Goal: Task Accomplishment & Management: Use online tool/utility

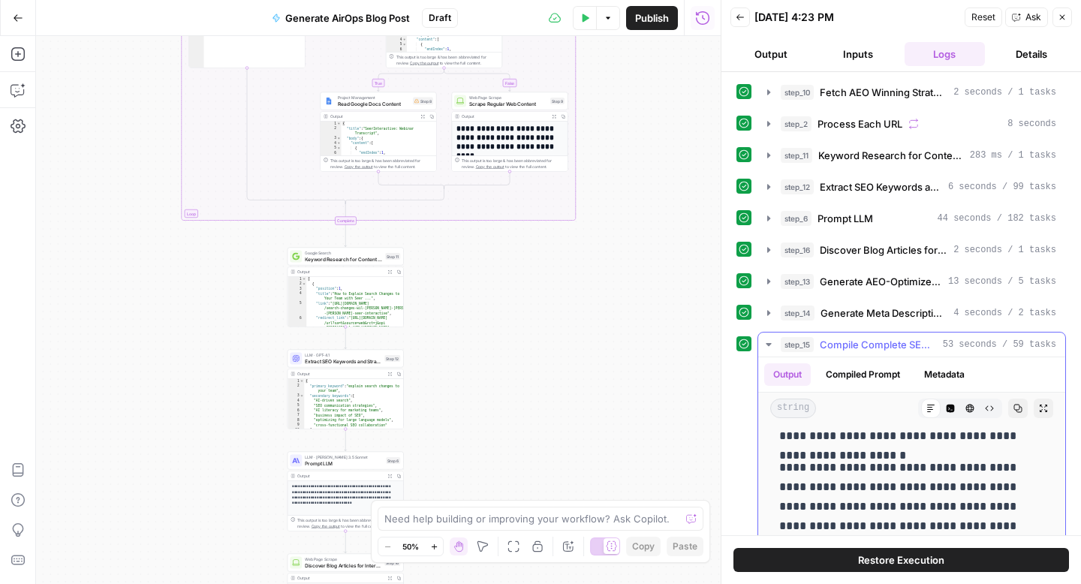
scroll to position [355, 0]
click at [1046, 409] on icon "button" at bounding box center [1043, 408] width 9 height 9
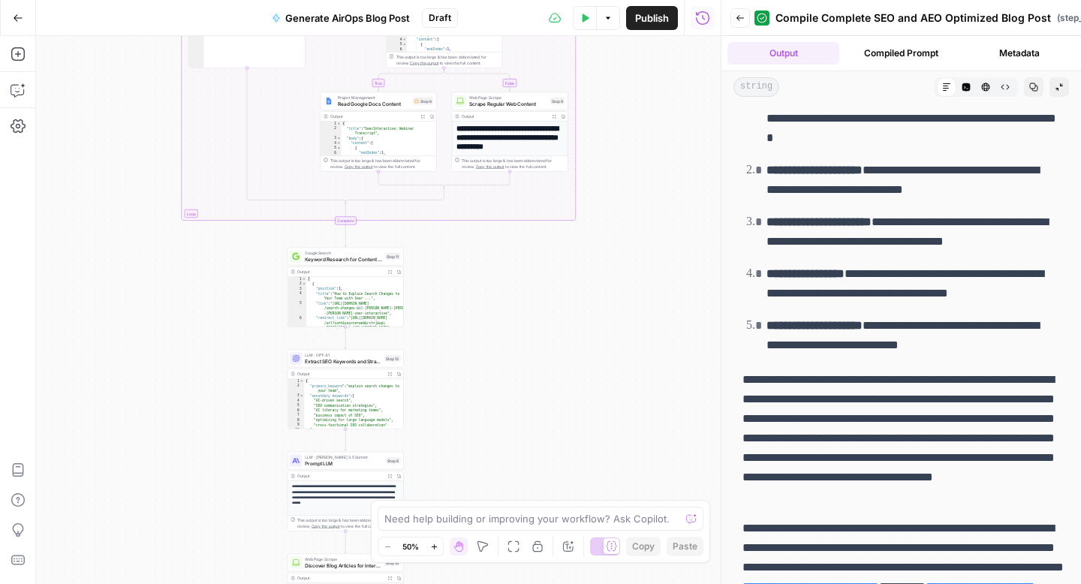
scroll to position [8469, 0]
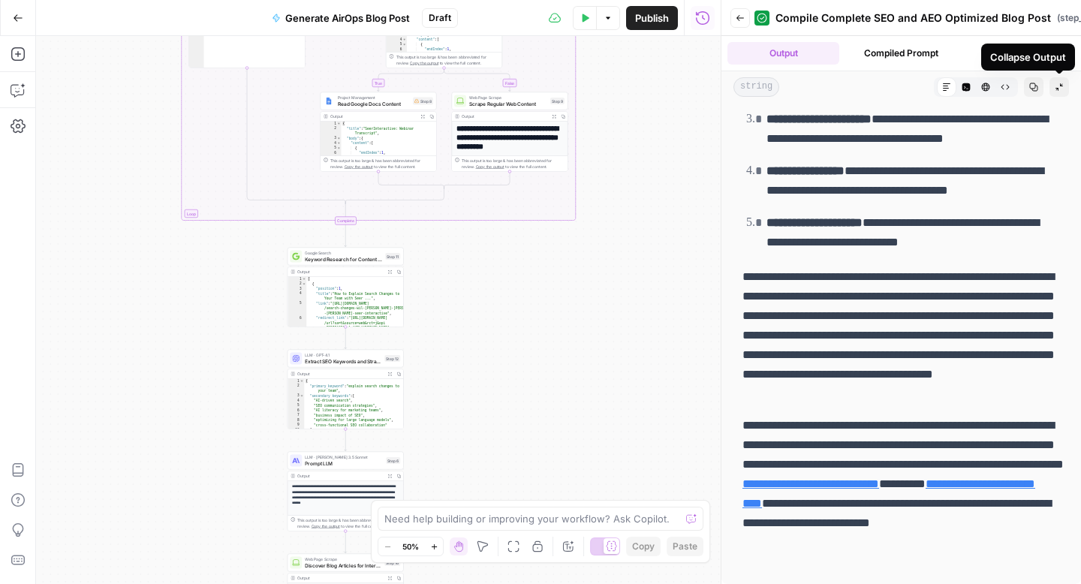
click at [1060, 86] on icon "button" at bounding box center [1059, 87] width 8 height 8
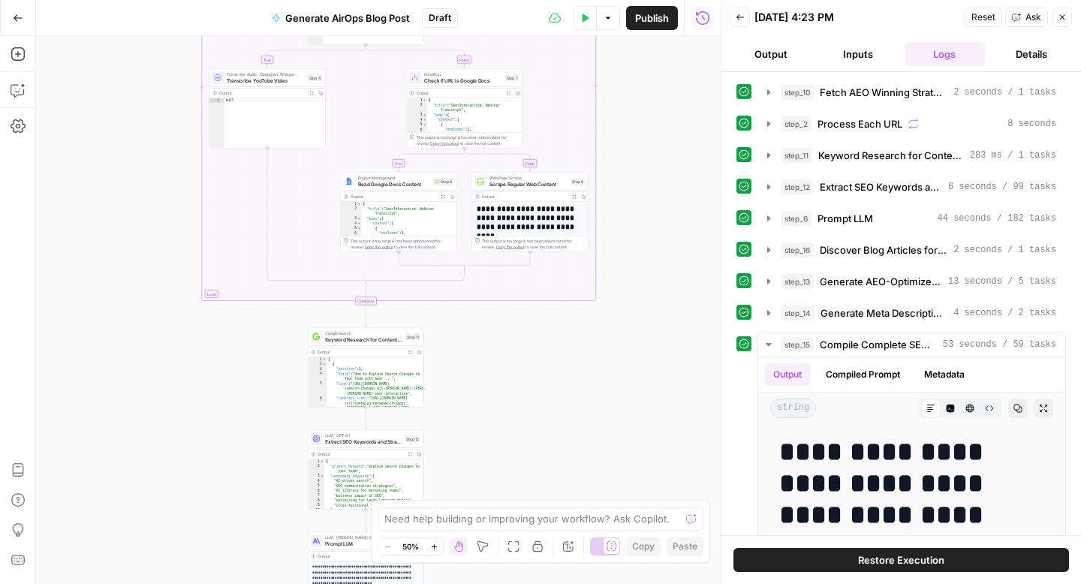
drag, startPoint x: 491, startPoint y: 303, endPoint x: 511, endPoint y: 383, distance: 82.1
click at [511, 383] on div "**********" at bounding box center [378, 310] width 684 height 548
click at [290, 80] on span "Transcribe YouTube Video" at bounding box center [266, 81] width 78 height 8
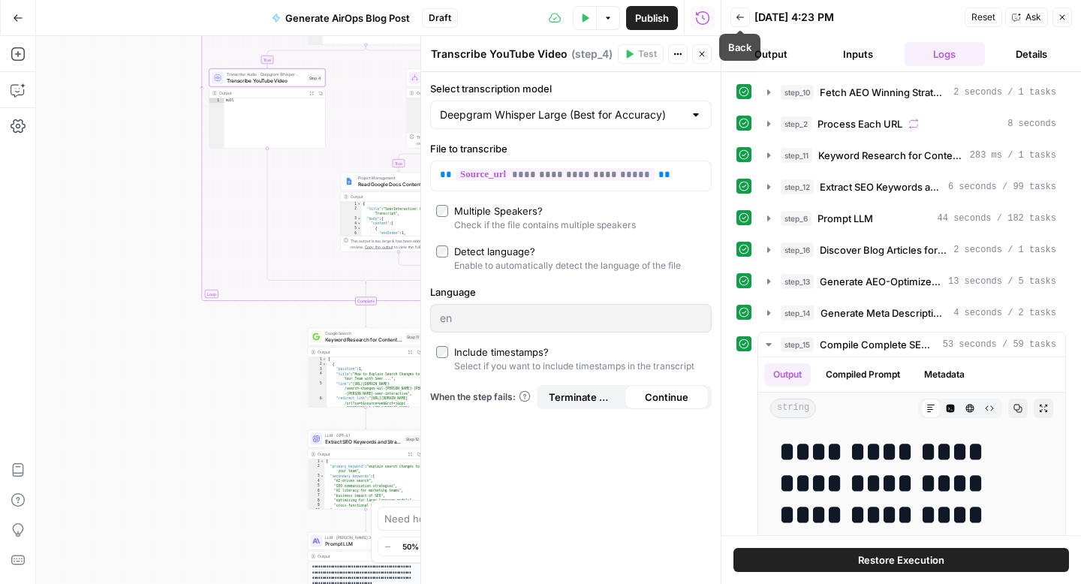
click at [580, 21] on icon "button" at bounding box center [584, 18] width 9 height 9
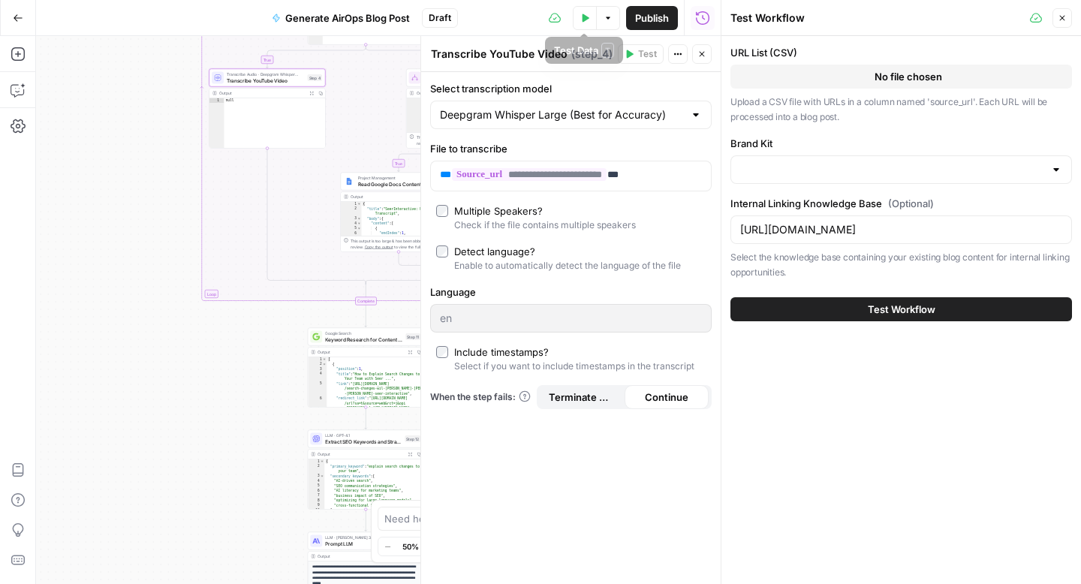
type input "AirOps"
click at [852, 73] on button "test_input - Sheet1.csv" at bounding box center [900, 77] width 341 height 24
click at [708, 58] on button "Close" at bounding box center [702, 54] width 20 height 20
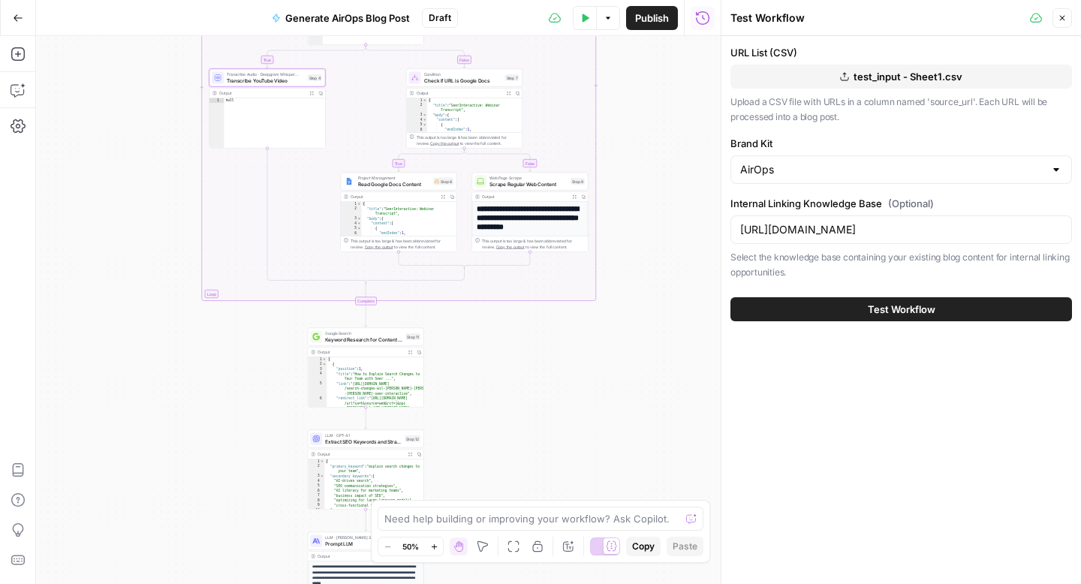
click at [1063, 22] on icon "button" at bounding box center [1061, 18] width 9 height 9
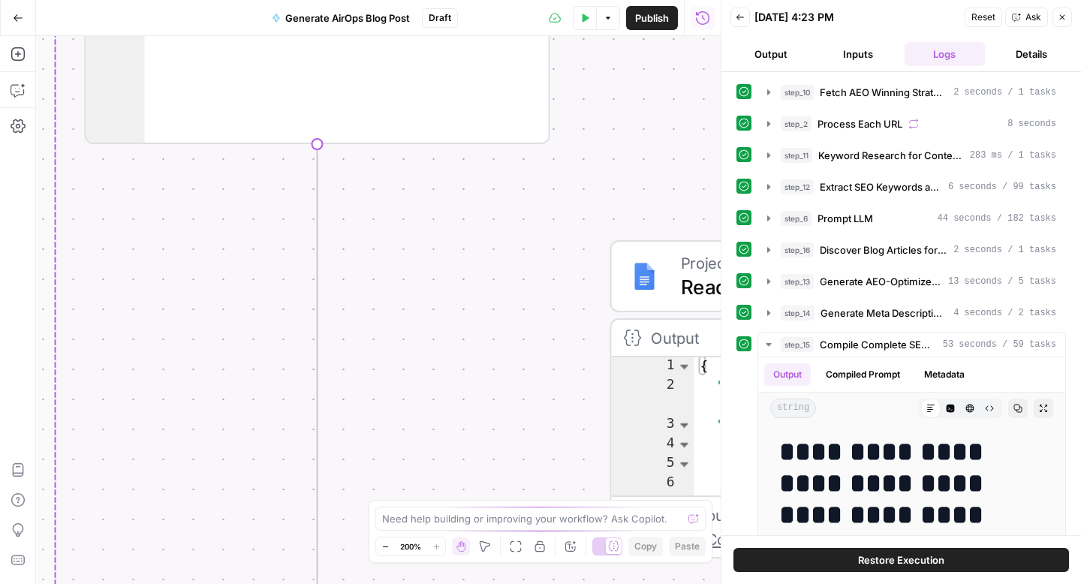
drag, startPoint x: 238, startPoint y: 101, endPoint x: 227, endPoint y: 484, distance: 382.9
click at [227, 484] on div "**********" at bounding box center [378, 310] width 684 height 548
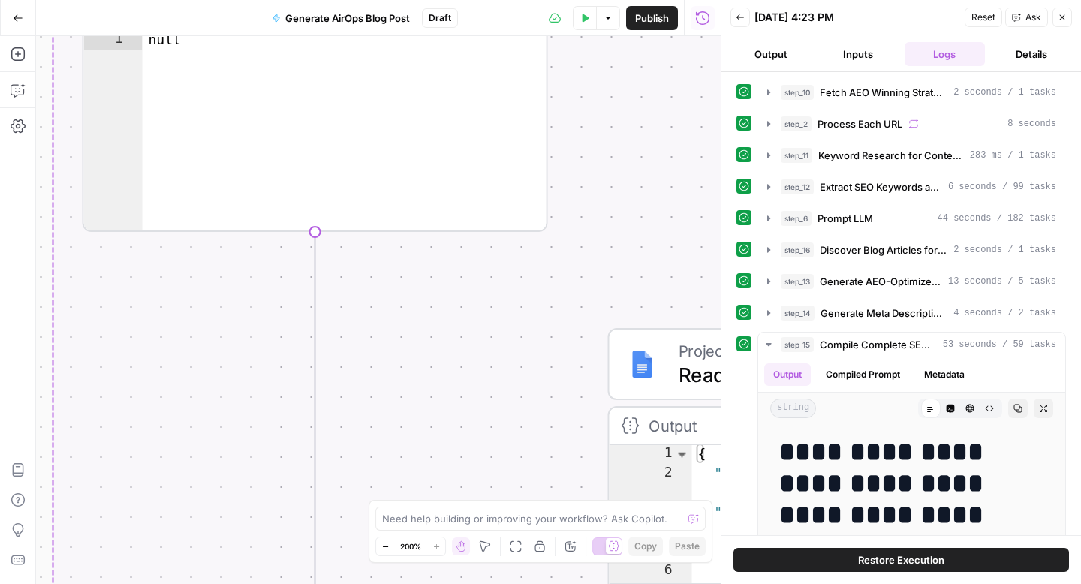
drag, startPoint x: 257, startPoint y: 388, endPoint x: 250, endPoint y: 583, distance: 195.3
click at [250, 583] on div "**********" at bounding box center [378, 310] width 684 height 548
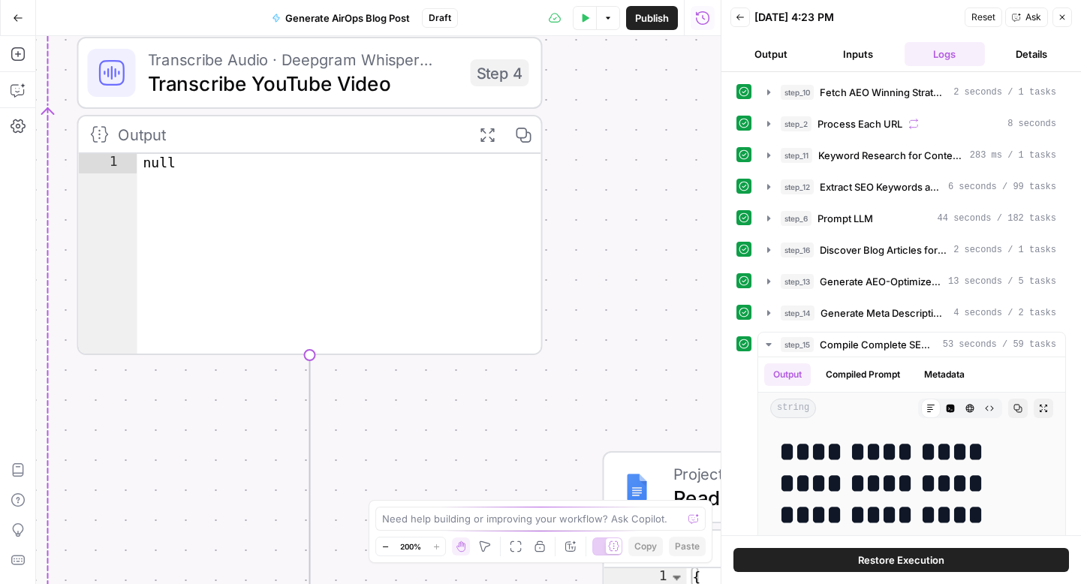
drag, startPoint x: 637, startPoint y: 144, endPoint x: 637, endPoint y: 254, distance: 109.6
click at [637, 254] on div "**********" at bounding box center [378, 310] width 684 height 548
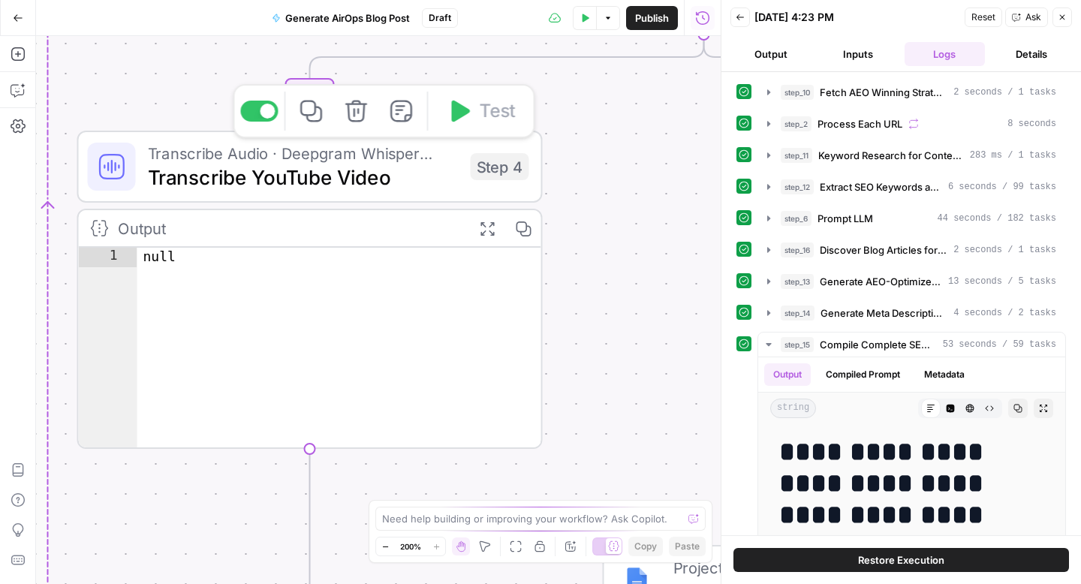
click at [426, 162] on span "Transcribe YouTube Video" at bounding box center [303, 177] width 311 height 30
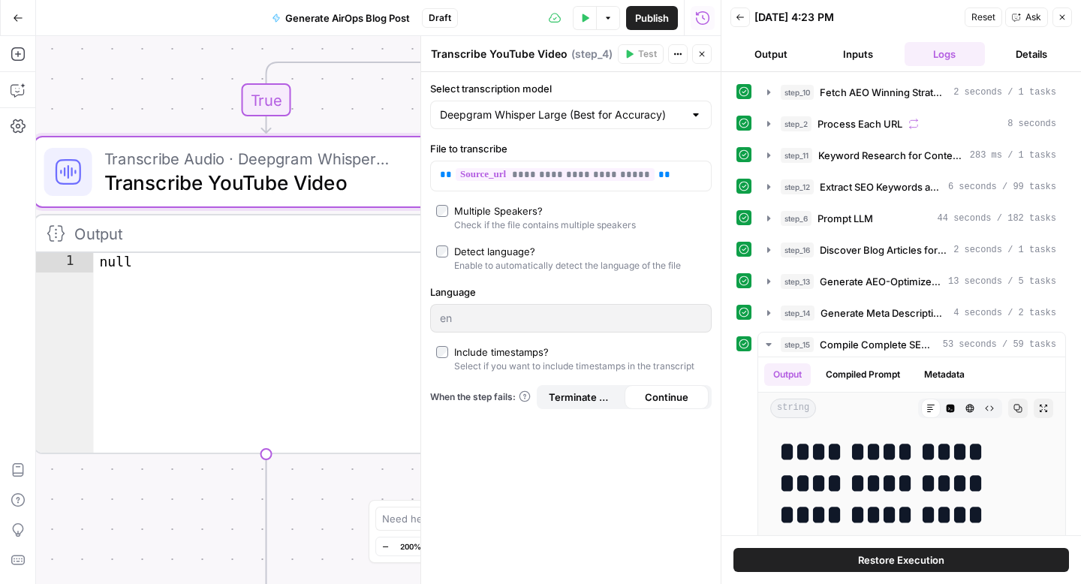
drag, startPoint x: 199, startPoint y: 108, endPoint x: 120, endPoint y: 106, distance: 78.8
click at [120, 106] on div "**********" at bounding box center [378, 310] width 684 height 548
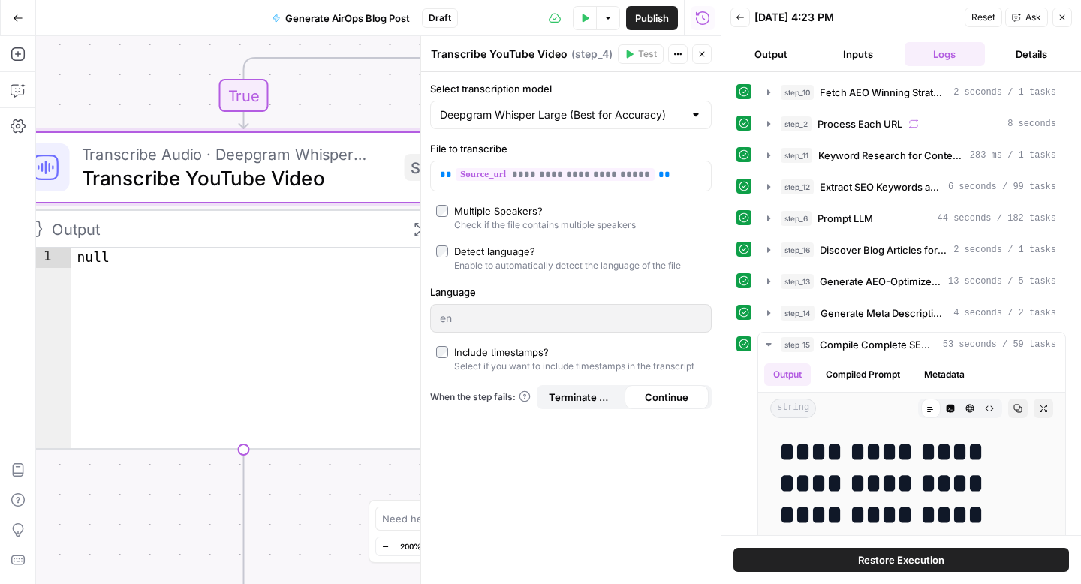
drag, startPoint x: 156, startPoint y: 95, endPoint x: 167, endPoint y: 97, distance: 11.4
click at [167, 97] on div "**********" at bounding box center [378, 310] width 684 height 548
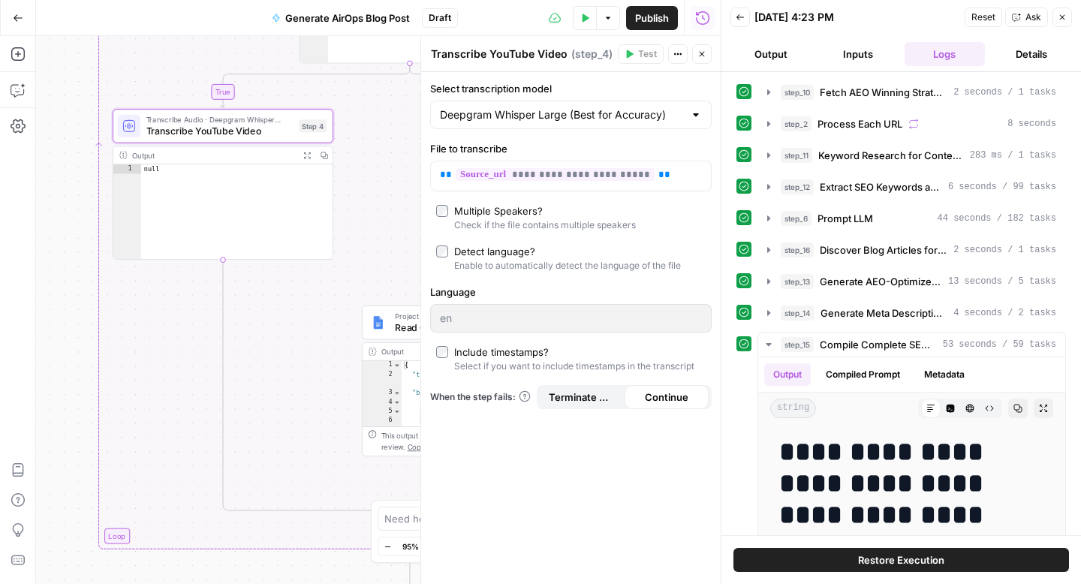
click at [1061, 17] on icon "button" at bounding box center [1062, 17] width 5 height 5
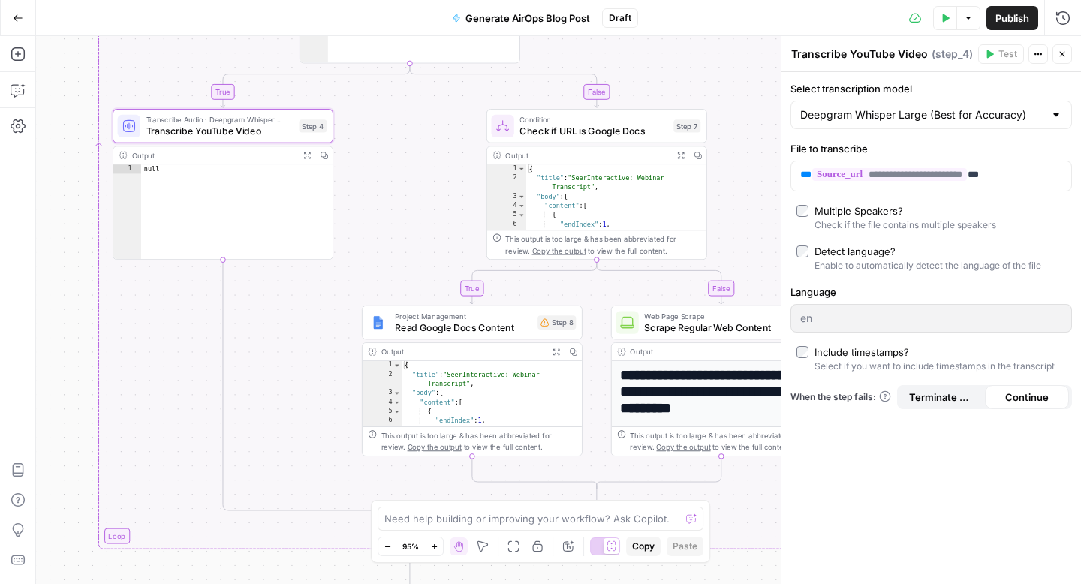
click at [949, 18] on button "Test Data" at bounding box center [945, 18] width 24 height 24
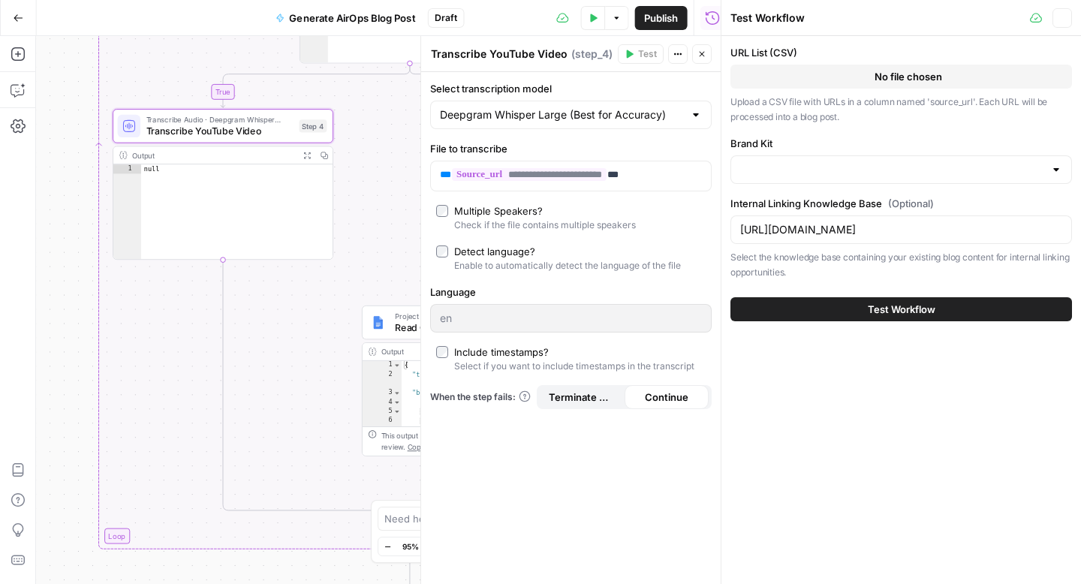
type input "AirOps"
click at [843, 314] on button "Test Workflow" at bounding box center [900, 309] width 341 height 24
click at [703, 58] on icon "button" at bounding box center [701, 54] width 9 height 9
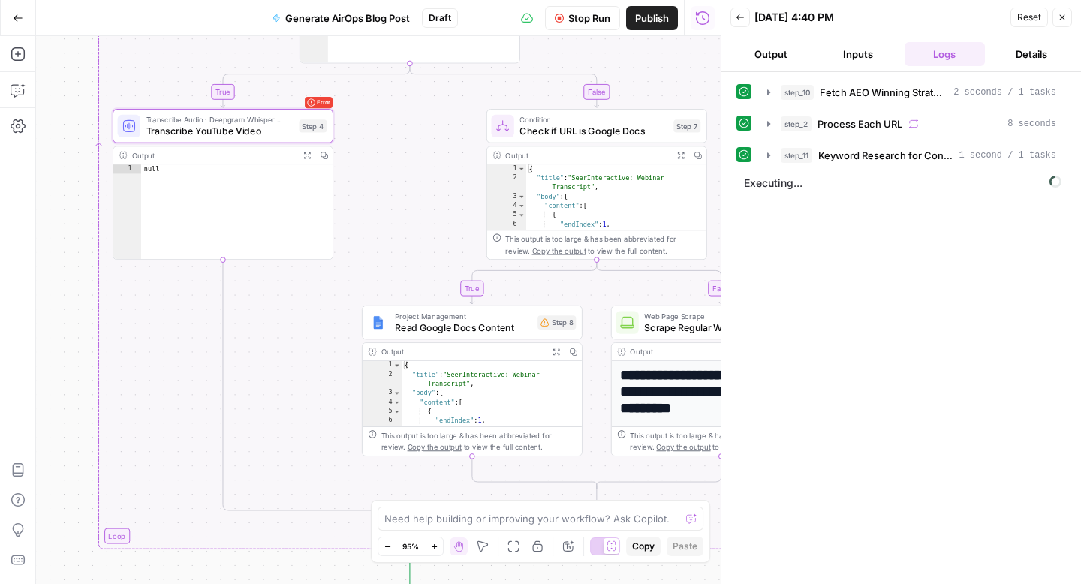
click at [298, 121] on div "Error Transcribe Audio · Deepgram Whisper Large Transcribe YouTube Video Step 4…" at bounding box center [222, 126] width 209 height 24
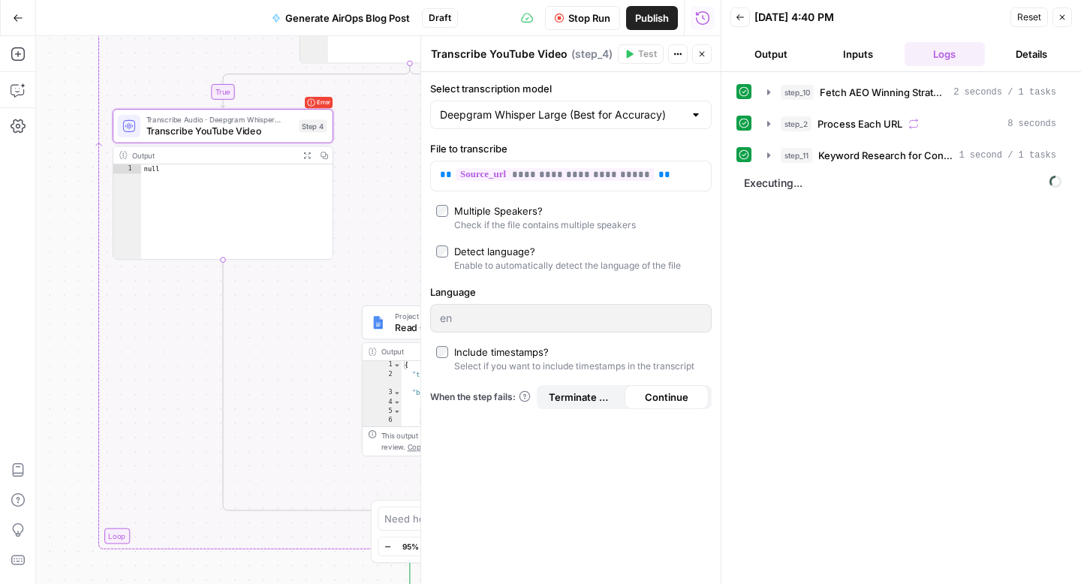
click at [875, 62] on button "Inputs" at bounding box center [857, 54] width 81 height 24
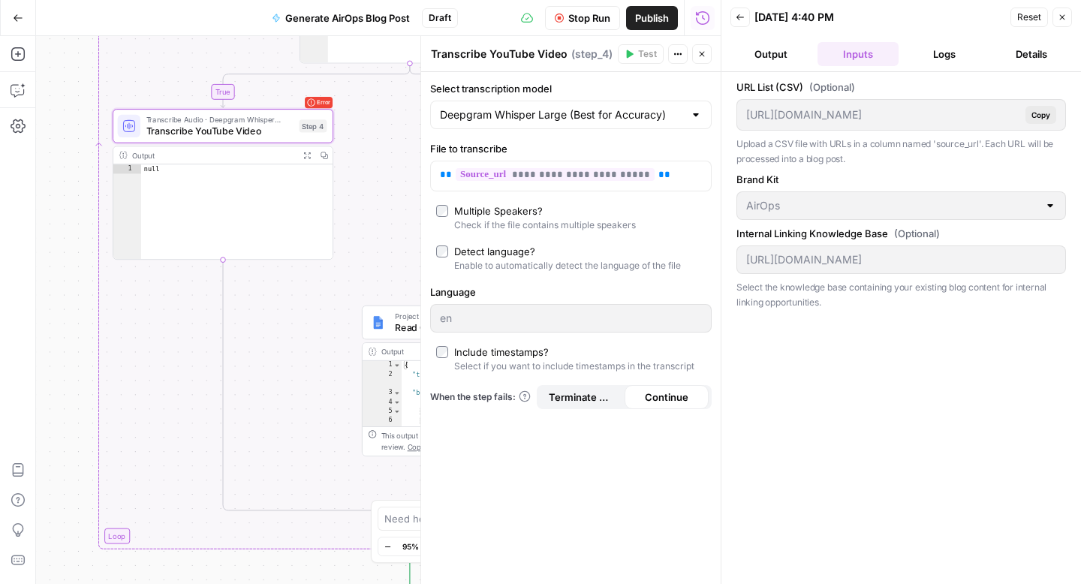
click at [1034, 56] on button "Details" at bounding box center [1031, 54] width 81 height 24
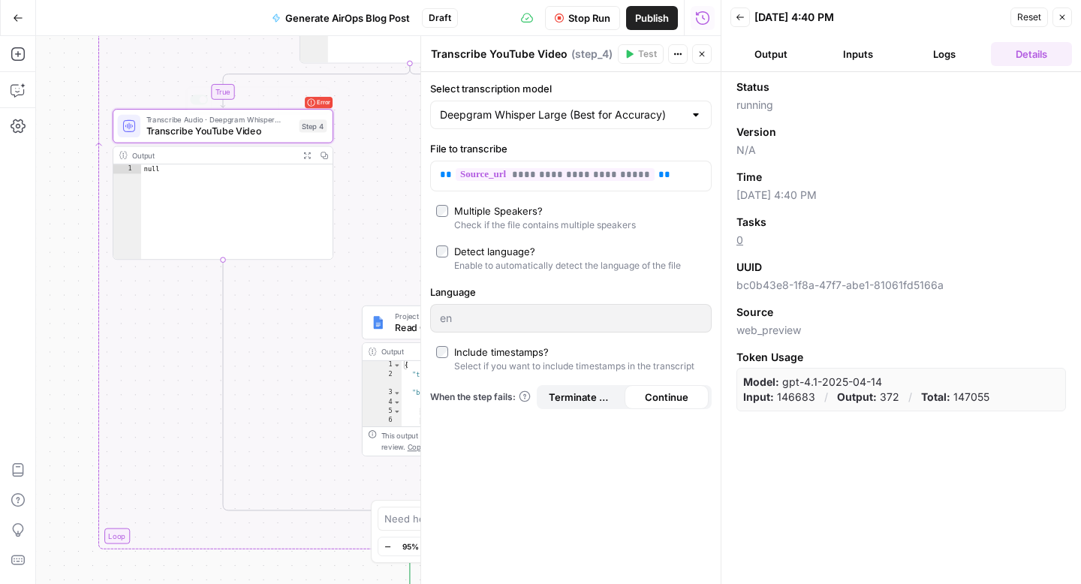
click at [329, 102] on span "Error" at bounding box center [324, 102] width 14 height 17
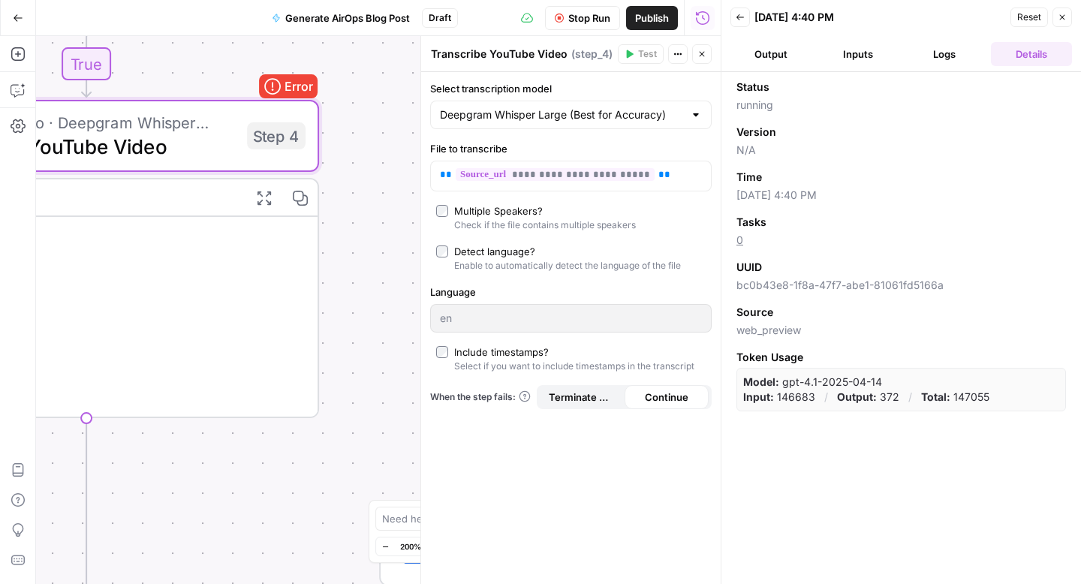
click at [600, 23] on span "Stop Run" at bounding box center [589, 18] width 42 height 15
click at [1061, 520] on icon "close" at bounding box center [1059, 520] width 11 height 12
click at [935, 62] on button "Logs" at bounding box center [944, 54] width 81 height 24
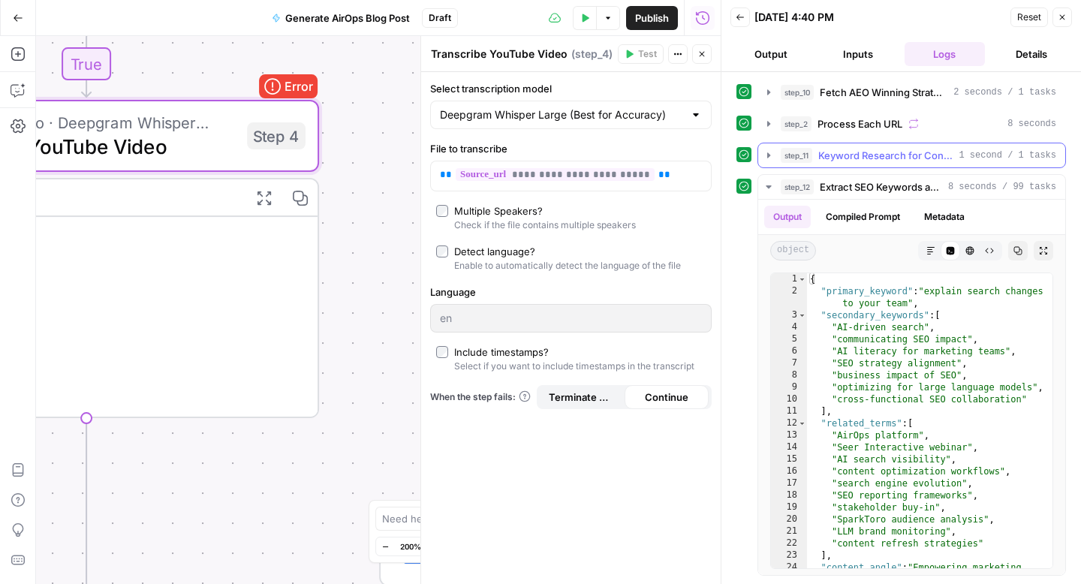
click at [769, 153] on icon "button" at bounding box center [768, 155] width 12 height 12
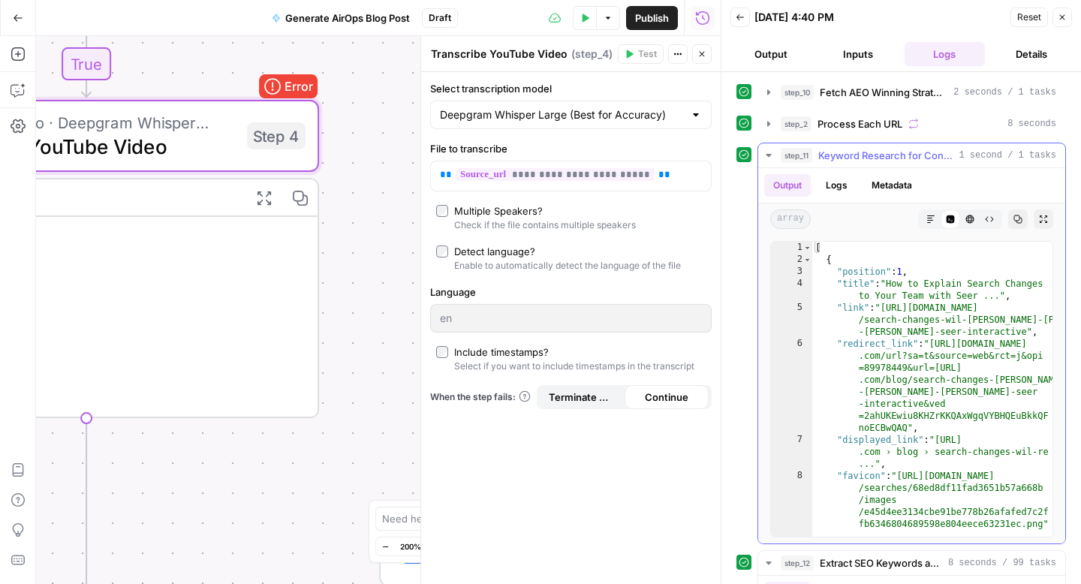
click at [769, 153] on icon "button" at bounding box center [768, 155] width 12 height 12
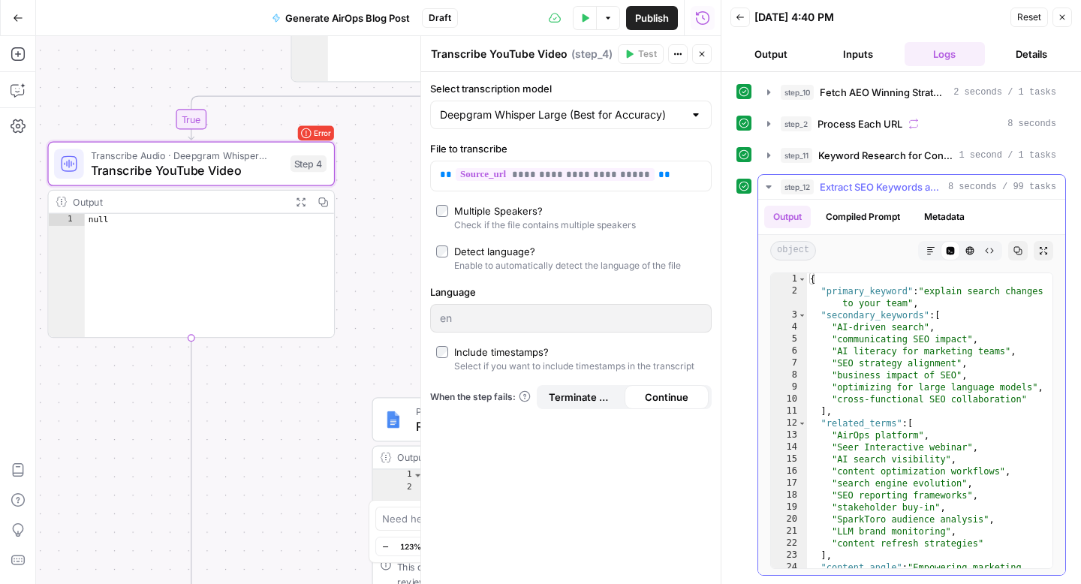
click at [768, 183] on icon "button" at bounding box center [768, 187] width 12 height 12
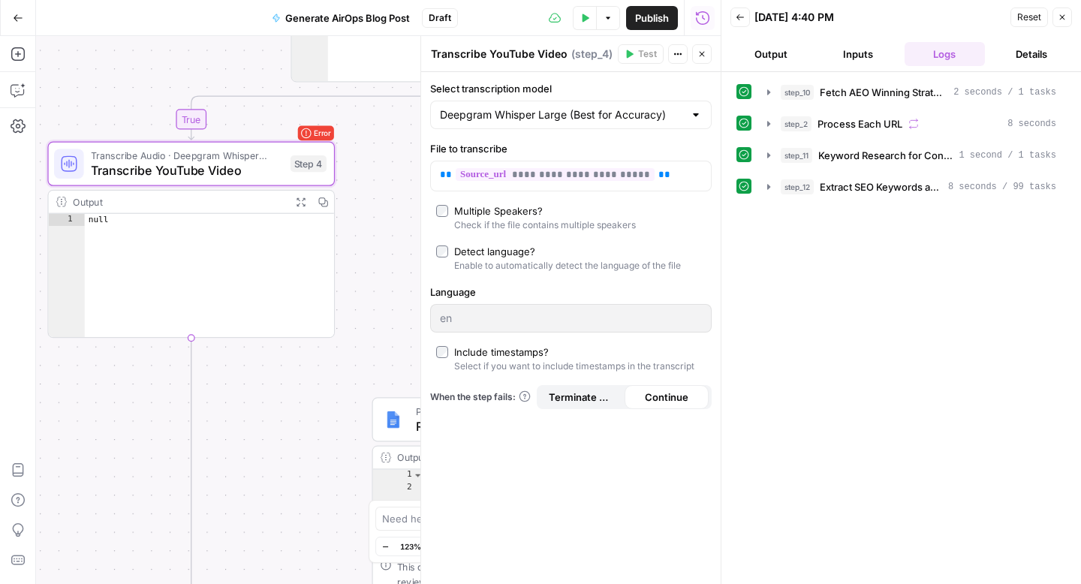
click at [781, 57] on button "Output" at bounding box center [770, 54] width 81 height 24
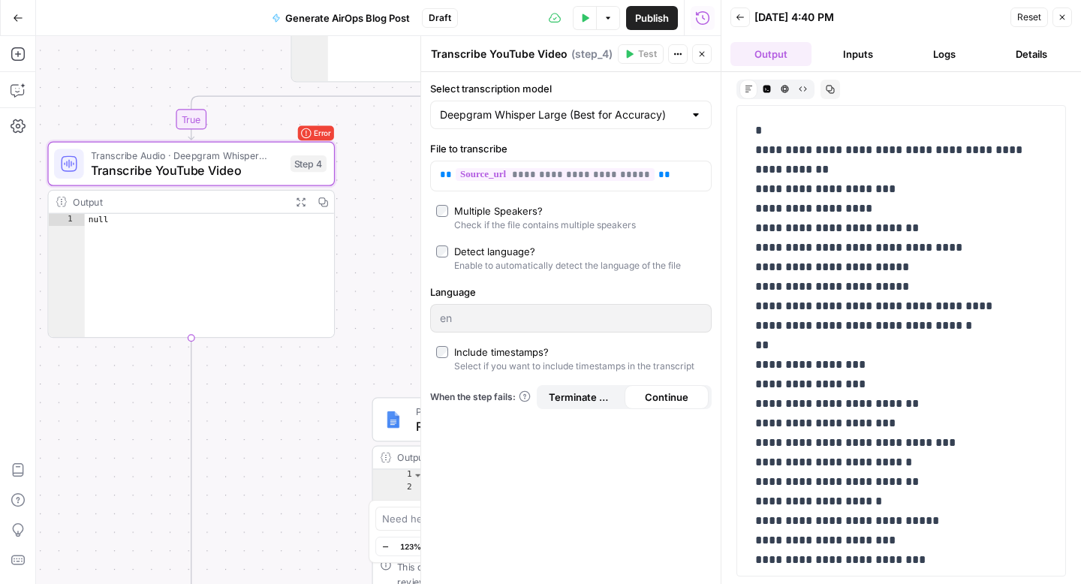
click at [848, 54] on button "Inputs" at bounding box center [857, 54] width 81 height 24
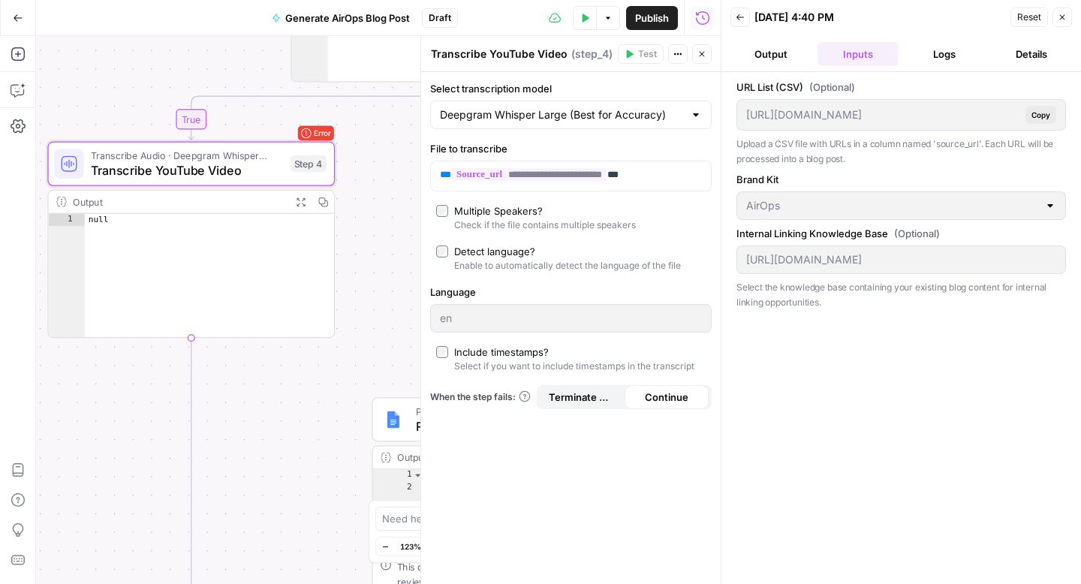
click at [919, 62] on button "Logs" at bounding box center [944, 54] width 81 height 24
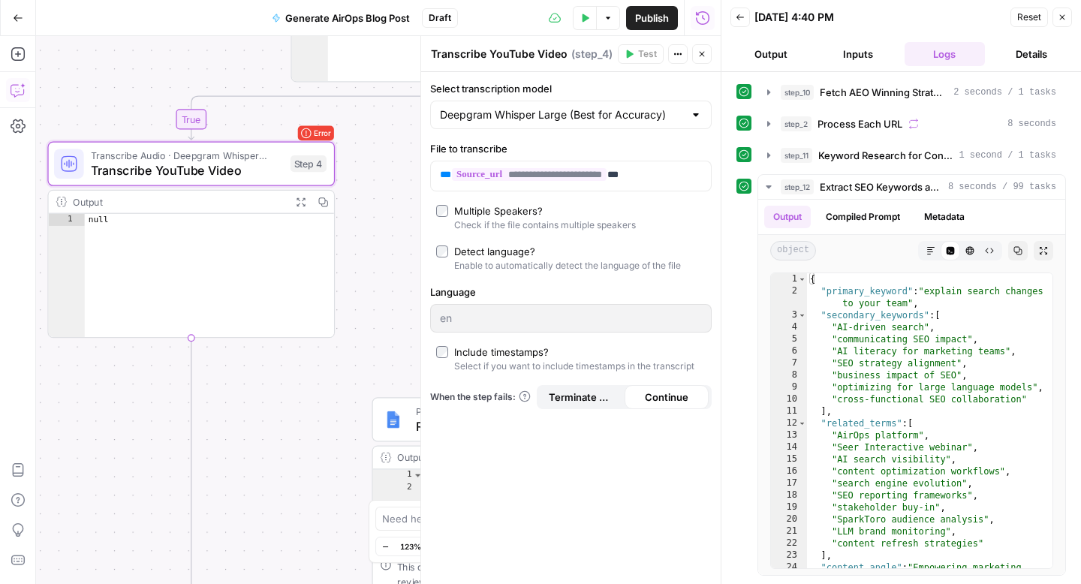
click at [18, 86] on icon "button" at bounding box center [18, 90] width 15 height 15
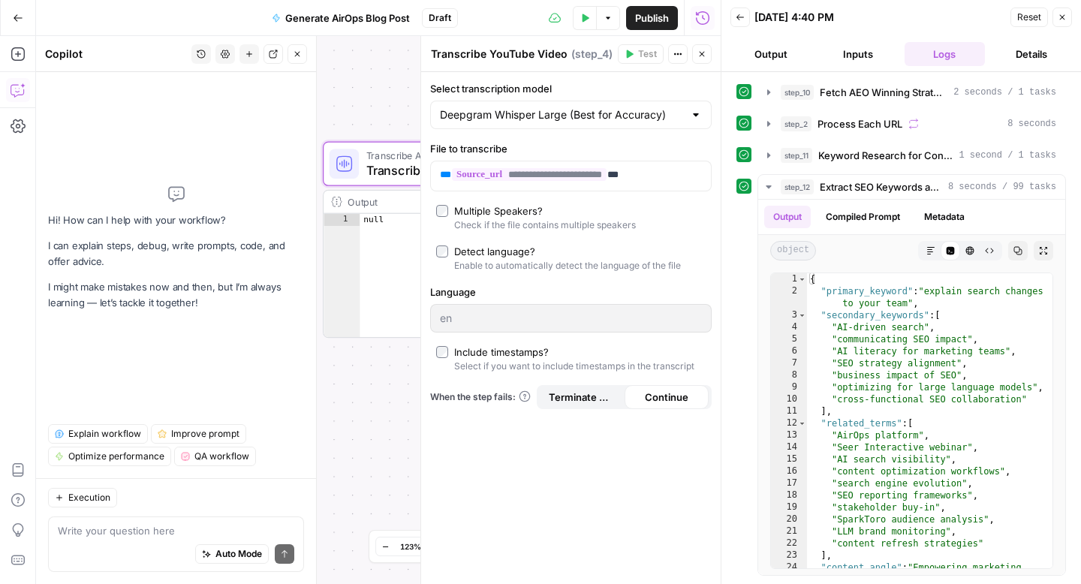
click at [176, 527] on textarea at bounding box center [176, 530] width 236 height 15
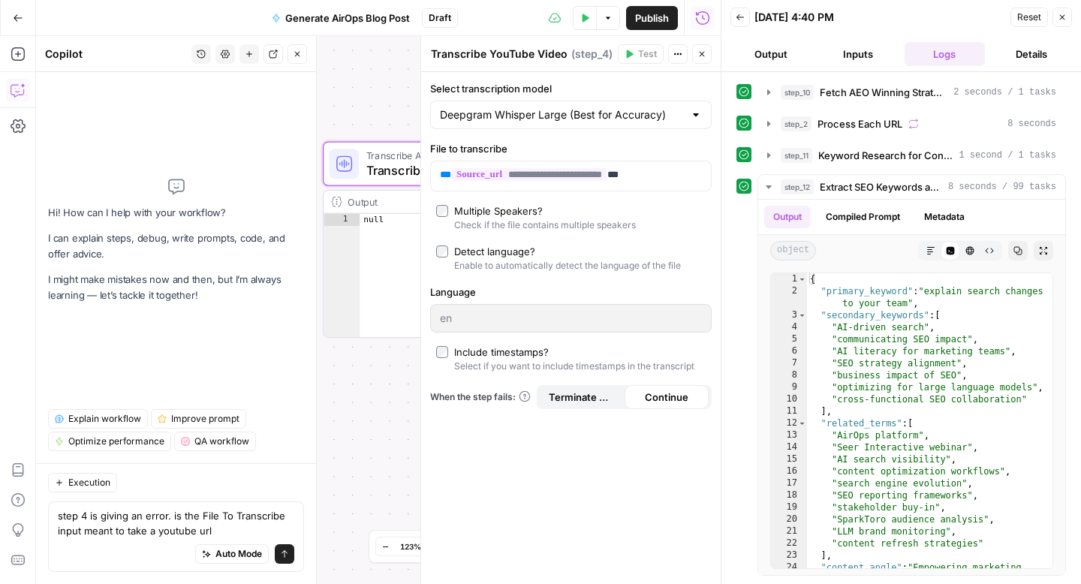
type textarea "step 4 is giving an error. is the File To Transcribe input meant to take a yout…"
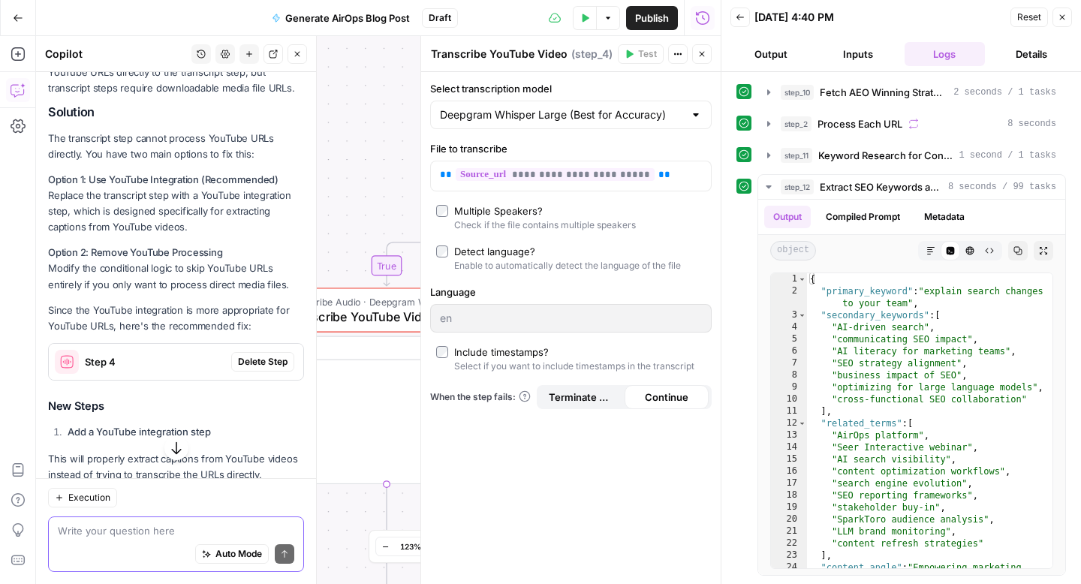
scroll to position [292, 0]
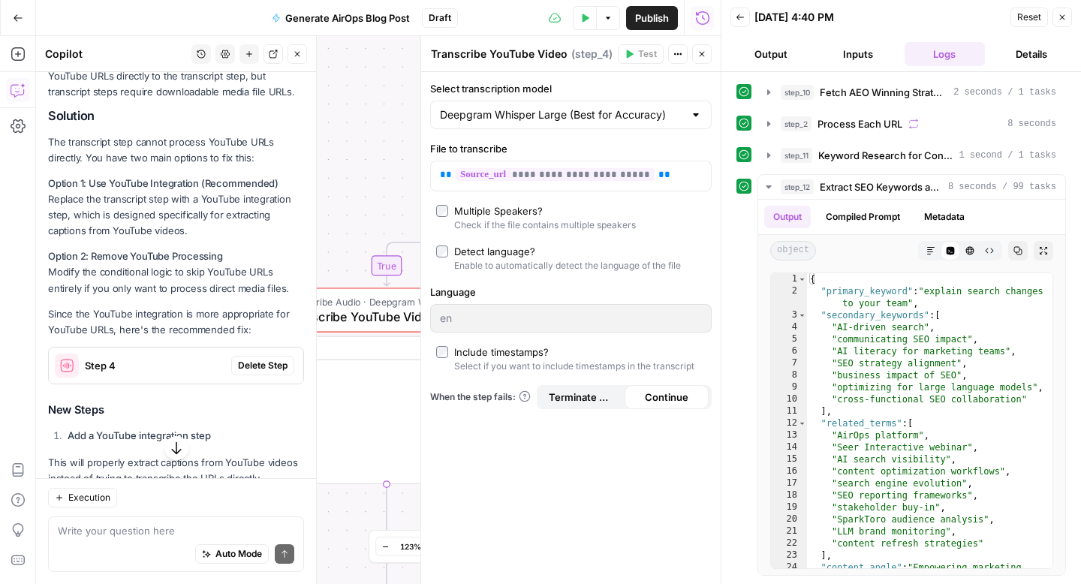
drag, startPoint x: 50, startPoint y: 143, endPoint x: 295, endPoint y: 168, distance: 246.6
click at [295, 168] on div "Looking at the error in Transcribe YouTube Video , the issue is that the transc…" at bounding box center [176, 299] width 256 height 672
click at [223, 191] on p "Option 1: Use YouTube Integration (Recommended) Replace the transcript step wit…" at bounding box center [176, 208] width 256 height 64
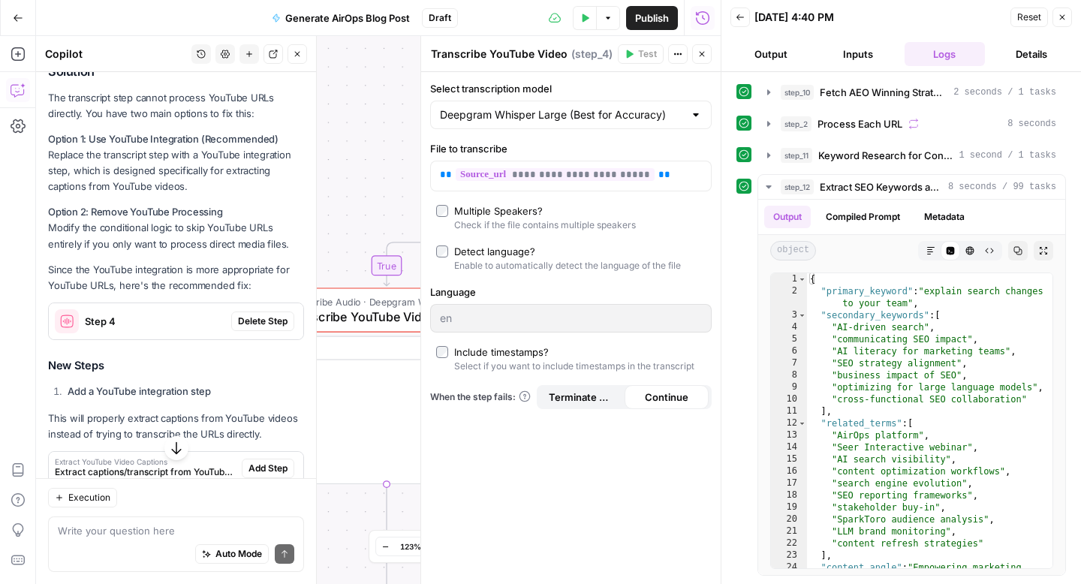
scroll to position [338, 0]
click at [257, 320] on span "Delete Step" at bounding box center [263, 319] width 50 height 14
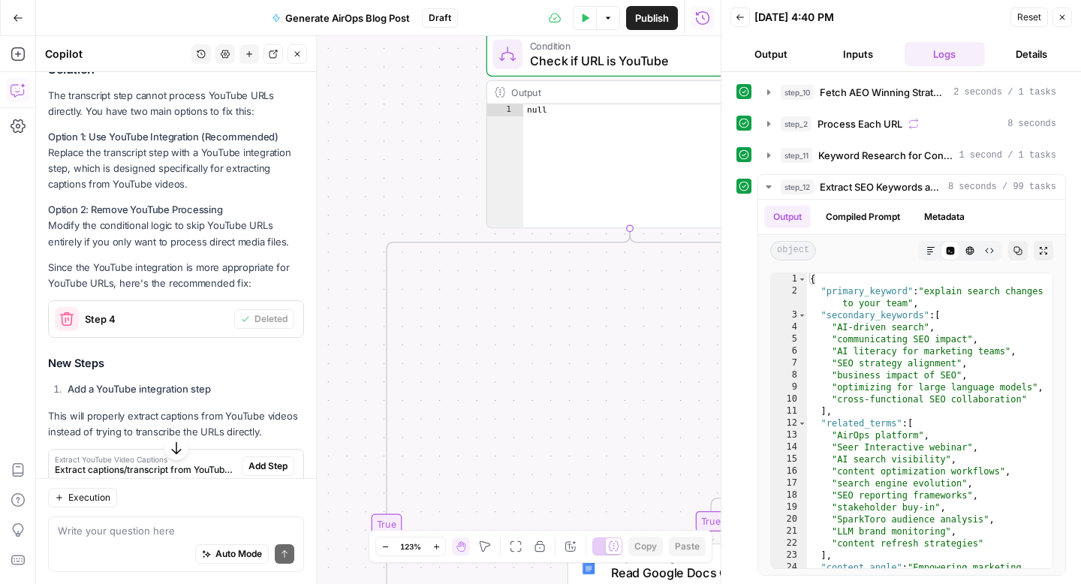
scroll to position [496, 0]
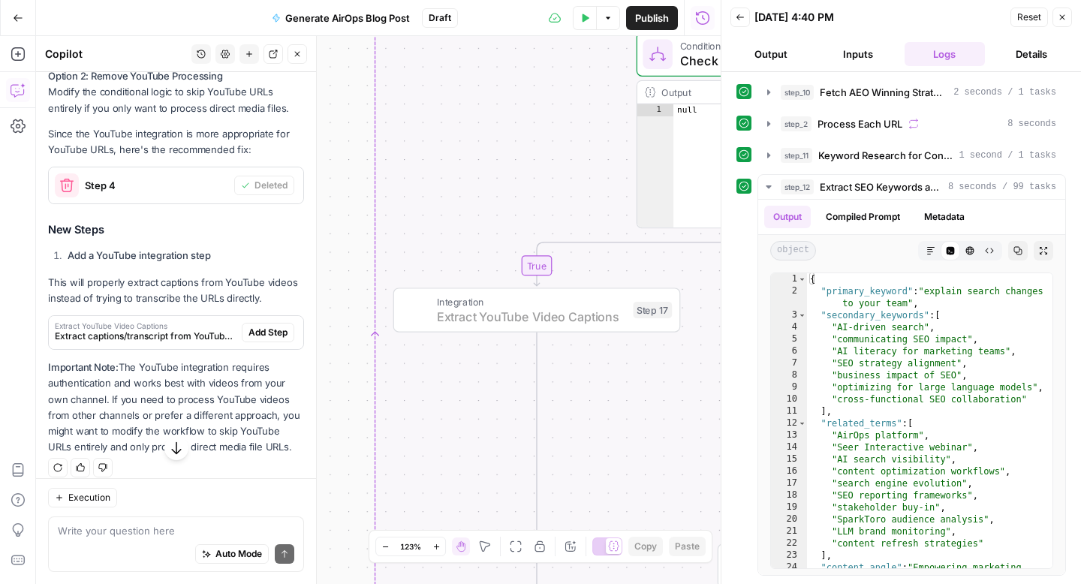
click at [267, 332] on span "Add Step" at bounding box center [267, 333] width 39 height 14
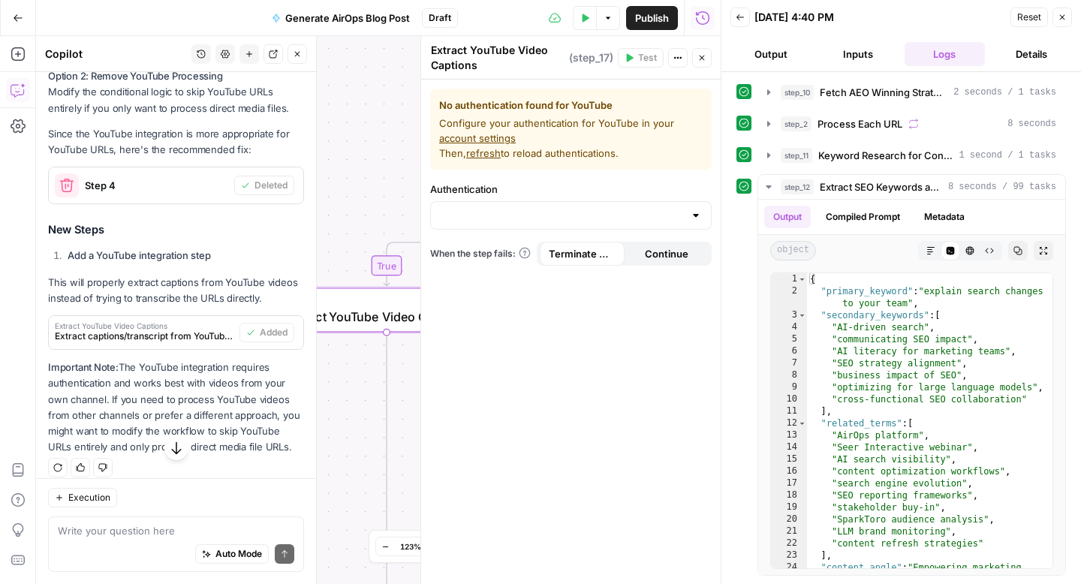
scroll to position [508, 0]
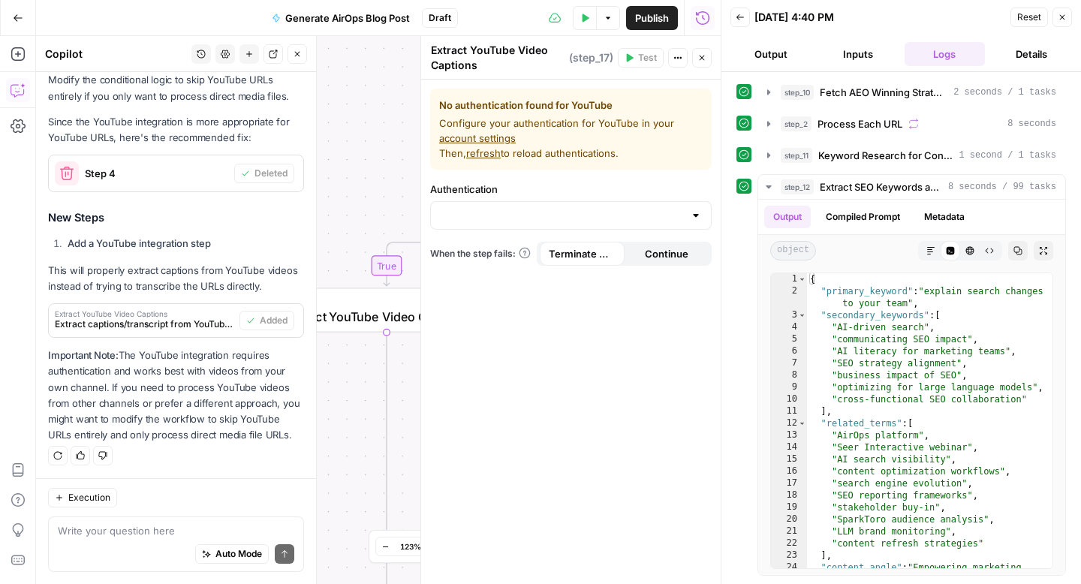
click at [1060, 20] on icon "button" at bounding box center [1061, 17] width 9 height 9
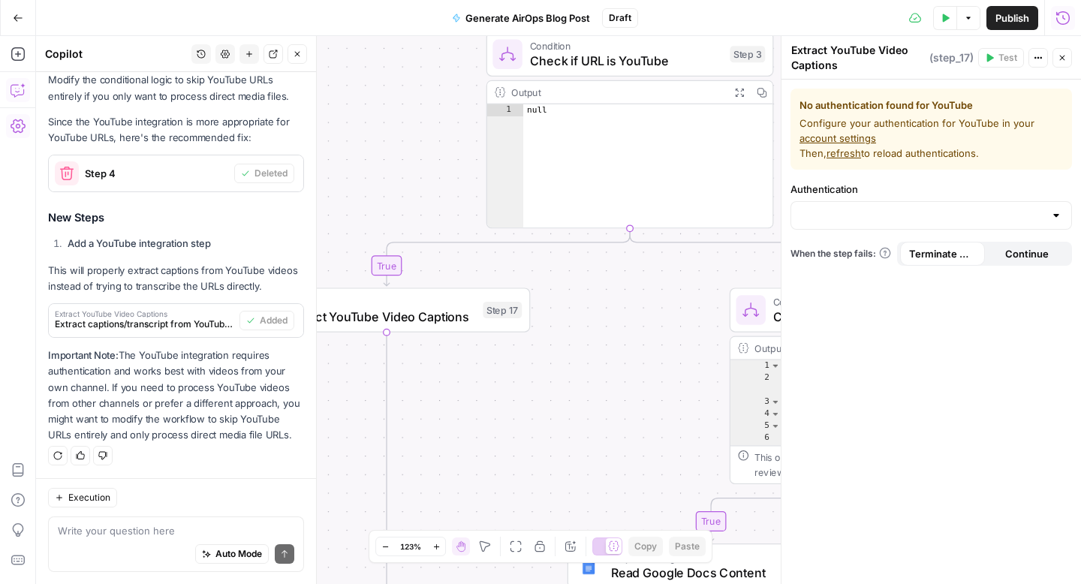
click at [14, 127] on icon "button" at bounding box center [18, 126] width 15 height 15
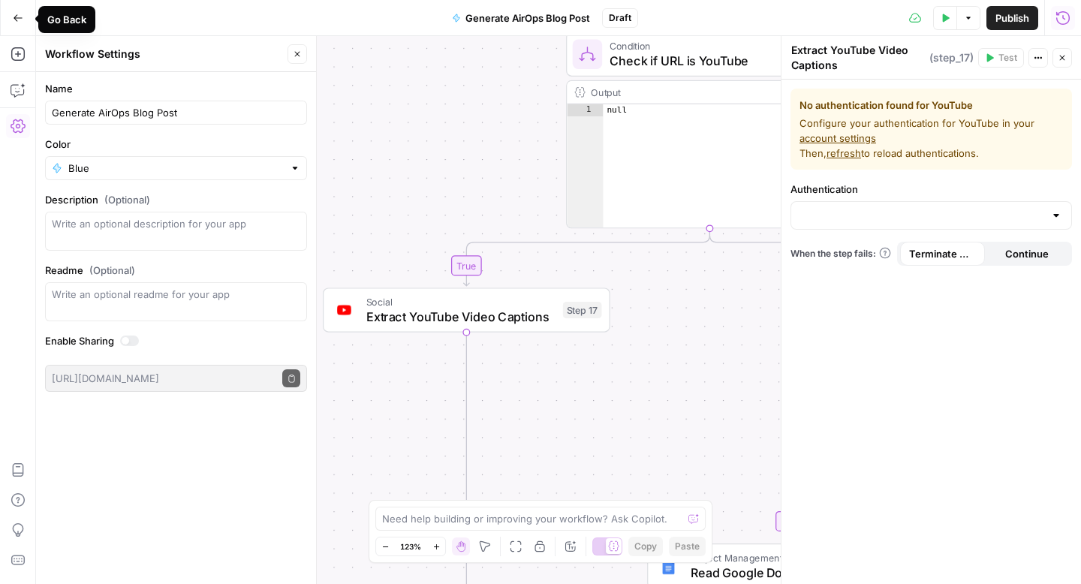
click at [17, 16] on icon "button" at bounding box center [18, 18] width 11 height 11
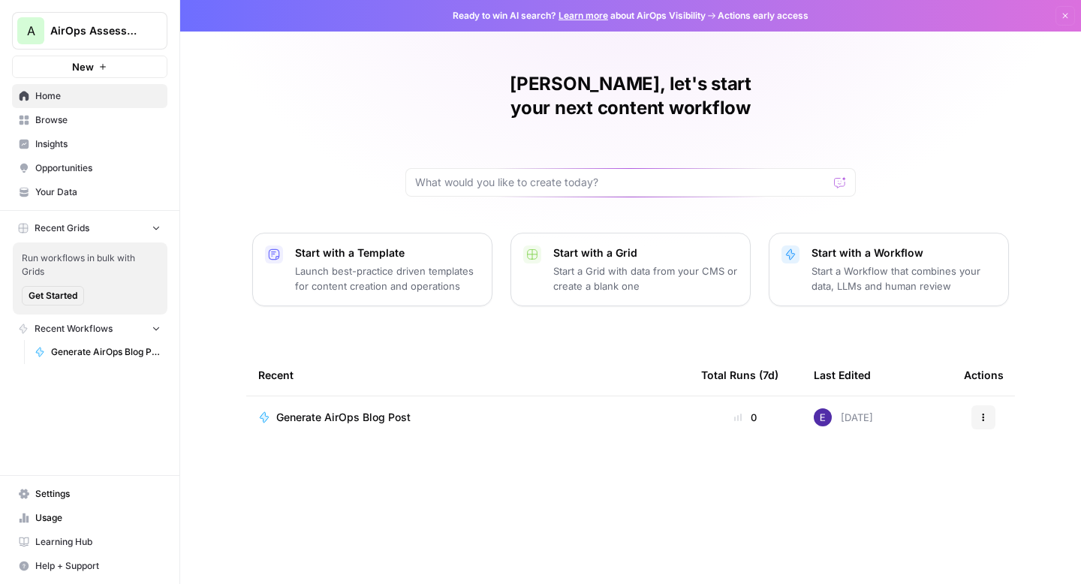
click at [49, 495] on span "Settings" at bounding box center [97, 494] width 125 height 14
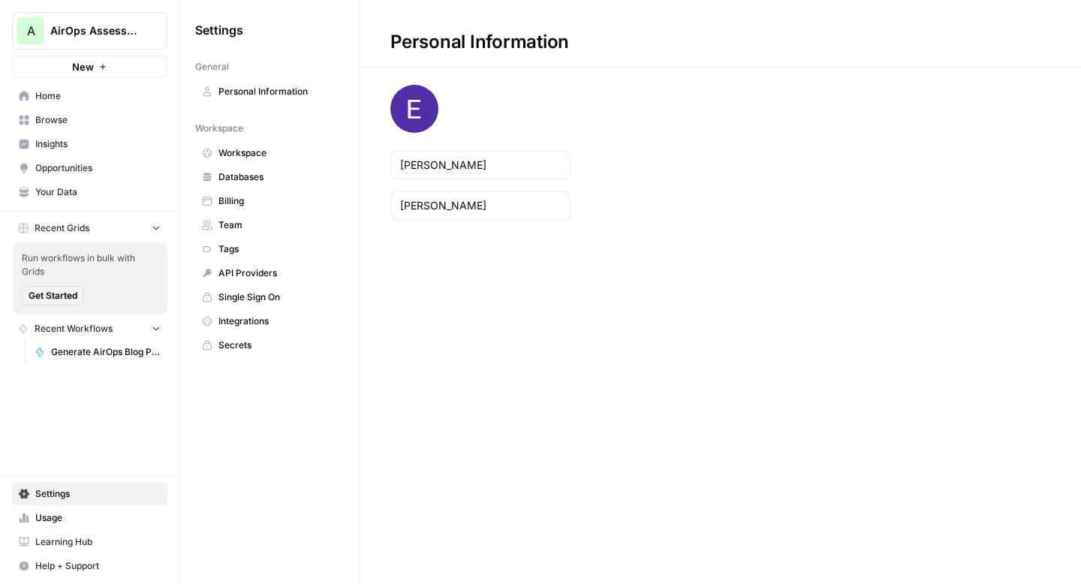
click at [247, 329] on link "Integrations" at bounding box center [269, 321] width 149 height 24
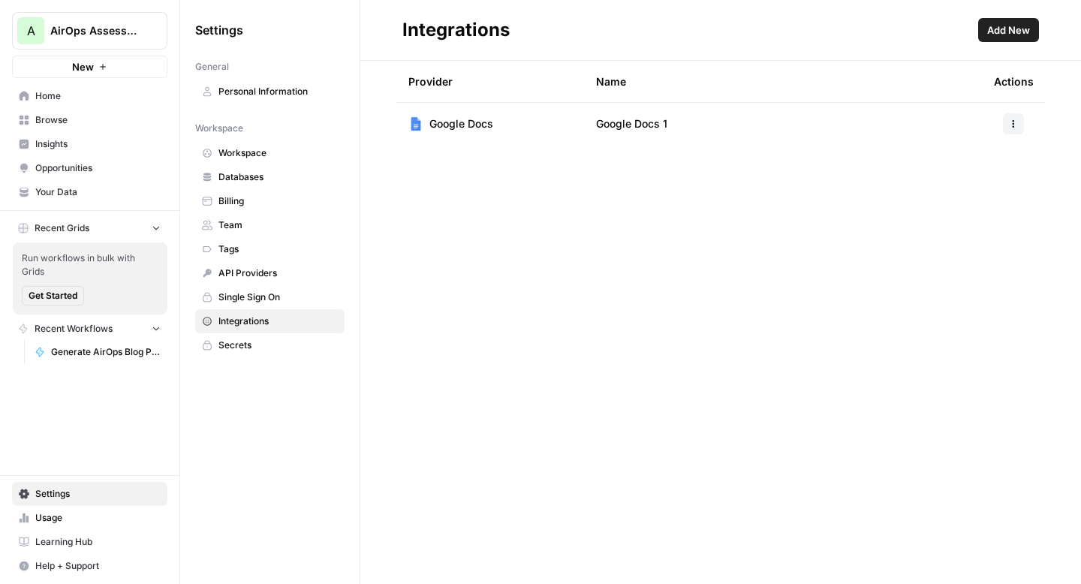
click at [995, 40] on button "Add New" at bounding box center [1008, 30] width 61 height 24
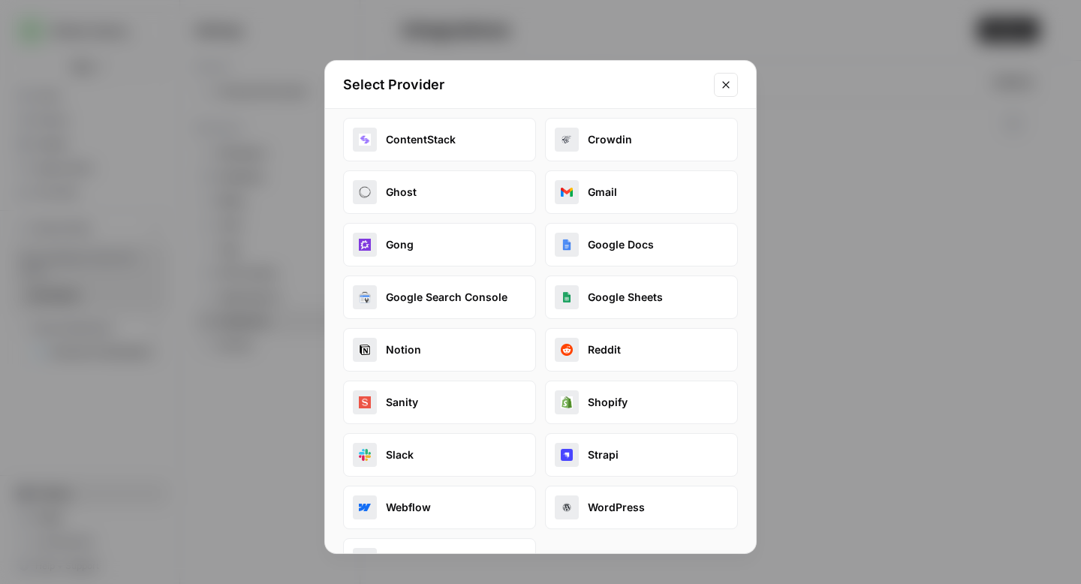
scroll to position [213, 0]
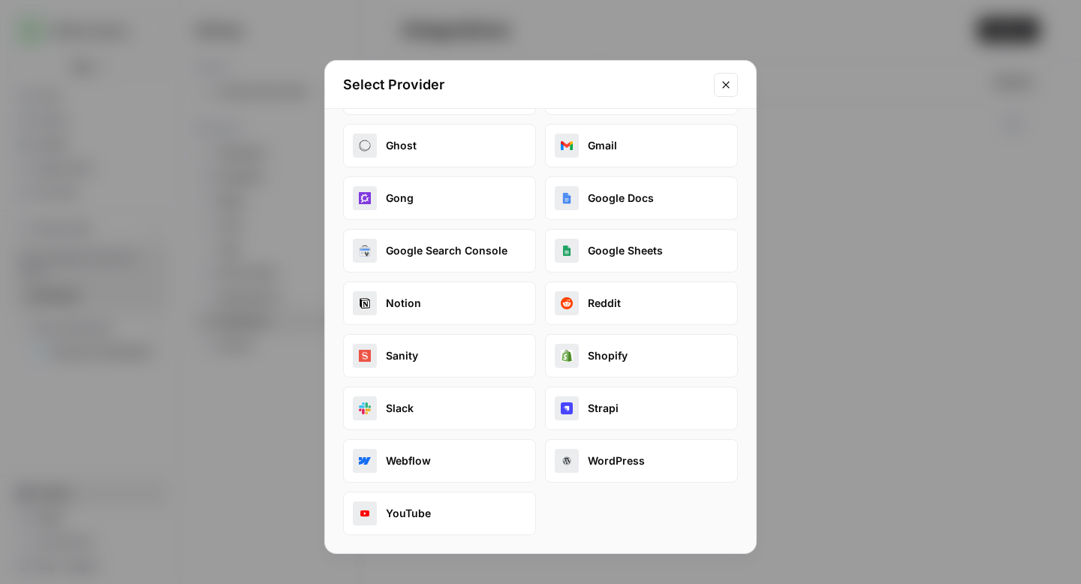
click at [420, 529] on button "YouTube" at bounding box center [439, 514] width 193 height 44
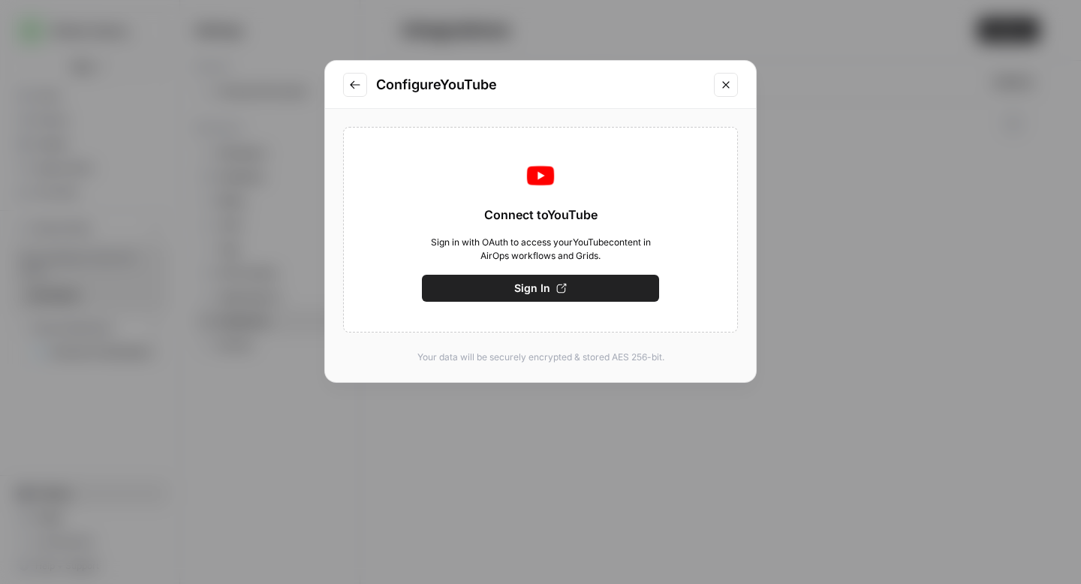
click at [533, 292] on span "Sign In" at bounding box center [532, 288] width 36 height 15
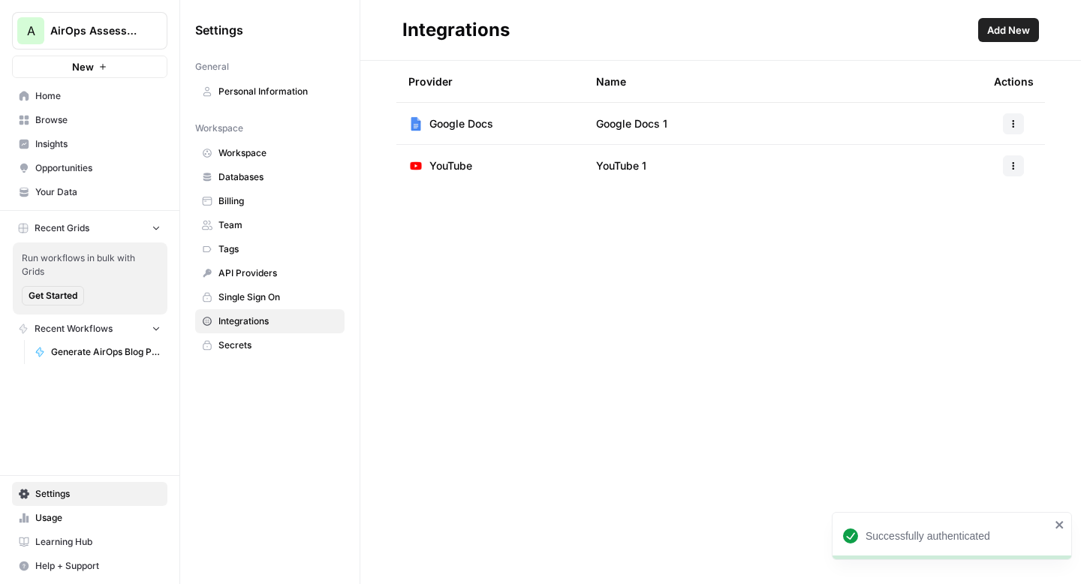
click at [78, 101] on span "Home" at bounding box center [97, 96] width 125 height 14
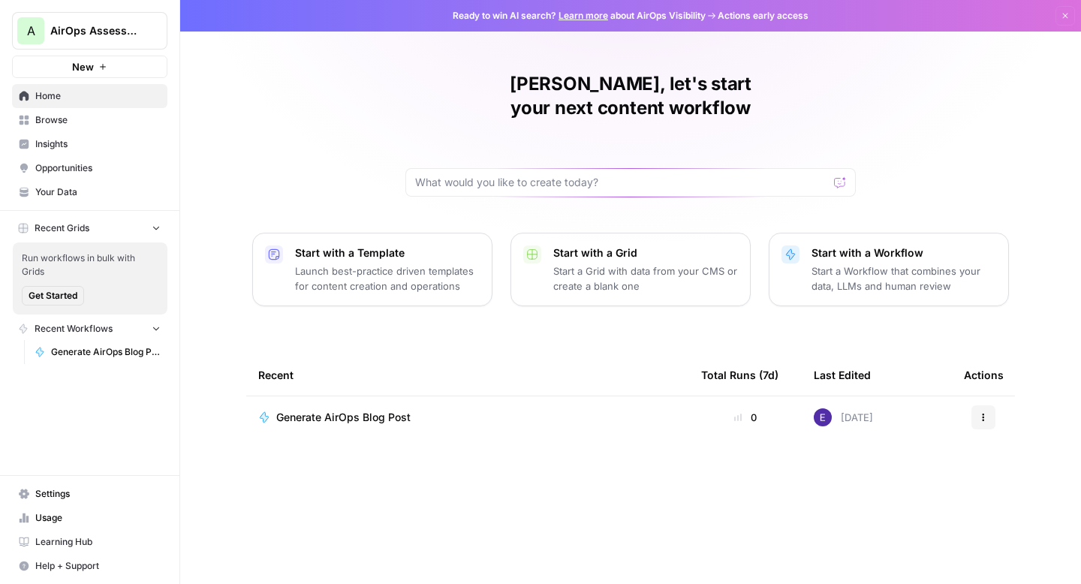
click at [91, 36] on span "AirOps Assessment" at bounding box center [95, 30] width 91 height 15
click at [350, 113] on div "Eric, let's start your next content workflow Start with a Template Launch best-…" at bounding box center [630, 292] width 901 height 584
click at [67, 114] on span "Browse" at bounding box center [97, 120] width 125 height 14
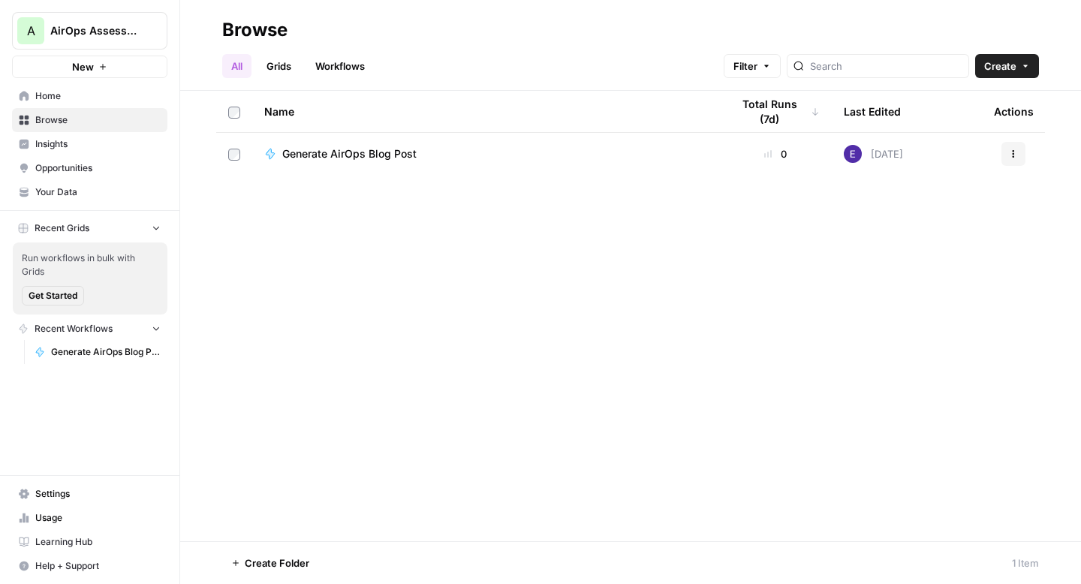
click at [342, 152] on span "Generate AirOps Blog Post" at bounding box center [349, 153] width 134 height 15
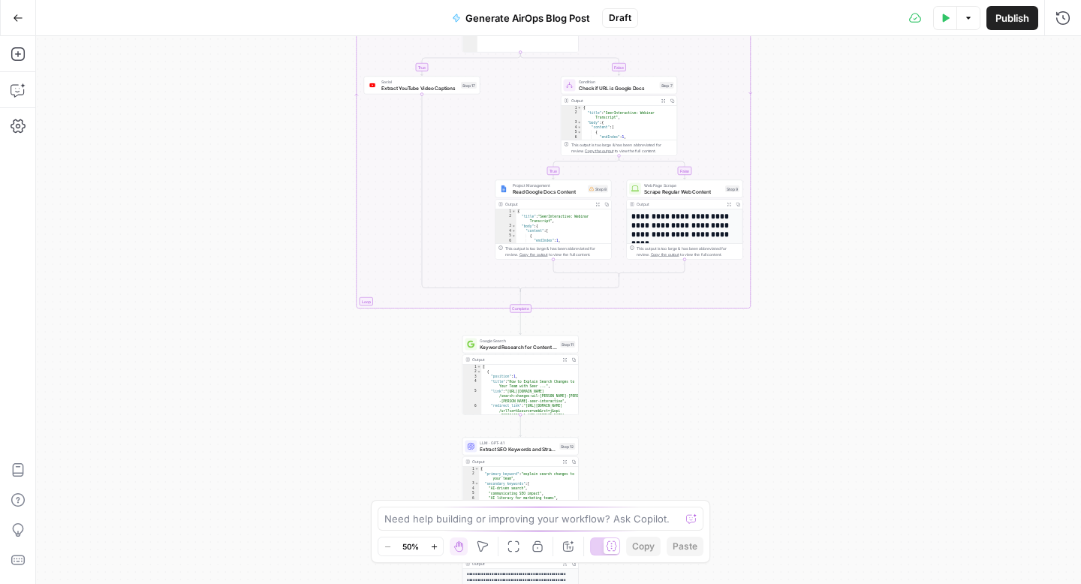
click at [1007, 23] on span "Publish" at bounding box center [1012, 18] width 34 height 15
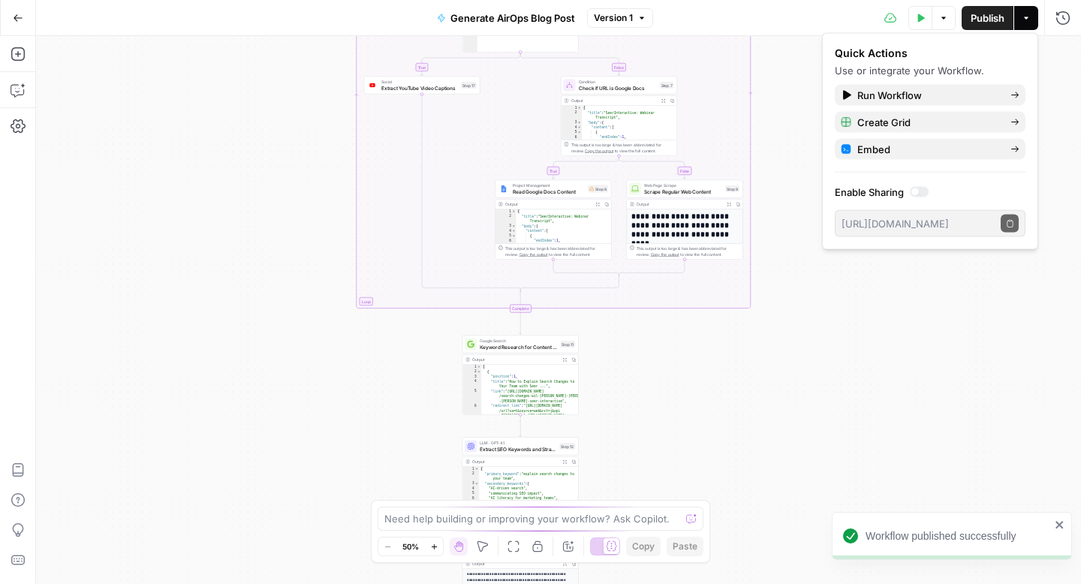
click at [1061, 527] on icon "close" at bounding box center [1059, 525] width 8 height 8
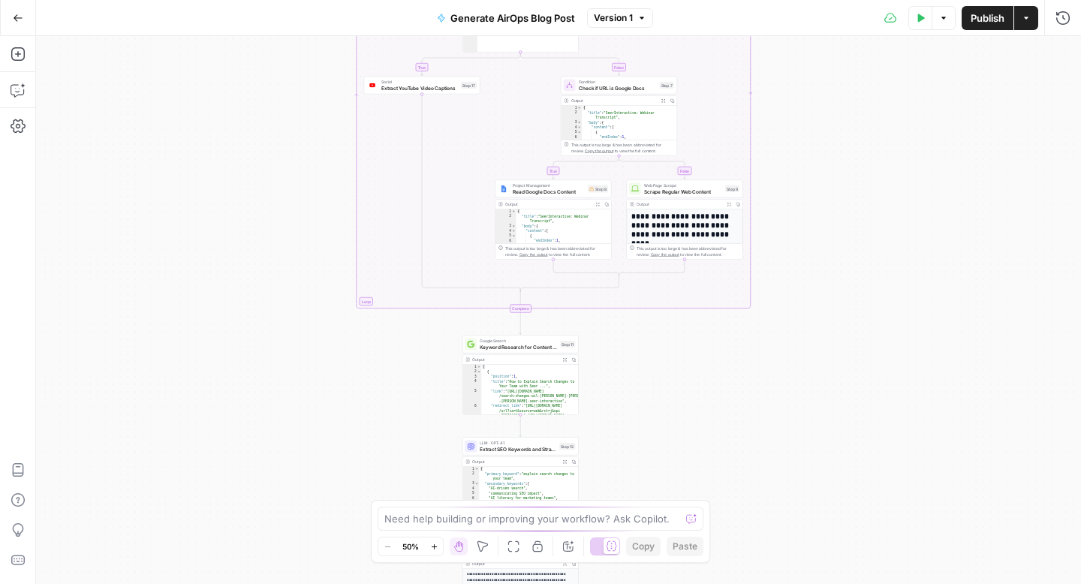
click at [1021, 28] on button "Actions" at bounding box center [1026, 18] width 24 height 24
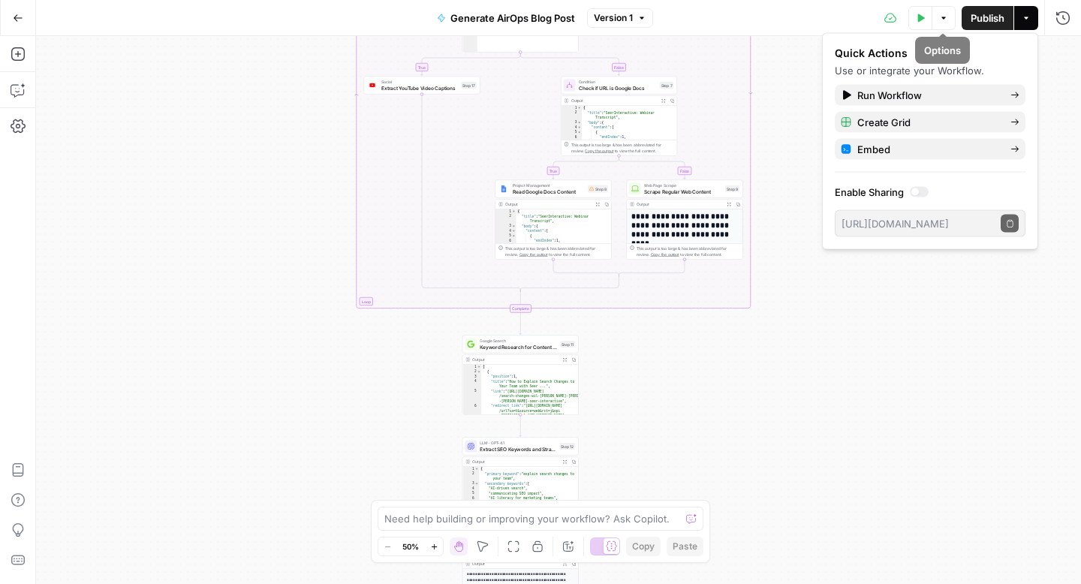
click at [918, 20] on icon "button" at bounding box center [921, 18] width 7 height 8
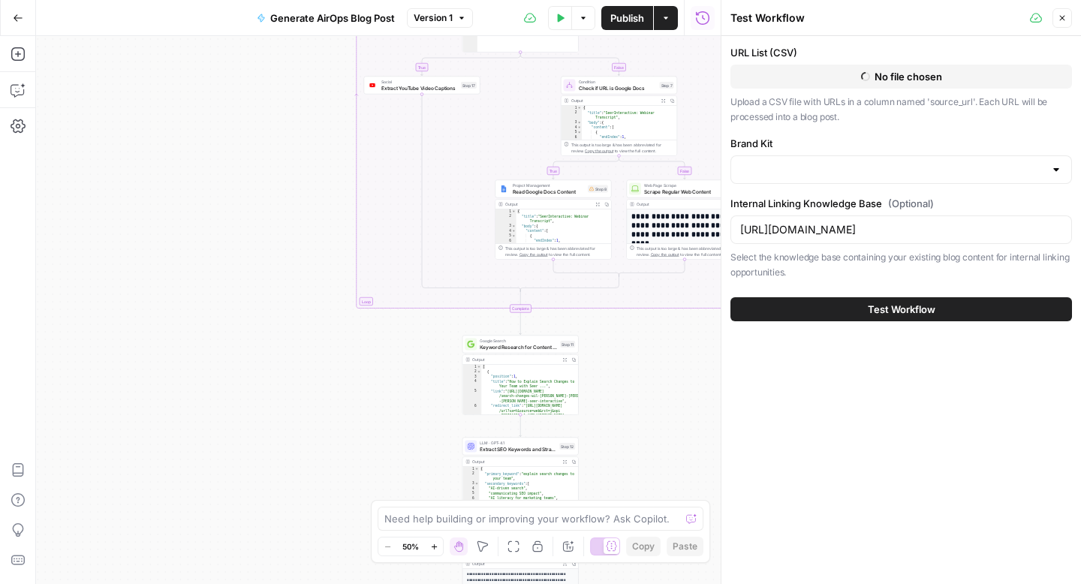
type input "AirOps"
click at [835, 306] on button "Test Workflow" at bounding box center [900, 309] width 341 height 24
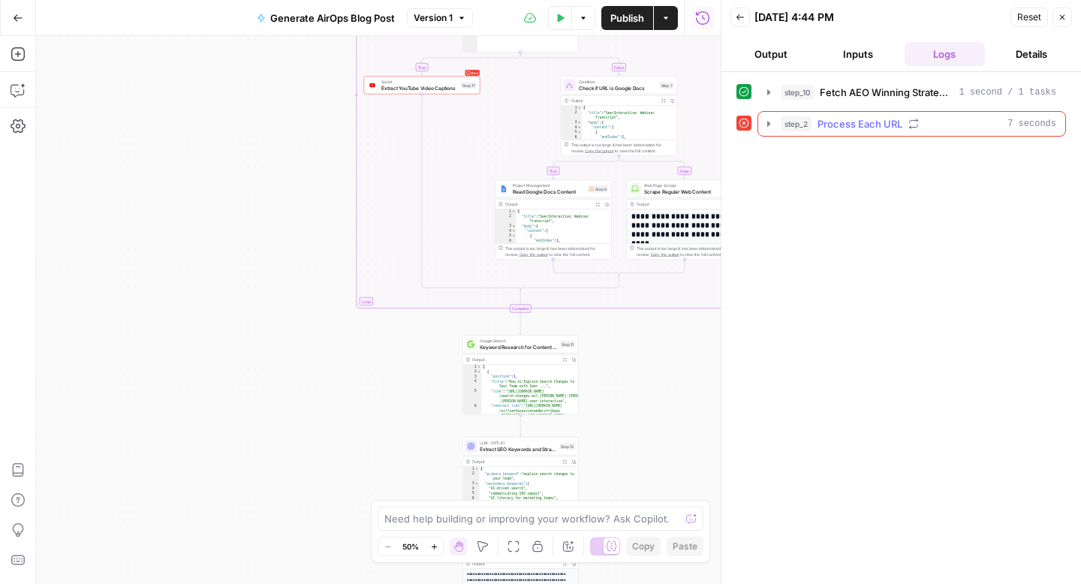
click at [769, 126] on icon "button" at bounding box center [768, 124] width 12 height 12
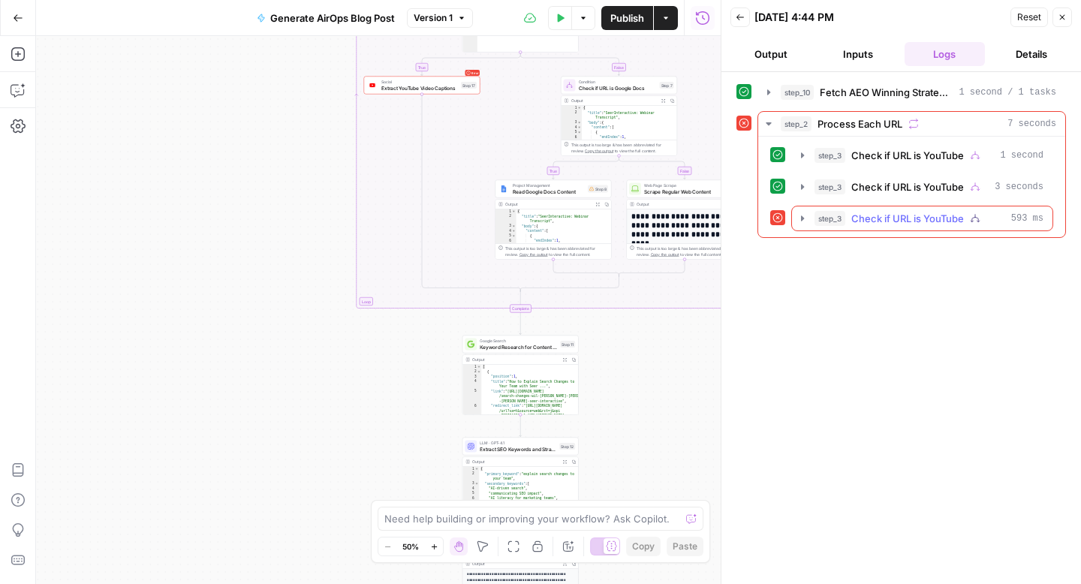
click at [891, 221] on span "Check if URL is YouTube" at bounding box center [907, 218] width 113 height 15
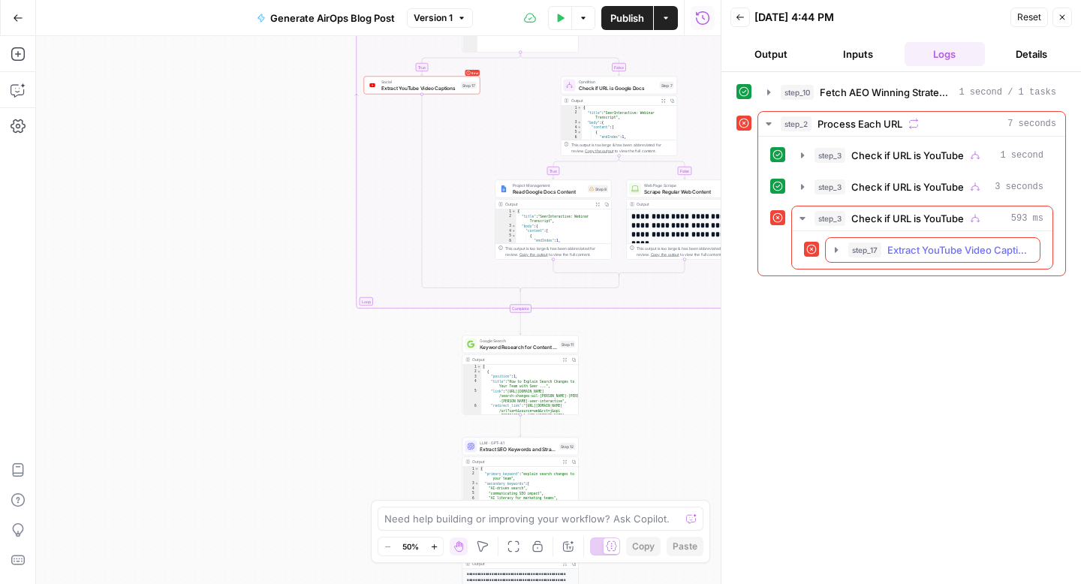
click at [838, 248] on icon "button" at bounding box center [836, 250] width 12 height 12
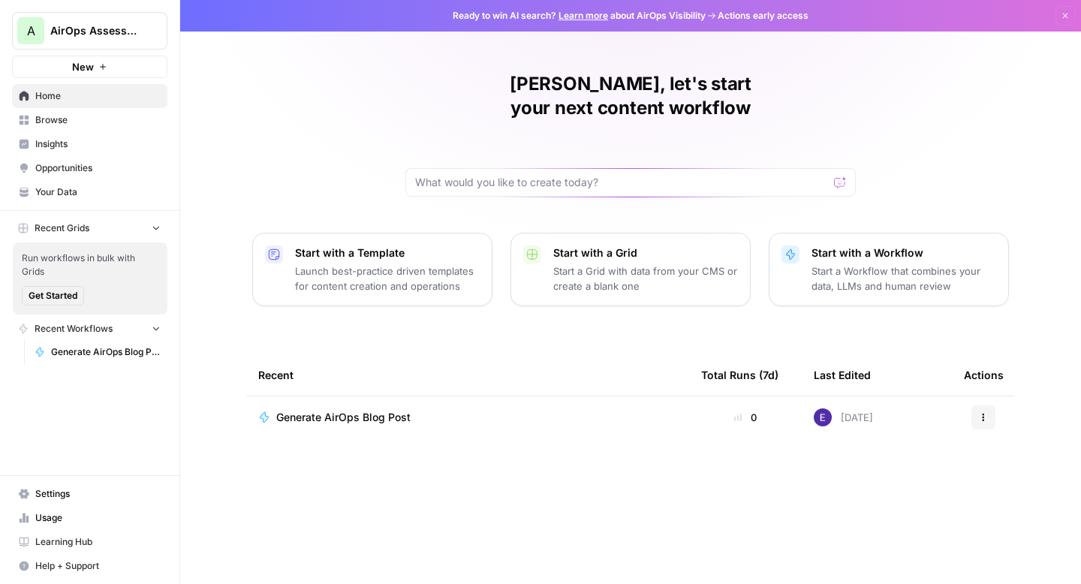
click at [58, 493] on span "Settings" at bounding box center [97, 494] width 125 height 14
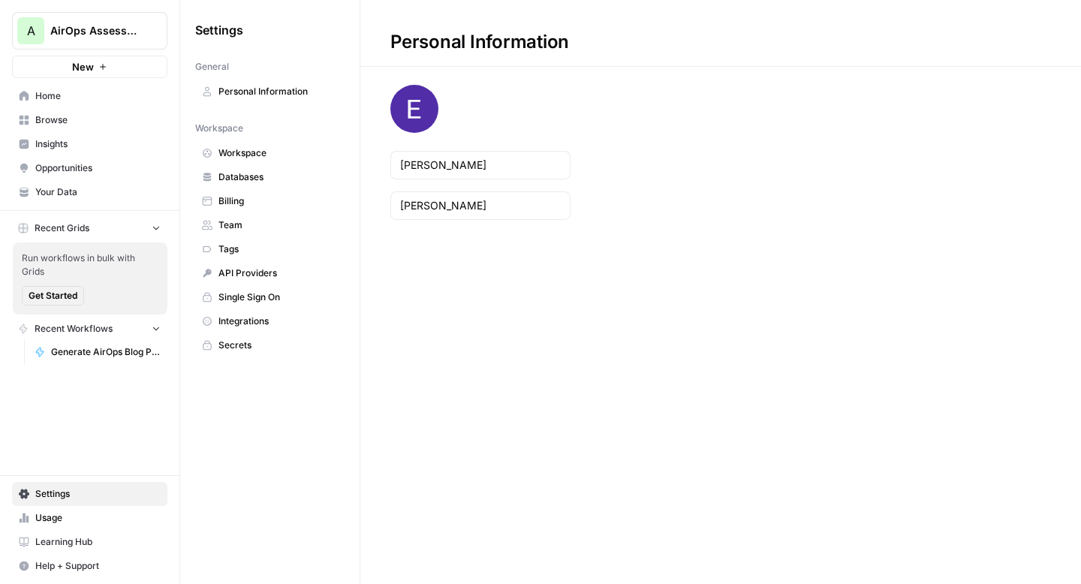
click at [243, 323] on span "Integrations" at bounding box center [277, 321] width 119 height 14
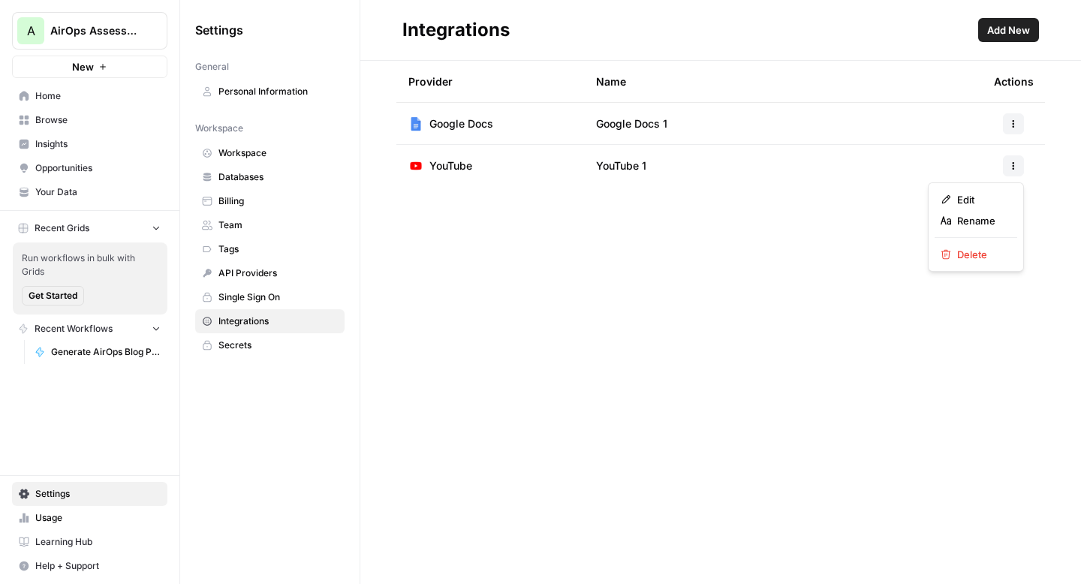
click at [1015, 163] on icon "button" at bounding box center [1013, 165] width 9 height 9
click at [693, 224] on div "Integrations Add New Provider Name Actions Google Docs Google Docs 1 YouTube Yo…" at bounding box center [720, 292] width 720 height 584
click at [1009, 159] on button "button" at bounding box center [1013, 165] width 21 height 21
click at [964, 204] on span "Edit" at bounding box center [981, 199] width 48 height 15
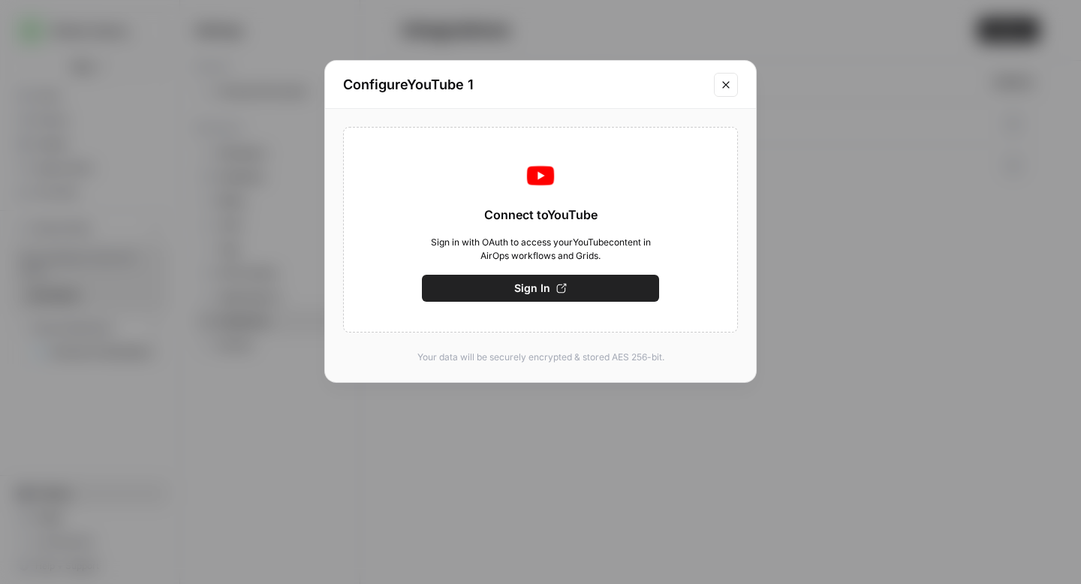
click at [541, 295] on span "Sign In" at bounding box center [532, 288] width 36 height 15
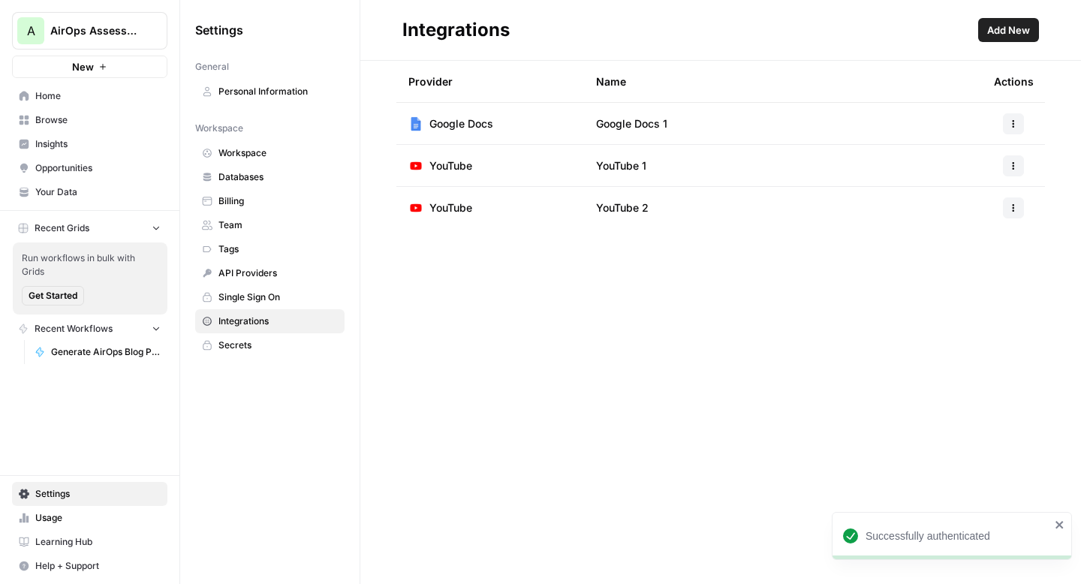
click at [1021, 164] on button "button" at bounding box center [1013, 165] width 21 height 21
click at [963, 251] on span "Delete" at bounding box center [981, 254] width 48 height 15
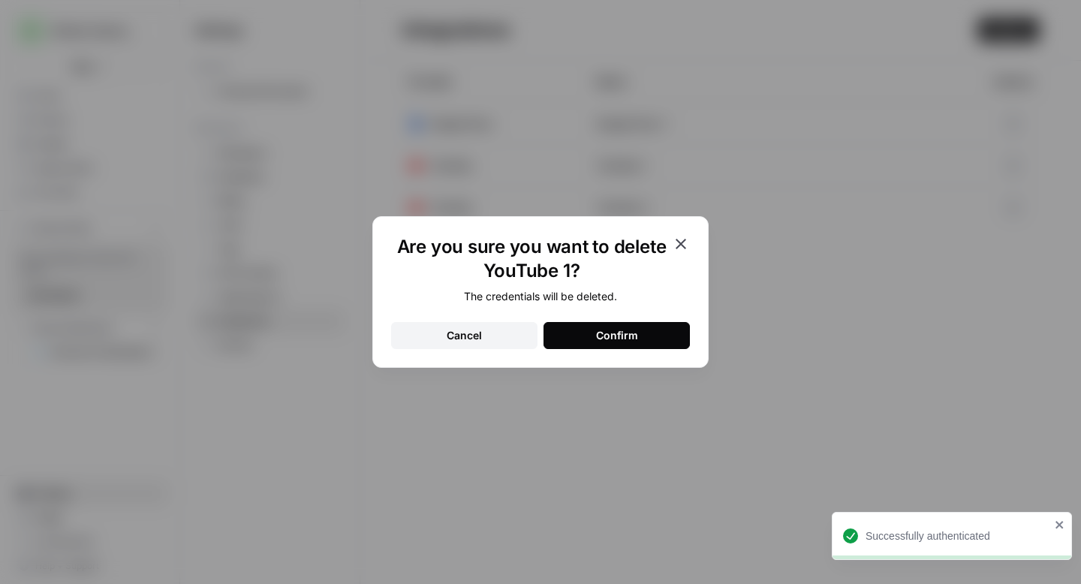
click at [590, 335] on button "Confirm" at bounding box center [616, 335] width 146 height 27
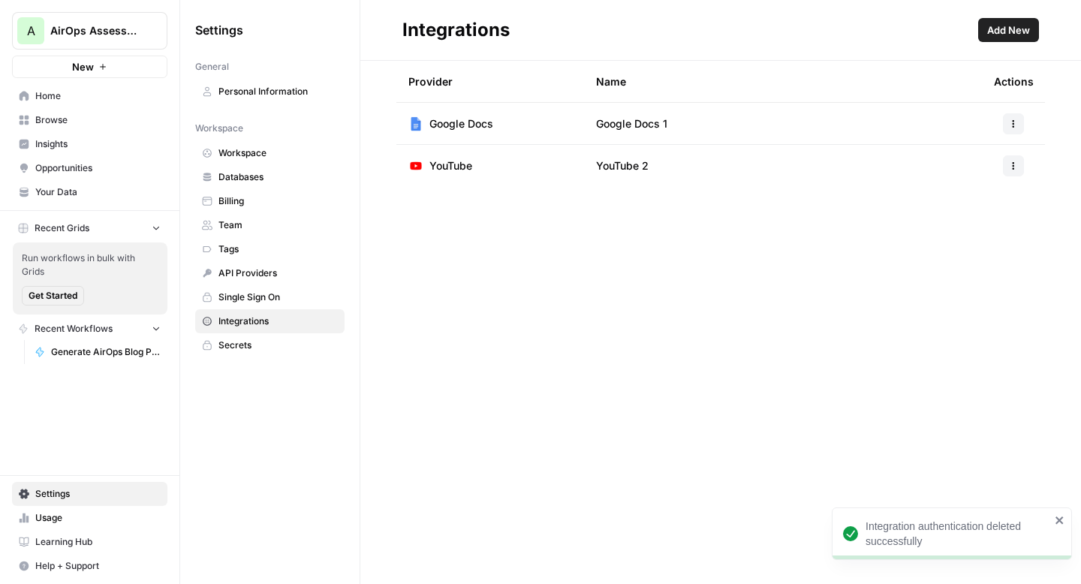
click at [1052, 522] on div "Integration authentication deleted successfully" at bounding box center [946, 533] width 216 height 39
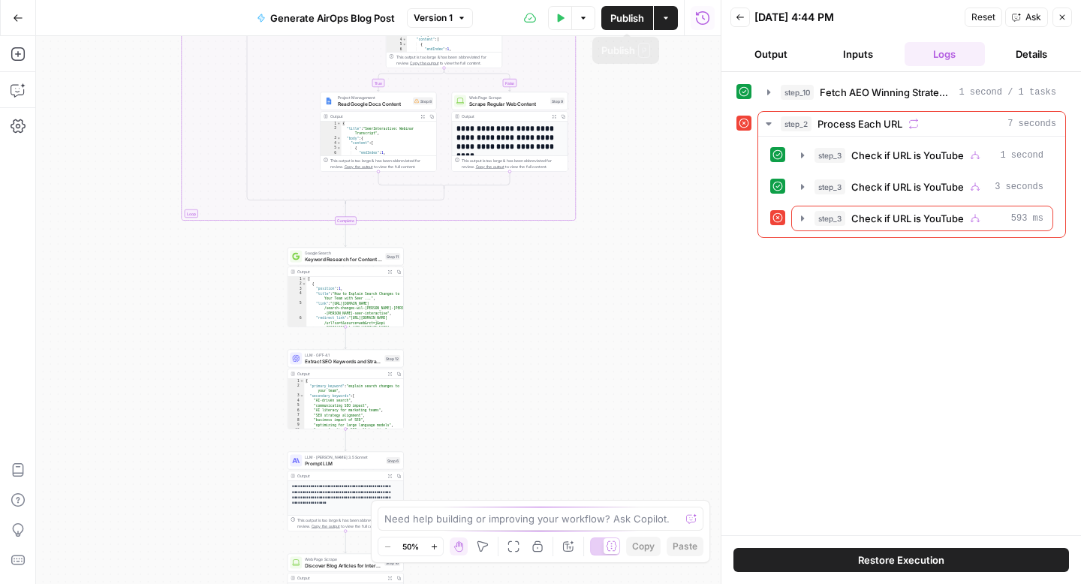
click at [558, 18] on icon "button" at bounding box center [561, 18] width 7 height 8
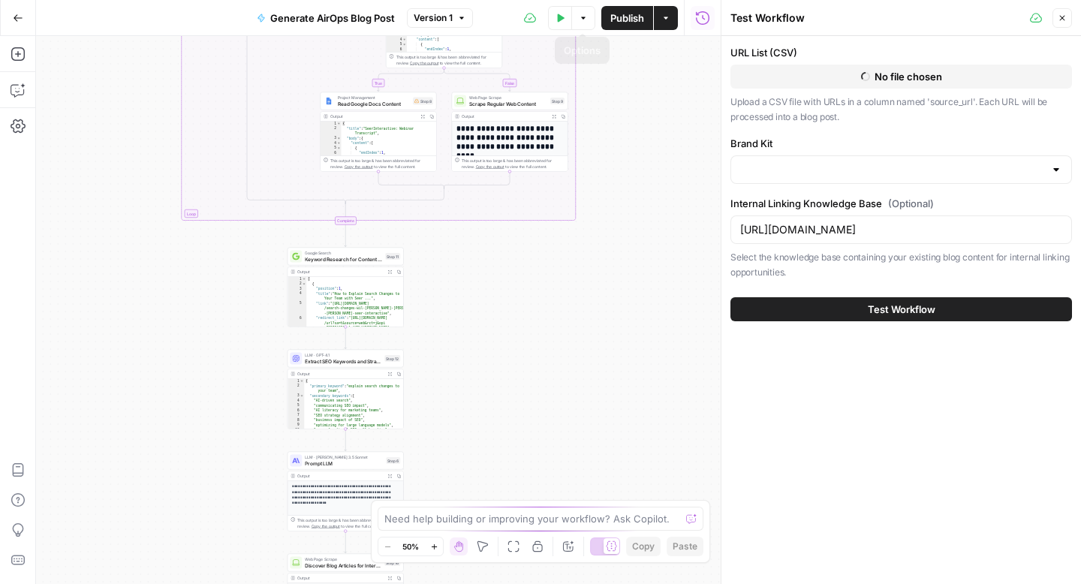
type input "AirOps"
click at [812, 309] on button "Test Workflow" at bounding box center [900, 309] width 341 height 24
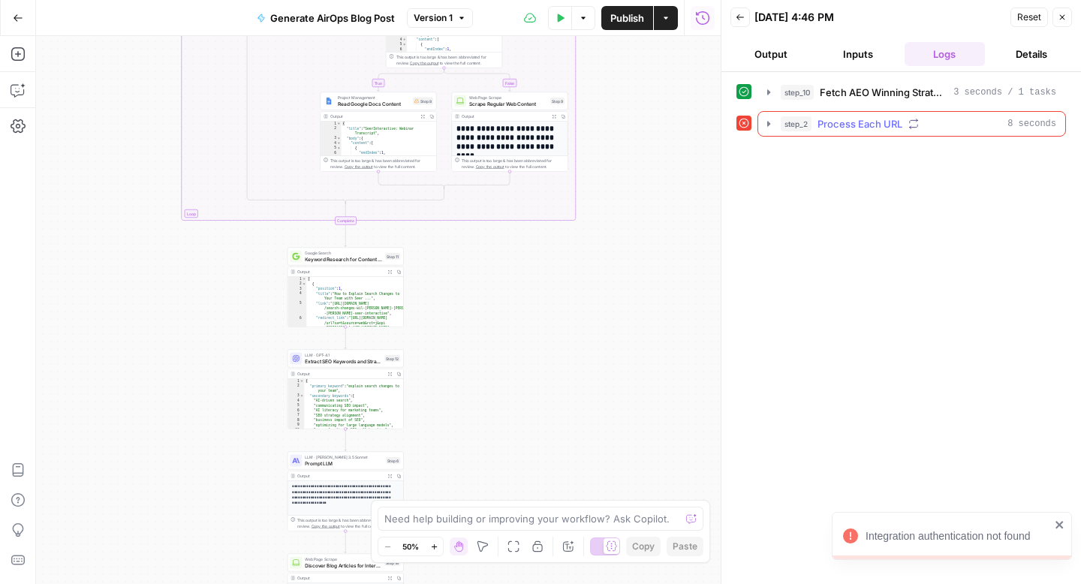
click at [766, 130] on button "step_2 Process Each URL 8 seconds" at bounding box center [911, 124] width 307 height 24
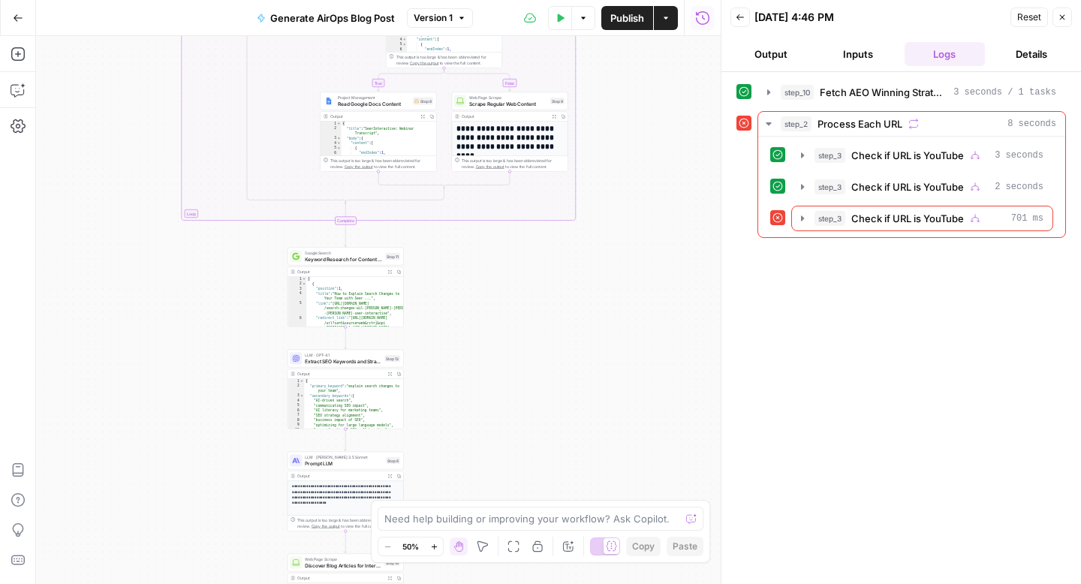
click at [1067, 23] on button "Close" at bounding box center [1062, 18] width 20 height 20
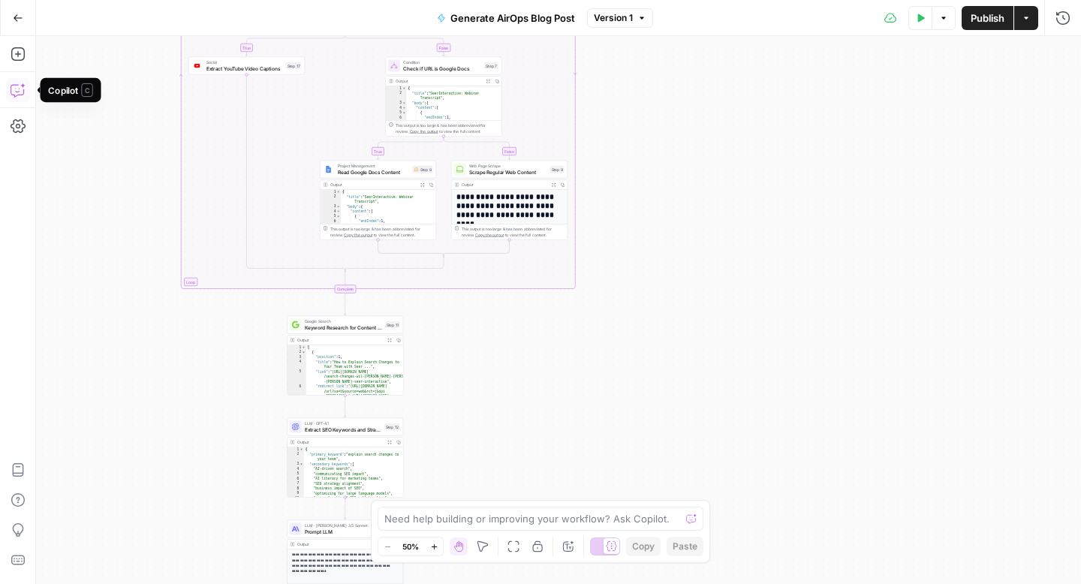
click at [23, 98] on button "Copilot" at bounding box center [18, 90] width 24 height 24
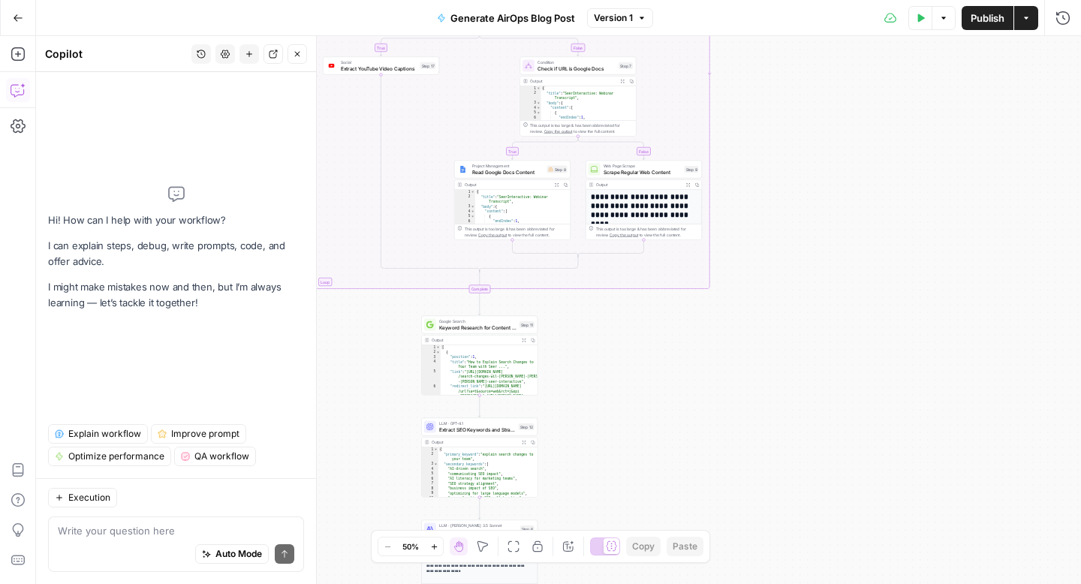
click at [180, 510] on div "Execution Write your question here Auto Mode Send" at bounding box center [176, 531] width 280 height 106
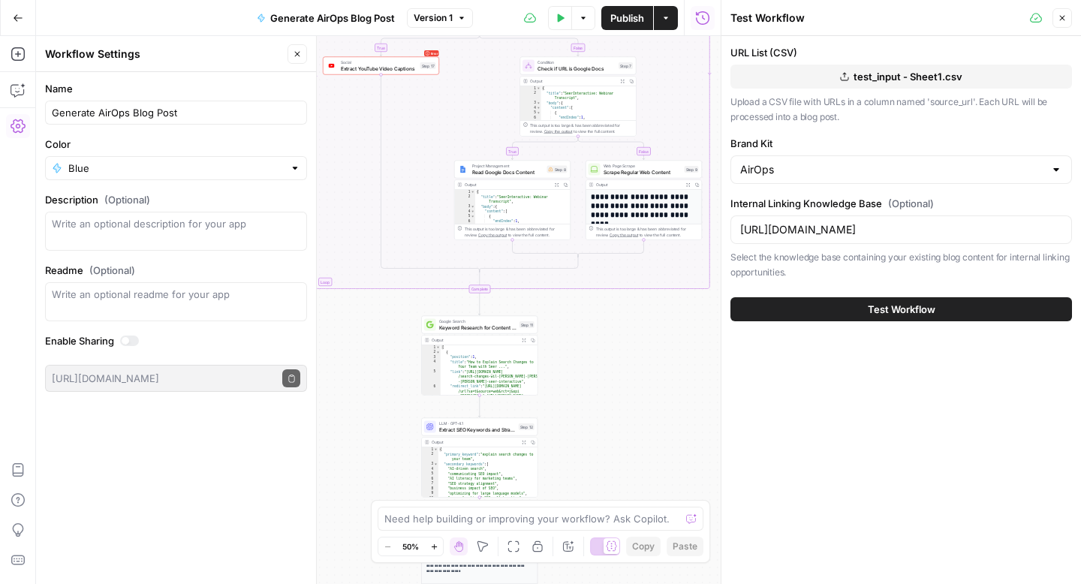
click at [1063, 22] on button "Close" at bounding box center [1062, 18] width 20 height 20
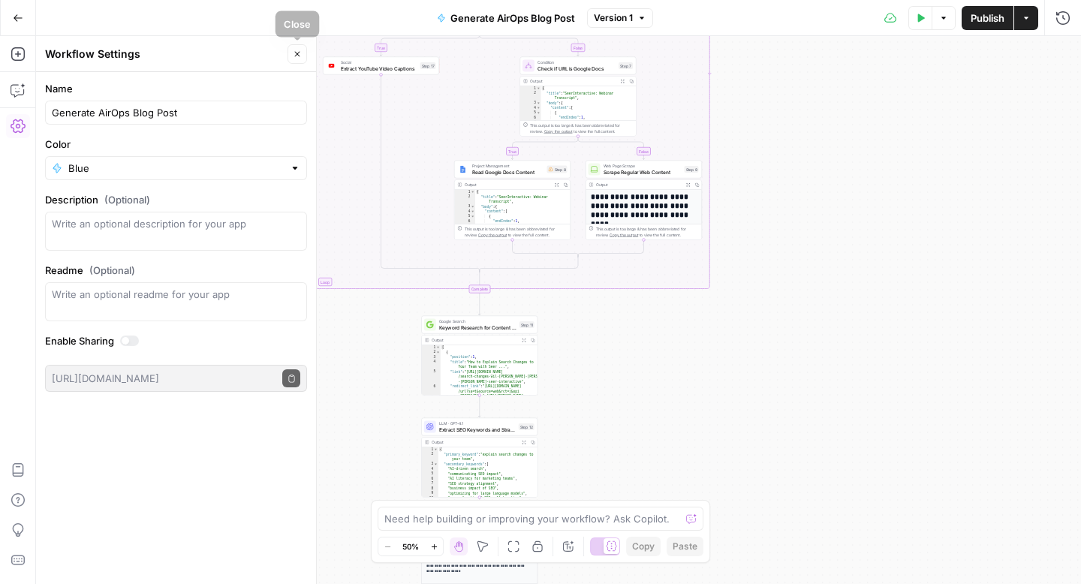
click at [300, 53] on icon "button" at bounding box center [297, 54] width 9 height 9
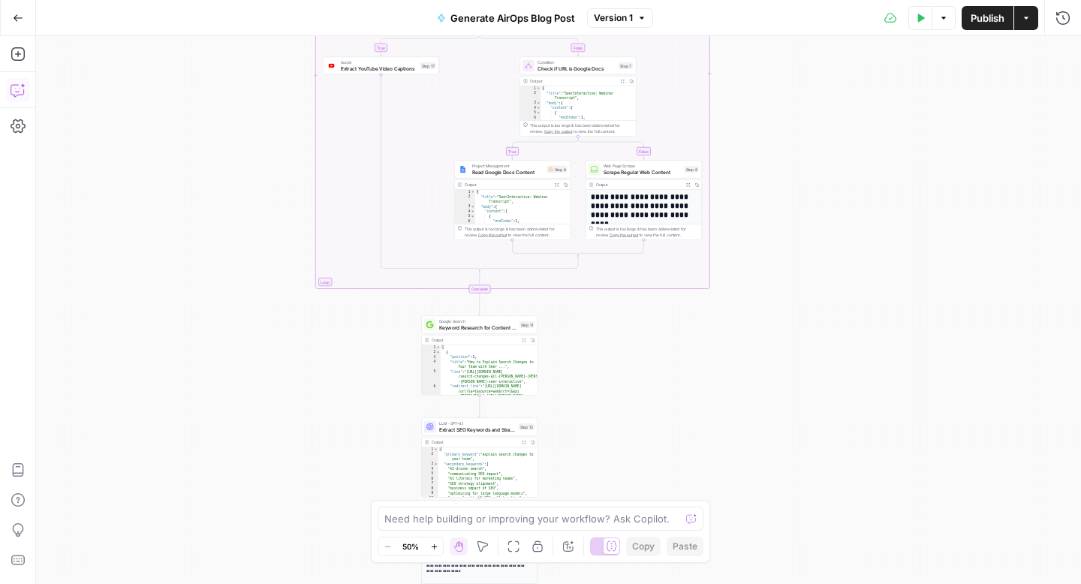
click at [16, 85] on icon "button" at bounding box center [17, 91] width 13 height 12
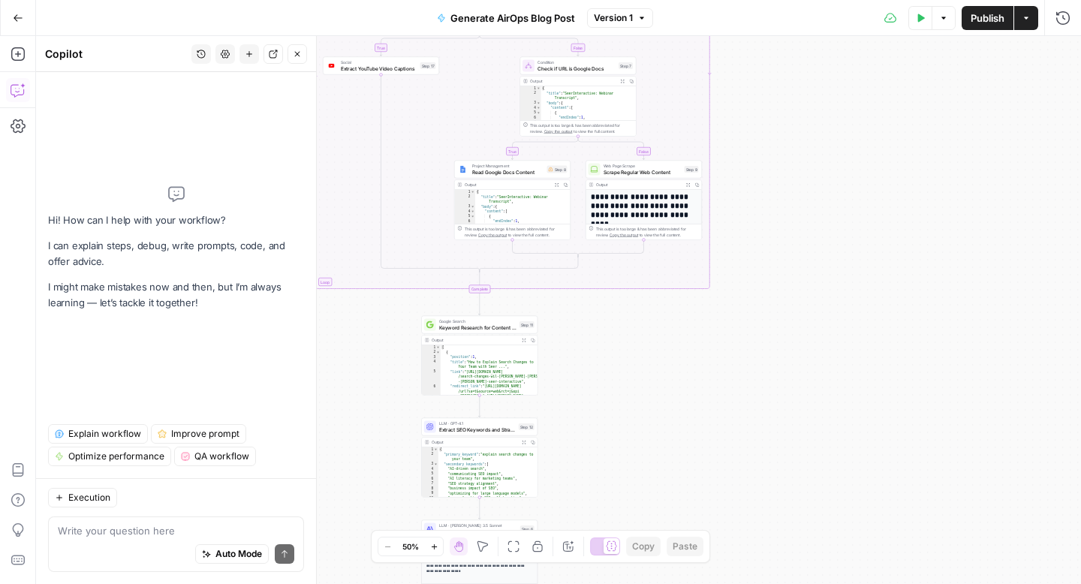
click at [366, 80] on div "**********" at bounding box center [558, 310] width 1045 height 548
click at [369, 70] on span "Extract YouTube Video Captions" at bounding box center [379, 69] width 77 height 8
click at [939, 17] on icon "button" at bounding box center [943, 18] width 9 height 9
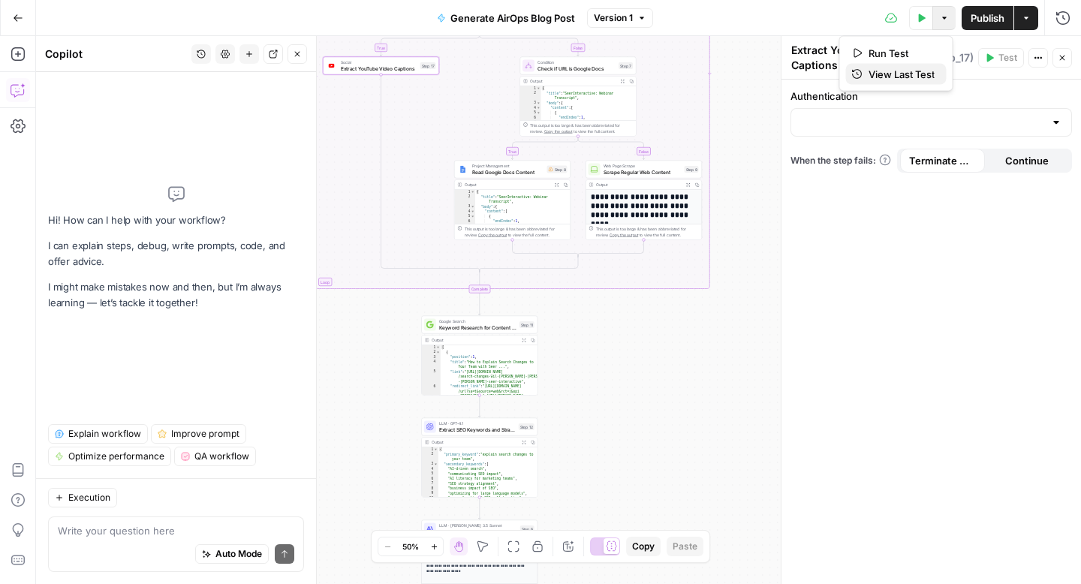
click at [913, 74] on span "View Last Test" at bounding box center [901, 74] width 66 height 15
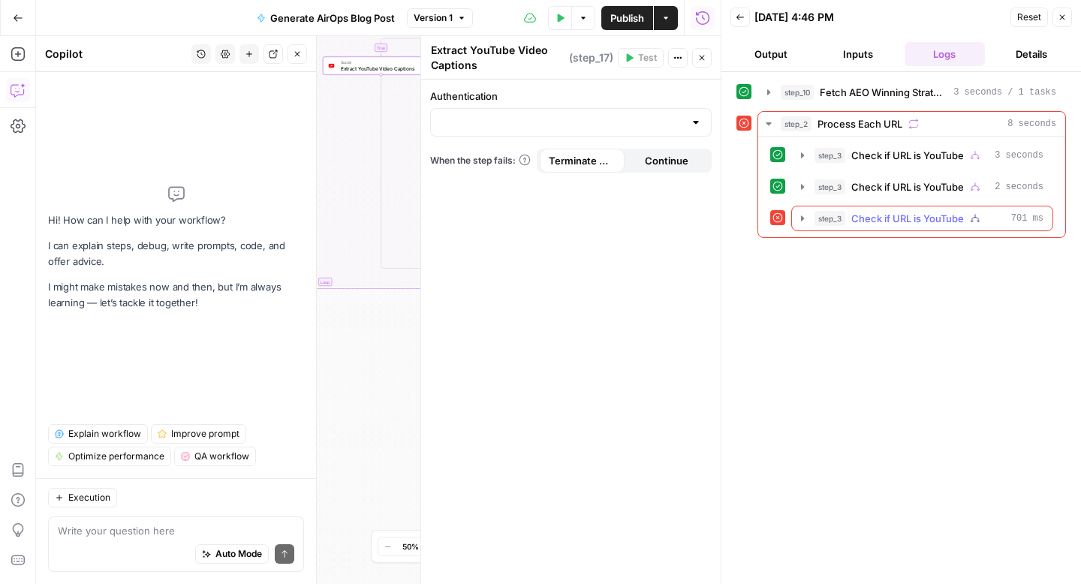
click at [807, 215] on icon "button" at bounding box center [802, 218] width 12 height 12
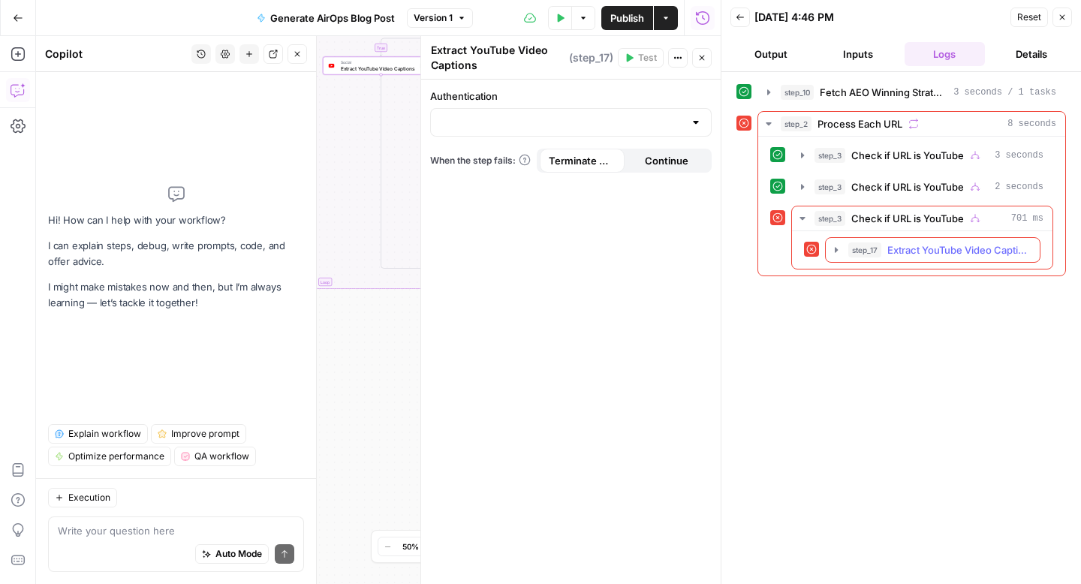
click at [838, 249] on icon "button" at bounding box center [836, 250] width 12 height 12
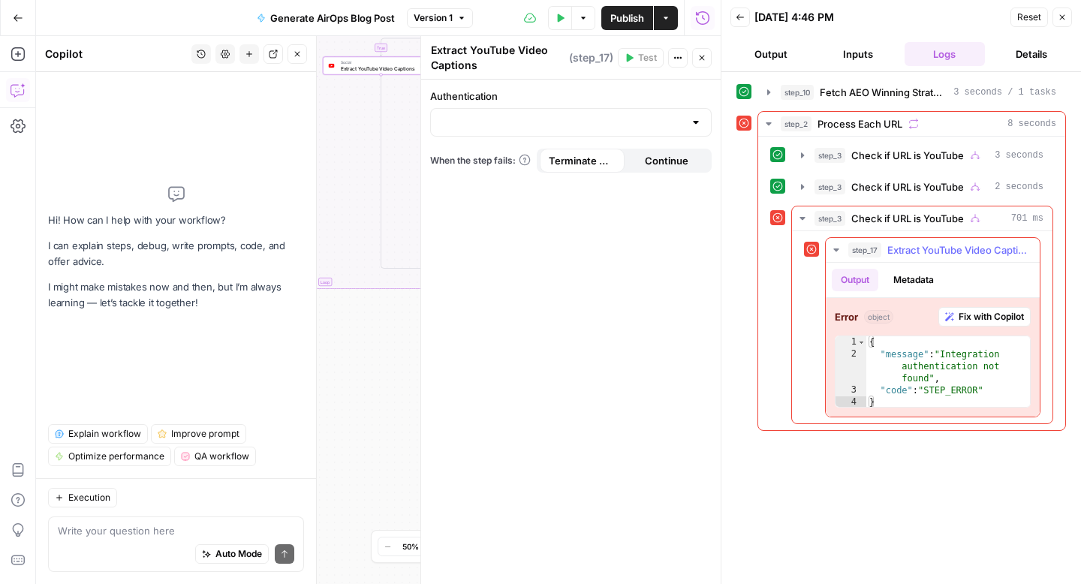
click at [979, 326] on button "Fix with Copilot" at bounding box center [984, 317] width 92 height 20
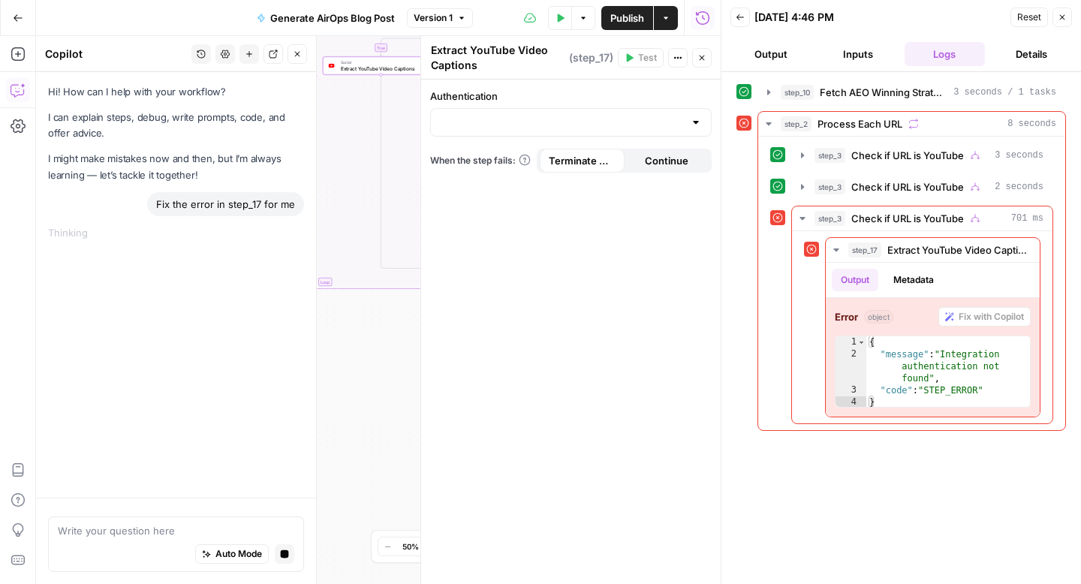
click at [1068, 23] on button "Close" at bounding box center [1062, 18] width 20 height 20
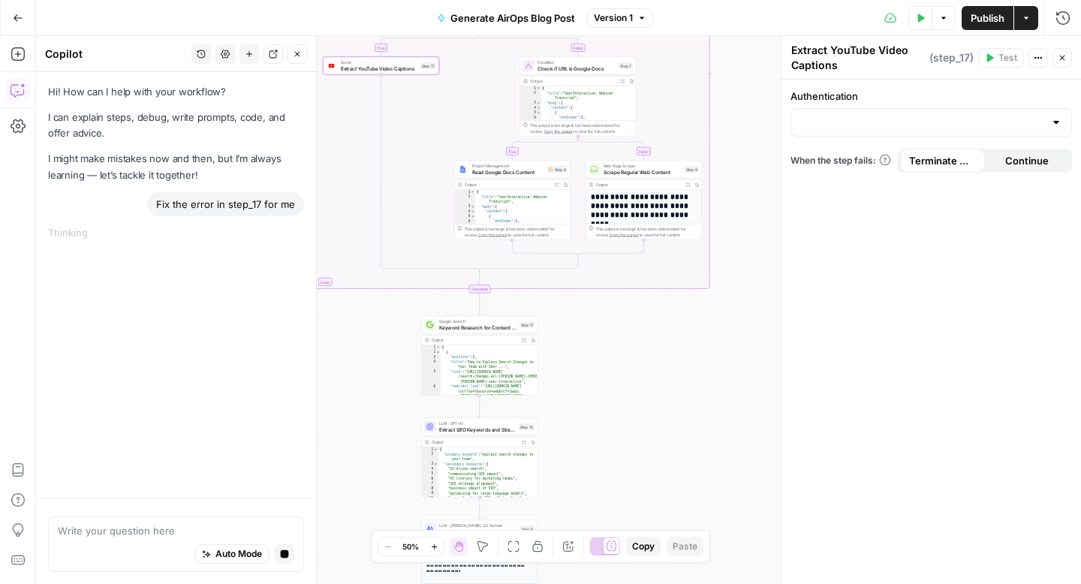
click at [1066, 58] on button "Close" at bounding box center [1062, 58] width 20 height 20
click at [940, 22] on button "Options" at bounding box center [943, 18] width 24 height 24
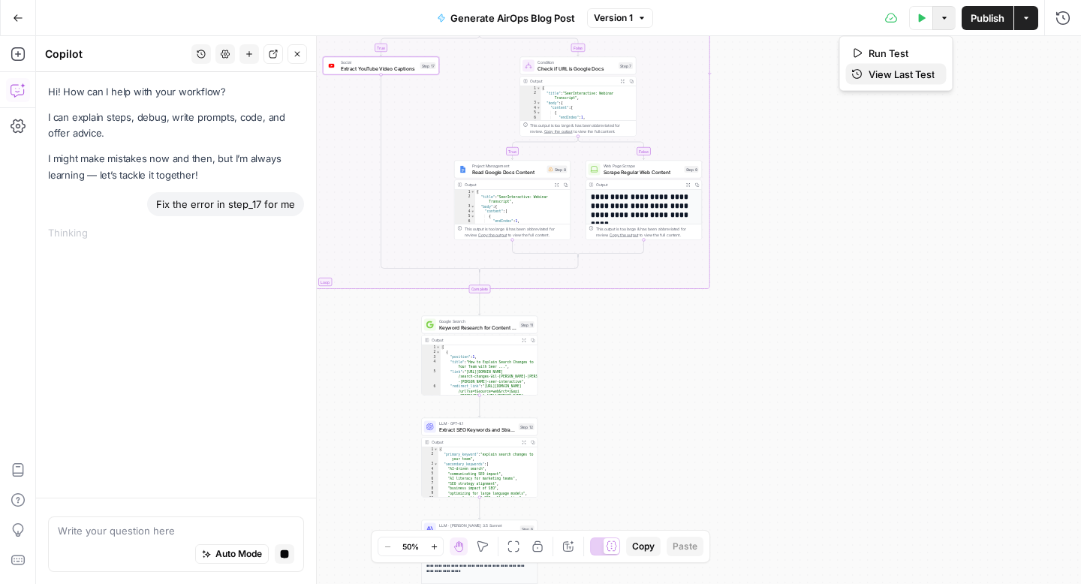
click at [907, 74] on span "View Last Test" at bounding box center [901, 74] width 66 height 15
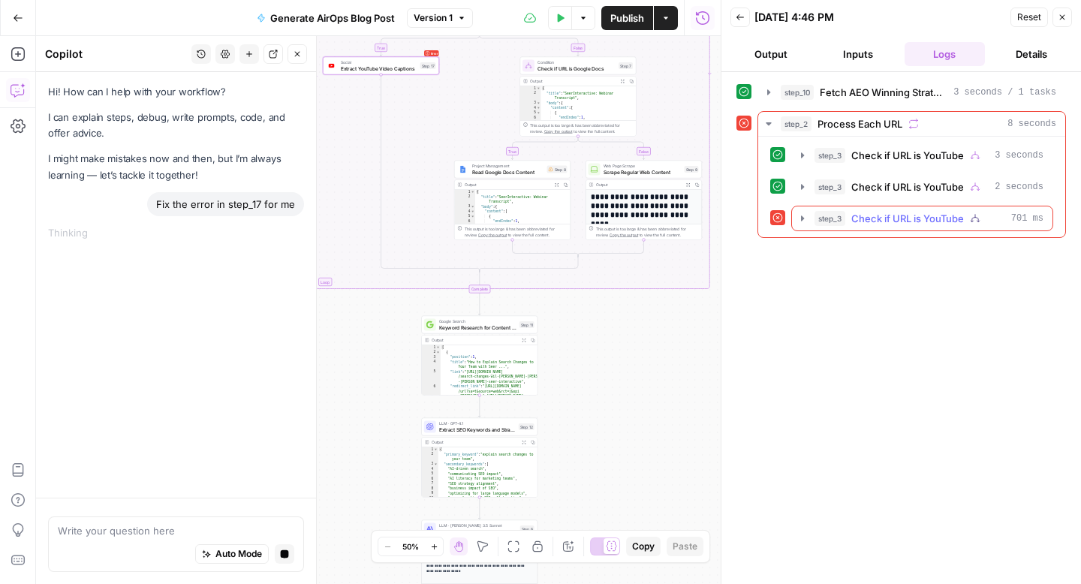
click at [802, 219] on icon "button" at bounding box center [802, 217] width 3 height 5
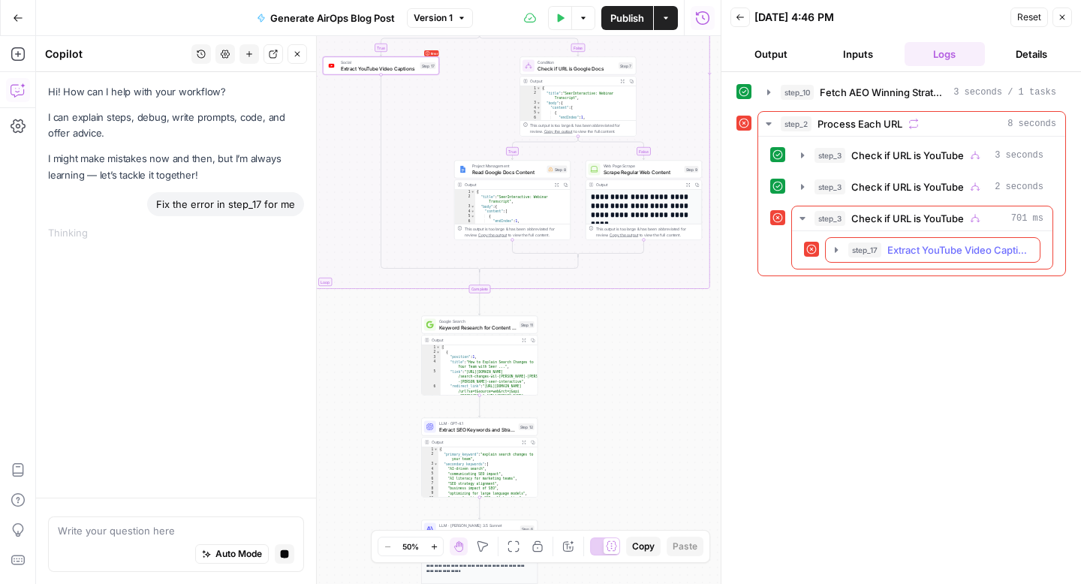
click at [832, 257] on button "step_17 Extract YouTube Video Captions 112 ms" at bounding box center [933, 250] width 214 height 24
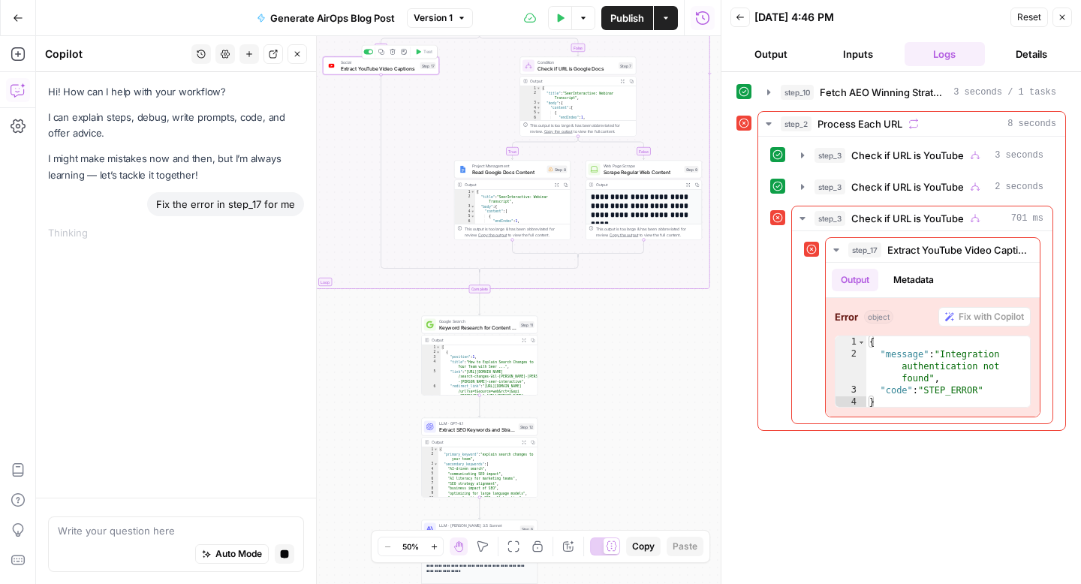
click at [413, 68] on span "Extract YouTube Video Captions" at bounding box center [379, 69] width 77 height 8
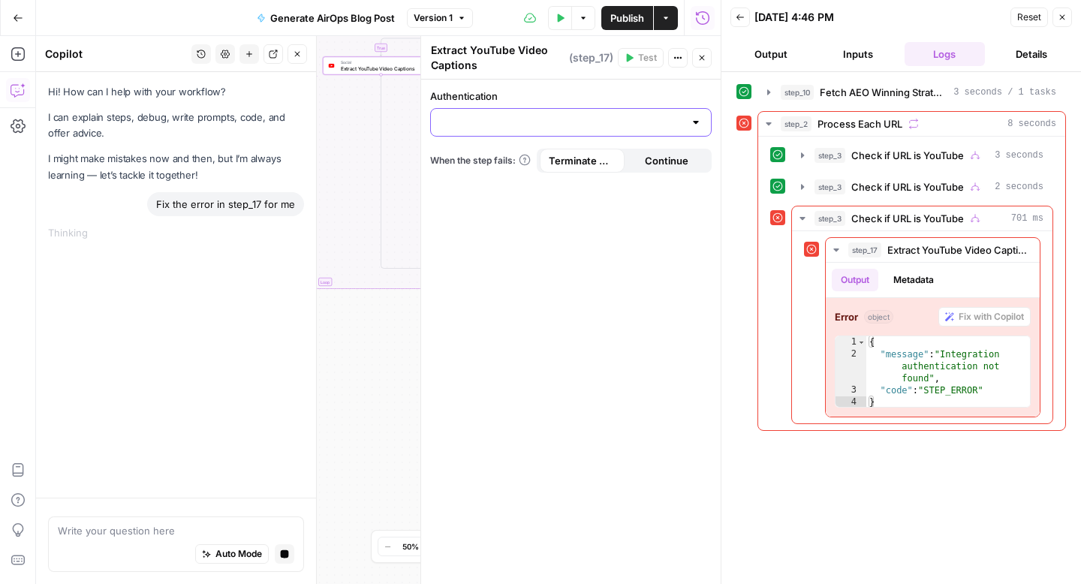
click at [672, 119] on input "Authentication" at bounding box center [562, 122] width 244 height 15
click at [580, 162] on span "YouTube 2" at bounding box center [568, 159] width 250 height 15
type input "YouTube 2"
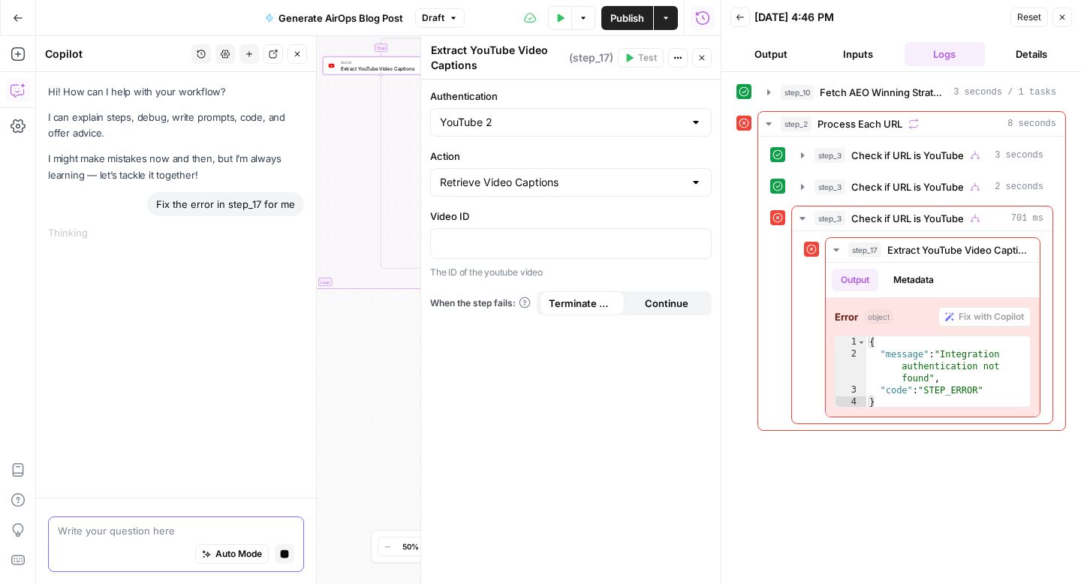
click at [281, 557] on icon "button" at bounding box center [285, 554] width 8 height 8
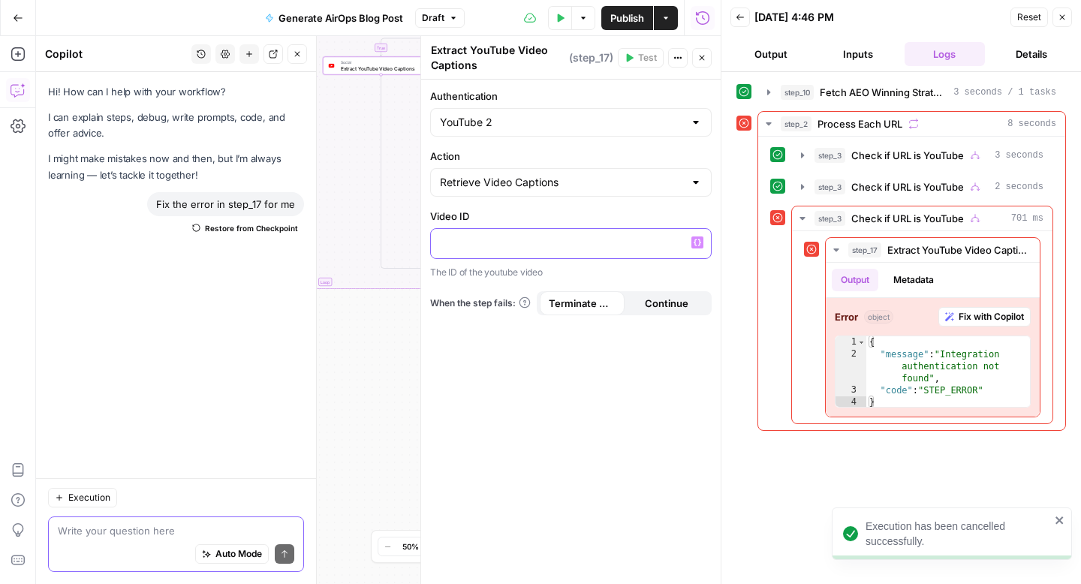
click at [516, 242] on p at bounding box center [571, 242] width 262 height 15
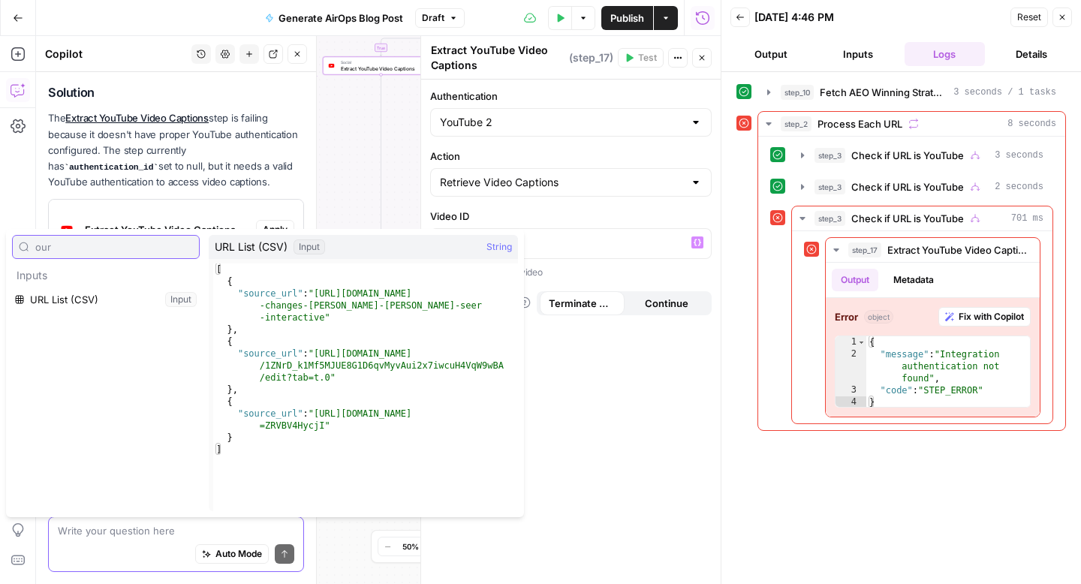
scroll to position [179, 0]
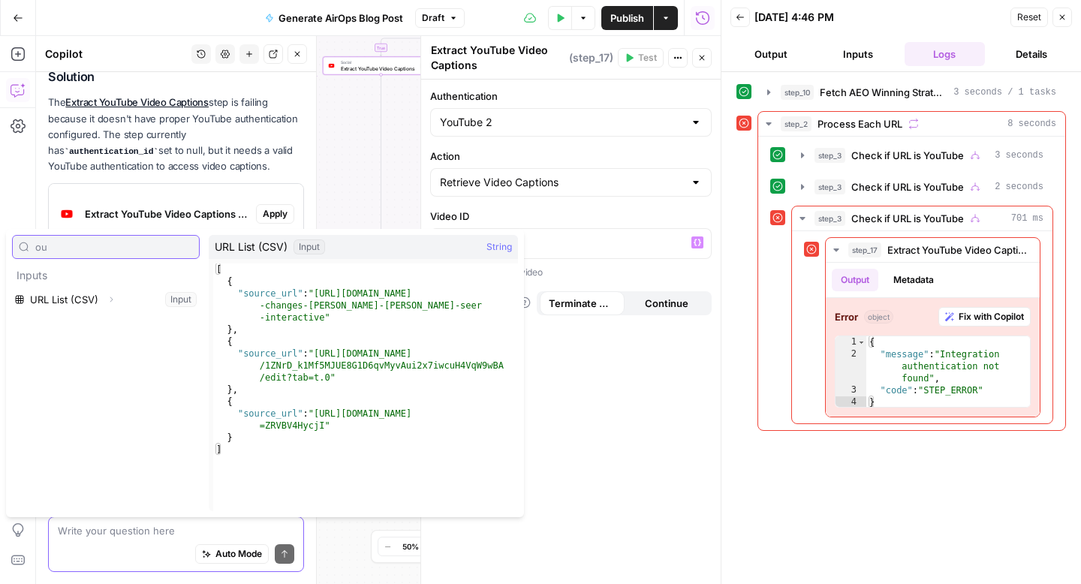
type input "o"
type input "source"
click at [137, 298] on button "Select variable URL List (CSV)" at bounding box center [106, 299] width 188 height 24
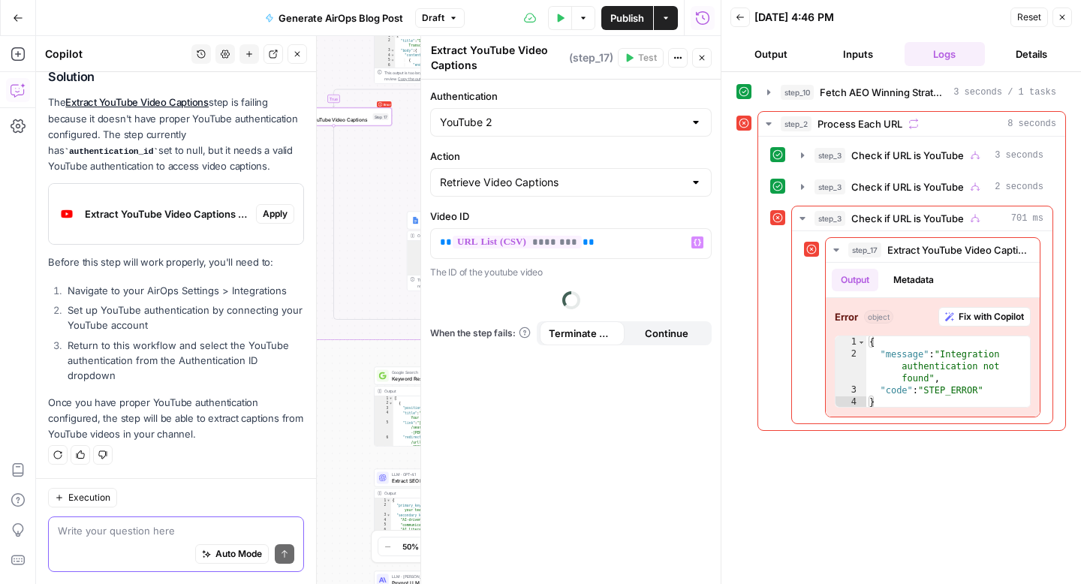
click at [343, 408] on div "**********" at bounding box center [378, 310] width 684 height 548
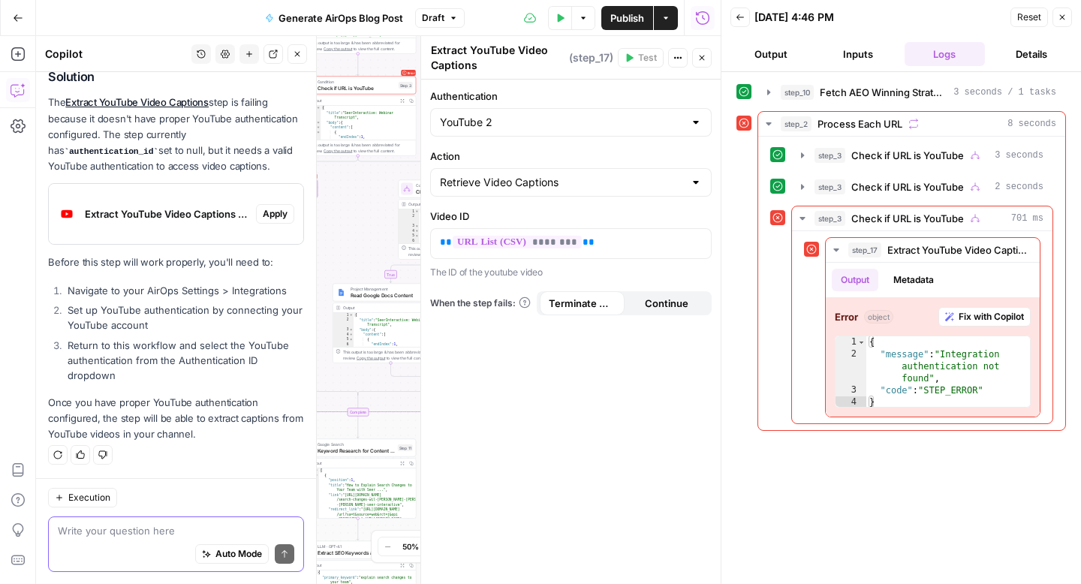
drag, startPoint x: 382, startPoint y: 242, endPoint x: 308, endPoint y: 314, distance: 103.0
click at [308, 314] on body "**********" at bounding box center [540, 292] width 1081 height 584
click at [411, 191] on div at bounding box center [407, 189] width 12 height 12
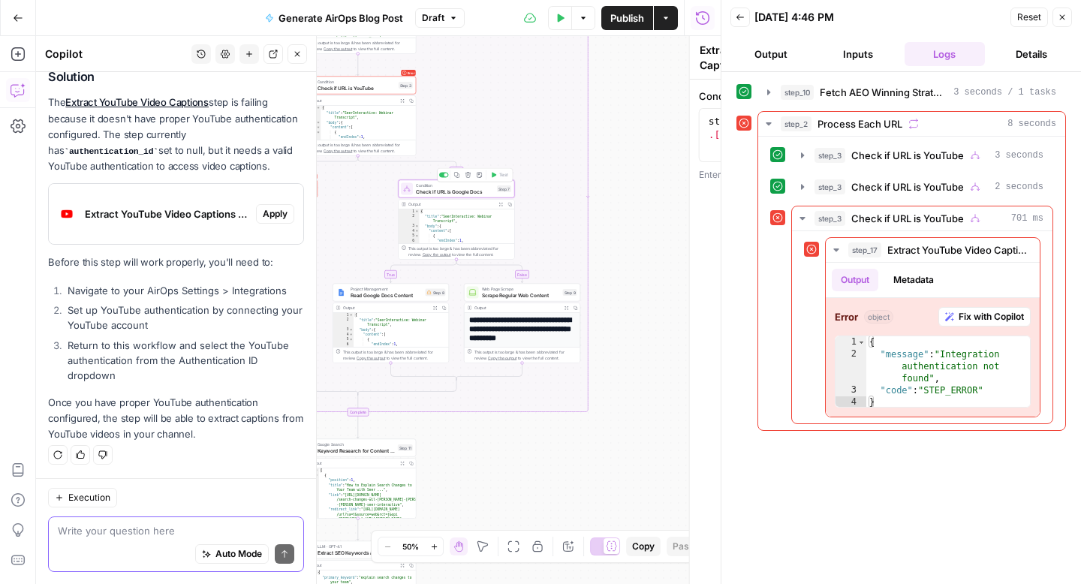
type textarea "Check if URL is Google Docs"
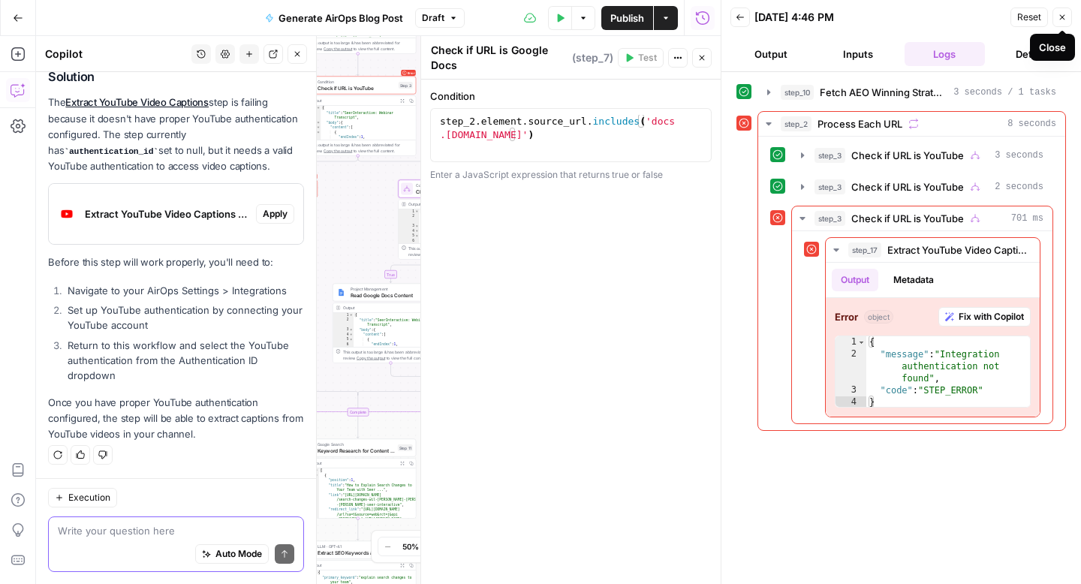
click at [1066, 17] on button "Close" at bounding box center [1062, 18] width 20 height 20
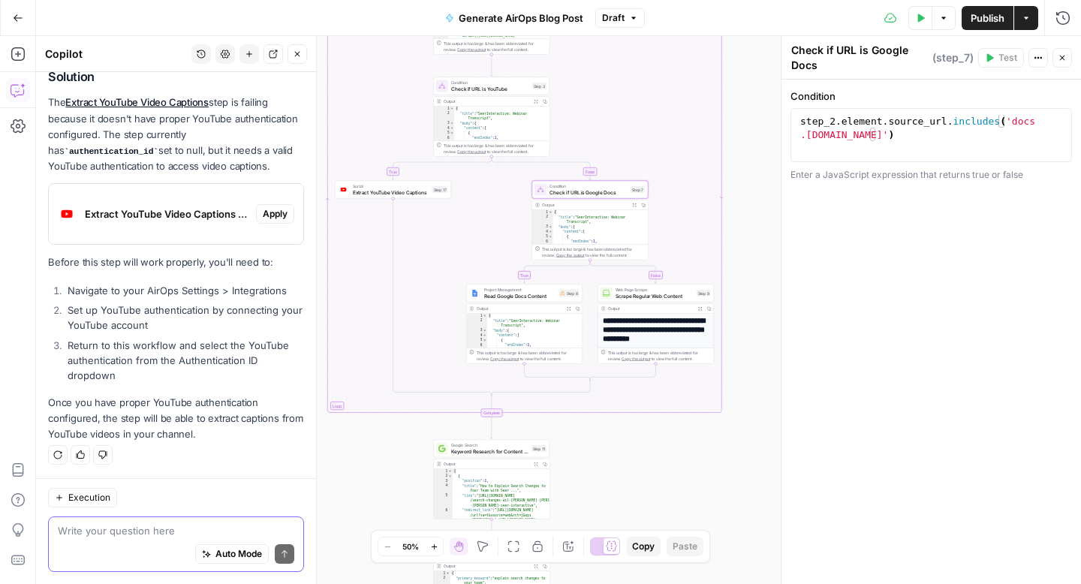
drag, startPoint x: 620, startPoint y: 160, endPoint x: 770, endPoint y: 160, distance: 150.1
click at [770, 160] on div "**********" at bounding box center [558, 310] width 1045 height 548
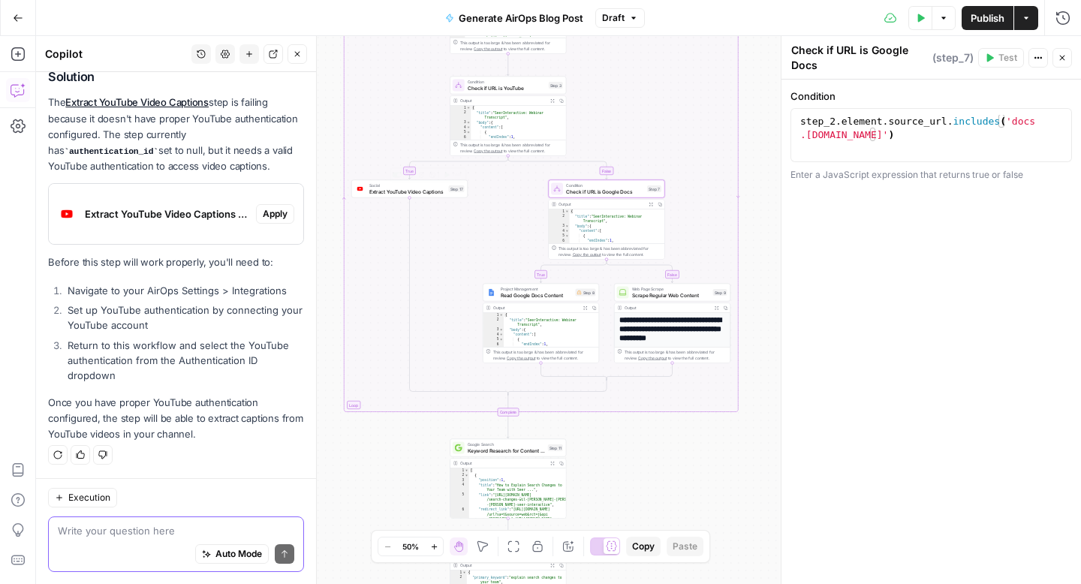
click at [398, 196] on div "Social Extract YouTube Video Captions Step 17 Copy step Delete step Add Note Te…" at bounding box center [409, 189] width 116 height 18
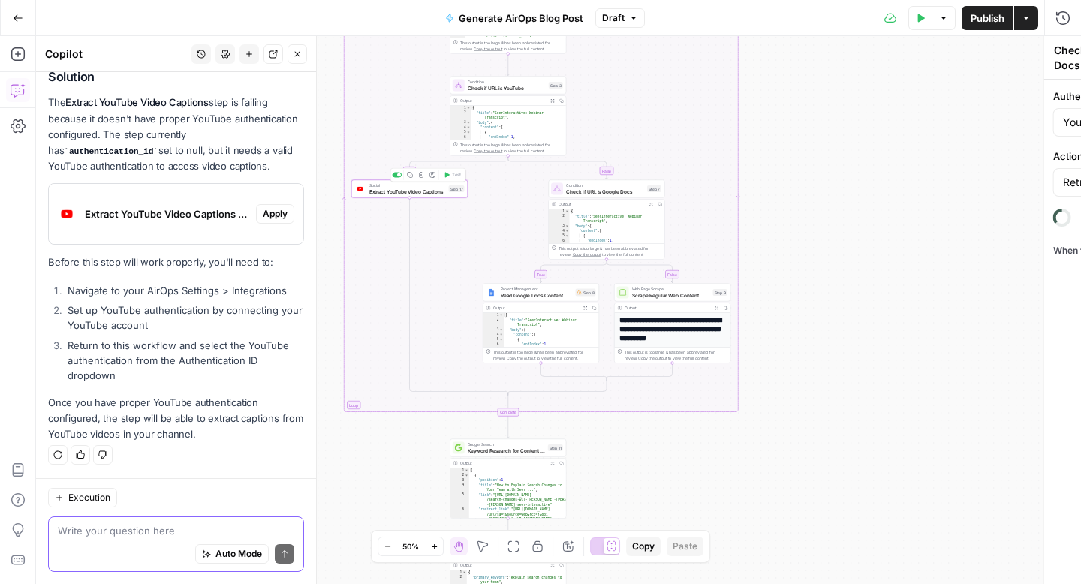
type textarea "Extract YouTube Video Captions"
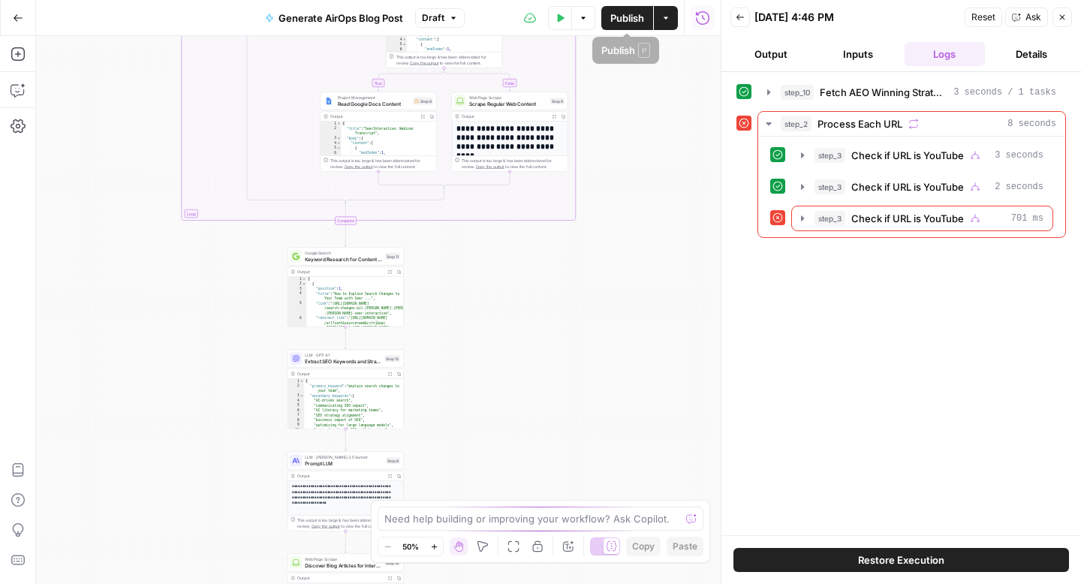
click at [565, 15] on button "Test Data" at bounding box center [560, 18] width 24 height 24
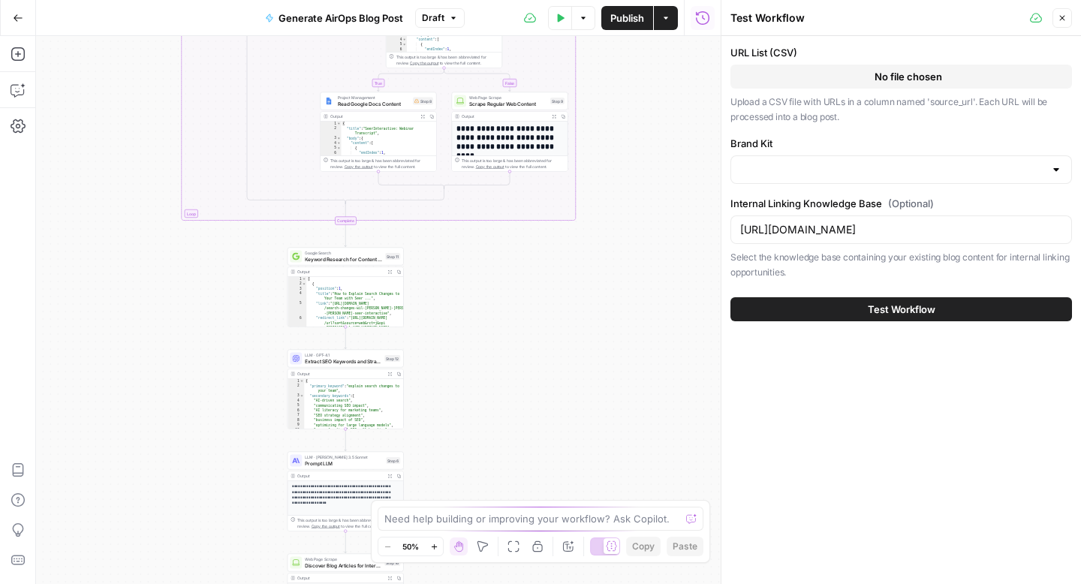
type input "AirOps"
click at [812, 302] on button "Test Workflow" at bounding box center [900, 309] width 341 height 24
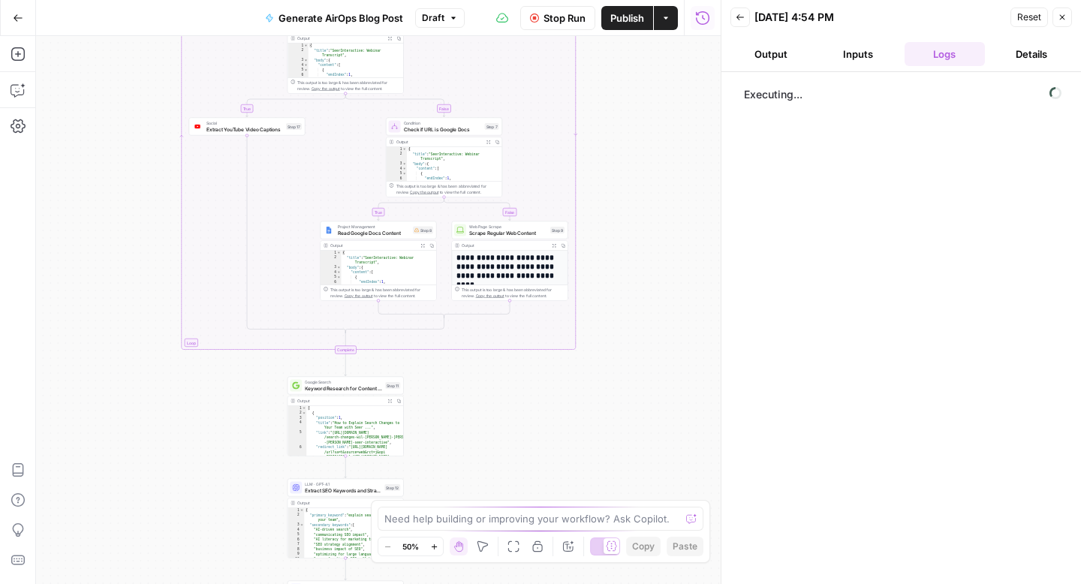
drag, startPoint x: 600, startPoint y: 298, endPoint x: 600, endPoint y: 426, distance: 127.6
click at [600, 426] on div "**********" at bounding box center [378, 310] width 684 height 548
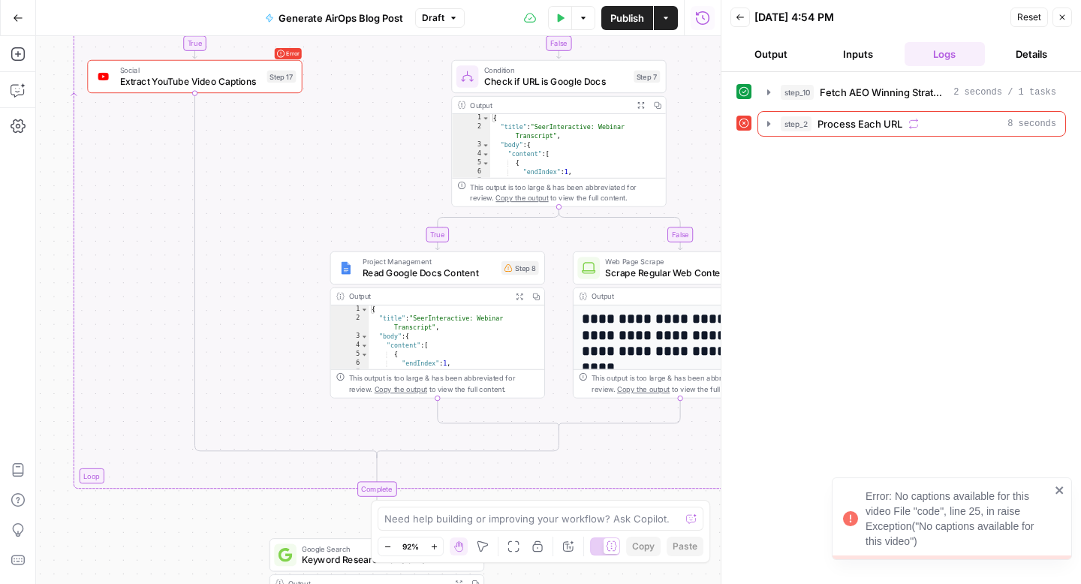
click at [1062, 491] on icon "close" at bounding box center [1059, 490] width 11 height 12
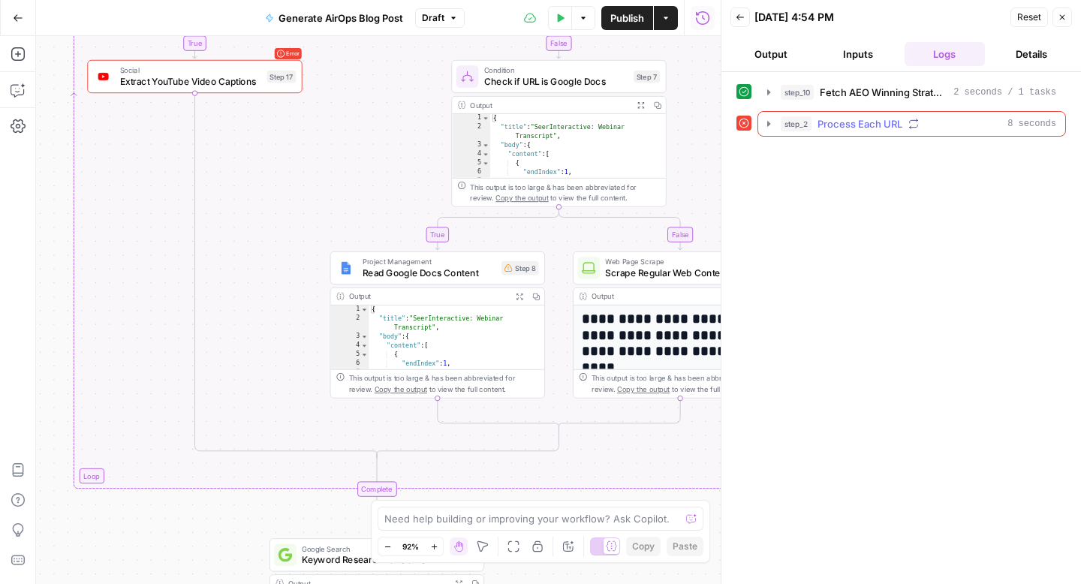
click at [769, 125] on icon "button" at bounding box center [768, 124] width 12 height 12
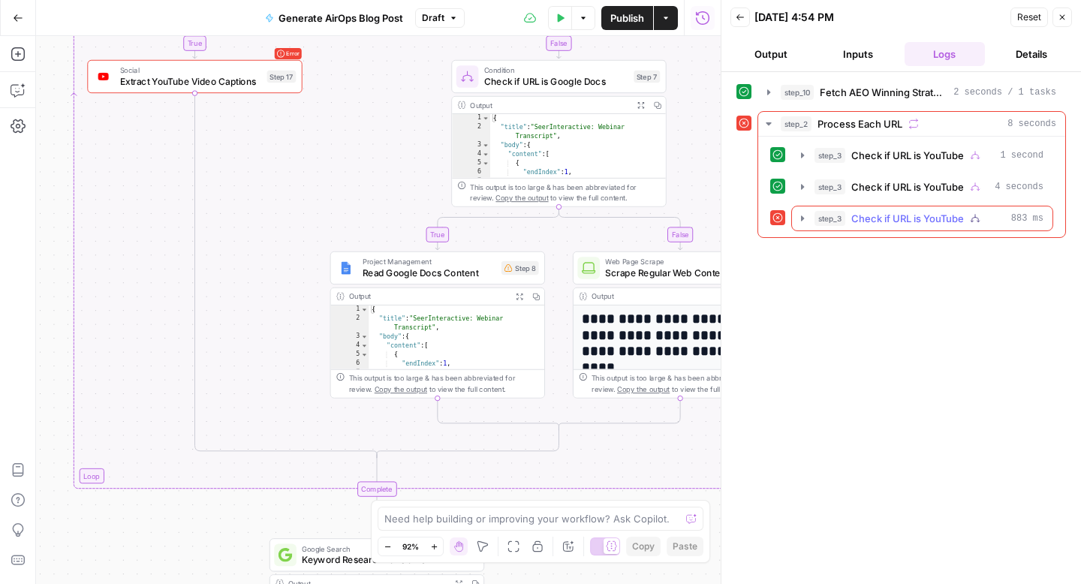
click at [805, 215] on icon "button" at bounding box center [802, 218] width 12 height 12
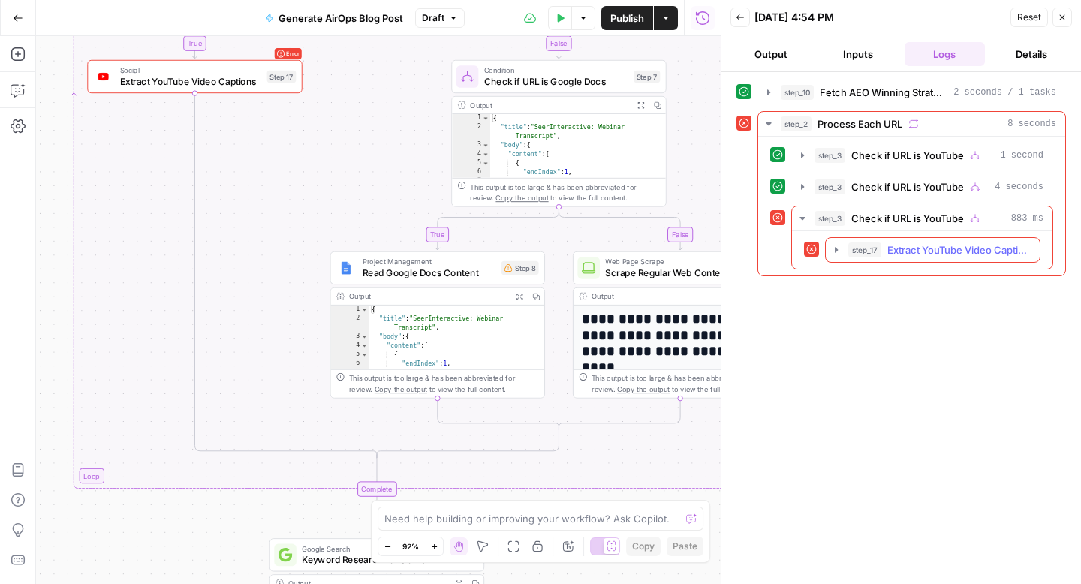
click at [835, 250] on icon "button" at bounding box center [836, 249] width 3 height 5
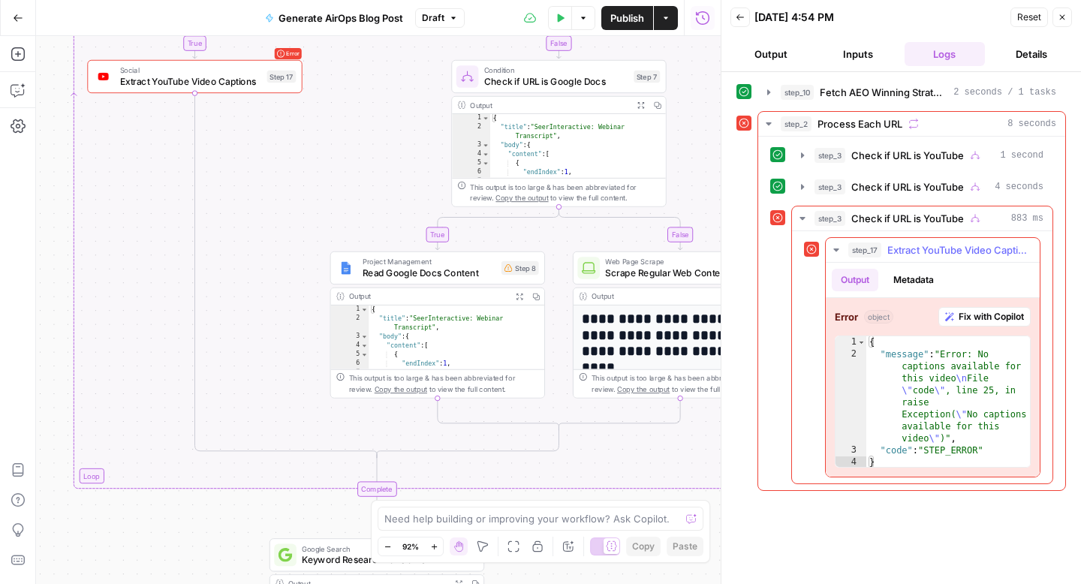
click at [979, 318] on span "Fix with Copilot" at bounding box center [990, 317] width 65 height 14
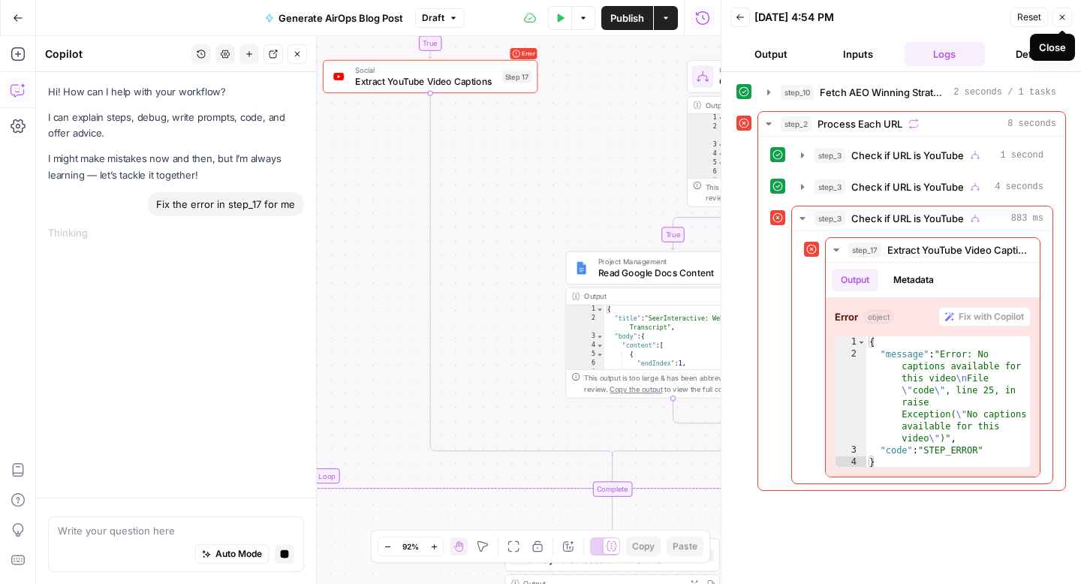
click at [1061, 19] on icon "button" at bounding box center [1061, 17] width 9 height 9
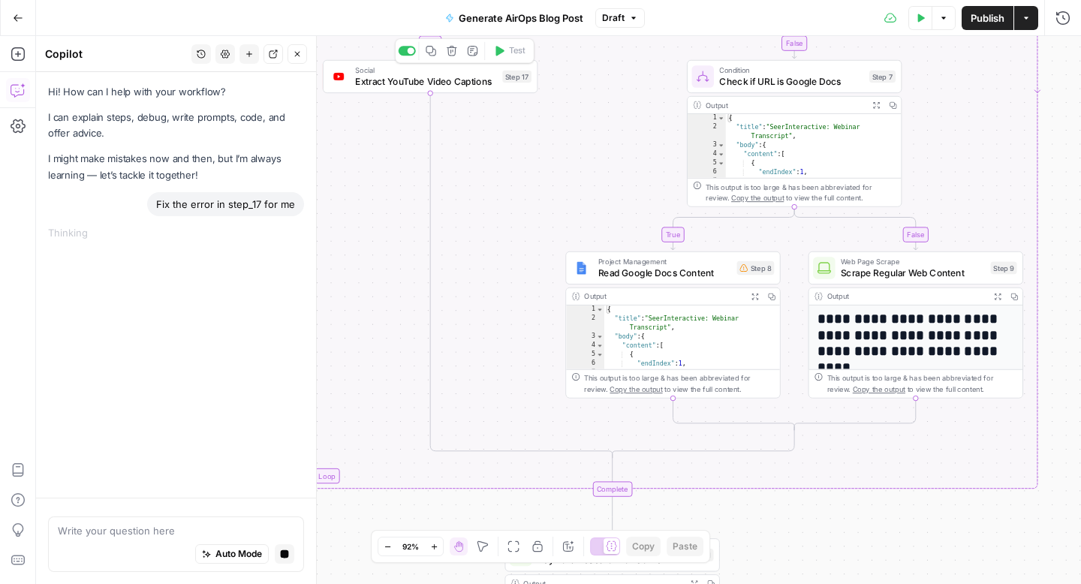
click at [498, 85] on div "Social Extract YouTube Video Captions Step 17 Copy step Delete step Add Note Te…" at bounding box center [429, 76] width 204 height 23
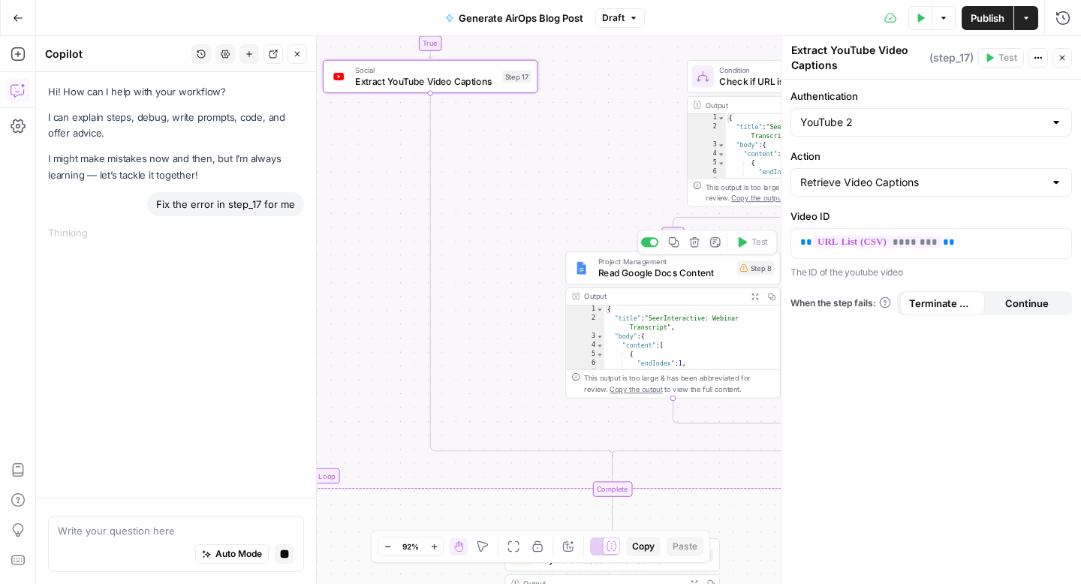
click at [695, 275] on span "Read Google Docs Content" at bounding box center [664, 273] width 133 height 14
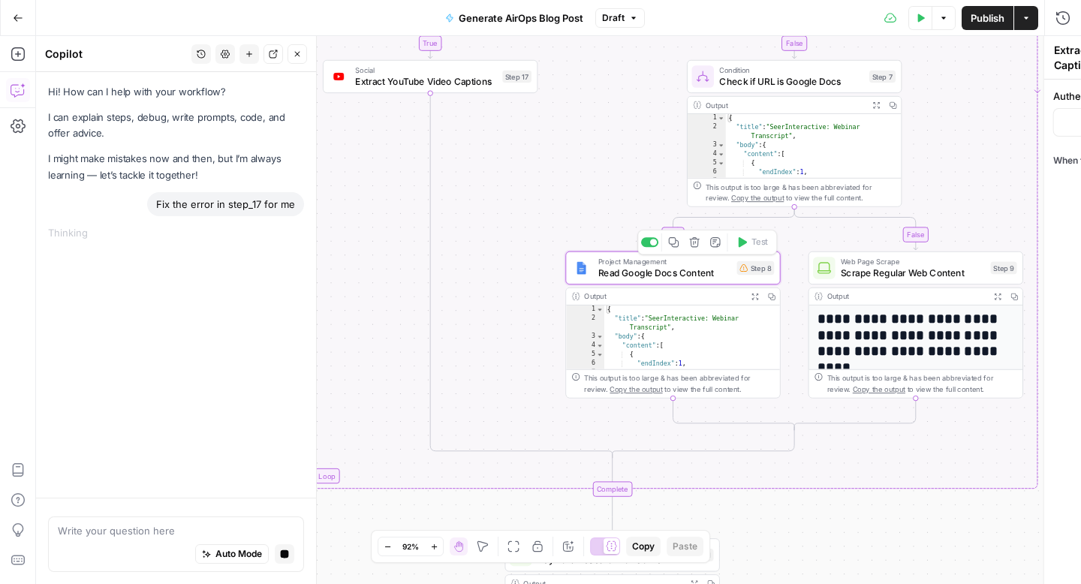
type textarea "Read Google Docs Content"
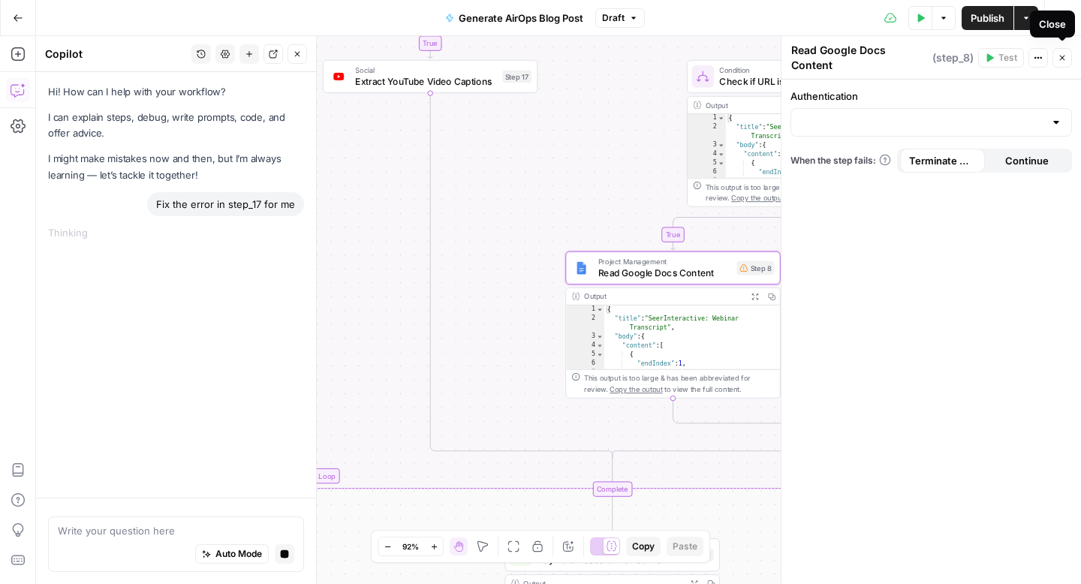
click at [1061, 56] on icon "button" at bounding box center [1061, 57] width 9 height 9
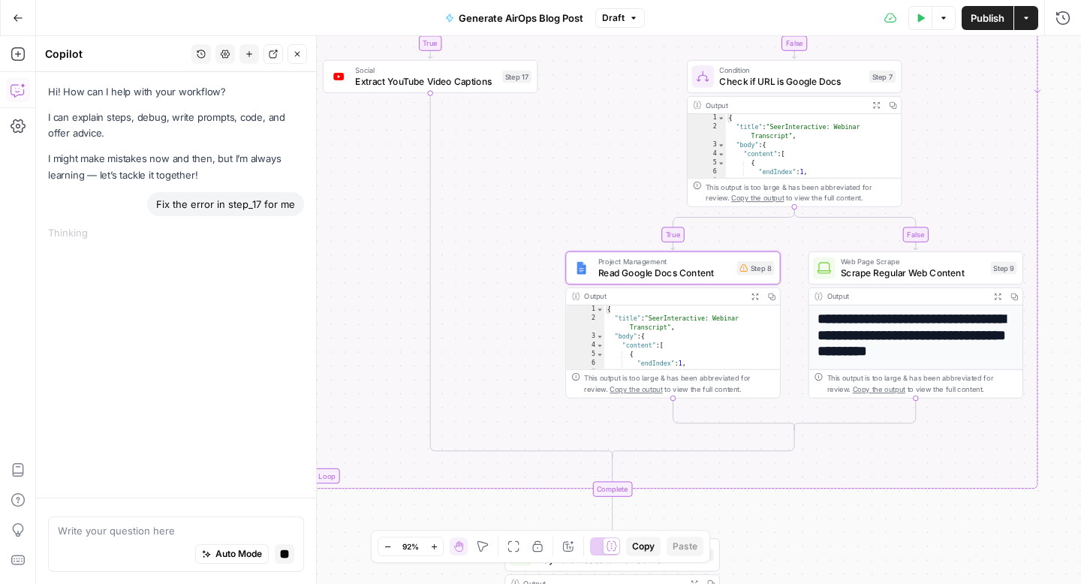
click at [821, 84] on span "Check if URL is Google Docs" at bounding box center [791, 81] width 144 height 14
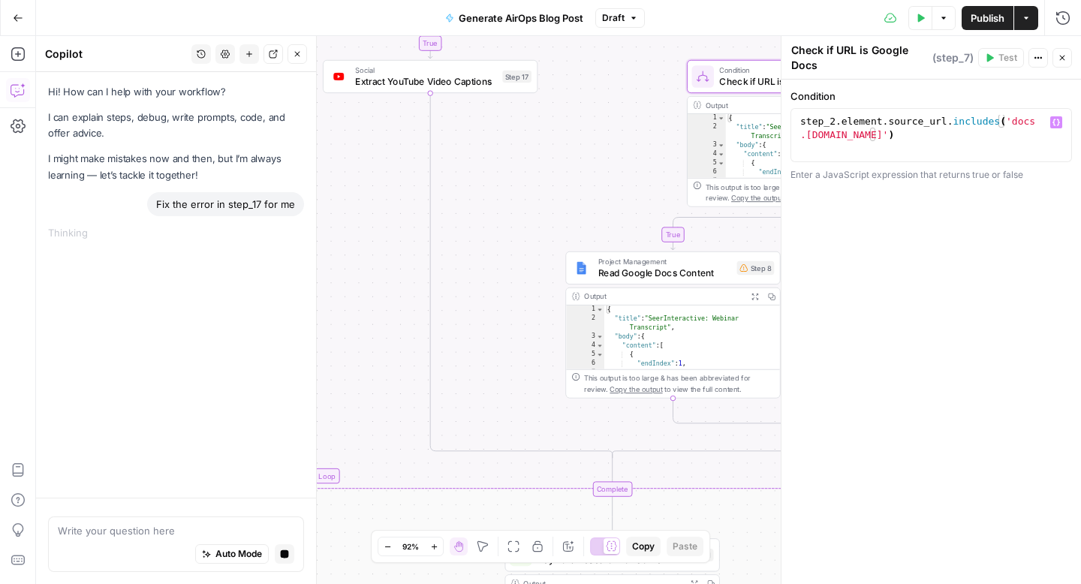
type textarea "**********"
click at [921, 123] on div "step_2 . element . source_url . includes ( 'docs .[DOMAIN_NAME]' )" at bounding box center [931, 162] width 268 height 95
click at [1055, 122] on icon "button" at bounding box center [1056, 123] width 8 height 8
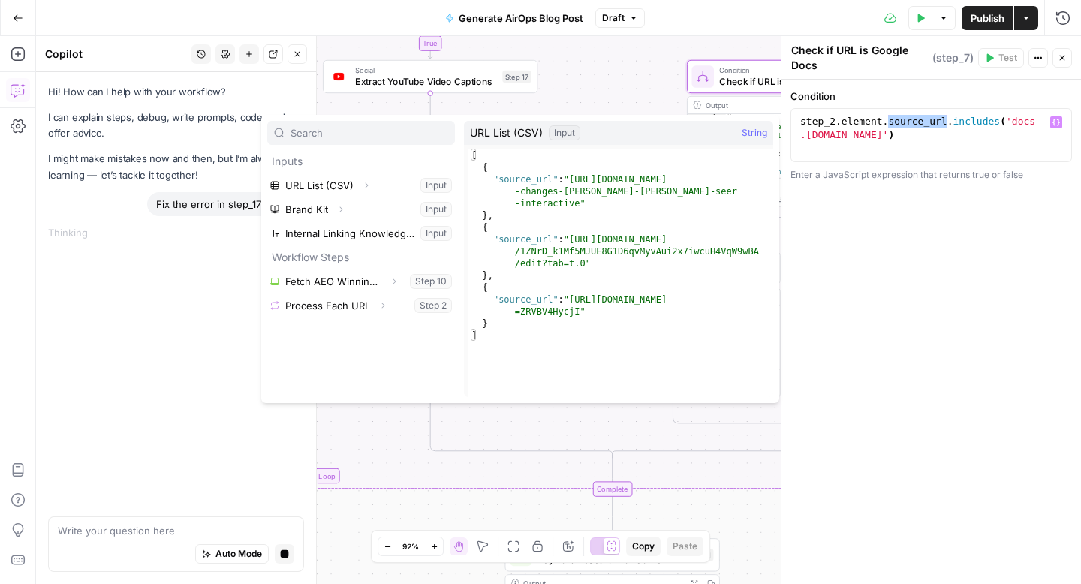
click at [487, 110] on div "**********" at bounding box center [558, 310] width 1045 height 548
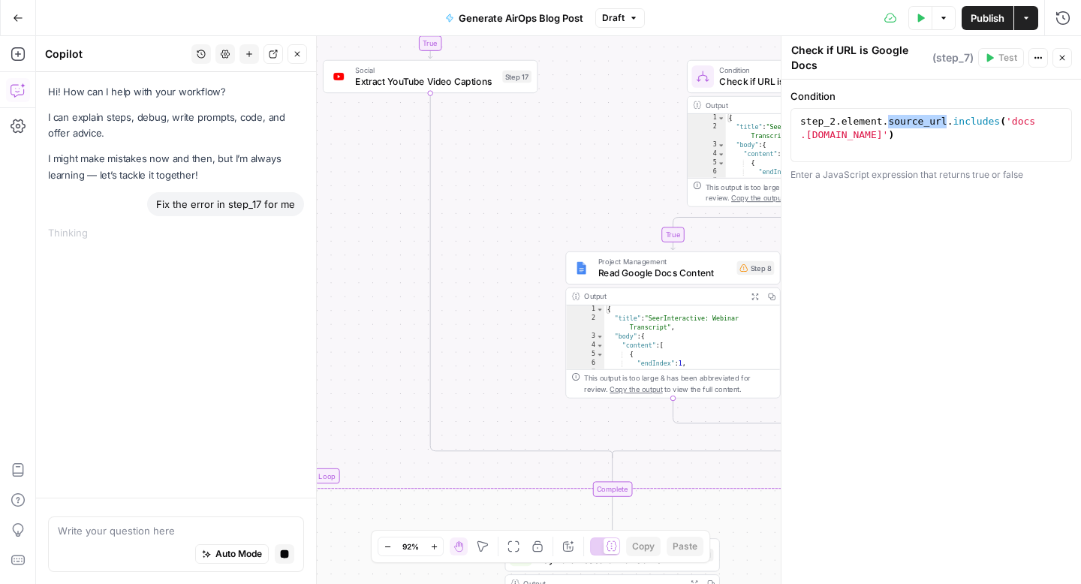
click at [477, 72] on span "Social" at bounding box center [425, 70] width 141 height 11
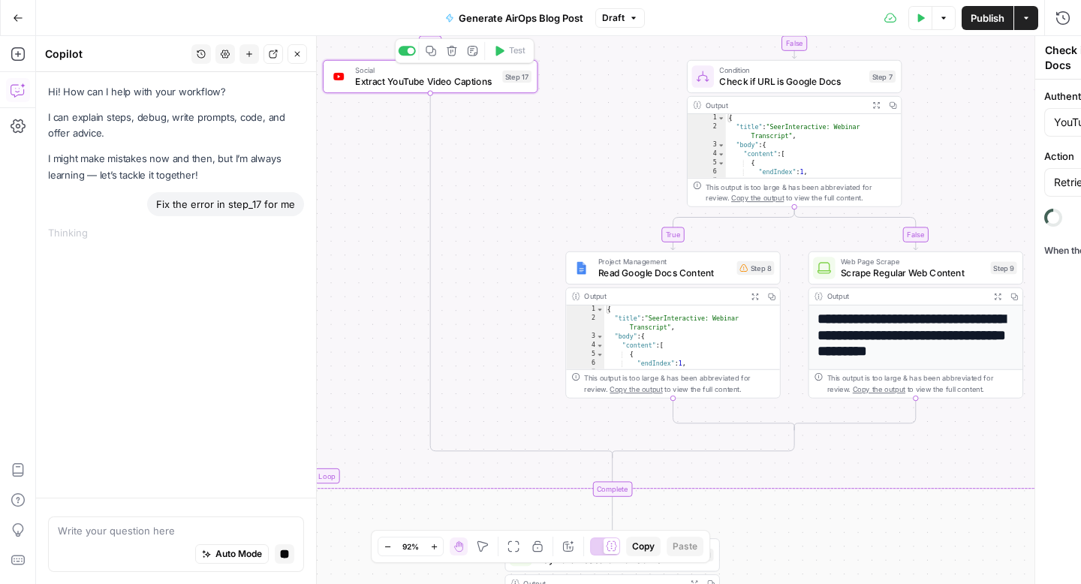
type textarea "Extract YouTube Video Captions"
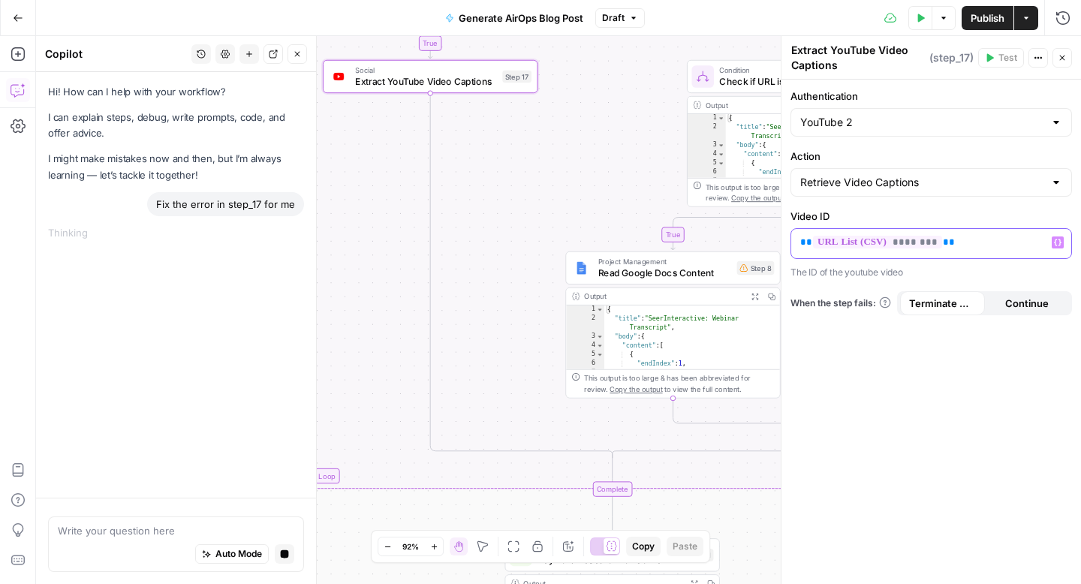
click at [948, 248] on p "** ******** **" at bounding box center [931, 242] width 262 height 15
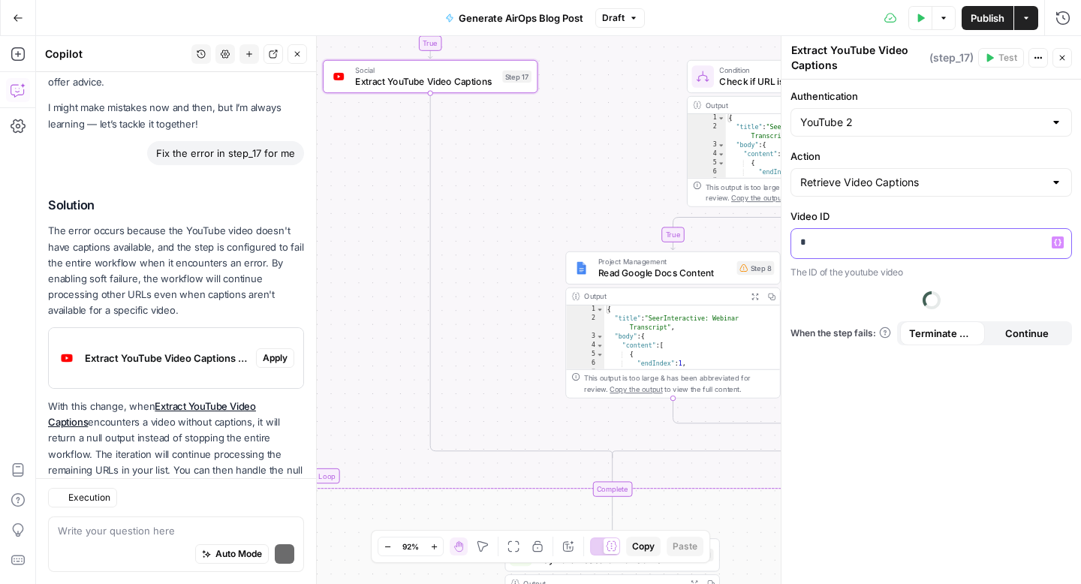
scroll to position [119, 0]
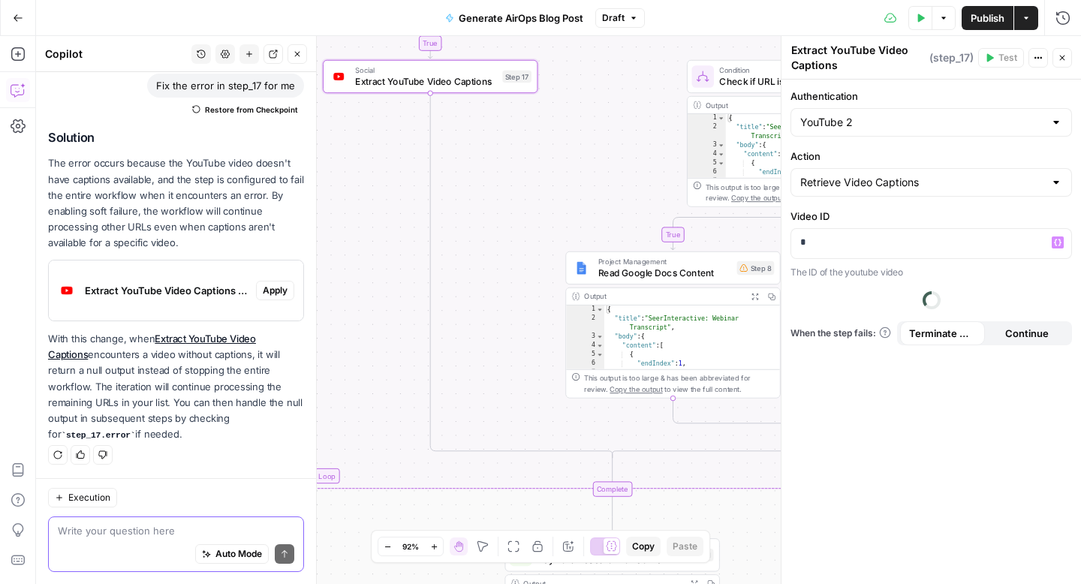
click at [173, 528] on textarea at bounding box center [176, 530] width 236 height 15
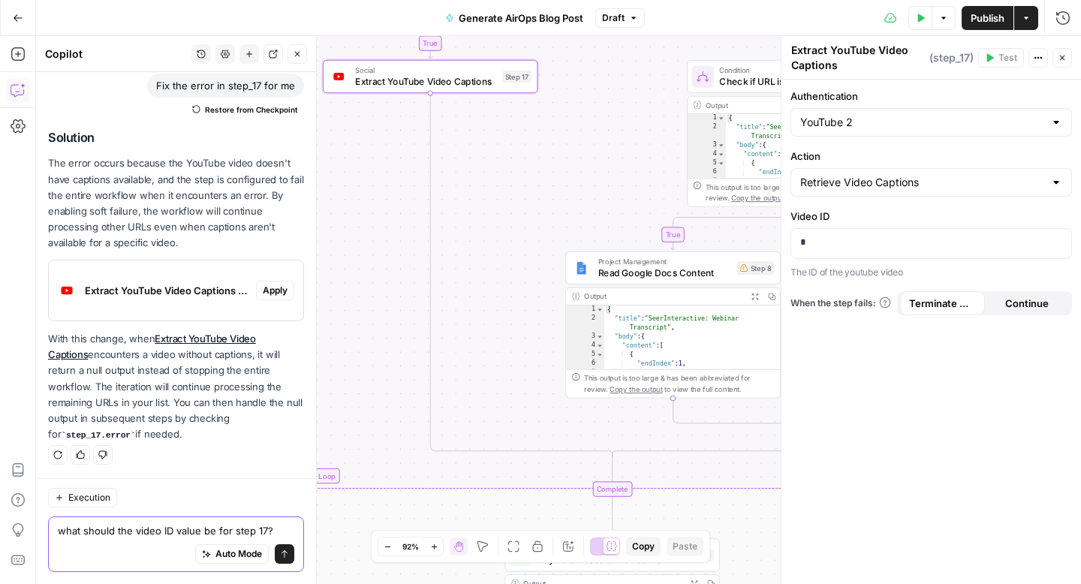
type textarea "what should the video ID value be for step 17?"
click at [831, 238] on p "*" at bounding box center [931, 242] width 262 height 15
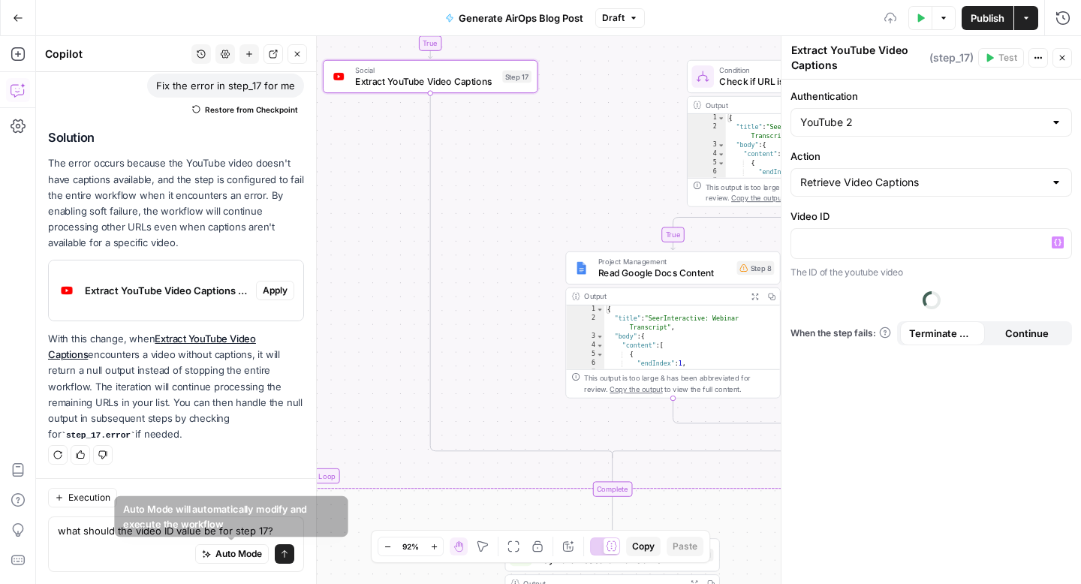
click at [229, 540] on div "Auto Mode Send" at bounding box center [176, 554] width 236 height 33
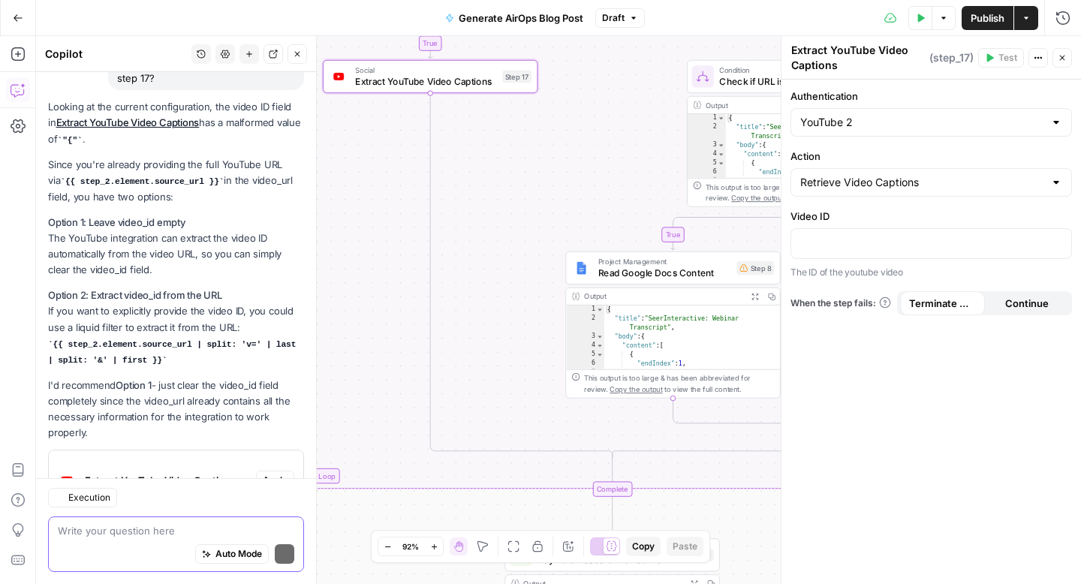
scroll to position [586, 0]
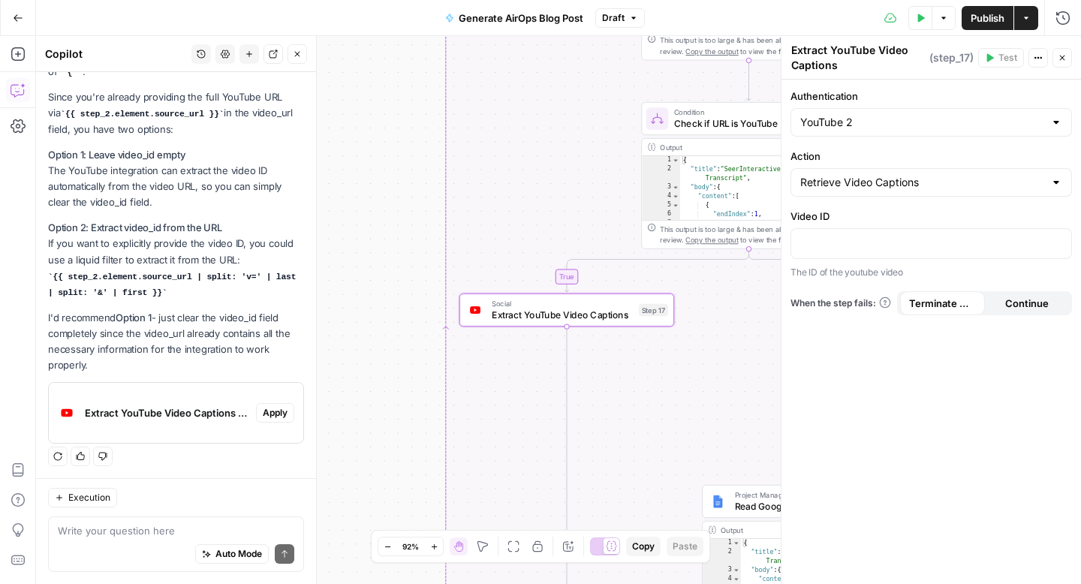
click at [281, 411] on span "Apply" at bounding box center [275, 413] width 25 height 14
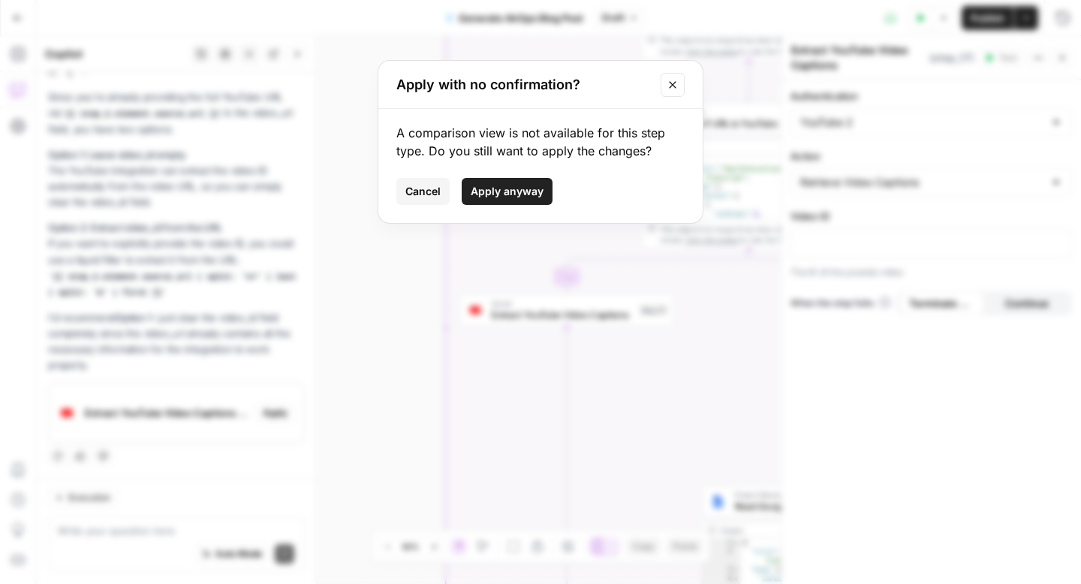
click at [519, 202] on button "Apply anyway" at bounding box center [507, 191] width 91 height 27
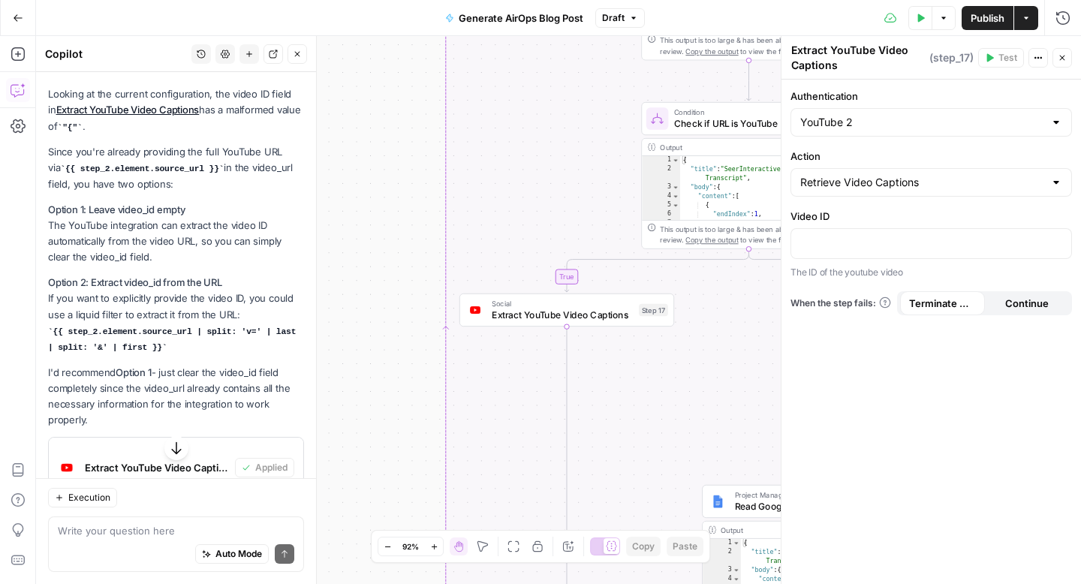
scroll to position [552, 0]
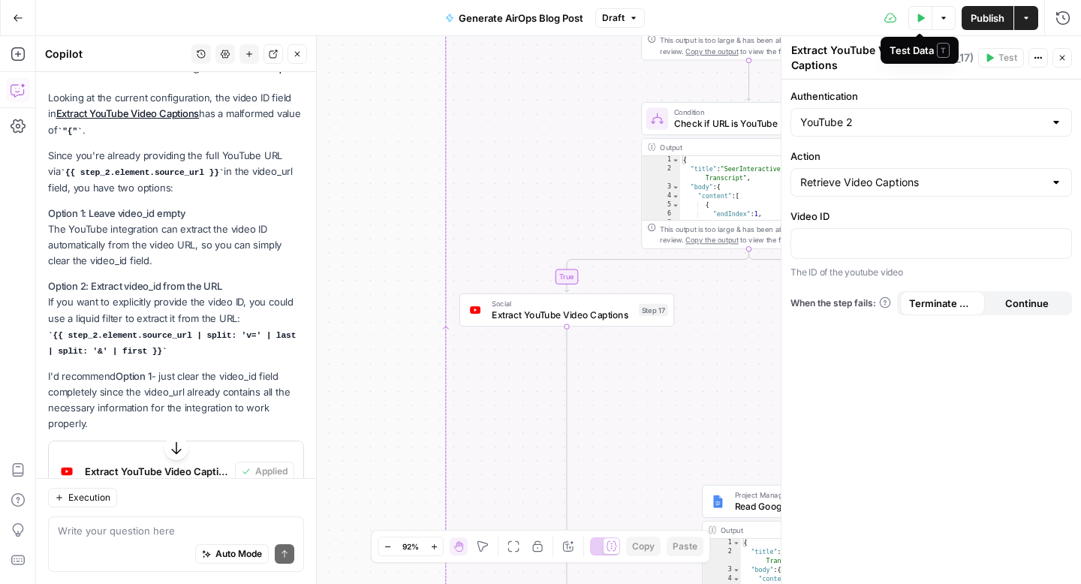
click at [916, 20] on icon "button" at bounding box center [920, 18] width 9 height 9
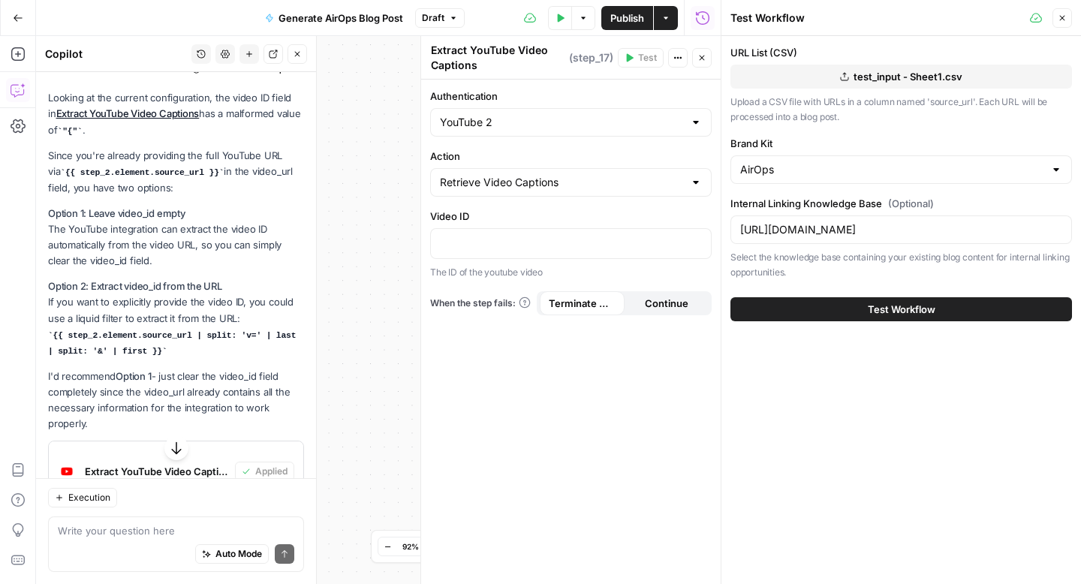
click at [813, 305] on button "Test Workflow" at bounding box center [900, 309] width 341 height 24
click at [701, 56] on icon "button" at bounding box center [701, 58] width 5 height 5
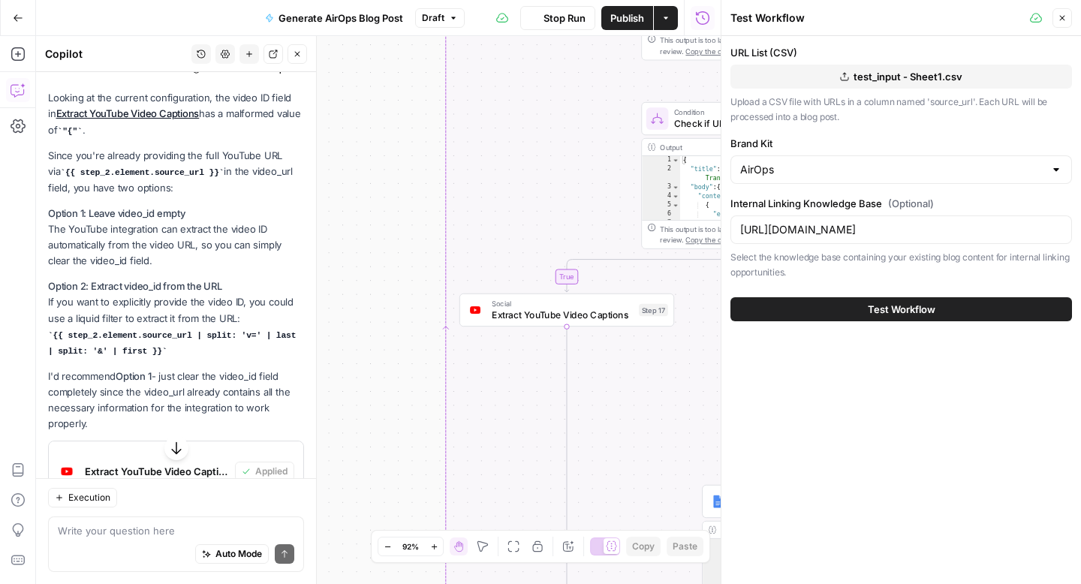
scroll to position [484, 0]
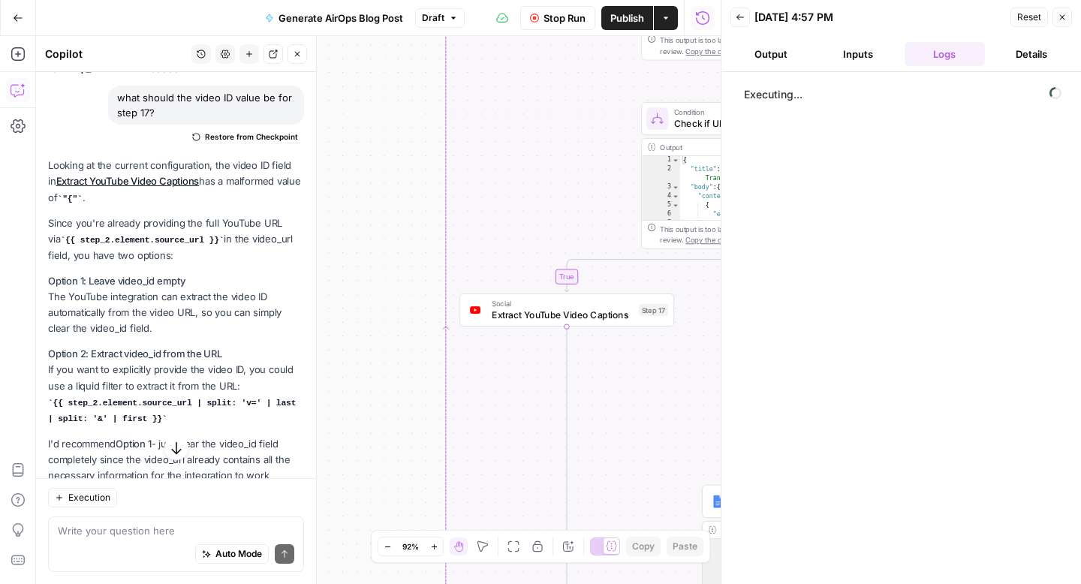
drag, startPoint x: 225, startPoint y: 254, endPoint x: 41, endPoint y: 220, distance: 186.9
click at [41, 220] on div "Hi! How can I help with your workflow? I can explain steps, debug, write prompt…" at bounding box center [176, 97] width 280 height 1018
click at [70, 227] on p "Since you're already providing the full YouTube URL via {{ step_2.element.sourc…" at bounding box center [176, 239] width 256 height 48
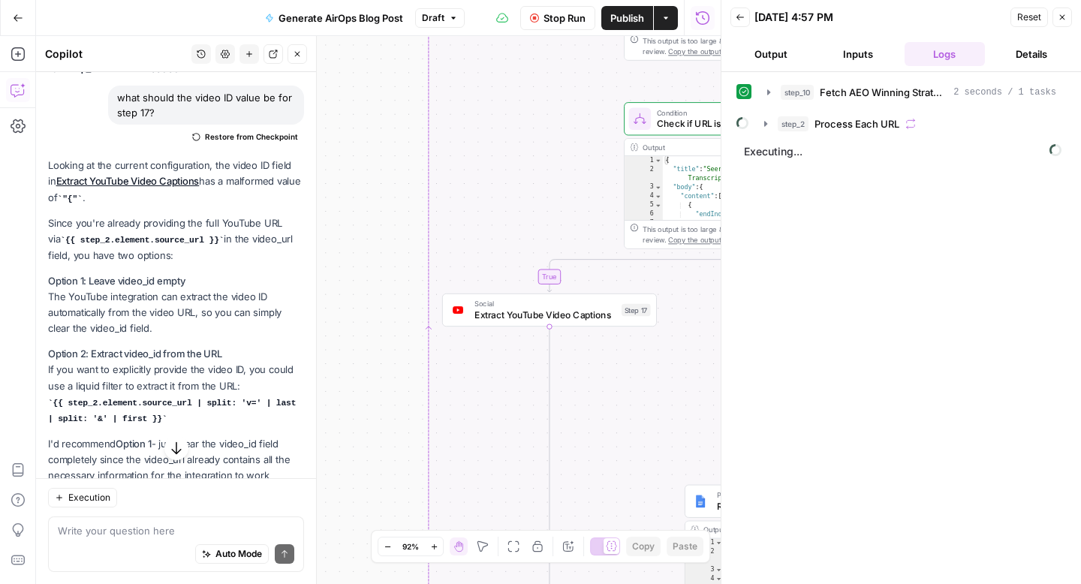
drag, startPoint x: 185, startPoint y: 253, endPoint x: 47, endPoint y: 157, distance: 167.6
click at [47, 157] on div "Hi! How can I help with your workflow? I can explain steps, debug, write prompt…" at bounding box center [176, 97] width 280 height 1018
click at [113, 251] on p "Since you're already providing the full YouTube URL via {{ step_2.element.sourc…" at bounding box center [176, 239] width 256 height 48
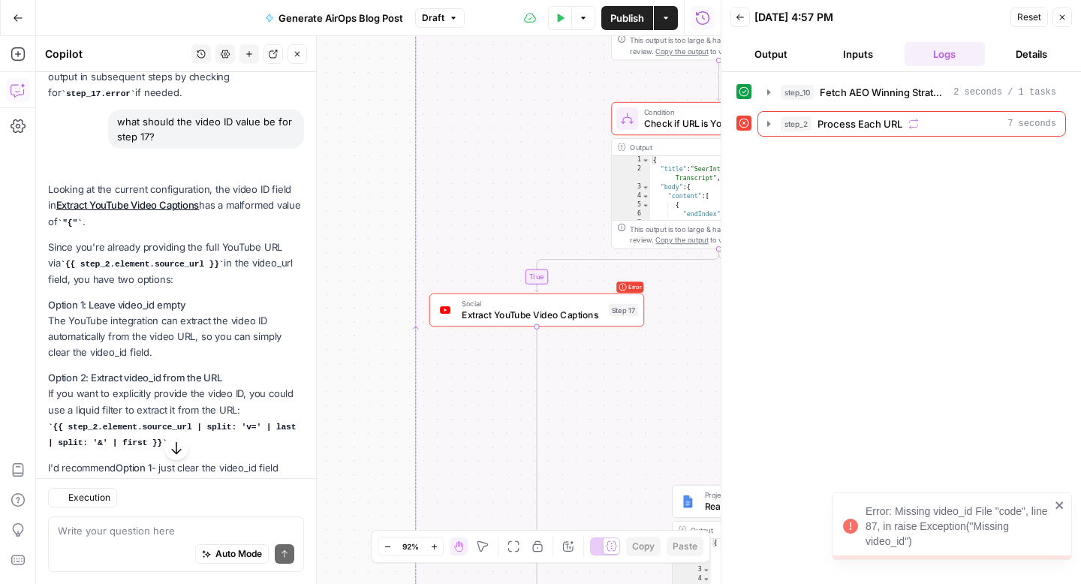
scroll to position [484, 0]
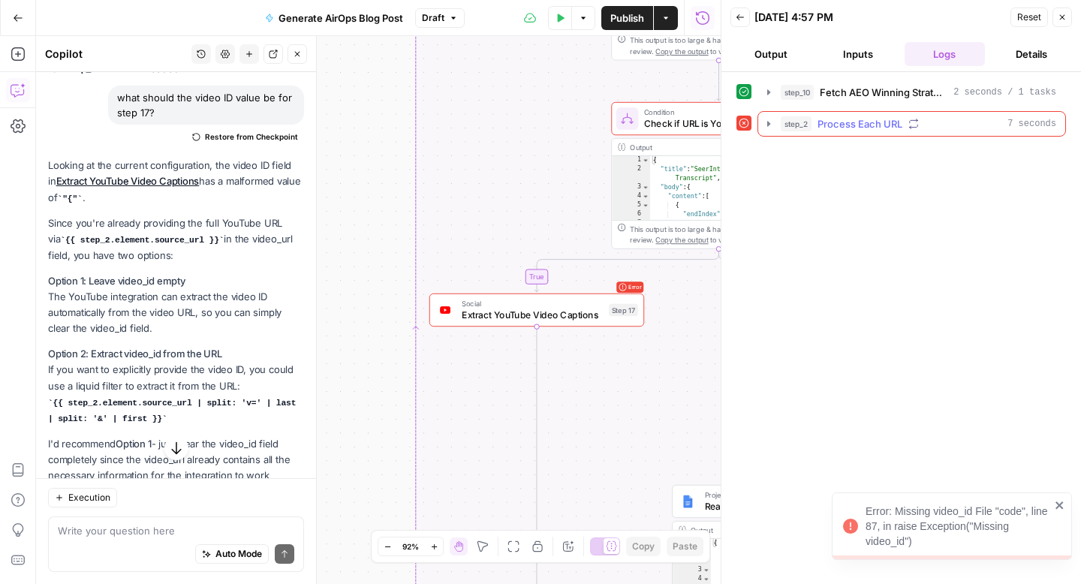
click at [768, 125] on icon "button" at bounding box center [768, 123] width 3 height 5
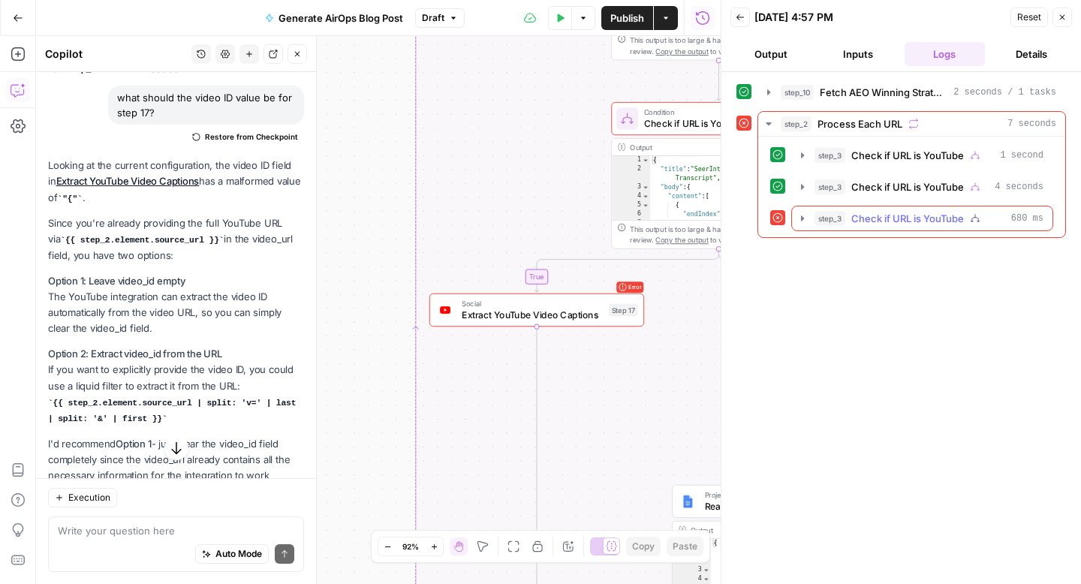
click at [802, 212] on icon "button" at bounding box center [802, 218] width 12 height 12
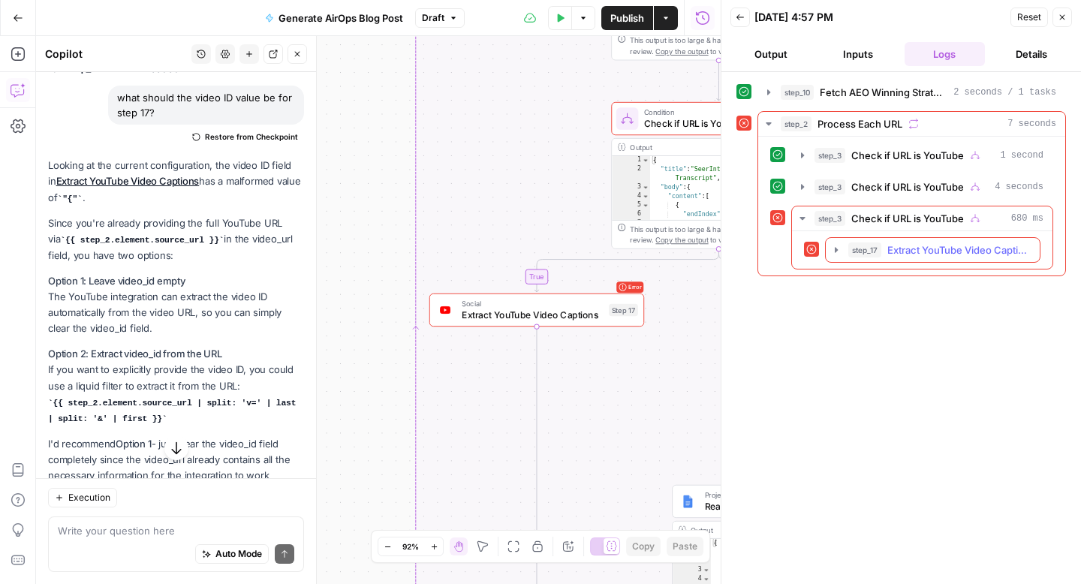
click at [837, 251] on icon "button" at bounding box center [836, 250] width 12 height 12
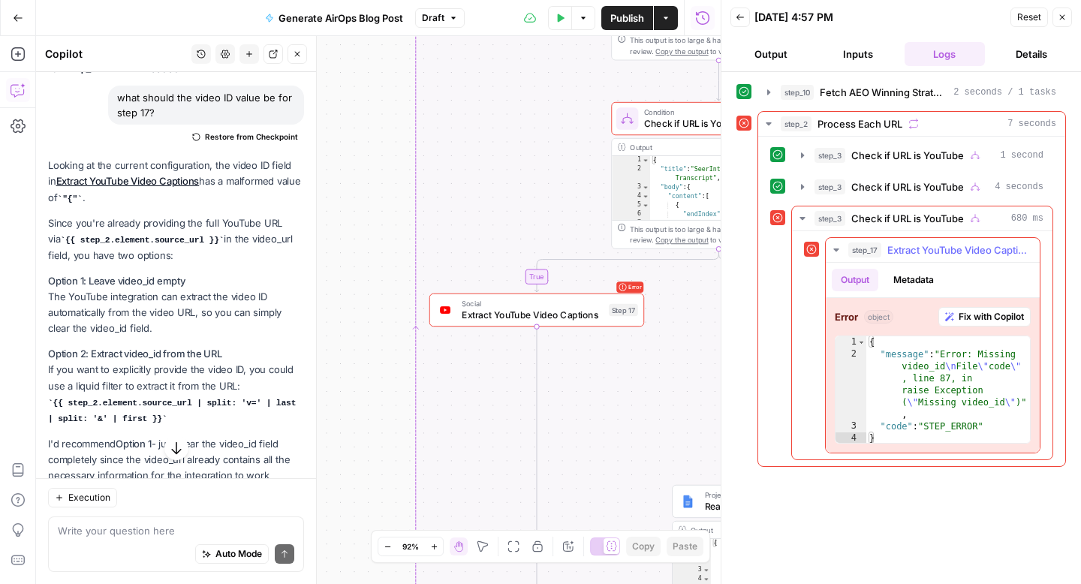
click at [987, 320] on span "Fix with Copilot" at bounding box center [990, 317] width 65 height 14
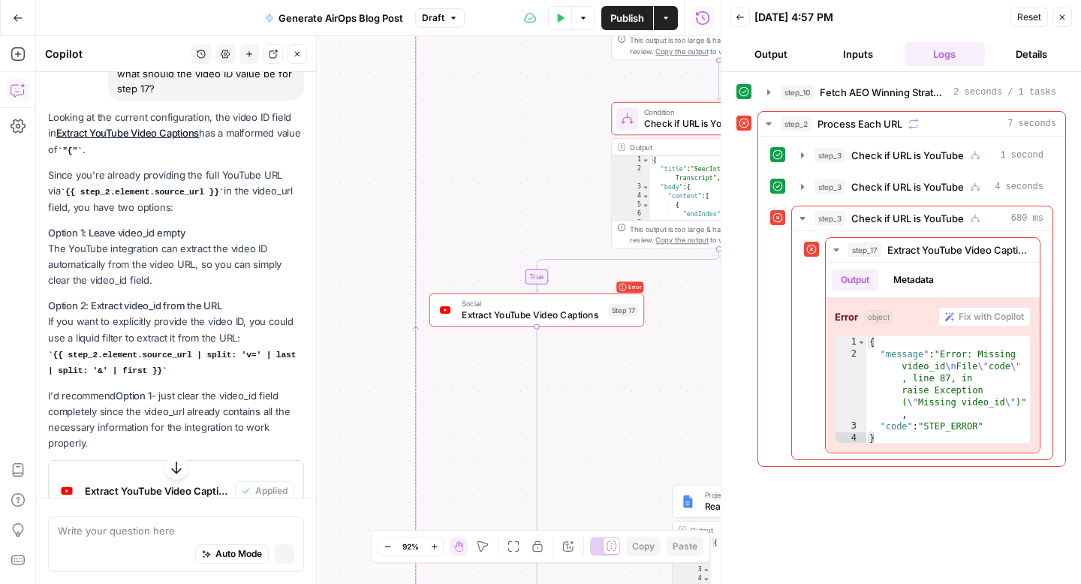
scroll to position [460, 0]
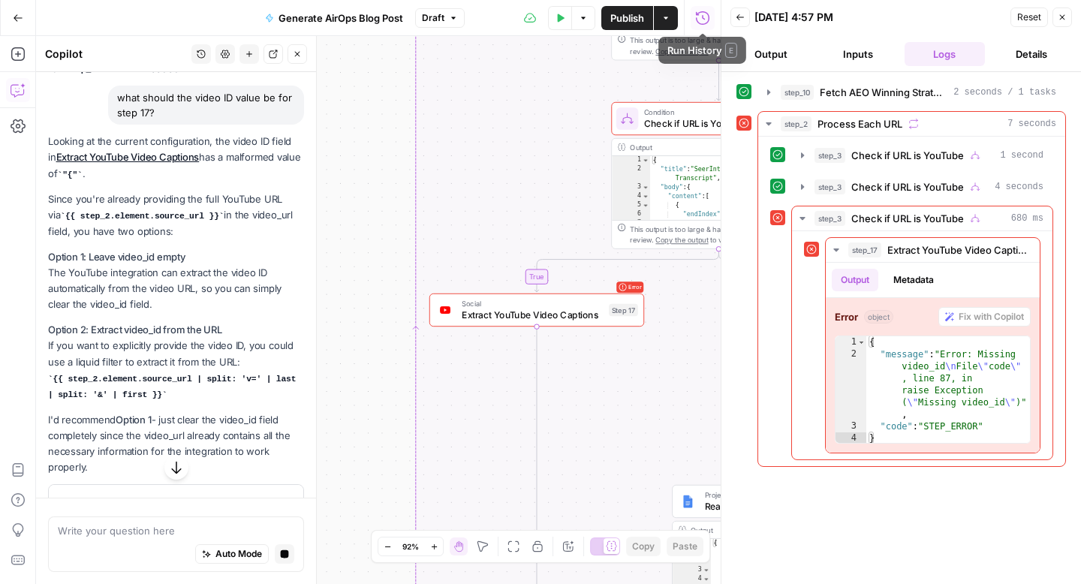
click at [745, 17] on button "Back" at bounding box center [740, 18] width 20 height 20
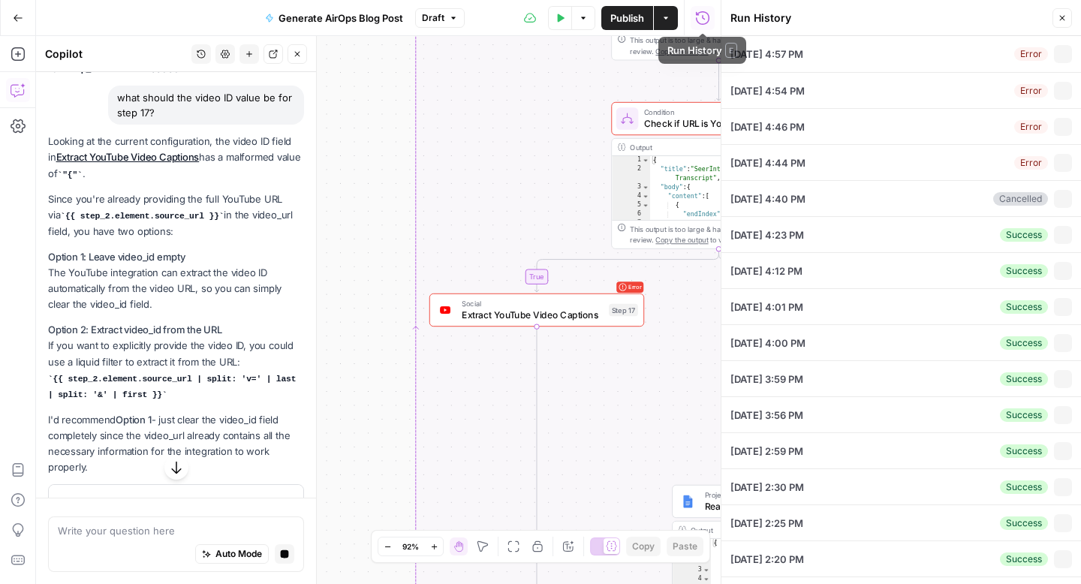
type input "AirOps"
type input "[URL][DOMAIN_NAME]"
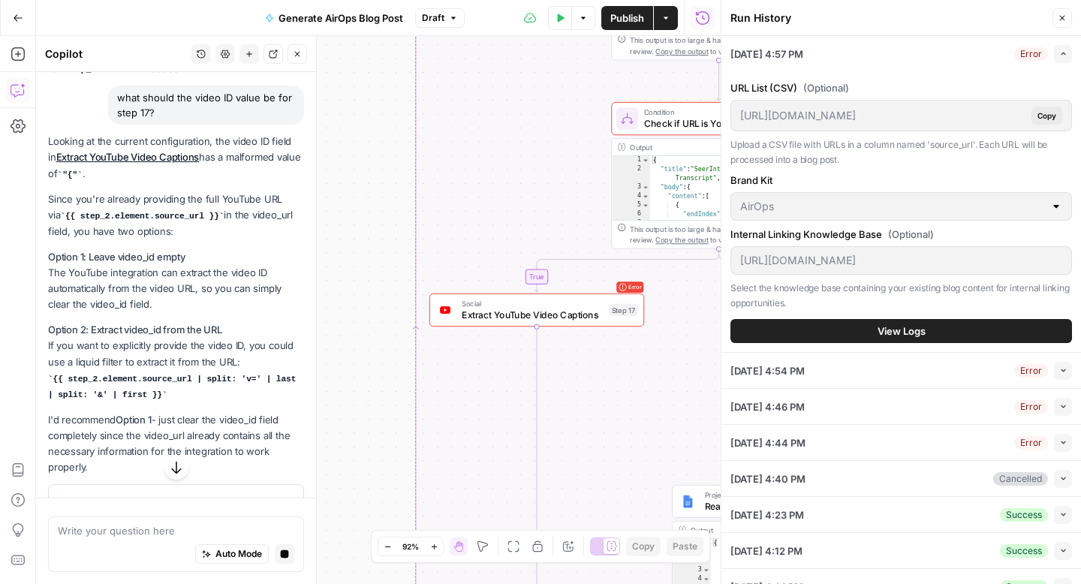
click at [1062, 19] on icon "button" at bounding box center [1061, 18] width 9 height 9
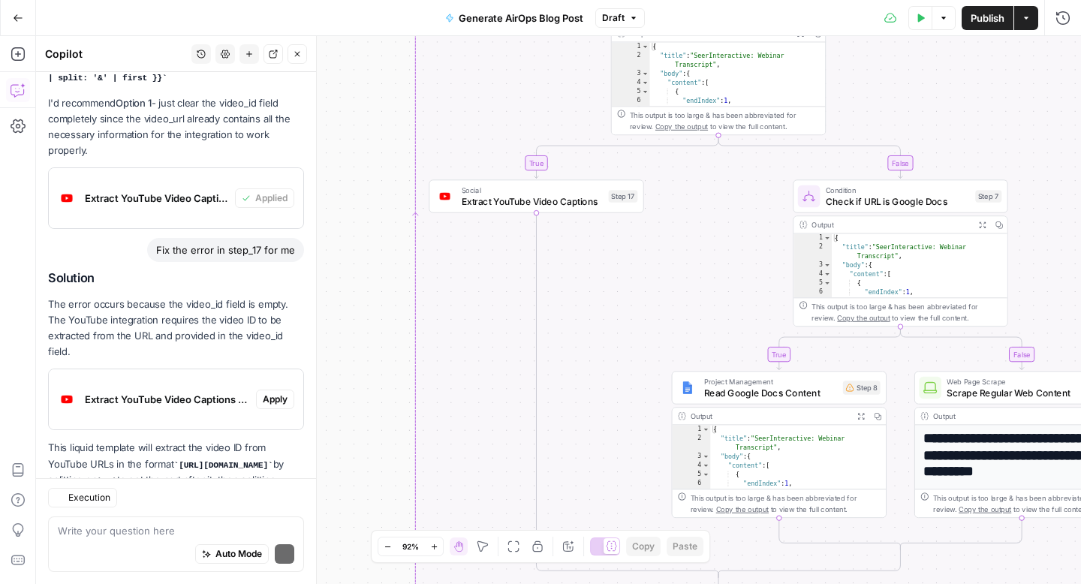
scroll to position [916, 0]
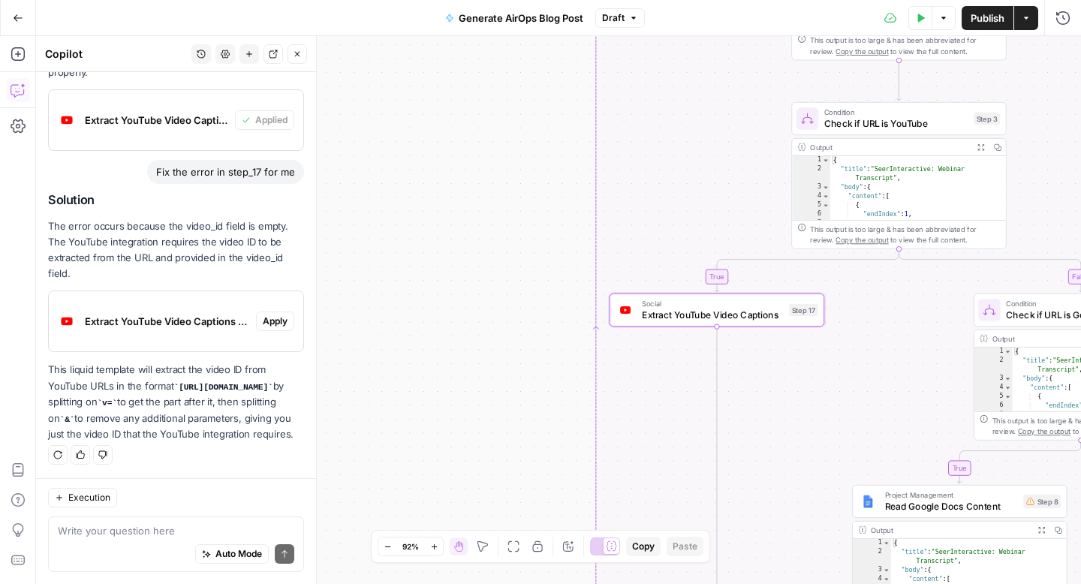
click at [279, 314] on span "Apply" at bounding box center [275, 321] width 25 height 14
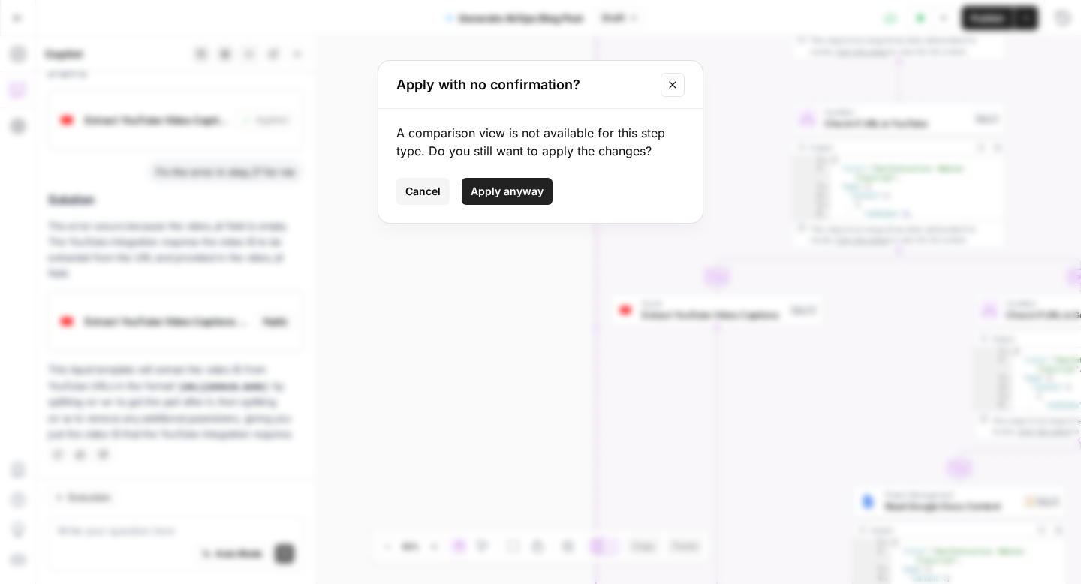
click at [678, 89] on icon "Close modal" at bounding box center [672, 85] width 12 height 12
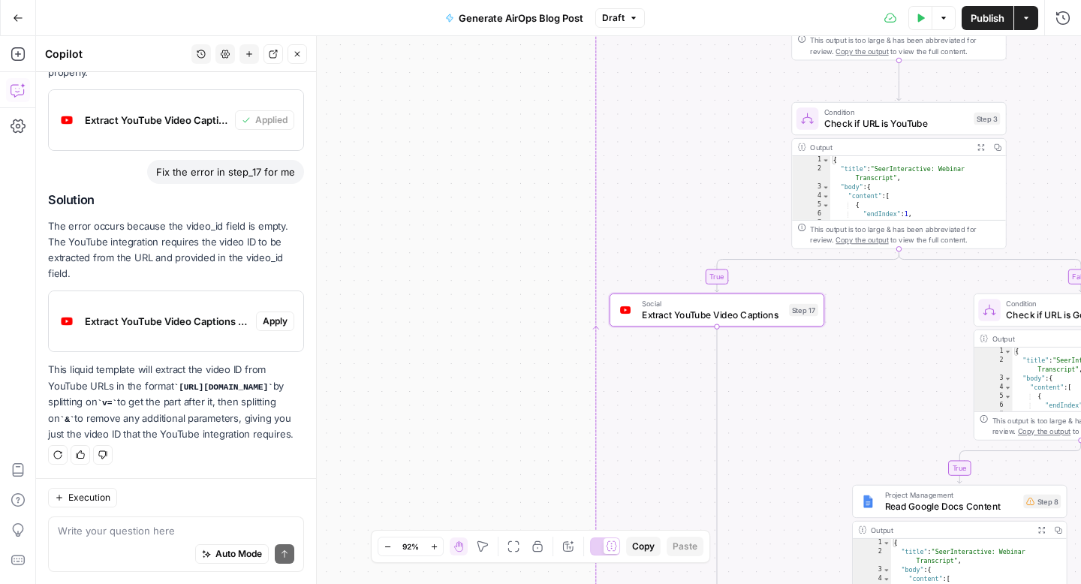
click at [278, 314] on span "Apply" at bounding box center [275, 321] width 25 height 14
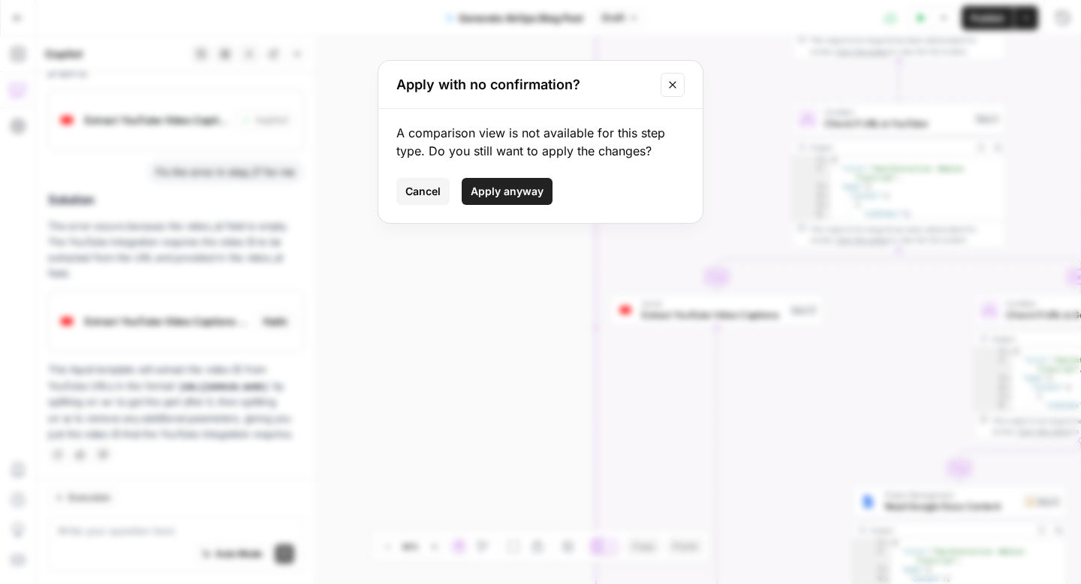
click at [487, 181] on button "Apply anyway" at bounding box center [507, 191] width 91 height 27
click at [489, 194] on div "**********" at bounding box center [558, 310] width 1045 height 548
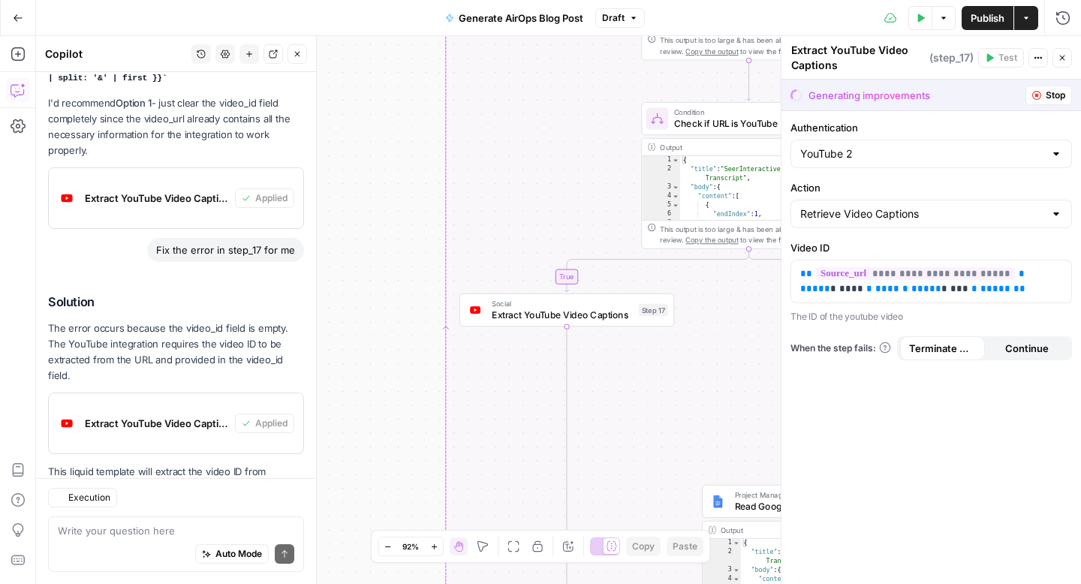
scroll to position [940, 0]
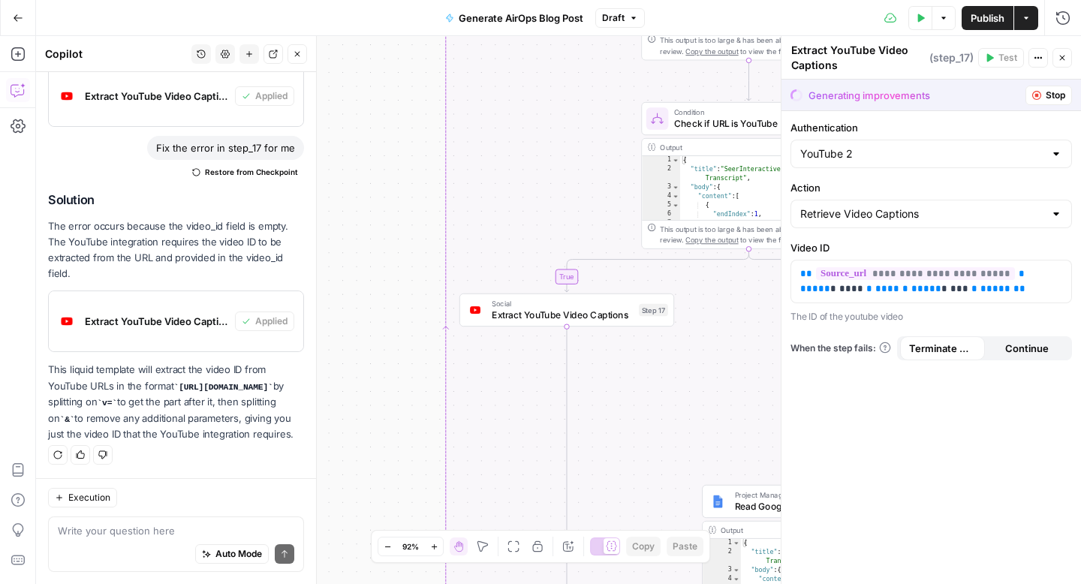
click at [1045, 95] on span "Stop" at bounding box center [1055, 96] width 20 height 14
click at [1064, 57] on icon "button" at bounding box center [1061, 57] width 9 height 9
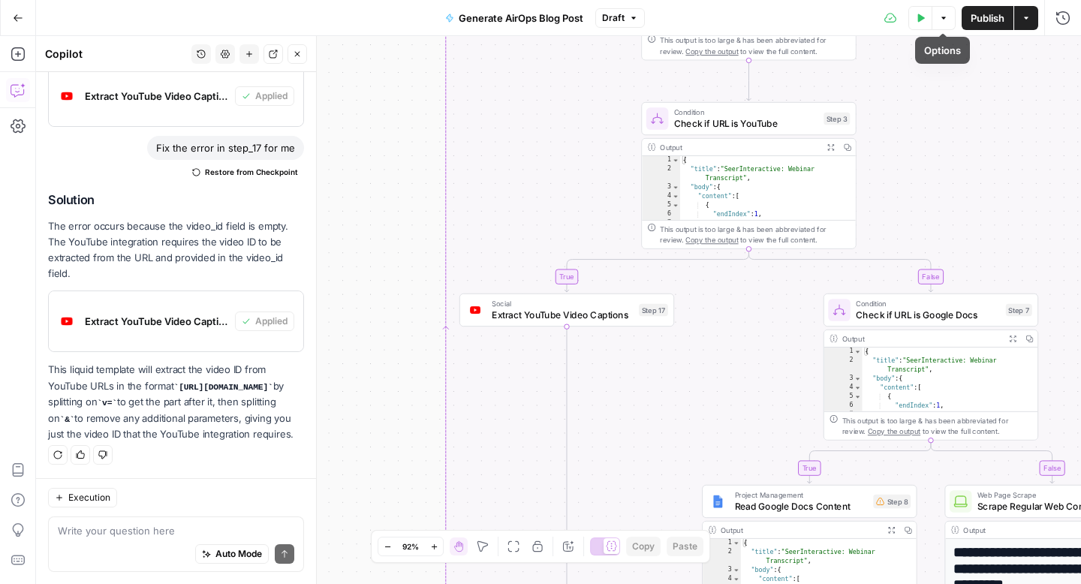
click at [921, 18] on icon "button" at bounding box center [921, 18] width 7 height 8
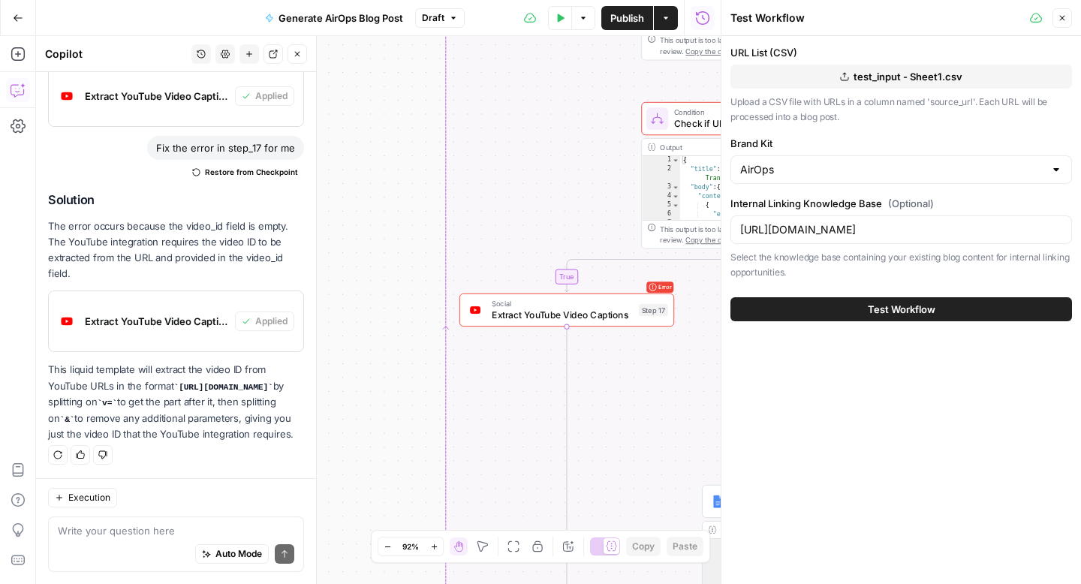
click at [768, 312] on button "Test Workflow" at bounding box center [900, 309] width 341 height 24
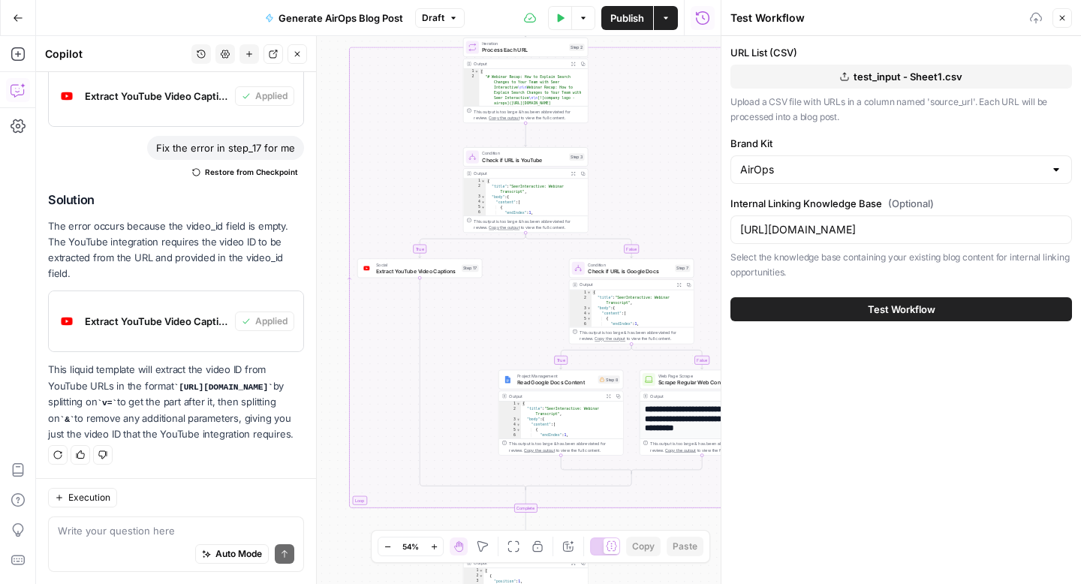
drag, startPoint x: 526, startPoint y: 221, endPoint x: 408, endPoint y: 221, distance: 118.6
click at [408, 221] on div "**********" at bounding box center [378, 310] width 684 height 548
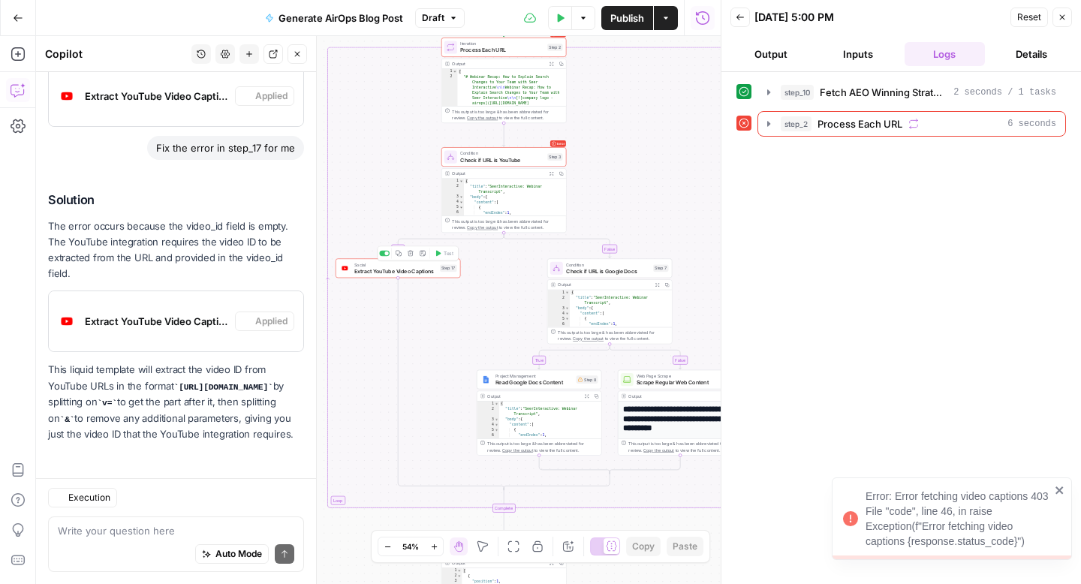
scroll to position [940, 0]
click at [1058, 488] on icon "close" at bounding box center [1059, 490] width 11 height 12
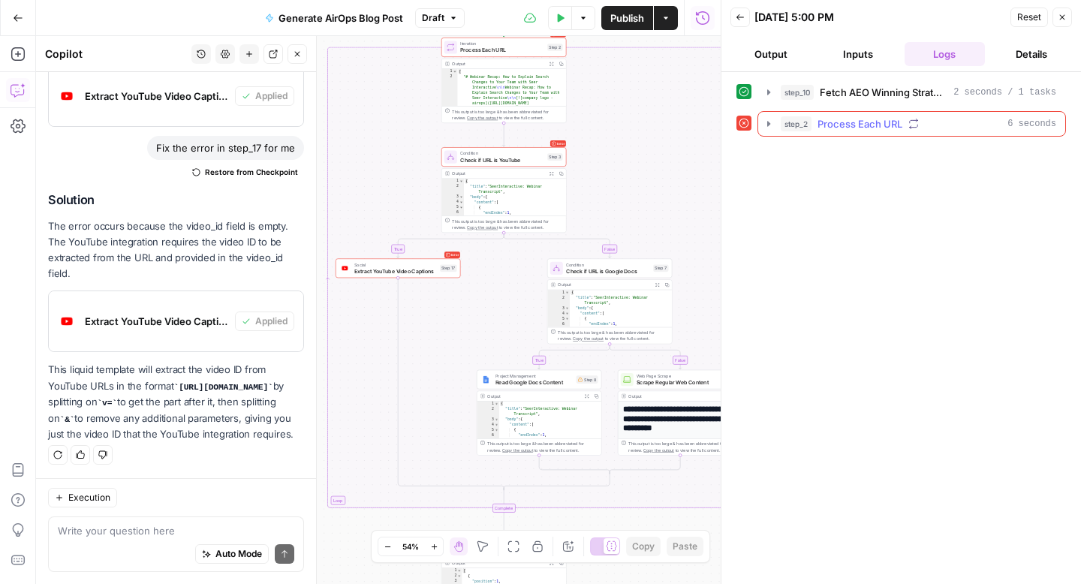
click at [770, 123] on icon "button" at bounding box center [768, 124] width 12 height 12
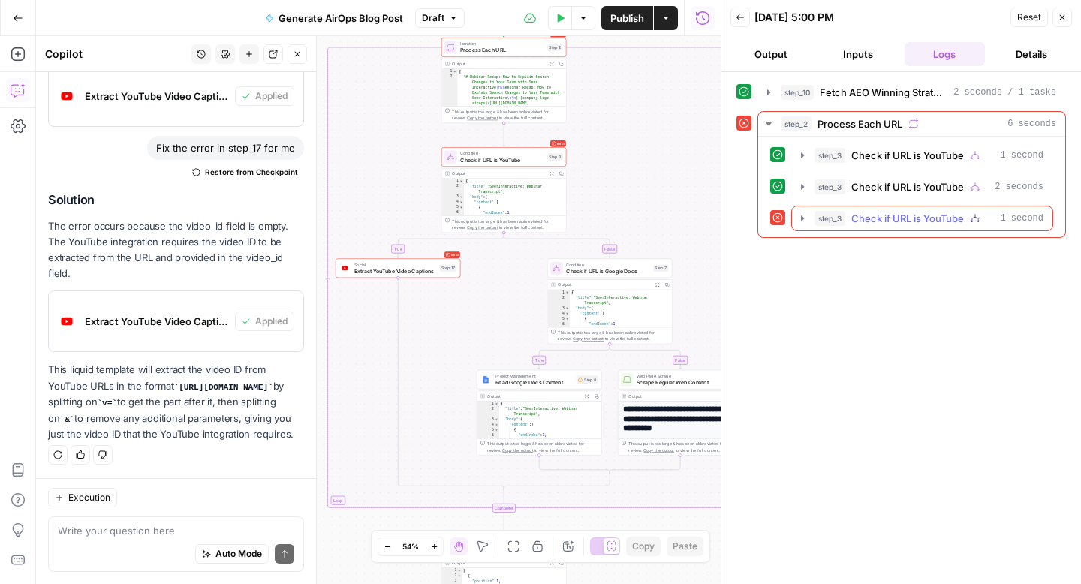
click at [805, 218] on icon "button" at bounding box center [802, 218] width 12 height 12
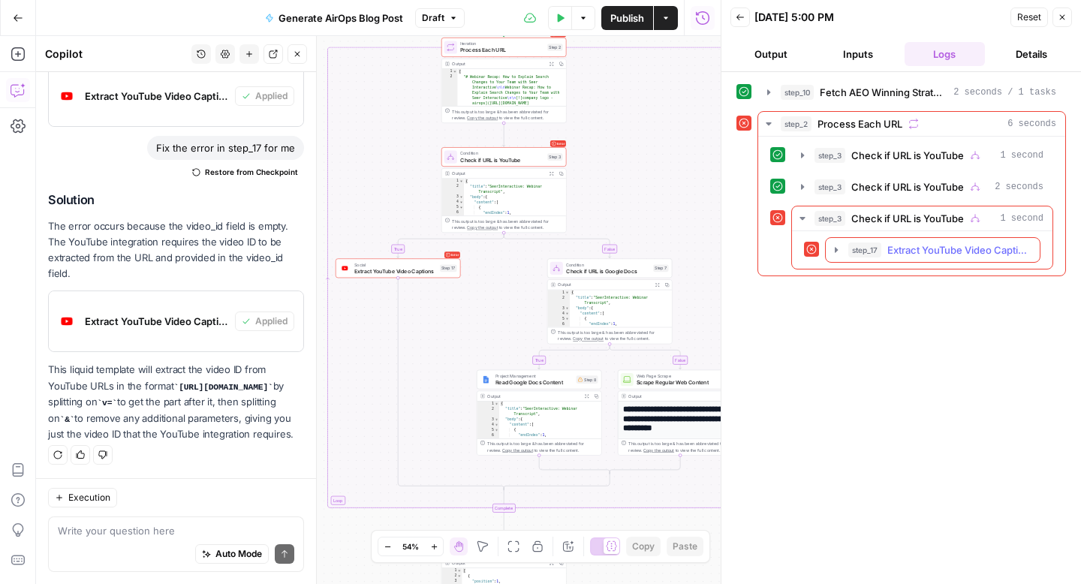
click at [835, 248] on icon "button" at bounding box center [836, 249] width 3 height 5
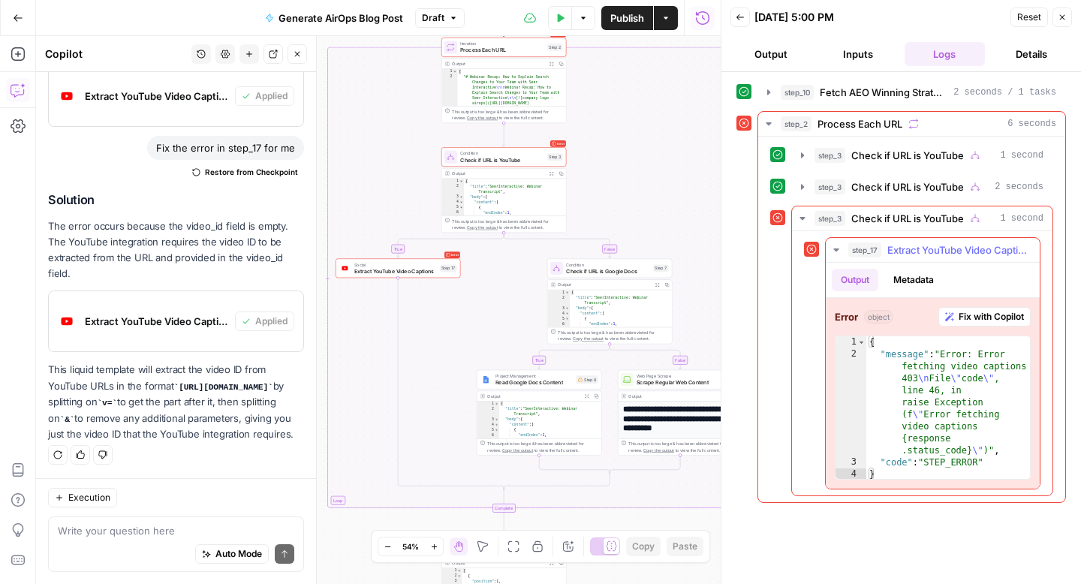
click at [993, 318] on span "Fix with Copilot" at bounding box center [990, 317] width 65 height 14
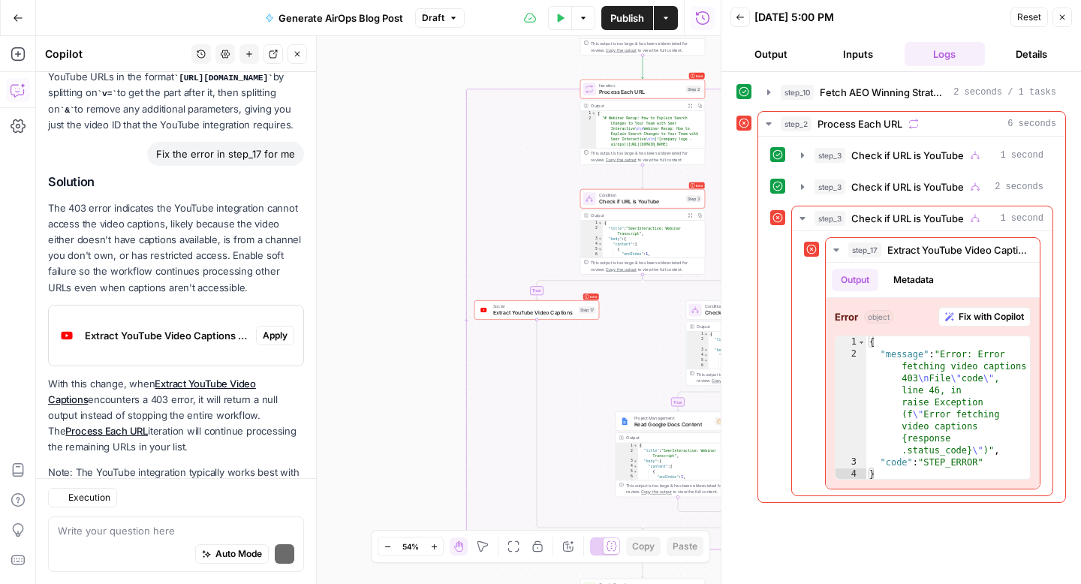
scroll to position [1352, 0]
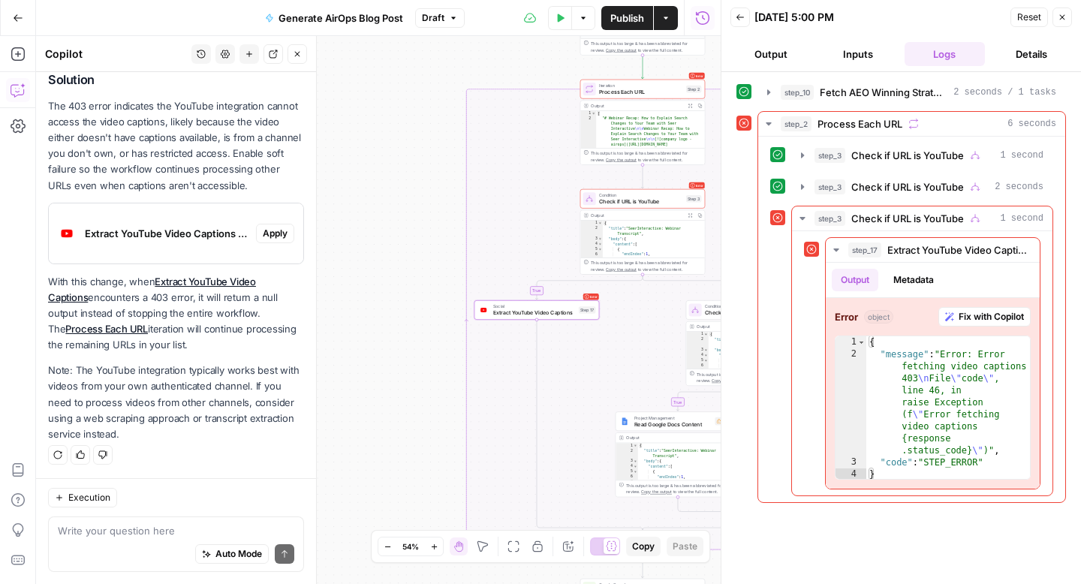
click at [273, 228] on span "Apply" at bounding box center [275, 234] width 25 height 14
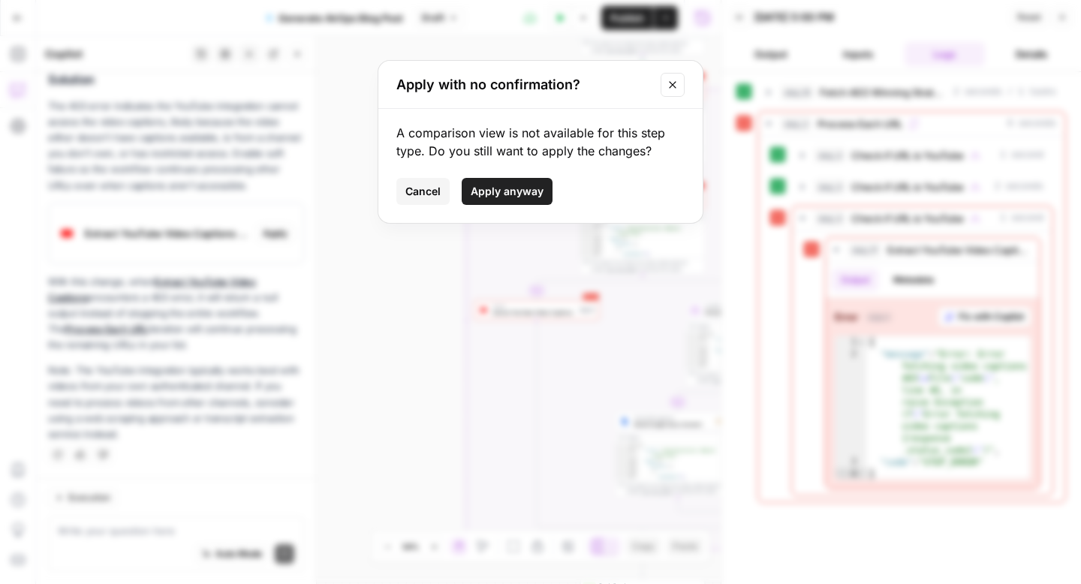
click at [685, 86] on div "Apply with no confirmation?" at bounding box center [540, 85] width 324 height 48
click at [676, 86] on icon "Close modal" at bounding box center [672, 85] width 12 height 12
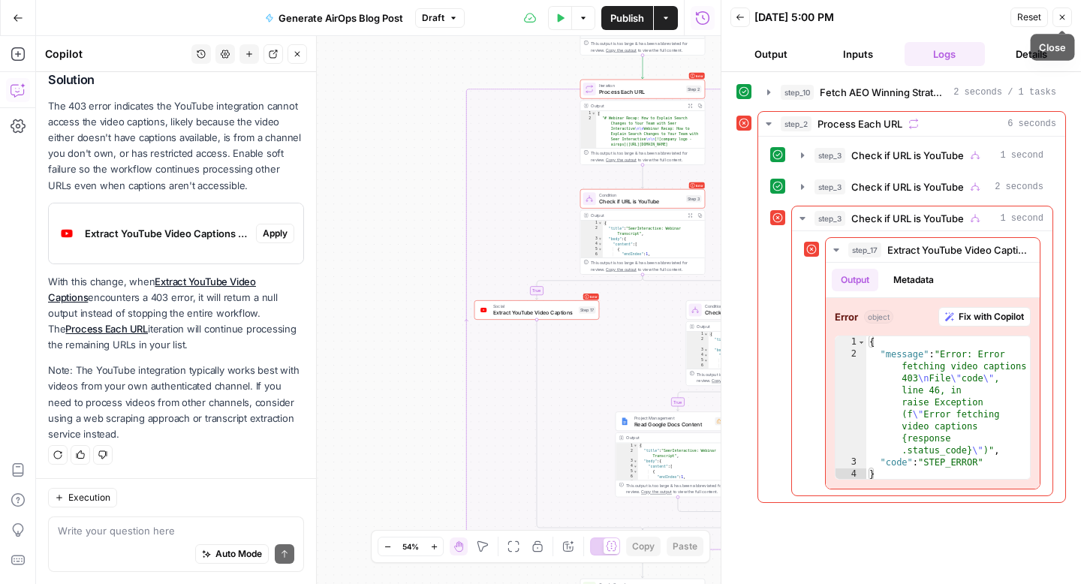
click at [1059, 17] on icon "button" at bounding box center [1061, 17] width 9 height 9
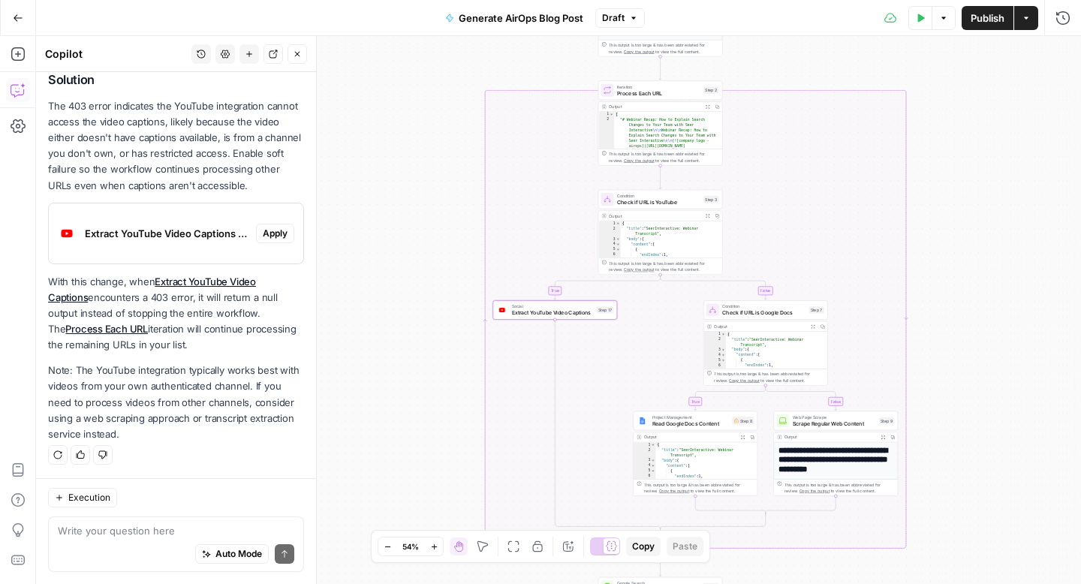
click at [179, 241] on div "Extract YouTube Video Captions (step_17)" at bounding box center [152, 233] width 207 height 60
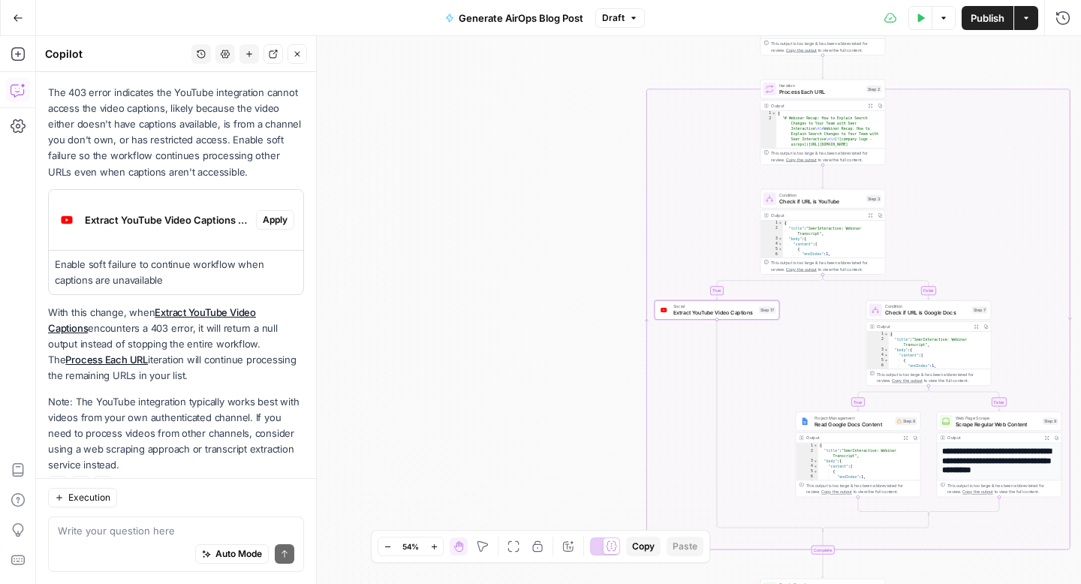
click at [288, 230] on button "Apply" at bounding box center [275, 220] width 38 height 20
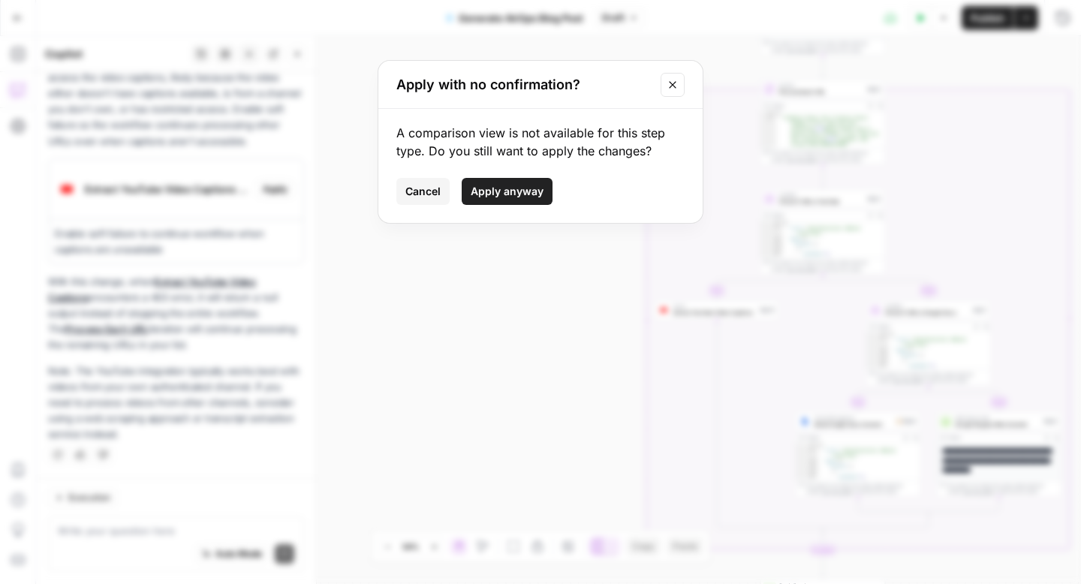
click at [541, 184] on span "Apply anyway" at bounding box center [507, 191] width 73 height 15
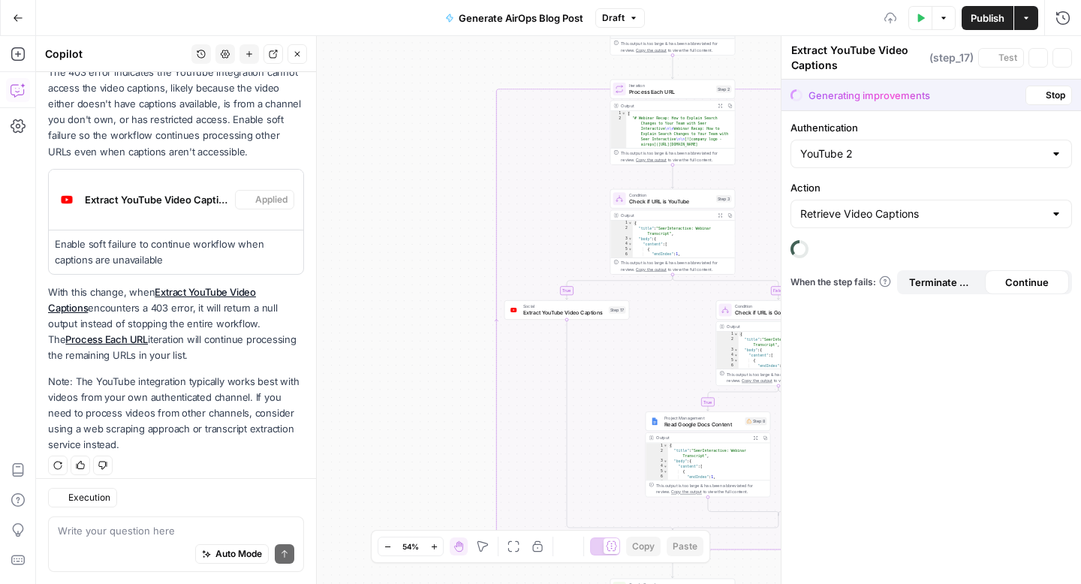
scroll to position [1420, 0]
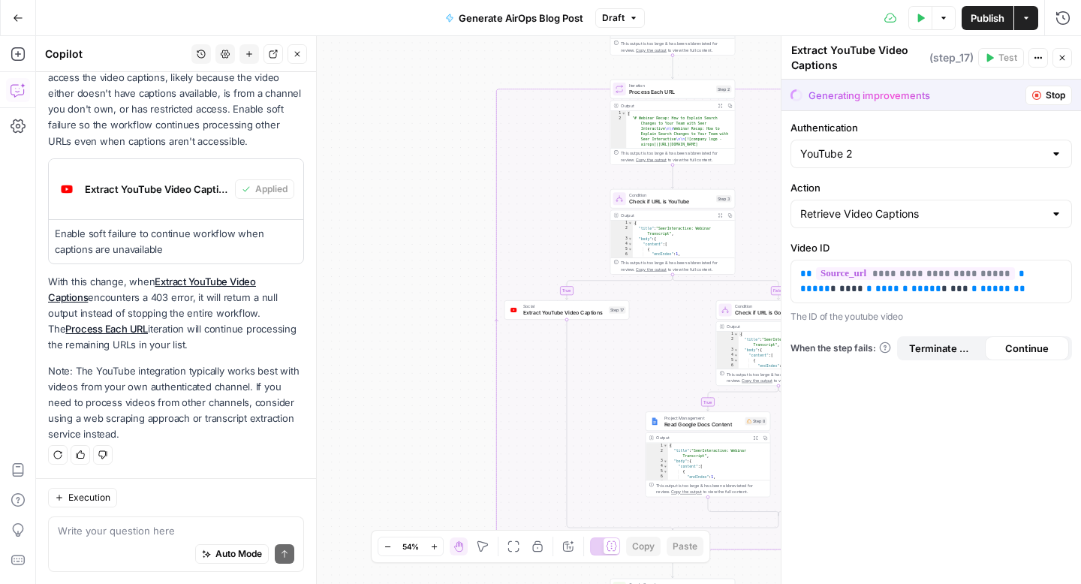
click at [1012, 350] on span "Continue" at bounding box center [1027, 348] width 44 height 15
click at [1037, 98] on icon "button" at bounding box center [1036, 95] width 9 height 9
click at [1062, 59] on icon "button" at bounding box center [1061, 57] width 9 height 9
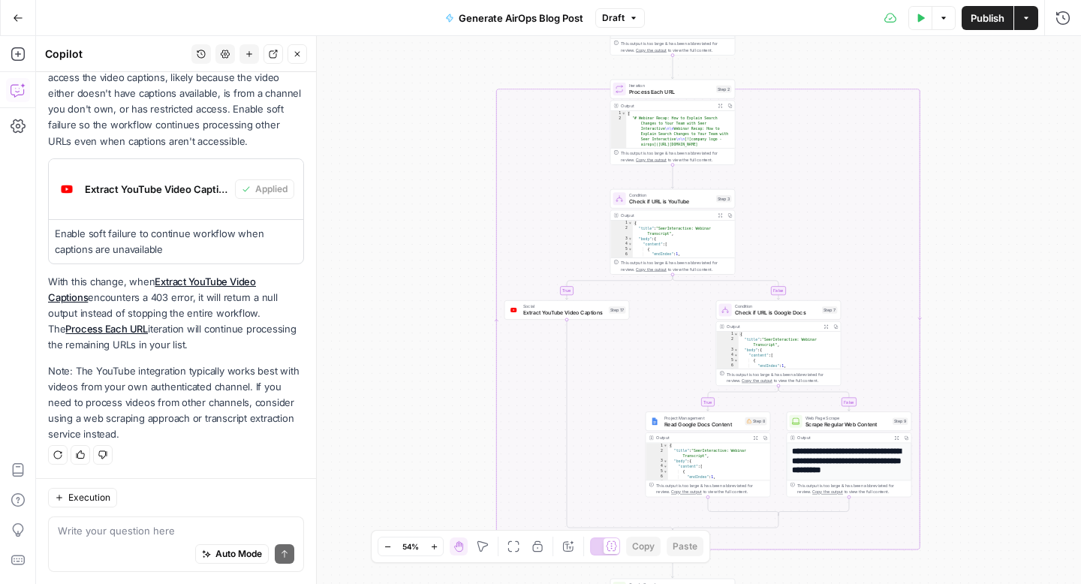
click at [916, 28] on button "Test Data" at bounding box center [920, 18] width 24 height 24
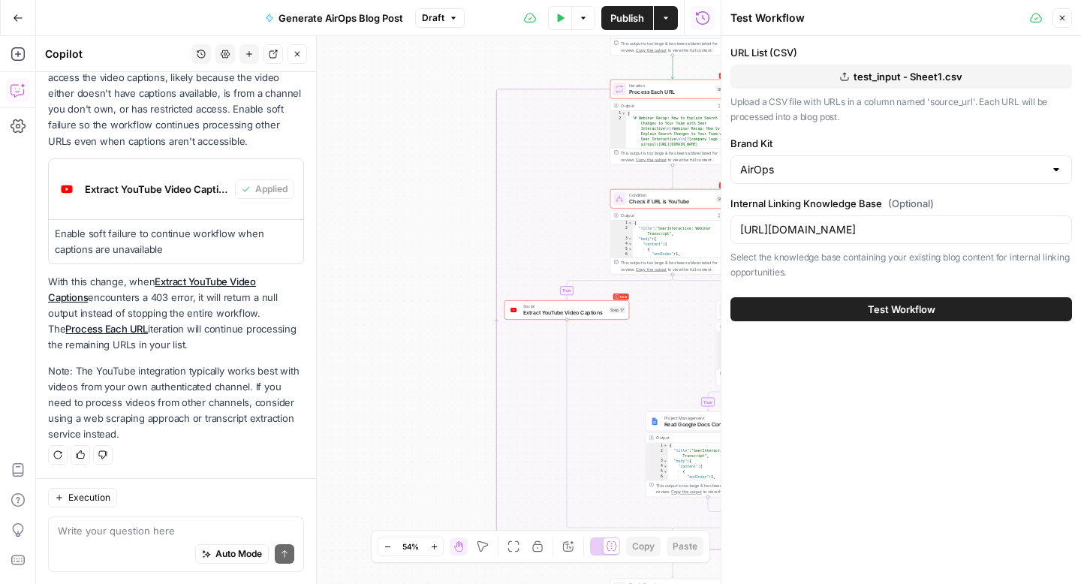
click at [925, 293] on div "Test Workflow" at bounding box center [900, 309] width 341 height 42
click at [918, 307] on span "Test Workflow" at bounding box center [902, 309] width 68 height 15
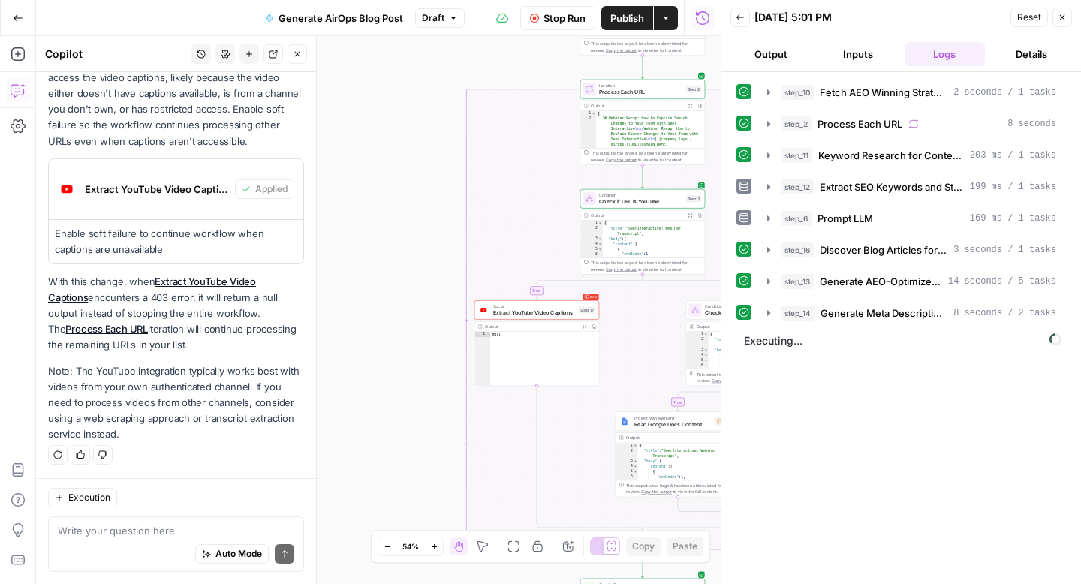
click at [567, 29] on button "Stop Run" at bounding box center [557, 18] width 75 height 24
click at [137, 542] on div "Auto Mode Send" at bounding box center [176, 554] width 236 height 33
drag, startPoint x: 228, startPoint y: 535, endPoint x: 38, endPoint y: 507, distance: 192.0
click at [38, 507] on div "Execution let's work on embedding some let's work on embedding some Auto Mode S…" at bounding box center [176, 531] width 280 height 106
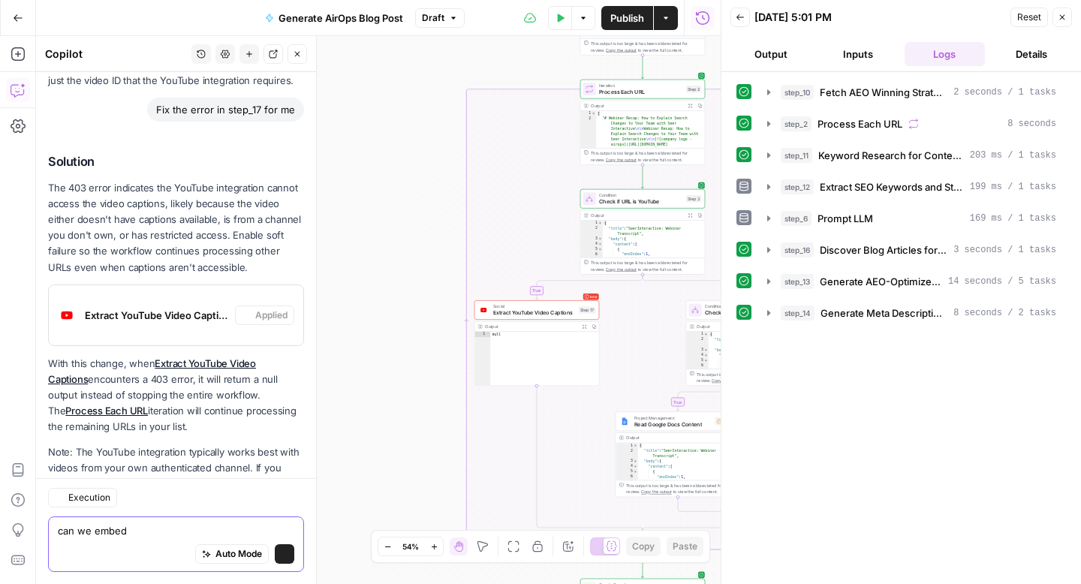
scroll to position [1376, 0]
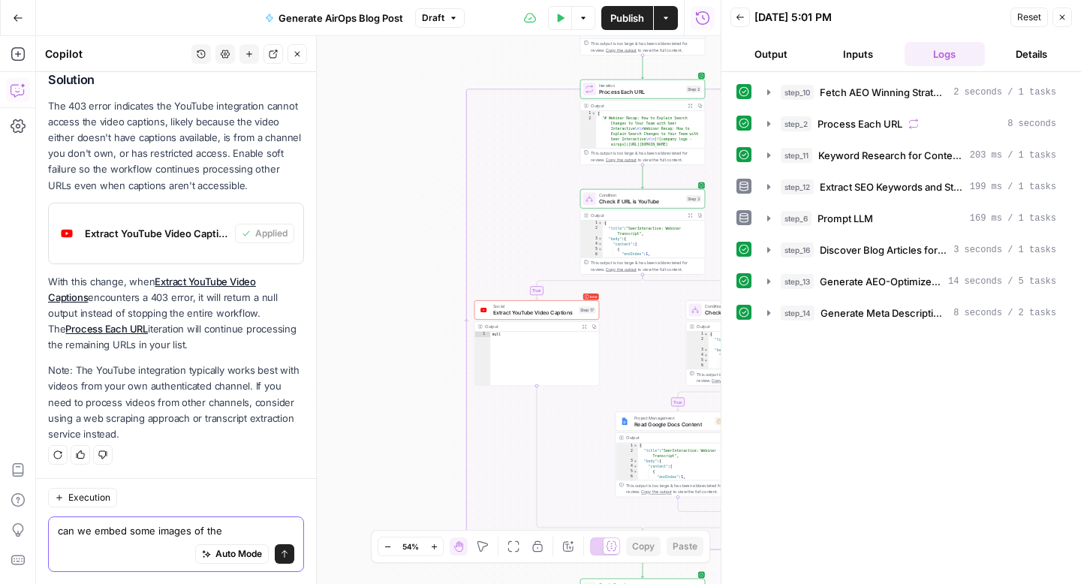
type textarea "can we embed some images of the"
click at [762, 47] on button "Output" at bounding box center [770, 54] width 81 height 24
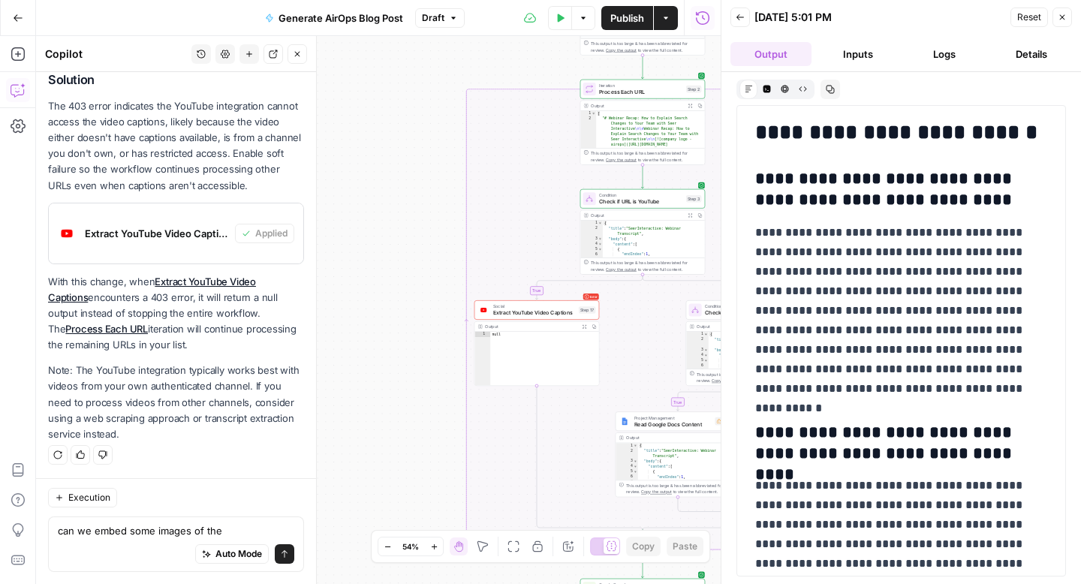
click at [745, 24] on button "Back" at bounding box center [740, 18] width 20 height 20
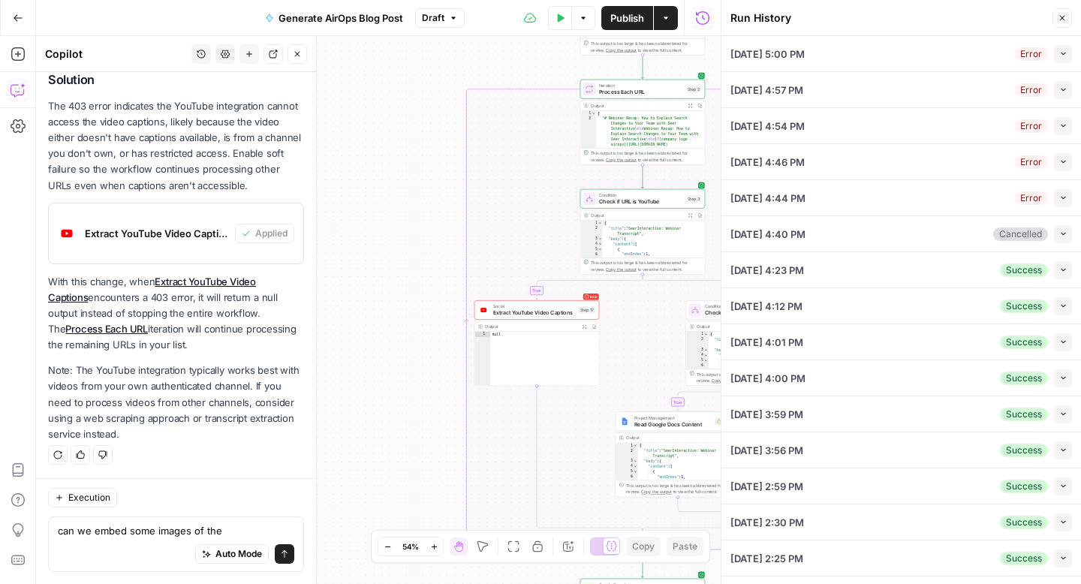
click at [1068, 17] on button "Close" at bounding box center [1062, 18] width 20 height 20
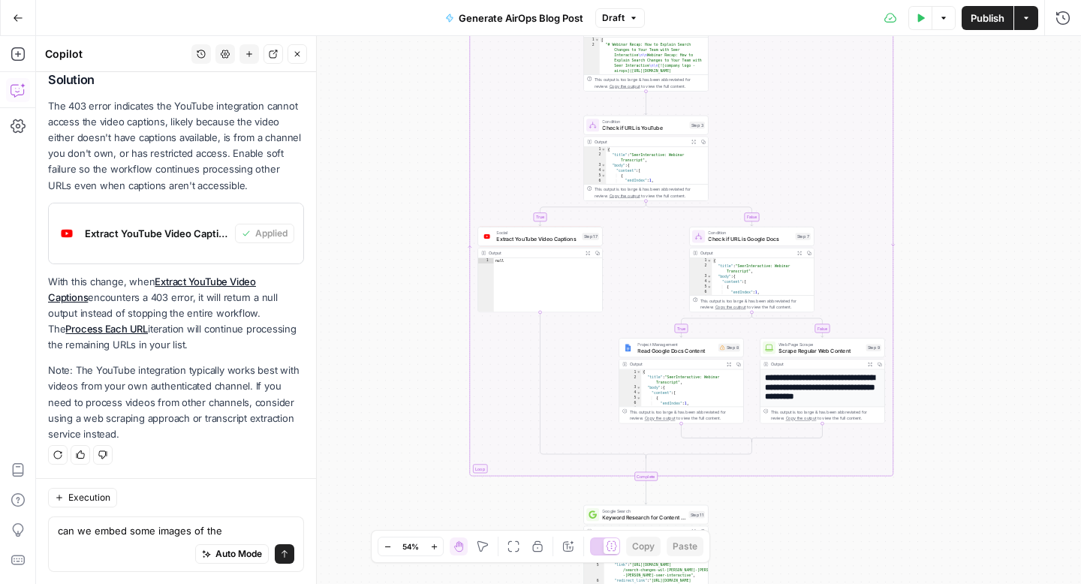
click at [946, 24] on button "Options" at bounding box center [943, 18] width 24 height 24
click at [909, 68] on span "View Last Test" at bounding box center [901, 74] width 66 height 15
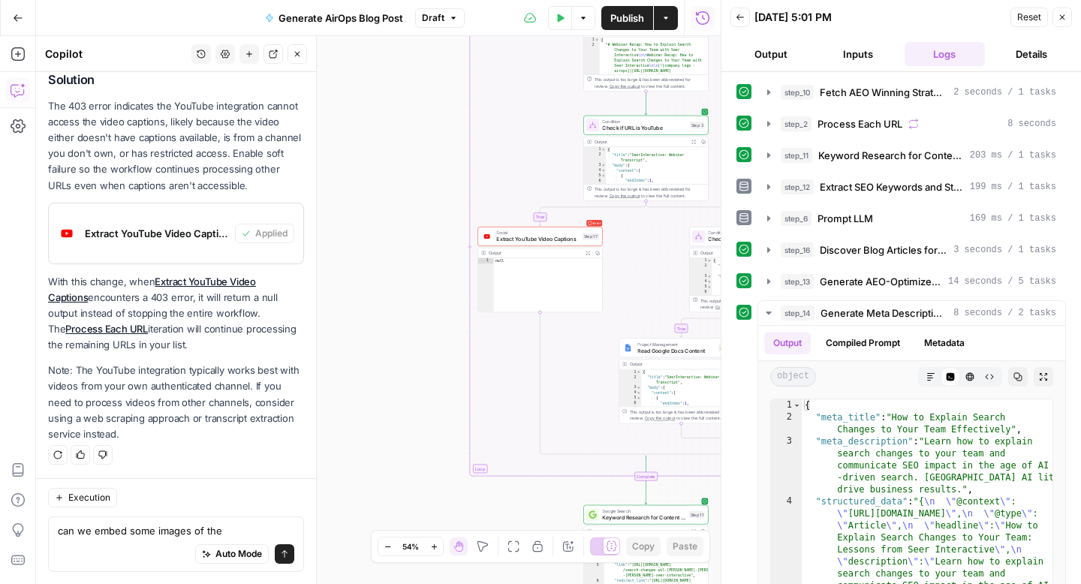
click at [744, 17] on button "Back" at bounding box center [740, 18] width 20 height 20
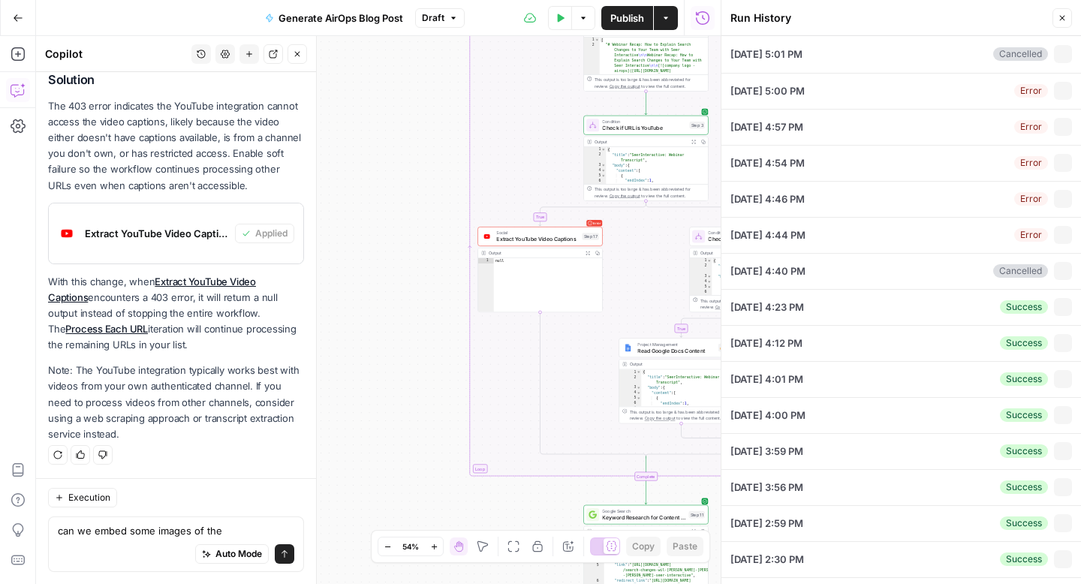
type input "AirOps"
type input "[URL][DOMAIN_NAME]"
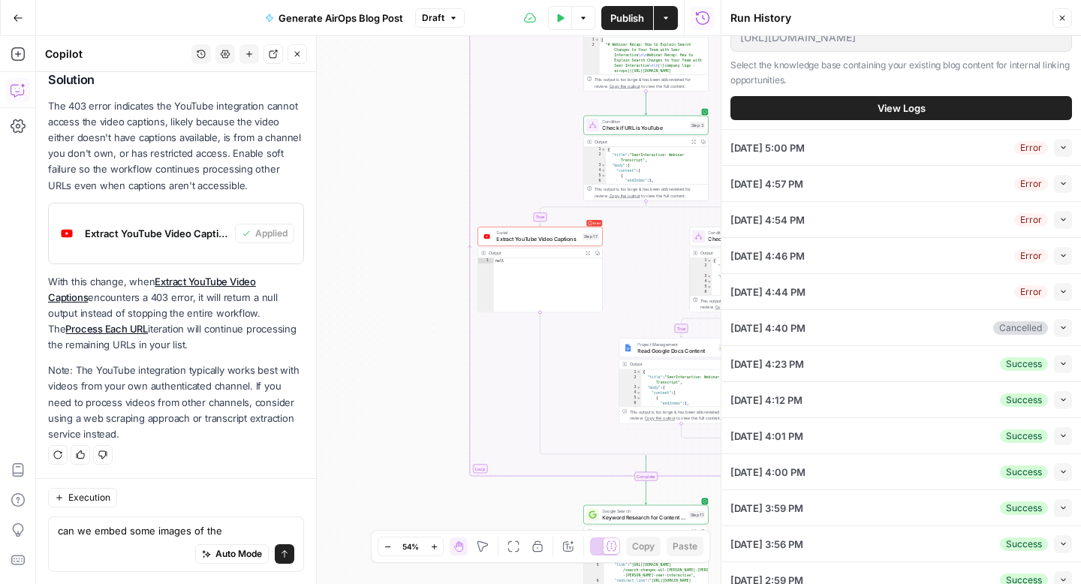
scroll to position [381, 0]
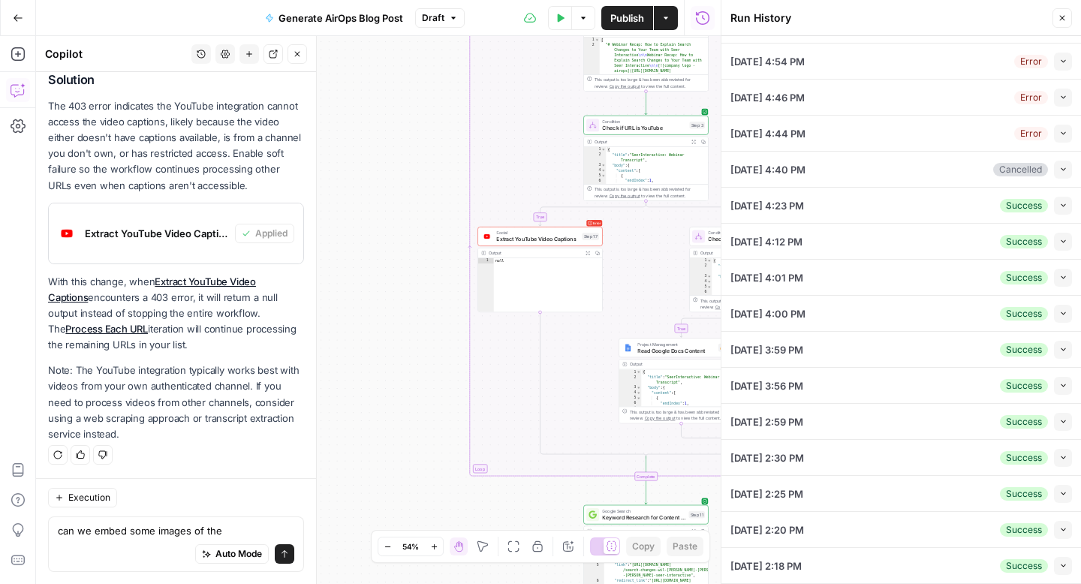
click at [973, 203] on div "10/12/25 at 4:23 PM Success Collapse" at bounding box center [900, 205] width 341 height 35
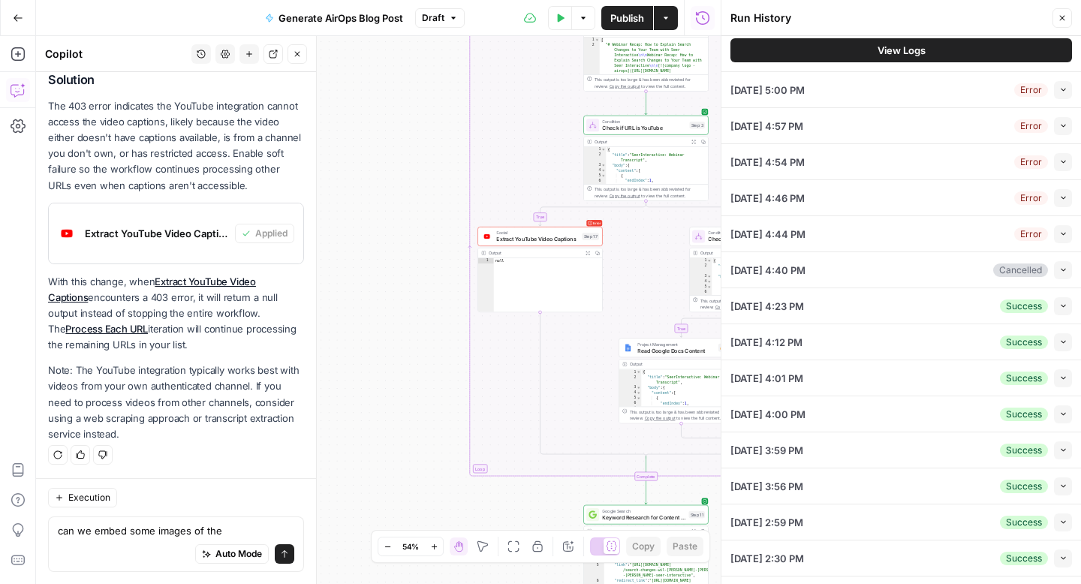
click at [1063, 299] on button "Collapse" at bounding box center [1063, 306] width 18 height 18
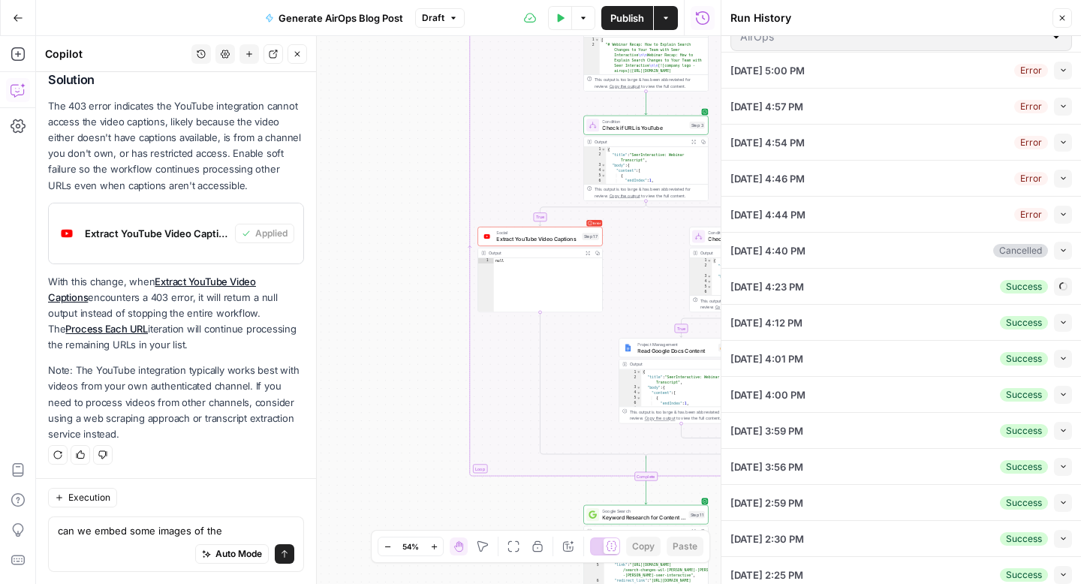
scroll to position [101, 0]
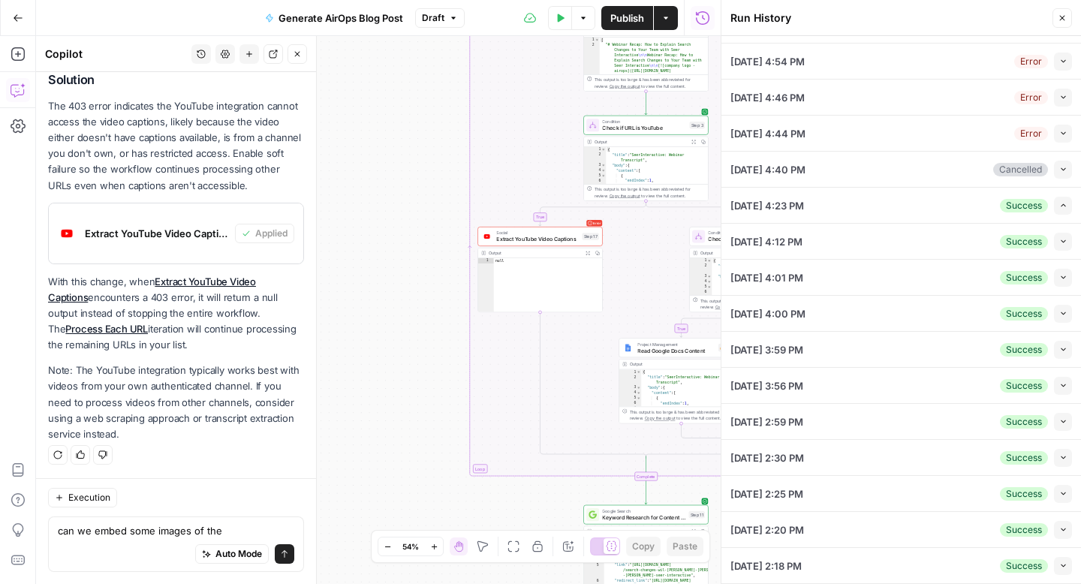
type input "AirOps"
type input "[URL][DOMAIN_NAME]"
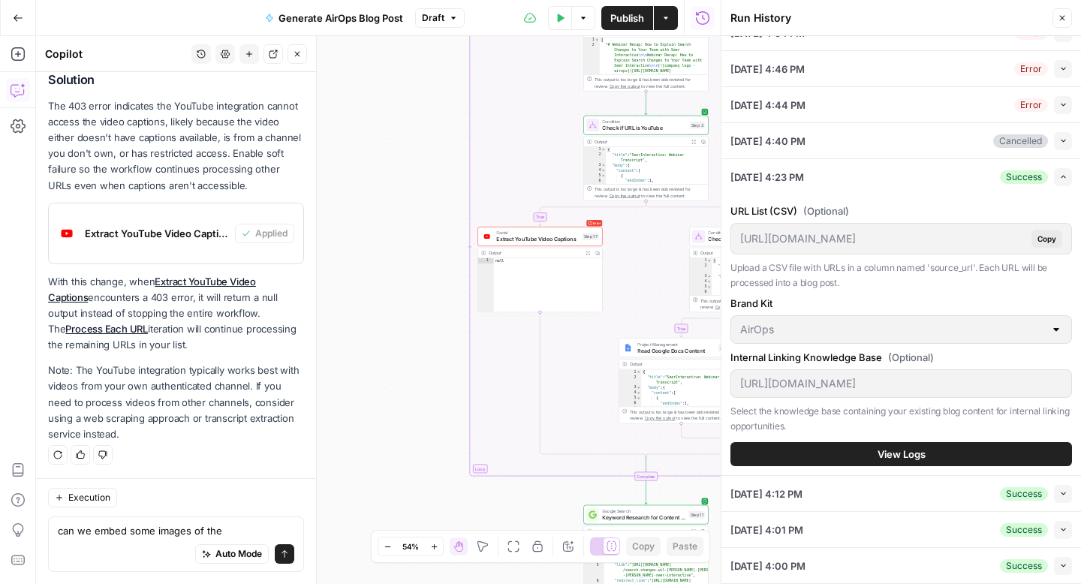
scroll to position [138, 0]
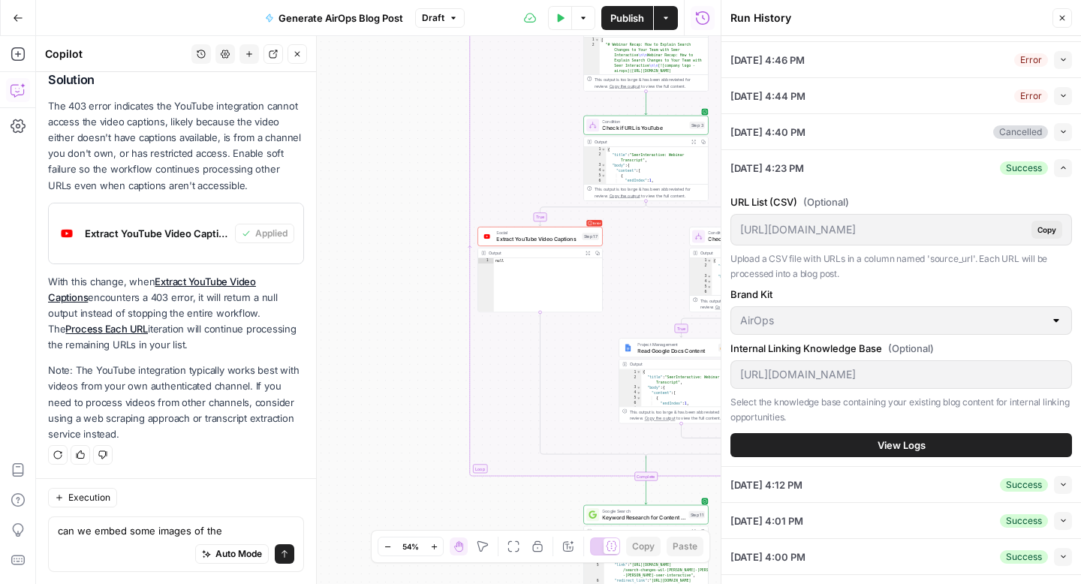
click at [886, 169] on div "10/12/25 at 4:23 PM Success Expand" at bounding box center [900, 167] width 341 height 35
click at [891, 443] on span "View Logs" at bounding box center [901, 445] width 48 height 15
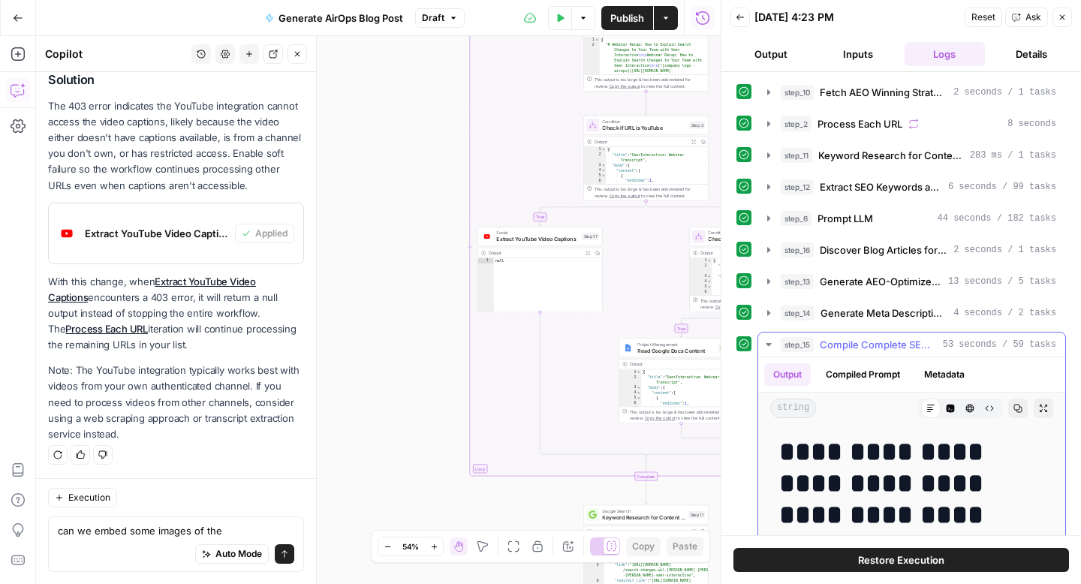
click at [1044, 405] on icon "button" at bounding box center [1043, 408] width 9 height 9
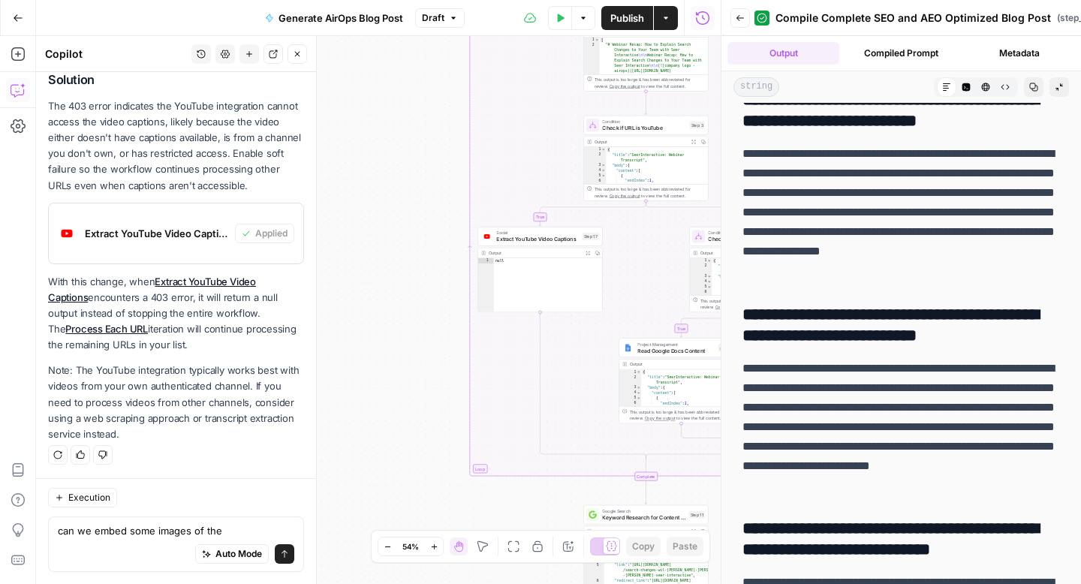
scroll to position [8218, 0]
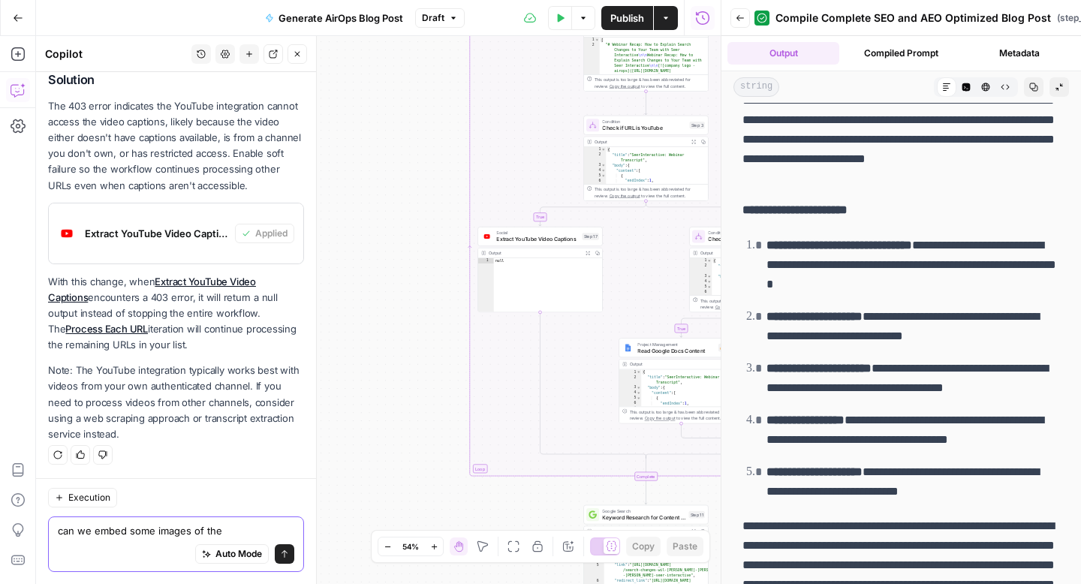
click at [237, 528] on textarea "can we embed some images of the" at bounding box center [176, 530] width 236 height 15
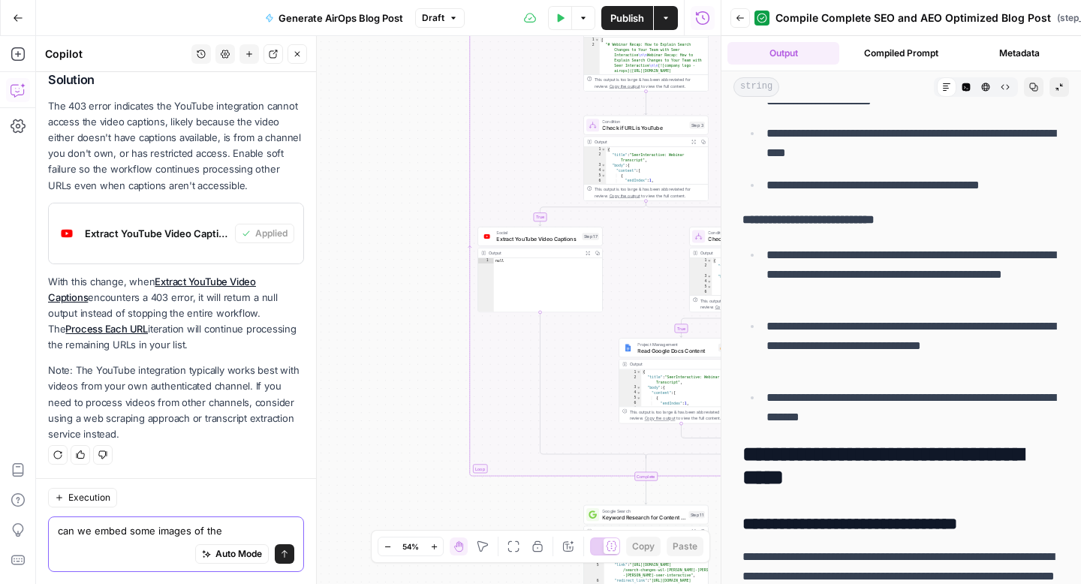
scroll to position [3181, 0]
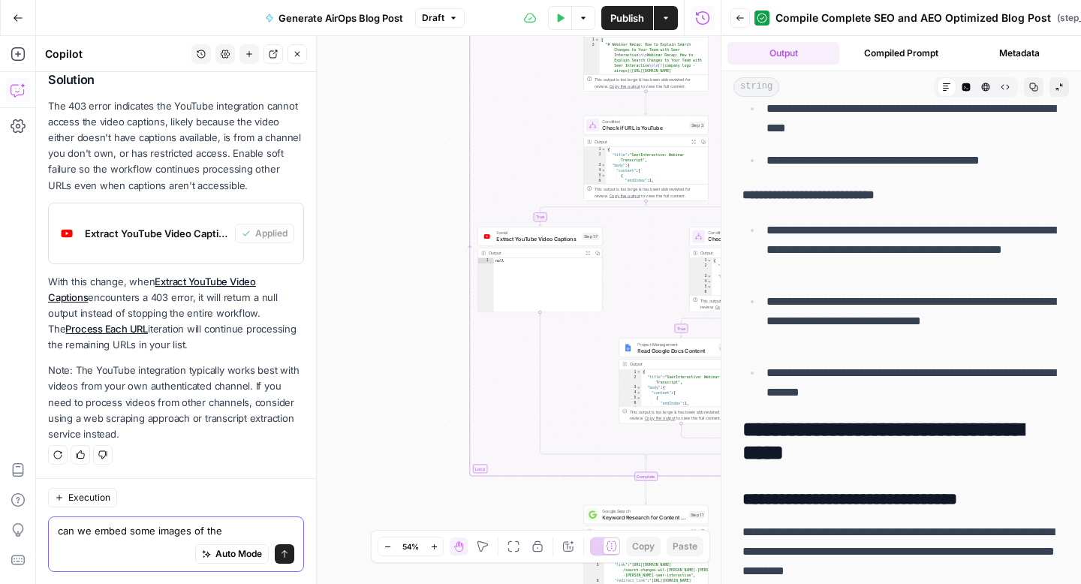
click at [196, 529] on textarea "can we embed some images of the" at bounding box center [176, 530] width 236 height 15
drag, startPoint x: 193, startPoint y: 530, endPoint x: 313, endPoint y: 532, distance: 120.1
click at [313, 532] on div "Copilot History Settings New chat Detach Close Hi! How can I help with your wor…" at bounding box center [176, 310] width 281 height 548
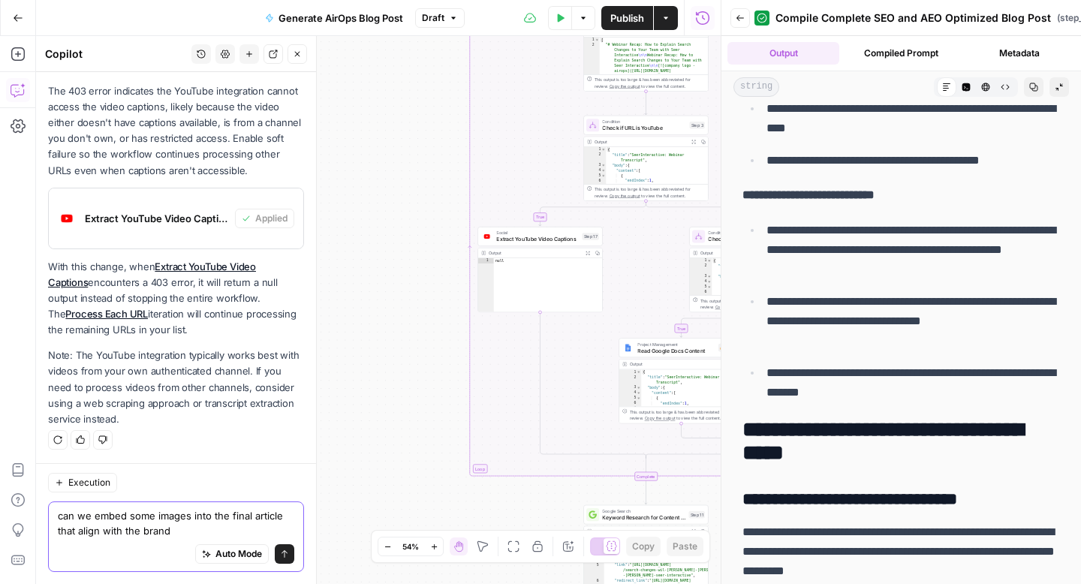
type textarea "can we embed some images into the final article that align with the brand?"
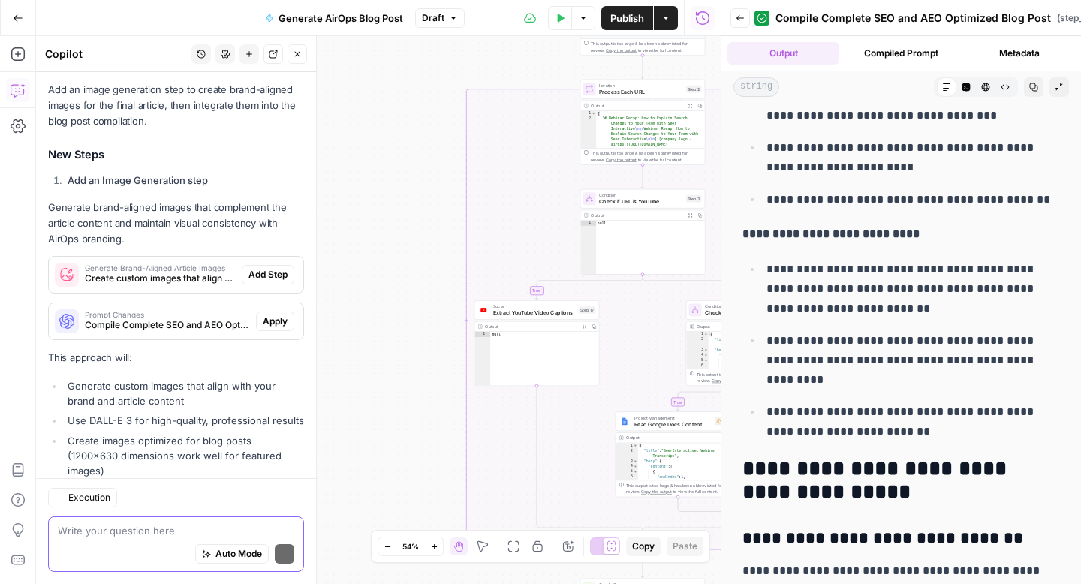
scroll to position [1950, 0]
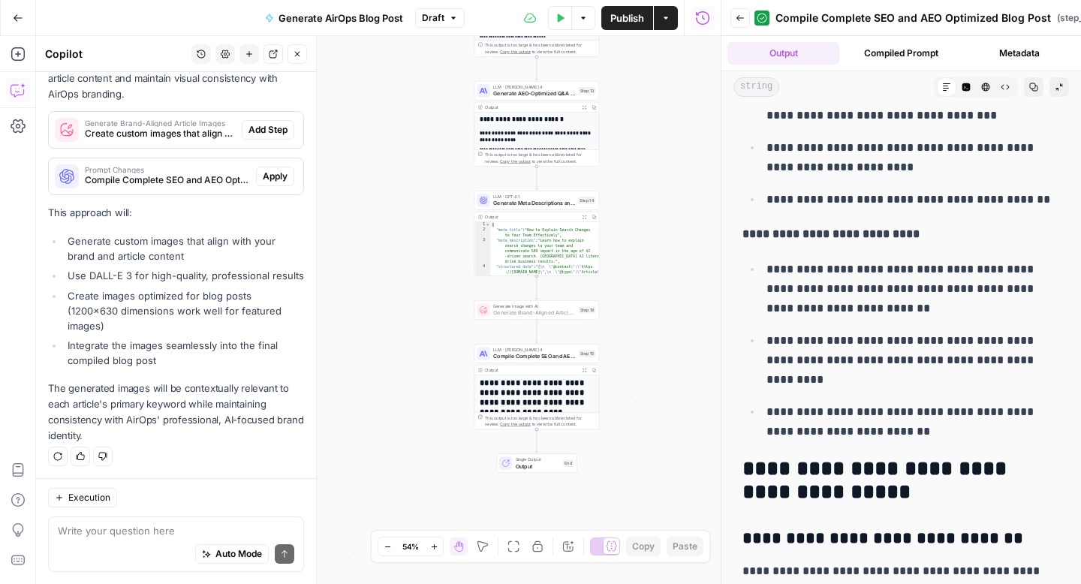
click at [264, 137] on span "Add Step" at bounding box center [267, 130] width 39 height 14
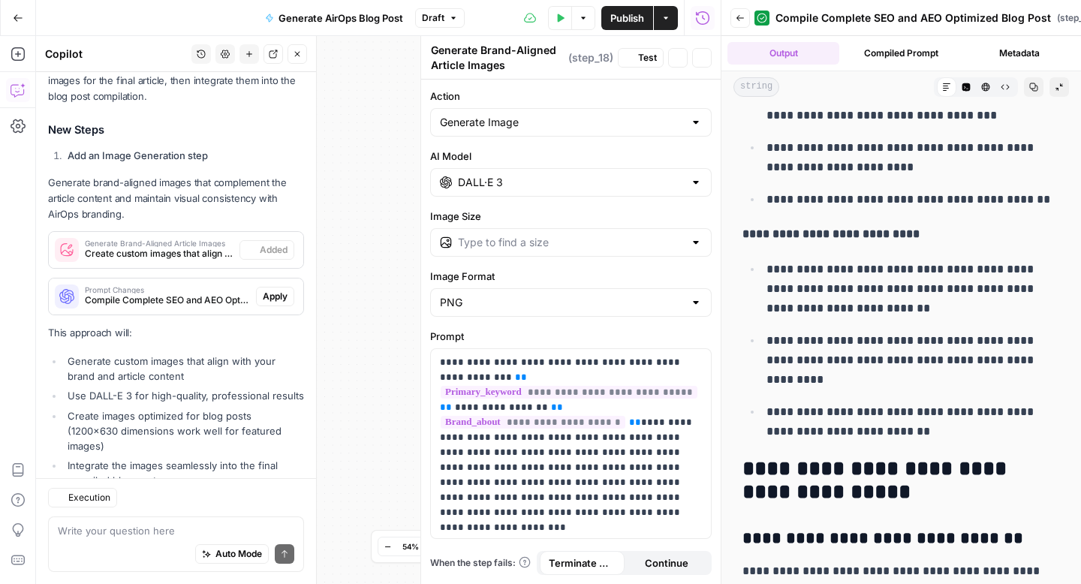
scroll to position [1974, 0]
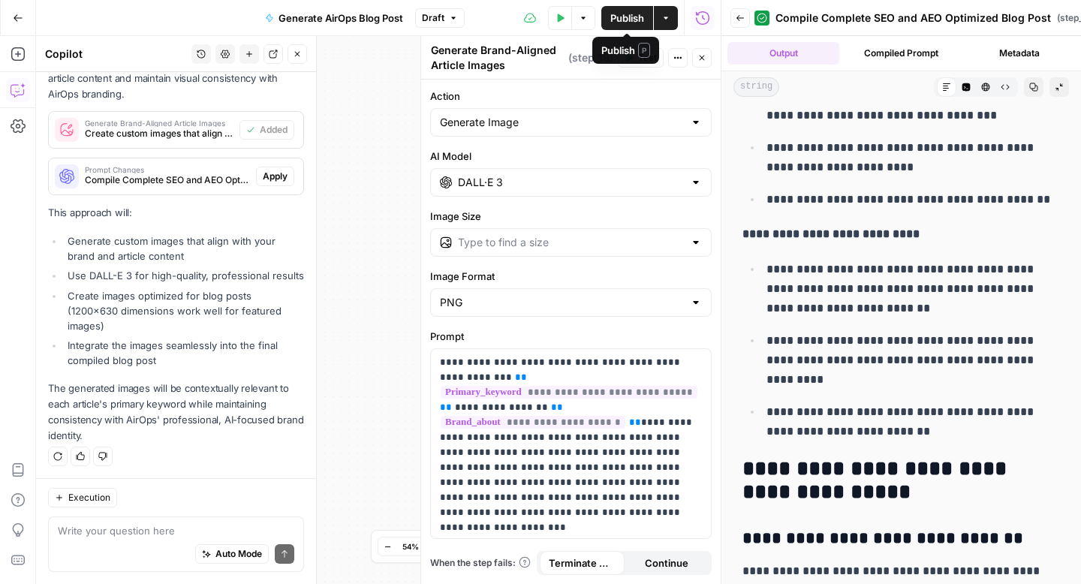
click at [699, 57] on icon "button" at bounding box center [701, 57] width 9 height 9
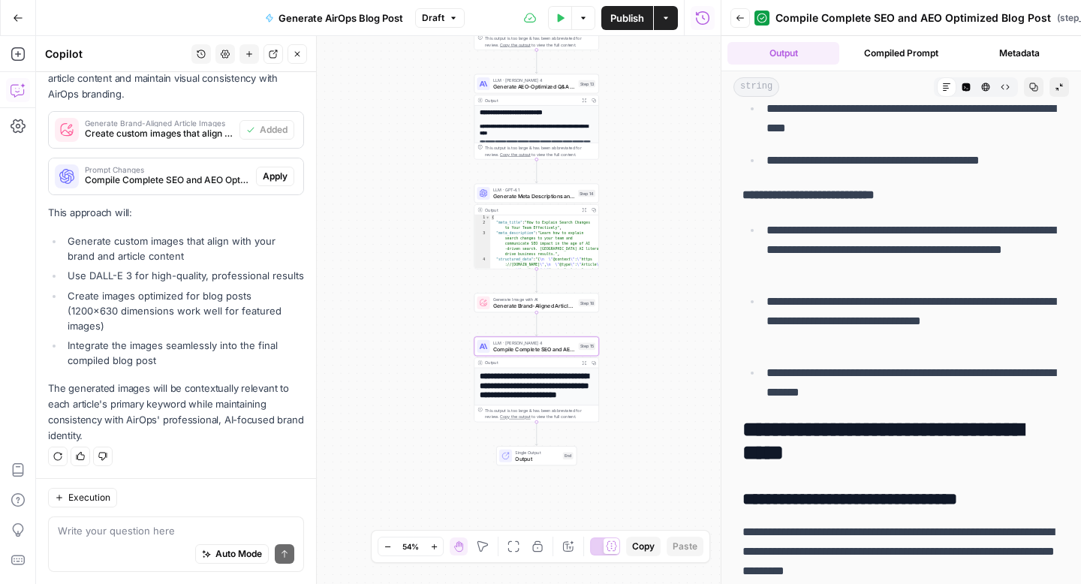
click at [275, 183] on span "Apply" at bounding box center [275, 177] width 25 height 14
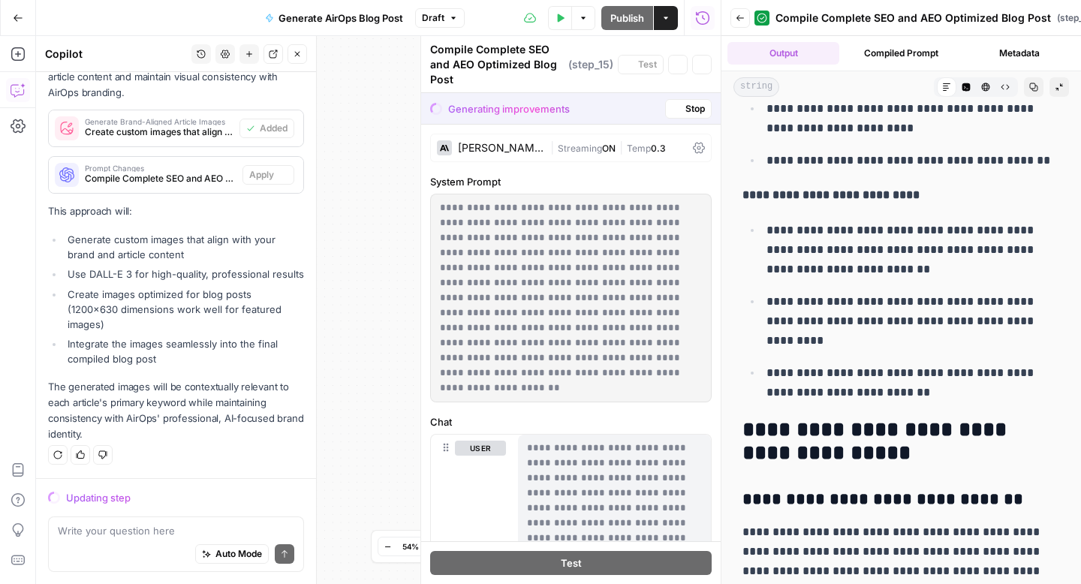
scroll to position [1854, 0]
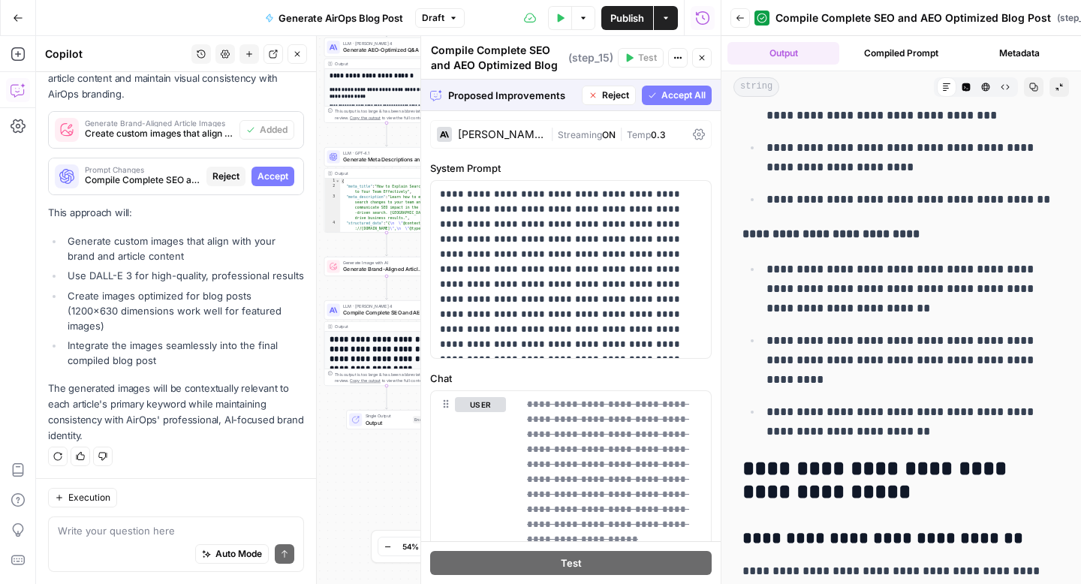
click at [687, 92] on span "Accept All" at bounding box center [683, 96] width 44 height 14
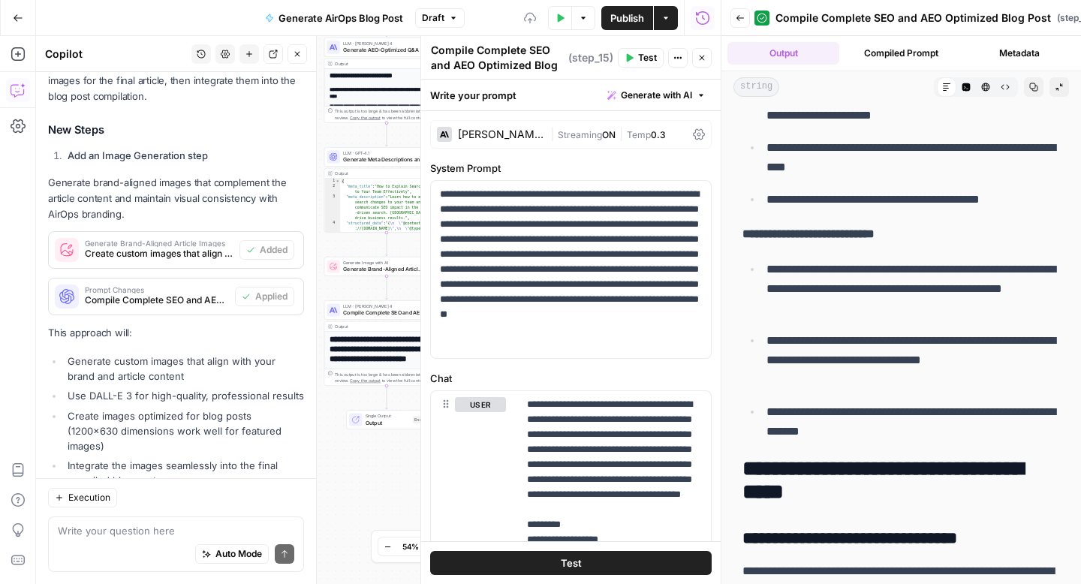
scroll to position [0, 0]
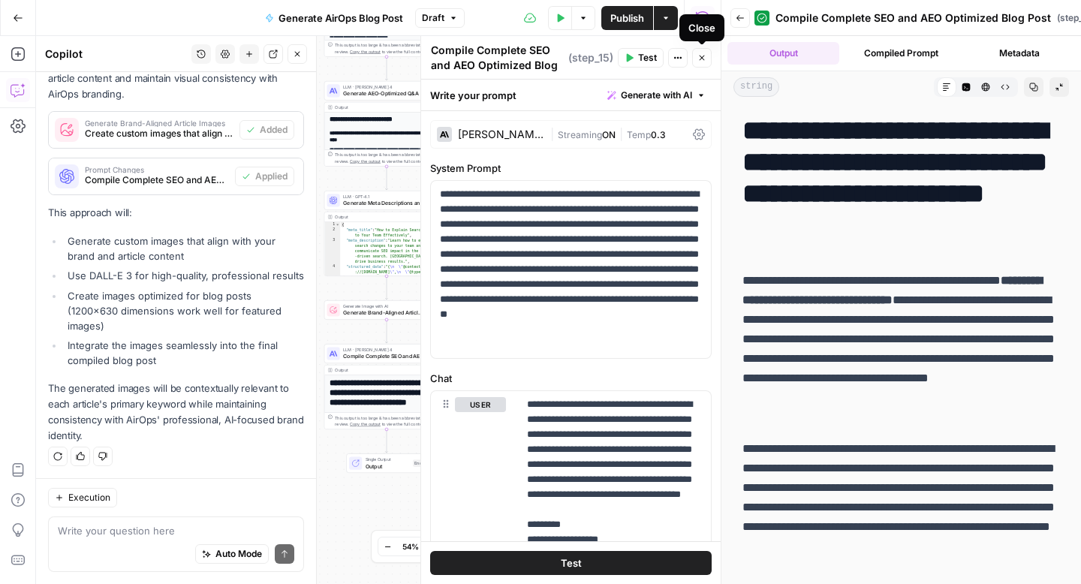
click at [705, 62] on icon "button" at bounding box center [701, 57] width 9 height 9
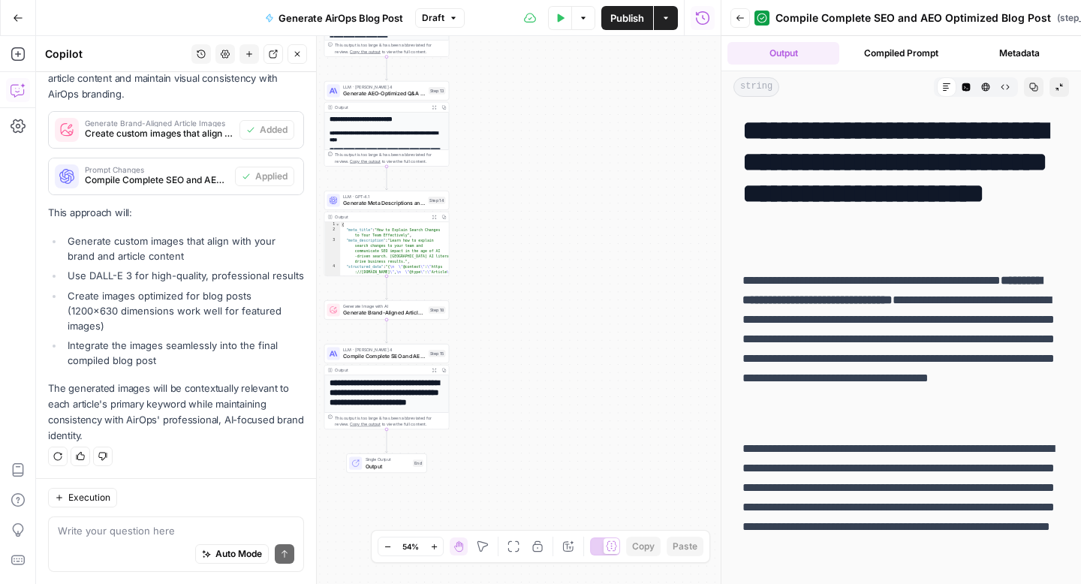
click at [1063, 82] on button "Collapse Output" at bounding box center [1059, 87] width 20 height 20
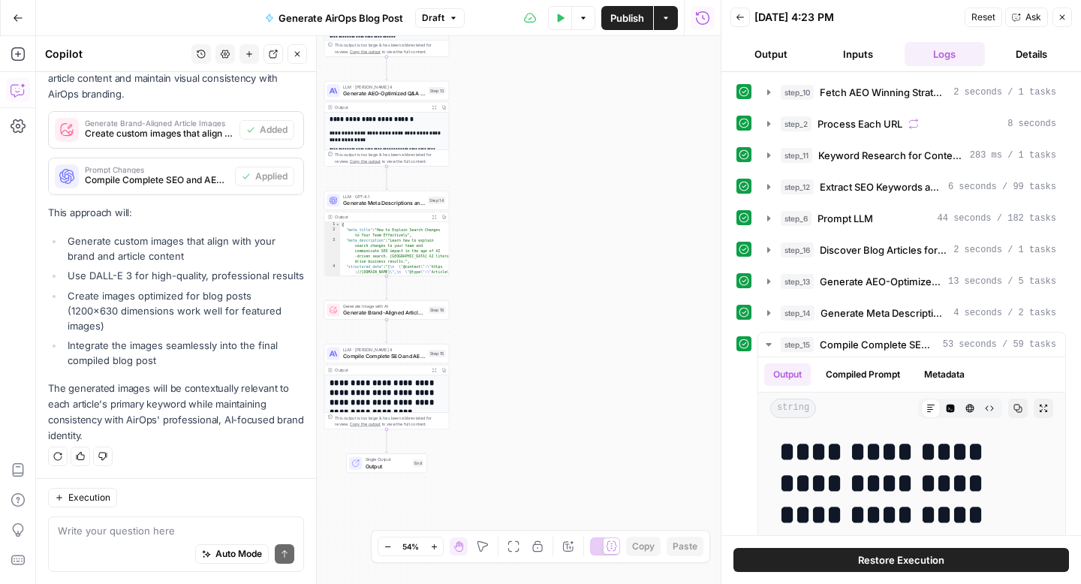
click at [1061, 17] on icon "button" at bounding box center [1062, 17] width 5 height 5
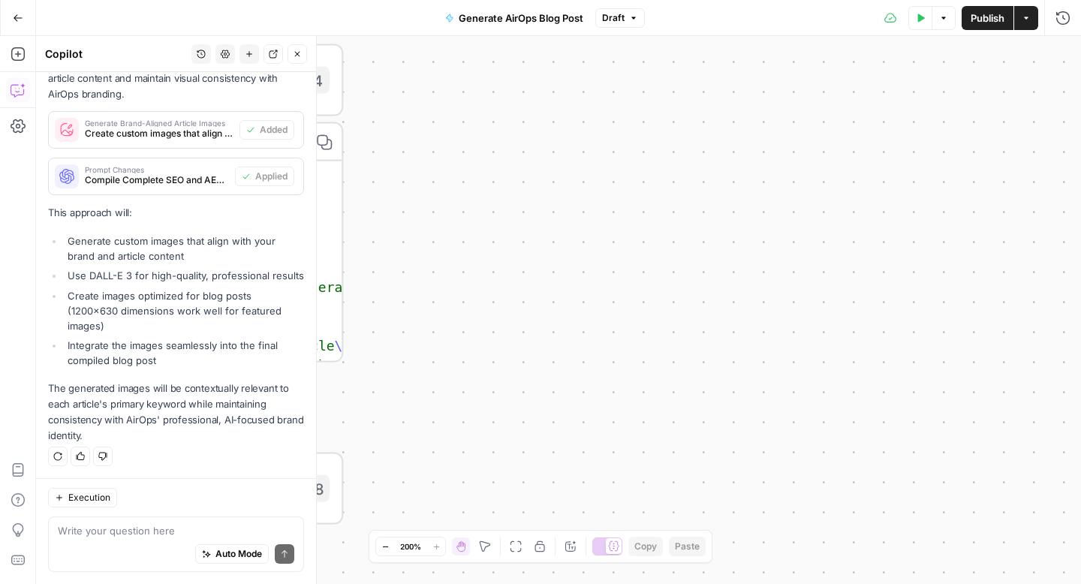
drag, startPoint x: 588, startPoint y: 242, endPoint x: 866, endPoint y: 231, distance: 277.9
click at [866, 231] on div "**********" at bounding box center [558, 310] width 1045 height 548
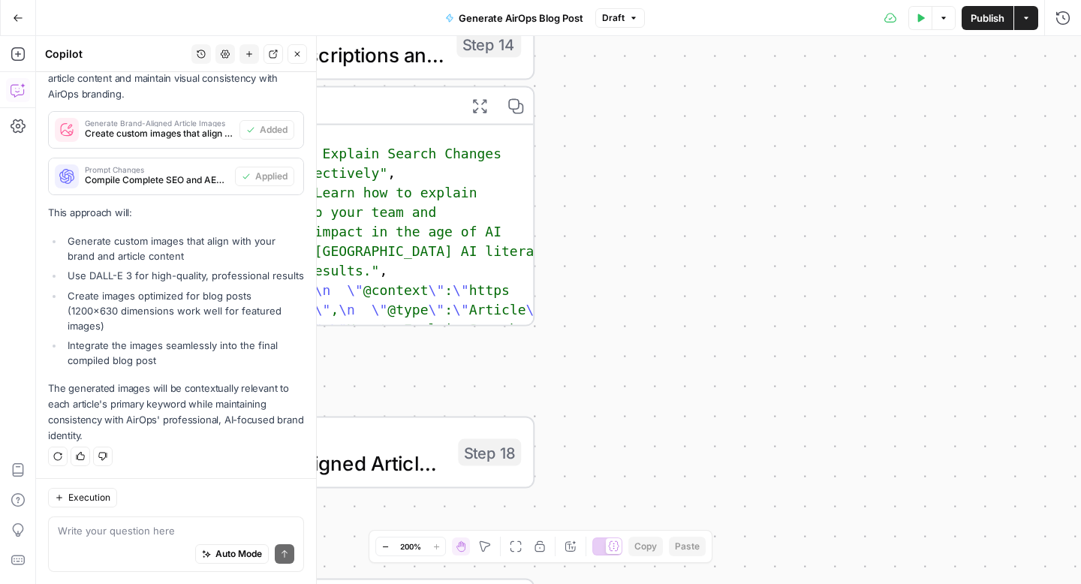
drag, startPoint x: 627, startPoint y: 251, endPoint x: 1051, endPoint y: 122, distance: 443.7
click at [1051, 122] on div "**********" at bounding box center [558, 310] width 1045 height 548
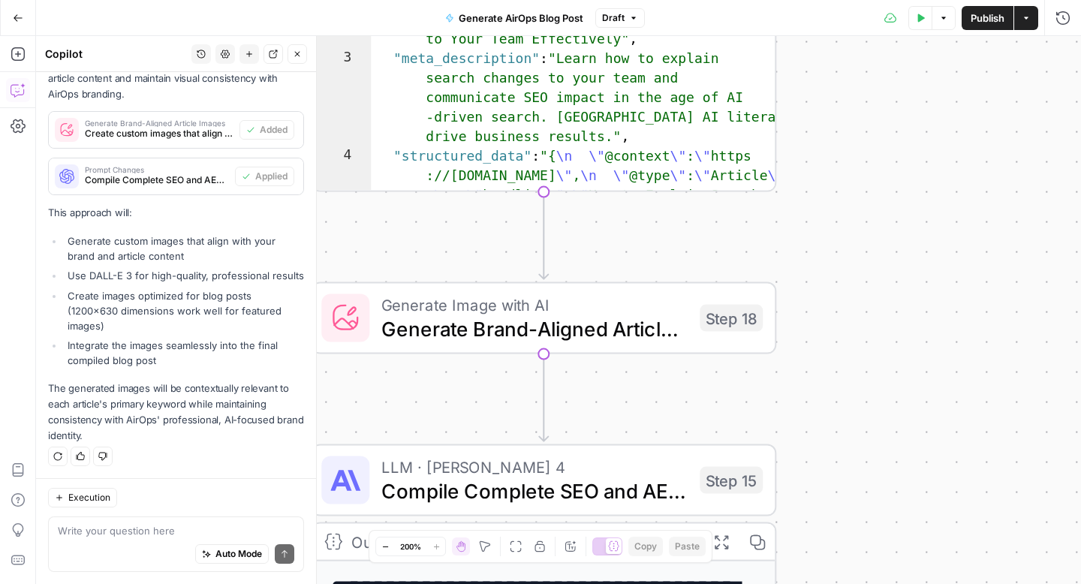
drag, startPoint x: 886, startPoint y: 320, endPoint x: 886, endPoint y: 203, distance: 117.1
click at [886, 203] on div "**********" at bounding box center [558, 310] width 1045 height 548
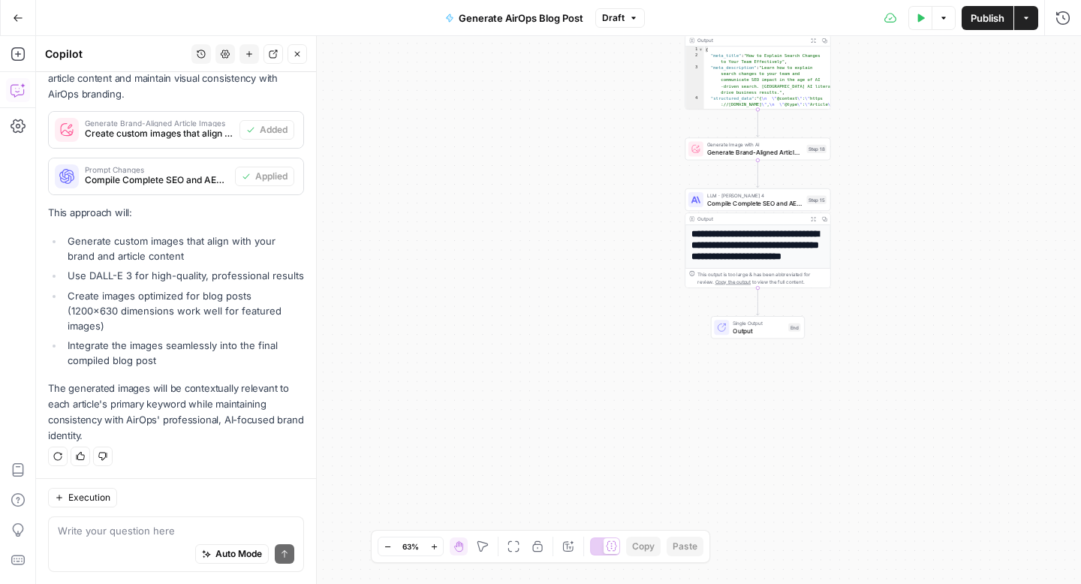
drag, startPoint x: 904, startPoint y: 340, endPoint x: 798, endPoint y: 249, distance: 138.9
click at [798, 249] on div "**********" at bounding box center [558, 310] width 1045 height 548
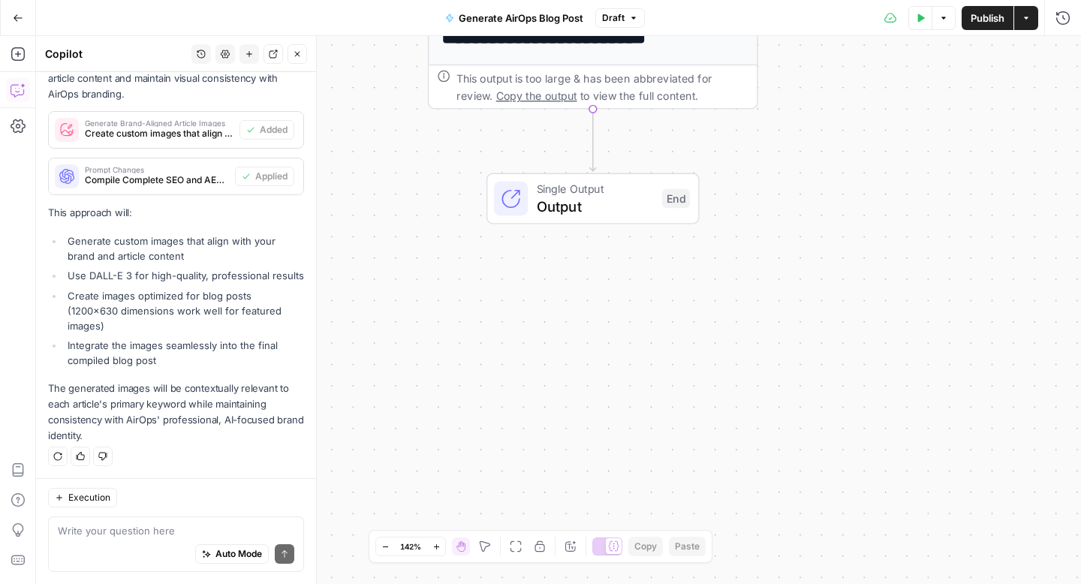
drag, startPoint x: 773, startPoint y: 388, endPoint x: 843, endPoint y: 212, distance: 189.0
click at [843, 212] on div "**********" at bounding box center [558, 310] width 1045 height 548
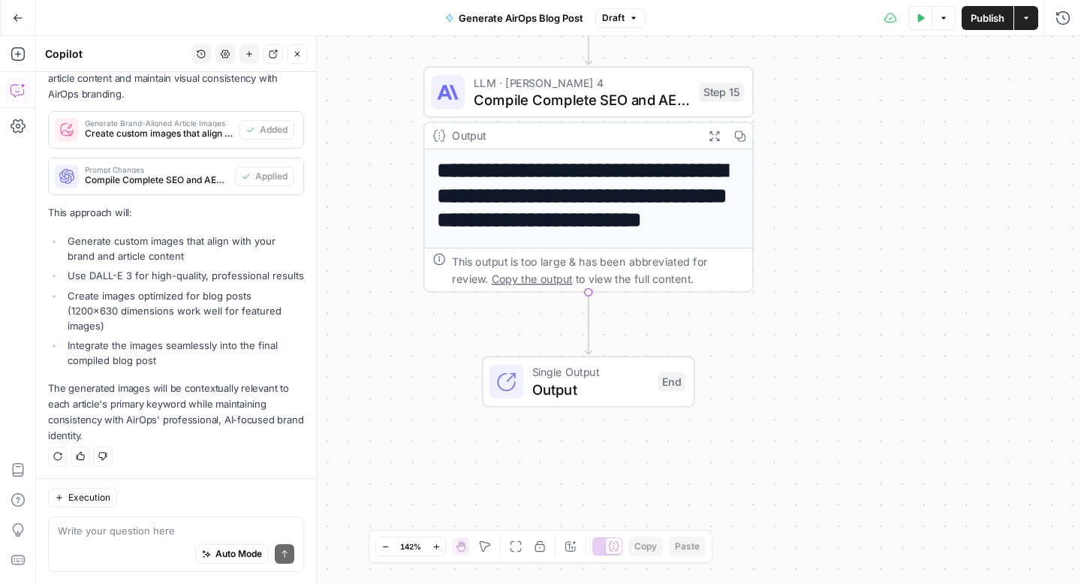
drag, startPoint x: 843, startPoint y: 212, endPoint x: 844, endPoint y: 583, distance: 370.7
click at [844, 583] on div "**********" at bounding box center [558, 310] width 1045 height 548
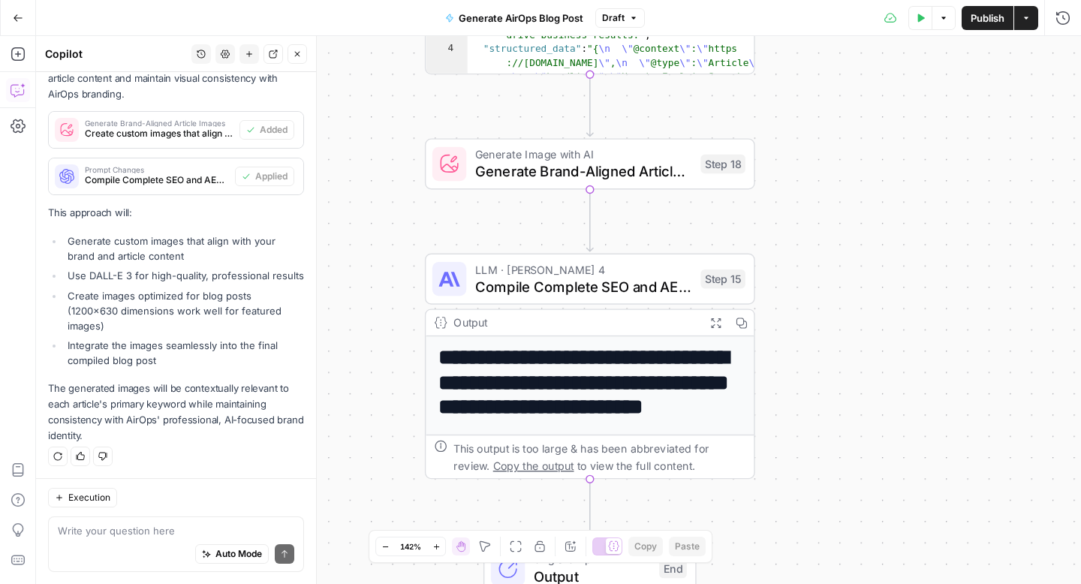
drag, startPoint x: 775, startPoint y: 242, endPoint x: 779, endPoint y: 583, distance: 340.7
click at [779, 583] on div "**********" at bounding box center [558, 310] width 1045 height 548
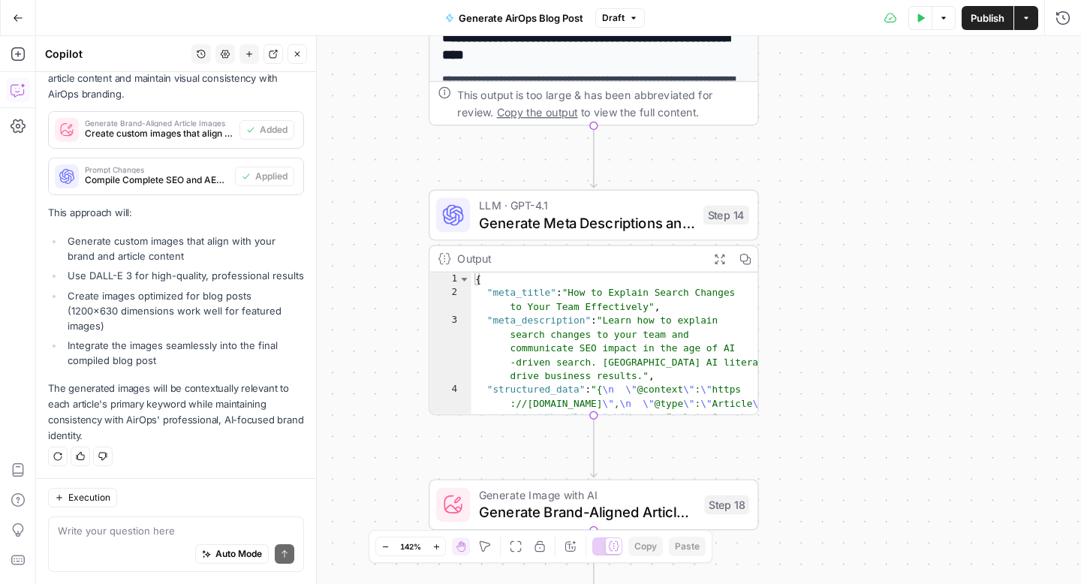
drag, startPoint x: 838, startPoint y: 322, endPoint x: 838, endPoint y: 583, distance: 261.2
click at [838, 583] on div "**********" at bounding box center [558, 310] width 1045 height 548
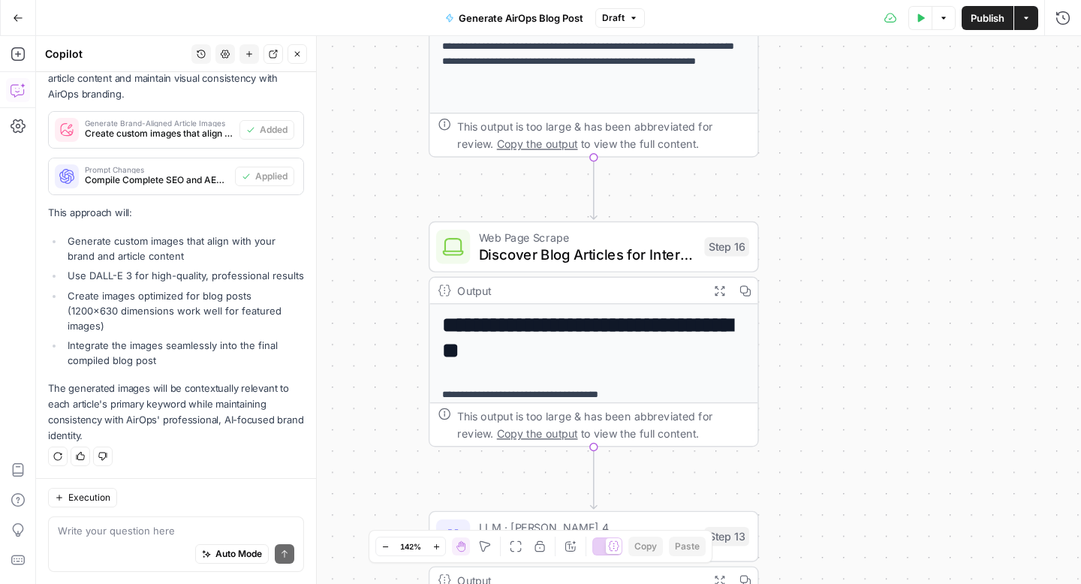
drag, startPoint x: 835, startPoint y: 350, endPoint x: 835, endPoint y: 583, distance: 232.6
click at [835, 583] on div "**********" at bounding box center [558, 310] width 1045 height 548
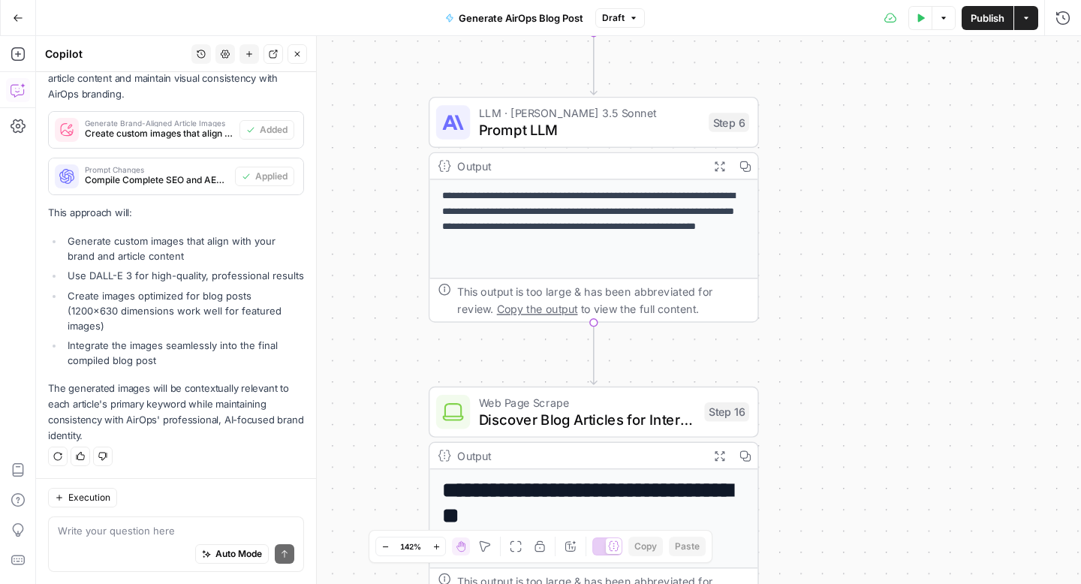
drag, startPoint x: 866, startPoint y: 291, endPoint x: 866, endPoint y: 583, distance: 291.9
click at [866, 583] on div "**********" at bounding box center [558, 310] width 1045 height 548
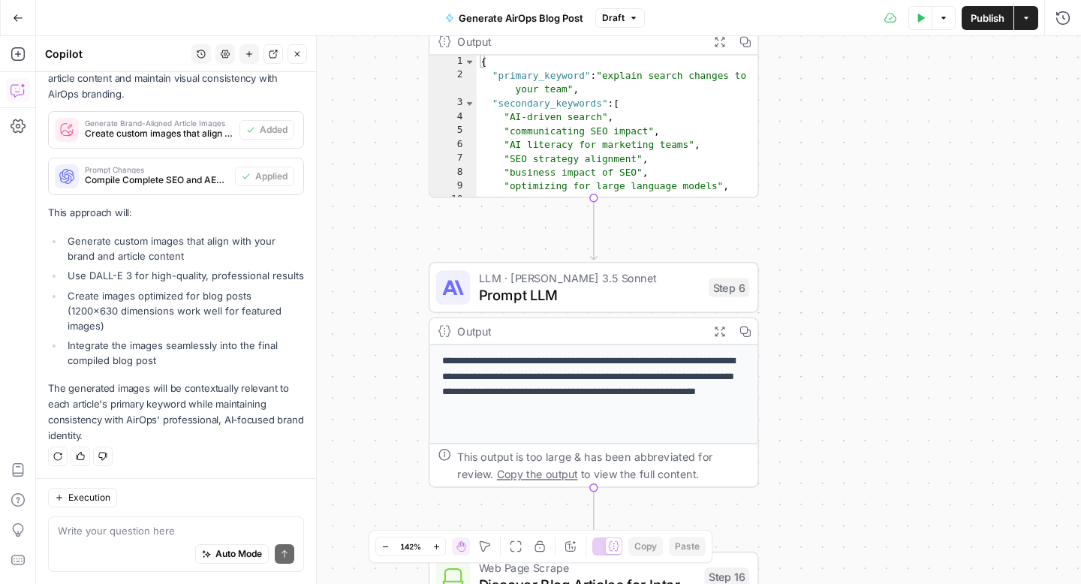
drag, startPoint x: 867, startPoint y: 218, endPoint x: 867, endPoint y: 583, distance: 364.7
click at [867, 583] on div "**********" at bounding box center [558, 310] width 1045 height 548
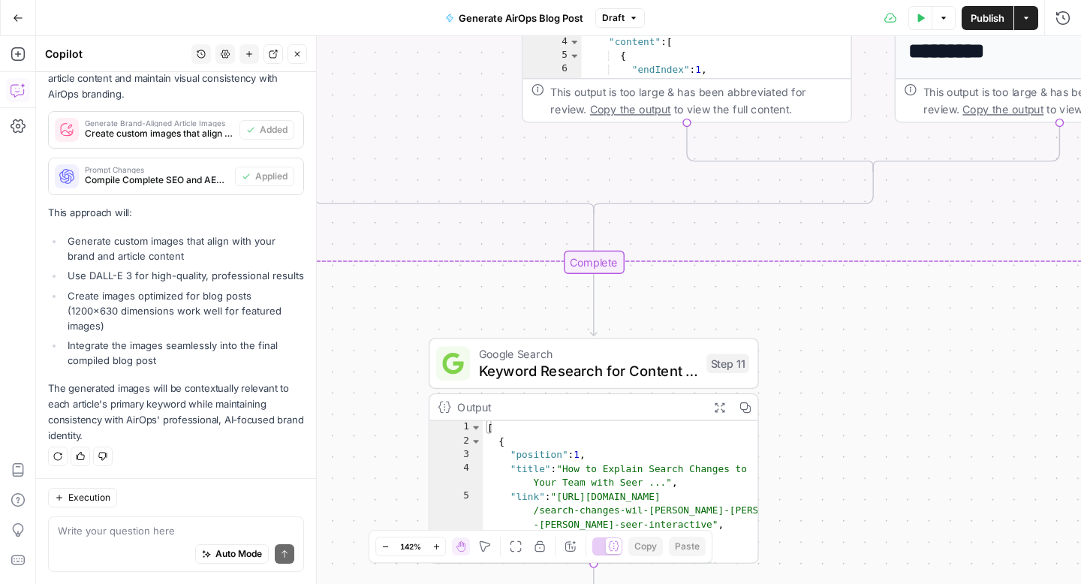
drag, startPoint x: 883, startPoint y: 293, endPoint x: 883, endPoint y: 583, distance: 289.7
click at [883, 583] on div "**********" at bounding box center [558, 310] width 1045 height 548
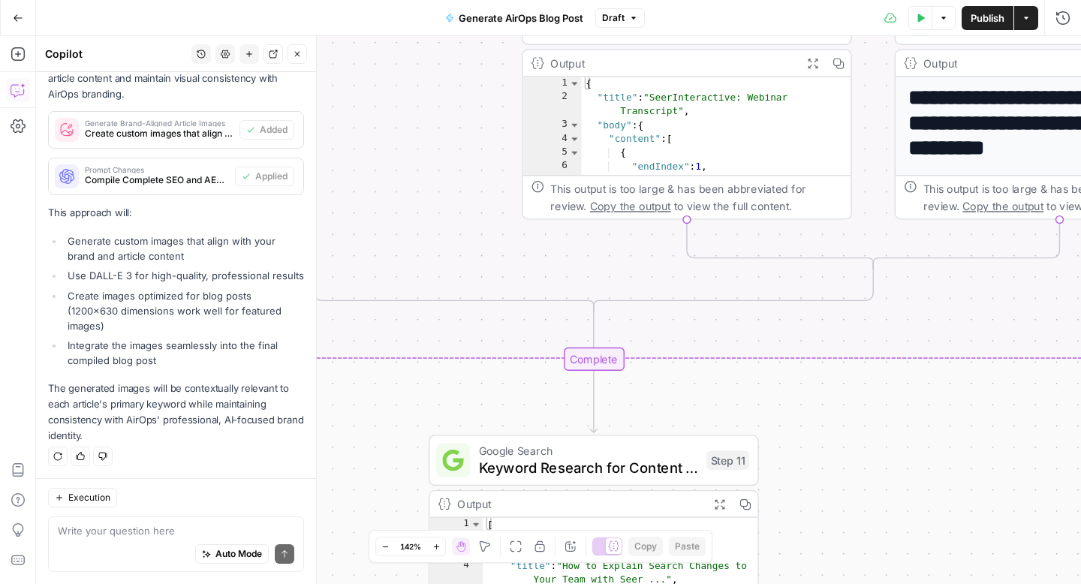
drag, startPoint x: 870, startPoint y: 314, endPoint x: 875, endPoint y: 583, distance: 269.5
click at [875, 583] on div "**********" at bounding box center [558, 310] width 1045 height 548
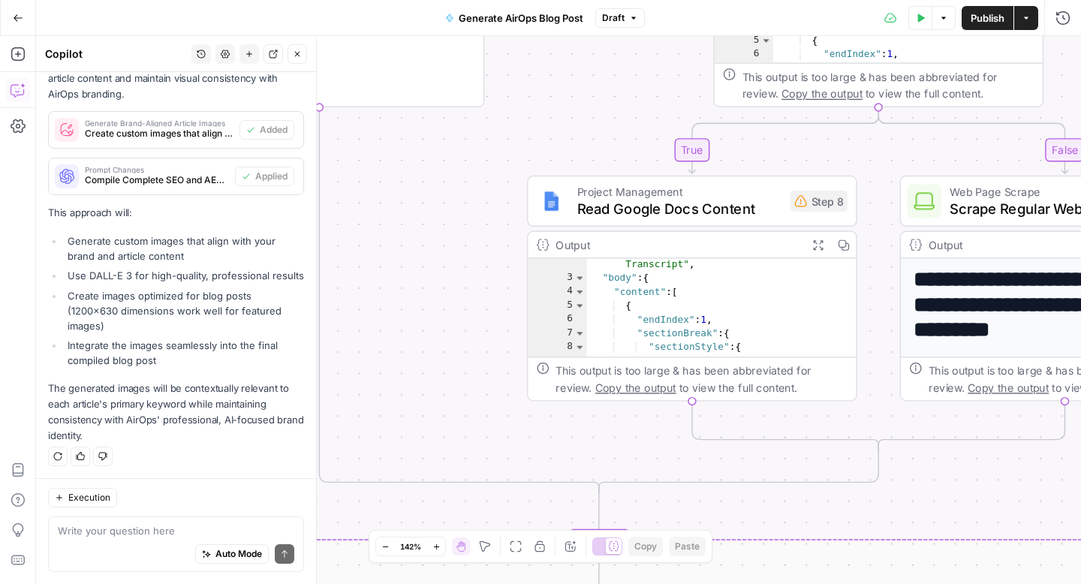
scroll to position [28, 0]
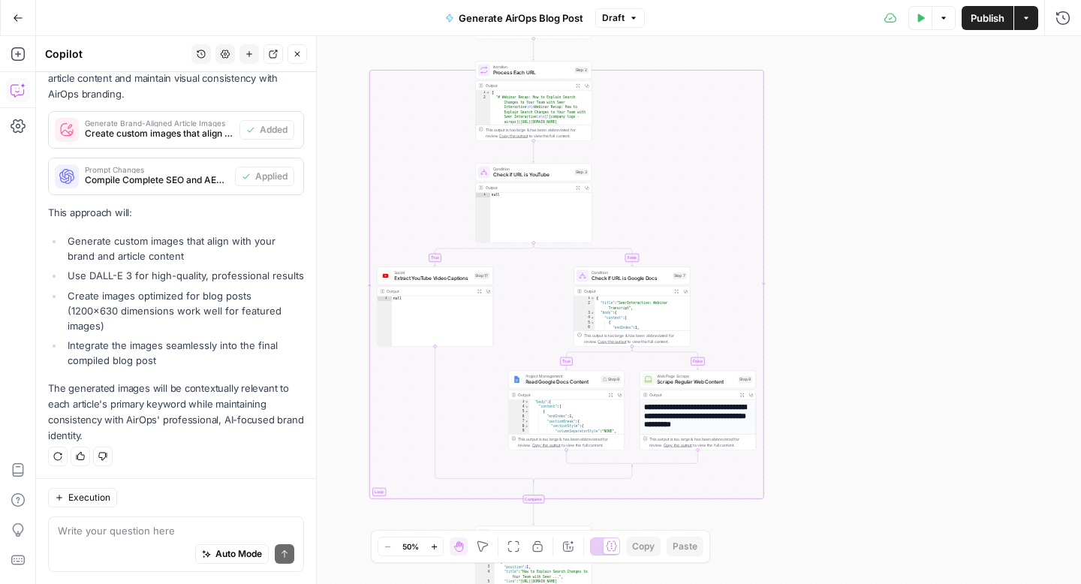
drag, startPoint x: 538, startPoint y: 177, endPoint x: 546, endPoint y: 297, distance: 120.3
click at [546, 297] on div "**********" at bounding box center [558, 310] width 1045 height 548
click at [465, 254] on div "Copy step Delete step Add Note Test" at bounding box center [454, 261] width 76 height 14
click at [149, 532] on textarea at bounding box center [176, 530] width 236 height 15
type textarea "e"
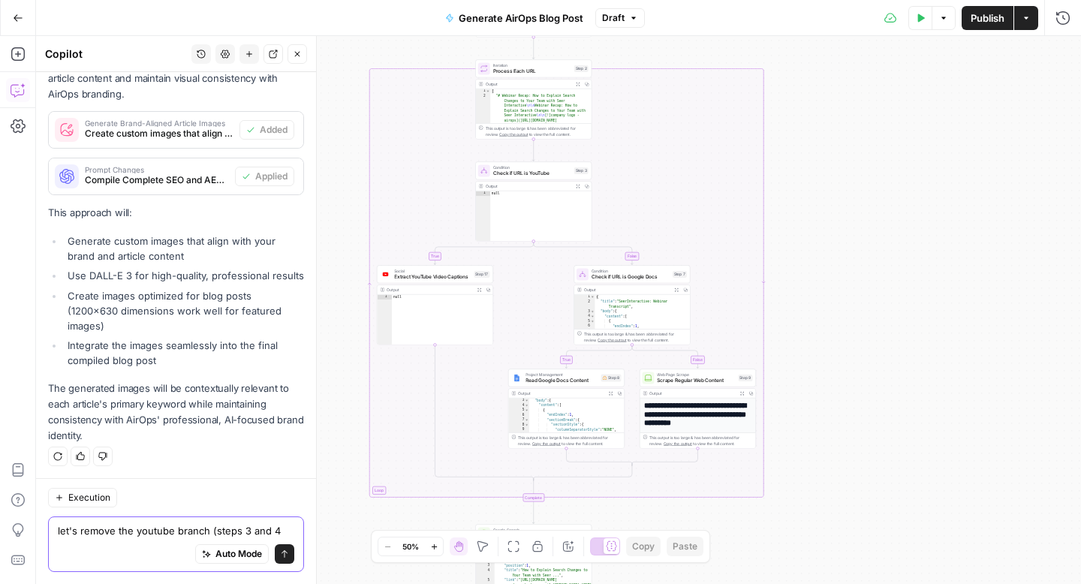
type textarea "let's remove the youtube branch (steps 3 and 4)"
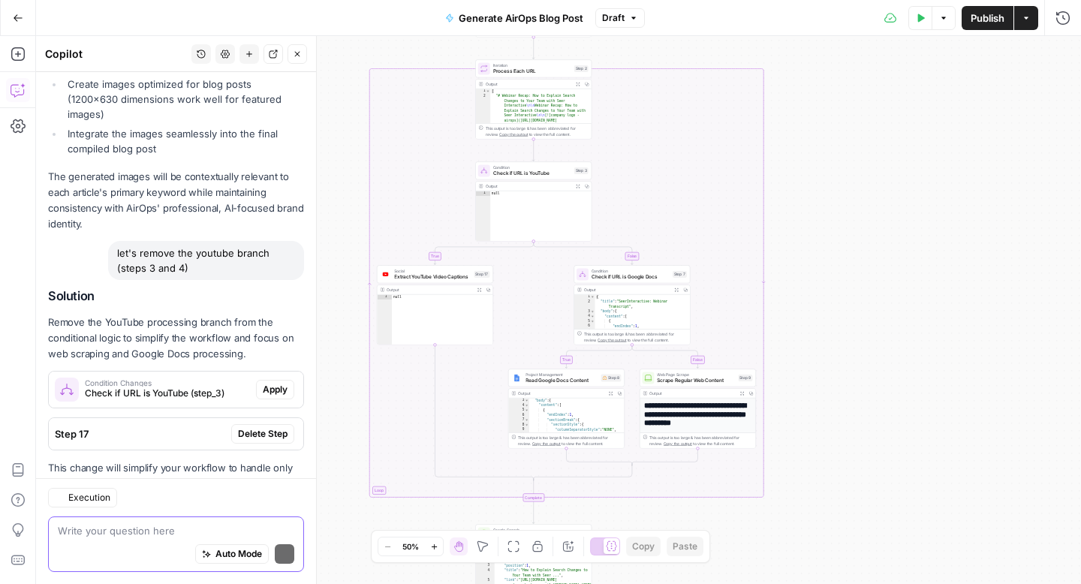
scroll to position [2355, 0]
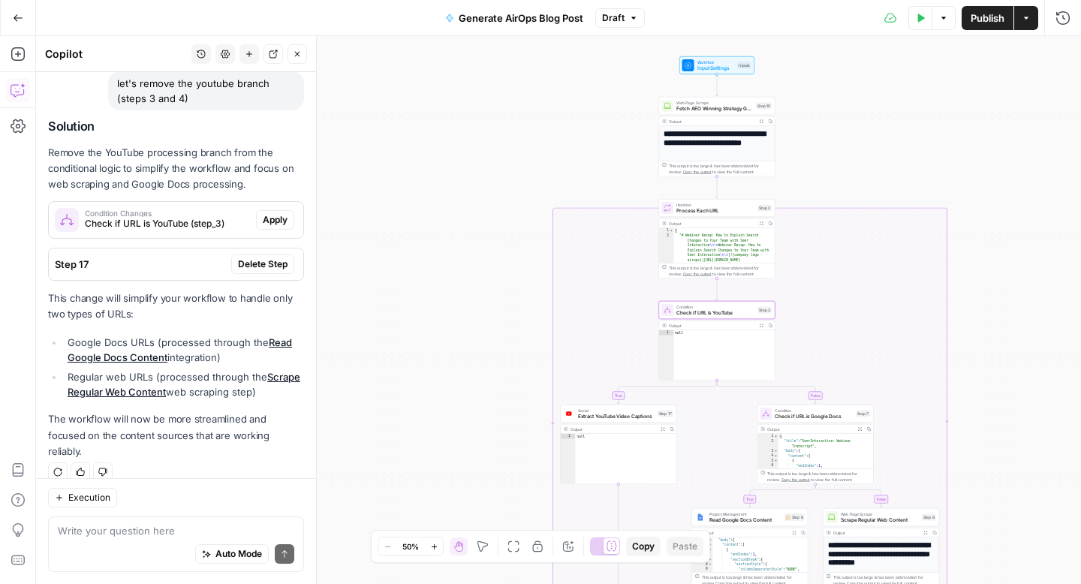
click at [275, 220] on span "Apply" at bounding box center [275, 220] width 25 height 14
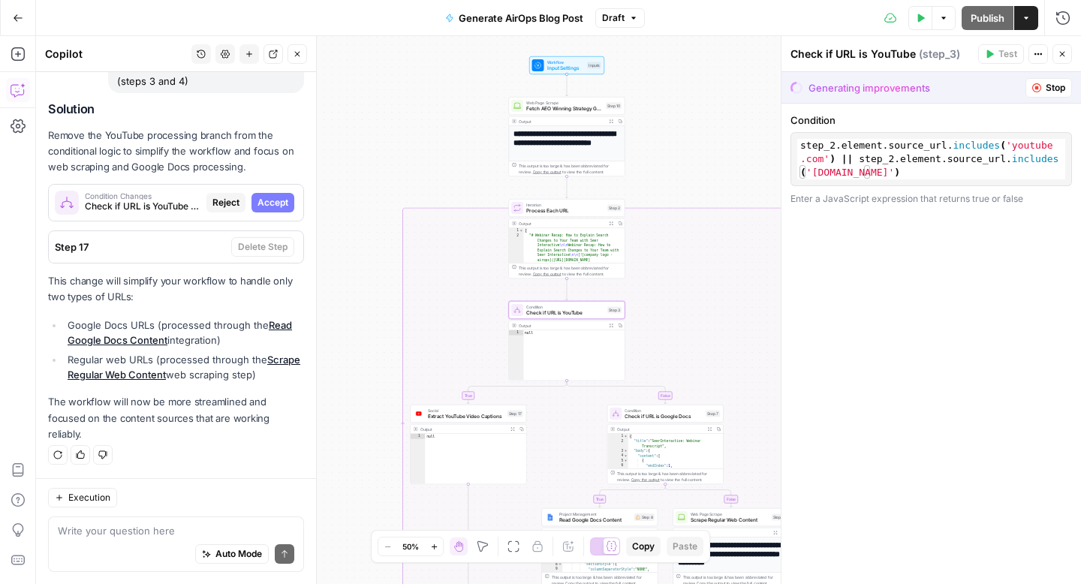
scroll to position [2235, 0]
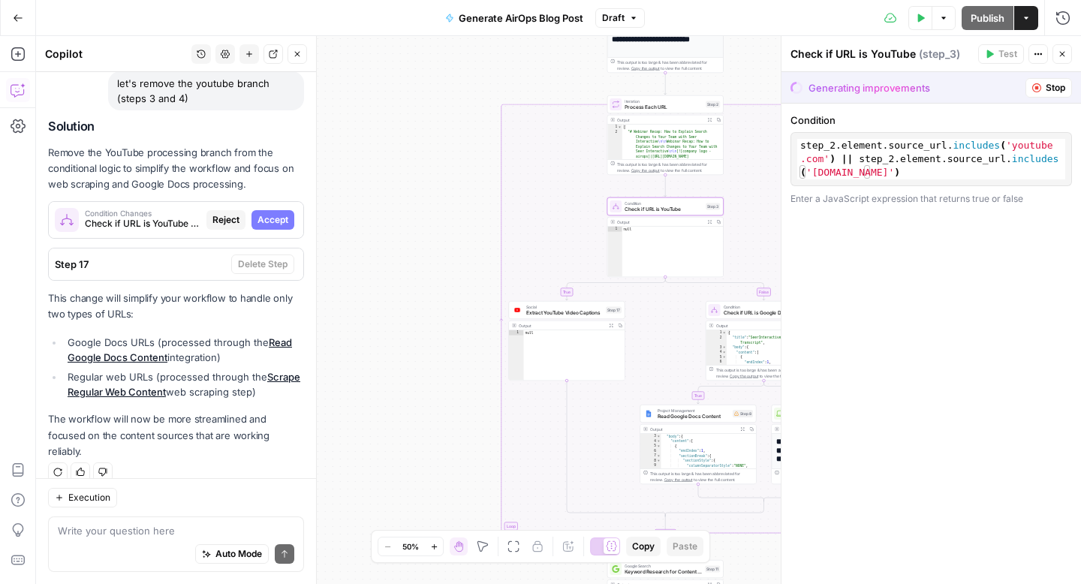
click at [279, 222] on span "Accept" at bounding box center [272, 220] width 31 height 14
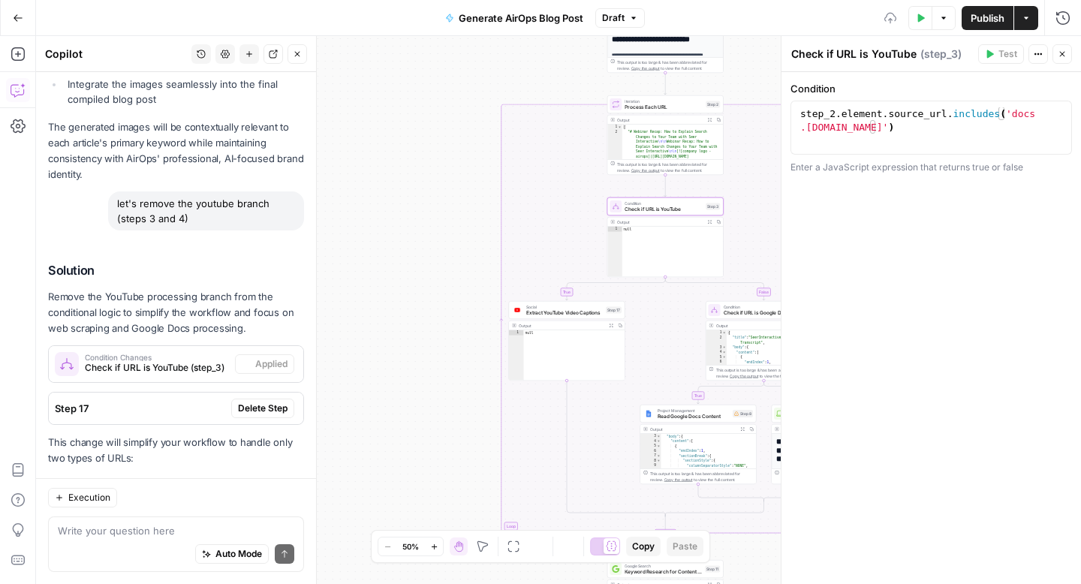
scroll to position [2379, 0]
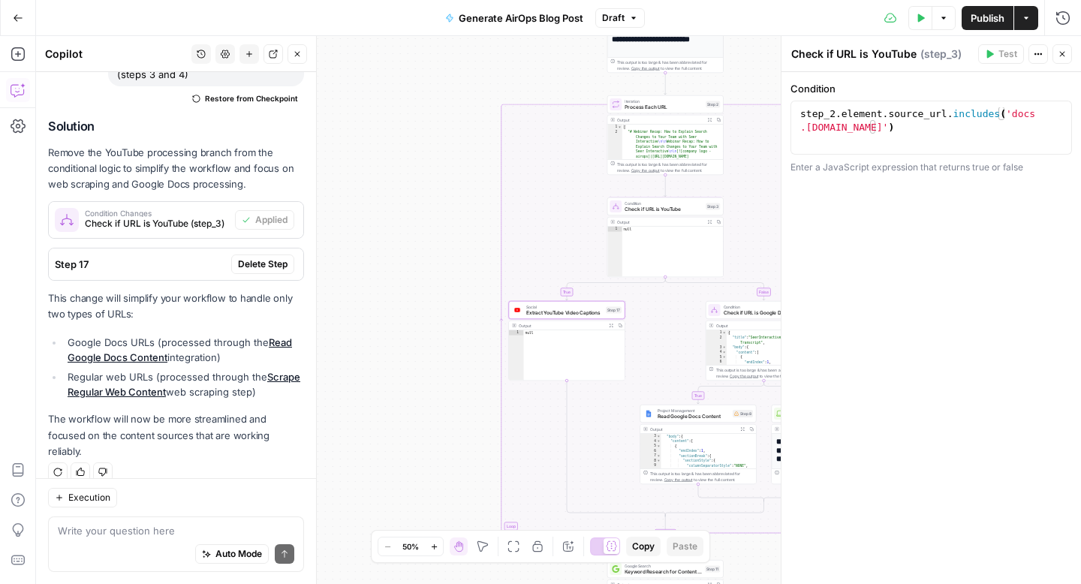
click at [249, 264] on span "Delete Step" at bounding box center [263, 264] width 50 height 14
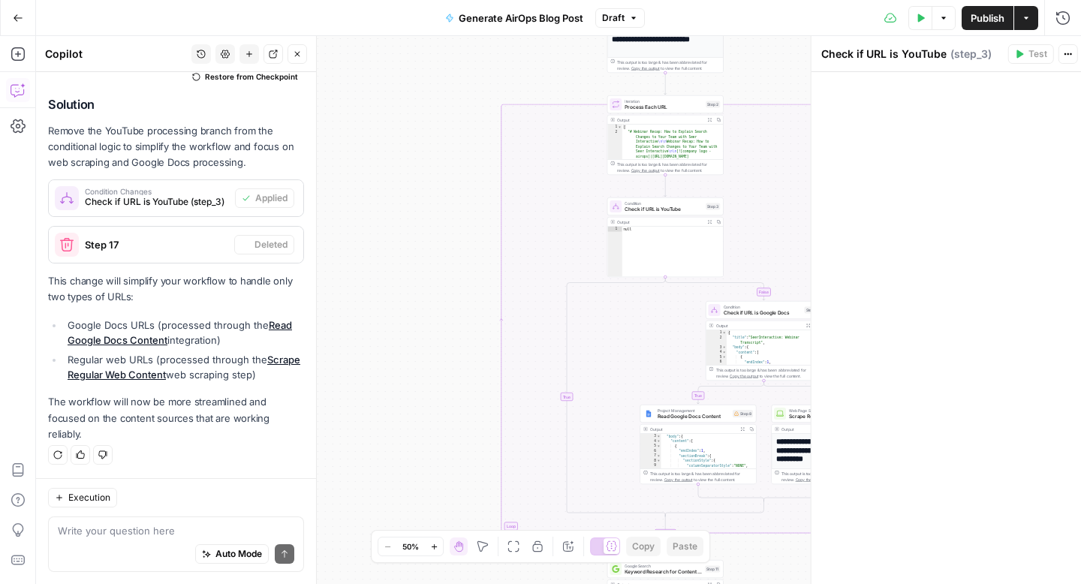
scroll to position [2251, 0]
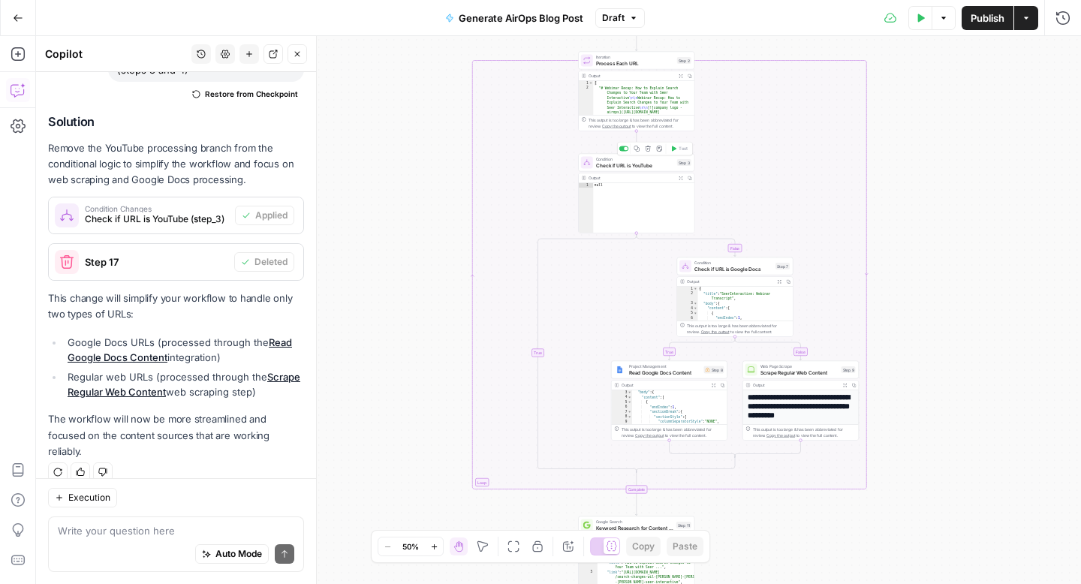
click at [671, 168] on span "Check if URL is YouTube" at bounding box center [635, 165] width 78 height 8
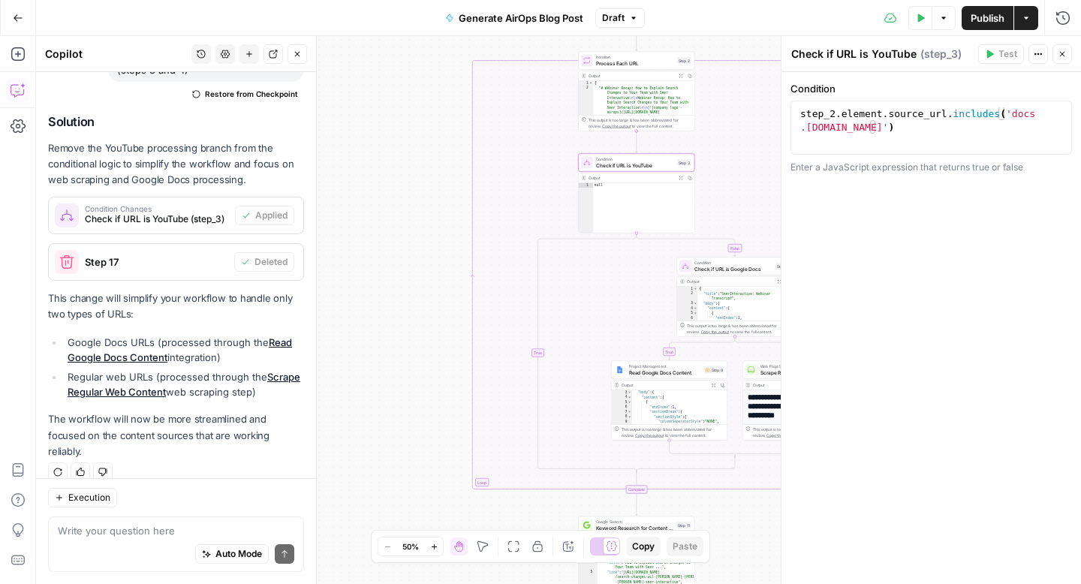
drag, startPoint x: 1060, startPoint y: 56, endPoint x: 943, endPoint y: 117, distance: 132.3
click at [1060, 56] on icon "button" at bounding box center [1061, 54] width 9 height 9
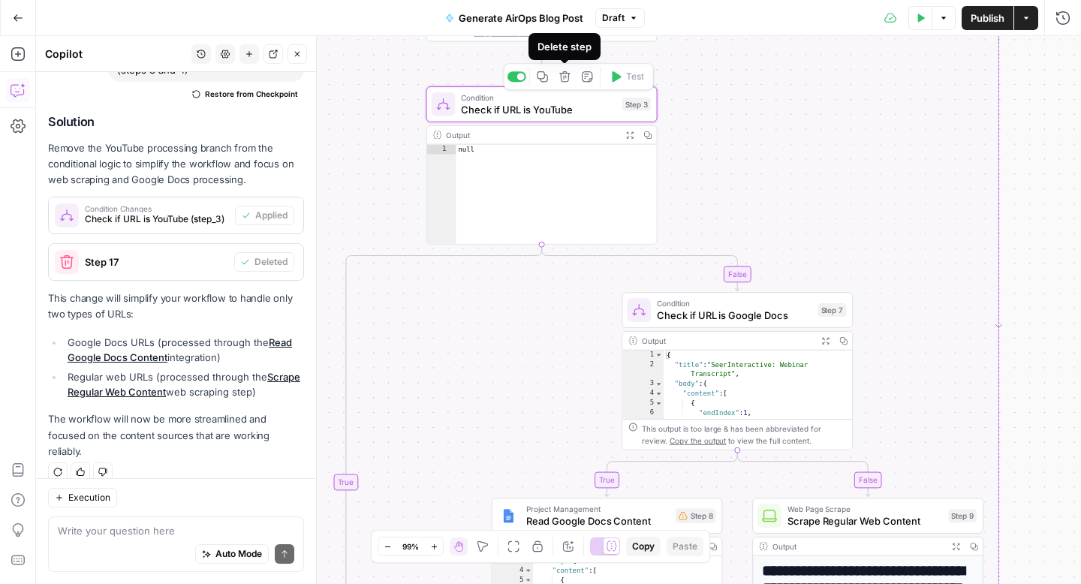
click at [566, 81] on icon "button" at bounding box center [564, 76] width 11 height 11
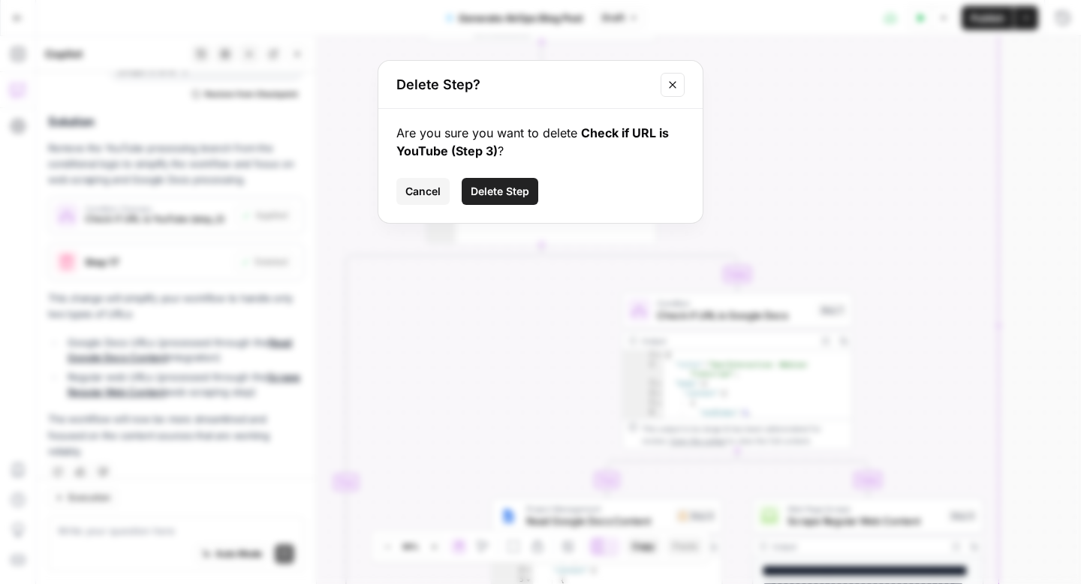
click at [497, 196] on span "Delete Step" at bounding box center [500, 191] width 59 height 15
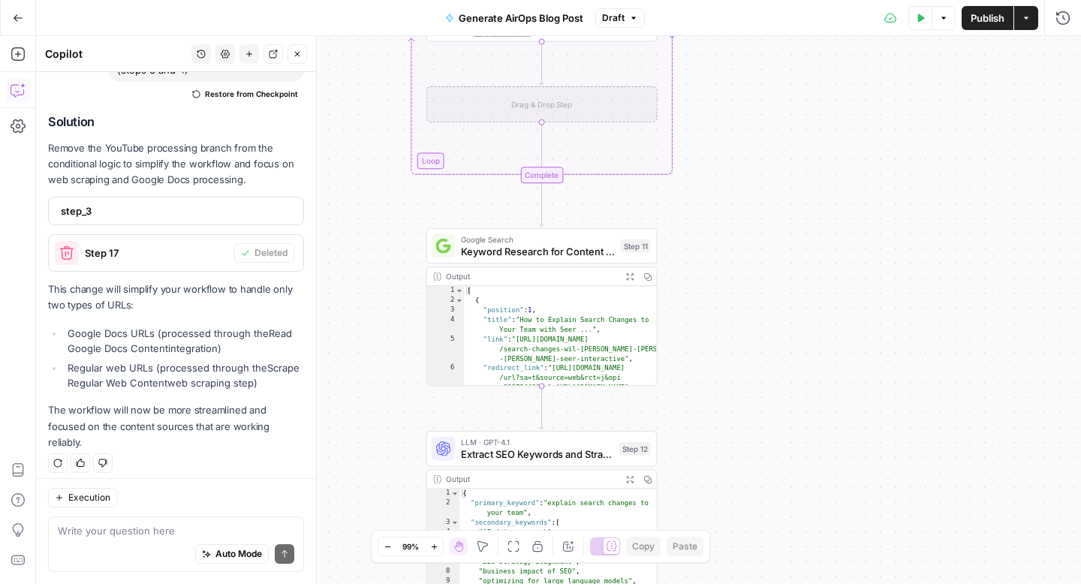
scroll to position [2242, 0]
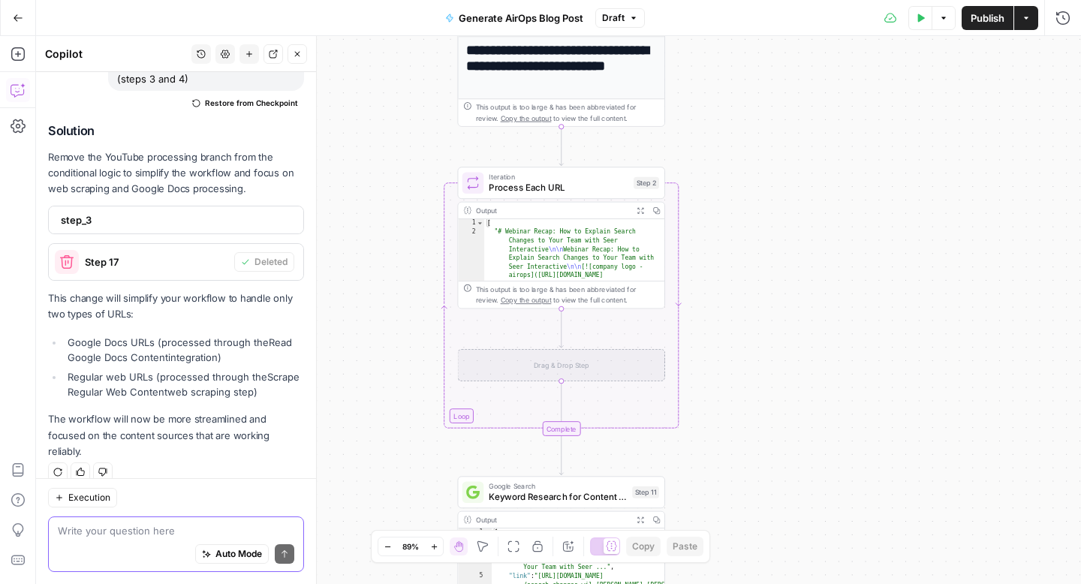
click at [104, 528] on textarea at bounding box center [176, 530] width 236 height 15
type textarea "l"
click at [229, 57] on icon "button" at bounding box center [225, 54] width 9 height 9
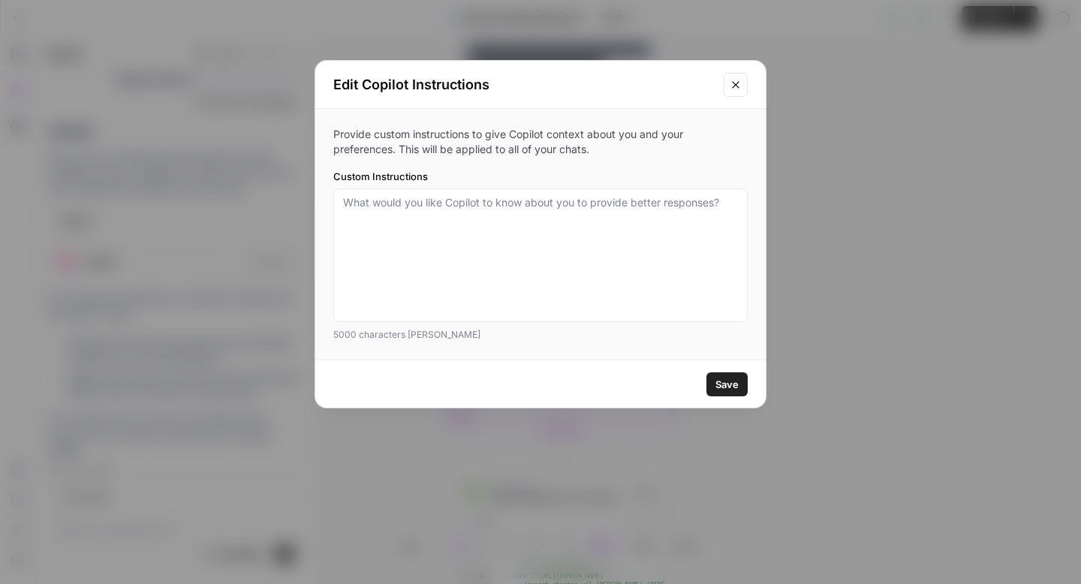
click at [739, 89] on icon "Close modal" at bounding box center [735, 85] width 12 height 12
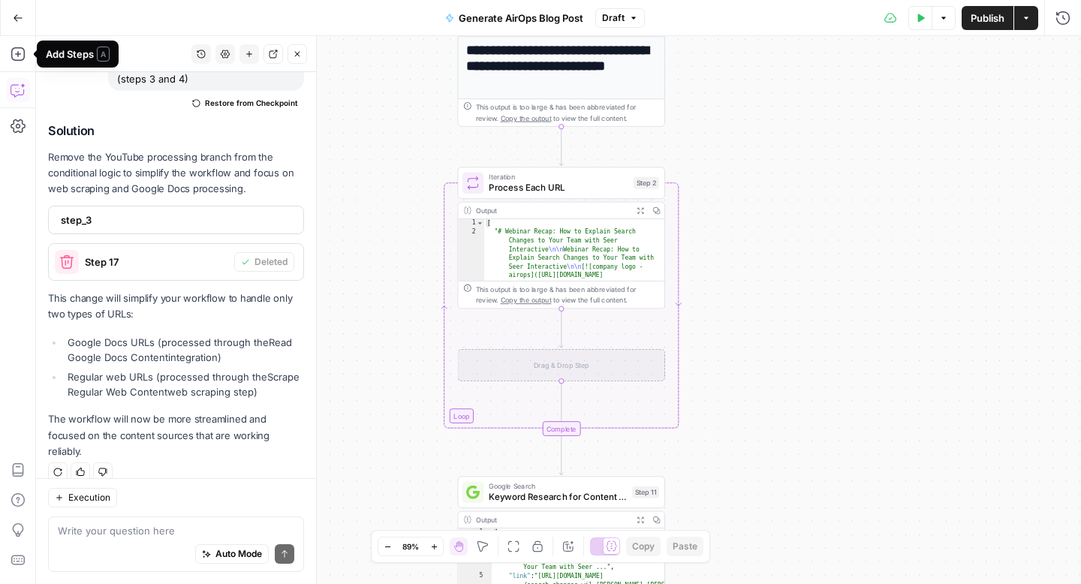
click at [18, 22] on icon "button" at bounding box center [18, 18] width 11 height 11
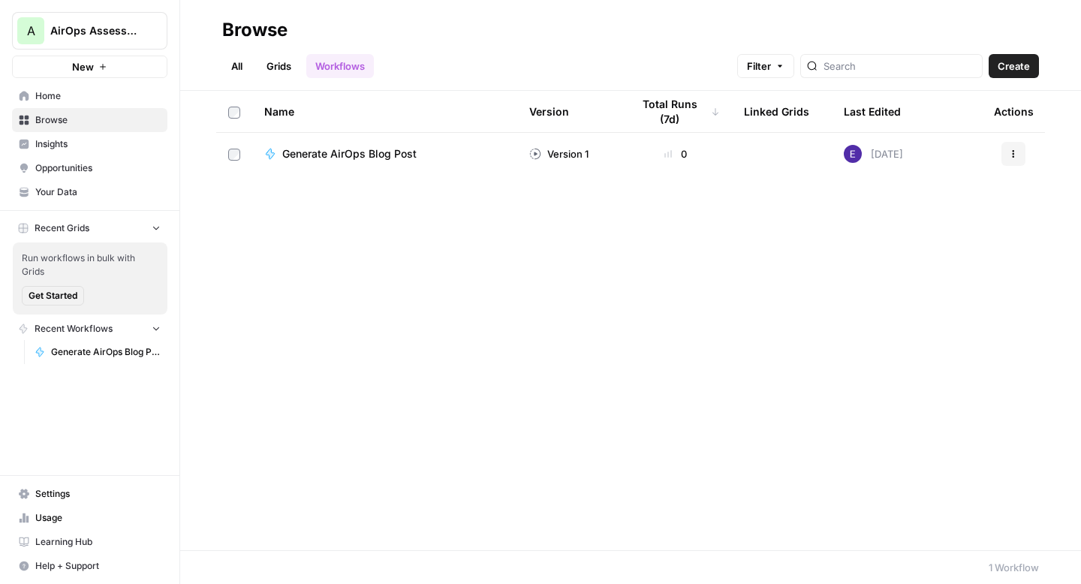
click at [315, 153] on span "Generate AirOps Blog Post" at bounding box center [349, 153] width 134 height 15
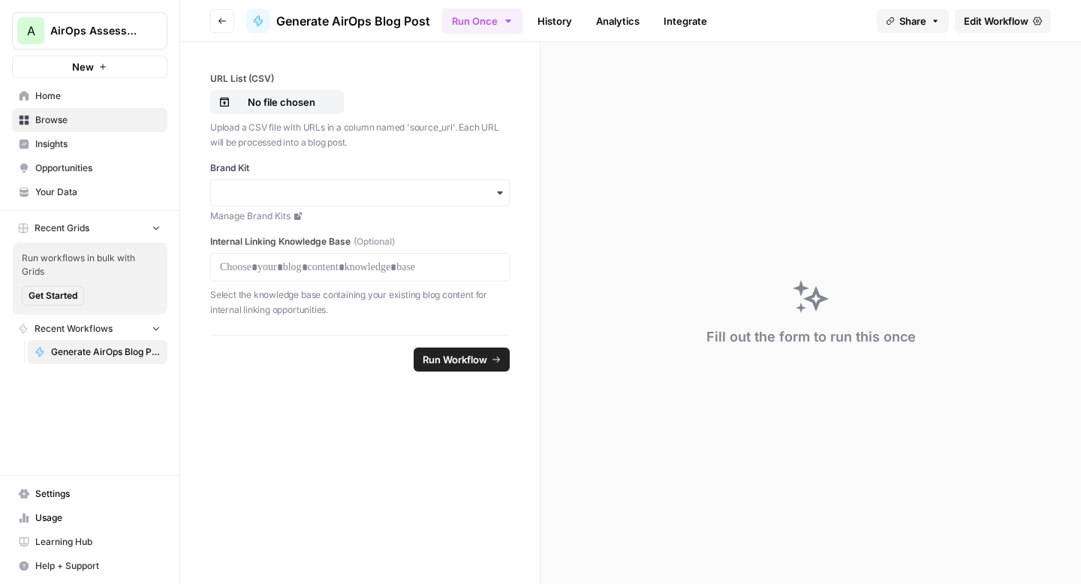
click at [998, 21] on span "Edit Workflow" at bounding box center [996, 21] width 65 height 15
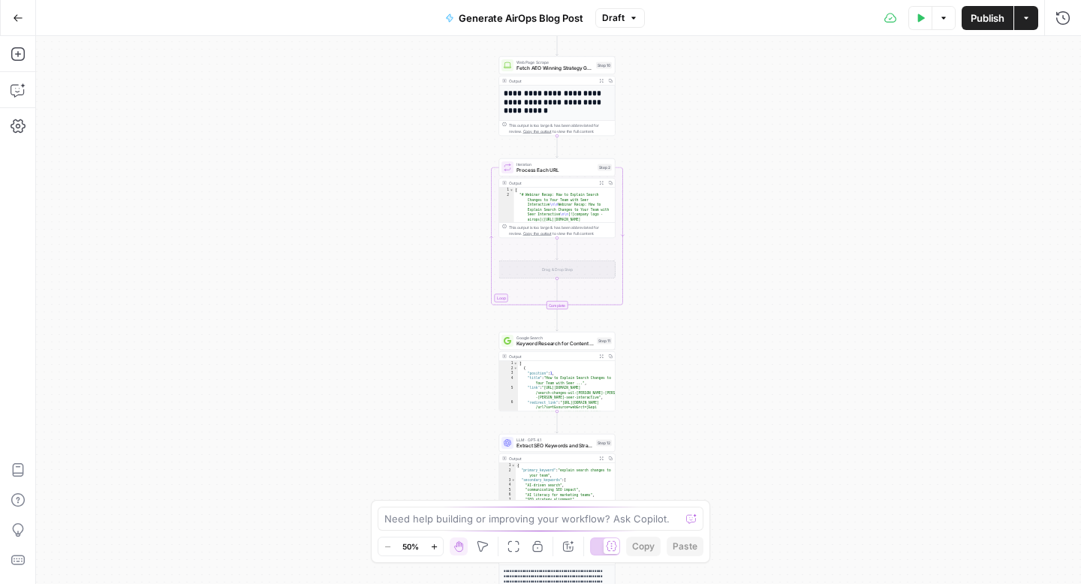
drag, startPoint x: 483, startPoint y: 225, endPoint x: 480, endPoint y: 430, distance: 204.9
click at [480, 430] on div "**********" at bounding box center [558, 310] width 1045 height 548
click at [18, 90] on icon "button" at bounding box center [18, 90] width 15 height 15
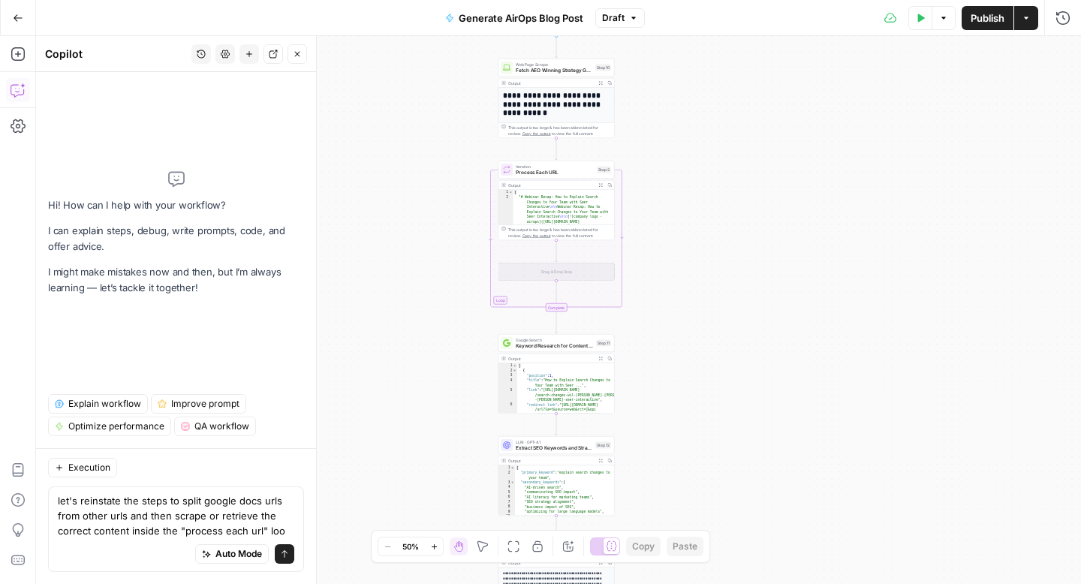
type textarea "let's reinstate the steps to split google docs urls from other urls and then sc…"
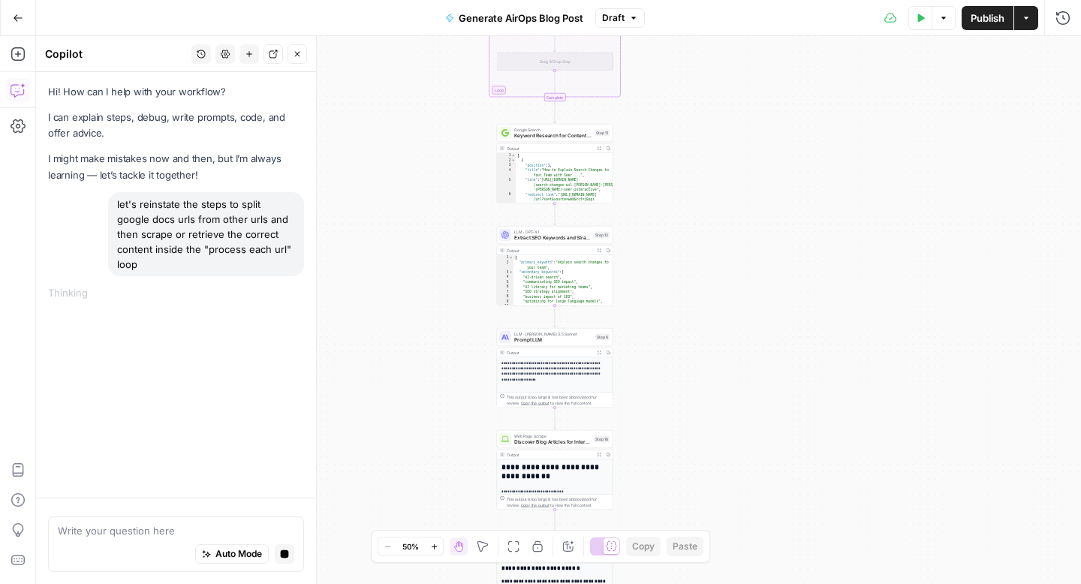
drag, startPoint x: 433, startPoint y: 323, endPoint x: 430, endPoint y: 113, distance: 210.2
click at [430, 113] on div "**********" at bounding box center [558, 310] width 1045 height 548
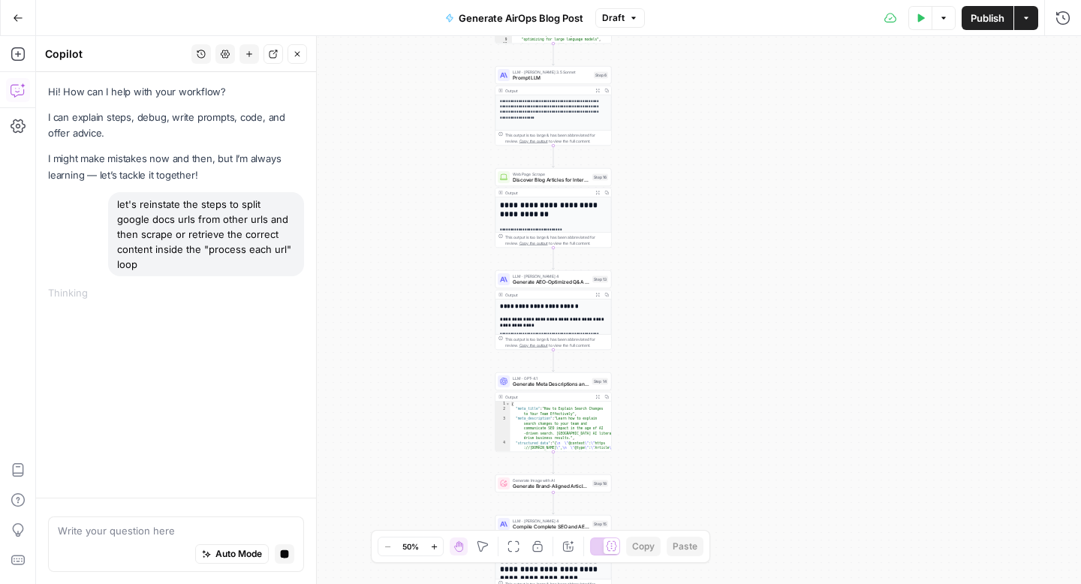
drag, startPoint x: 431, startPoint y: 333, endPoint x: 430, endPoint y: 66, distance: 267.2
click at [430, 66] on div "**********" at bounding box center [558, 310] width 1045 height 548
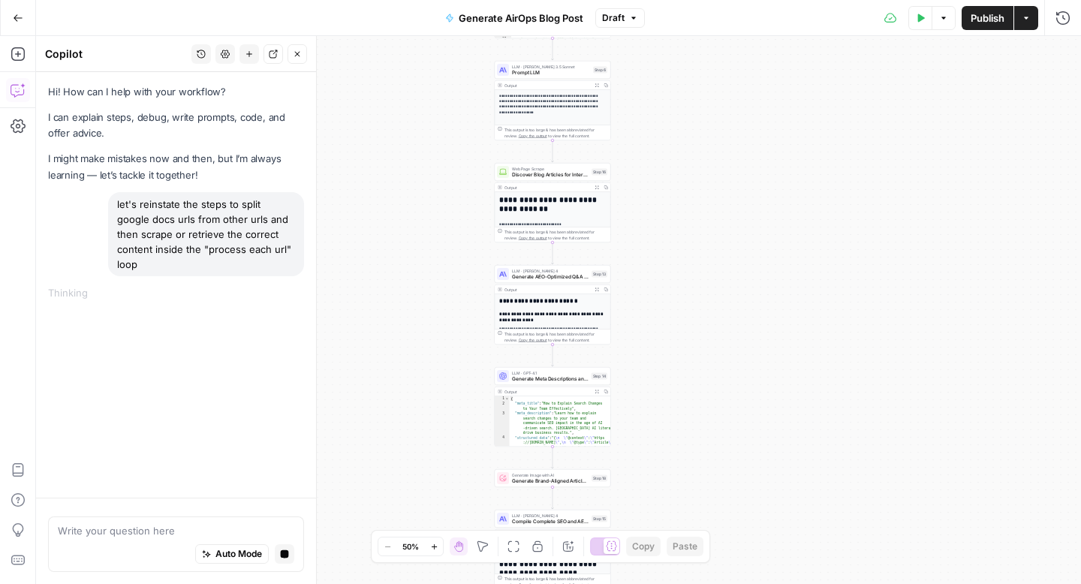
drag, startPoint x: 429, startPoint y: 299, endPoint x: 429, endPoint y: 112, distance: 187.6
click at [429, 112] on div "**********" at bounding box center [558, 310] width 1045 height 548
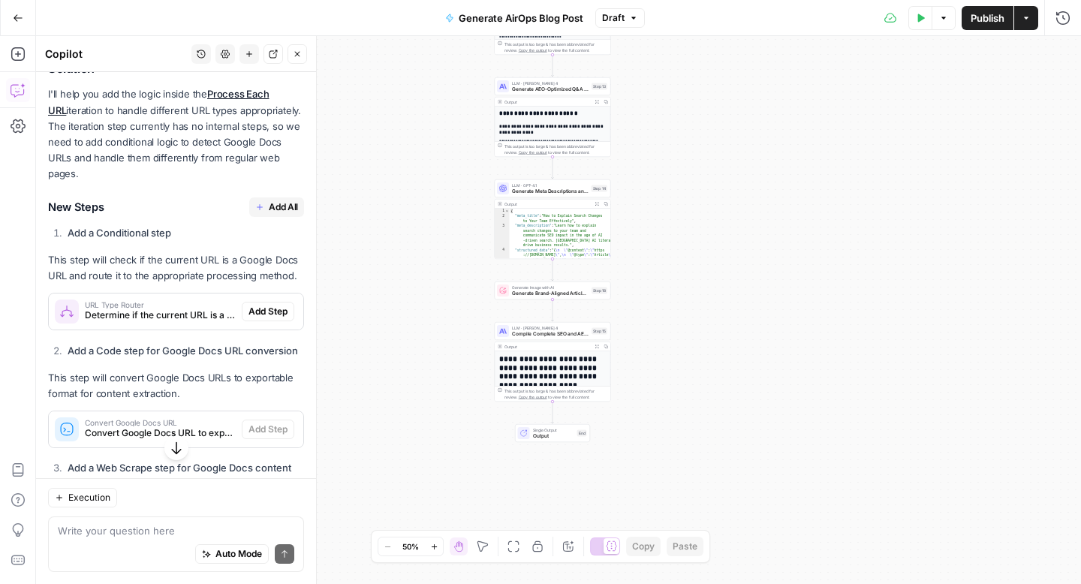
scroll to position [167, 0]
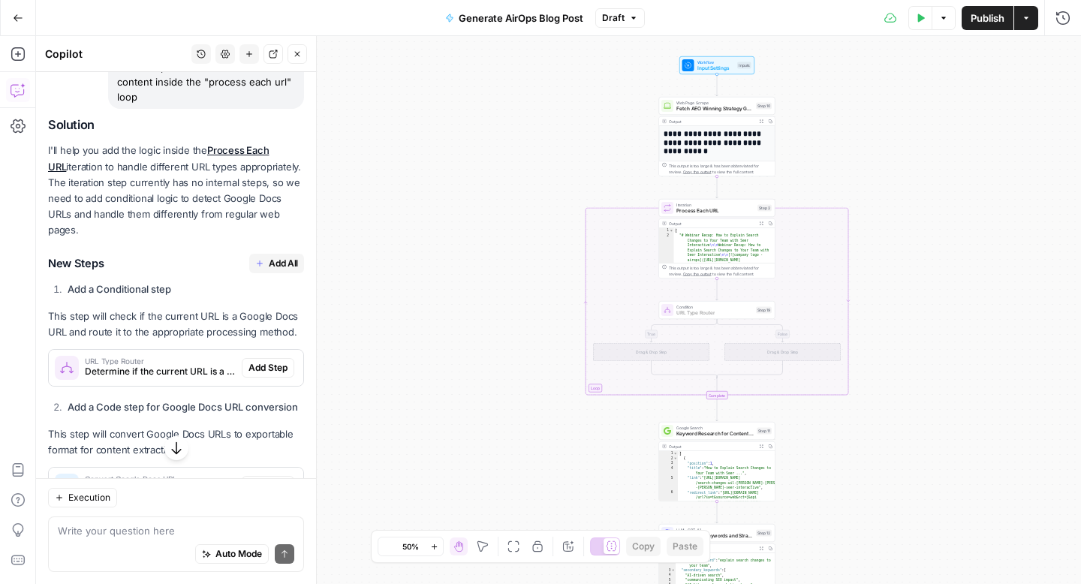
click at [271, 361] on span "Add Step" at bounding box center [267, 368] width 39 height 14
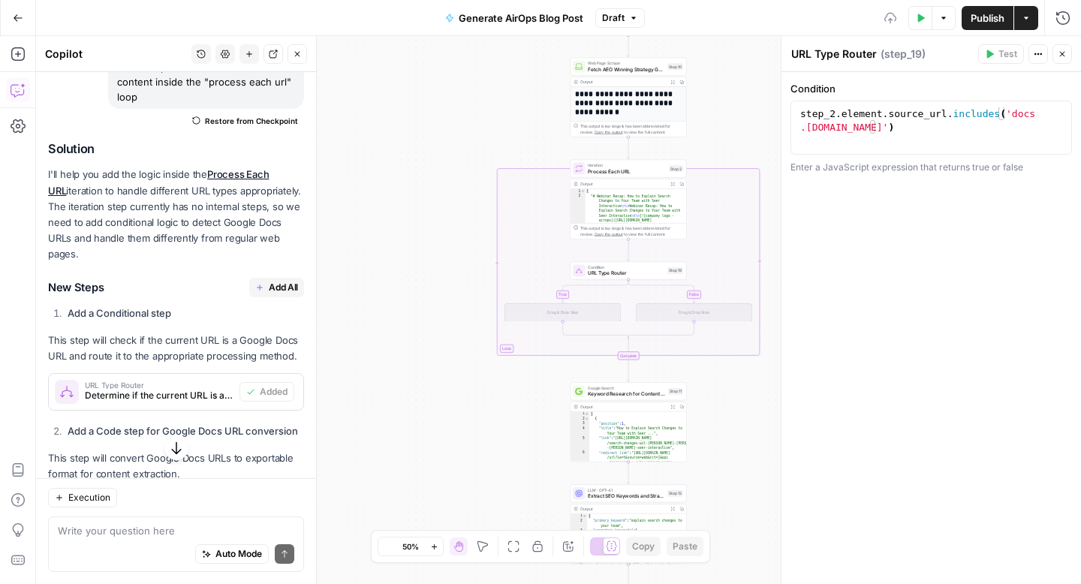
scroll to position [282, 0]
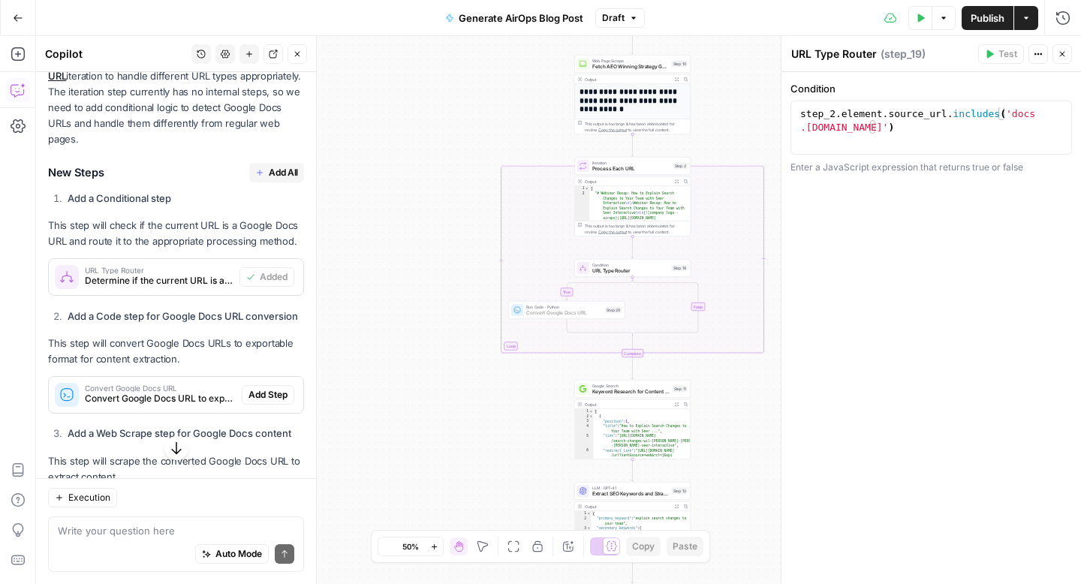
click at [256, 388] on span "Add Step" at bounding box center [267, 395] width 39 height 14
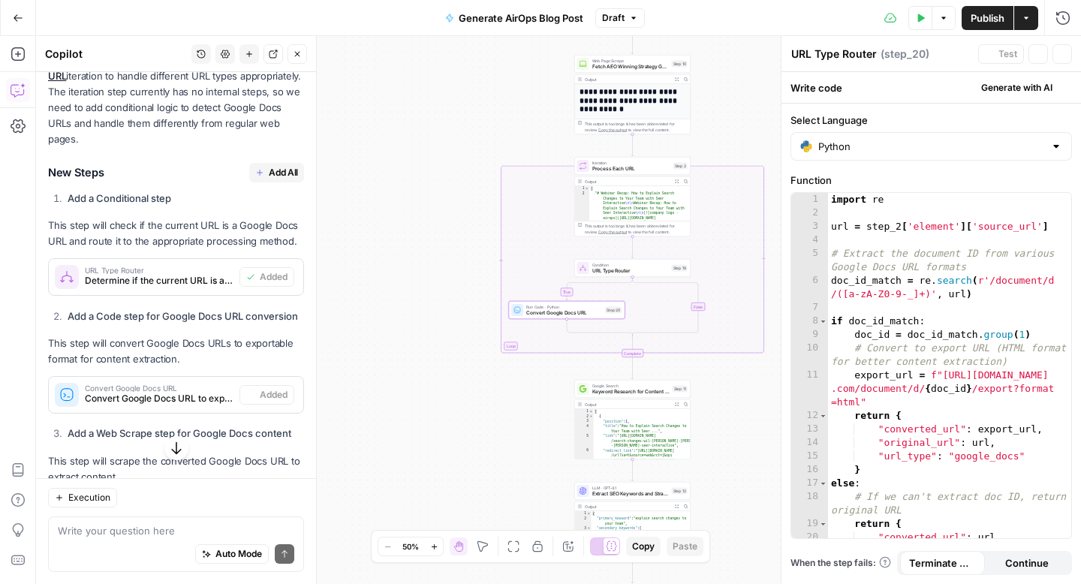
type textarea "Convert Google Docs URL"
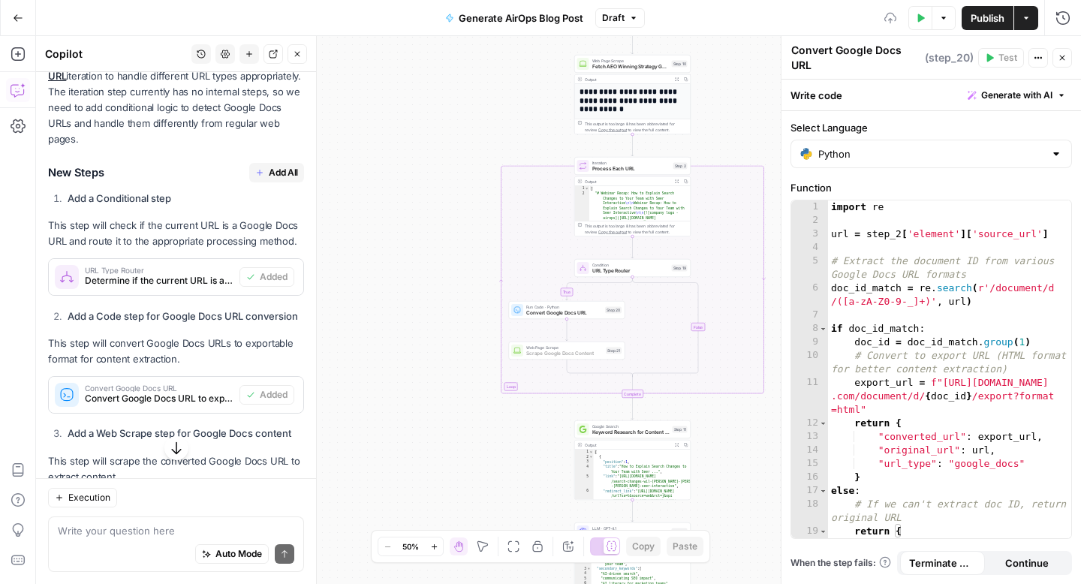
click at [273, 506] on span "Add Step" at bounding box center [267, 513] width 39 height 14
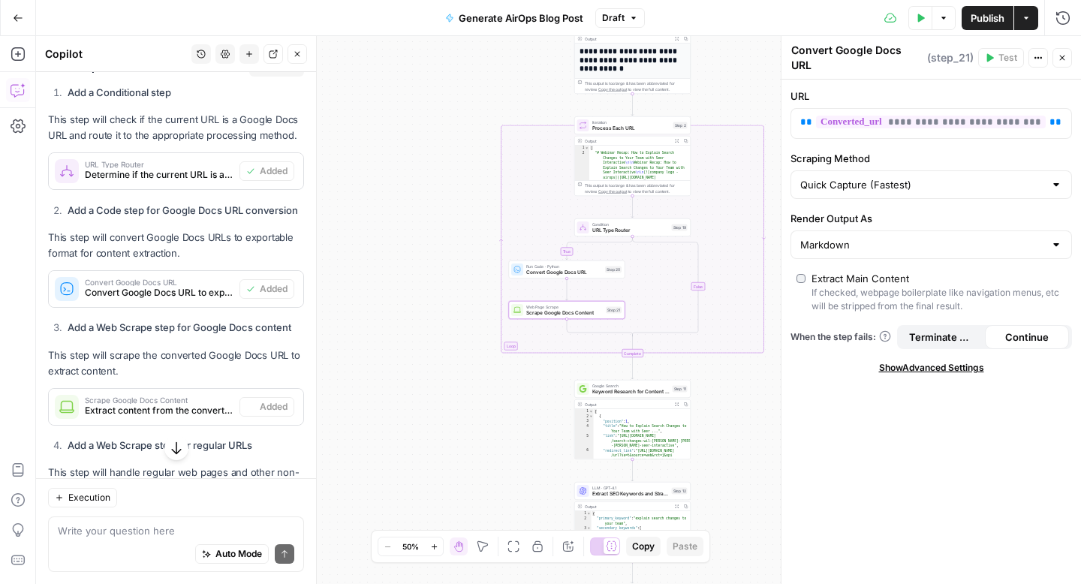
type textarea "Scrape Google Docs Content"
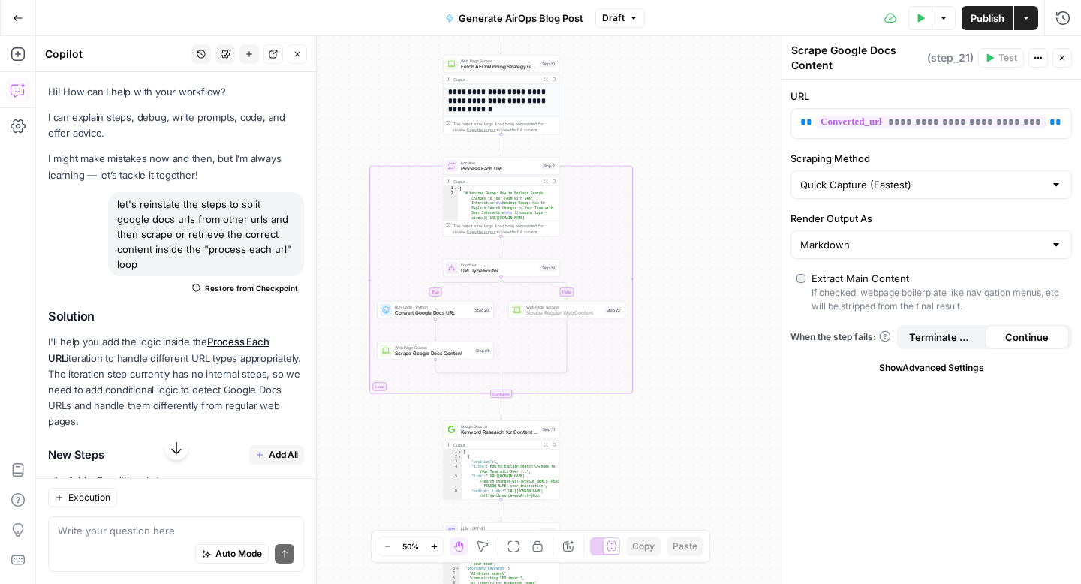
scroll to position [537, 0]
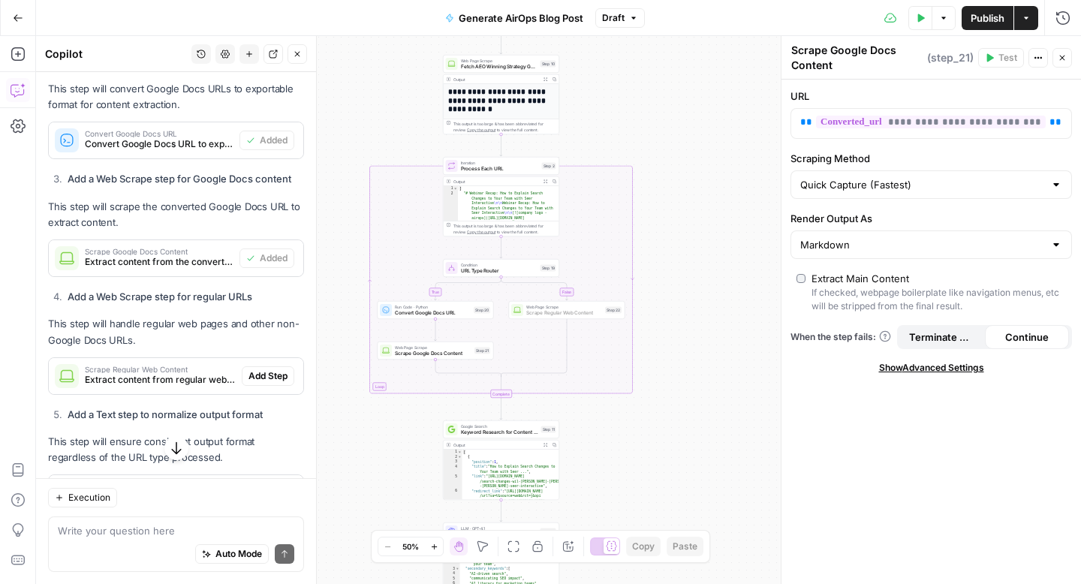
drag, startPoint x: 0, startPoint y: 0, endPoint x: 266, endPoint y: 343, distance: 434.3
click at [266, 369] on span "Add Step" at bounding box center [267, 376] width 39 height 14
type textarea "Scrape Regular Web Content"
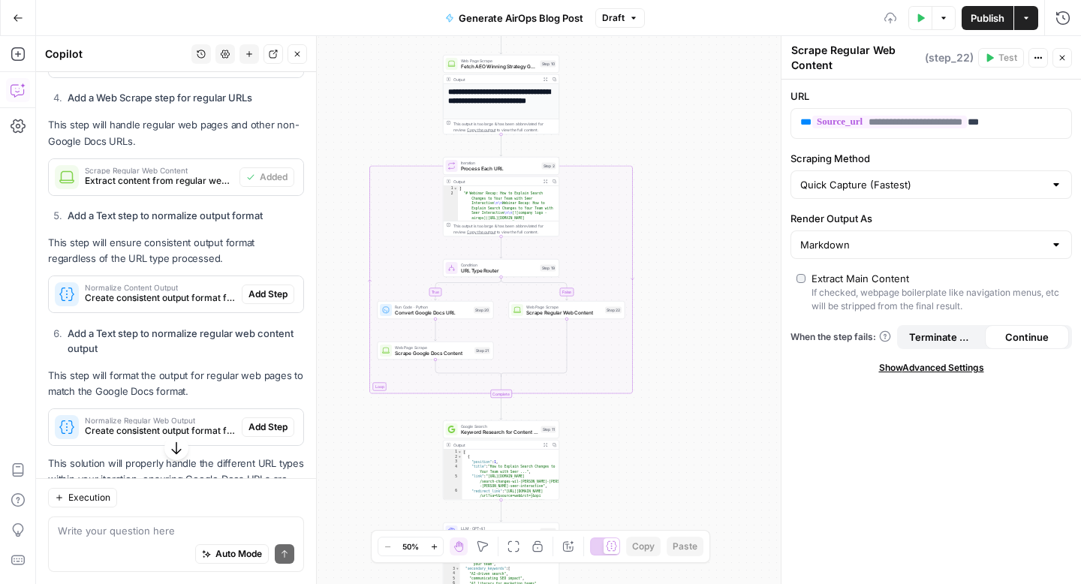
scroll to position [748, 0]
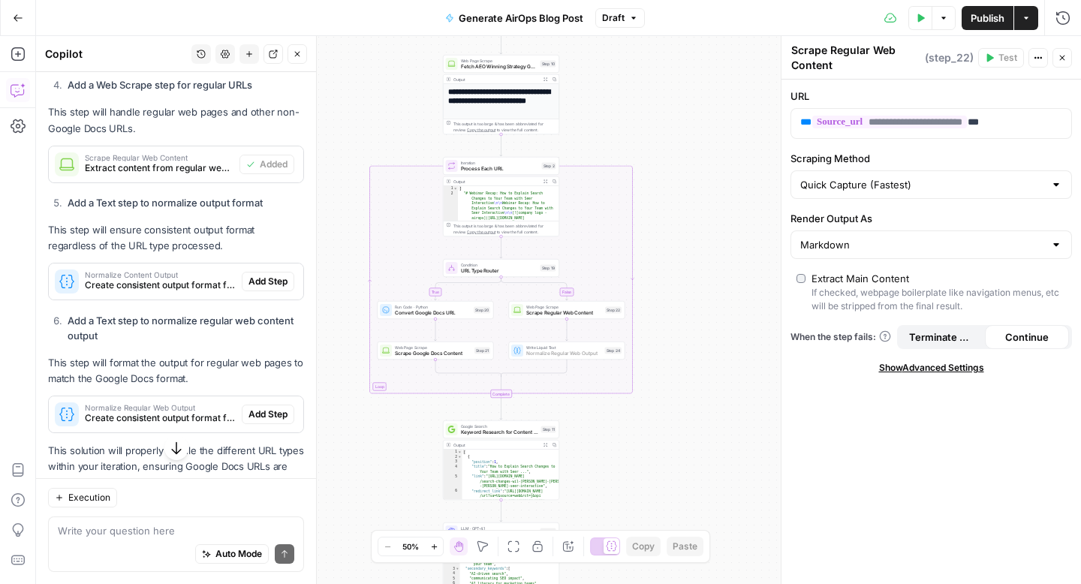
click at [266, 408] on span "Add Step" at bounding box center [267, 415] width 39 height 14
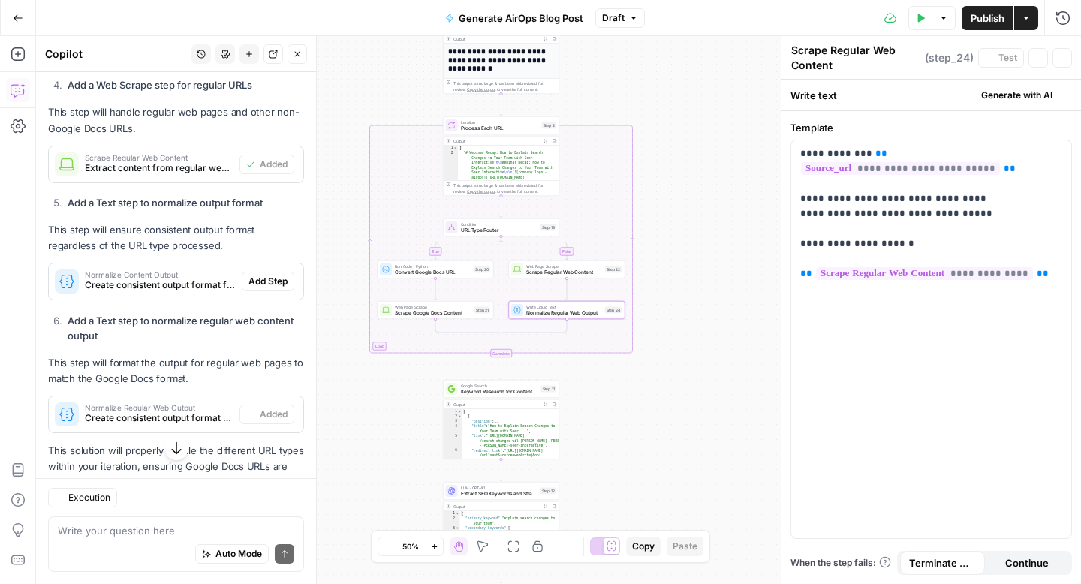
type textarea "Normalize Regular Web Output"
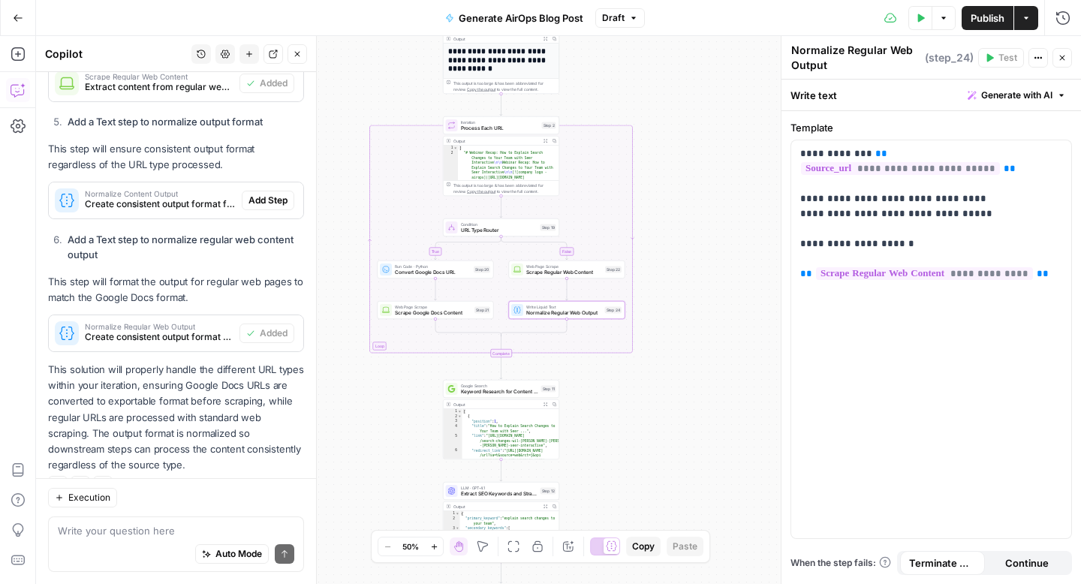
click at [1069, 56] on button "Close" at bounding box center [1062, 58] width 20 height 20
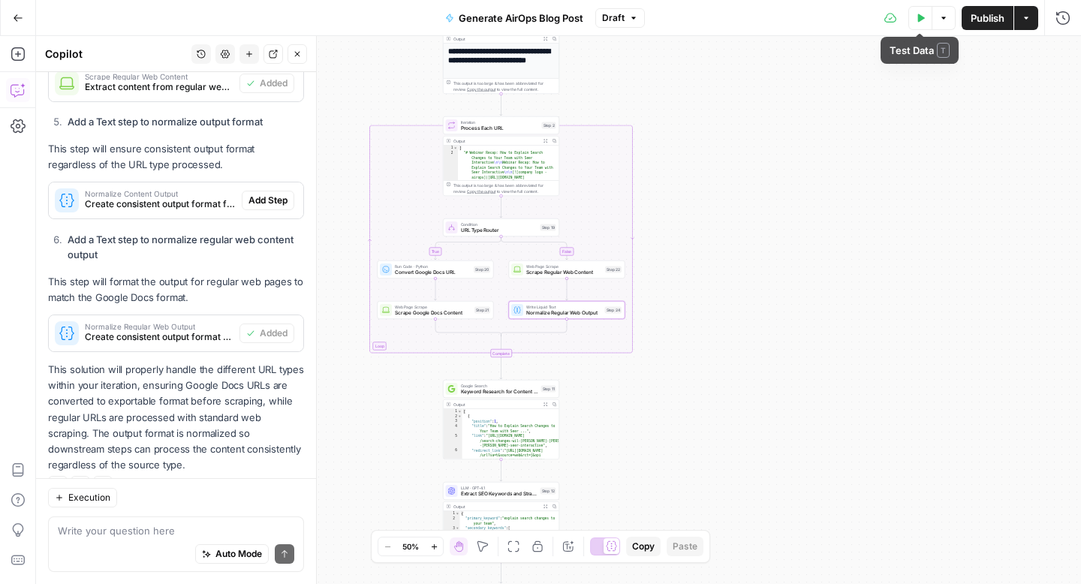
click at [925, 24] on button "Test Data" at bounding box center [920, 18] width 24 height 24
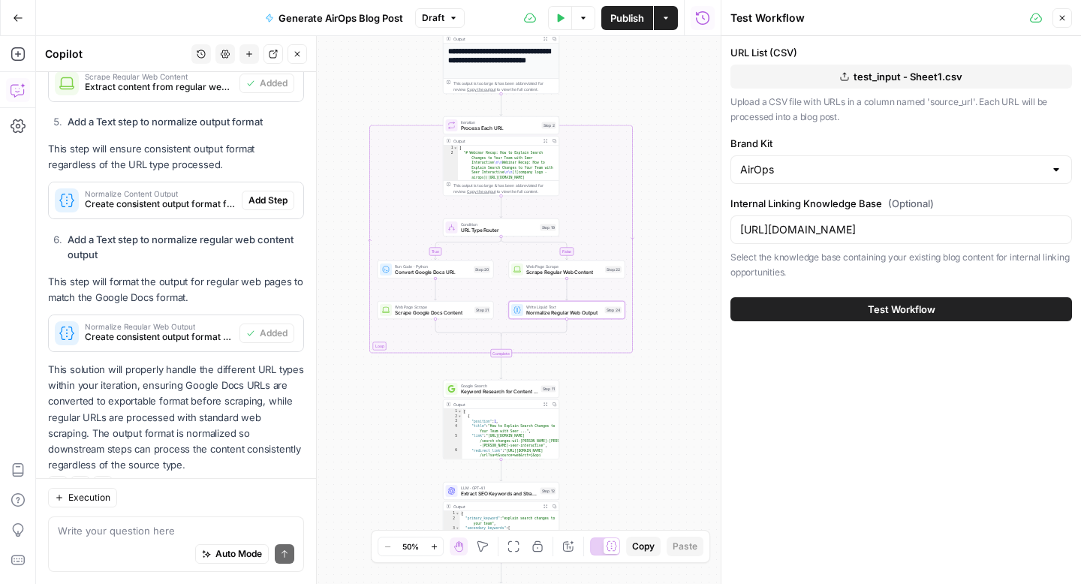
click at [801, 304] on button "Test Workflow" at bounding box center [900, 309] width 341 height 24
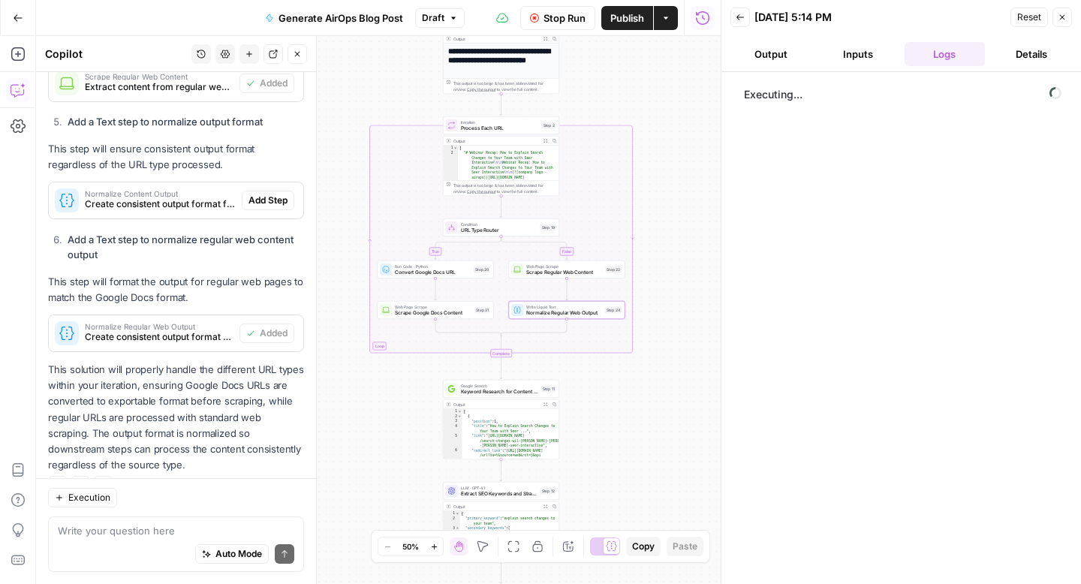
click at [1061, 22] on button "Close" at bounding box center [1062, 18] width 20 height 20
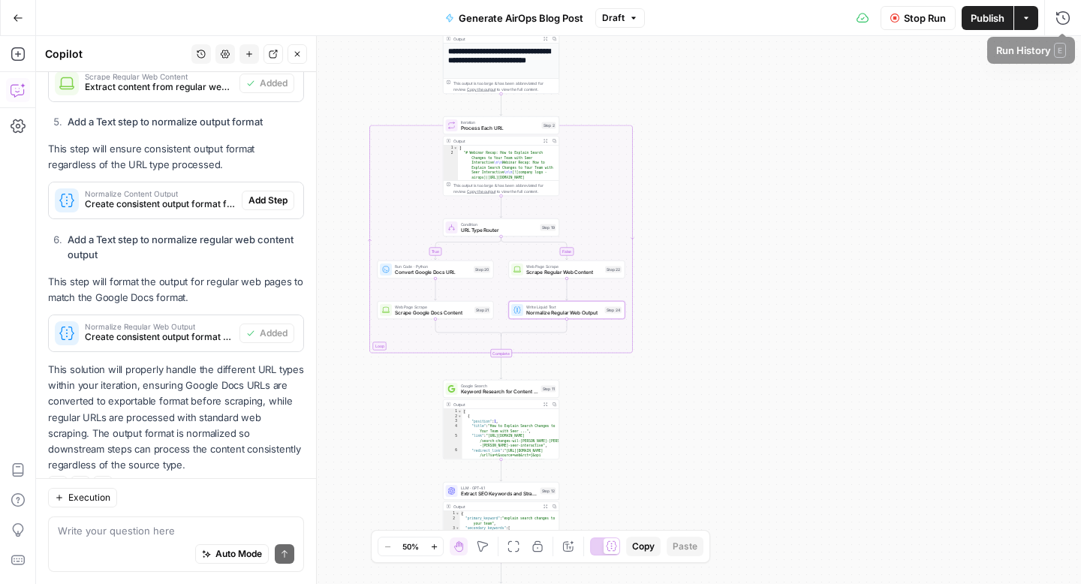
click at [910, 14] on span "Stop Run" at bounding box center [925, 18] width 42 height 15
click at [925, 23] on button "Test Data" at bounding box center [920, 18] width 24 height 24
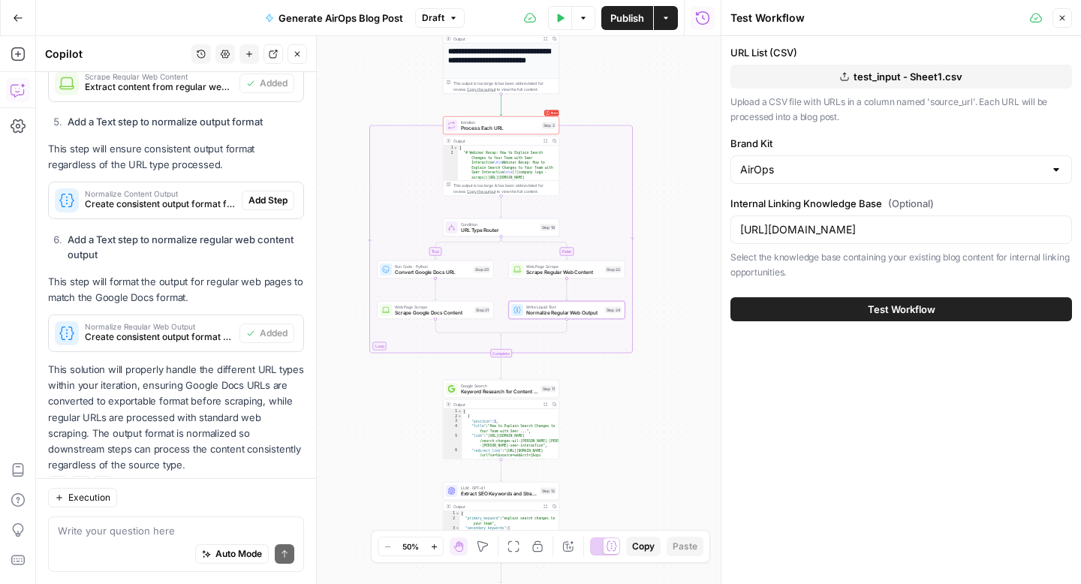
click at [911, 77] on span "test_input - Sheet1.csv" at bounding box center [907, 76] width 109 height 15
click at [903, 308] on span "Test Workflow" at bounding box center [902, 309] width 68 height 15
click at [847, 302] on button "Test Workflow" at bounding box center [900, 309] width 341 height 24
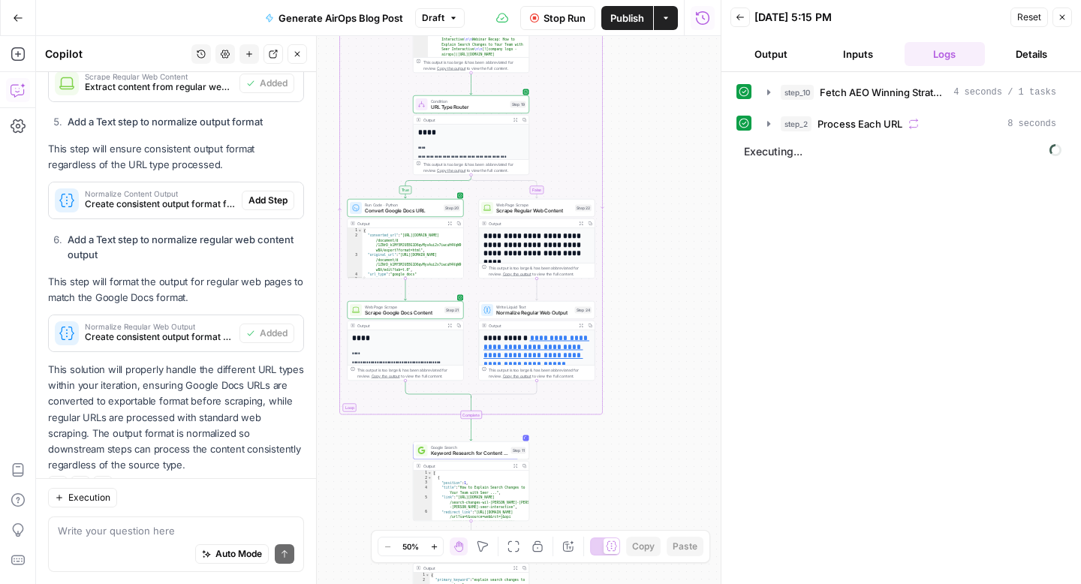
click at [392, 347] on div "**********" at bounding box center [405, 484] width 116 height 308
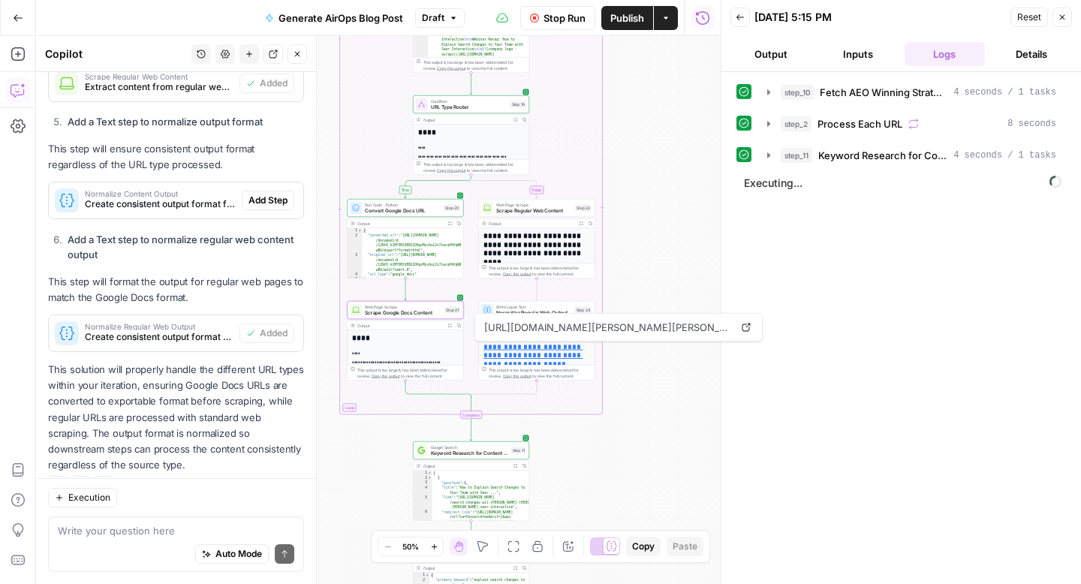
click at [435, 337] on h1 "****" at bounding box center [405, 337] width 107 height 9
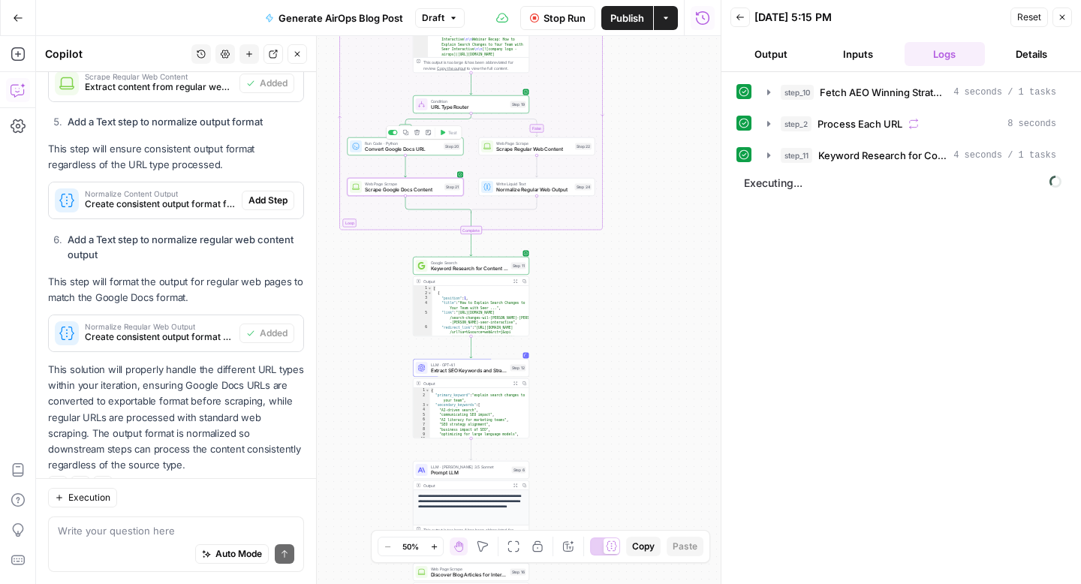
click at [435, 152] on div "Run Code · Python Convert Google Docs URL Step 20 Copy step Delete step Add Not…" at bounding box center [405, 146] width 116 height 18
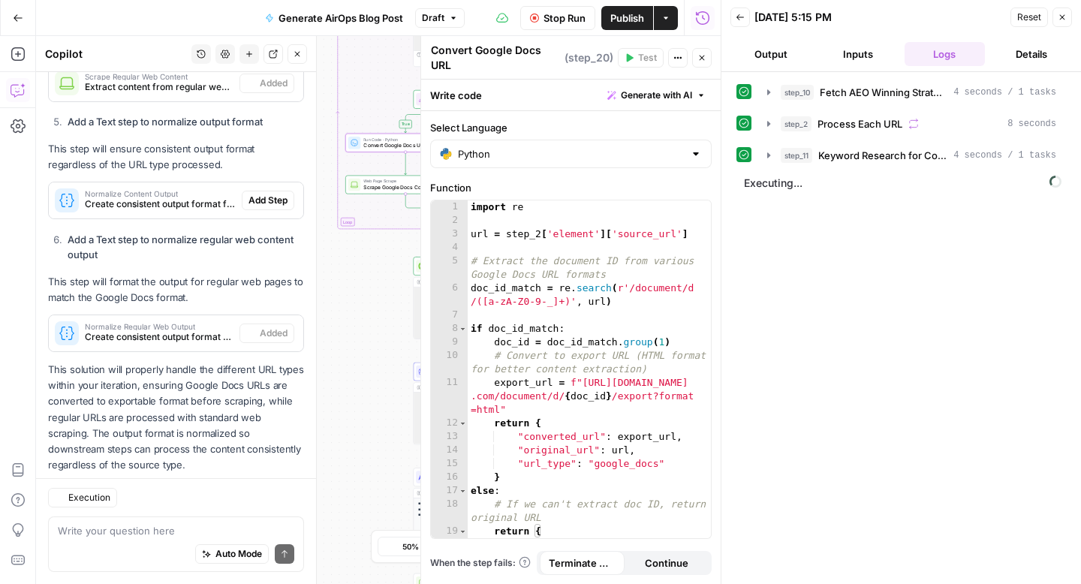
scroll to position [829, 0]
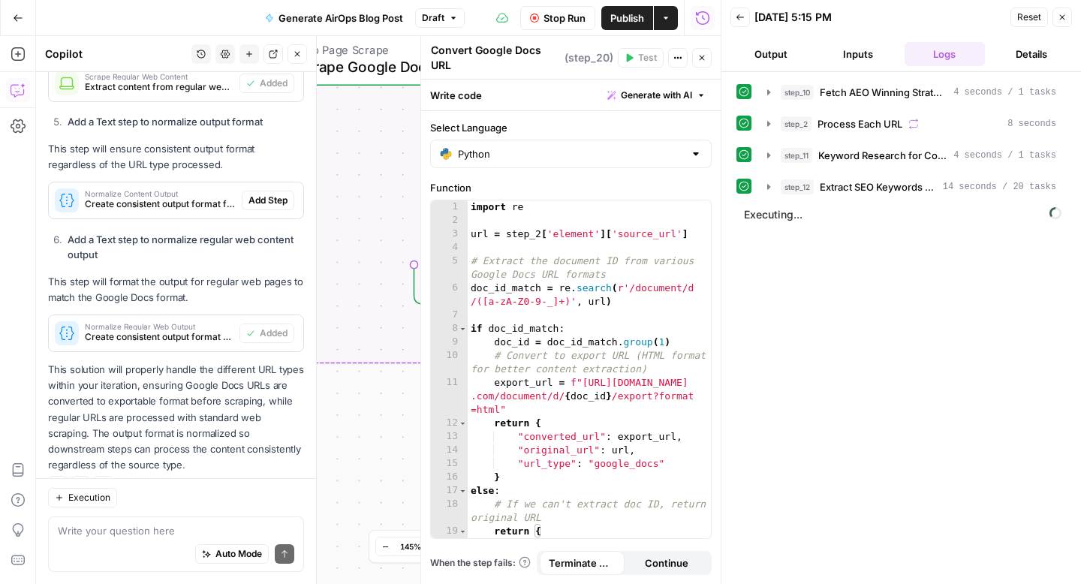
click at [1057, 21] on icon "button" at bounding box center [1061, 17] width 9 height 9
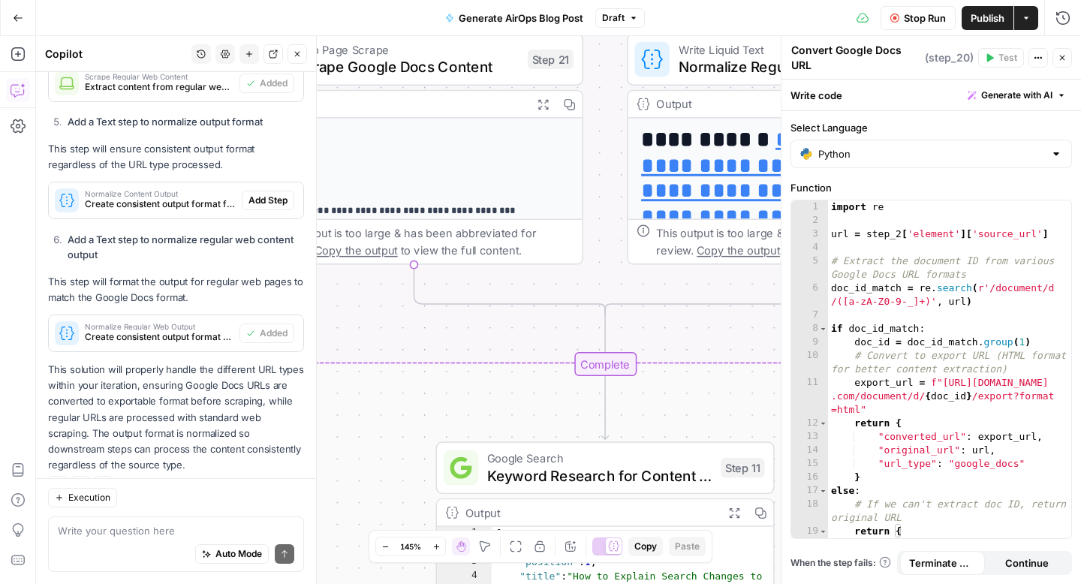
click at [1074, 60] on header "Convert Google Docs URL Convert Google Docs URL ( step_20 ) Test Actions Close" at bounding box center [930, 58] width 299 height 44
click at [1064, 56] on icon "button" at bounding box center [1061, 57] width 9 height 9
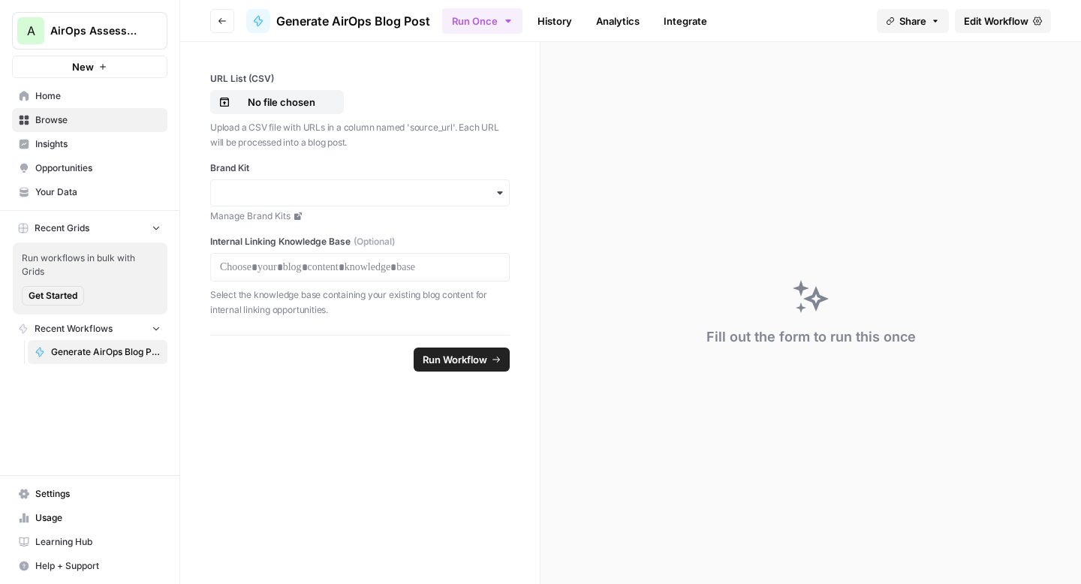
click at [69, 99] on span "Home" at bounding box center [97, 96] width 125 height 14
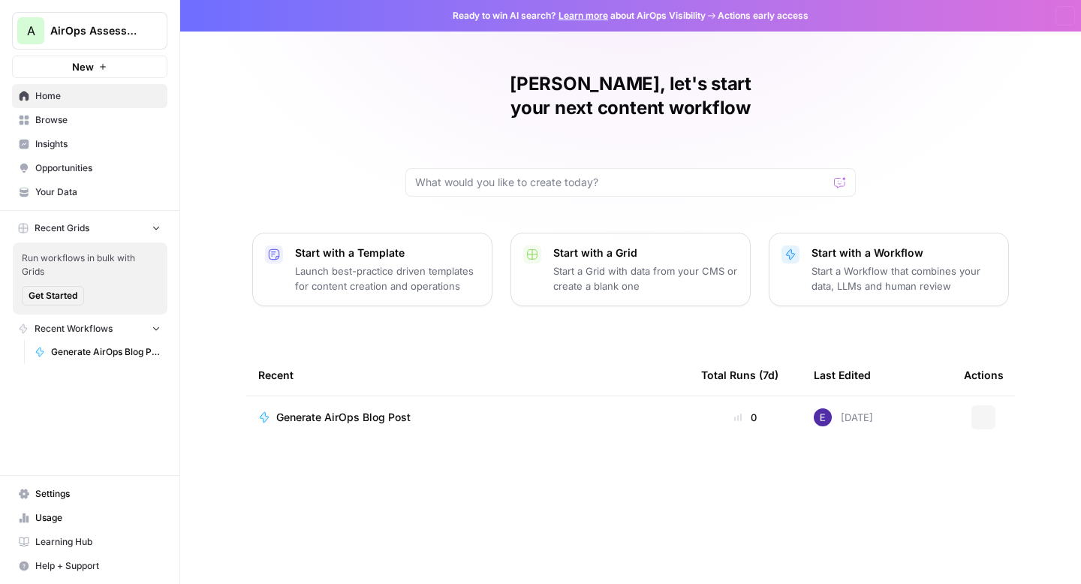
click at [117, 135] on link "Insights" at bounding box center [89, 144] width 155 height 24
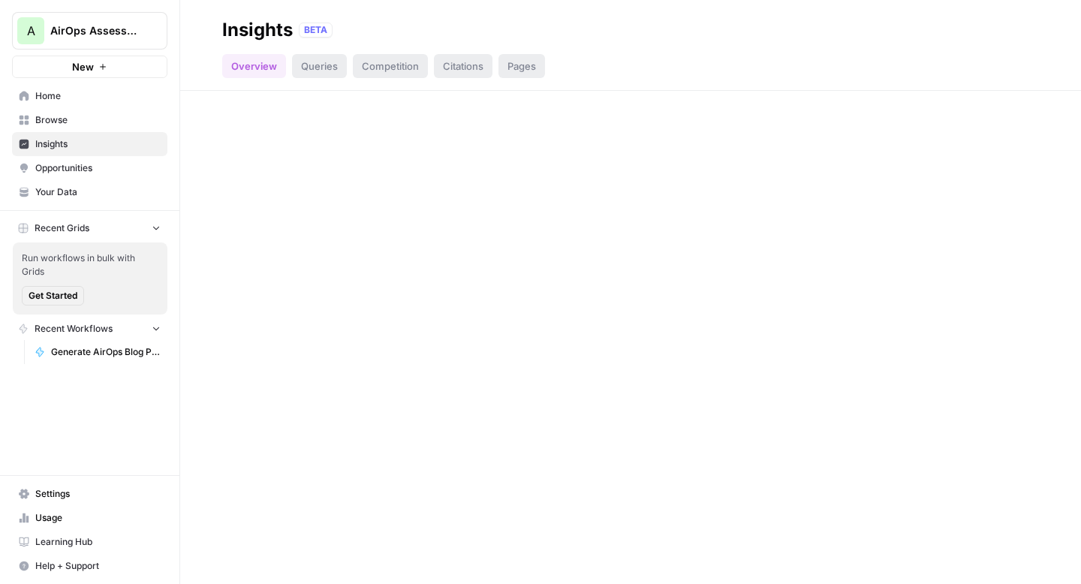
click at [112, 125] on span "Browse" at bounding box center [97, 120] width 125 height 14
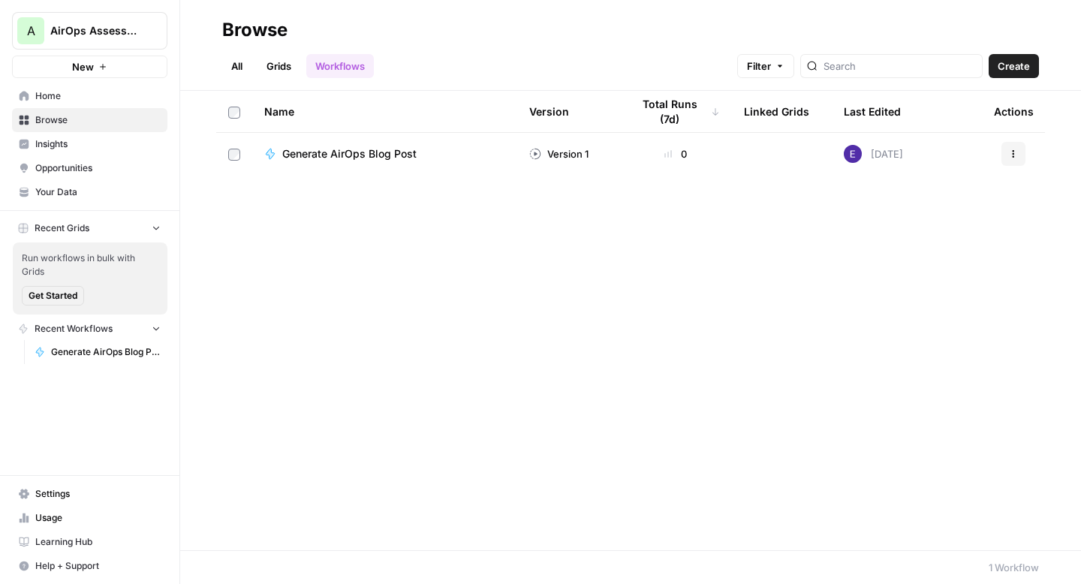
click at [385, 149] on span "Generate AirOps Blog Post" at bounding box center [349, 153] width 134 height 15
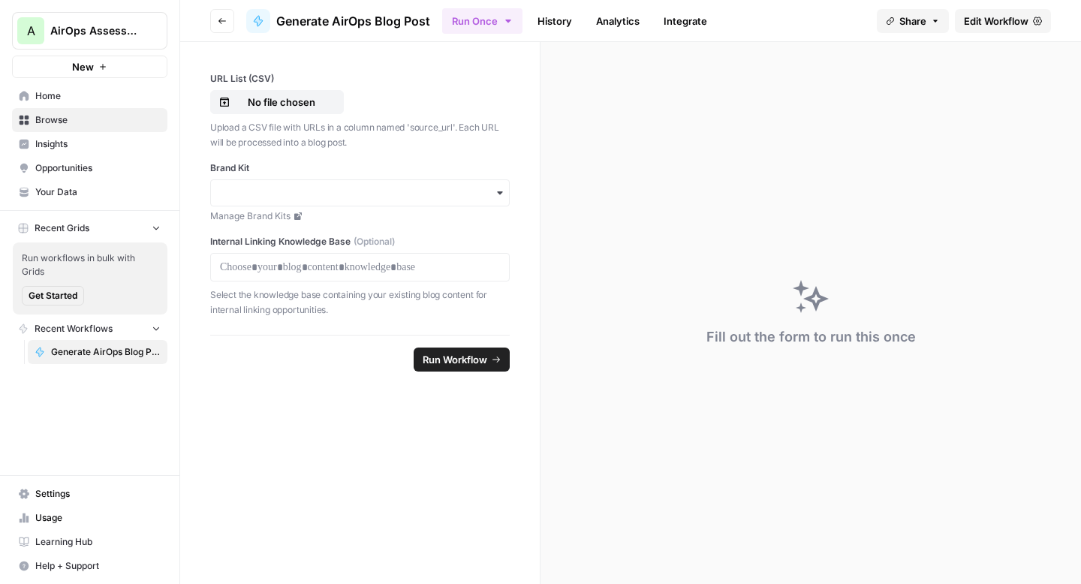
click at [592, 240] on div "Fill out the form to run this once" at bounding box center [810, 313] width 540 height 542
click at [93, 112] on link "Browse" at bounding box center [89, 120] width 155 height 24
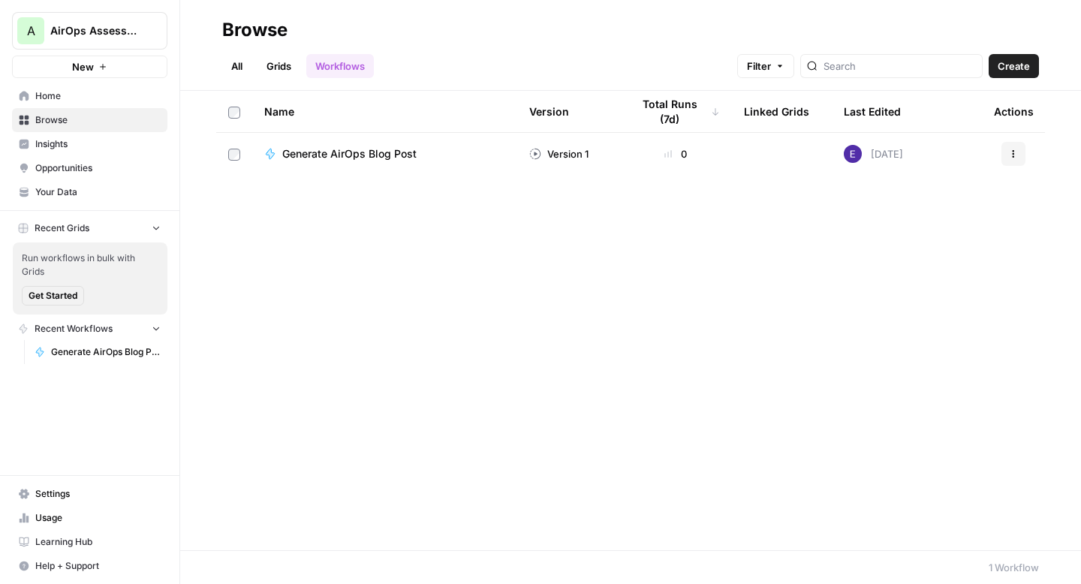
click at [346, 163] on td "Generate AirOps Blog Post" at bounding box center [384, 154] width 265 height 42
click at [352, 152] on span "Generate AirOps Blog Post" at bounding box center [349, 153] width 134 height 15
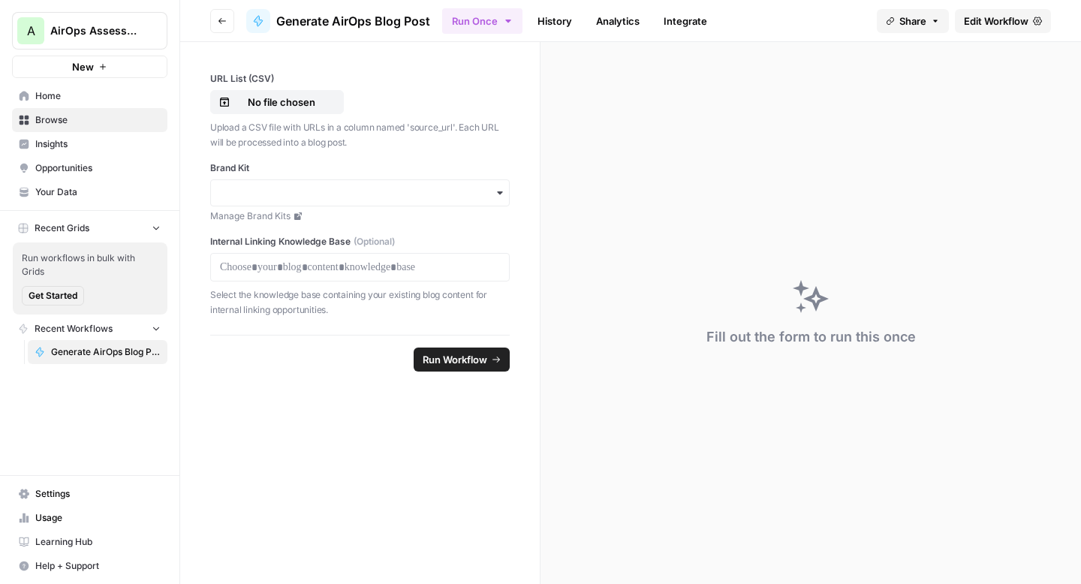
click at [213, 5] on header "Go back Generate AirOps Blog Post Run Once History Analytics Integrate Share Ed…" at bounding box center [630, 21] width 901 height 42
click at [218, 20] on icon "button" at bounding box center [222, 21] width 9 height 9
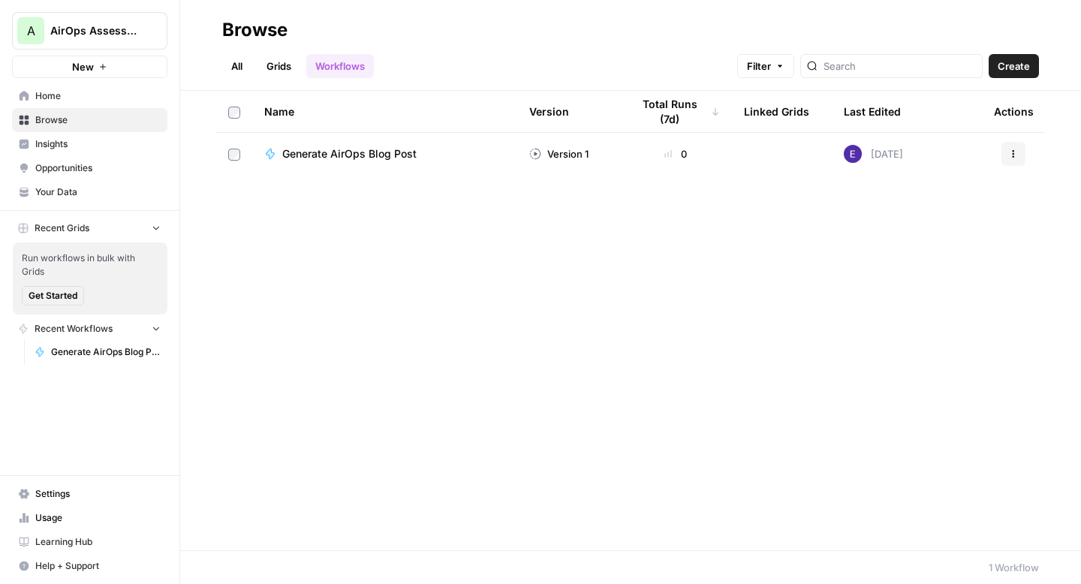
click at [422, 157] on div "Generate AirOps Blog Post" at bounding box center [355, 153] width 146 height 15
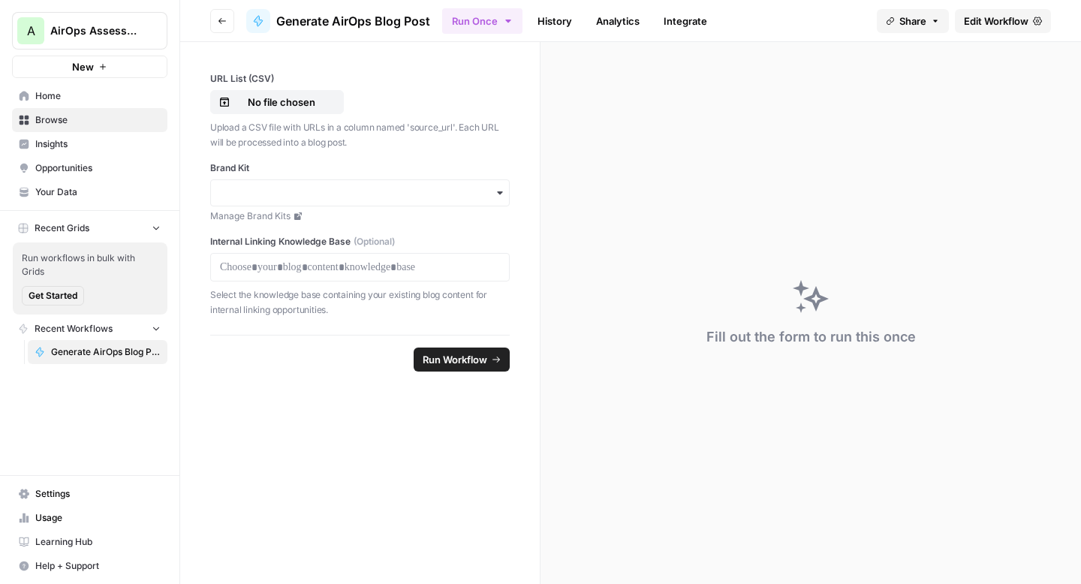
click at [68, 341] on link "Generate AirOps Blog Post" at bounding box center [98, 352] width 140 height 24
click at [288, 104] on p "No file chosen" at bounding box center [281, 102] width 96 height 15
click at [1024, 19] on span "Edit Workflow" at bounding box center [996, 21] width 65 height 15
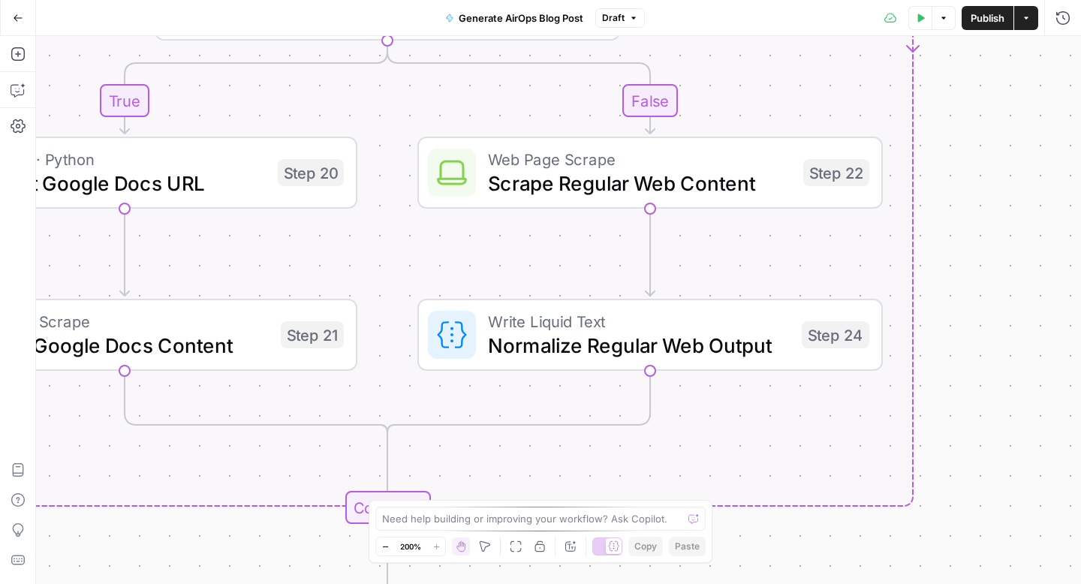
drag, startPoint x: 710, startPoint y: 169, endPoint x: 1005, endPoint y: 157, distance: 295.2
click at [1005, 157] on div "**********" at bounding box center [558, 310] width 1045 height 548
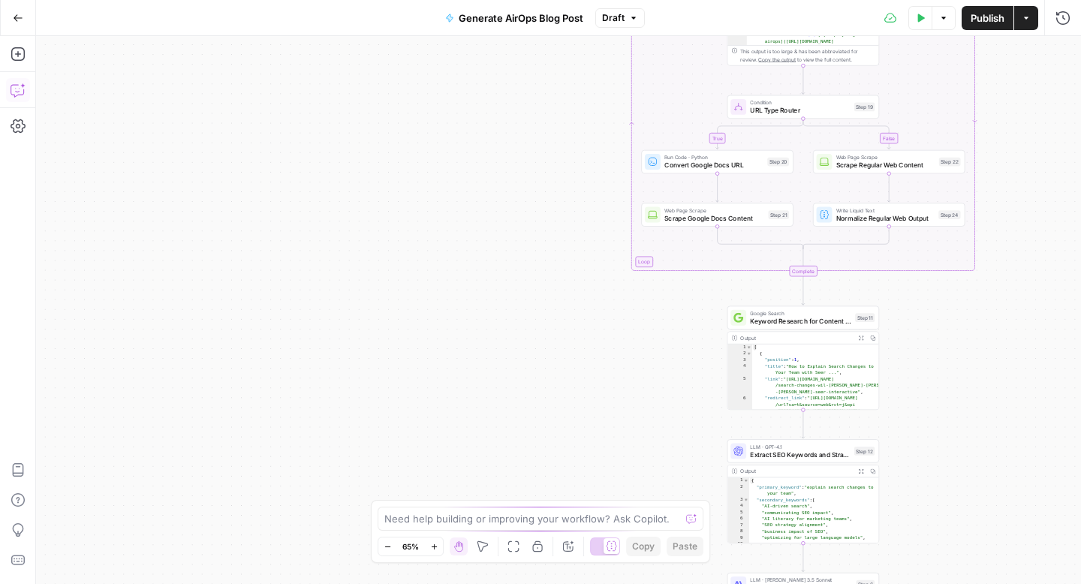
click at [17, 89] on icon "button" at bounding box center [18, 90] width 15 height 15
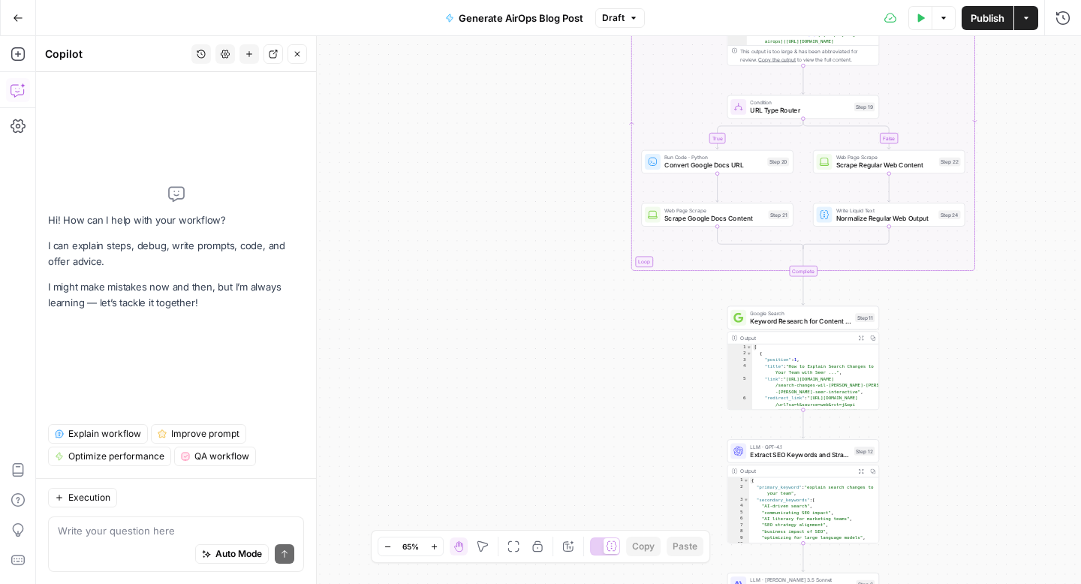
click at [936, 18] on button "Options" at bounding box center [943, 18] width 24 height 24
click at [921, 18] on icon "button" at bounding box center [921, 18] width 7 height 8
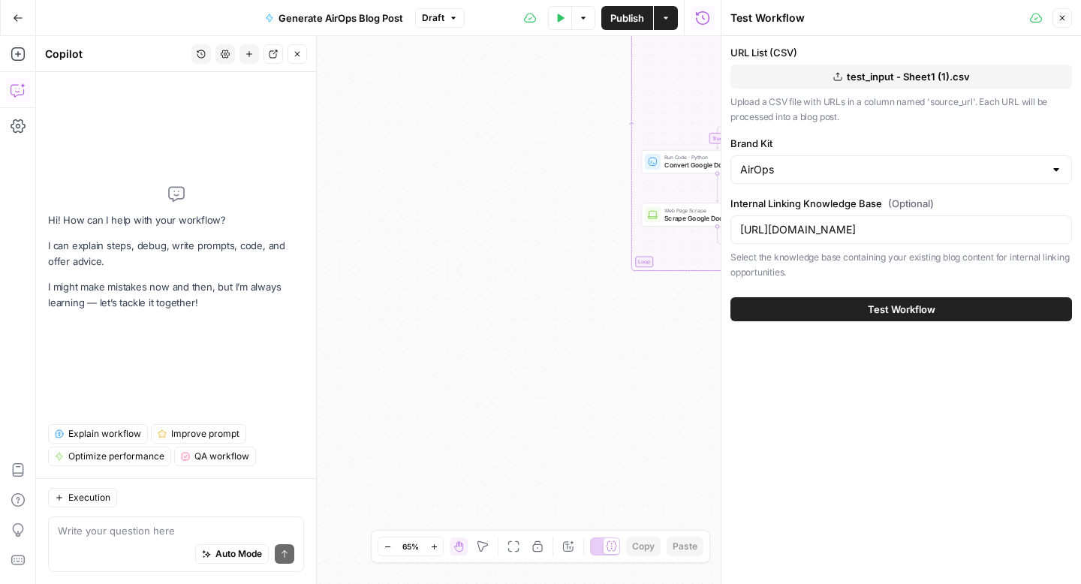
click at [875, 304] on span "Test Workflow" at bounding box center [902, 309] width 68 height 15
drag, startPoint x: 636, startPoint y: 322, endPoint x: 415, endPoint y: 367, distance: 225.9
click at [415, 367] on div "**********" at bounding box center [378, 310] width 684 height 548
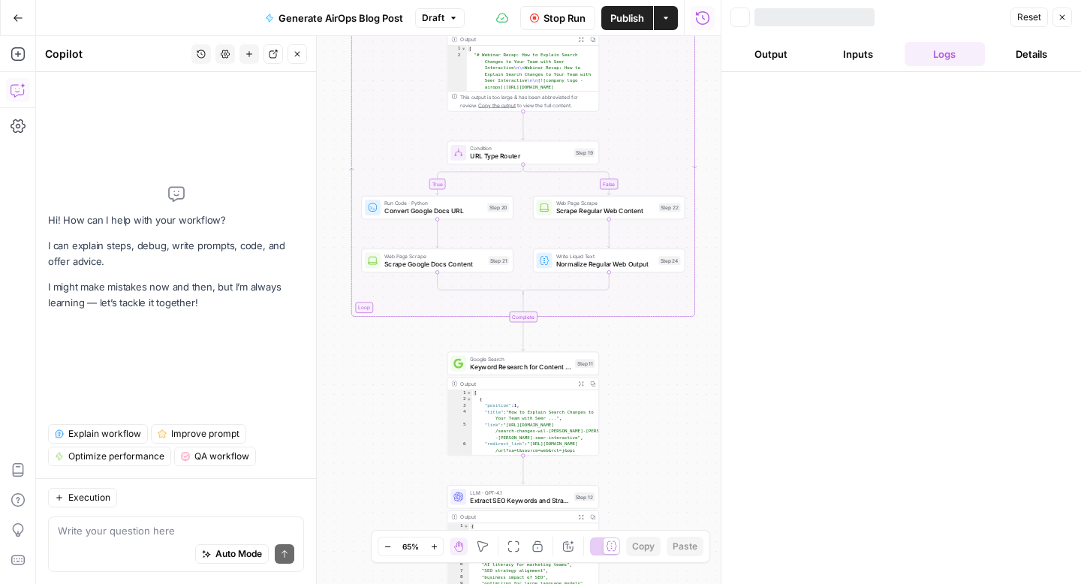
drag, startPoint x: 426, startPoint y: 353, endPoint x: 368, endPoint y: 353, distance: 58.5
click at [368, 353] on div "**********" at bounding box center [378, 310] width 684 height 548
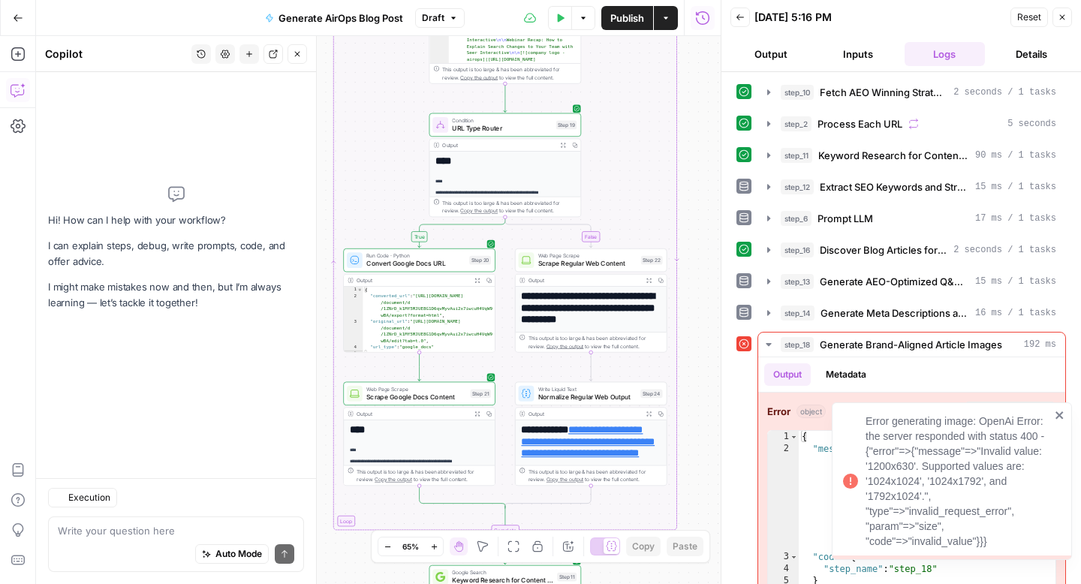
drag, startPoint x: 655, startPoint y: 362, endPoint x: 637, endPoint y: 334, distance: 33.1
click at [637, 334] on div "**********" at bounding box center [378, 310] width 684 height 548
click at [1058, 417] on icon "close" at bounding box center [1059, 415] width 11 height 12
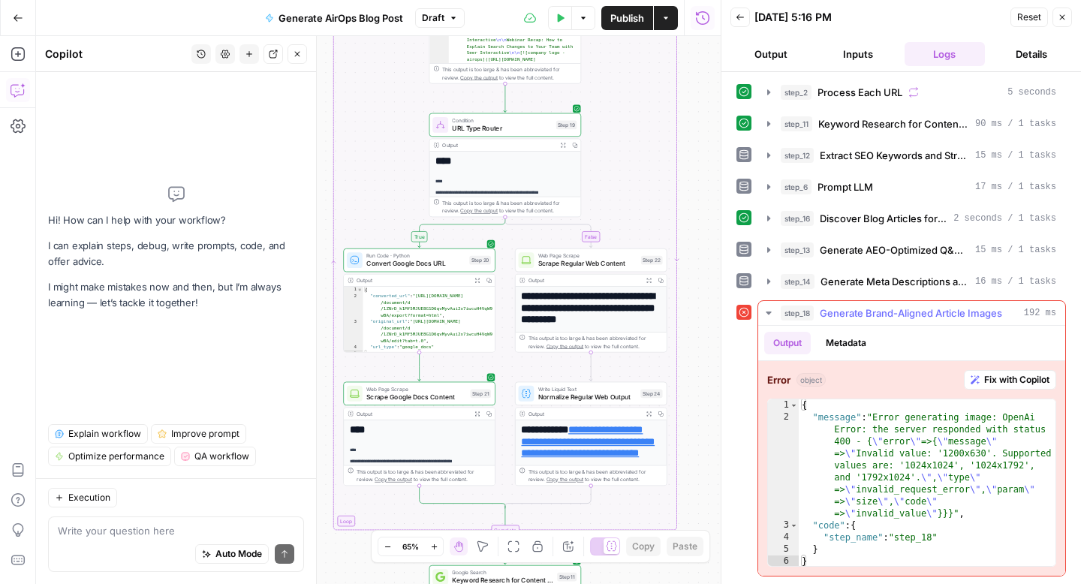
scroll to position [31, 0]
click at [992, 383] on span "Fix with Copilot" at bounding box center [1016, 381] width 65 height 14
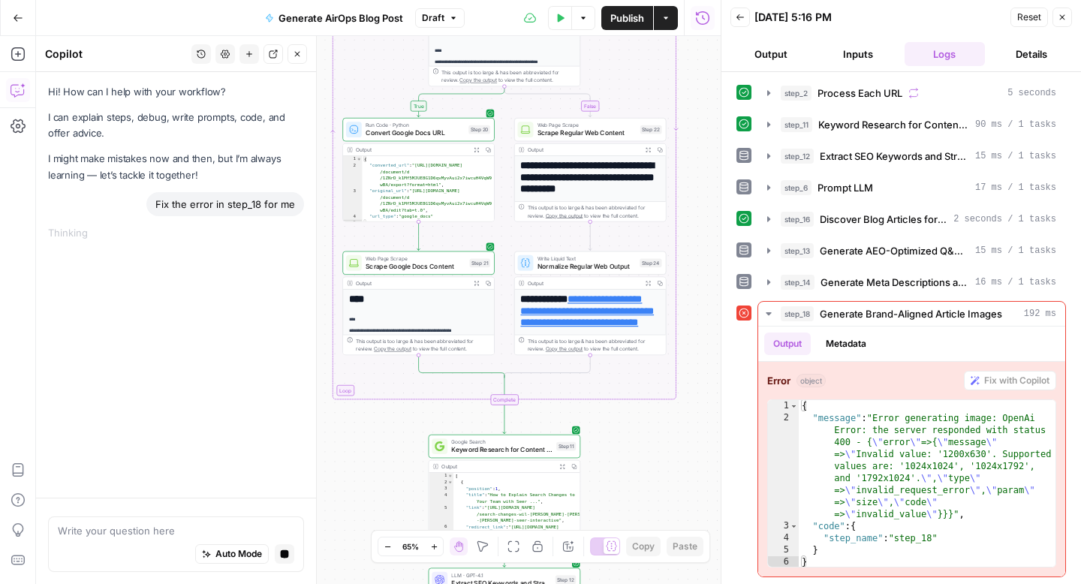
drag, startPoint x: 504, startPoint y: 304, endPoint x: 480, endPoint y: 86, distance: 219.0
click at [480, 86] on div "**********" at bounding box center [378, 310] width 684 height 548
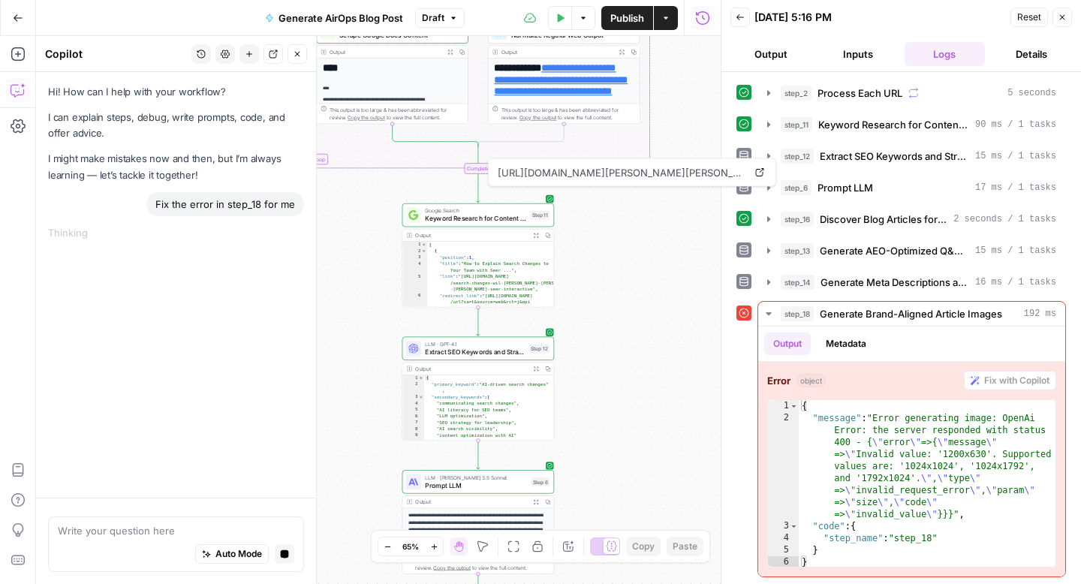
drag, startPoint x: 654, startPoint y: 433, endPoint x: 651, endPoint y: 188, distance: 245.4
click at [651, 188] on div "**********" at bounding box center [378, 310] width 684 height 548
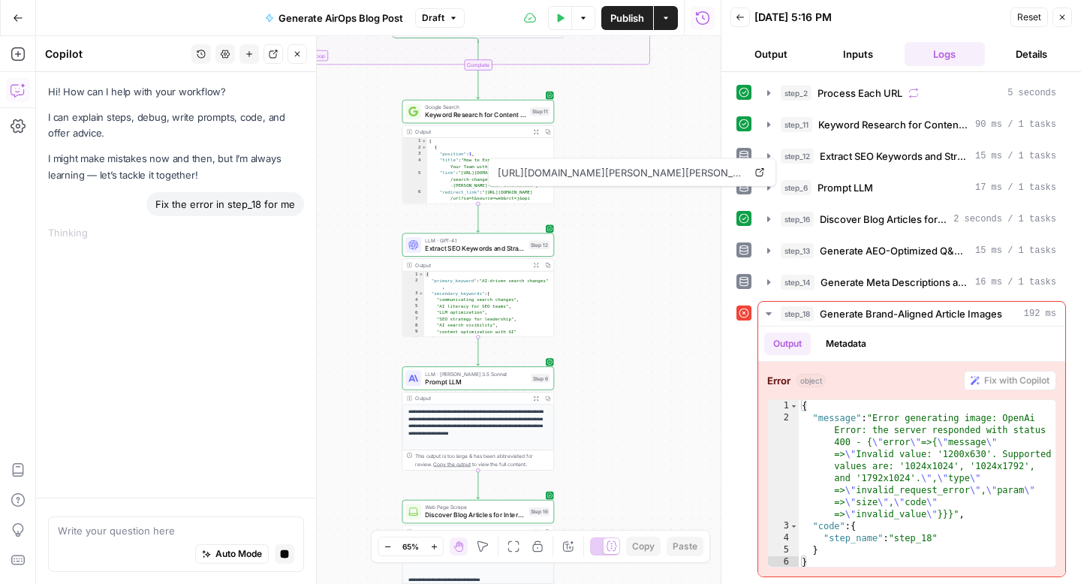
drag, startPoint x: 651, startPoint y: 350, endPoint x: 651, endPoint y: 125, distance: 225.9
click at [651, 125] on div "**********" at bounding box center [378, 310] width 684 height 548
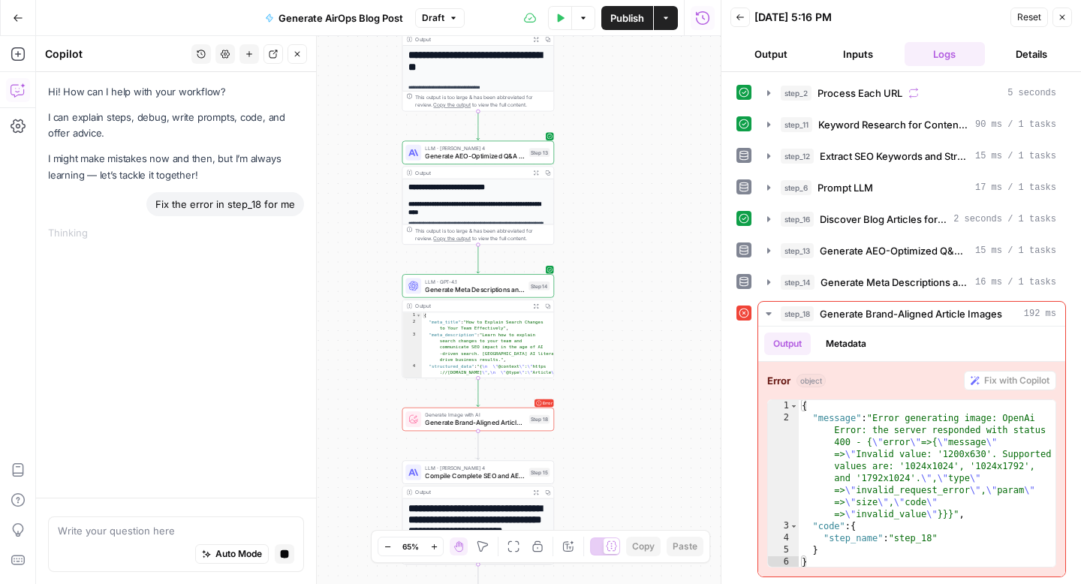
drag, startPoint x: 647, startPoint y: 362, endPoint x: 647, endPoint y: 95, distance: 266.4
click at [647, 95] on div "**********" at bounding box center [378, 310] width 684 height 548
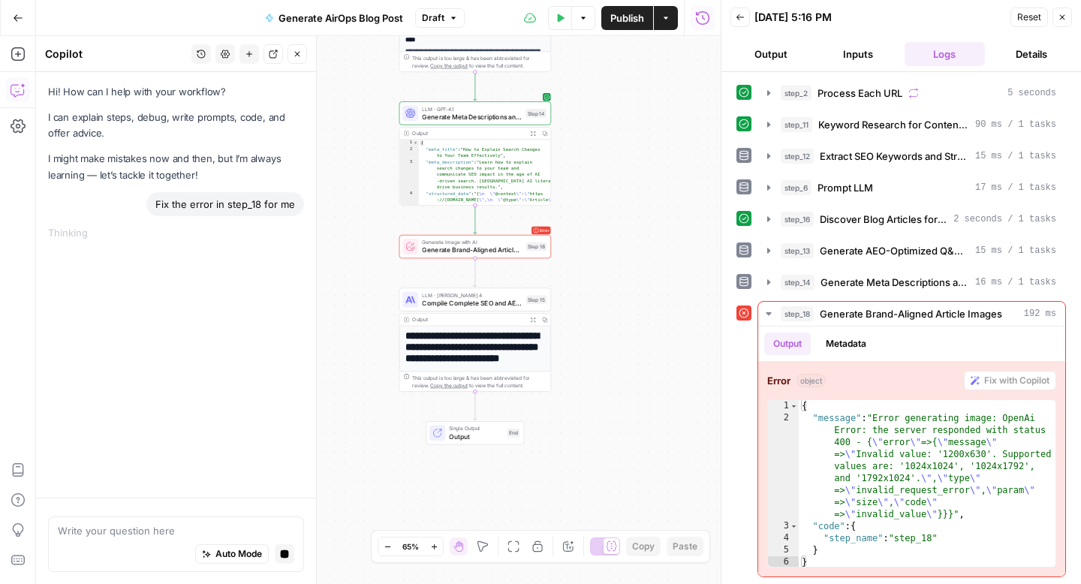
drag, startPoint x: 633, startPoint y: 251, endPoint x: 630, endPoint y: 33, distance: 218.4
click at [630, 33] on div "**********" at bounding box center [360, 292] width 720 height 584
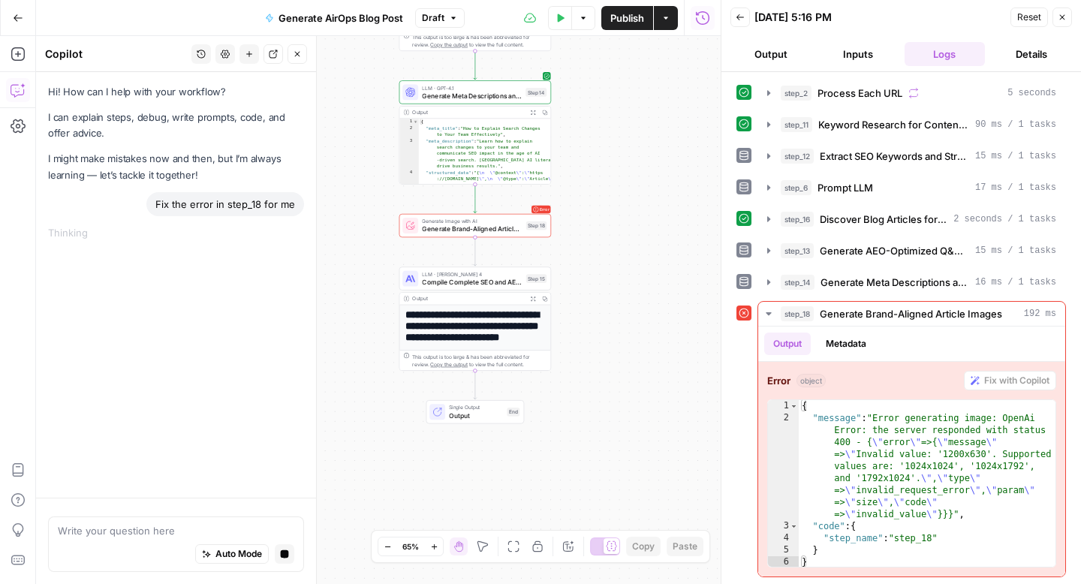
drag, startPoint x: 373, startPoint y: 152, endPoint x: 373, endPoint y: 224, distance: 72.0
click at [373, 224] on div "**********" at bounding box center [378, 310] width 684 height 548
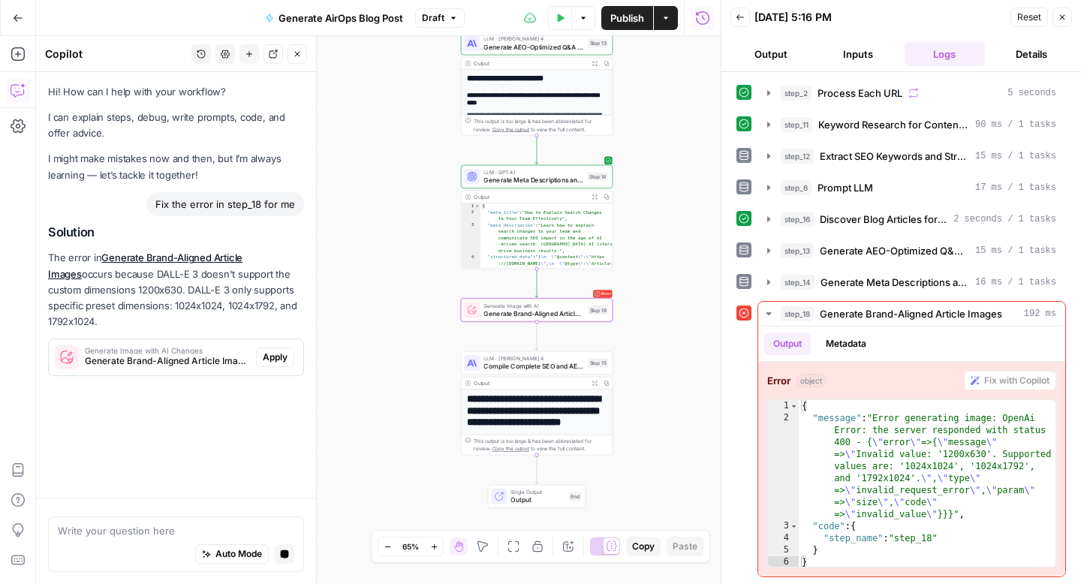
click at [275, 353] on span "Apply" at bounding box center [275, 357] width 25 height 14
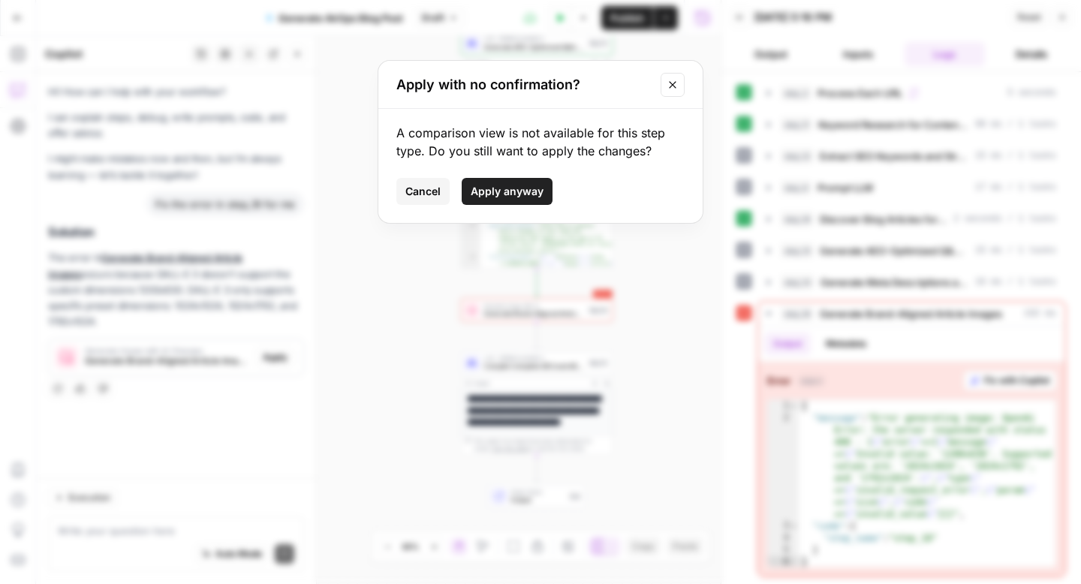
click at [672, 80] on icon "Close modal" at bounding box center [672, 85] width 12 height 12
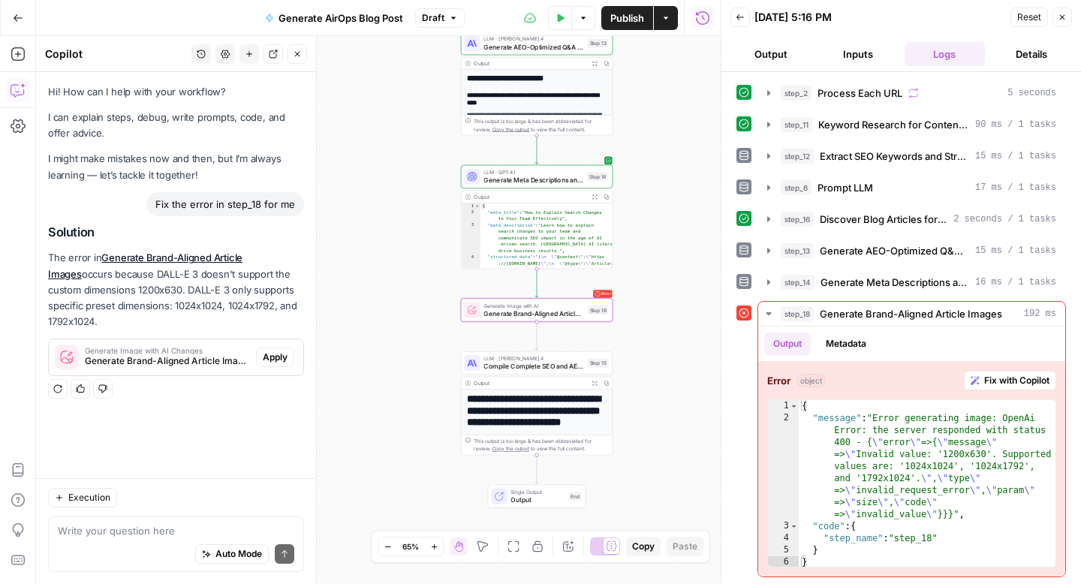
click at [277, 353] on span "Apply" at bounding box center [275, 357] width 25 height 14
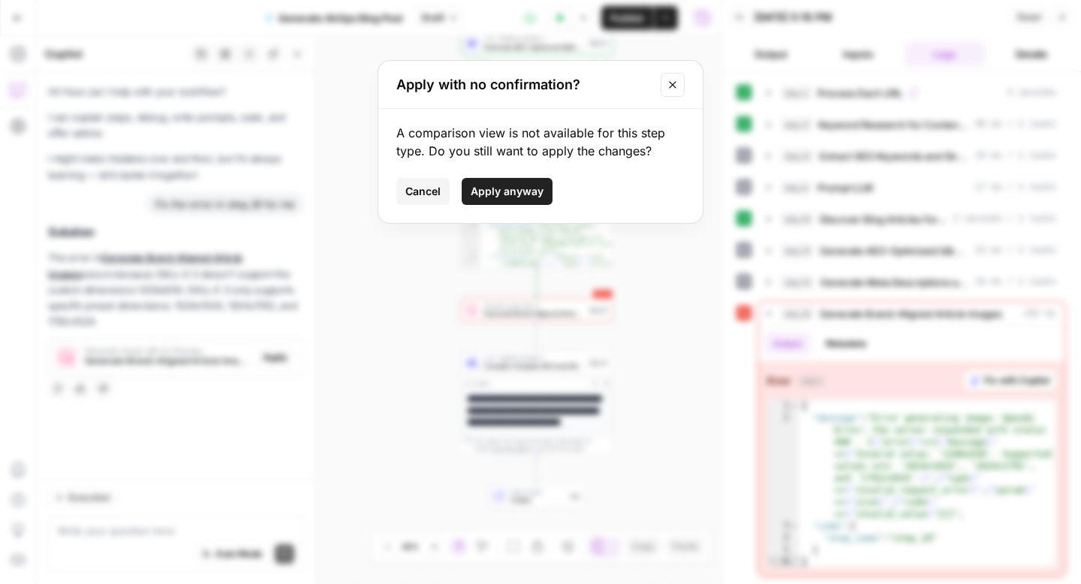
click at [531, 184] on span "Apply anyway" at bounding box center [507, 191] width 73 height 15
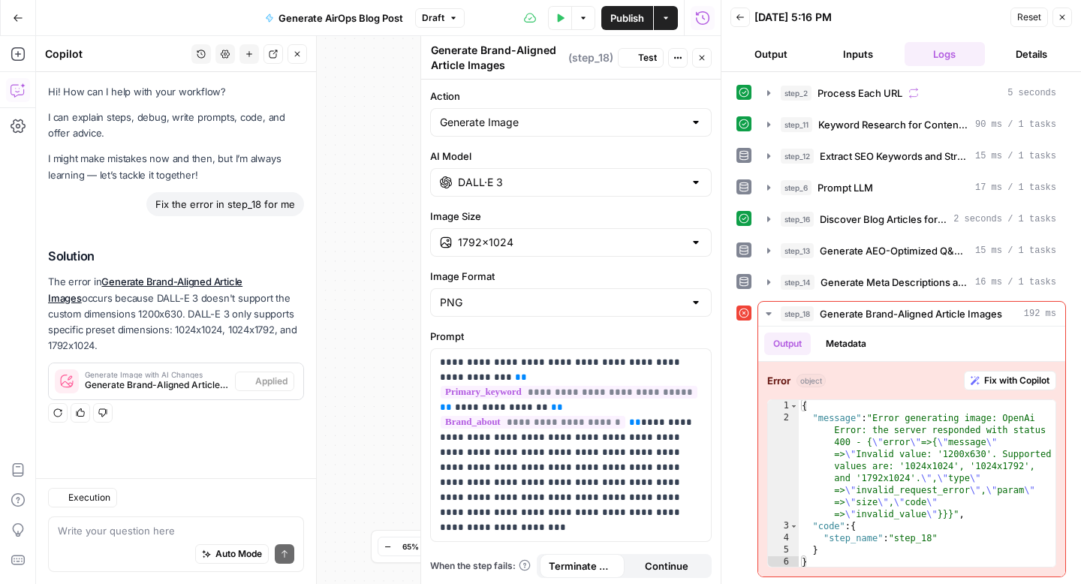
type input "1792×1024"
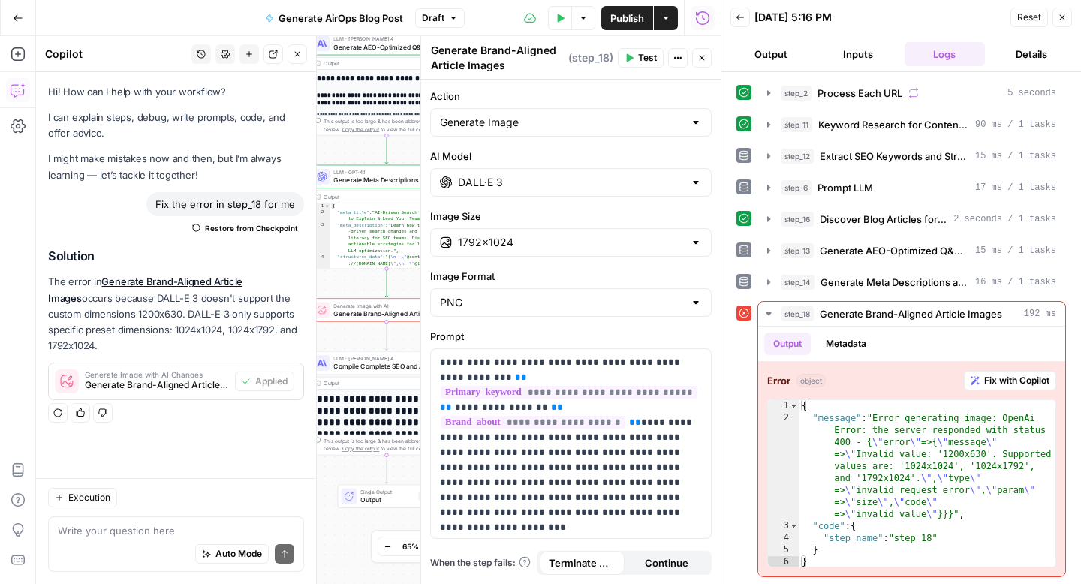
click at [705, 59] on icon "button" at bounding box center [701, 57] width 9 height 9
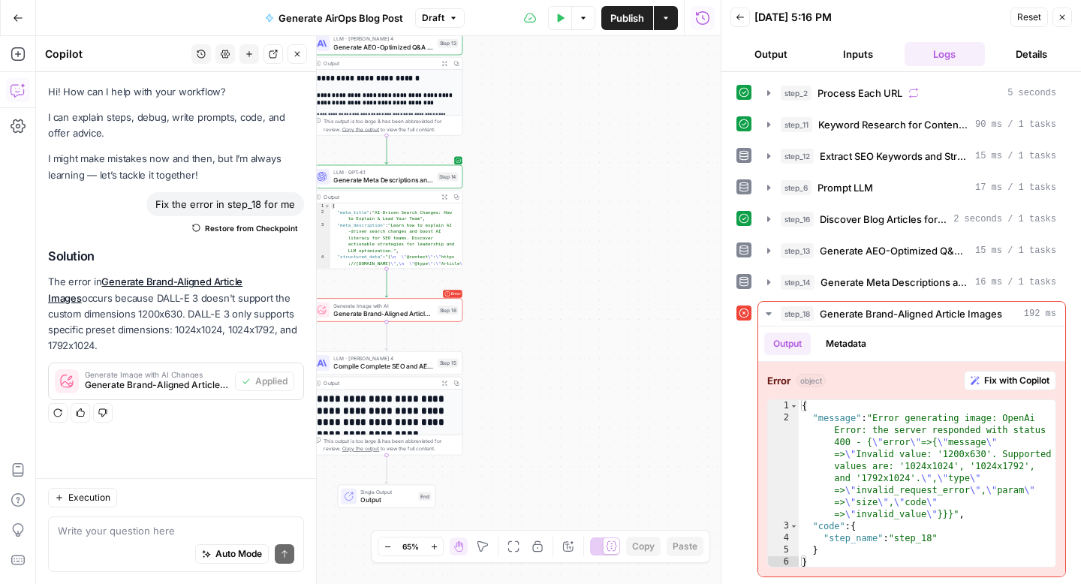
click at [1055, 11] on button "Close" at bounding box center [1062, 18] width 20 height 20
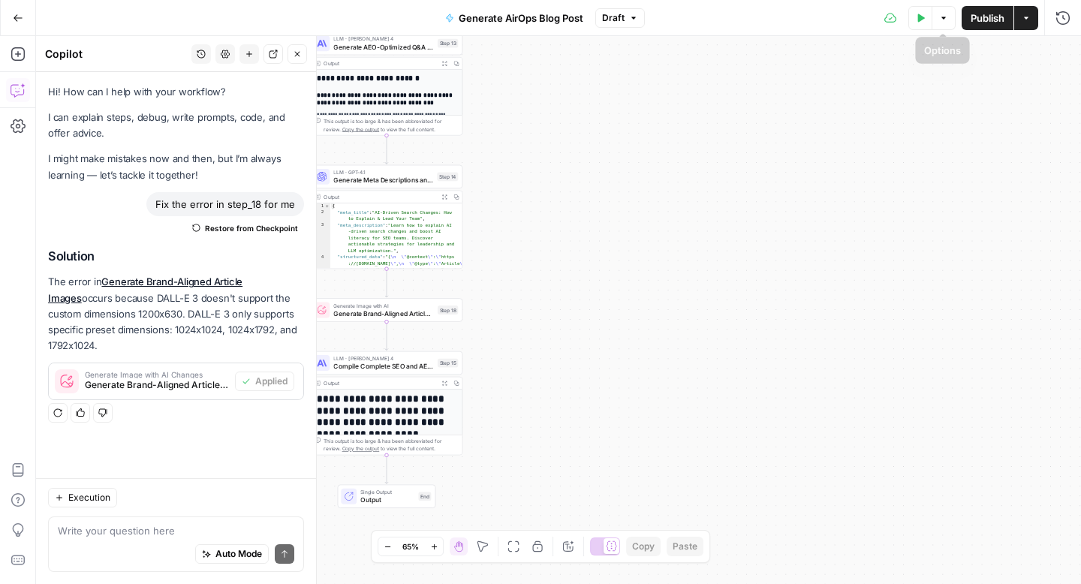
click at [921, 20] on icon "button" at bounding box center [920, 18] width 9 height 9
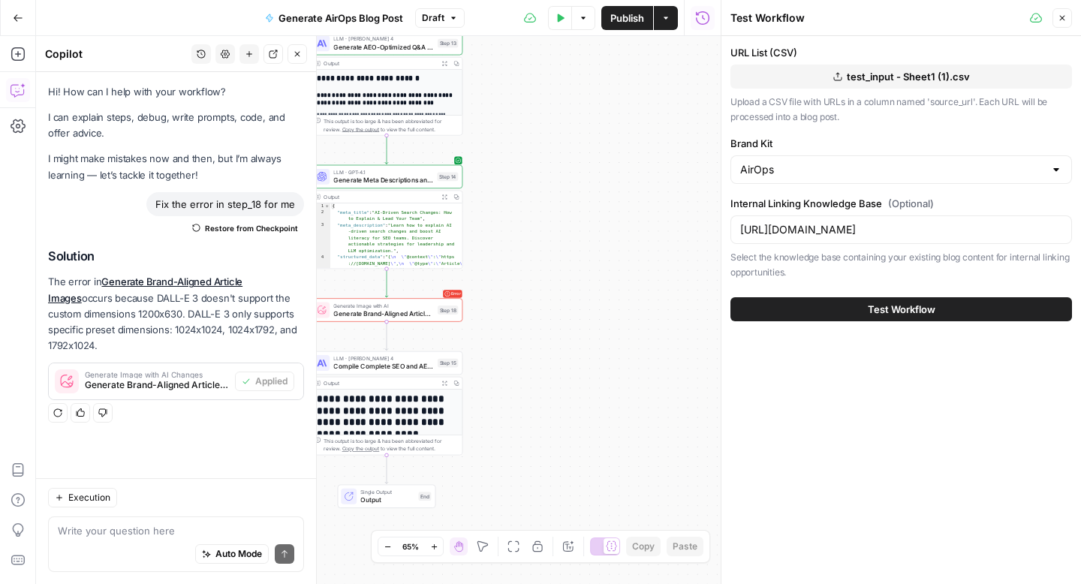
click at [798, 320] on button "Test Workflow" at bounding box center [900, 309] width 341 height 24
drag, startPoint x: 690, startPoint y: 317, endPoint x: 703, endPoint y: 317, distance: 13.5
click at [703, 317] on div "**********" at bounding box center [378, 310] width 684 height 548
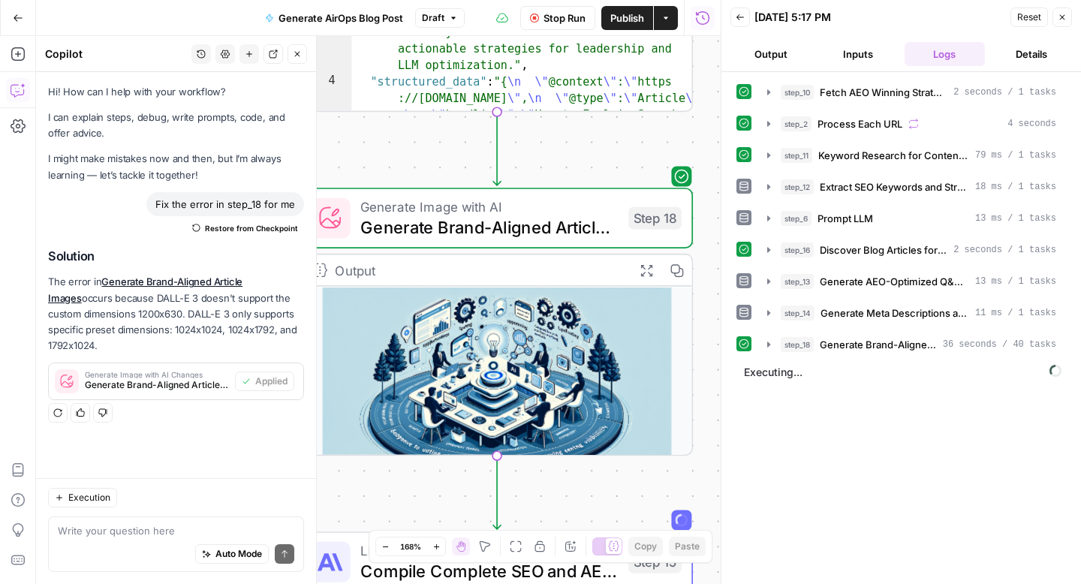
drag, startPoint x: 609, startPoint y: 361, endPoint x: 731, endPoint y: 340, distance: 124.1
click at [731, 340] on body "**********" at bounding box center [540, 292] width 1081 height 584
click at [711, 136] on div "**********" at bounding box center [378, 310] width 684 height 548
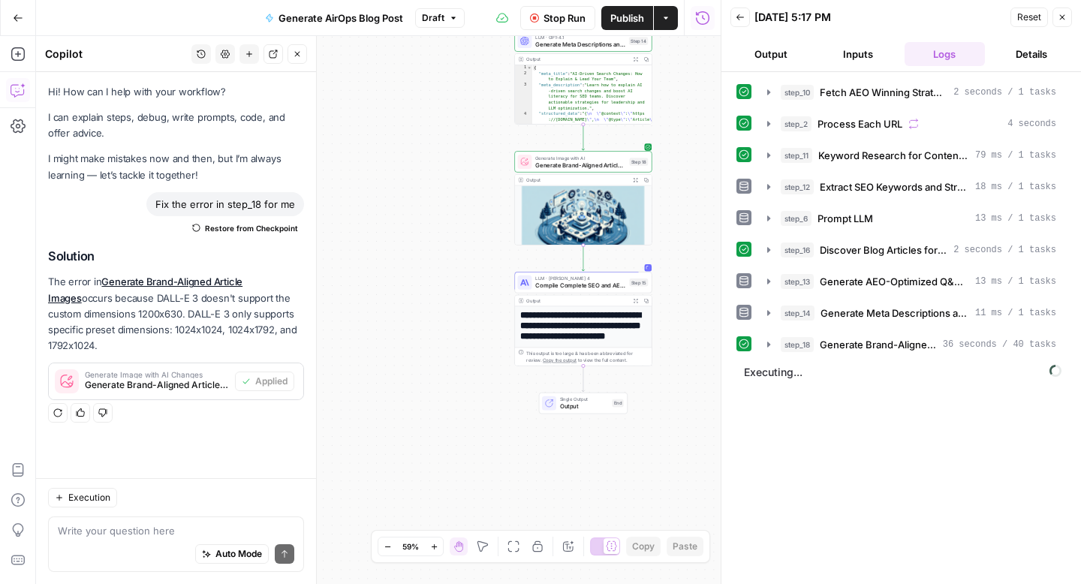
drag, startPoint x: 501, startPoint y: 386, endPoint x: 394, endPoint y: 366, distance: 109.2
click at [394, 366] on div "**********" at bounding box center [378, 310] width 684 height 548
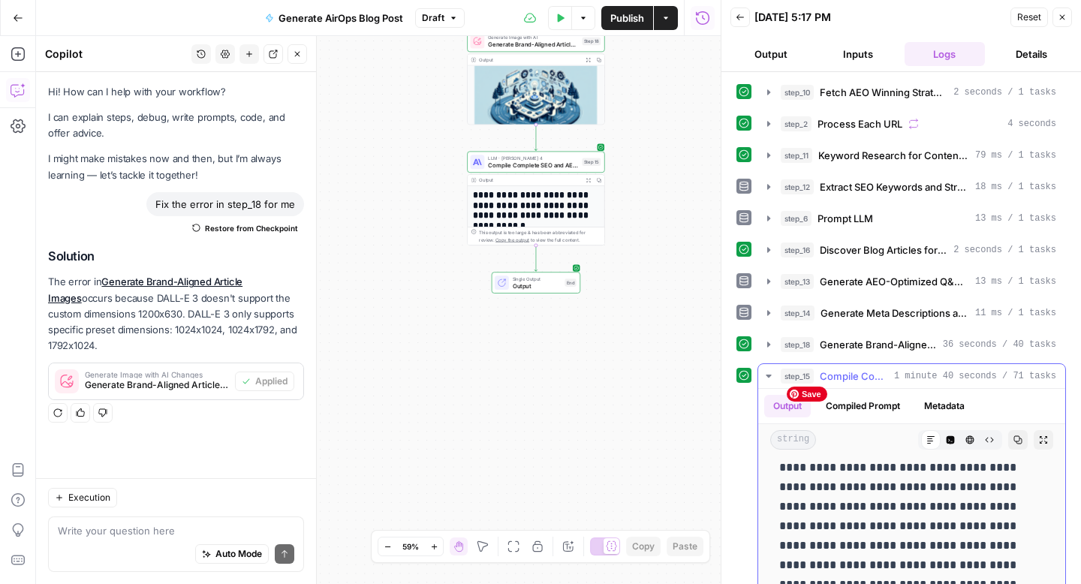
scroll to position [446, 0]
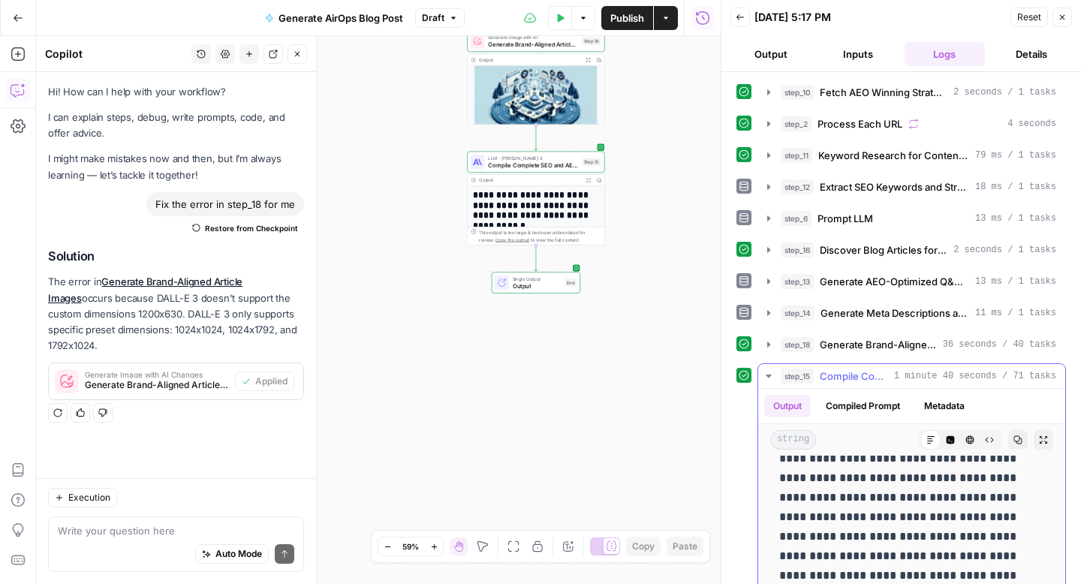
click at [1046, 441] on icon "button" at bounding box center [1043, 440] width 8 height 8
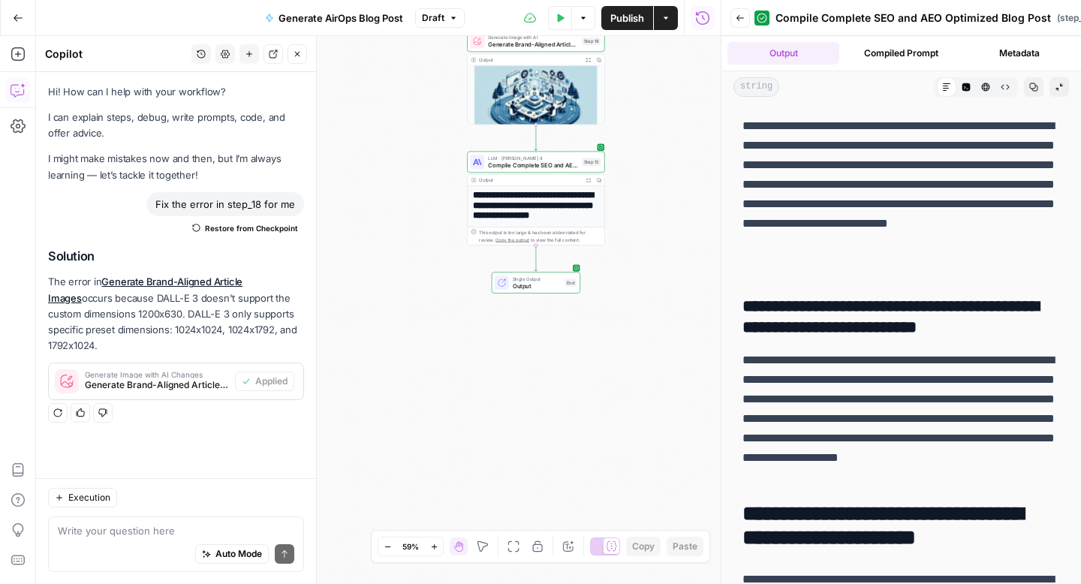
scroll to position [16299, 0]
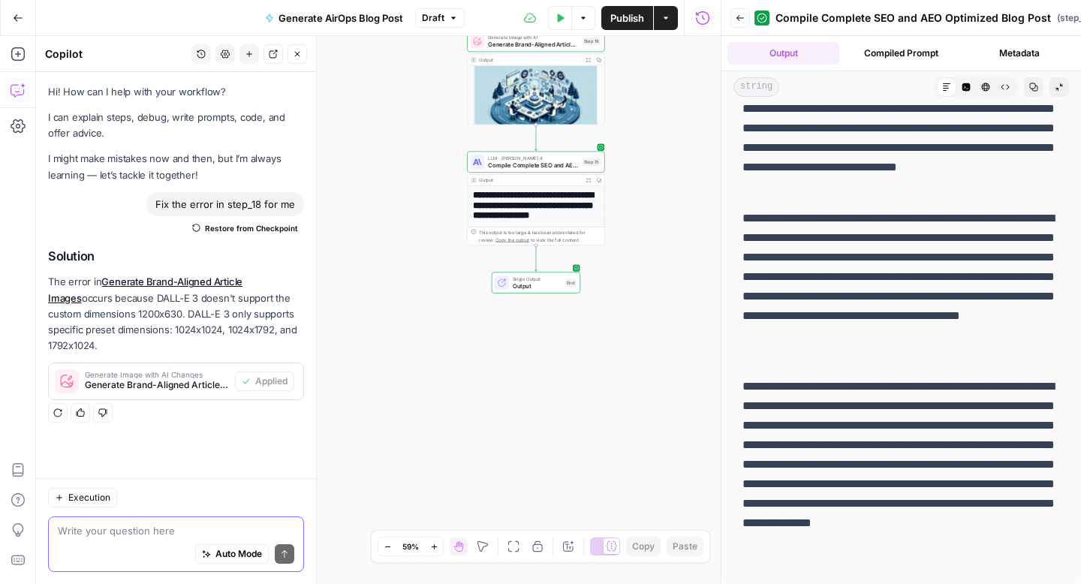
click at [95, 534] on textarea at bounding box center [176, 530] width 236 height 15
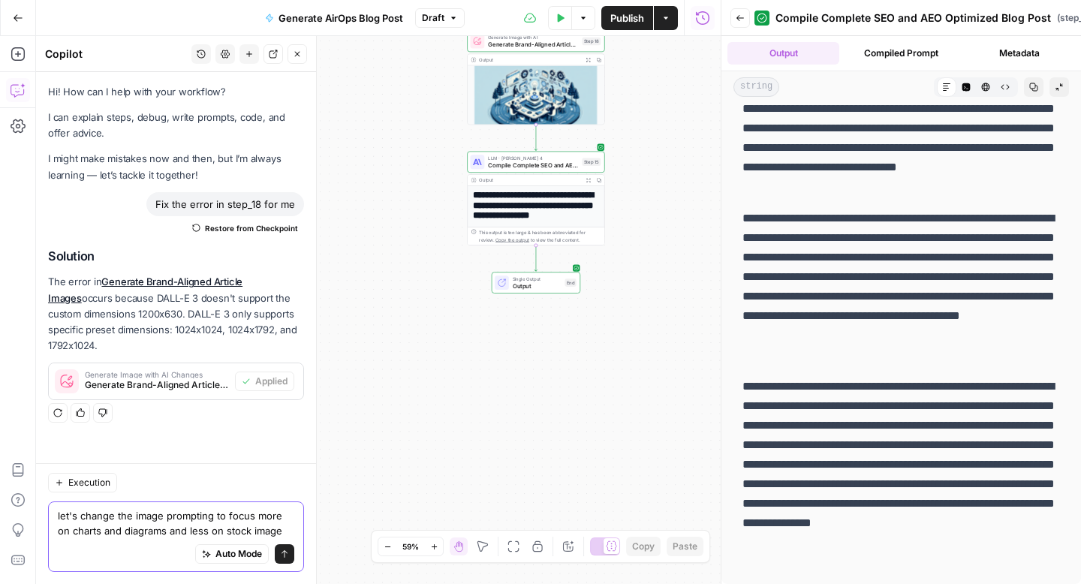
type textarea "let's change the image prompting to focus more on charts and diagrams and less …"
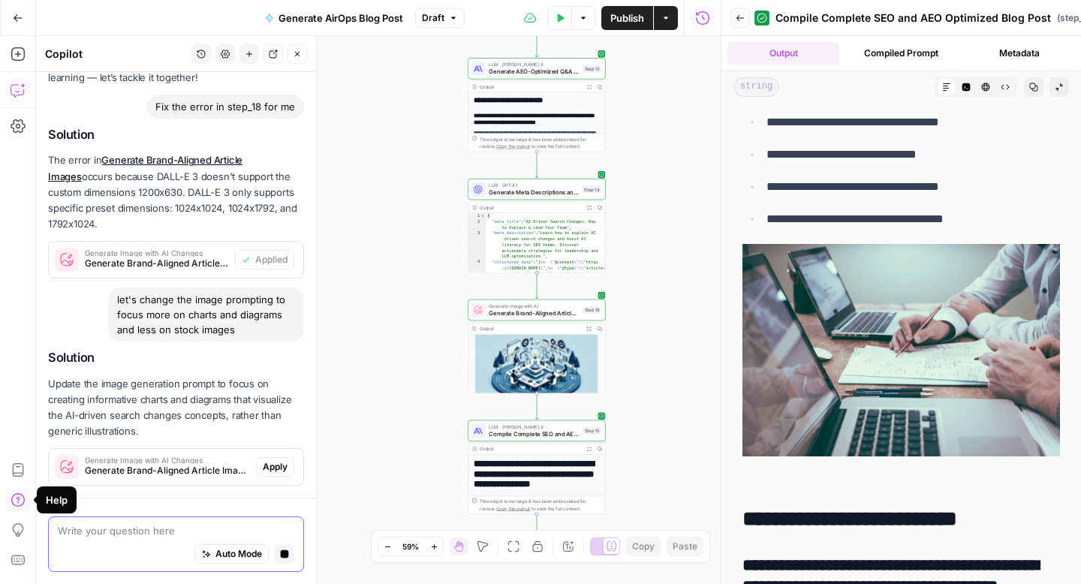
scroll to position [98, 0]
click at [170, 521] on div "Write your question here Auto Mode Stop generating" at bounding box center [176, 544] width 256 height 56
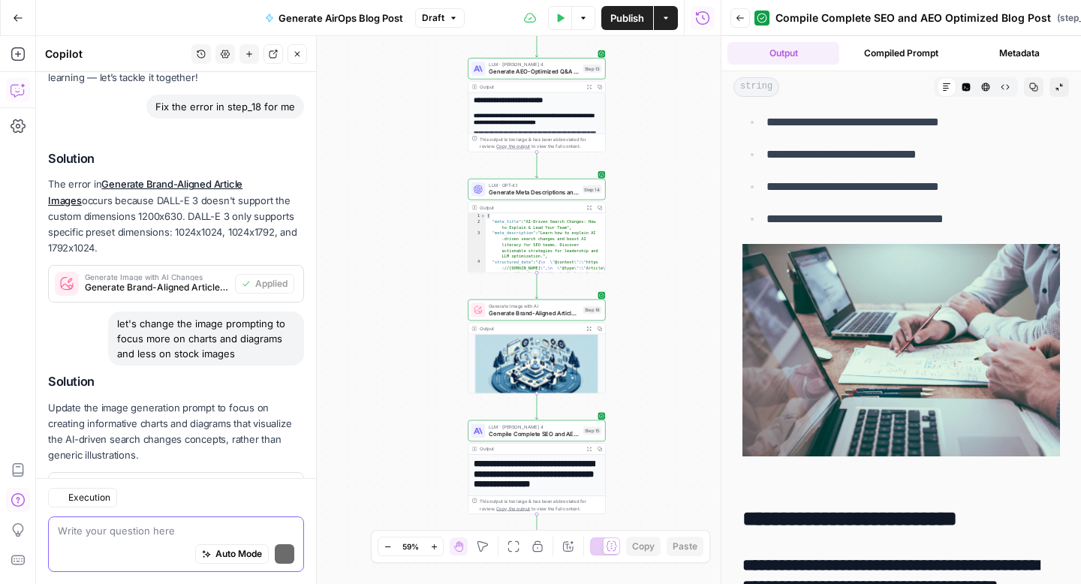
scroll to position [165, 0]
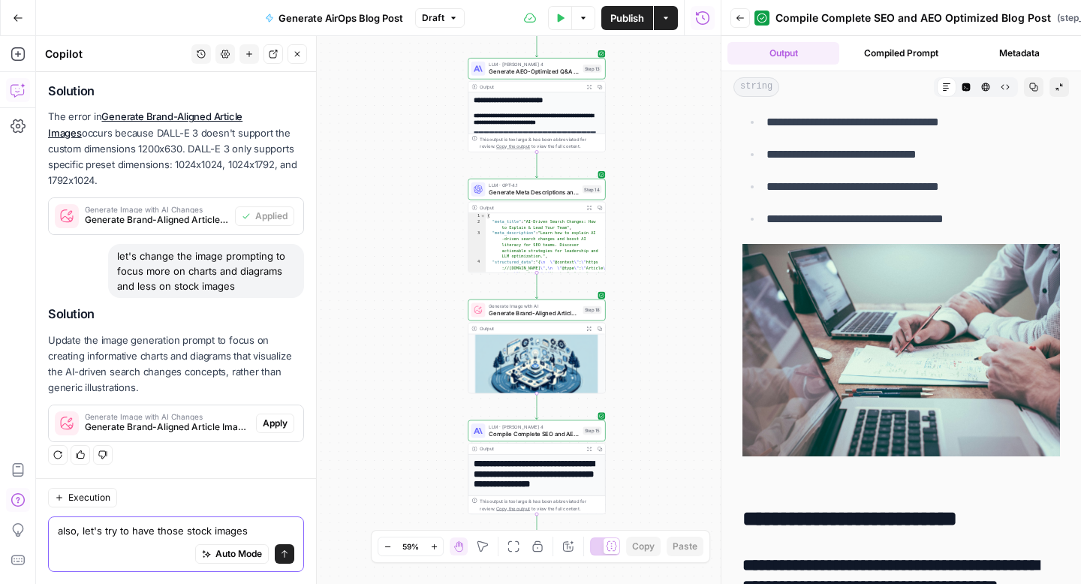
click at [57, 534] on div "also, let's try to have those stock images also, let's try to have those stock …" at bounding box center [176, 544] width 256 height 56
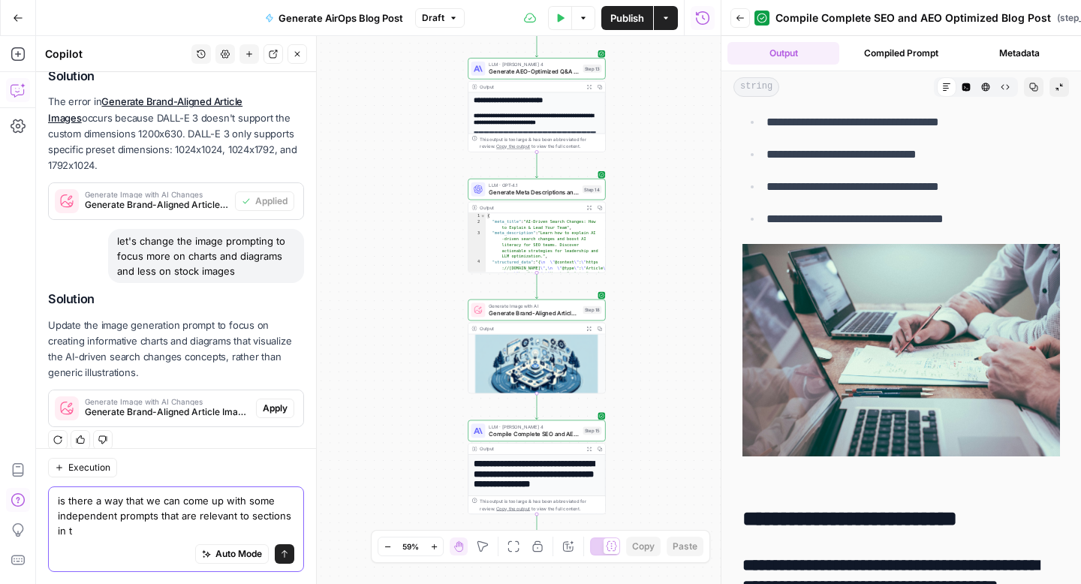
scroll to position [195, 0]
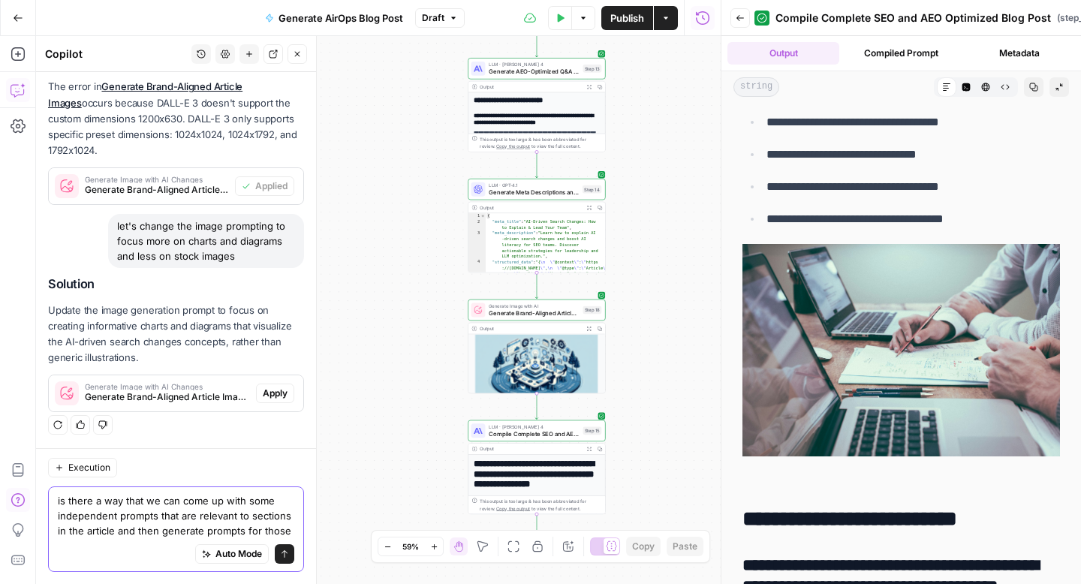
click at [227, 531] on textarea "is there a way that we can come up with some independent prompts that are relev…" at bounding box center [176, 515] width 236 height 45
click at [296, 526] on div "is there a way that we can come up with some independent prompts that are relev…" at bounding box center [176, 529] width 256 height 86
click at [284, 534] on textarea "is there a way that we can come up with some independent prompts that are relev…" at bounding box center [176, 515] width 236 height 45
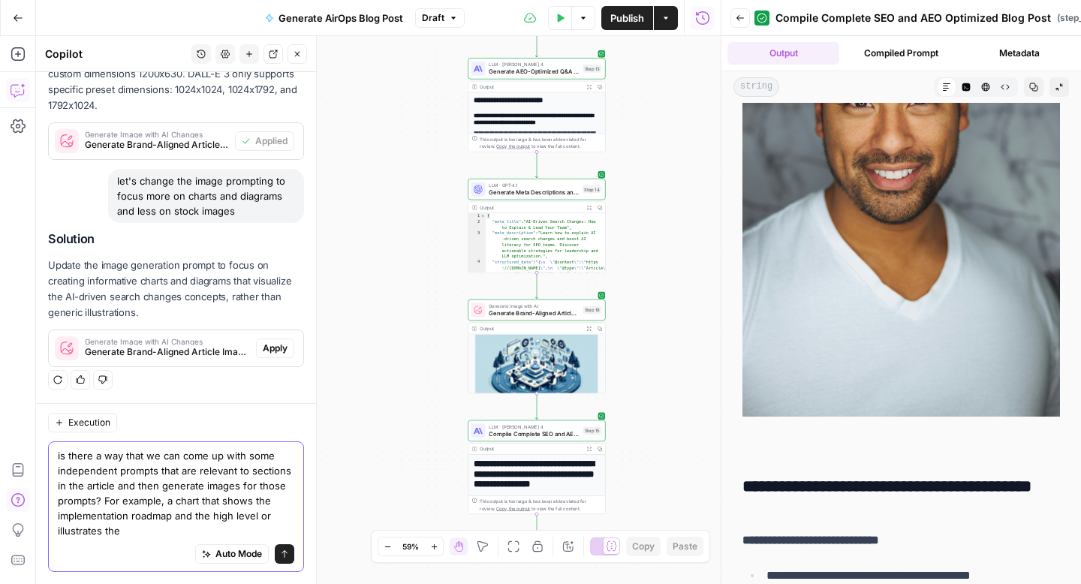
scroll to position [4079, 0]
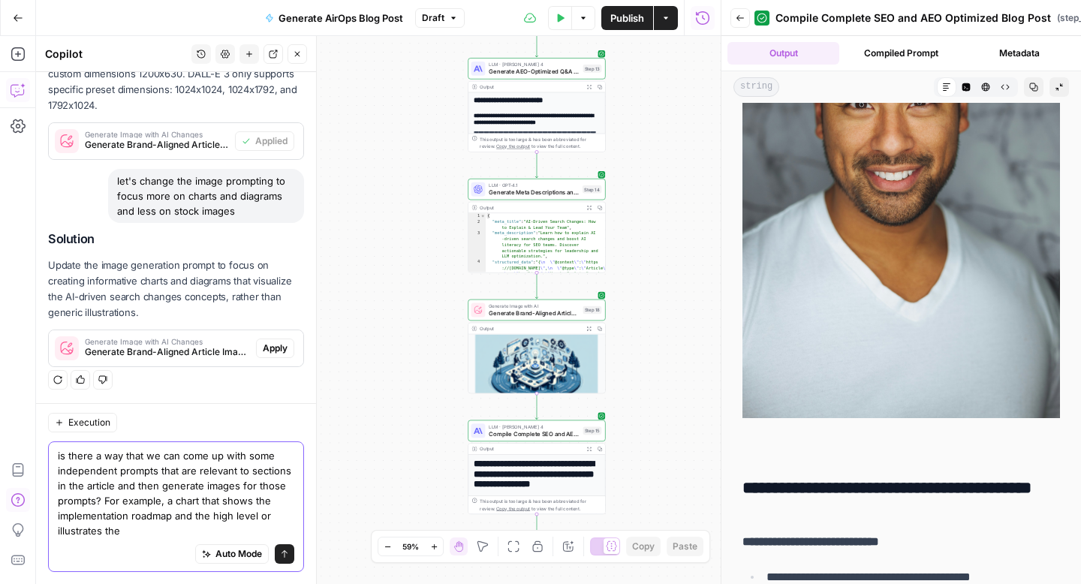
click at [171, 516] on textarea "is there a way that we can come up with some independent prompts that are relev…" at bounding box center [176, 493] width 236 height 90
click at [189, 520] on textarea "is there a way that we can come up with some independent prompts that are relev…" at bounding box center [176, 493] width 236 height 90
click at [186, 519] on textarea "is there a way that we can come up with some independent prompts that are relev…" at bounding box center [176, 493] width 236 height 90
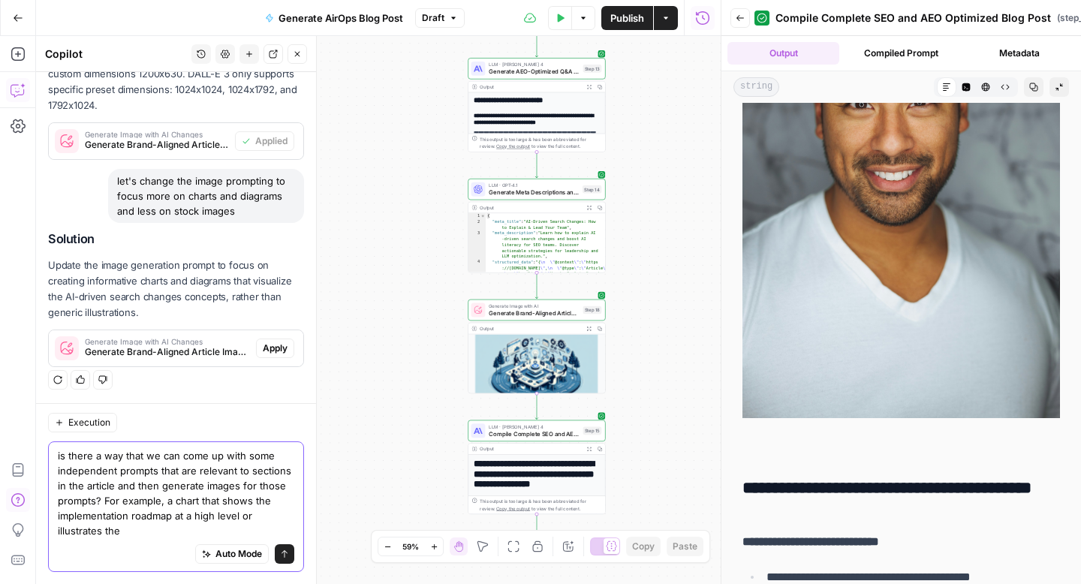
drag, startPoint x: 237, startPoint y: 516, endPoint x: 354, endPoint y: 534, distance: 118.3
click at [354, 534] on body "**********" at bounding box center [540, 292] width 1081 height 584
drag, startPoint x: 242, startPoint y: 519, endPoint x: 357, endPoint y: 561, distance: 122.5
click at [357, 561] on body "**********" at bounding box center [540, 292] width 1081 height 584
type textarea "is there a way that we can come up with some independent prompts that are relev…"
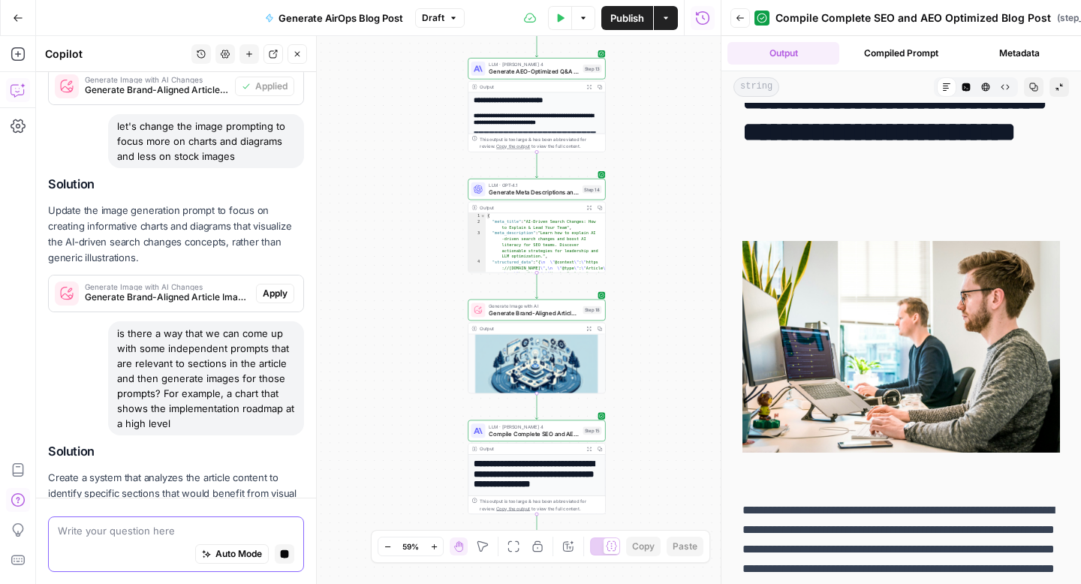
scroll to position [0, 0]
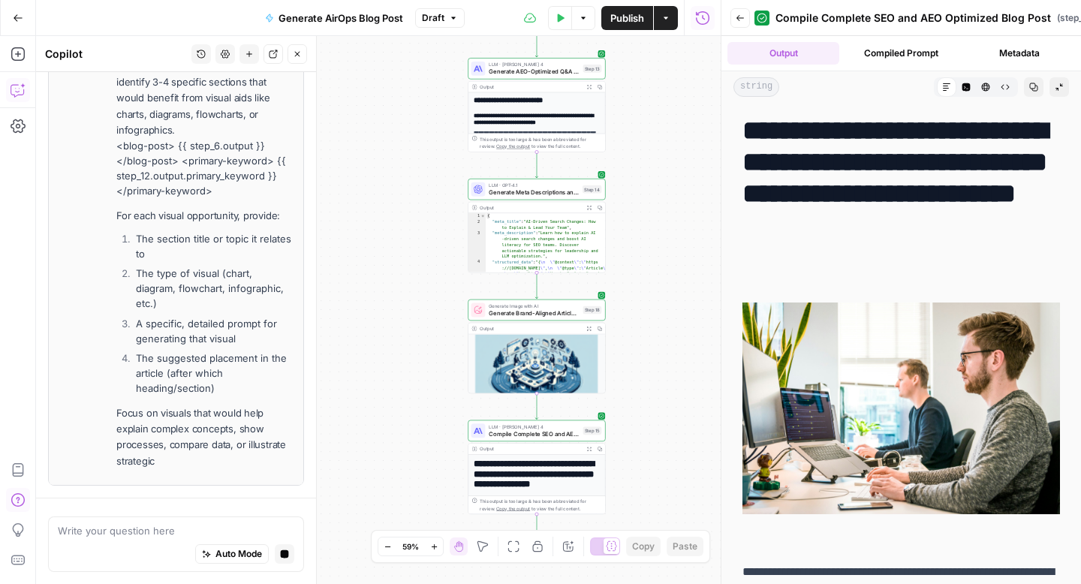
click at [741, 22] on icon "button" at bounding box center [739, 18] width 9 height 9
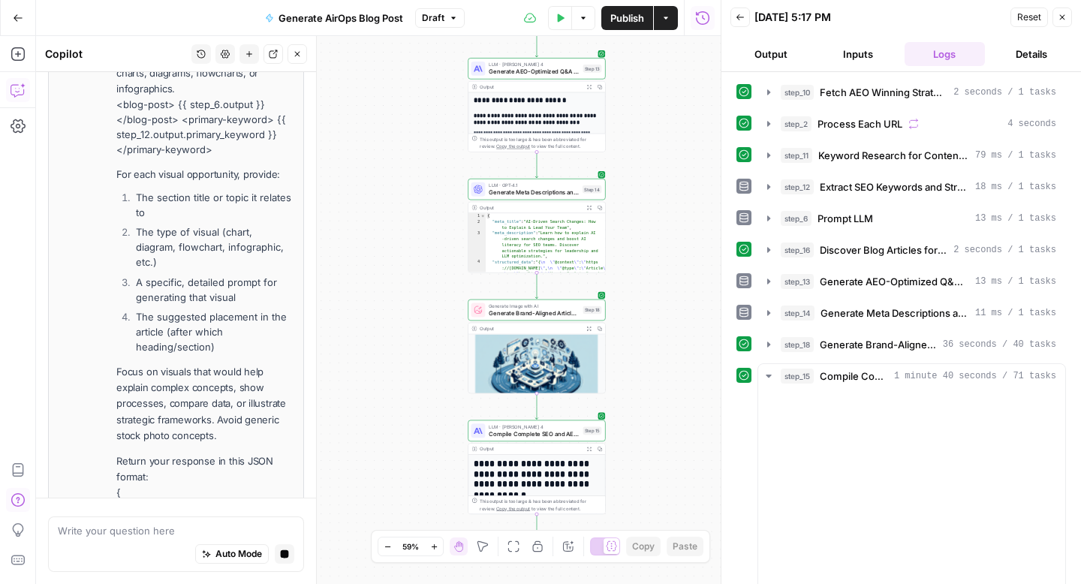
scroll to position [1420, 0]
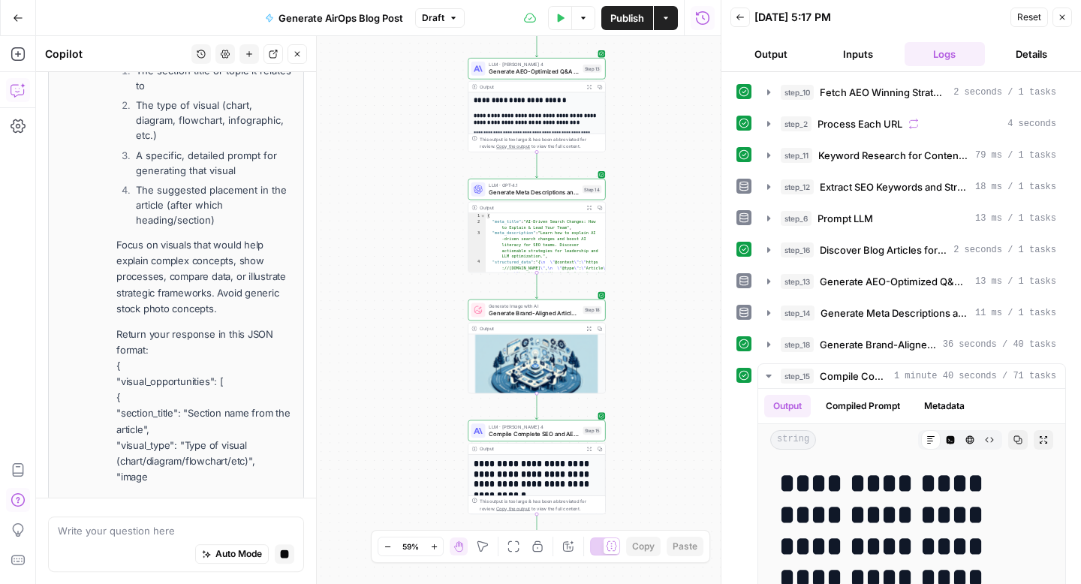
click at [1066, 12] on button "Close" at bounding box center [1062, 18] width 20 height 20
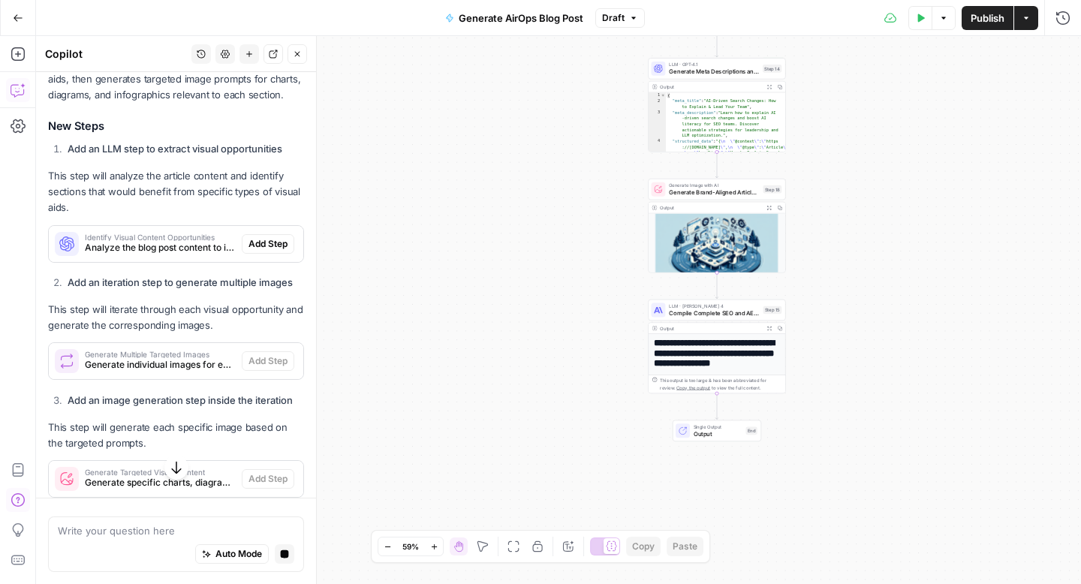
scroll to position [663, 0]
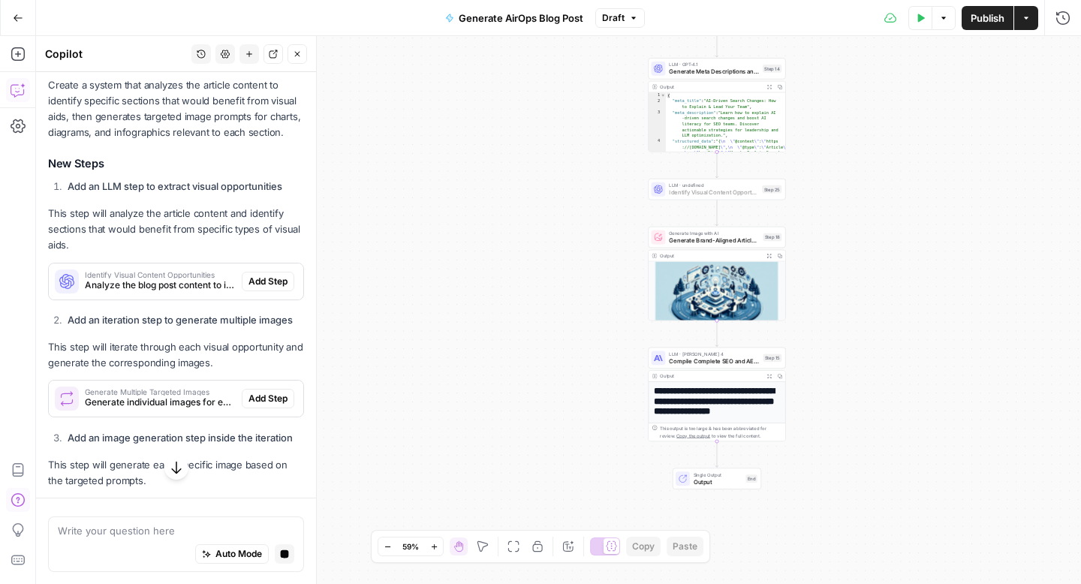
click at [272, 280] on span "Add Step" at bounding box center [267, 282] width 39 height 14
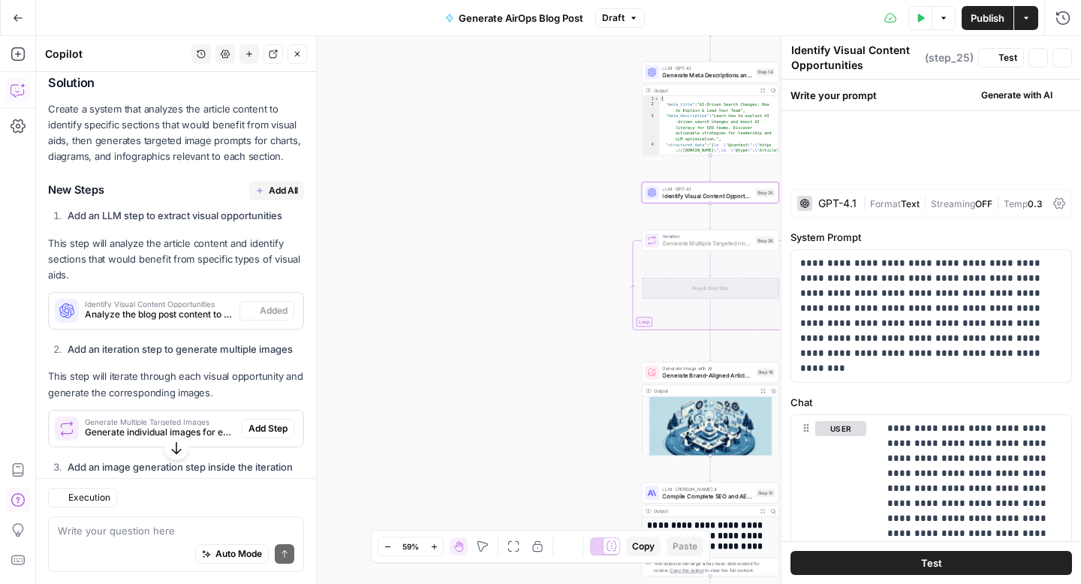
scroll to position [783, 0]
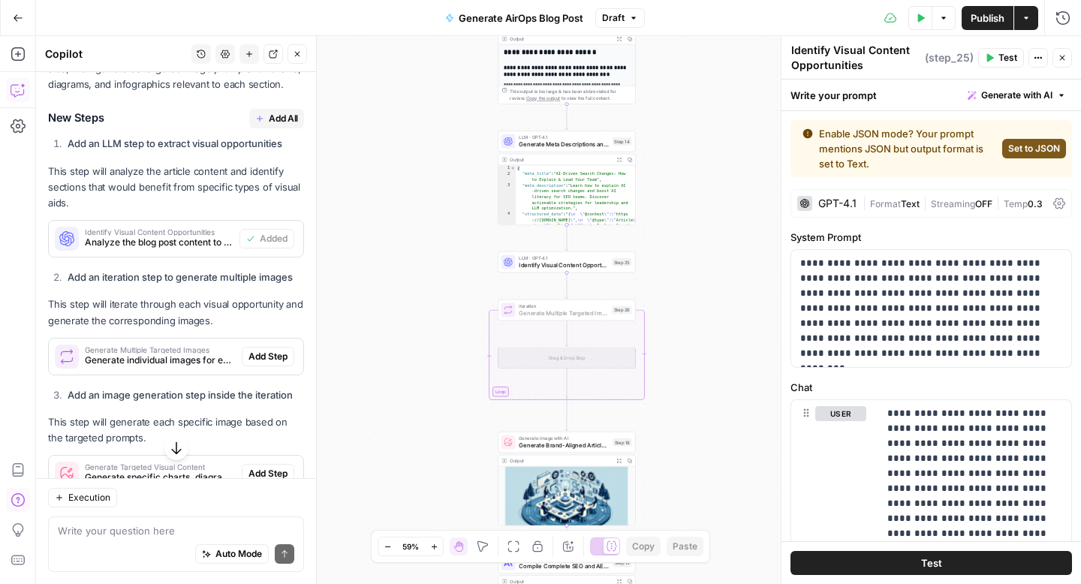
click at [269, 353] on span "Add Step" at bounding box center [267, 357] width 39 height 14
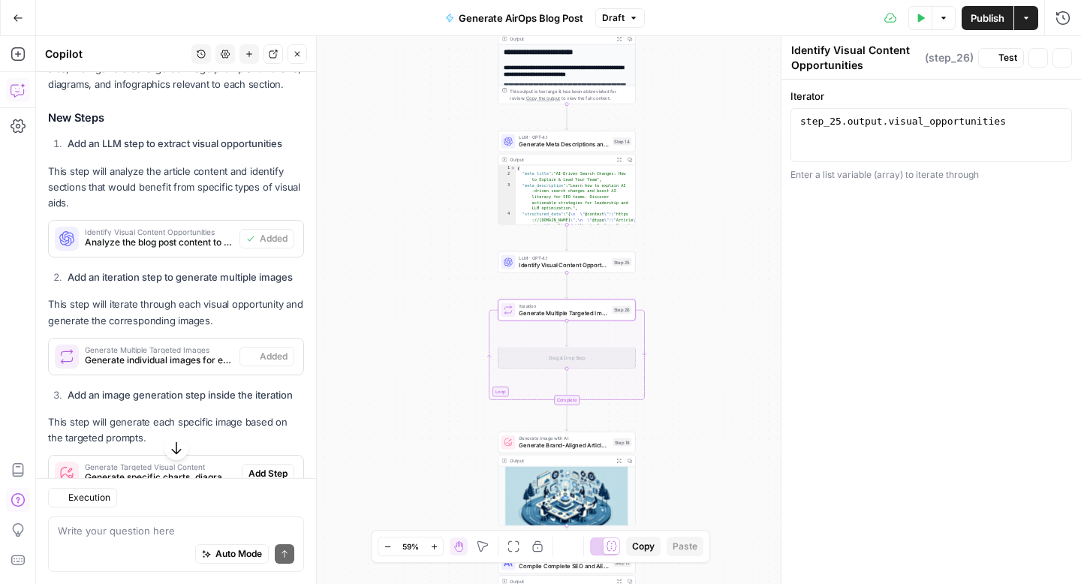
type textarea "Generate Multiple Targeted Images"
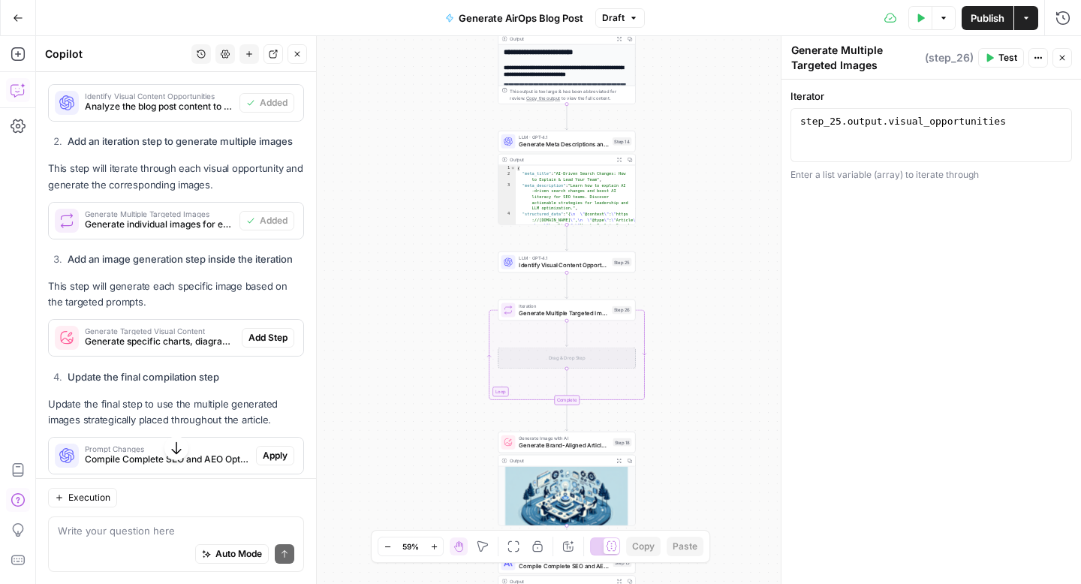
scroll to position [930, 0]
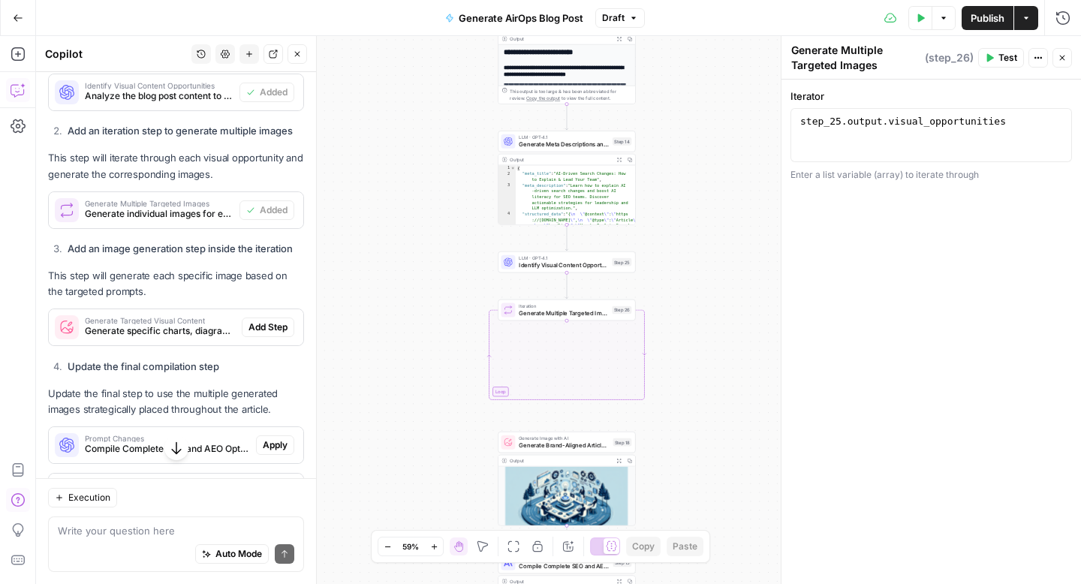
click at [256, 327] on span "Add Step" at bounding box center [267, 327] width 39 height 14
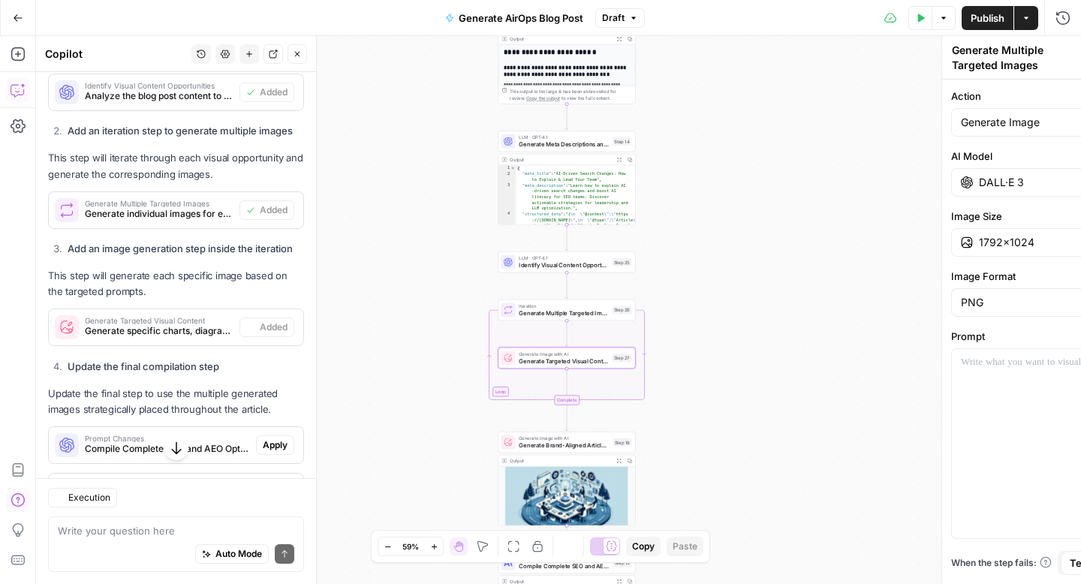
type textarea "Generate Targeted Visual Content"
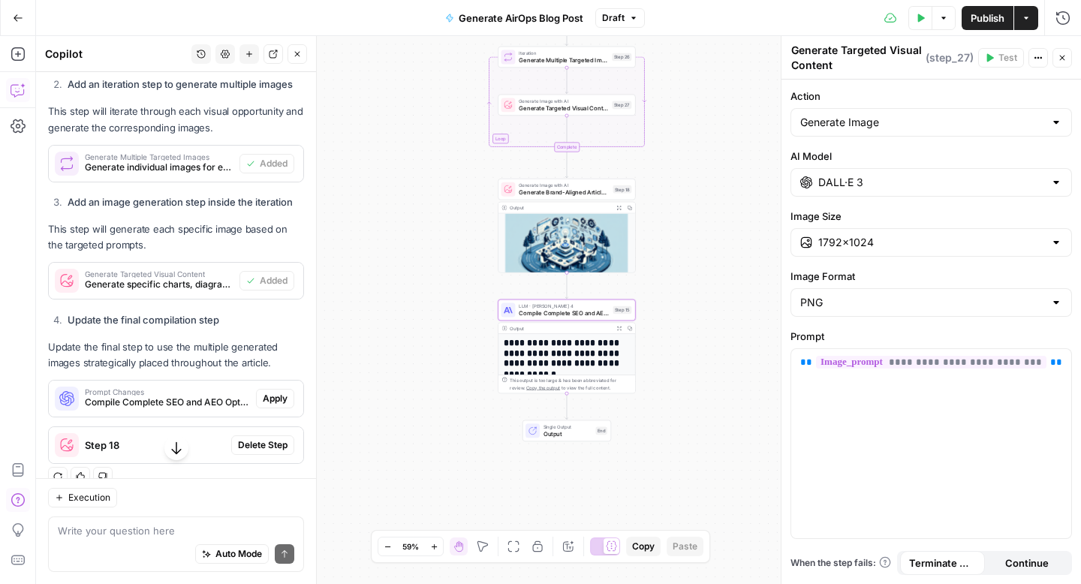
scroll to position [998, 0]
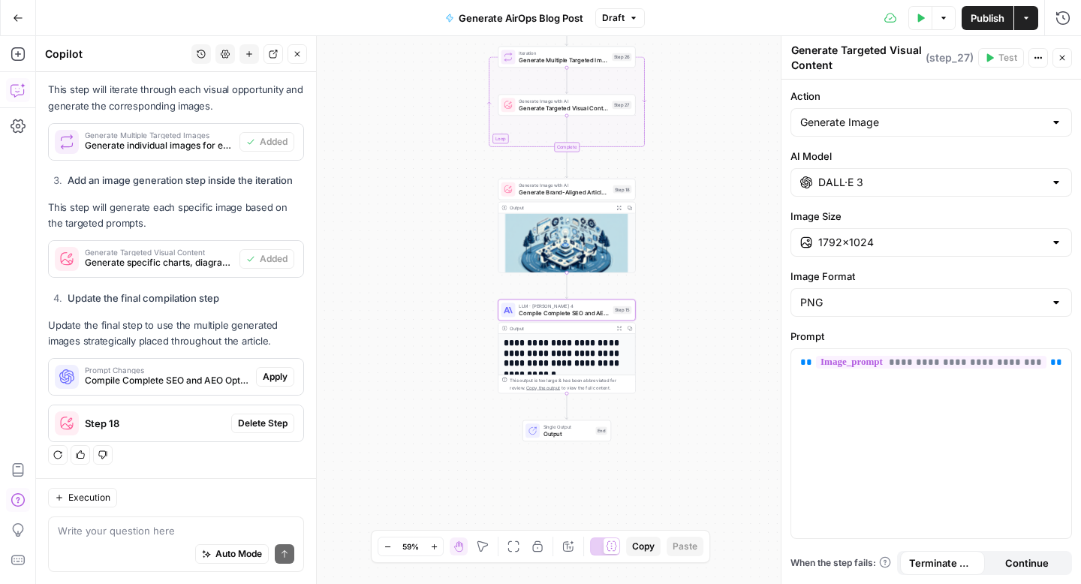
click at [277, 378] on span "Apply" at bounding box center [275, 377] width 25 height 14
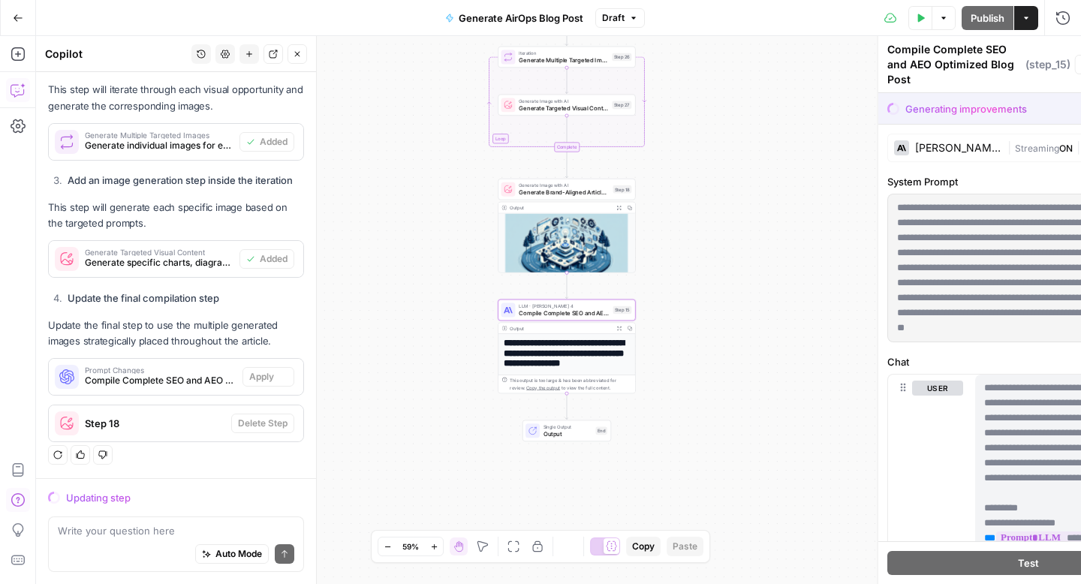
scroll to position [926, 0]
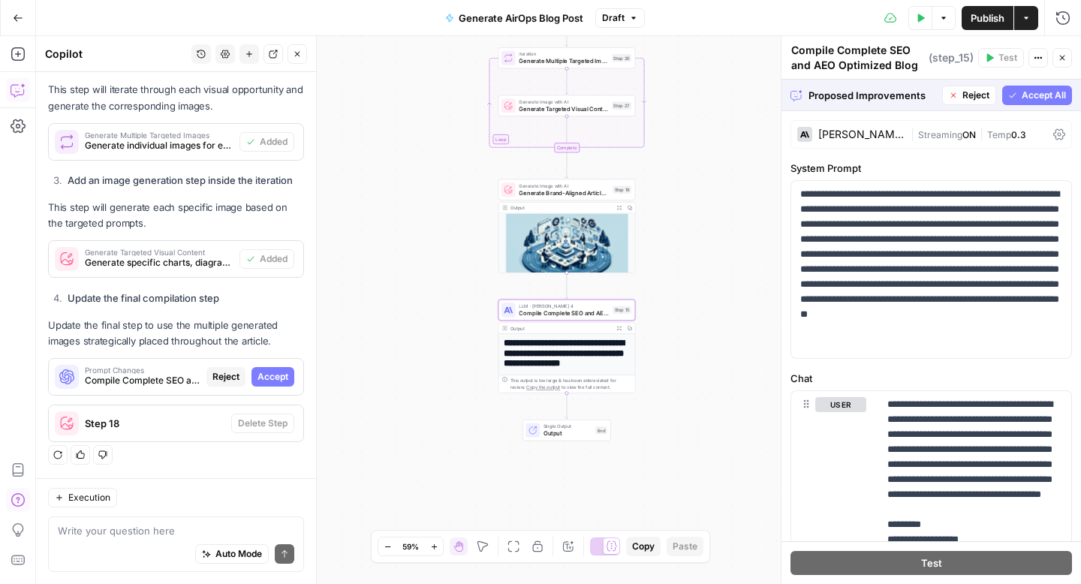
click at [263, 379] on span "Accept" at bounding box center [272, 377] width 31 height 14
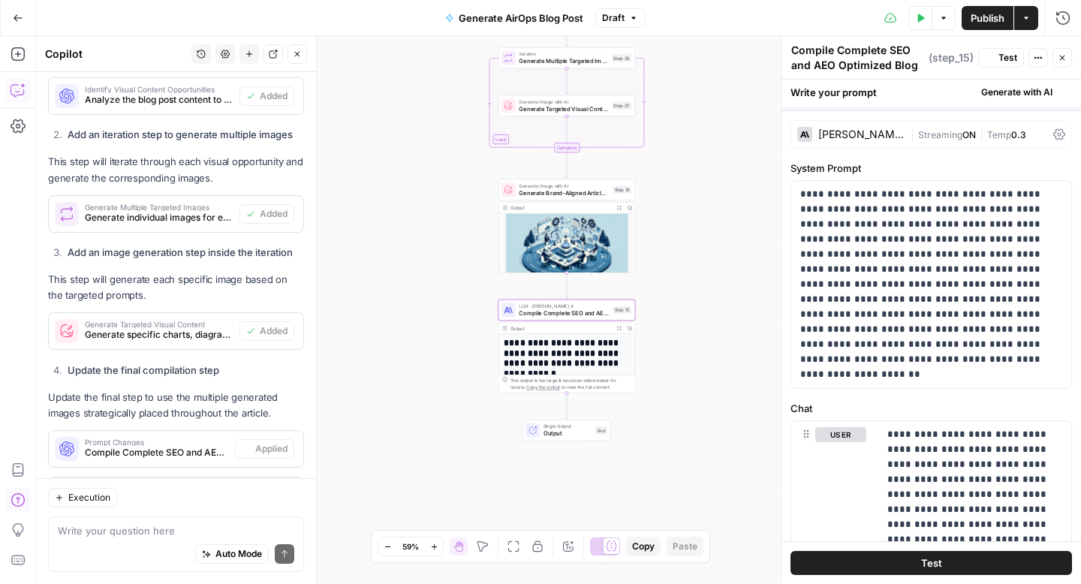
scroll to position [998, 0]
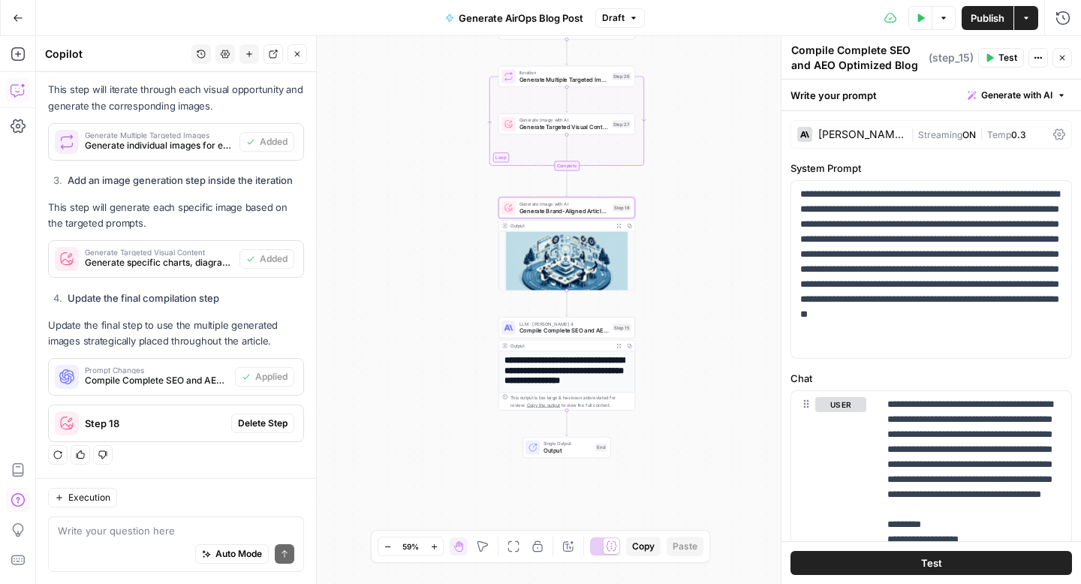
click at [257, 422] on span "Delete Step" at bounding box center [263, 424] width 50 height 14
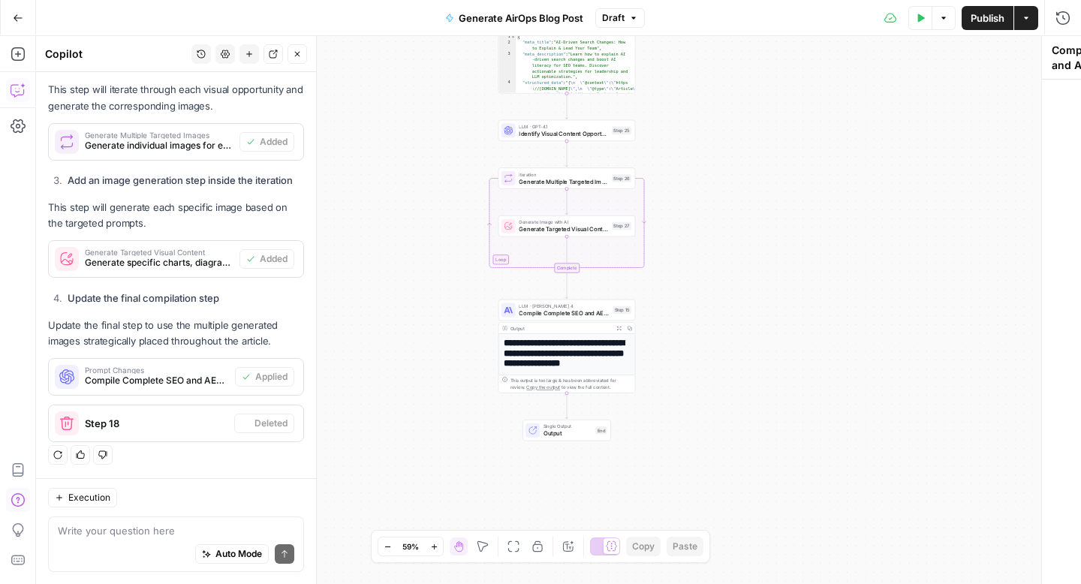
scroll to position [980, 0]
click at [922, 18] on icon "button" at bounding box center [921, 18] width 7 height 8
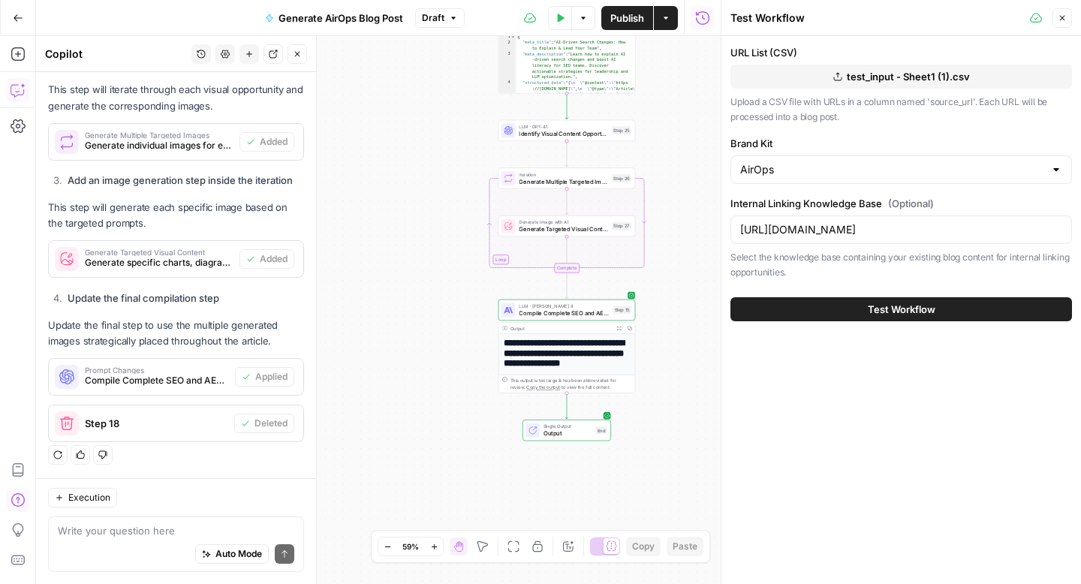
click at [825, 302] on button "Test Workflow" at bounding box center [900, 309] width 341 height 24
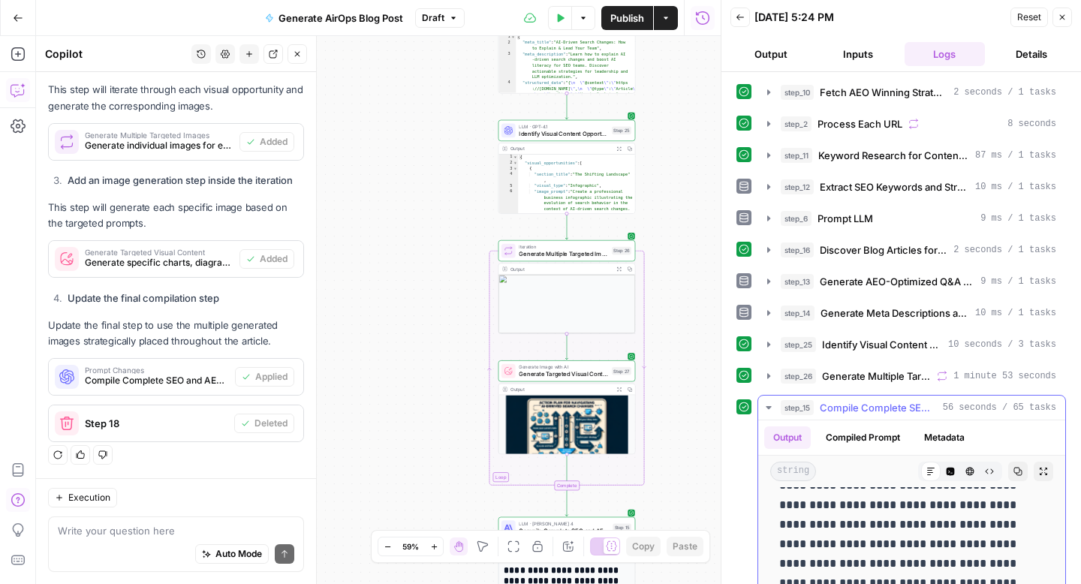
scroll to position [292, 0]
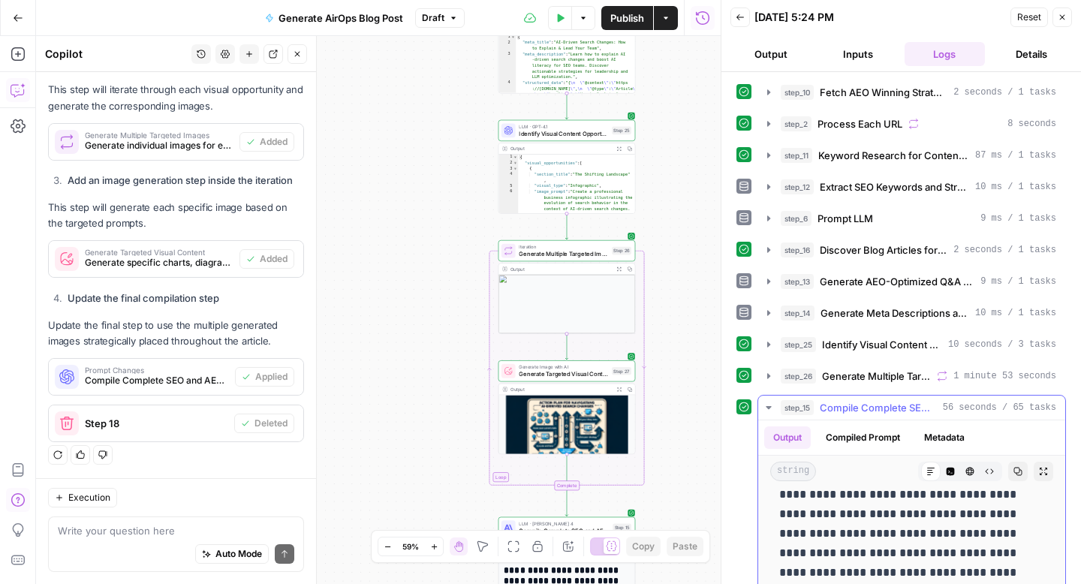
click at [1037, 468] on button "Expand Output" at bounding box center [1043, 472] width 20 height 20
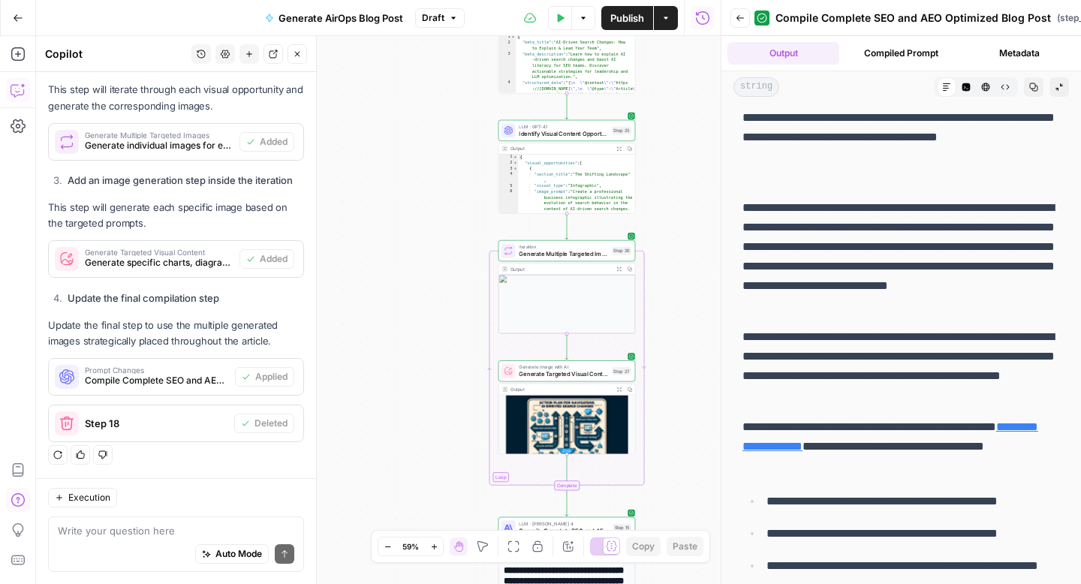
scroll to position [8595, 0]
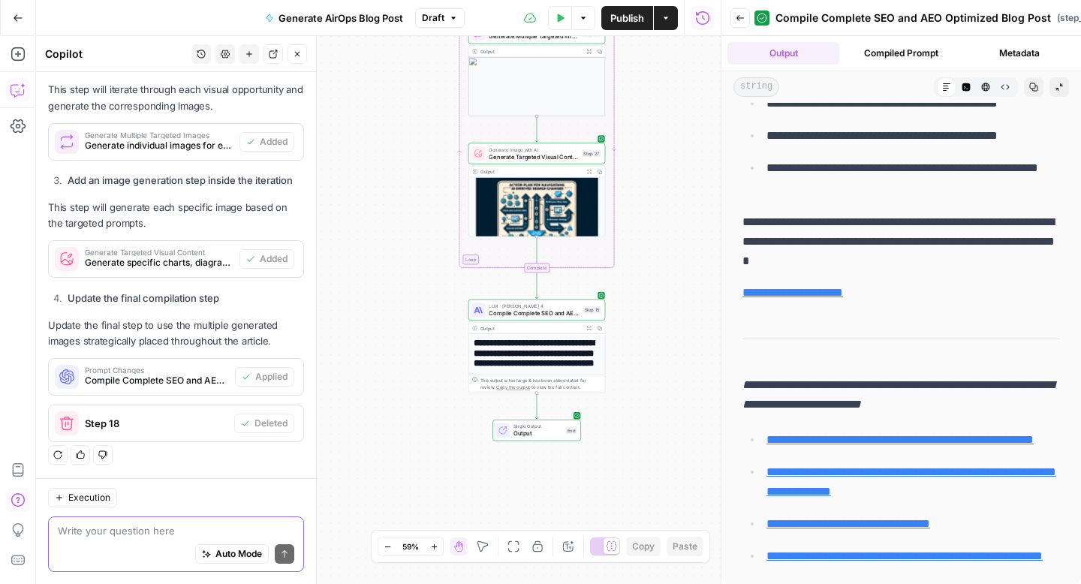
click at [98, 535] on textarea at bounding box center [176, 530] width 236 height 15
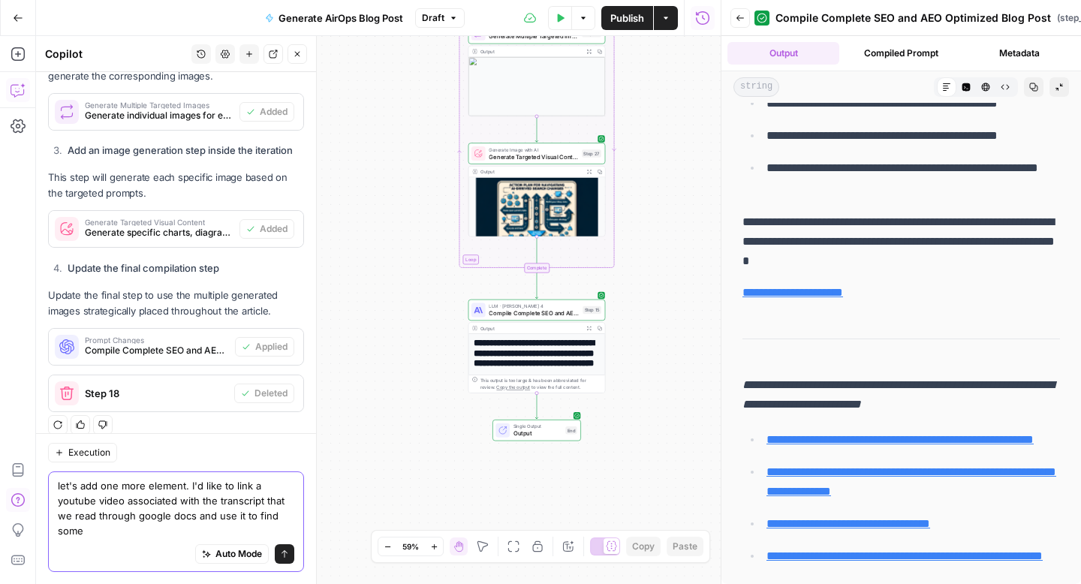
scroll to position [1025, 0]
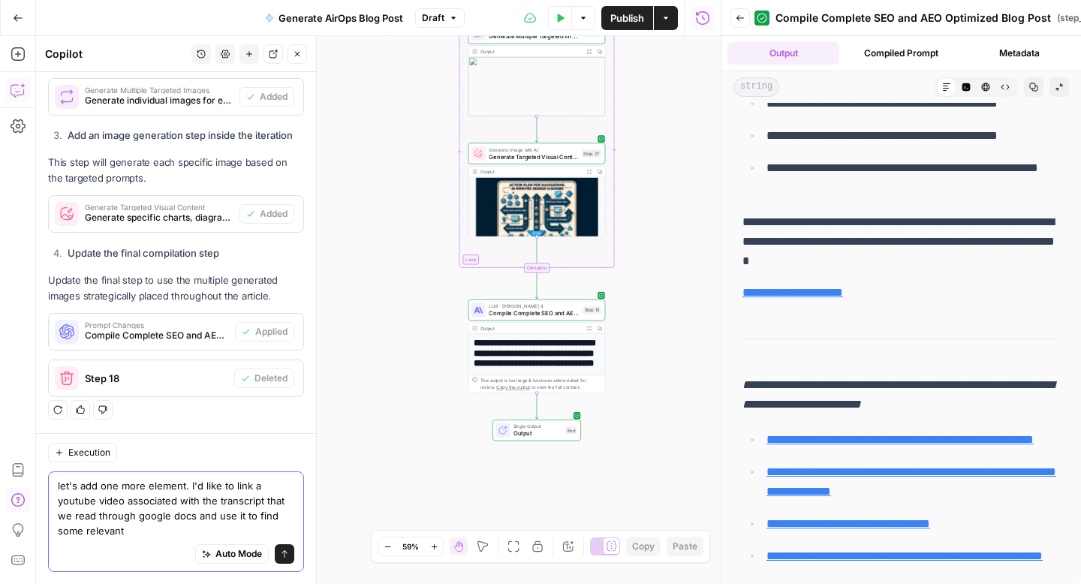
drag, startPoint x: 218, startPoint y: 516, endPoint x: 260, endPoint y: 530, distance: 44.1
click at [260, 530] on textarea "let's add one more element. I'd like to link a youtube video associated with th…" at bounding box center [176, 508] width 236 height 60
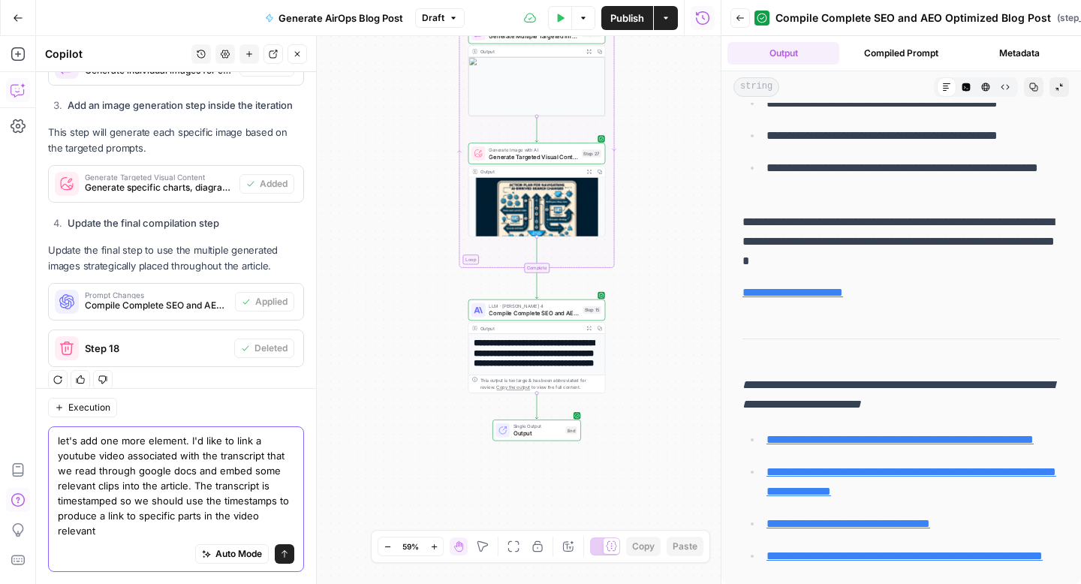
scroll to position [1070, 0]
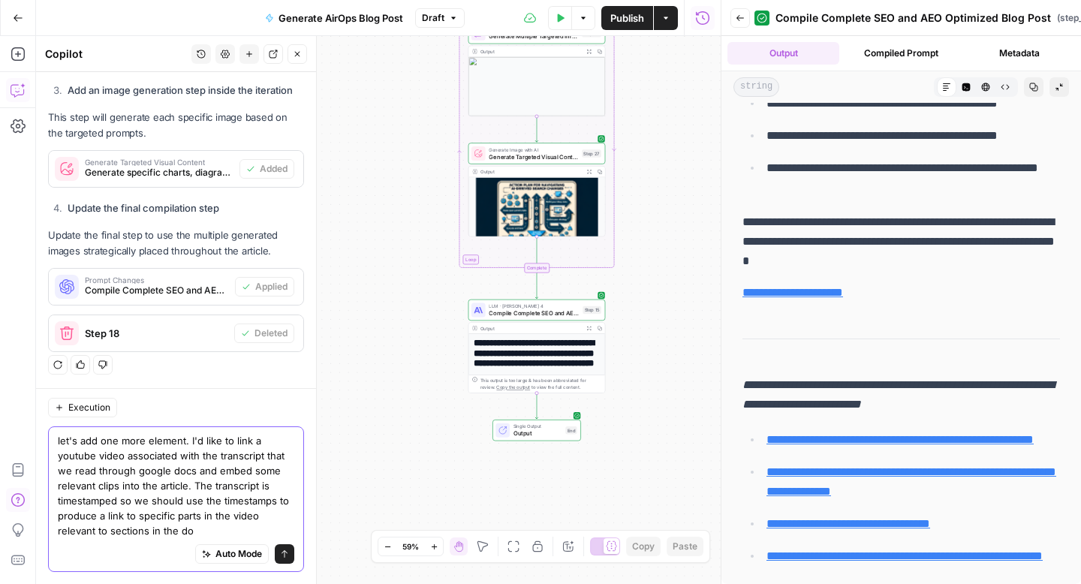
type textarea "let's add one more element. I'd like to link a youtube video associated with th…"
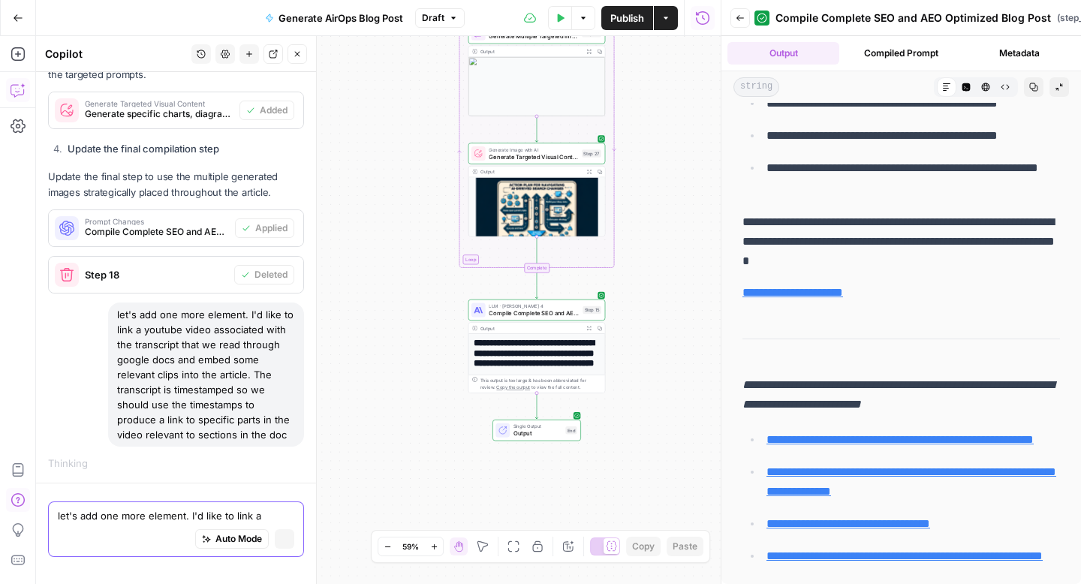
scroll to position [1036, 0]
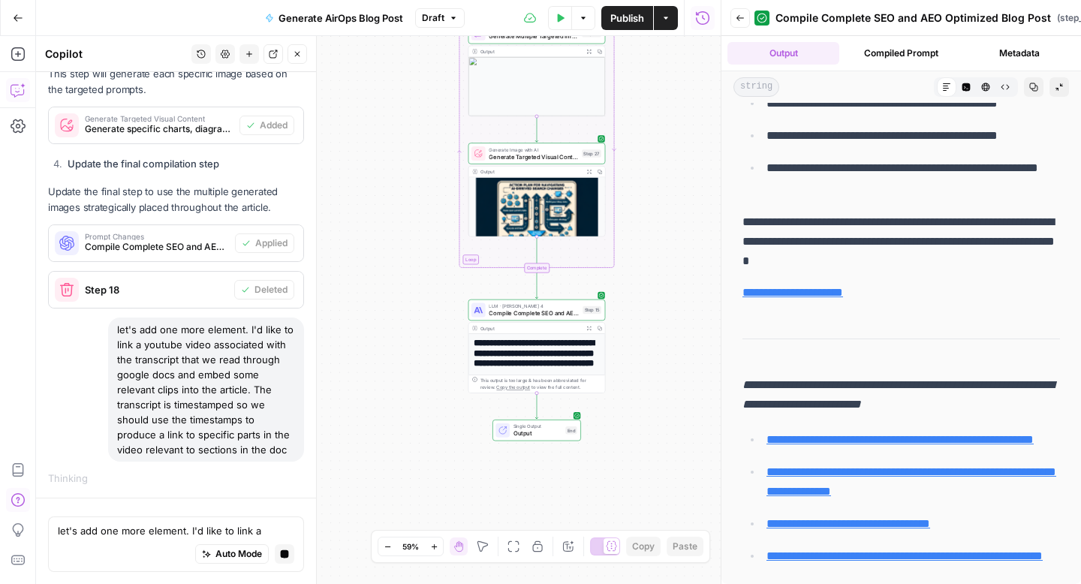
click at [734, 20] on button "Back" at bounding box center [740, 18] width 20 height 20
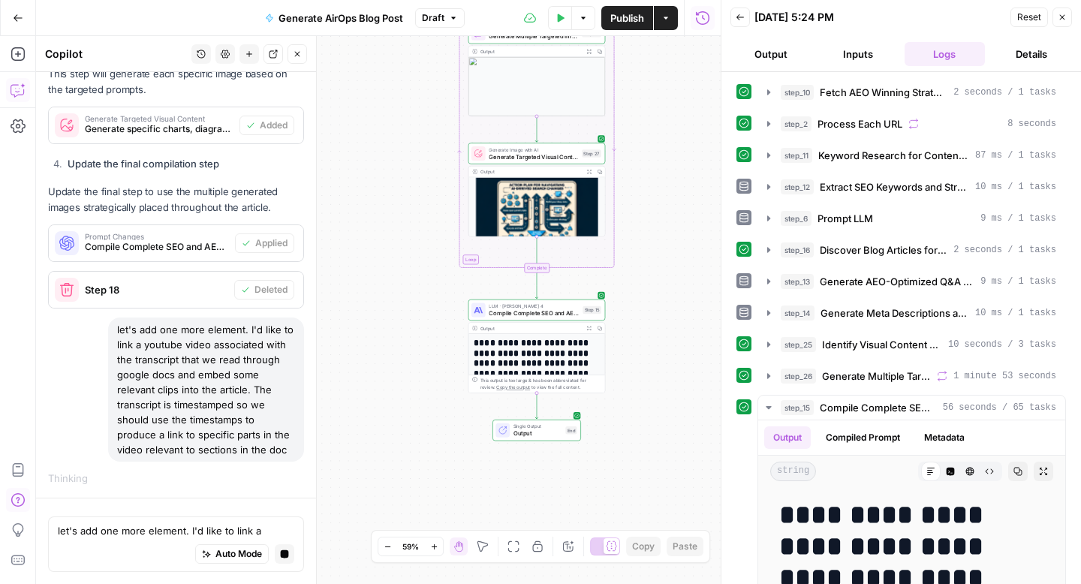
click at [1058, 20] on icon "button" at bounding box center [1061, 17] width 9 height 9
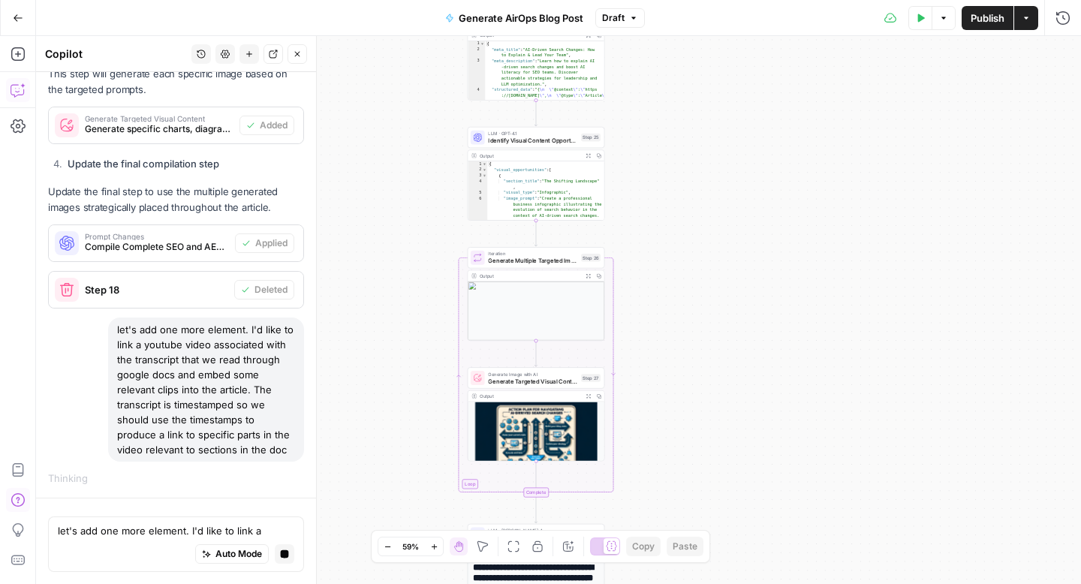
drag, startPoint x: 720, startPoint y: 167, endPoint x: 719, endPoint y: 409, distance: 242.4
click at [719, 409] on div "**********" at bounding box center [558, 310] width 1045 height 548
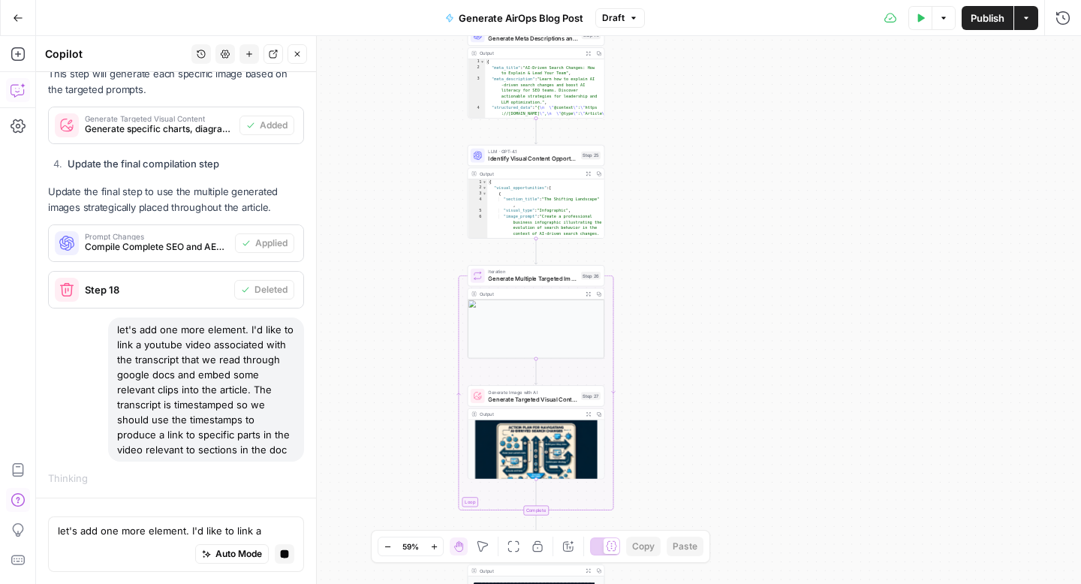
drag, startPoint x: 719, startPoint y: 224, endPoint x: 719, endPoint y: 543, distance: 318.2
click at [719, 543] on div "**********" at bounding box center [558, 310] width 1045 height 548
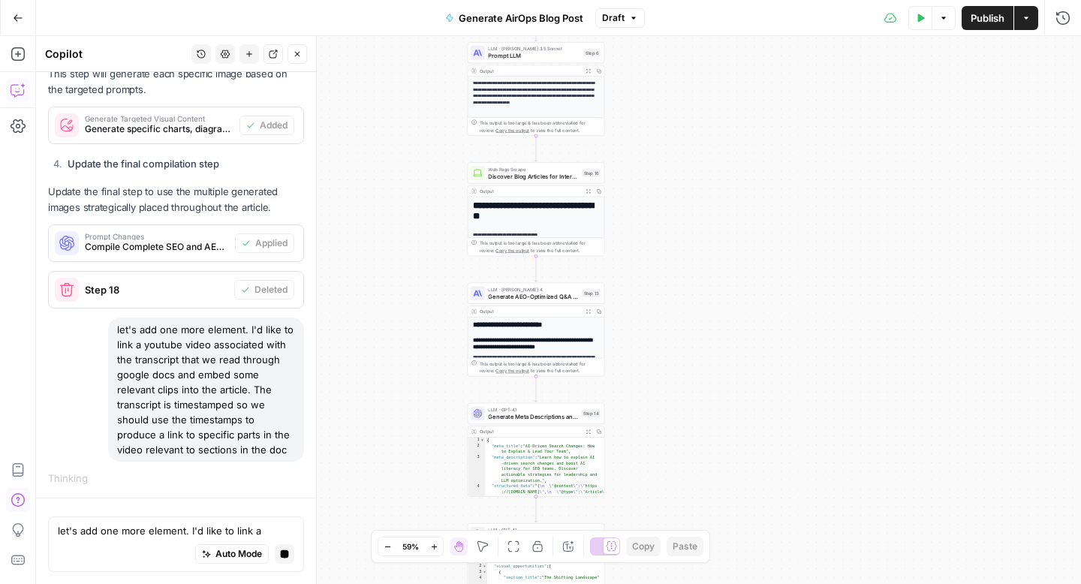
drag, startPoint x: 708, startPoint y: 206, endPoint x: 708, endPoint y: 564, distance: 358.0
click at [708, 564] on div "**********" at bounding box center [558, 310] width 1045 height 548
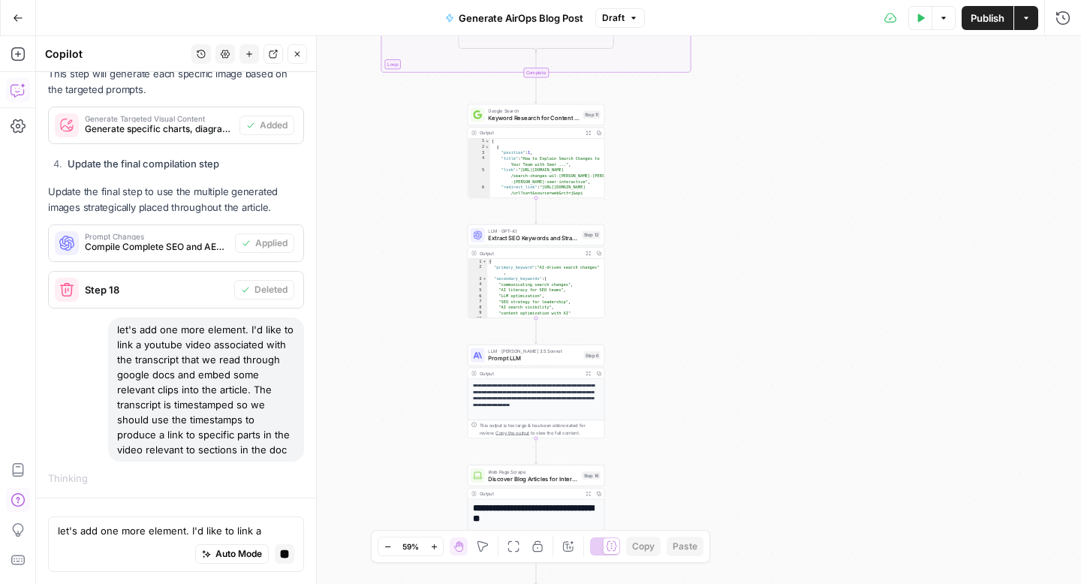
drag, startPoint x: 695, startPoint y: 177, endPoint x: 695, endPoint y: 534, distance: 356.5
click at [695, 534] on body "**********" at bounding box center [540, 292] width 1081 height 584
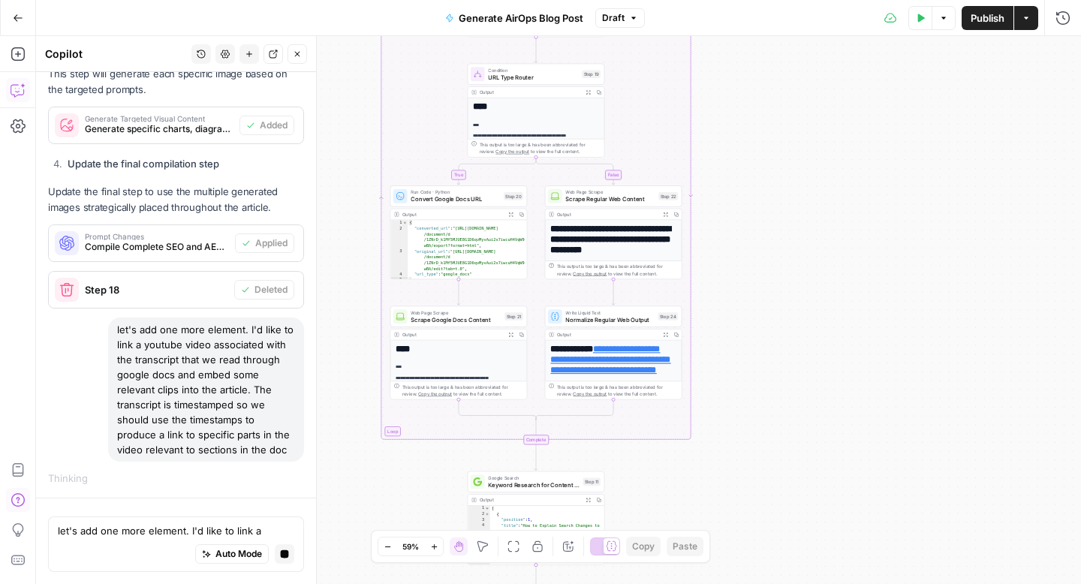
drag, startPoint x: 750, startPoint y: 233, endPoint x: 750, endPoint y: 526, distance: 293.4
click at [750, 526] on div "**********" at bounding box center [558, 310] width 1045 height 548
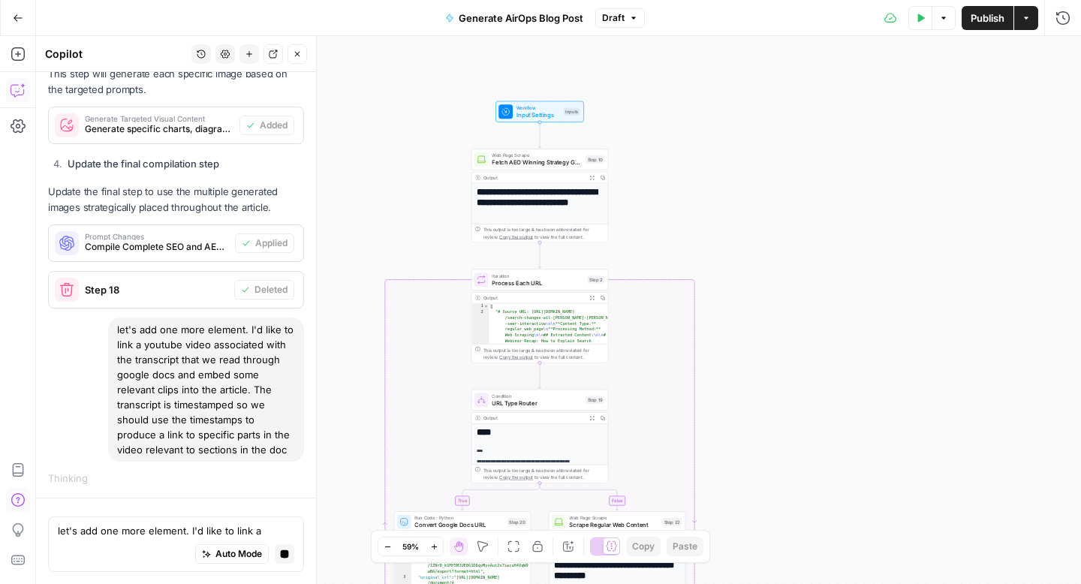
drag, startPoint x: 749, startPoint y: 240, endPoint x: 752, endPoint y: 221, distance: 19.0
click at [752, 221] on div "**********" at bounding box center [558, 310] width 1045 height 548
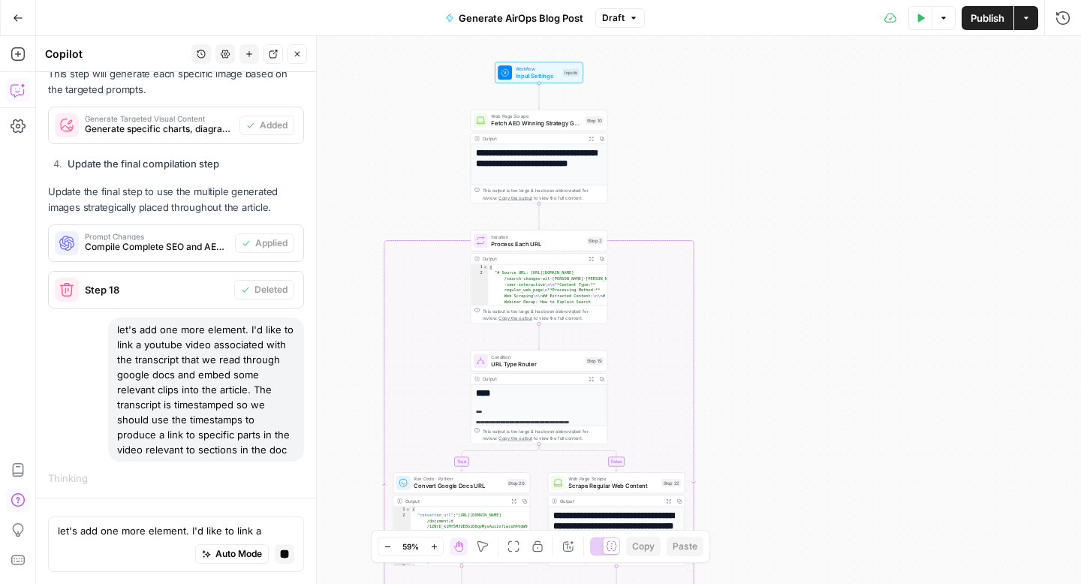
drag, startPoint x: 662, startPoint y: 212, endPoint x: 662, endPoint y: 146, distance: 66.0
click at [662, 146] on div "**********" at bounding box center [558, 310] width 1045 height 548
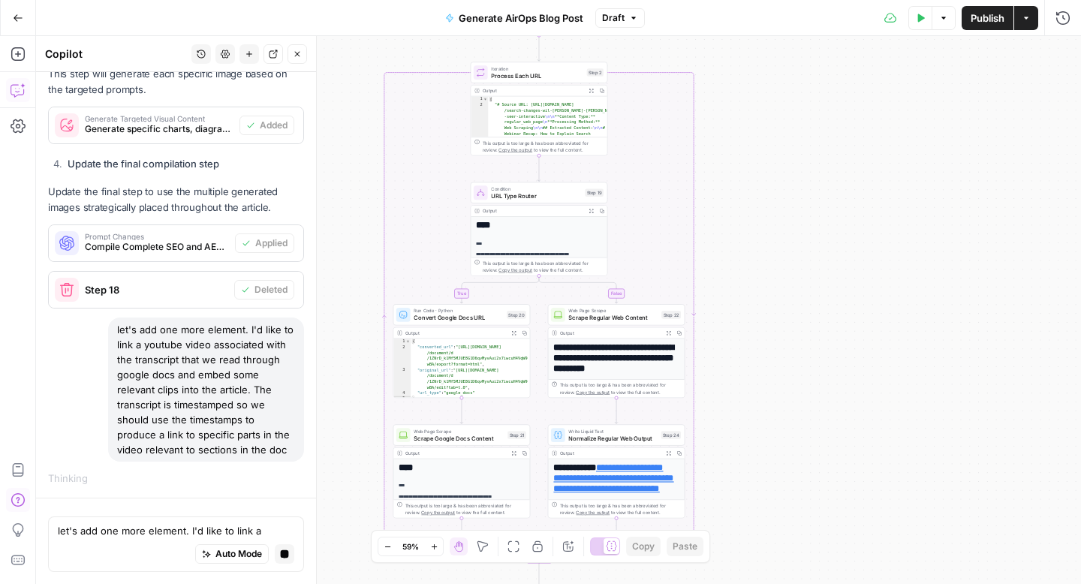
drag, startPoint x: 739, startPoint y: 262, endPoint x: 739, endPoint y: 126, distance: 135.8
click at [739, 126] on div "**********" at bounding box center [558, 310] width 1045 height 548
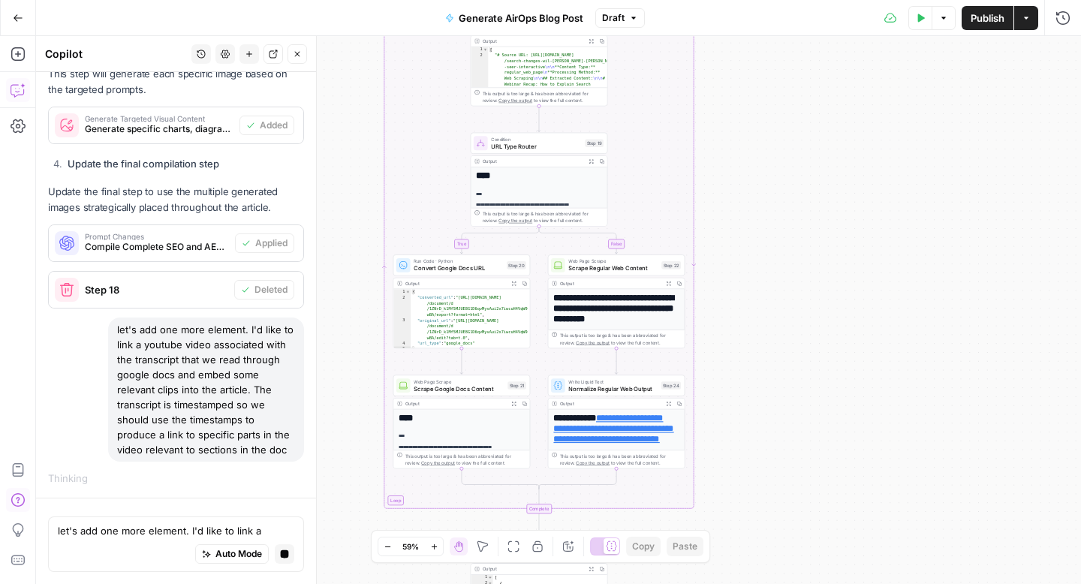
drag, startPoint x: 771, startPoint y: 262, endPoint x: 771, endPoint y: 212, distance: 50.3
click at [771, 212] on div "**********" at bounding box center [558, 310] width 1045 height 548
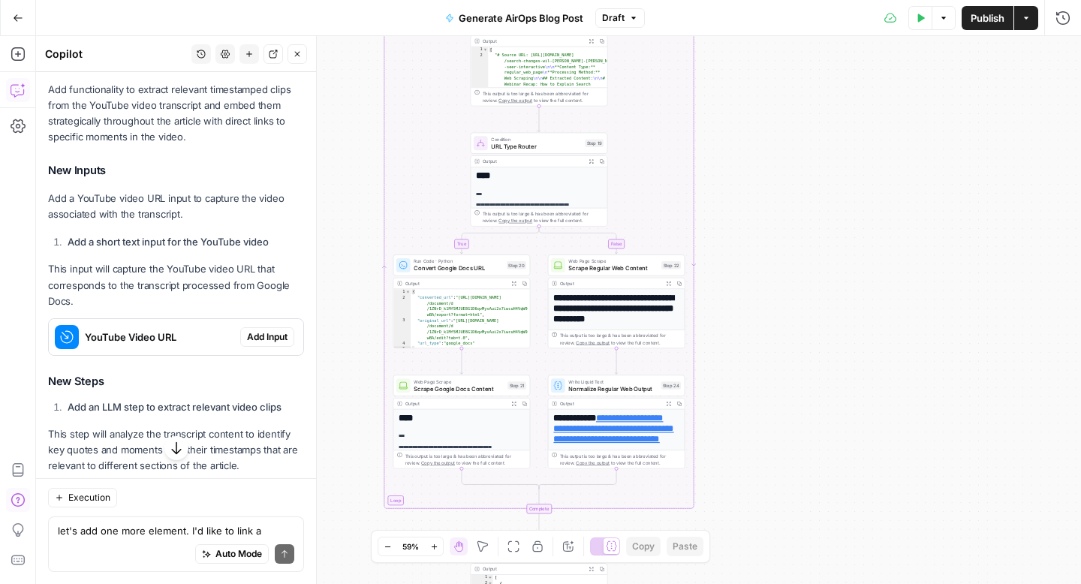
scroll to position [1517, 0]
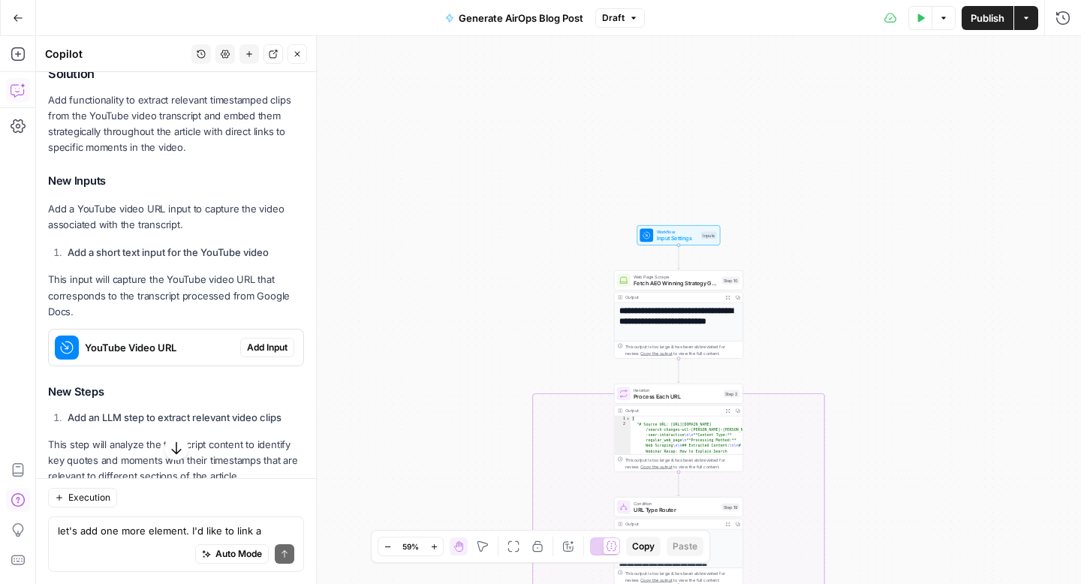
click at [264, 353] on span "Add Input" at bounding box center [267, 348] width 41 height 14
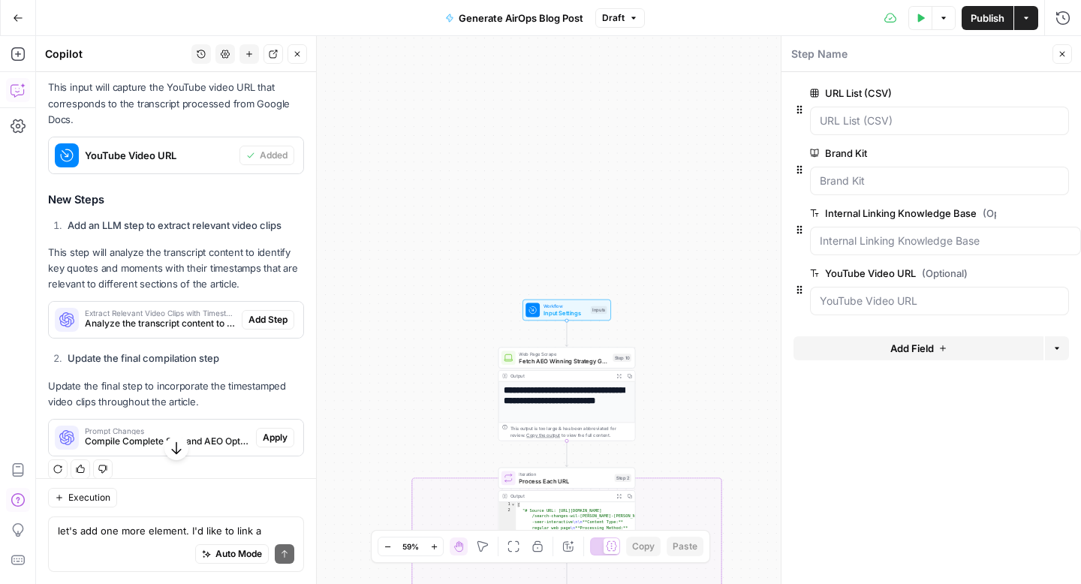
scroll to position [1748, 0]
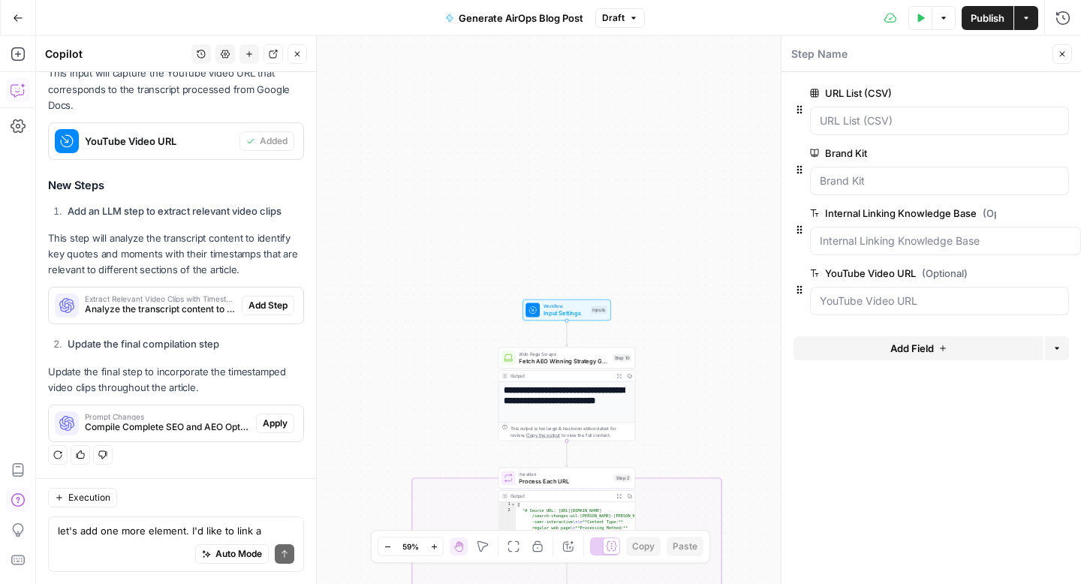
click at [258, 304] on span "Add Step" at bounding box center [267, 306] width 39 height 14
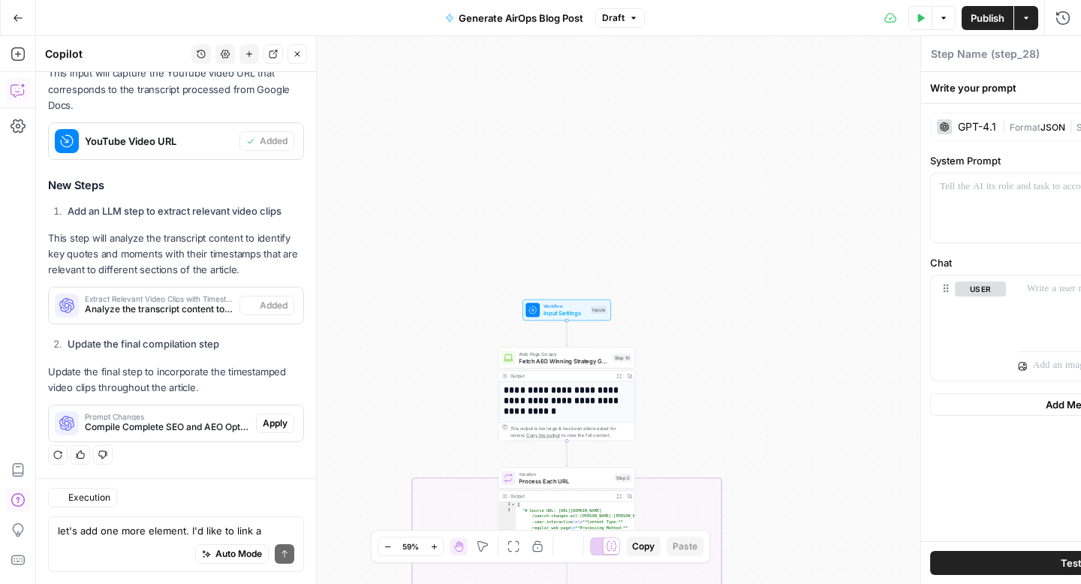
type textarea "Extract Relevant Video Clips with Timestamps"
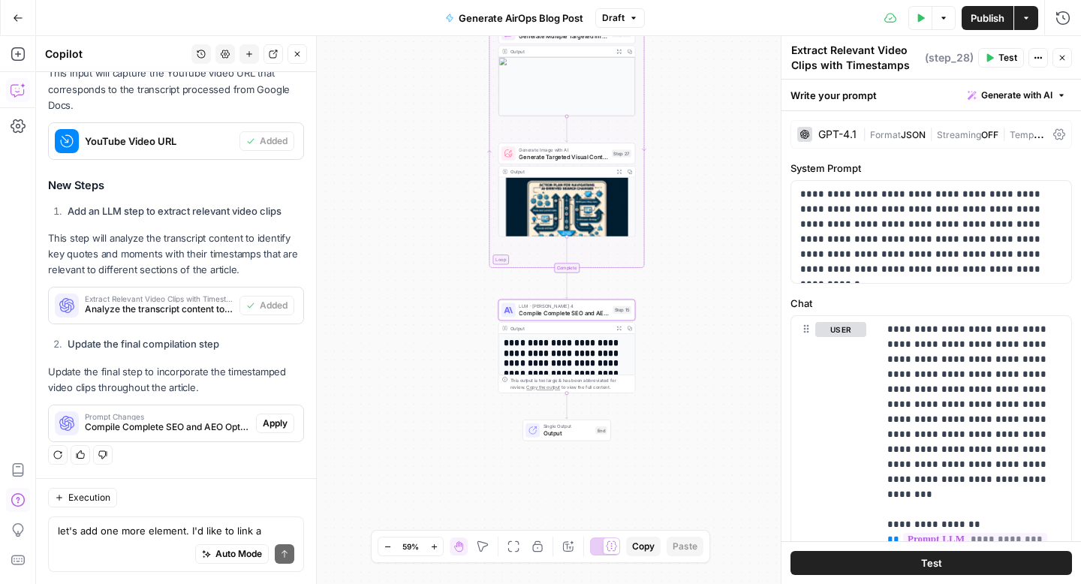
click at [272, 426] on span "Apply" at bounding box center [275, 424] width 25 height 14
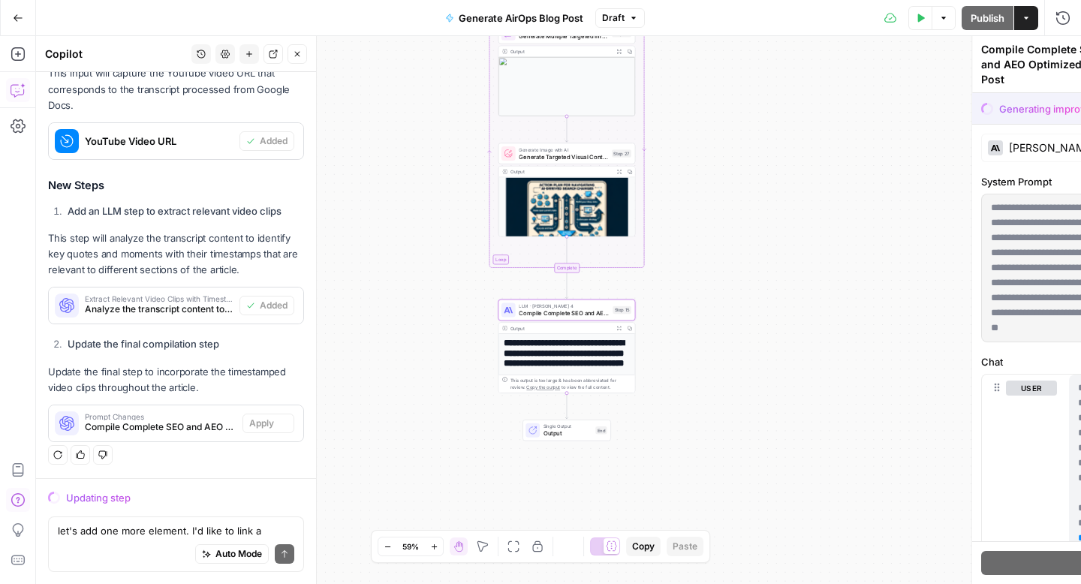
scroll to position [1652, 0]
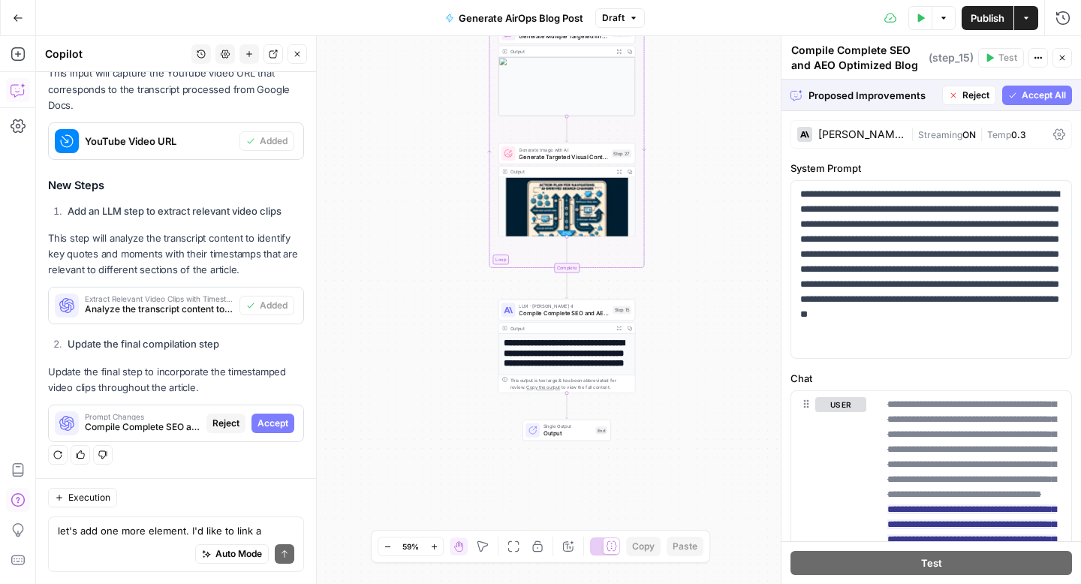
click at [1049, 102] on button "Accept All" at bounding box center [1037, 96] width 70 height 20
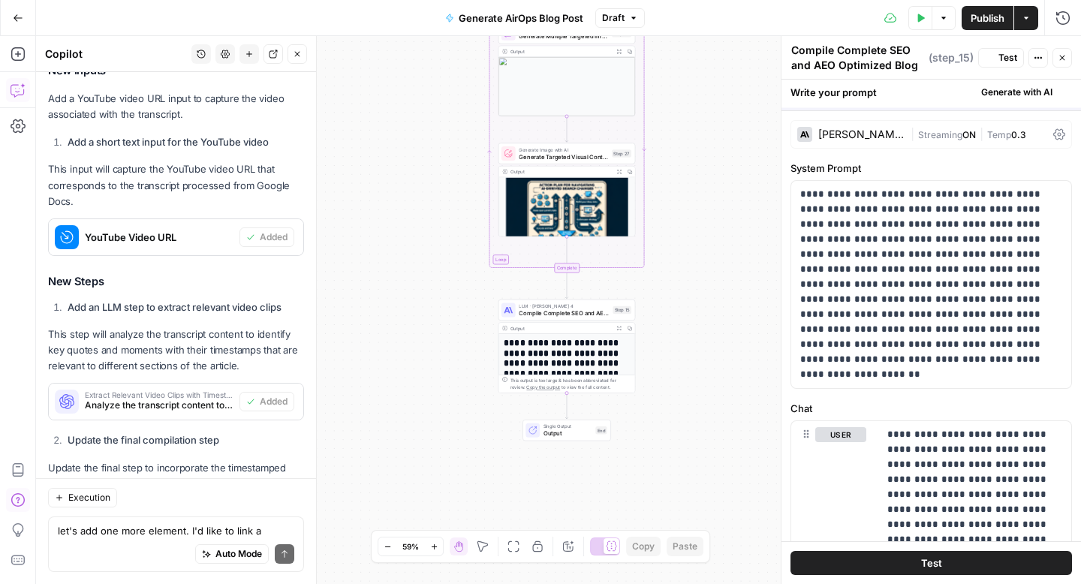
scroll to position [1748, 0]
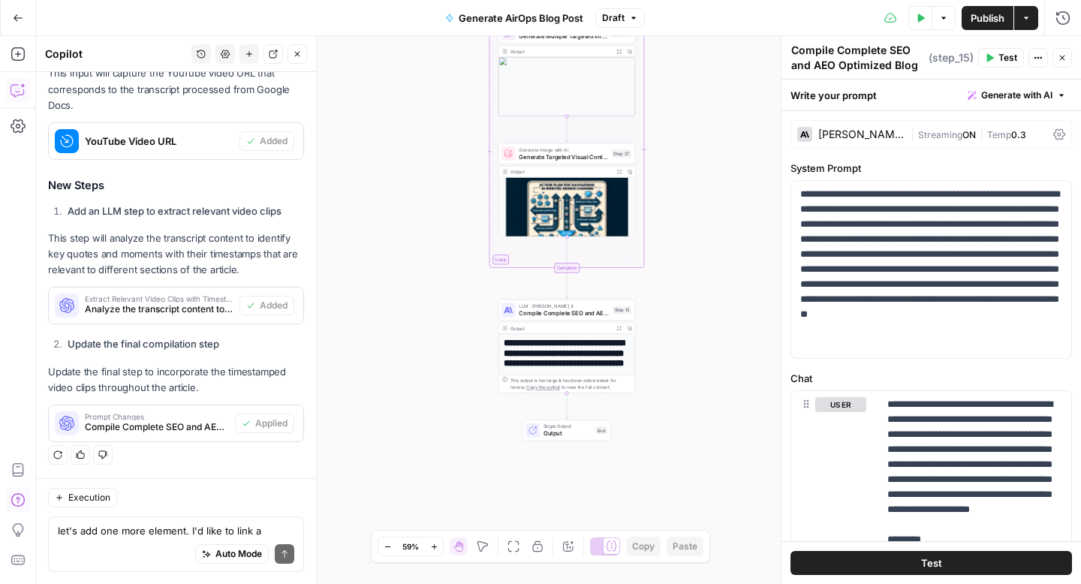
click at [924, 563] on span "Test" at bounding box center [931, 562] width 21 height 15
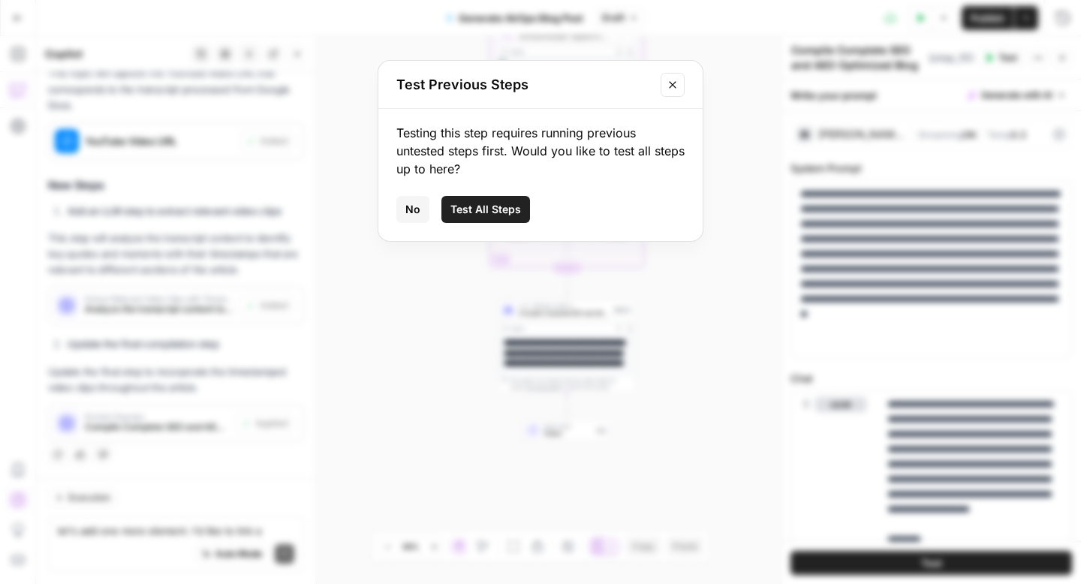
click at [663, 85] on button "Close modal" at bounding box center [672, 85] width 24 height 24
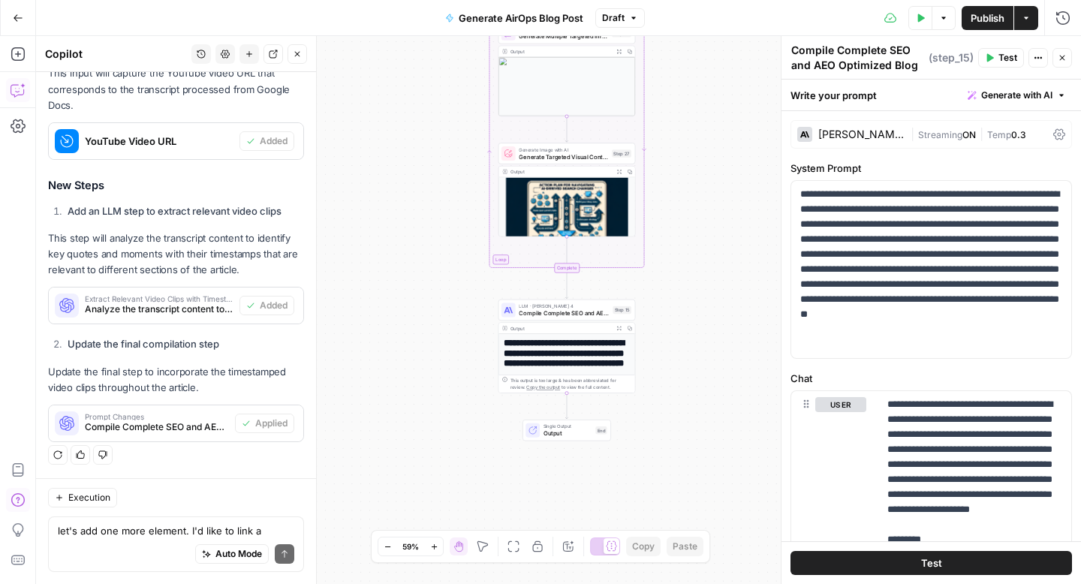
click at [923, 17] on icon "button" at bounding box center [920, 18] width 9 height 9
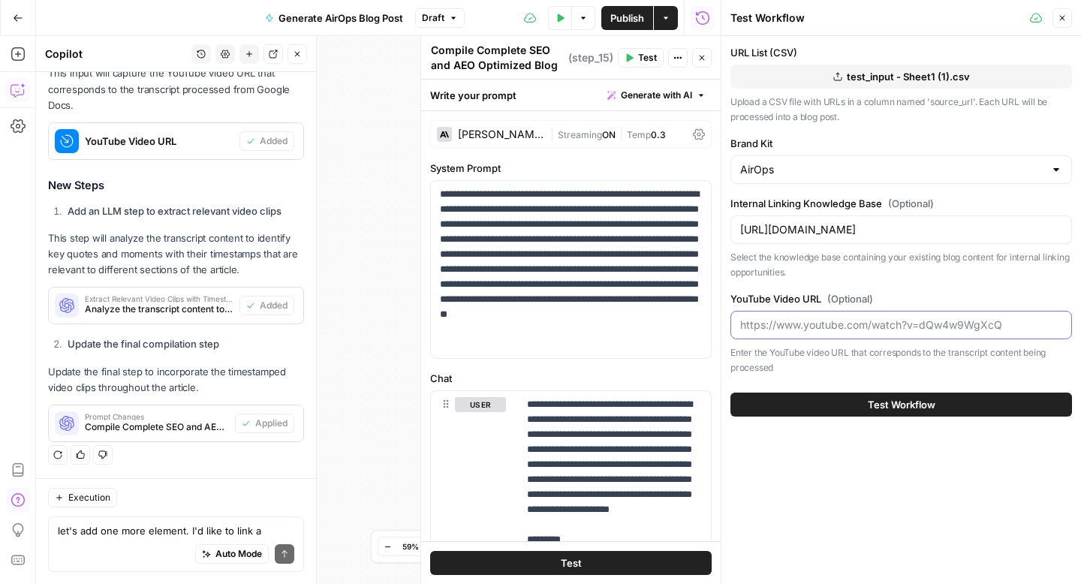
click at [827, 328] on input "YouTube Video URL (Optional)" at bounding box center [901, 324] width 322 height 15
paste input "[URL][DOMAIN_NAME]."
type input "[URL][DOMAIN_NAME]."
click at [848, 392] on button "Test Workflow" at bounding box center [900, 404] width 341 height 24
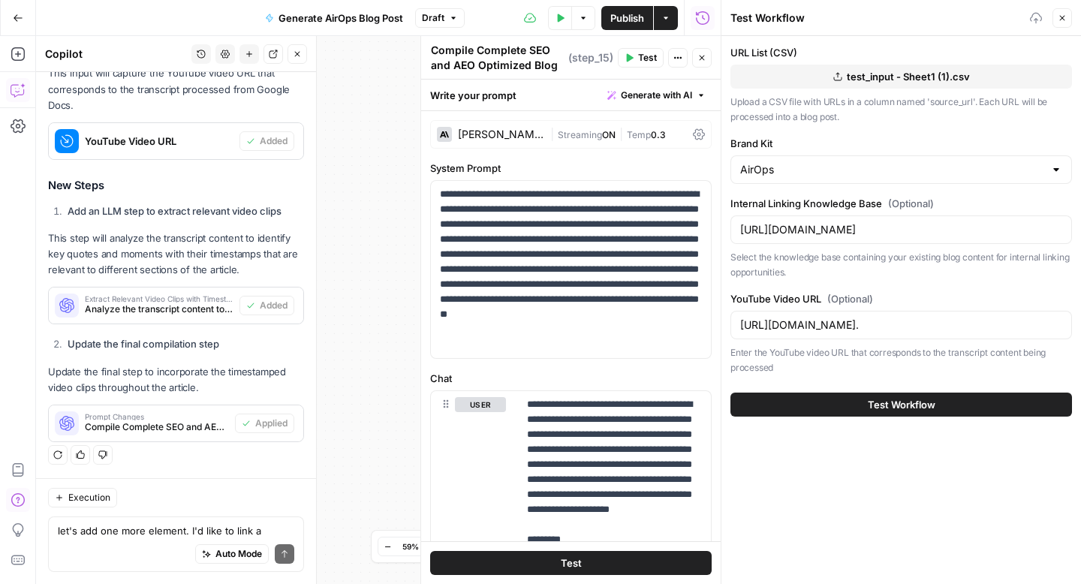
scroll to position [0, 0]
click at [856, 407] on button "Test Workflow" at bounding box center [900, 404] width 341 height 24
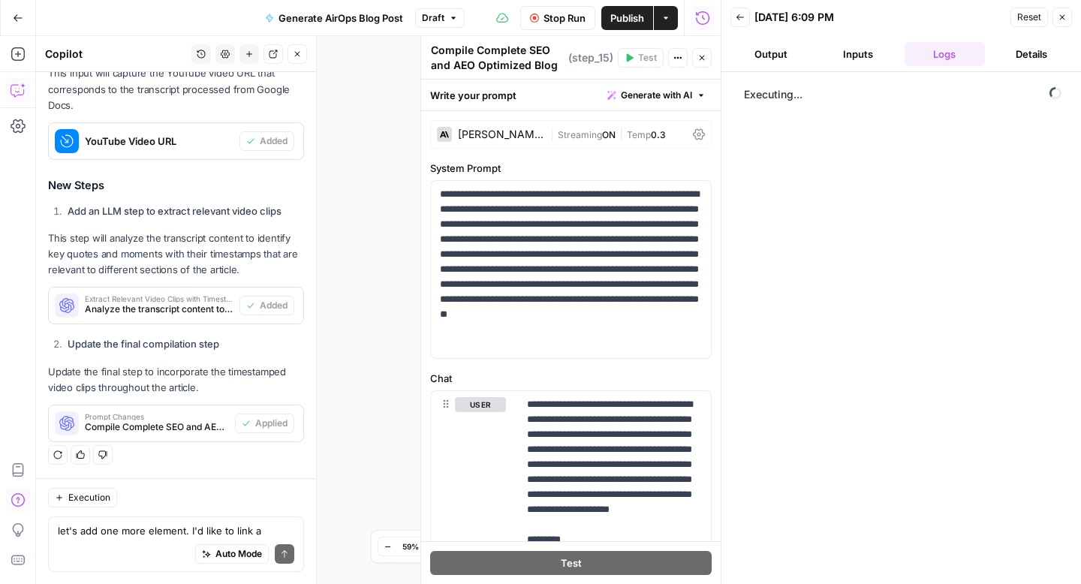
click at [701, 53] on icon "button" at bounding box center [701, 57] width 9 height 9
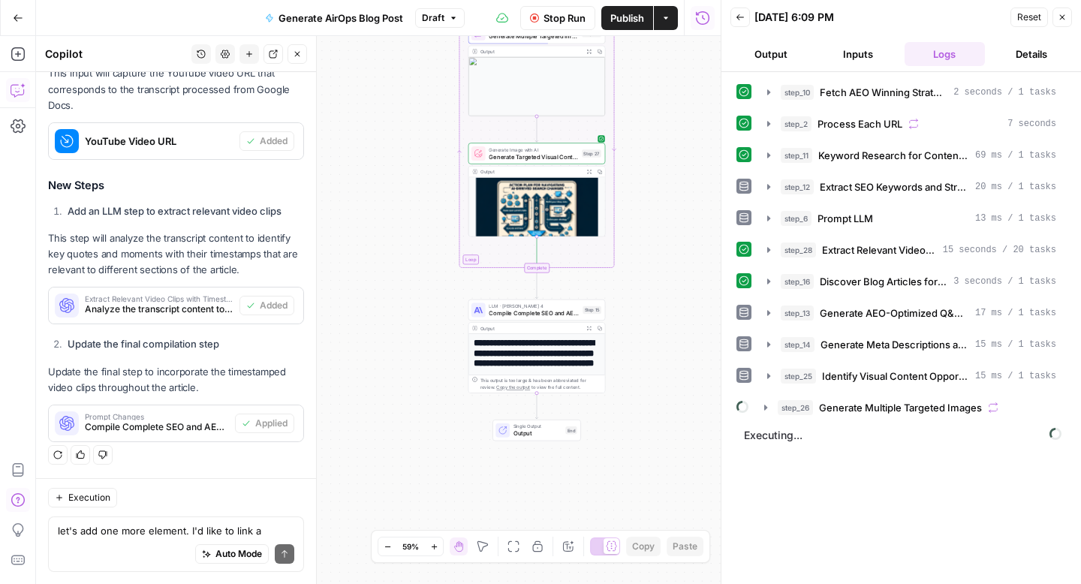
click at [150, 540] on div "Auto Mode Send" at bounding box center [176, 554] width 236 height 33
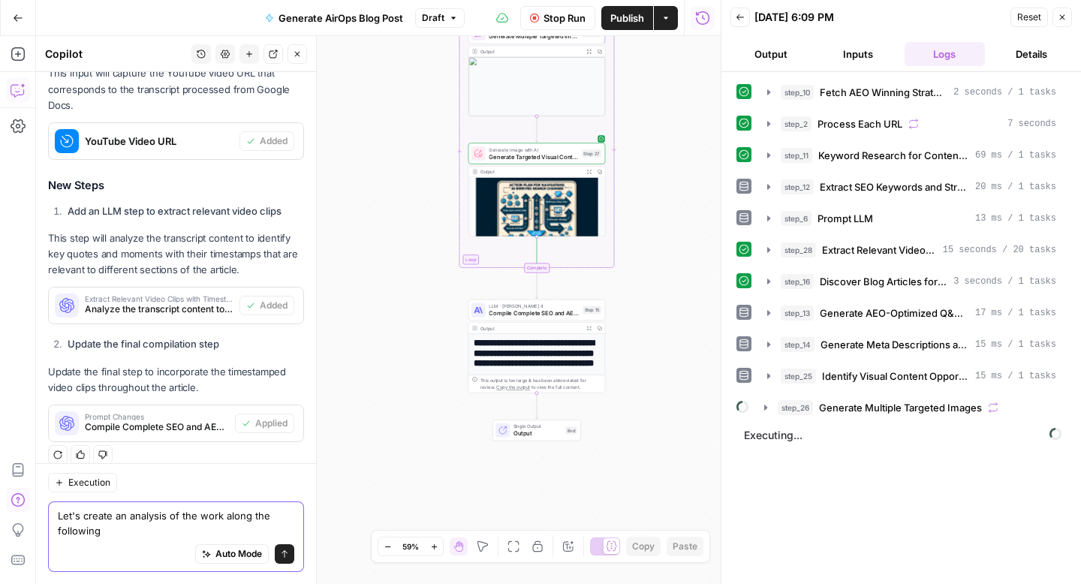
scroll to position [1763, 0]
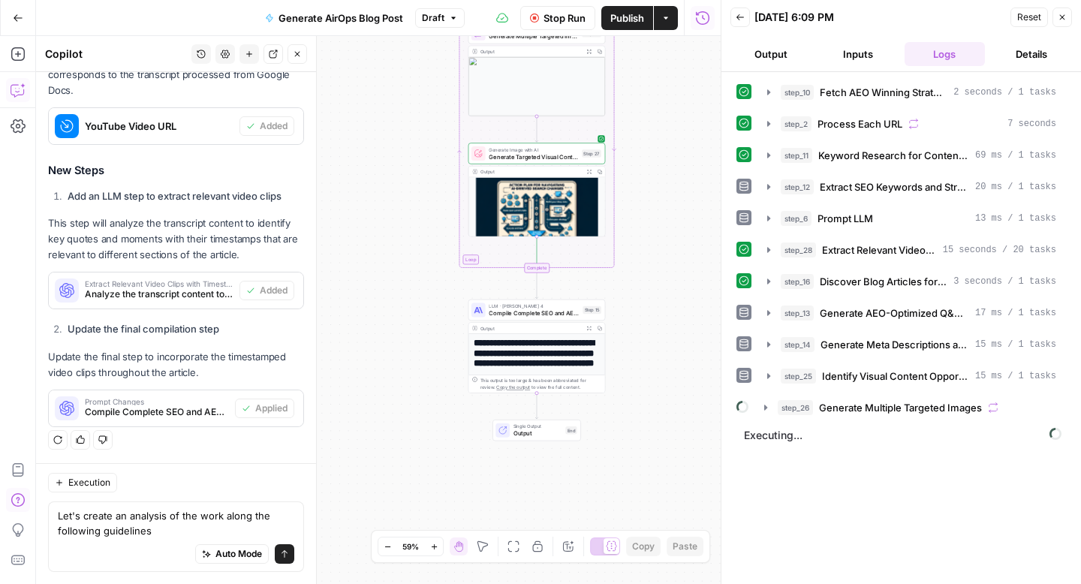
click at [168, 547] on div "Auto Mode Send" at bounding box center [176, 554] width 236 height 33
click at [178, 534] on textarea "Let's create an analysis of the work along the following guidelines" at bounding box center [176, 523] width 236 height 30
paste textarea "2. Assumptions & Decision Points: Outline which brand elements or keywords you …"
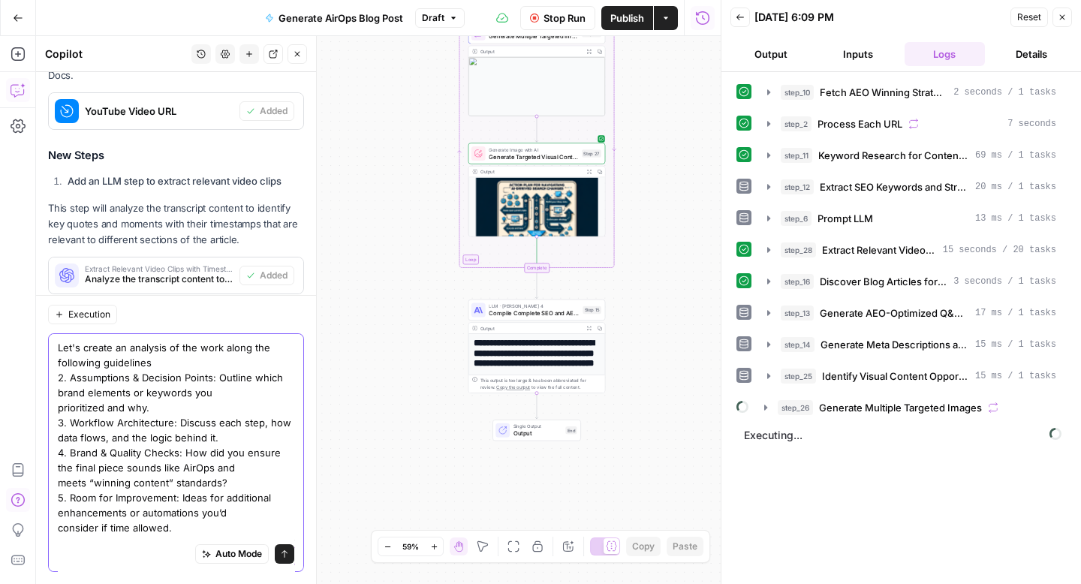
scroll to position [8, 0]
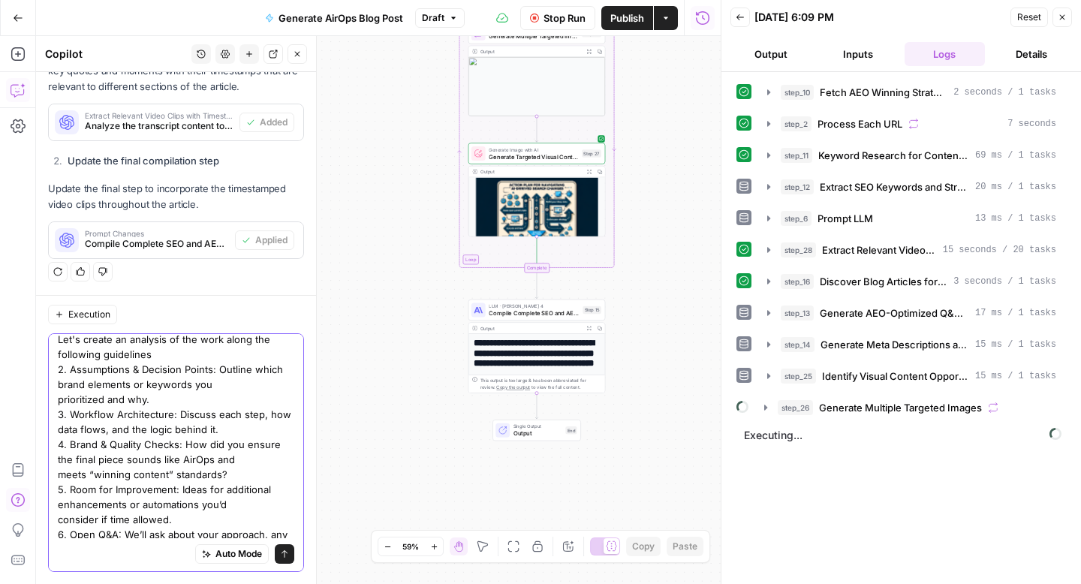
click at [63, 371] on textarea "Let's create an analysis of the work along the following guidelines 2. Assumpti…" at bounding box center [176, 452] width 236 height 240
click at [64, 413] on textarea "Let's create an analysis of the work along the following guidelines 1. Assumpti…" at bounding box center [176, 452] width 236 height 240
click at [64, 444] on textarea "Let's create an analysis of the work along the following guidelines 1. Assumpti…" at bounding box center [176, 452] width 236 height 240
click at [63, 488] on textarea "Let's create an analysis of the work along the following guidelines 1. Assumpti…" at bounding box center [176, 452] width 236 height 240
click at [63, 536] on textarea "Let's create an analysis of the work along the following guidelines 1. Assumpti…" at bounding box center [176, 452] width 236 height 240
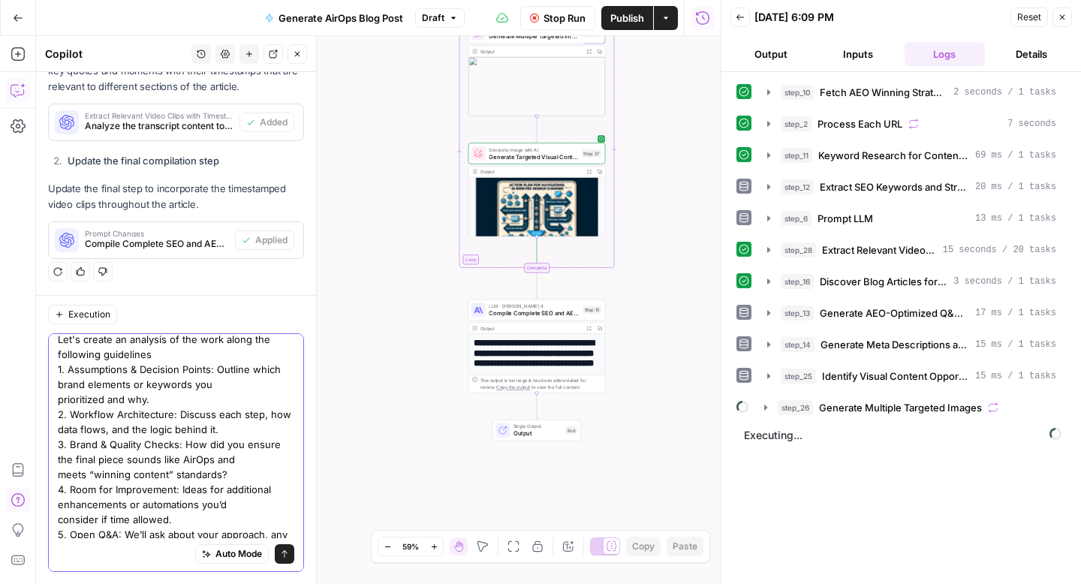
scroll to position [42, 0]
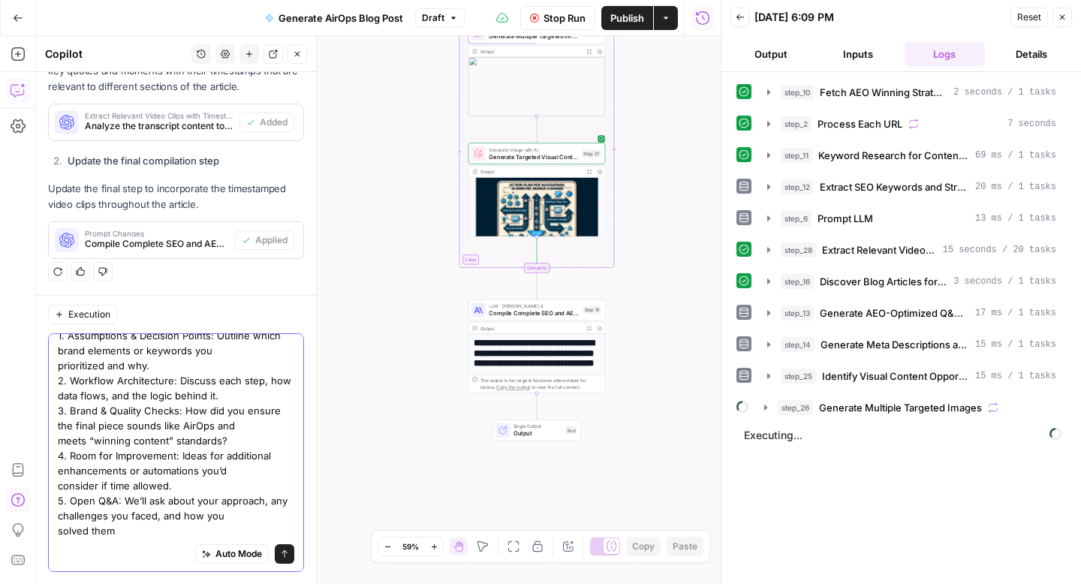
drag, startPoint x: 208, startPoint y: 531, endPoint x: 50, endPoint y: 506, distance: 159.7
click at [50, 506] on div "Let's create an analysis of the work along the following guidelines 1. Assumpti…" at bounding box center [176, 452] width 256 height 239
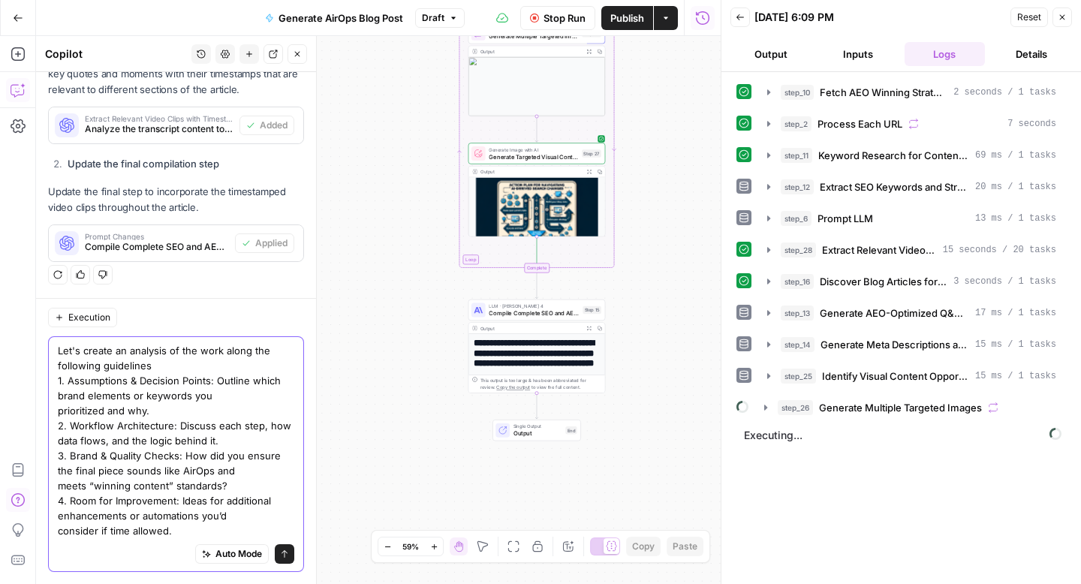
scroll to position [1928, 0]
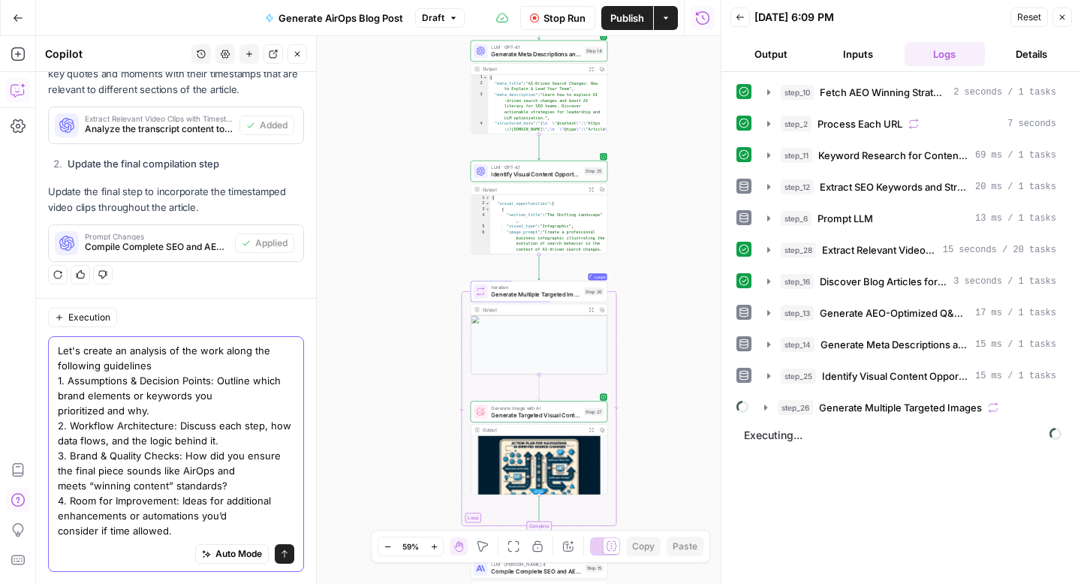
type textarea "Let's create an analysis of the work along the following guidelines 1. Assumpti…"
click at [527, 184] on div "Output Expand Output Copy" at bounding box center [539, 189] width 136 height 11
click at [848, 56] on button "Inputs" at bounding box center [857, 54] width 81 height 24
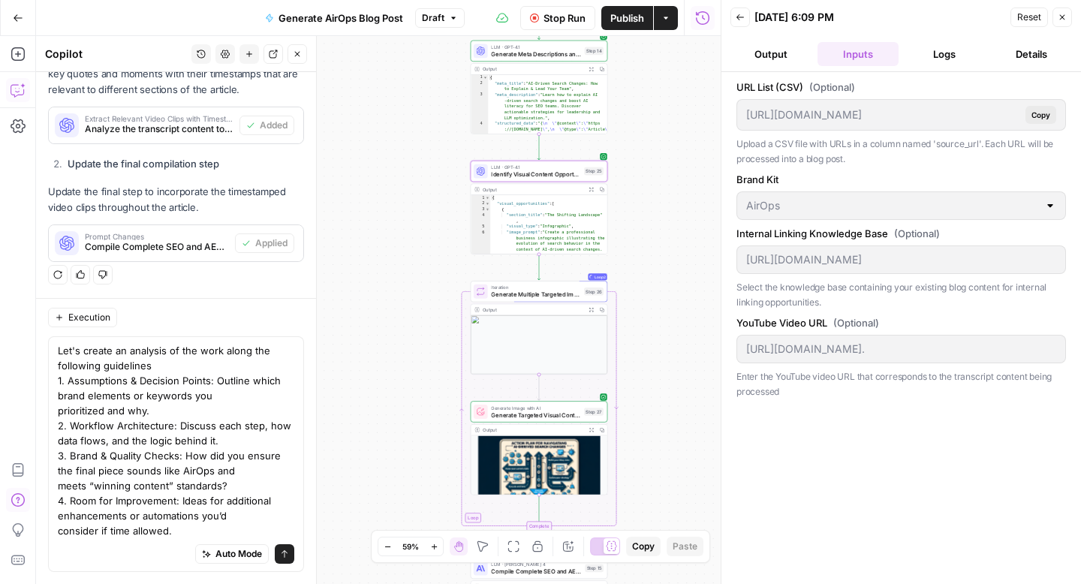
click at [737, 23] on button "Back" at bounding box center [740, 18] width 20 height 20
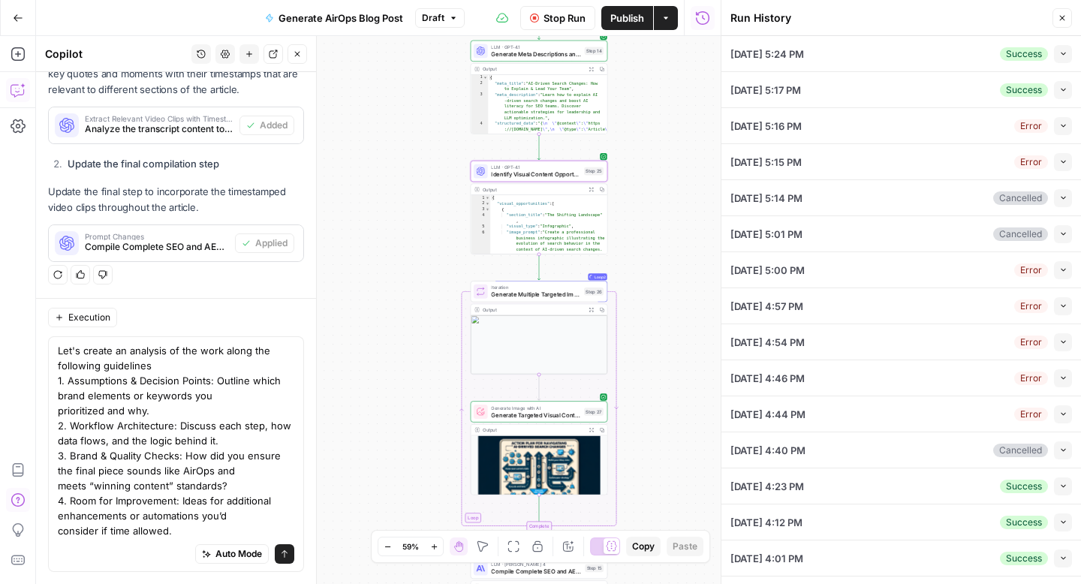
click at [1057, 13] on button "Close" at bounding box center [1062, 18] width 20 height 20
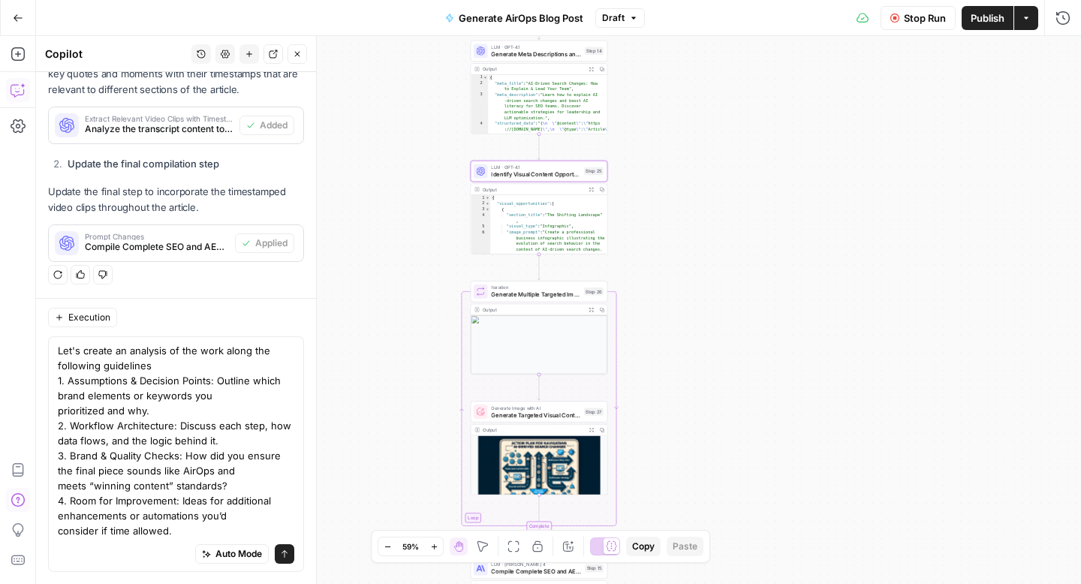
click at [581, 170] on div "LLM · GPT-4.1 Identify Visual Content Opportunities Step 25 Copy step Delete st…" at bounding box center [539, 171] width 130 height 15
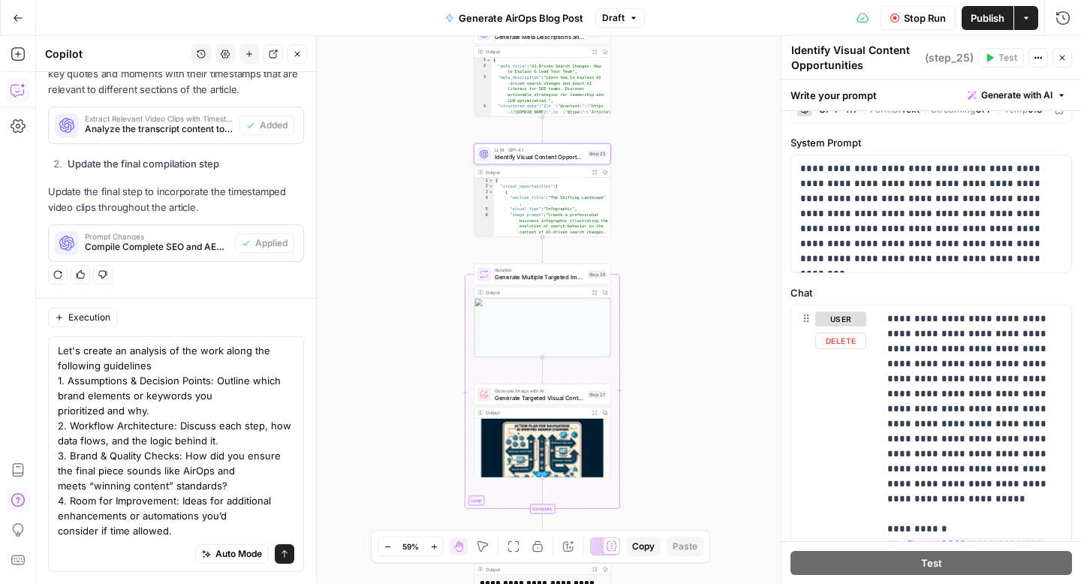
scroll to position [0, 0]
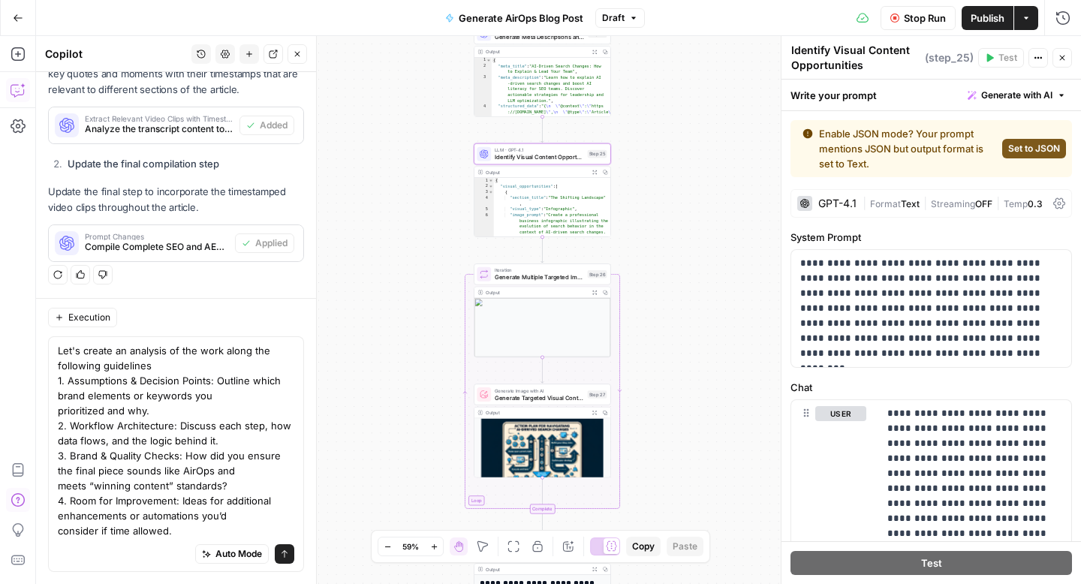
click at [684, 196] on div "**********" at bounding box center [558, 310] width 1045 height 548
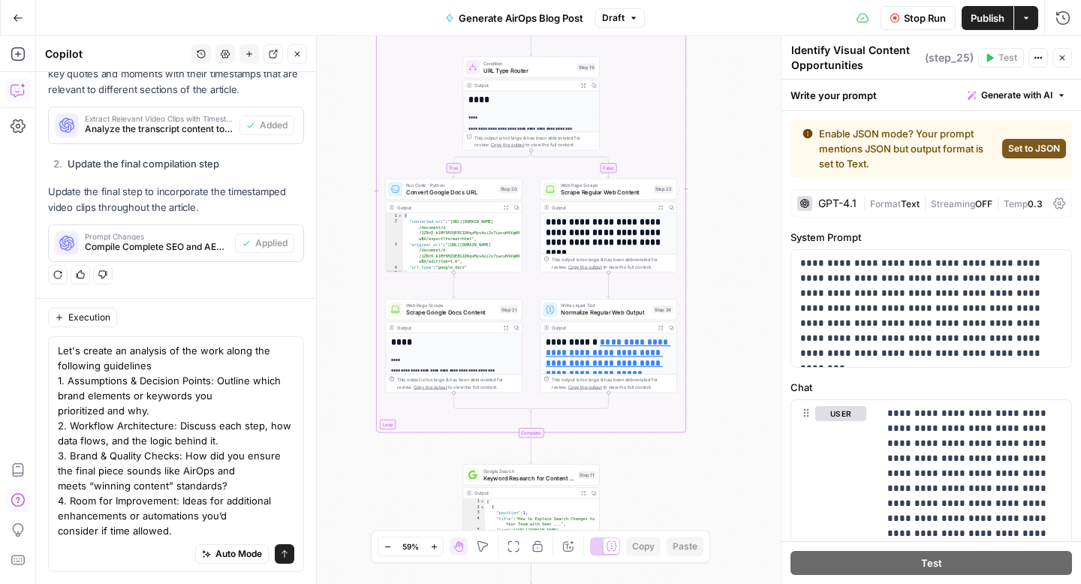
drag, startPoint x: 750, startPoint y: 137, endPoint x: 747, endPoint y: 503, distance: 366.2
click at [747, 503] on div "**********" at bounding box center [558, 310] width 1045 height 548
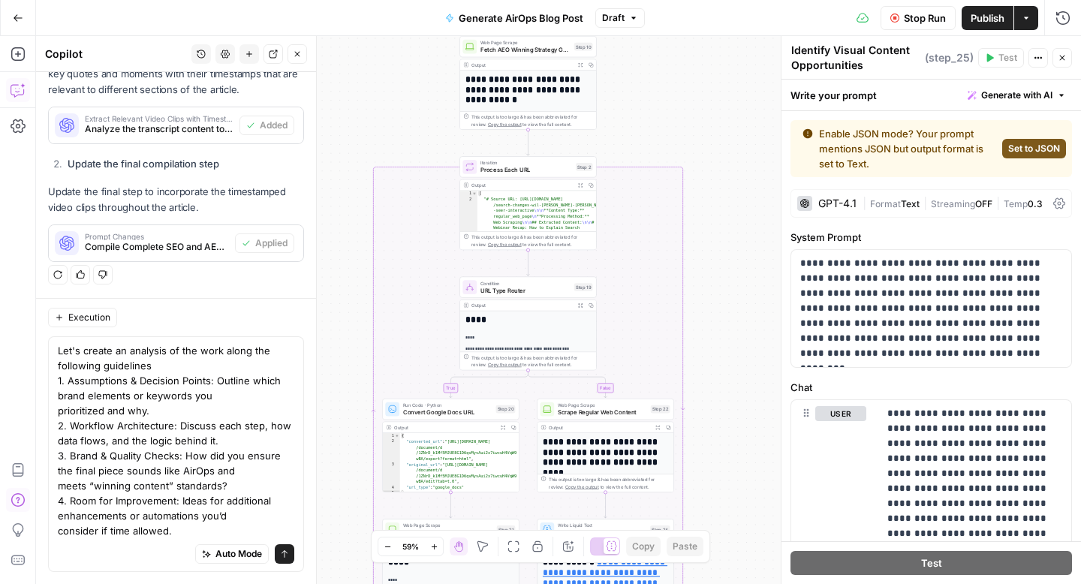
drag, startPoint x: 727, startPoint y: 347, endPoint x: 727, endPoint y: 256, distance: 90.8
click at [727, 256] on div "**********" at bounding box center [558, 310] width 1045 height 548
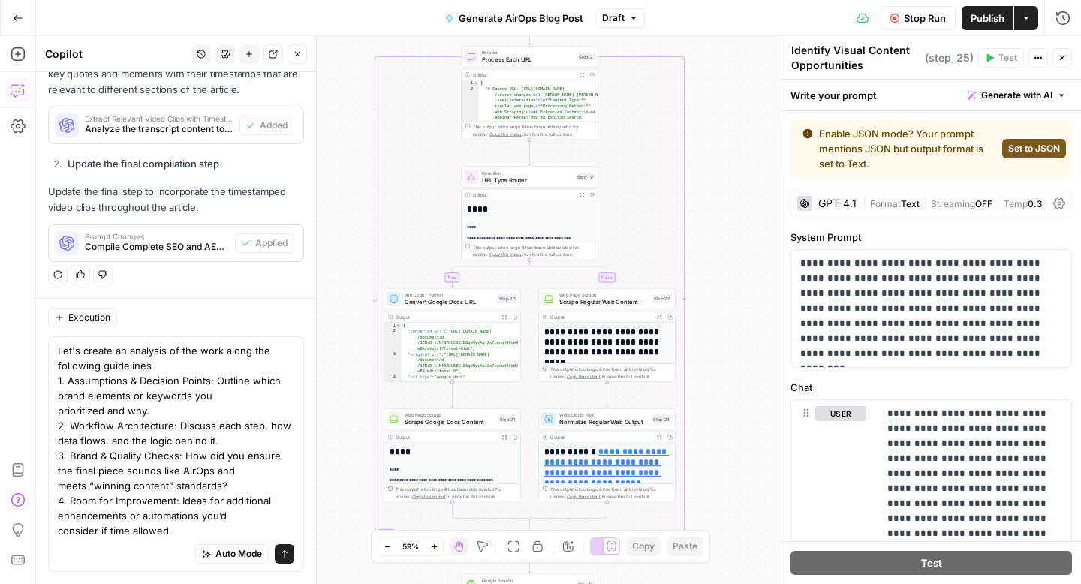
drag, startPoint x: 725, startPoint y: 359, endPoint x: 727, endPoint y: 244, distance: 114.8
click at [727, 244] on div "**********" at bounding box center [558, 310] width 1045 height 548
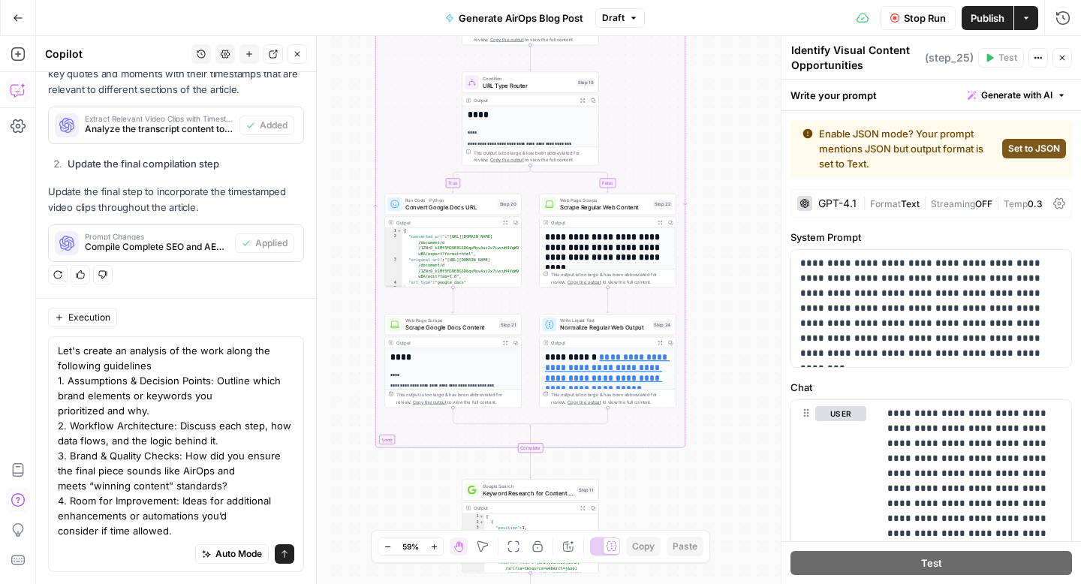
drag, startPoint x: 732, startPoint y: 346, endPoint x: 732, endPoint y: 255, distance: 90.8
click at [732, 255] on div "**********" at bounding box center [558, 310] width 1045 height 548
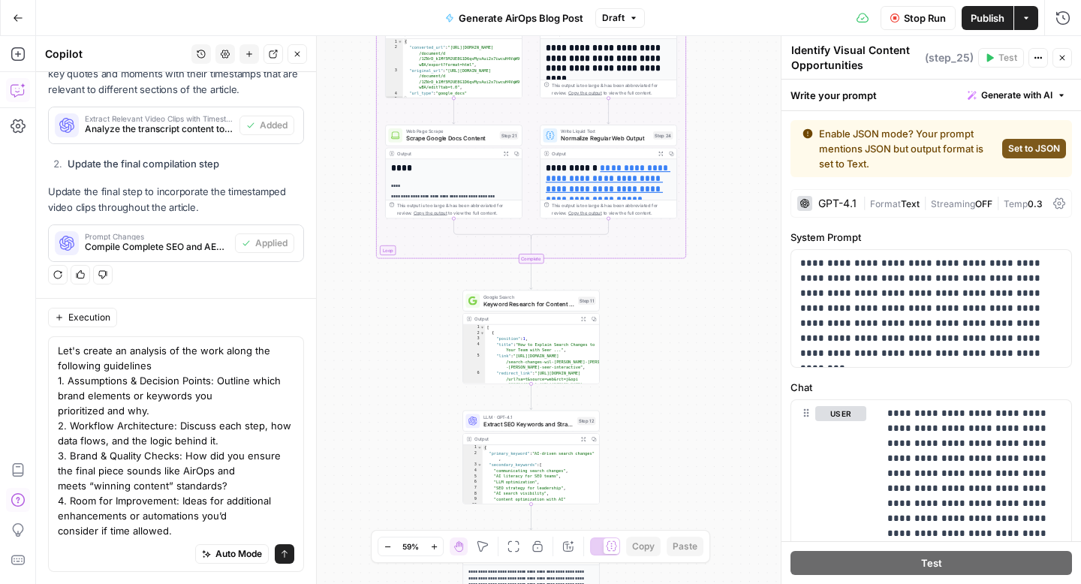
drag, startPoint x: 723, startPoint y: 420, endPoint x: 723, endPoint y: 233, distance: 186.9
click at [723, 233] on div "**********" at bounding box center [558, 310] width 1045 height 548
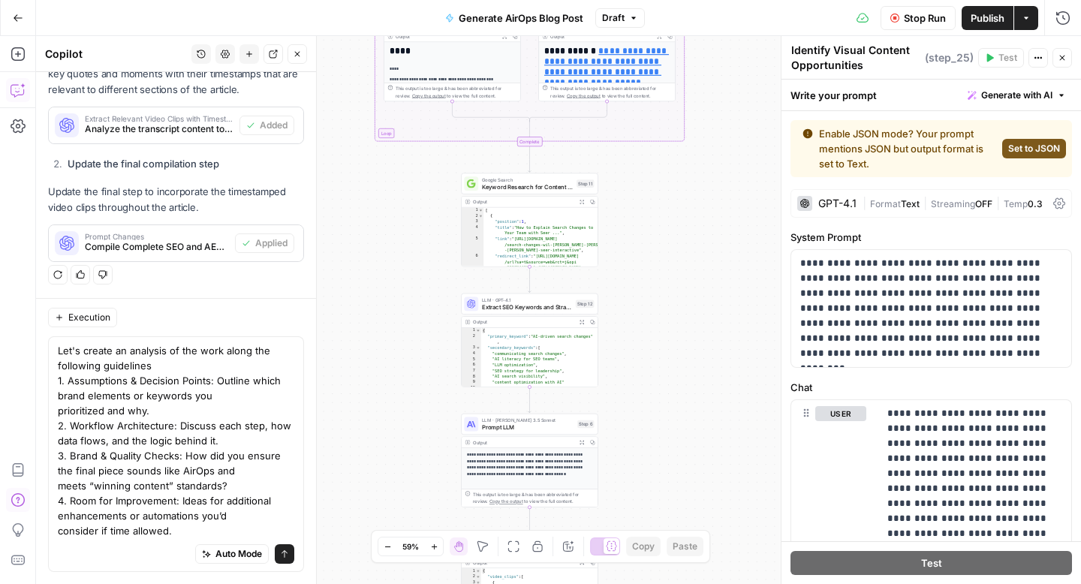
drag, startPoint x: 708, startPoint y: 366, endPoint x: 708, endPoint y: 224, distance: 141.8
click at [708, 224] on div "**********" at bounding box center [558, 310] width 1045 height 548
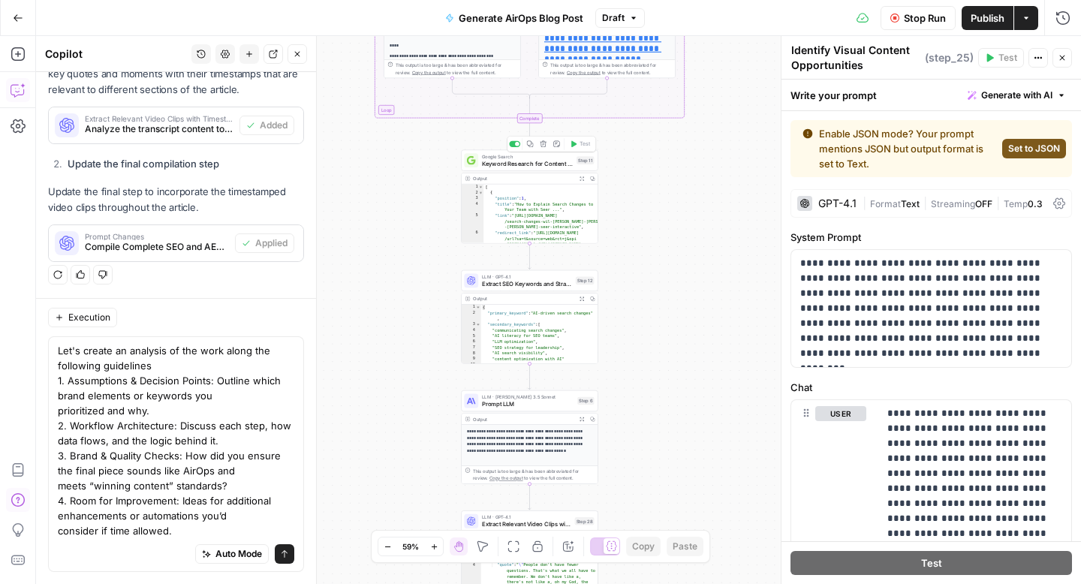
click at [547, 164] on span "Keyword Research for Content Optimization" at bounding box center [527, 163] width 91 height 9
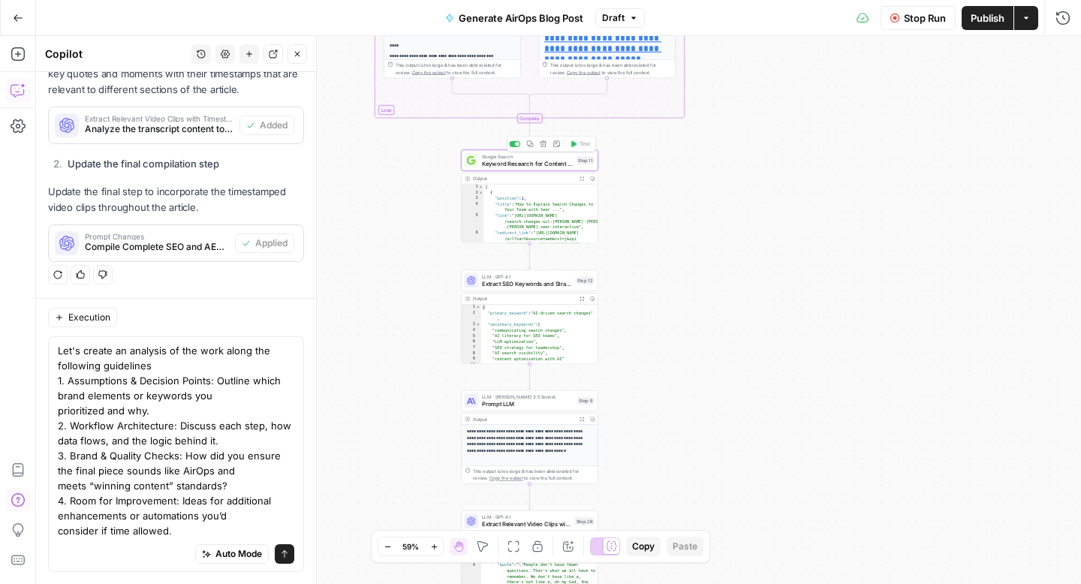
type textarea "Keyword Research for Content Optimization"
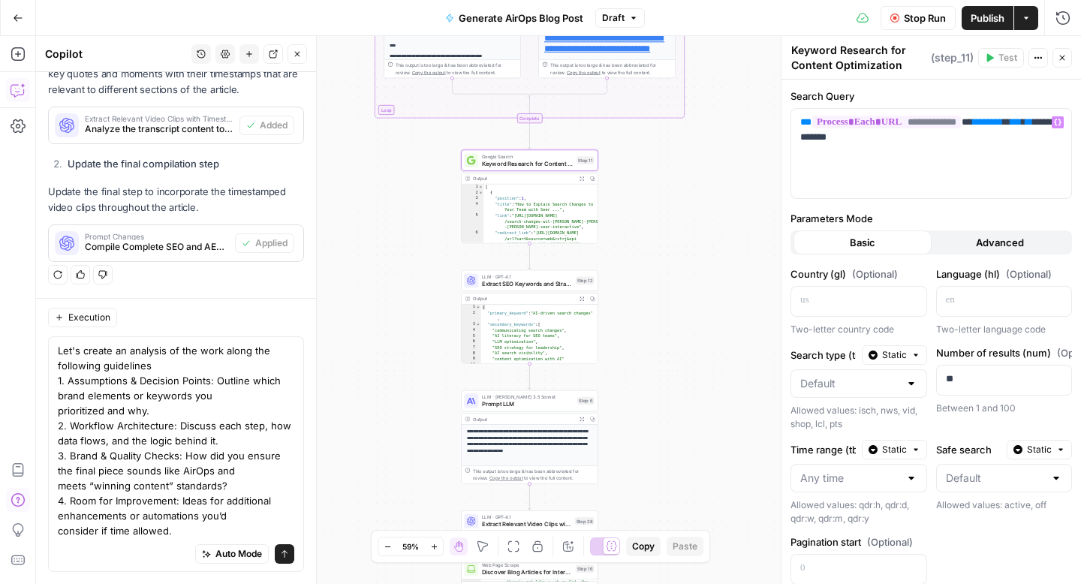
scroll to position [138, 0]
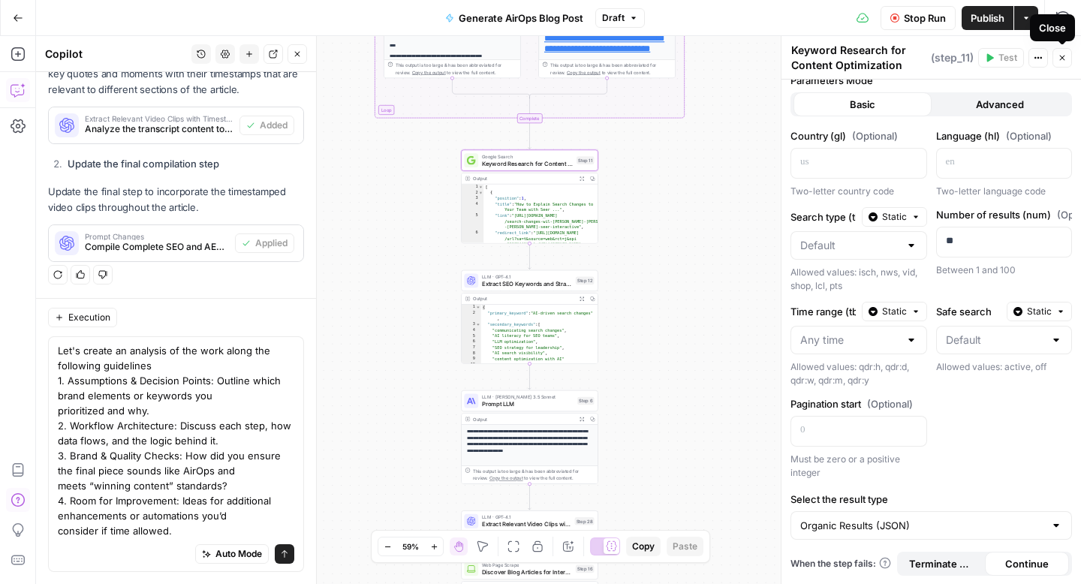
click at [1064, 61] on icon "button" at bounding box center [1061, 57] width 9 height 9
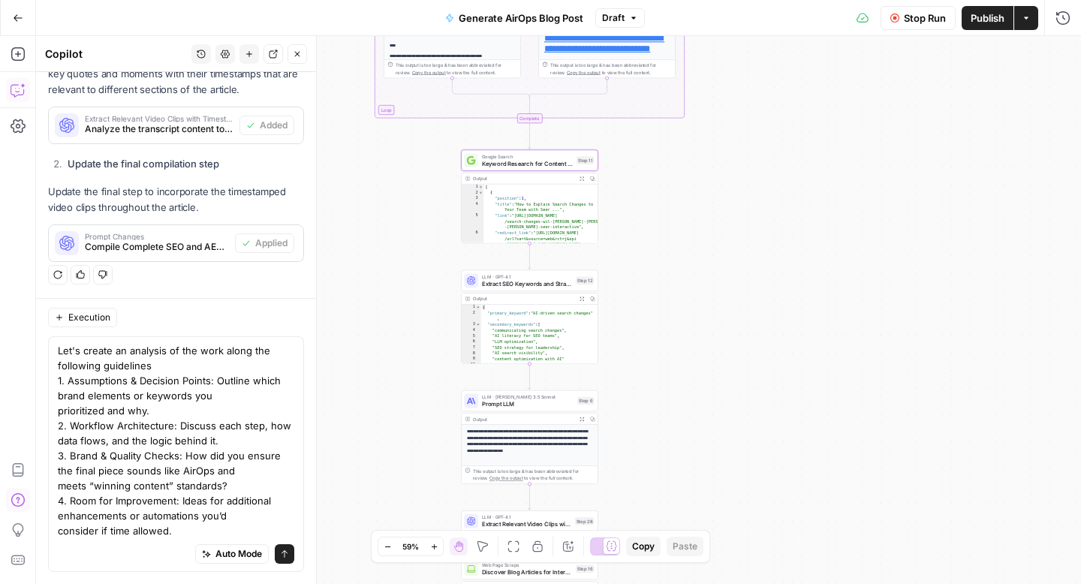
click at [538, 288] on div "LLM · GPT-4.1 Extract SEO Keywords and Strategy Step 12 Copy step Delete step A…" at bounding box center [529, 280] width 137 height 21
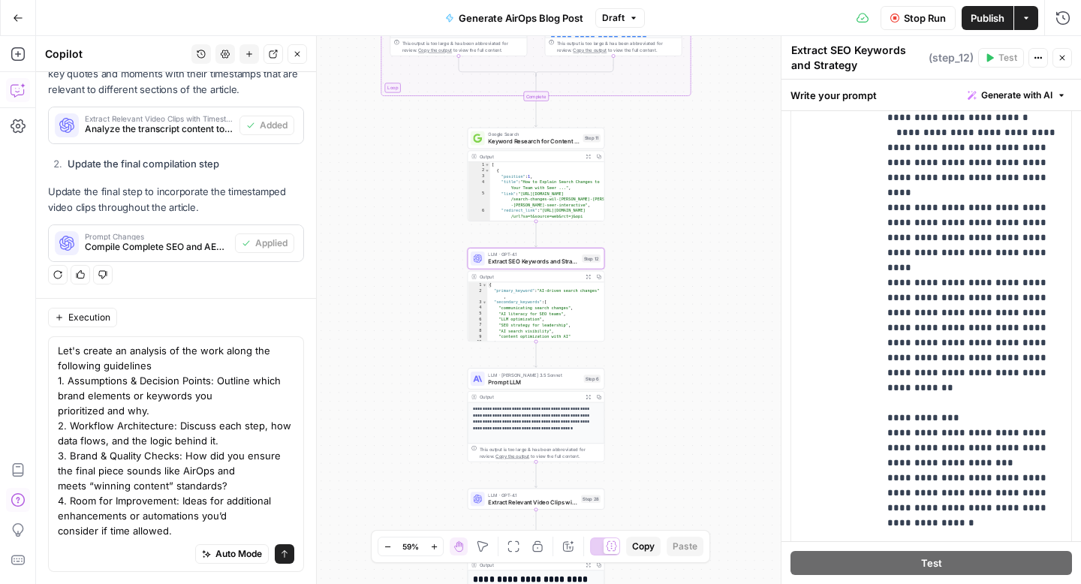
scroll to position [466, 0]
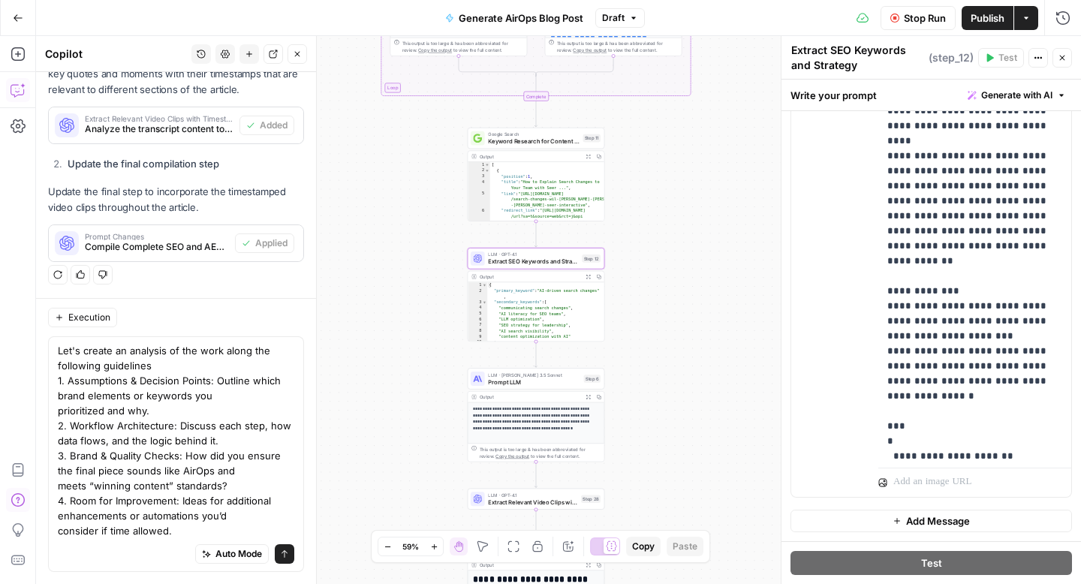
click at [1066, 57] on button "Close" at bounding box center [1062, 58] width 20 height 20
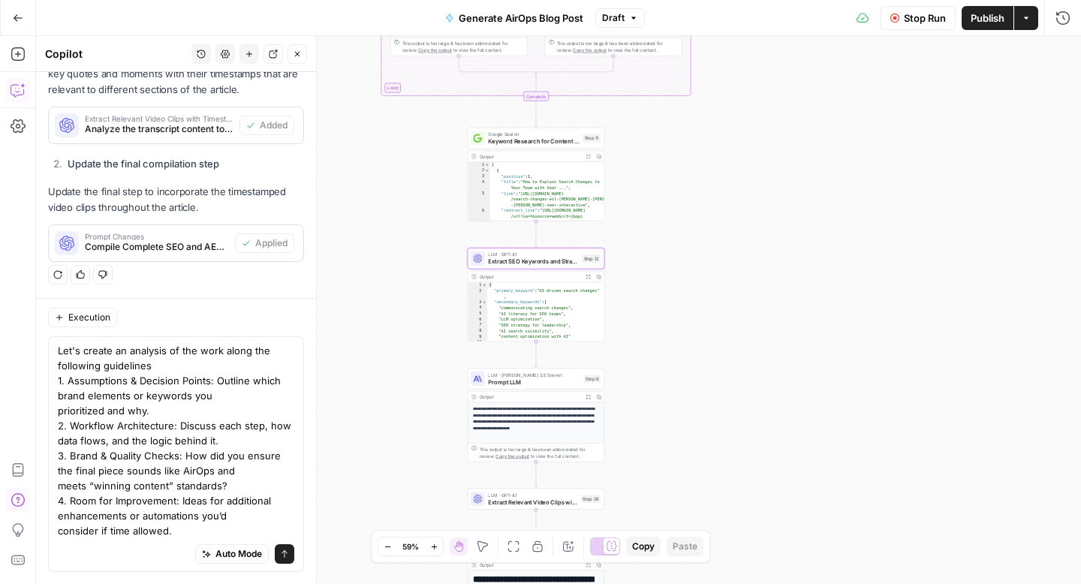
click at [860, 18] on icon at bounding box center [862, 18] width 12 height 10
click at [1062, 16] on icon "button" at bounding box center [1063, 18] width 14 height 14
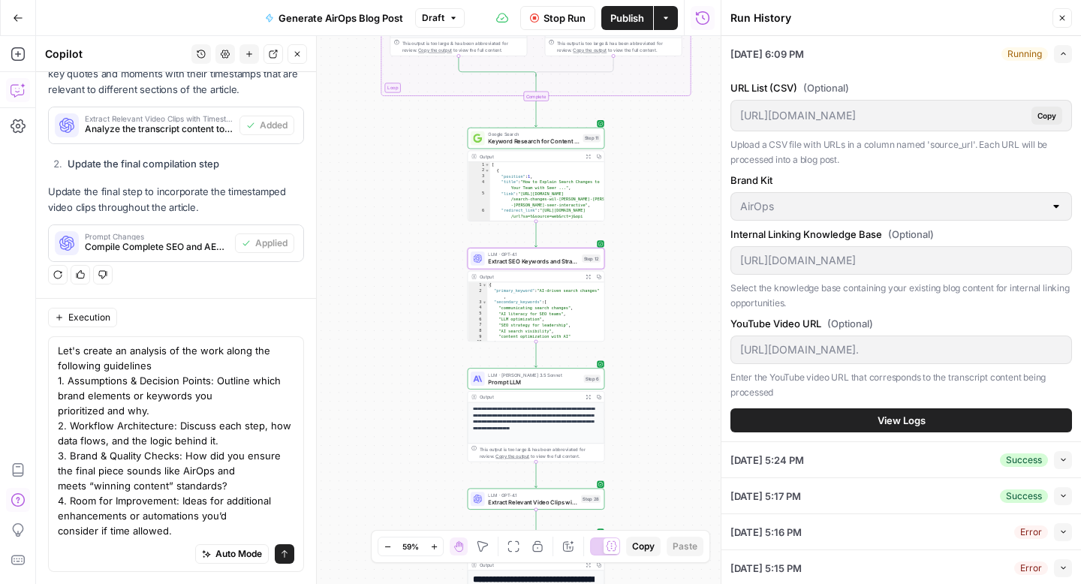
click at [899, 417] on span "View Logs" at bounding box center [901, 420] width 48 height 15
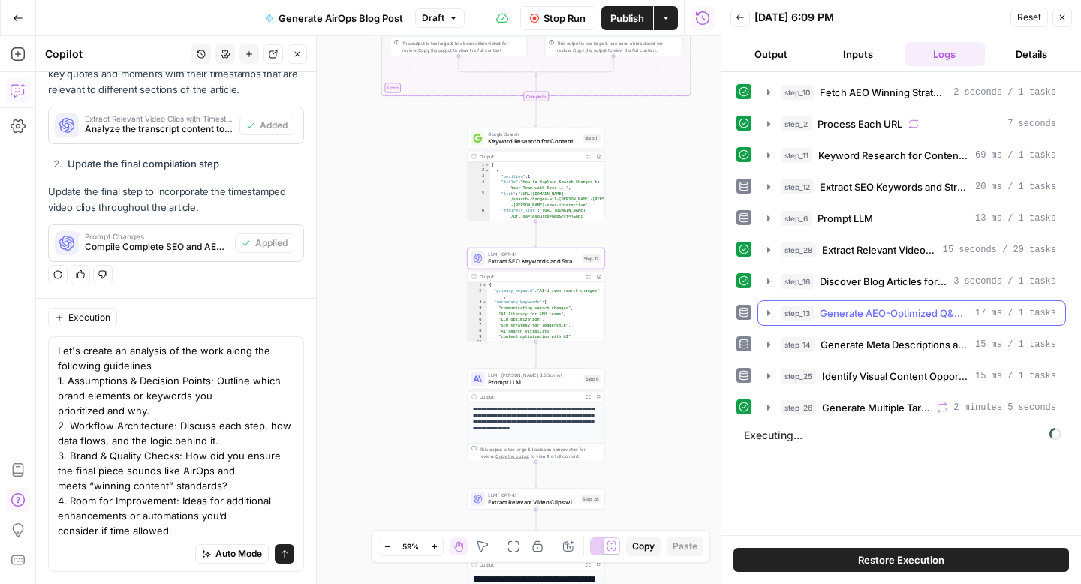
click at [768, 316] on icon "button" at bounding box center [768, 313] width 12 height 12
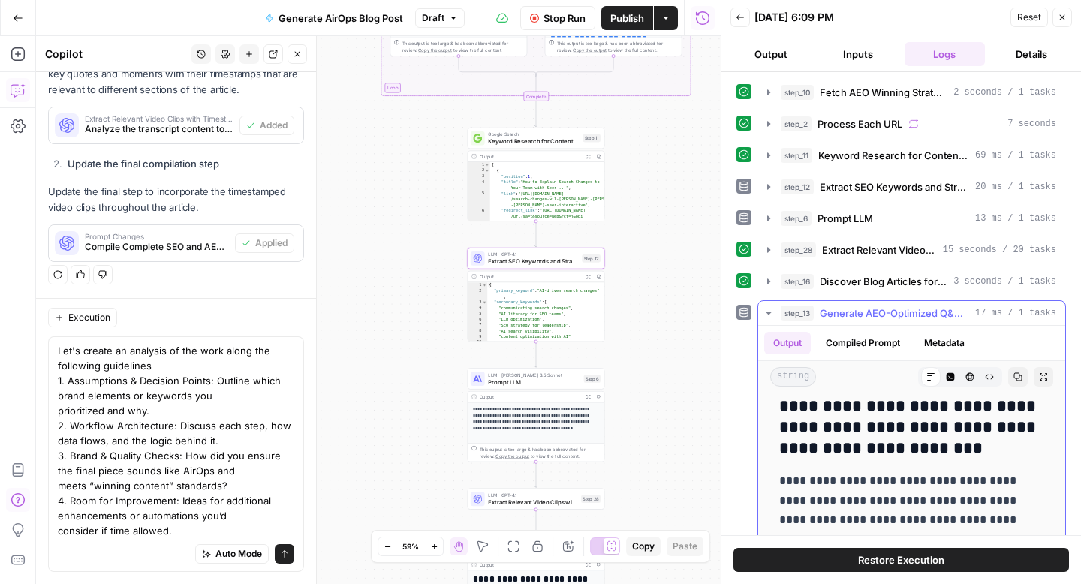
scroll to position [0, 0]
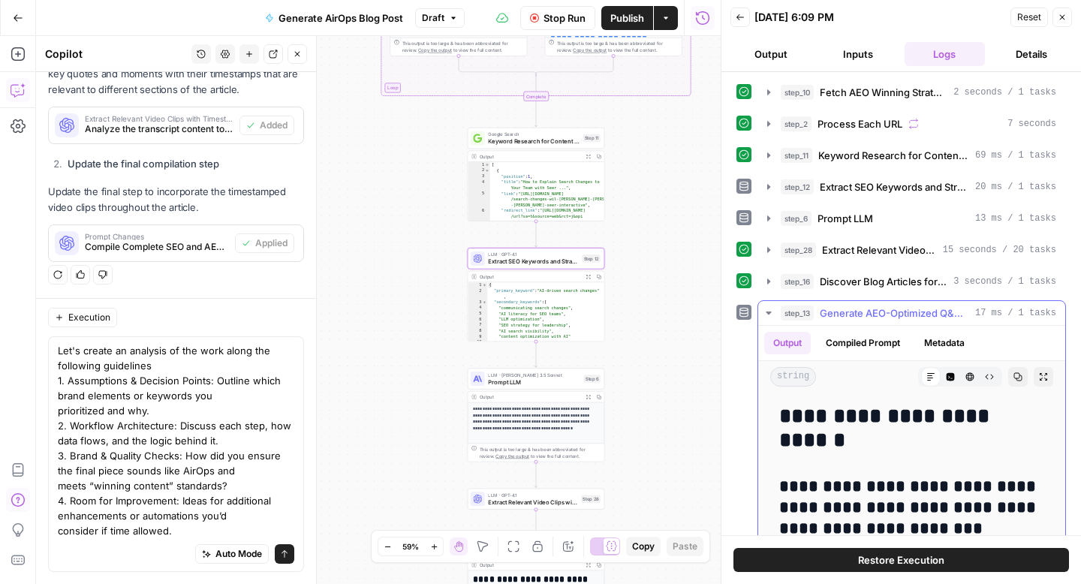
click at [771, 311] on icon "button" at bounding box center [768, 313] width 12 height 12
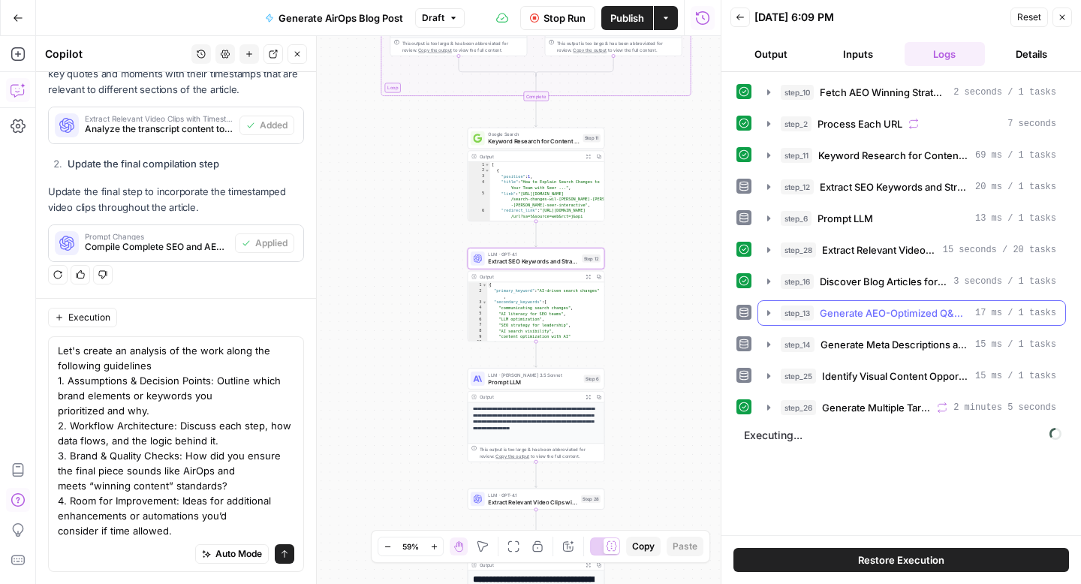
click at [765, 312] on icon "button" at bounding box center [768, 313] width 12 height 12
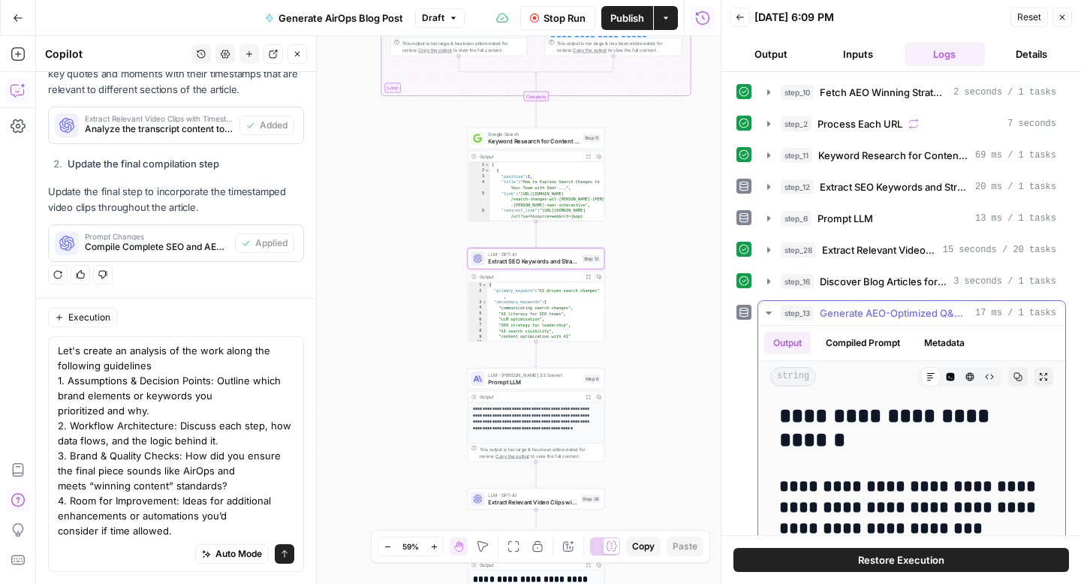
click at [770, 311] on icon "button" at bounding box center [767, 312] width 5 height 3
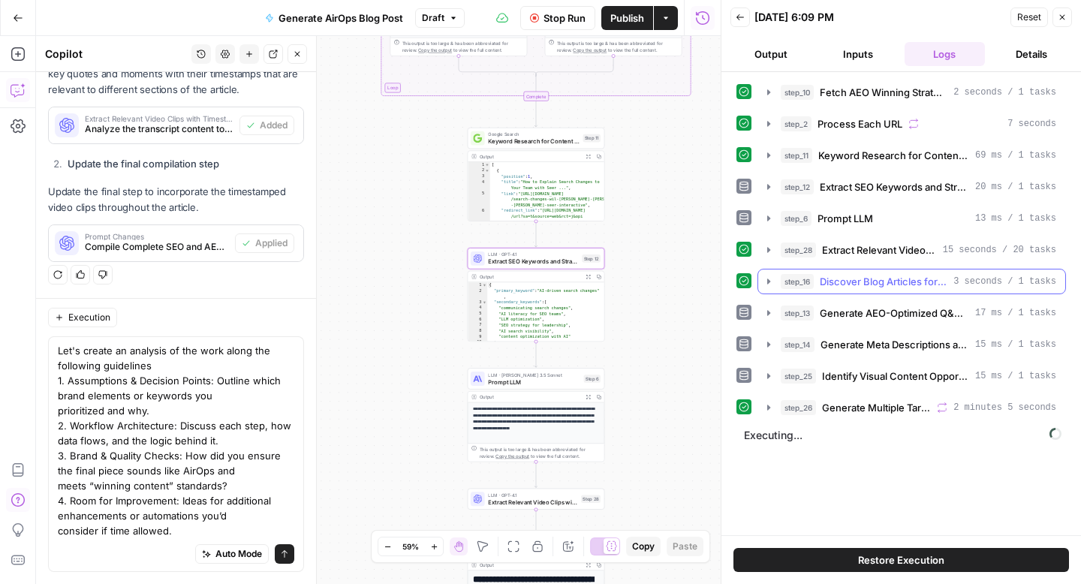
click at [770, 281] on icon "button" at bounding box center [768, 280] width 3 height 5
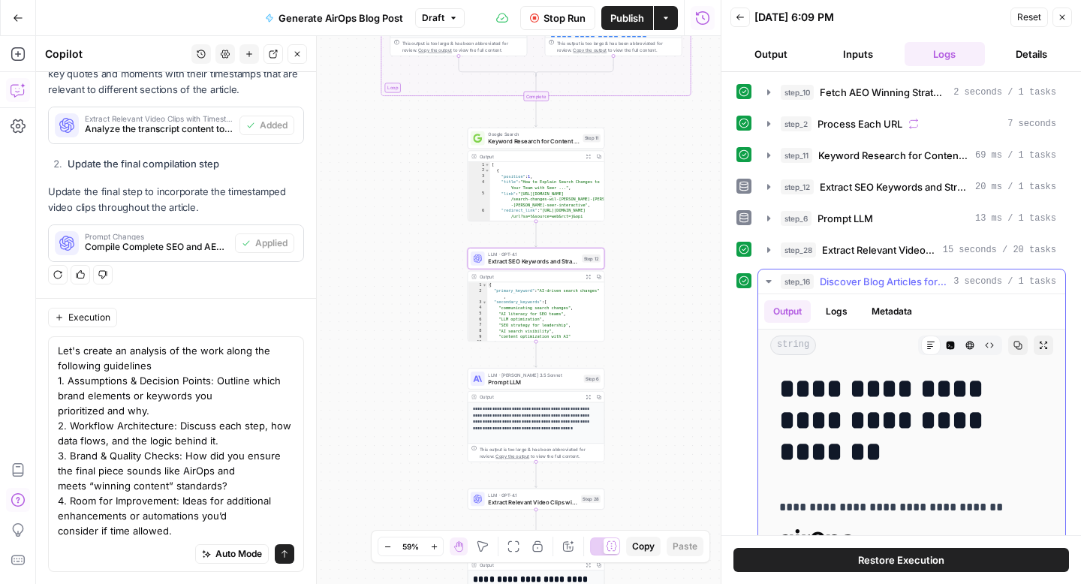
click at [770, 281] on icon "button" at bounding box center [767, 281] width 5 height 3
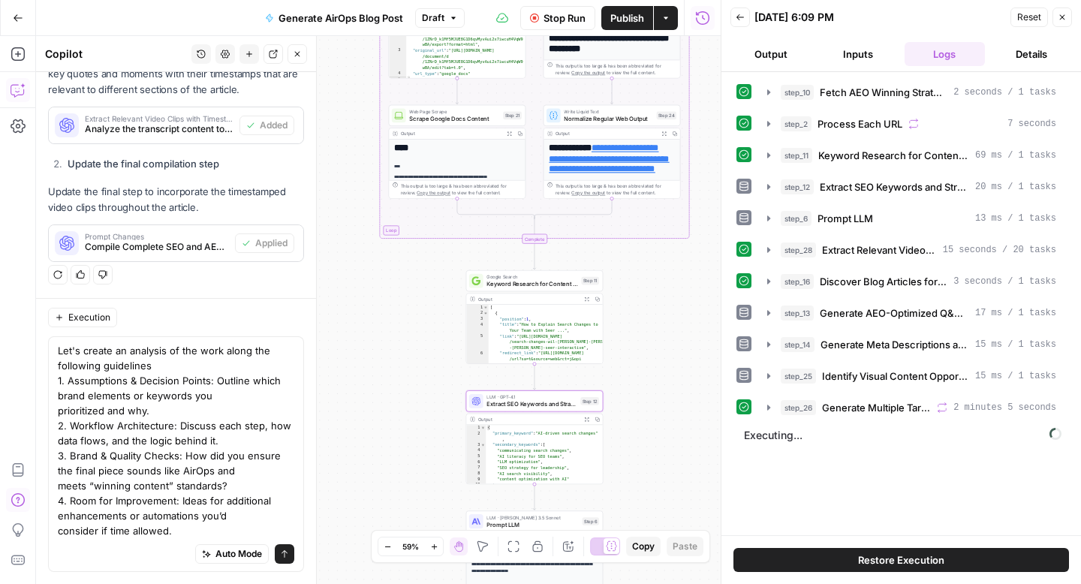
drag, startPoint x: 651, startPoint y: 251, endPoint x: 647, endPoint y: 378, distance: 127.6
click at [647, 378] on div "**********" at bounding box center [378, 310] width 684 height 548
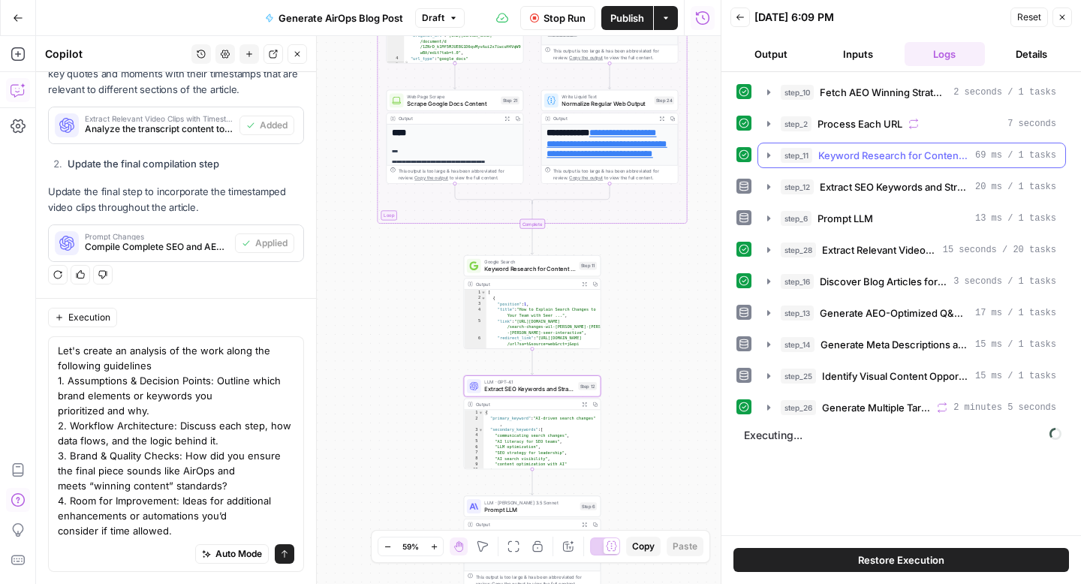
click at [768, 153] on icon "button" at bounding box center [768, 154] width 3 height 5
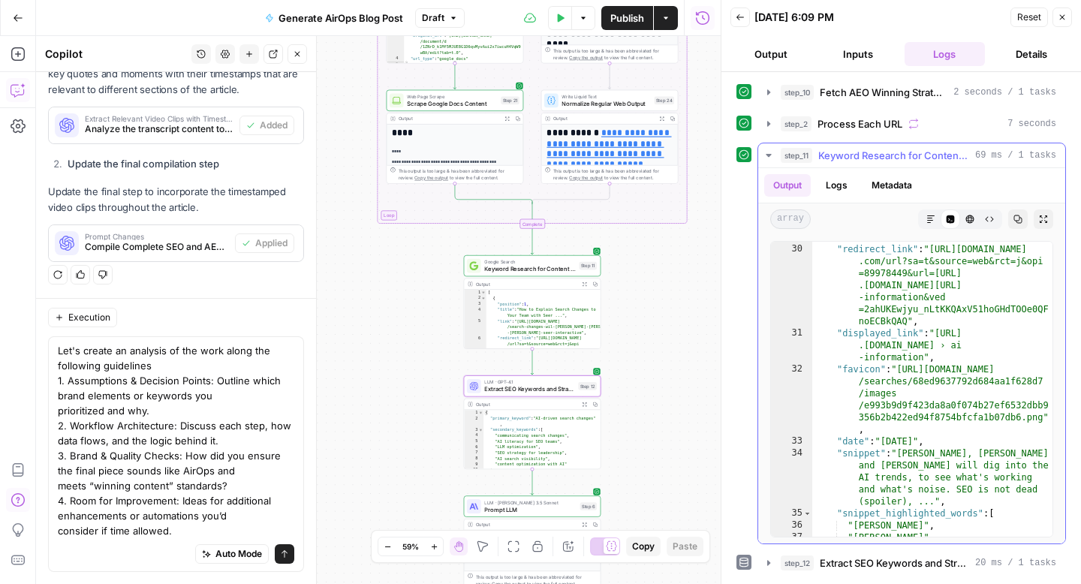
scroll to position [707, 0]
click at [769, 154] on icon "button" at bounding box center [767, 155] width 5 height 3
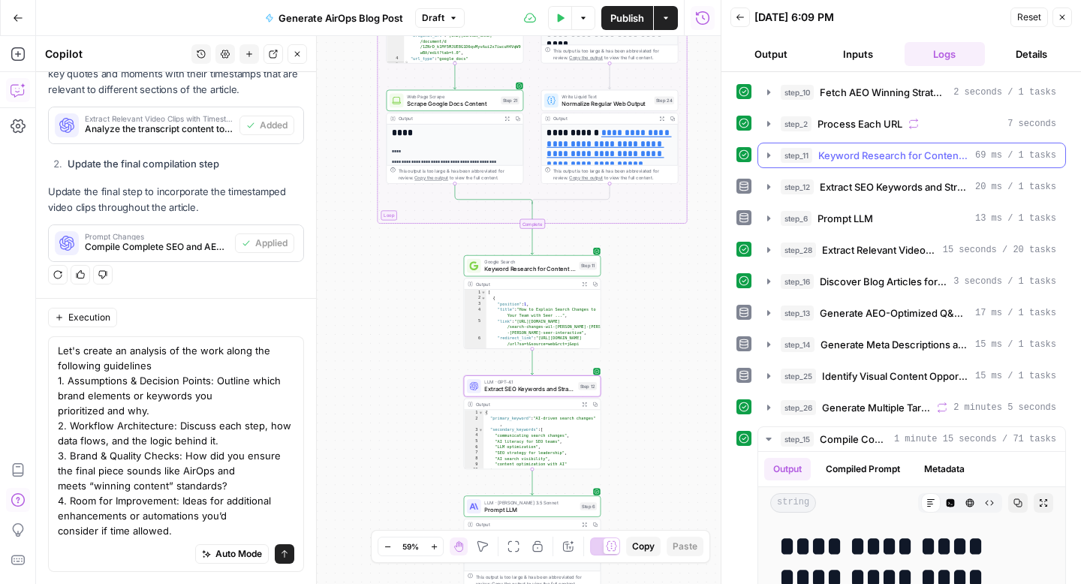
click at [909, 151] on span "Keyword Research for Content Optimization" at bounding box center [893, 155] width 151 height 15
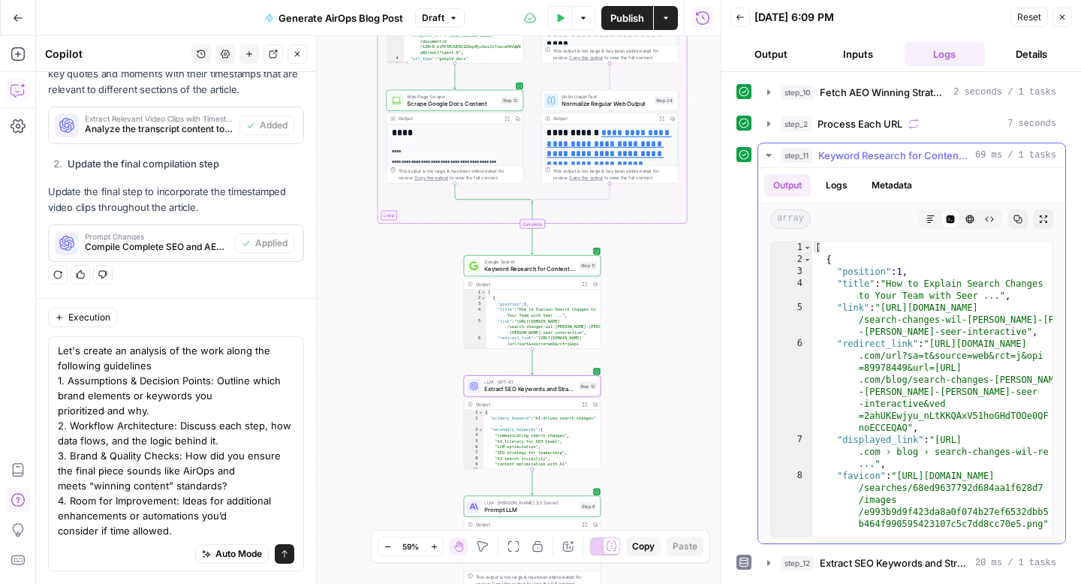
click at [771, 155] on icon "button" at bounding box center [768, 155] width 12 height 12
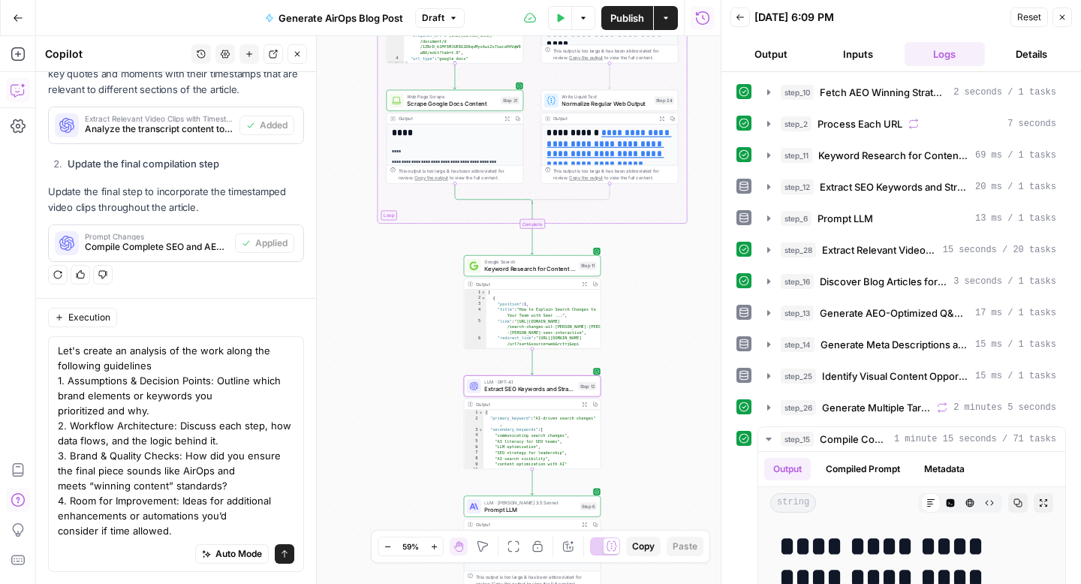
click at [536, 273] on div "Google Search Keyword Research for Content Optimization Step 11 Copy step Delet…" at bounding box center [532, 265] width 137 height 21
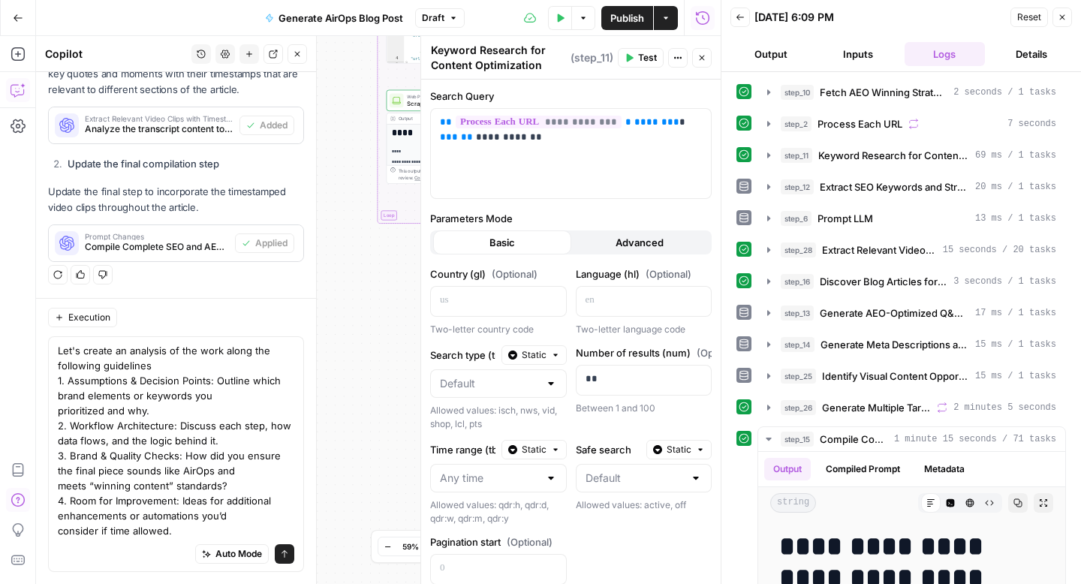
click at [704, 56] on icon "button" at bounding box center [701, 57] width 9 height 9
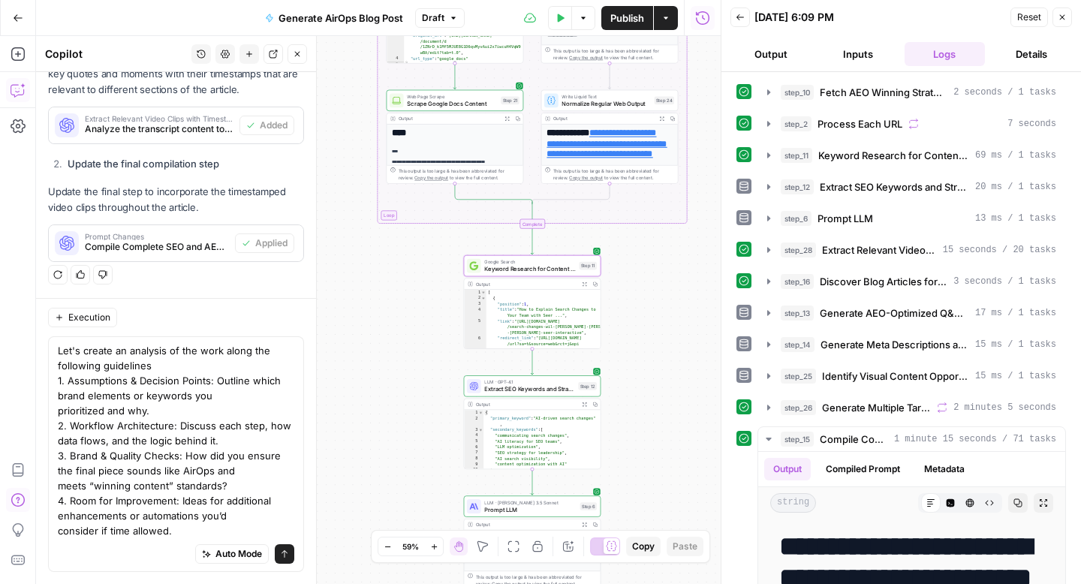
click at [663, 371] on div "**********" at bounding box center [378, 310] width 684 height 548
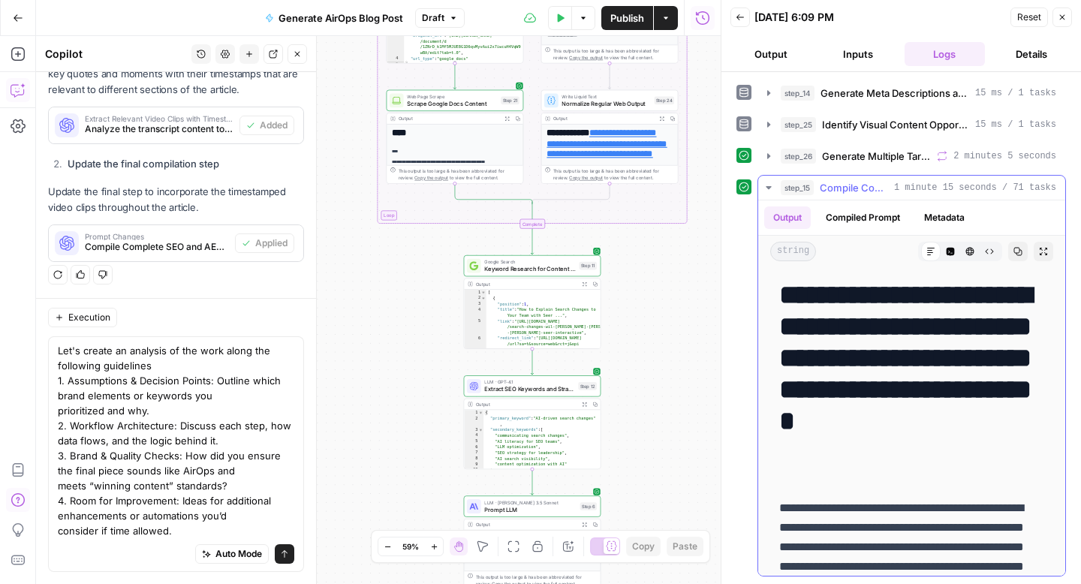
scroll to position [50, 0]
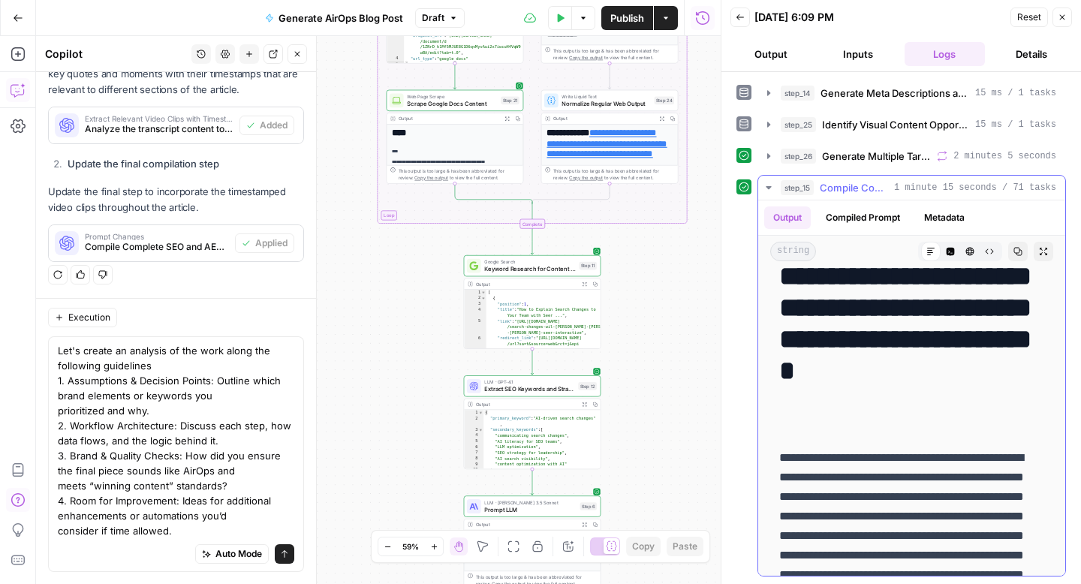
click at [765, 187] on icon "button" at bounding box center [768, 188] width 12 height 12
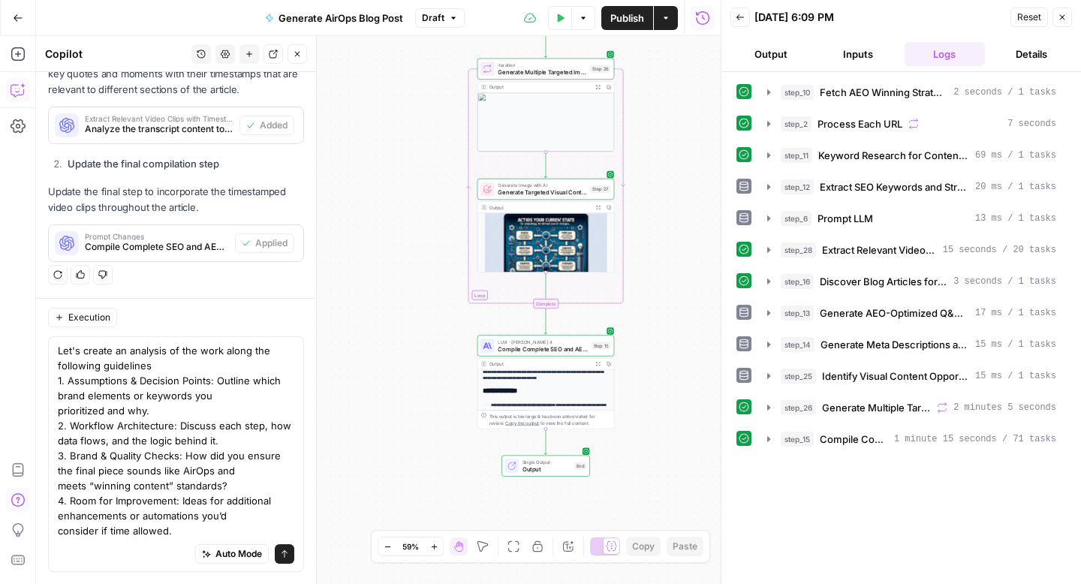
scroll to position [223, 0]
click at [552, 467] on span "Output" at bounding box center [546, 469] width 49 height 9
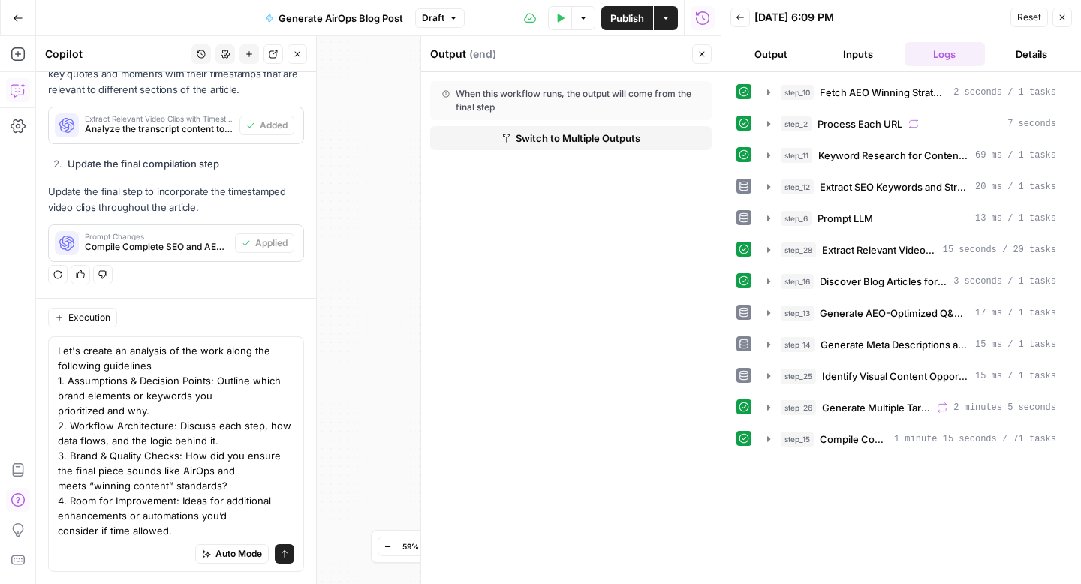
click at [684, 54] on div "Output ( end )" at bounding box center [558, 54] width 257 height 15
click at [698, 53] on icon "button" at bounding box center [701, 54] width 9 height 9
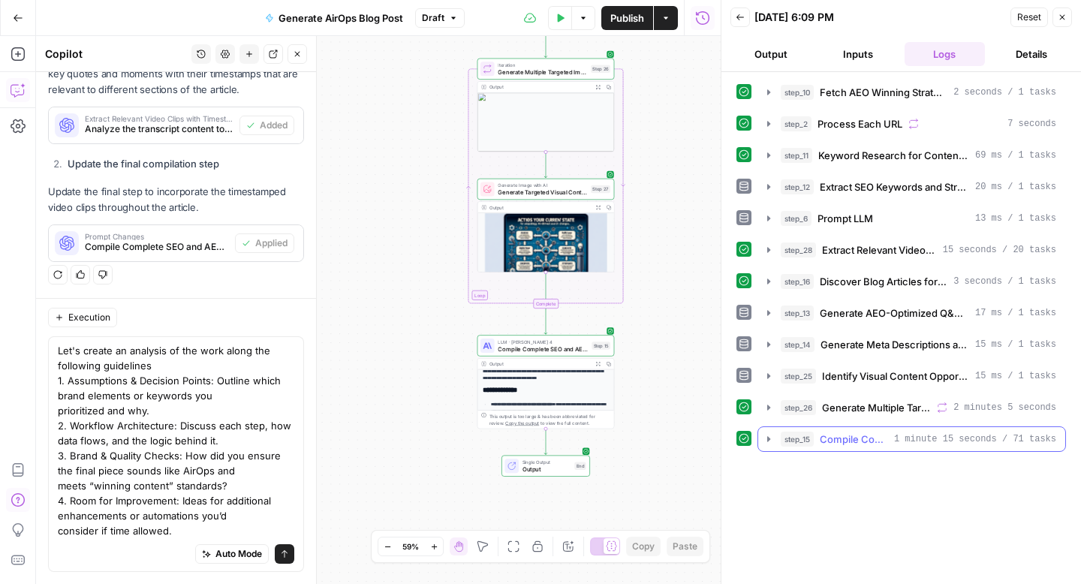
click at [766, 438] on icon "button" at bounding box center [768, 439] width 12 height 12
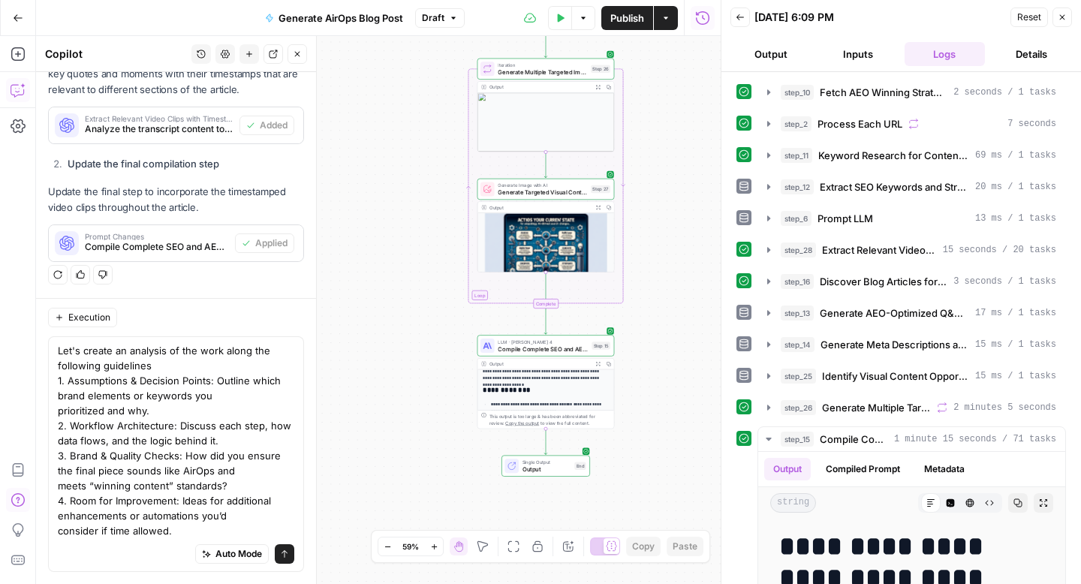
drag, startPoint x: 567, startPoint y: 349, endPoint x: 1042, endPoint y: 499, distance: 498.9
click at [567, 349] on span "Compile Complete SEO and AEO Optimized Blog Post" at bounding box center [543, 348] width 90 height 9
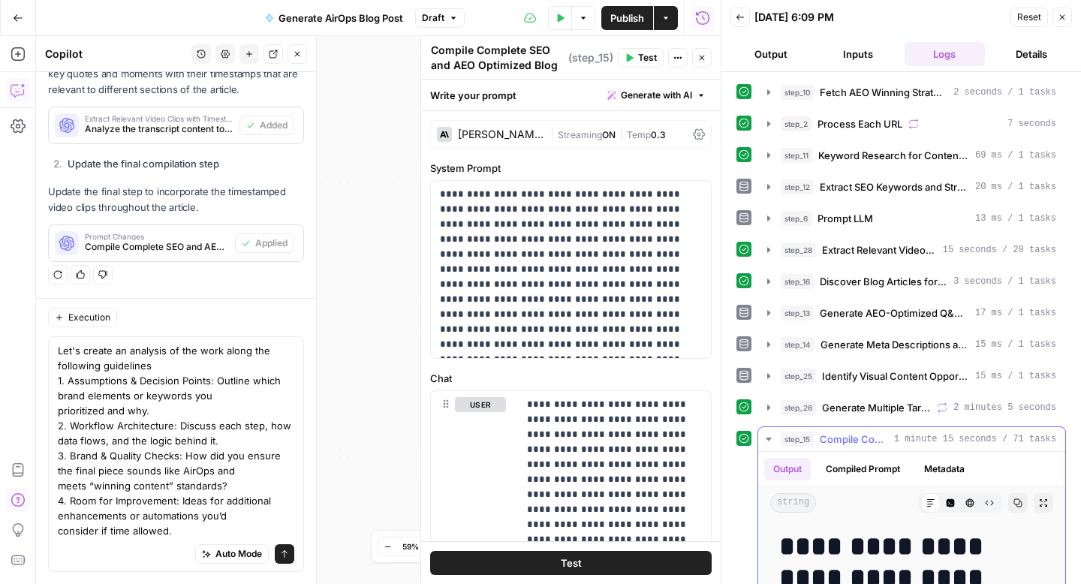
click at [1051, 503] on button "Expand Output" at bounding box center [1043, 503] width 20 height 20
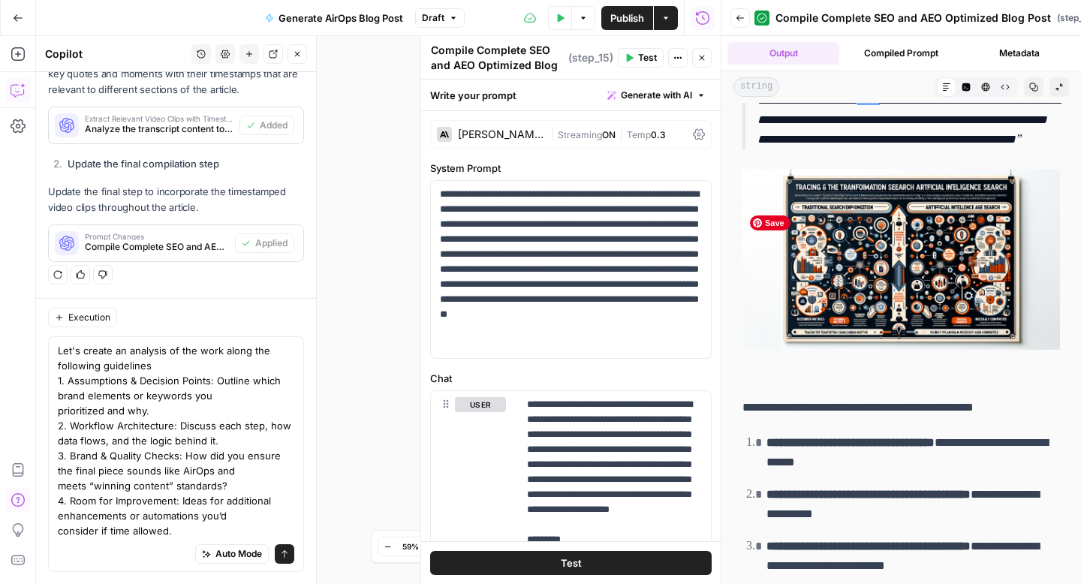
scroll to position [1286, 0]
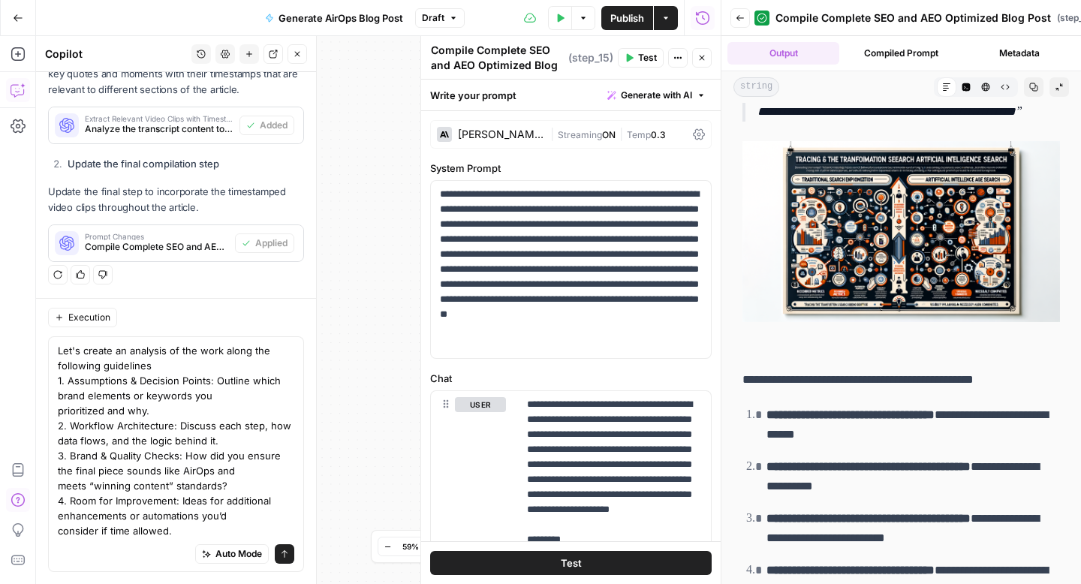
click at [1060, 83] on icon "button" at bounding box center [1058, 87] width 9 height 9
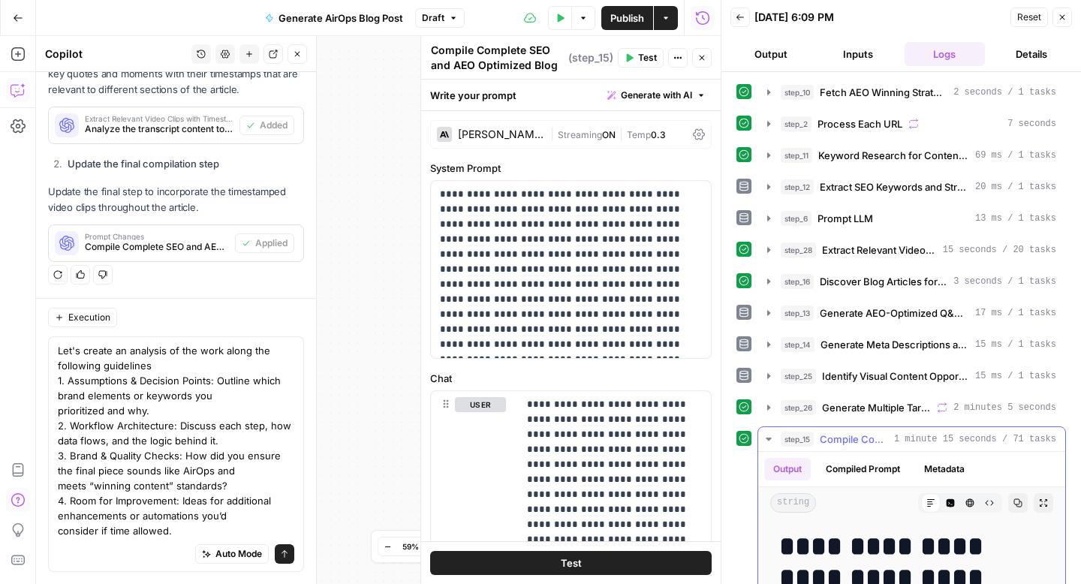
click at [1044, 503] on icon "button" at bounding box center [1043, 502] width 9 height 9
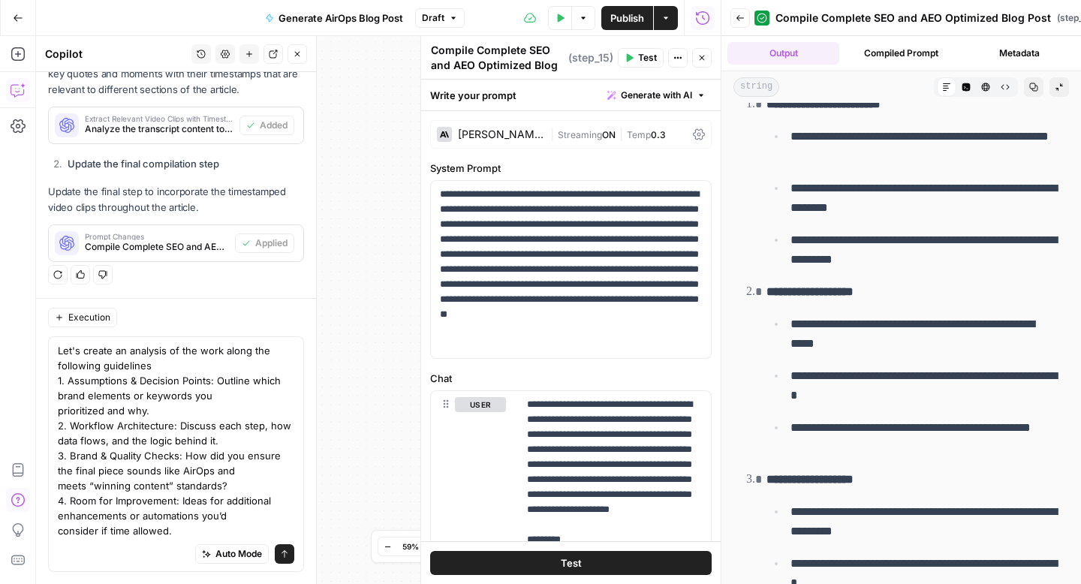
scroll to position [6492, 0]
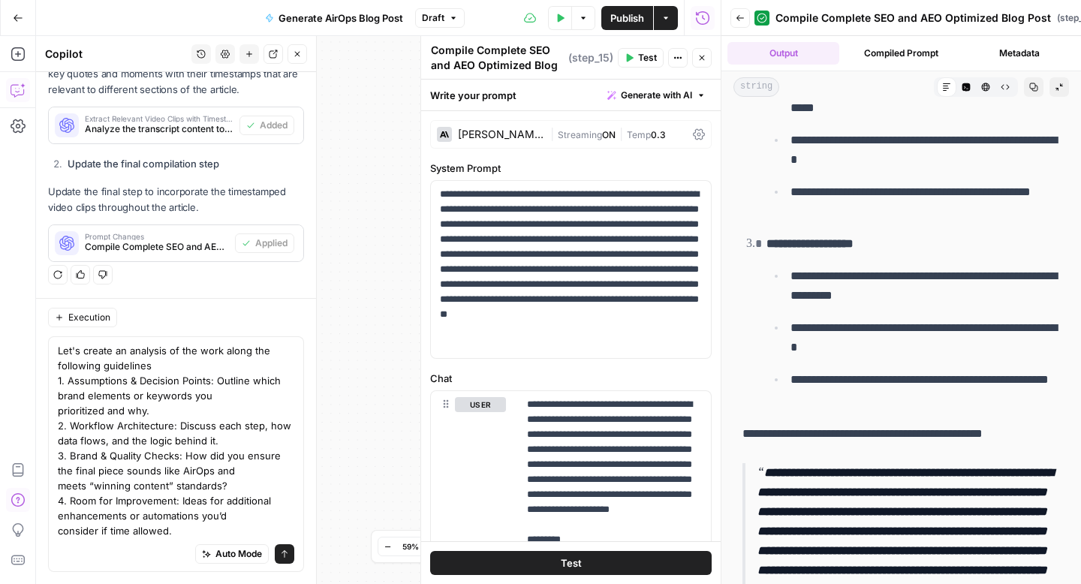
click at [740, 20] on icon "button" at bounding box center [739, 18] width 9 height 9
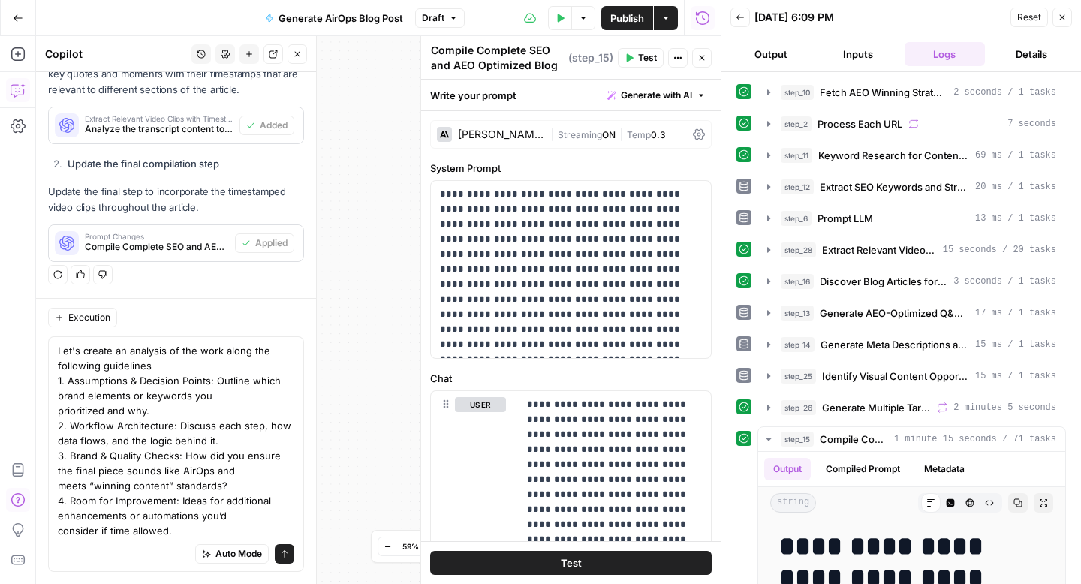
click at [1062, 18] on icon "button" at bounding box center [1061, 17] width 9 height 9
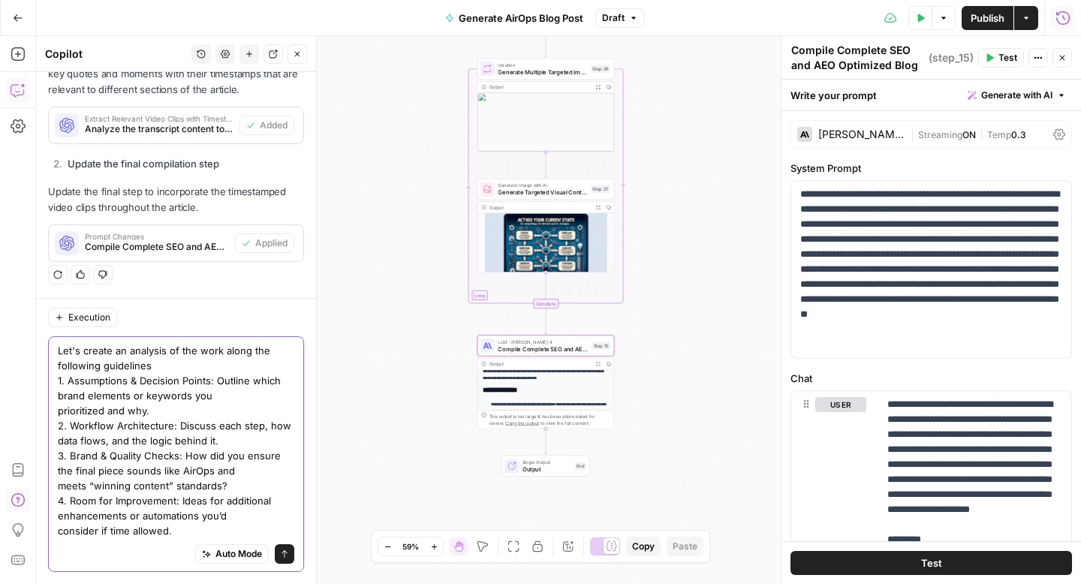
click at [130, 447] on textarea "Let's create an analysis of the work along the following guidelines 1. Assumpti…" at bounding box center [176, 440] width 236 height 195
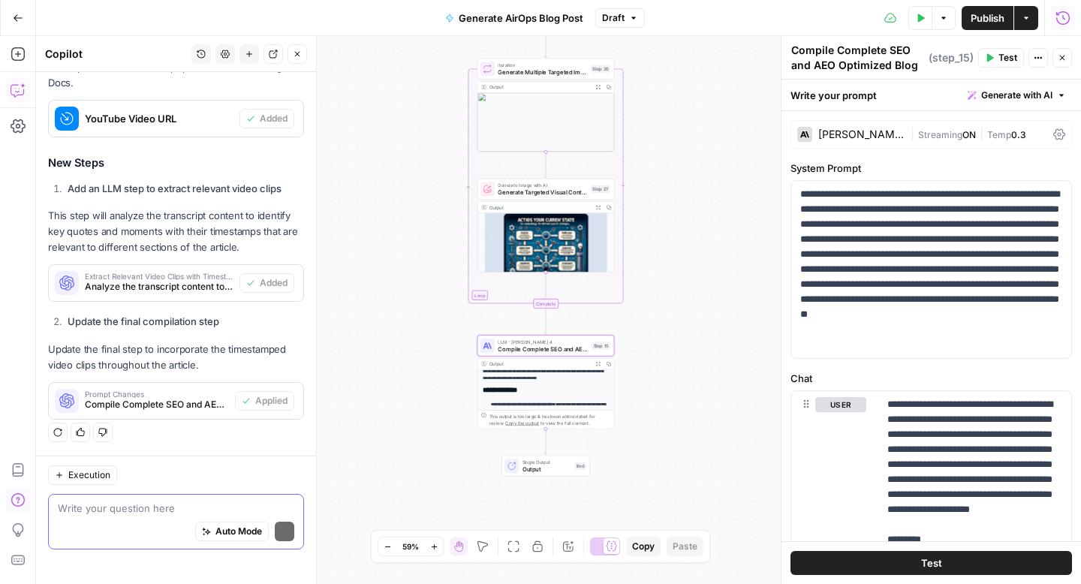
scroll to position [1748, 0]
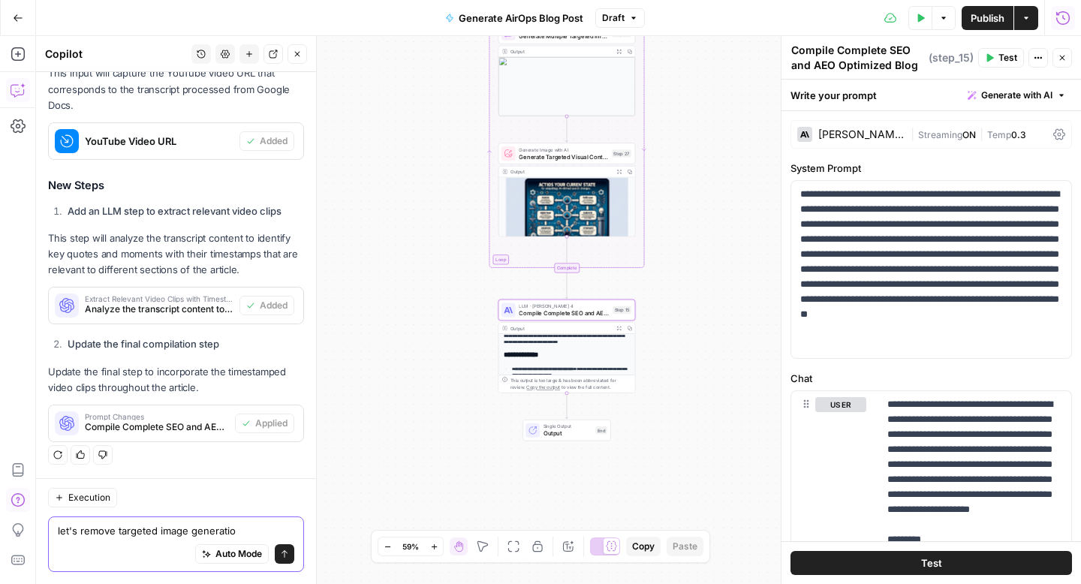
type textarea "let's remove targeted image generation"
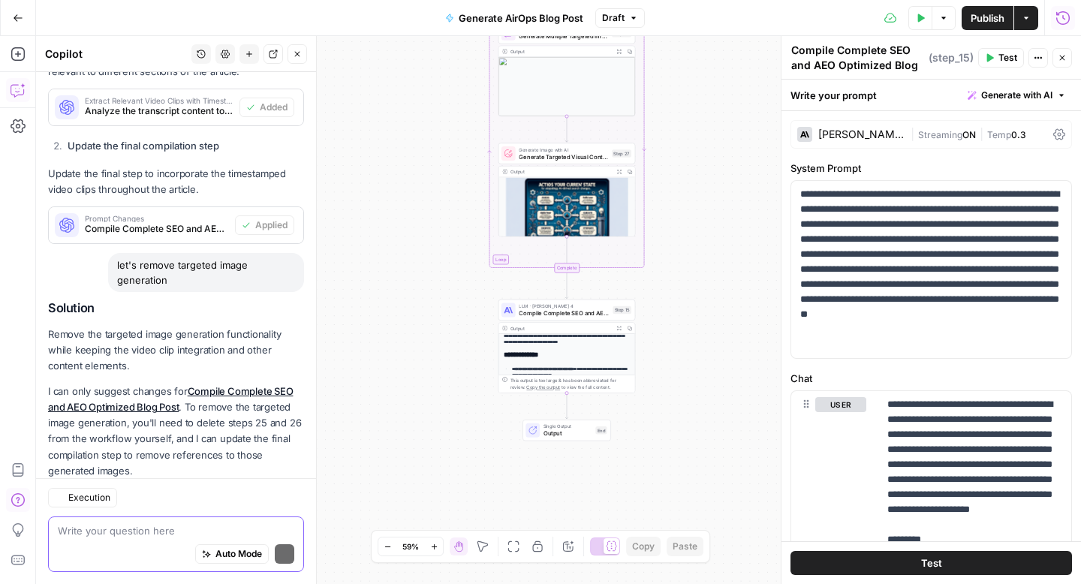
scroll to position [2102, 0]
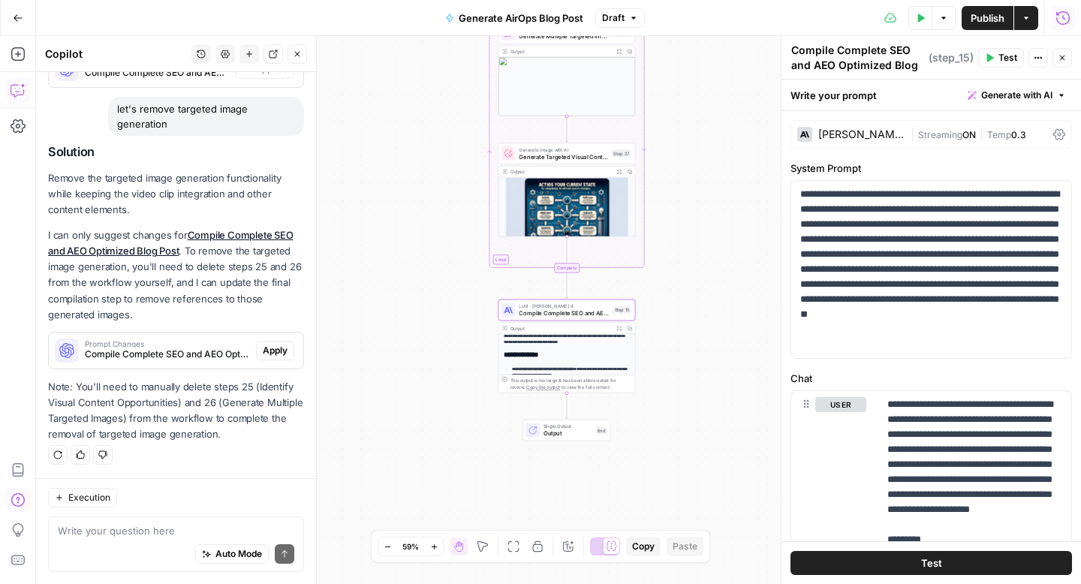
click at [278, 350] on span "Apply" at bounding box center [275, 351] width 25 height 14
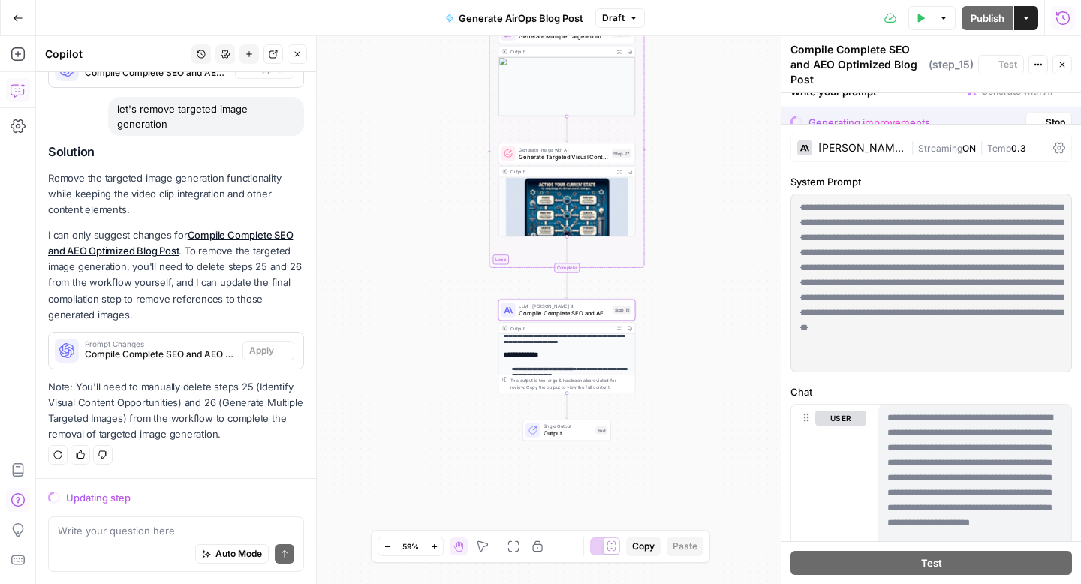
scroll to position [2006, 0]
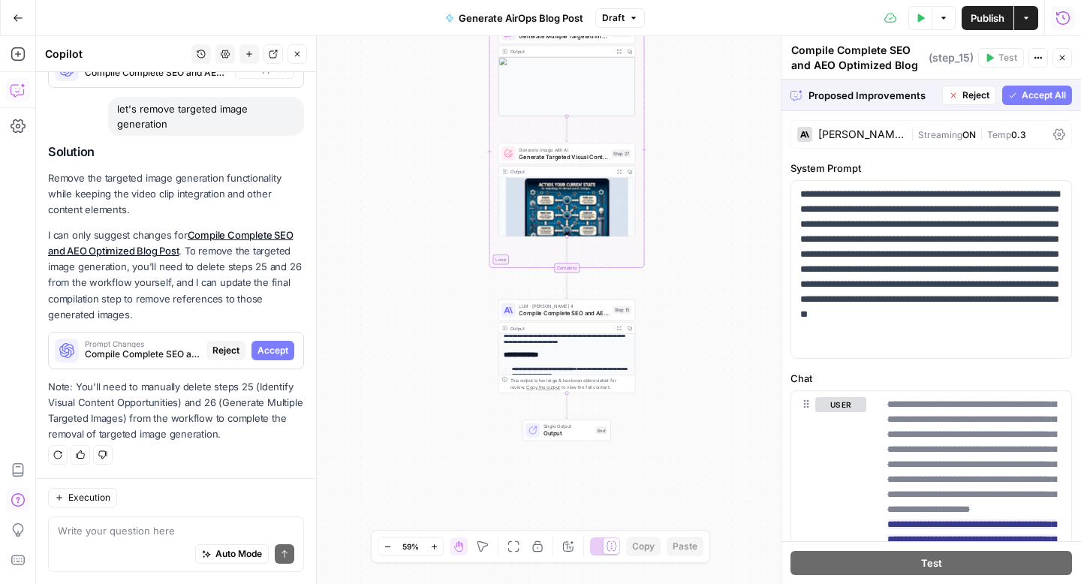
click at [1042, 99] on span "Accept All" at bounding box center [1043, 96] width 44 height 14
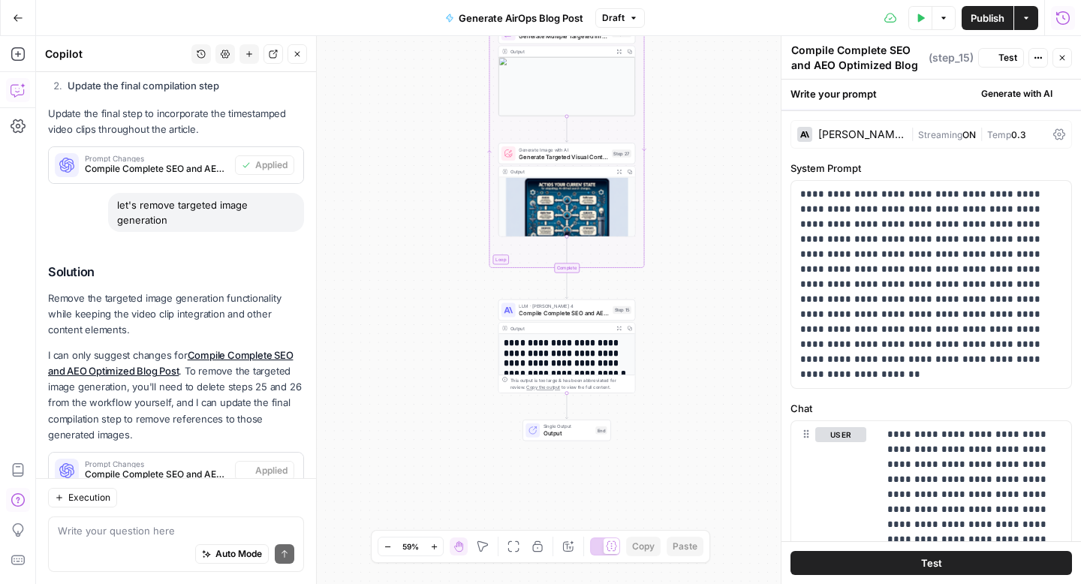
scroll to position [2126, 0]
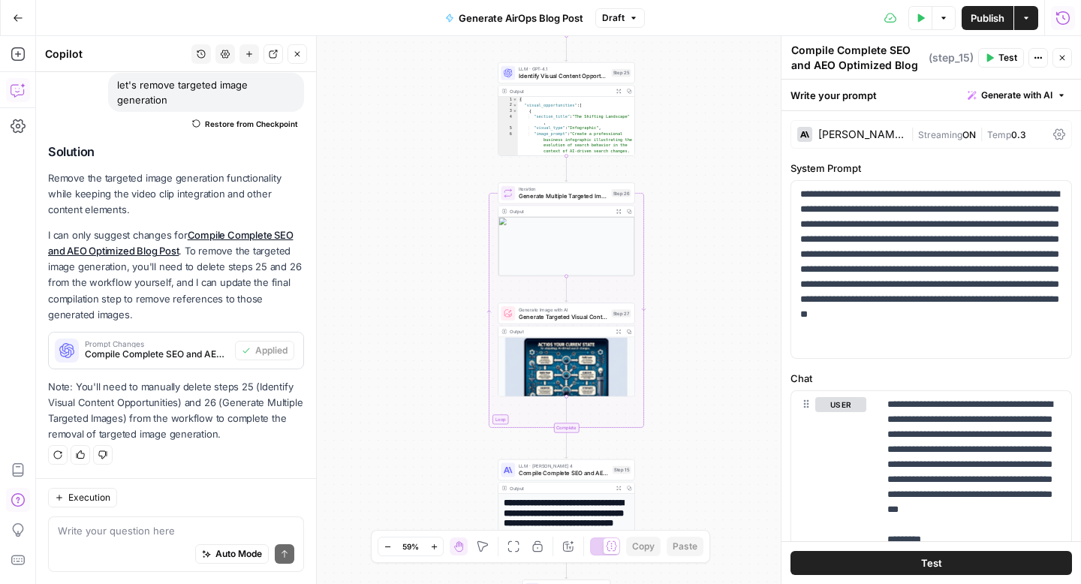
drag, startPoint x: 689, startPoint y: 229, endPoint x: 681, endPoint y: 395, distance: 166.8
click at [681, 395] on div "**********" at bounding box center [558, 310] width 1045 height 548
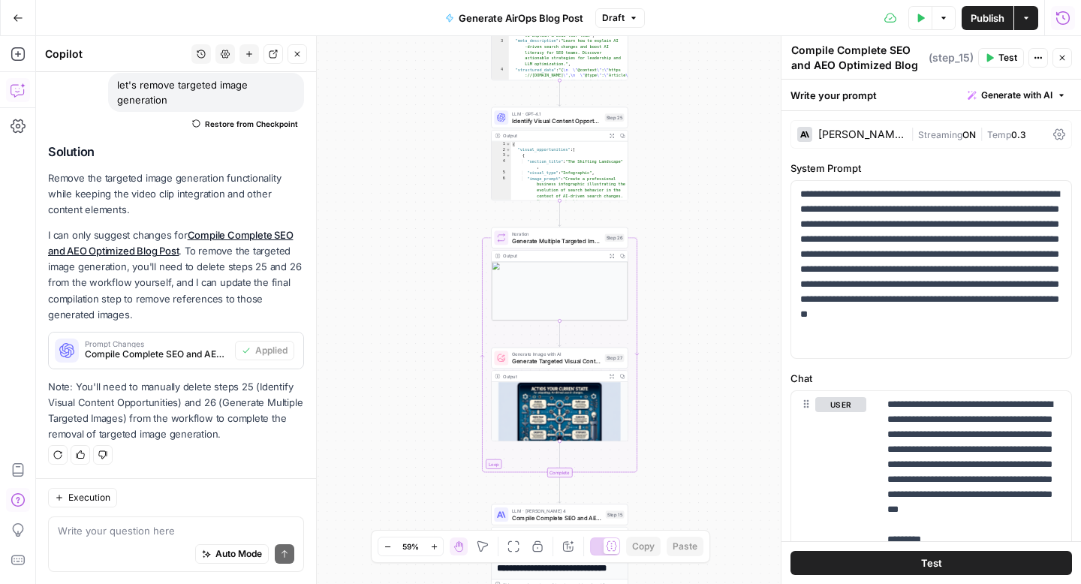
click at [596, 121] on span "Identify Visual Content Opportunities" at bounding box center [556, 120] width 89 height 9
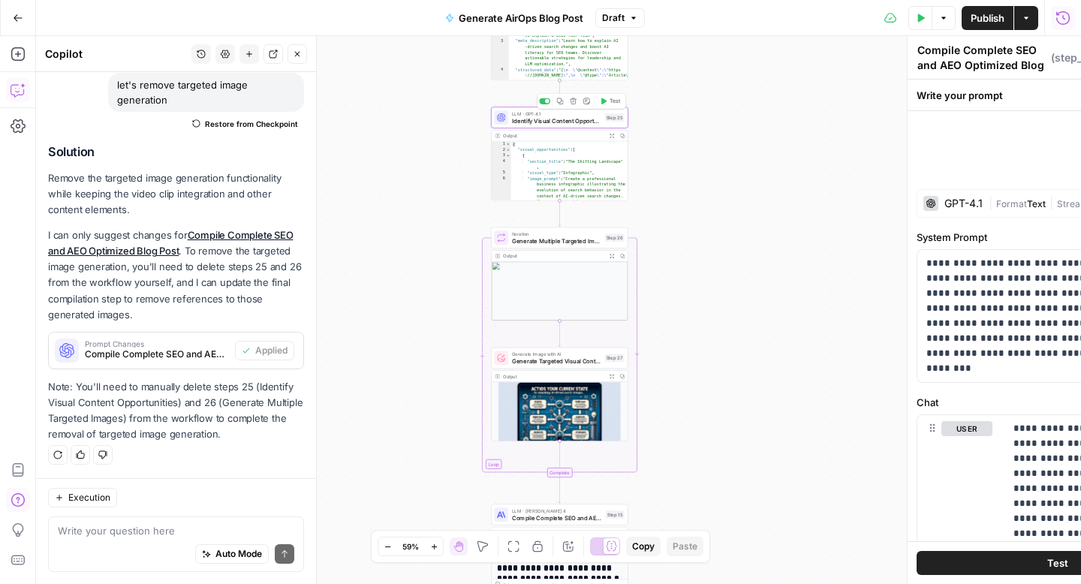
type textarea "Identify Visual Content Opportunities"
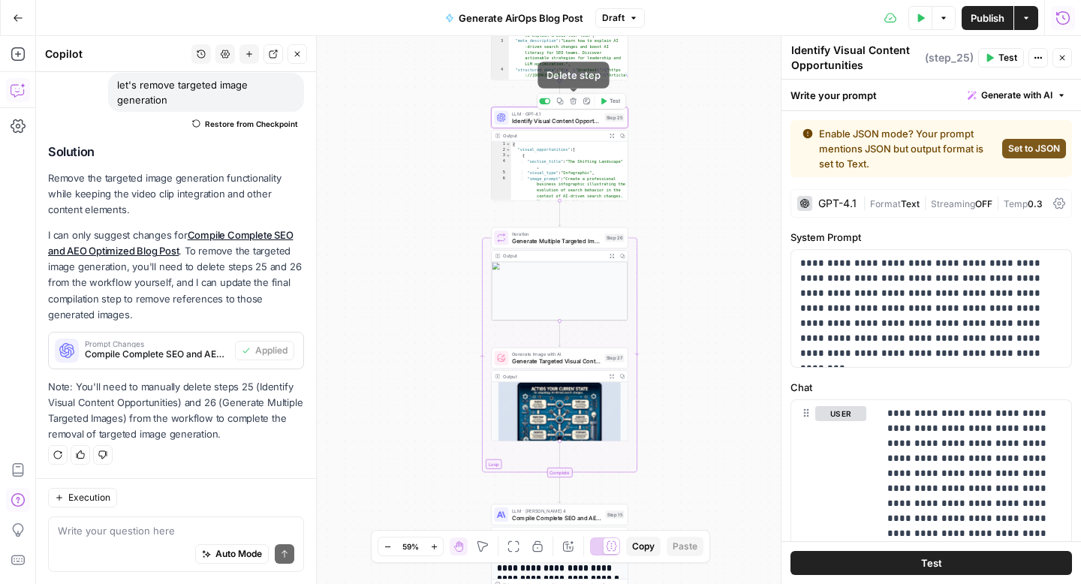
click at [574, 103] on icon "button" at bounding box center [573, 101] width 7 height 7
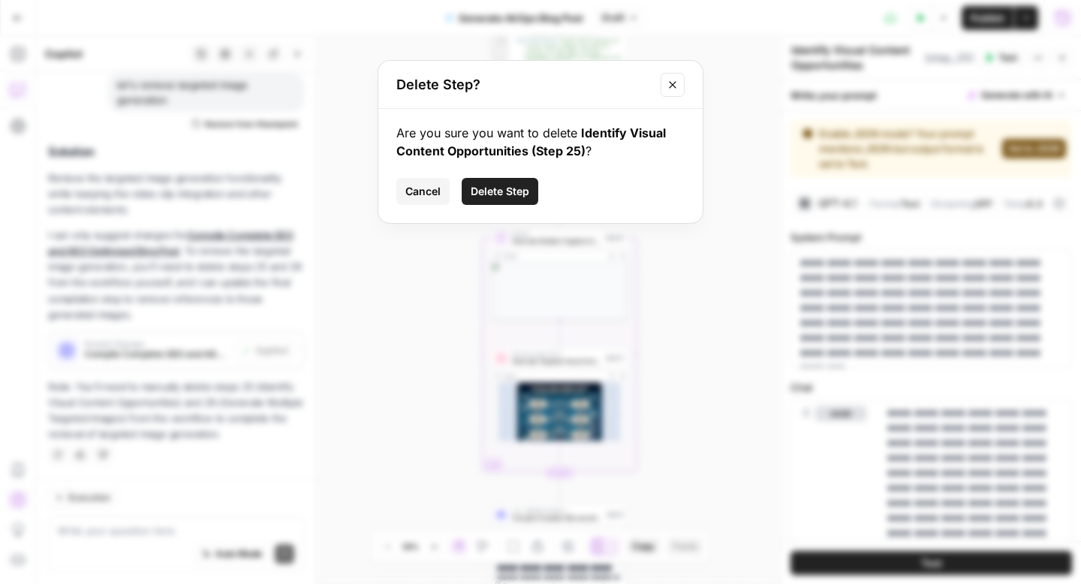
click at [510, 196] on span "Delete Step" at bounding box center [500, 191] width 59 height 15
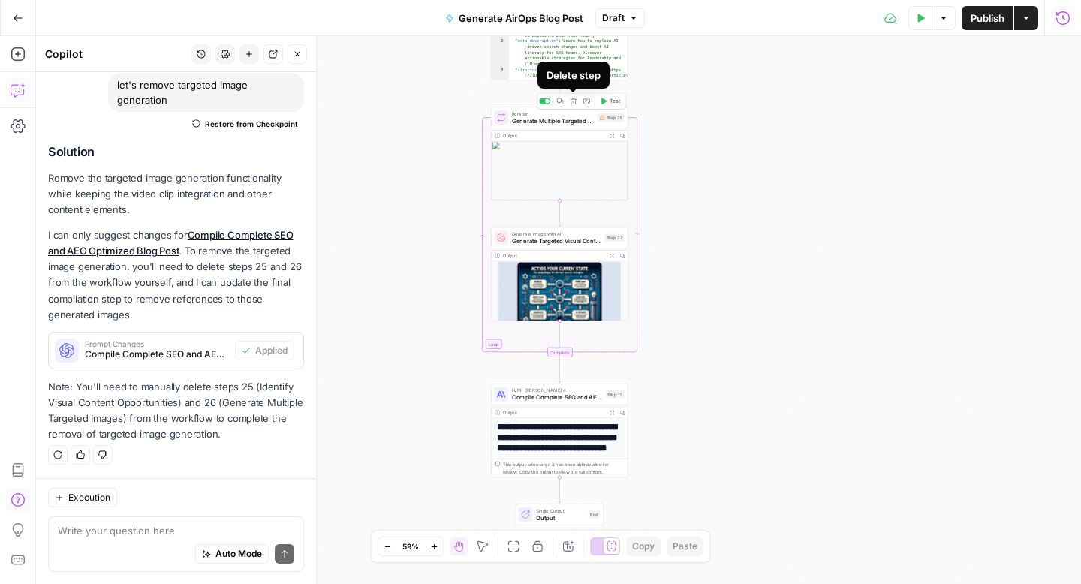
click at [573, 101] on icon "button" at bounding box center [573, 101] width 7 height 7
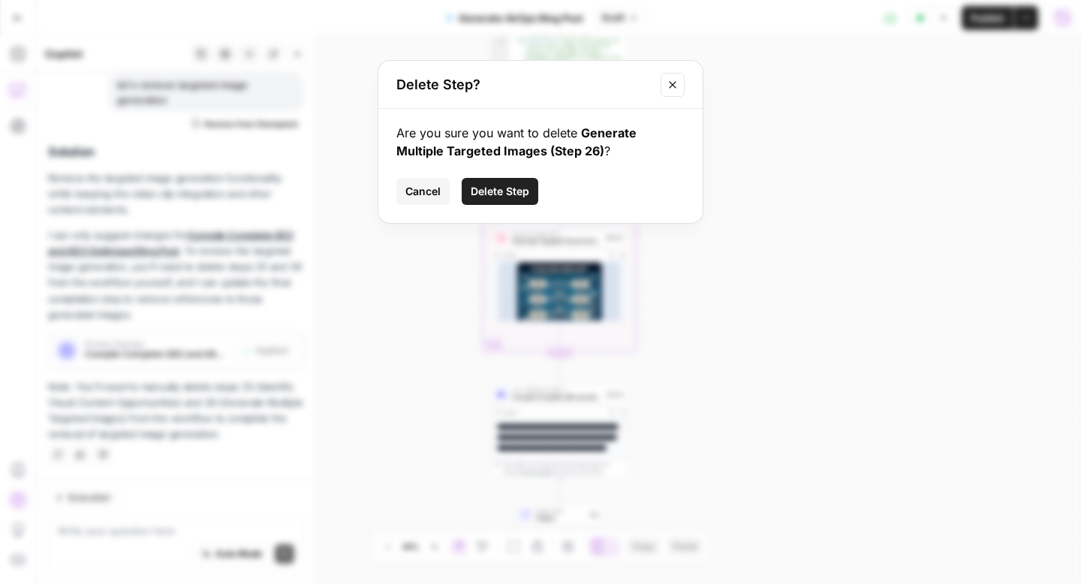
click at [516, 195] on span "Delete Step" at bounding box center [500, 191] width 59 height 15
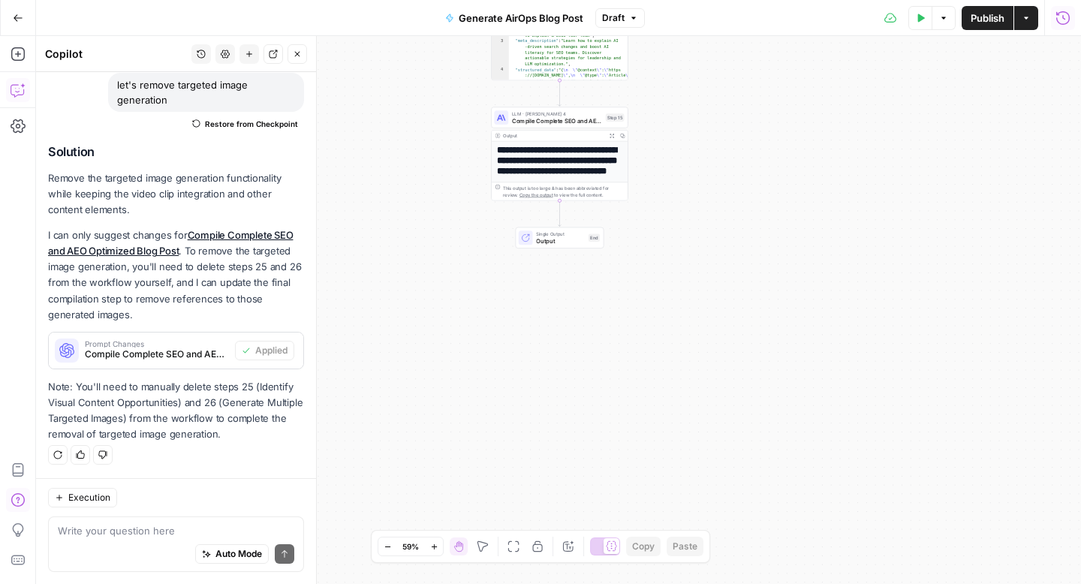
click at [920, 20] on icon "button" at bounding box center [920, 18] width 9 height 9
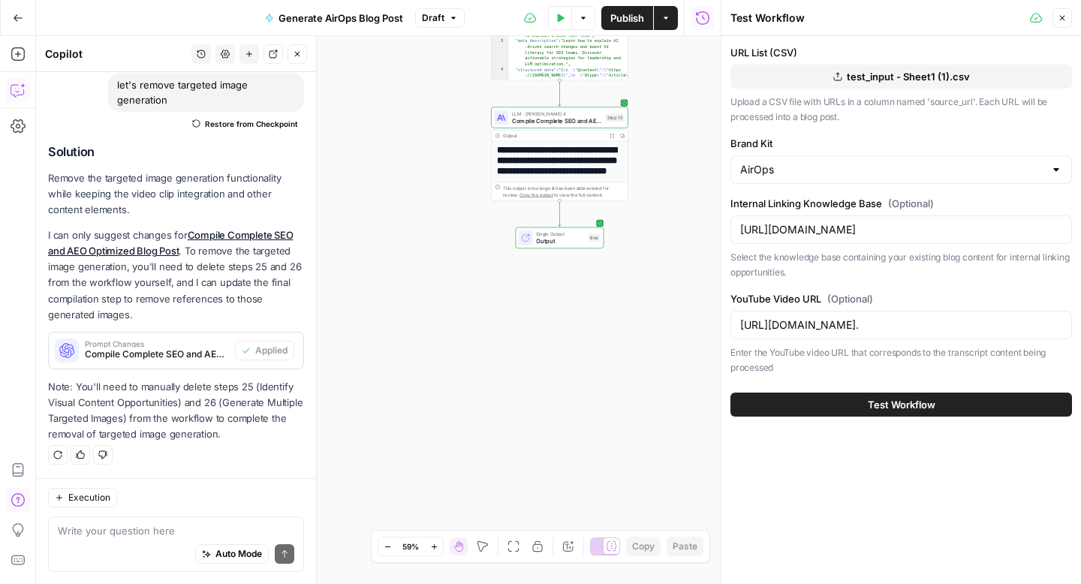
click at [814, 405] on button "Test Workflow" at bounding box center [900, 404] width 341 height 24
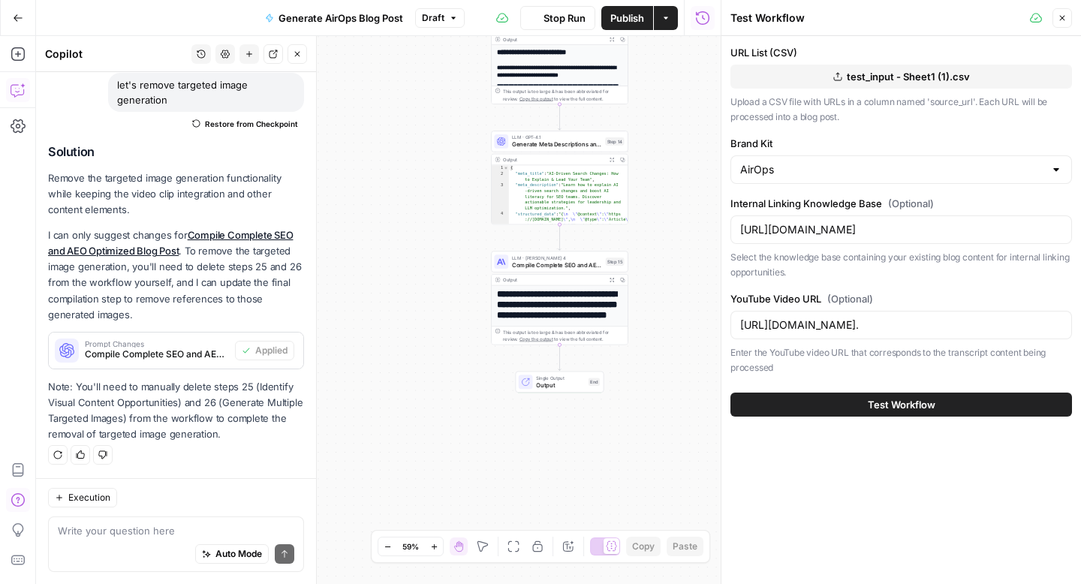
drag, startPoint x: 645, startPoint y: 300, endPoint x: 644, endPoint y: 346, distance: 45.8
click at [644, 346] on div "**********" at bounding box center [378, 310] width 684 height 548
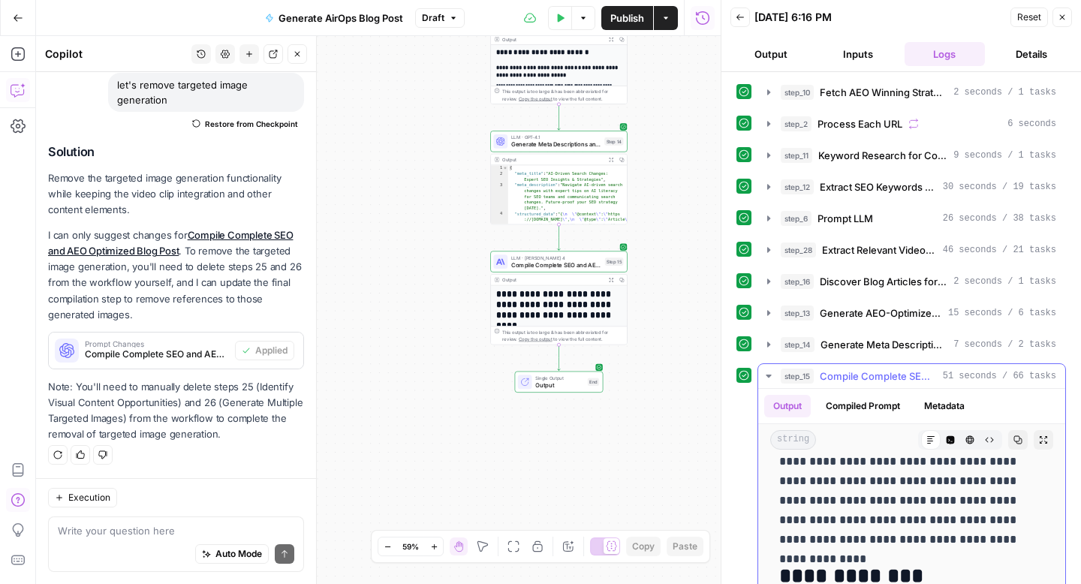
scroll to position [426, 0]
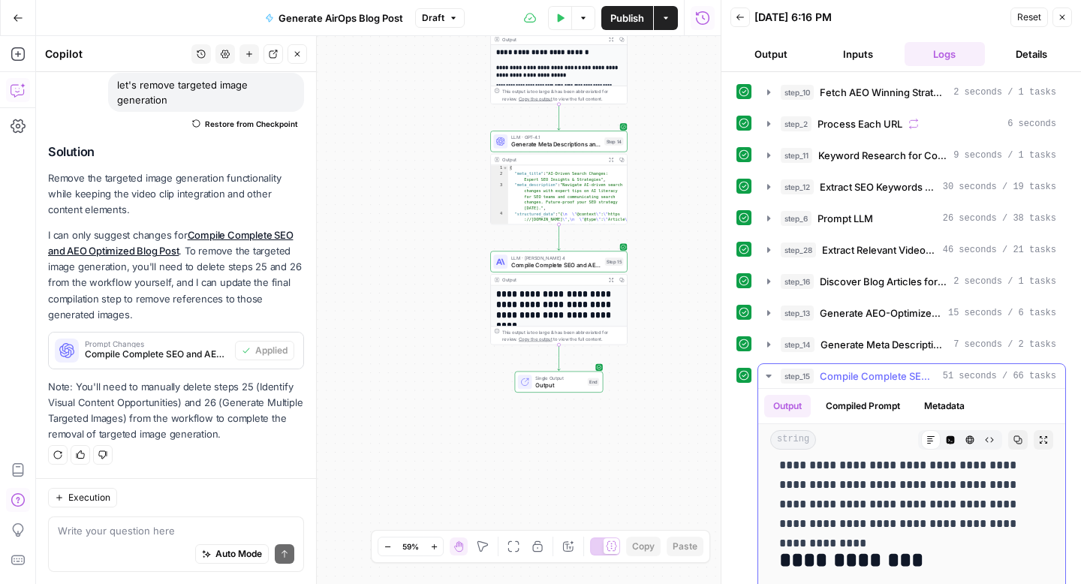
click at [1048, 441] on button "Expand Output" at bounding box center [1043, 440] width 20 height 20
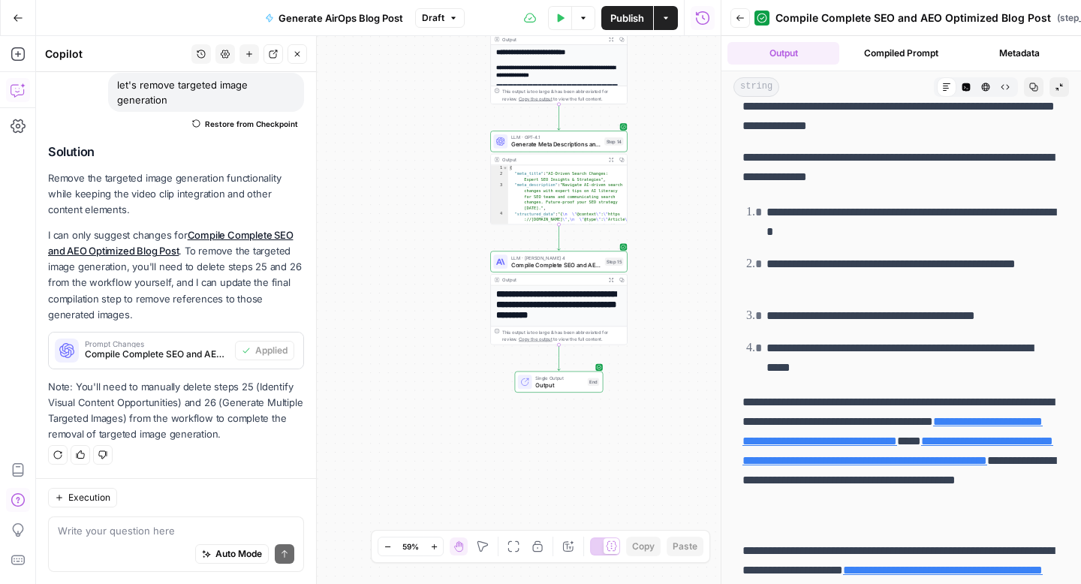
scroll to position [7514, 0]
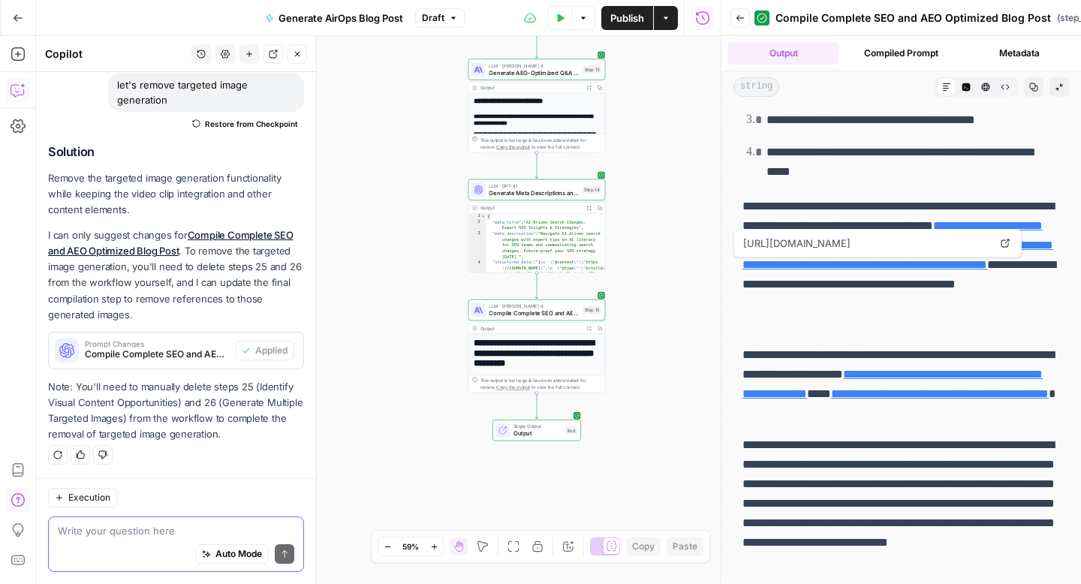
click at [162, 531] on textarea at bounding box center [176, 530] width 236 height 15
paste textarea "Let's create an analysis of the work along the following guidelines 1. Assumpti…"
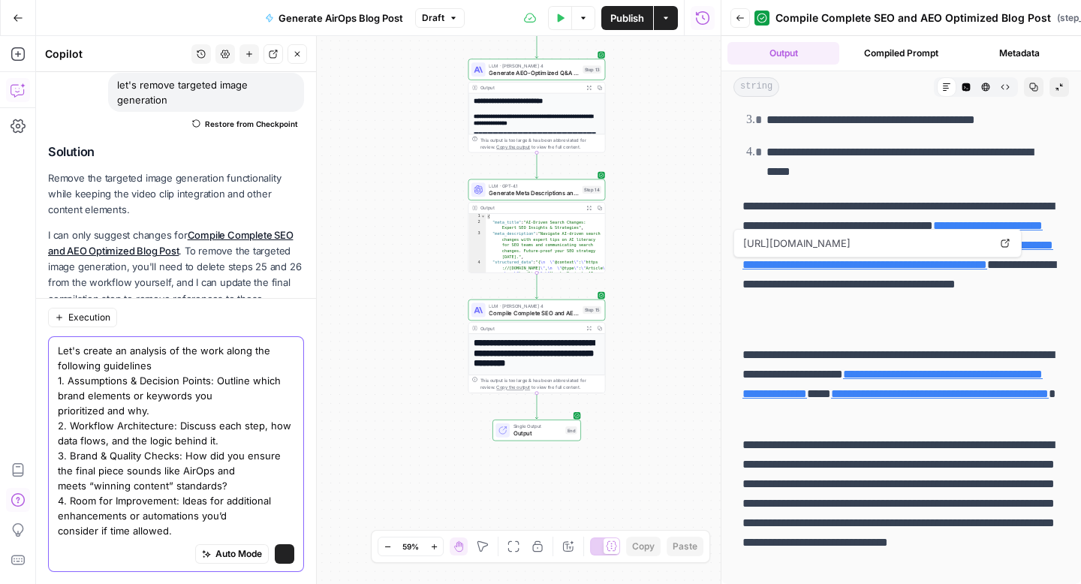
scroll to position [2306, 0]
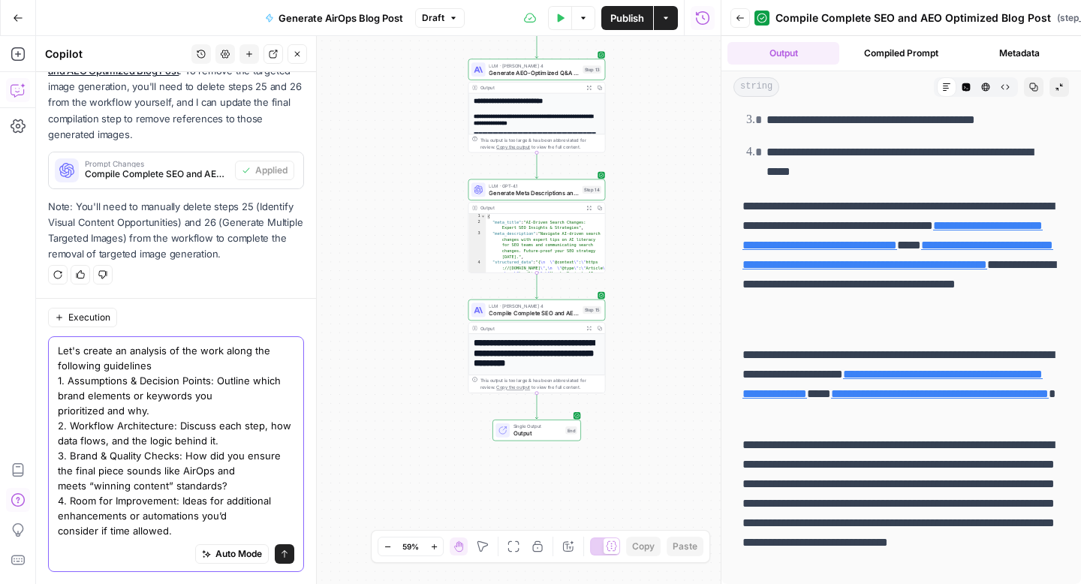
type textarea "Let's create an analysis of the work along the following guidelines 1. Assumpti…"
click at [284, 555] on icon "submit" at bounding box center [284, 553] width 9 height 9
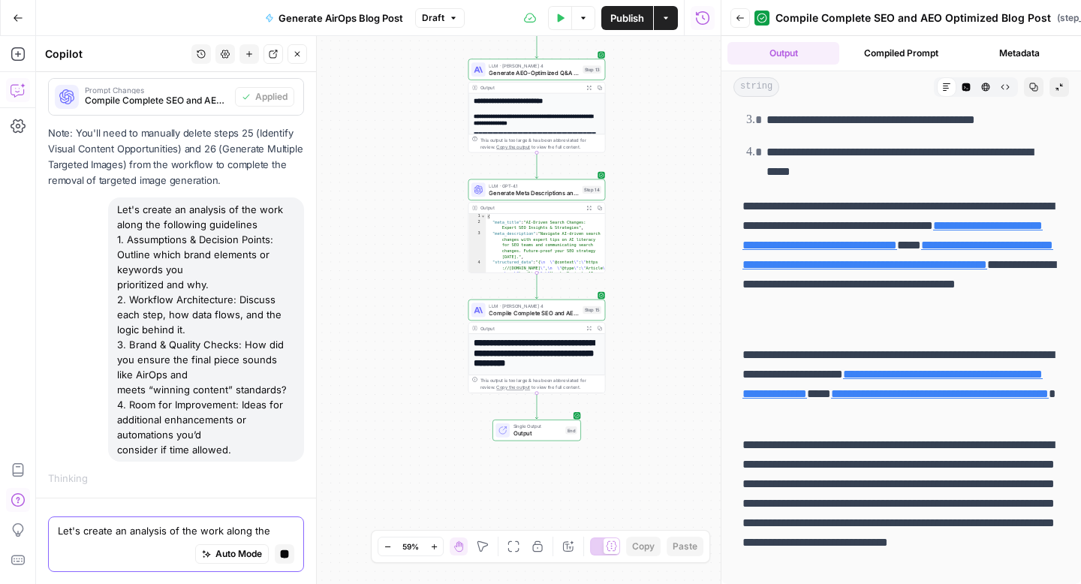
scroll to position [2243, 0]
click at [735, 23] on button "Back" at bounding box center [740, 18] width 20 height 20
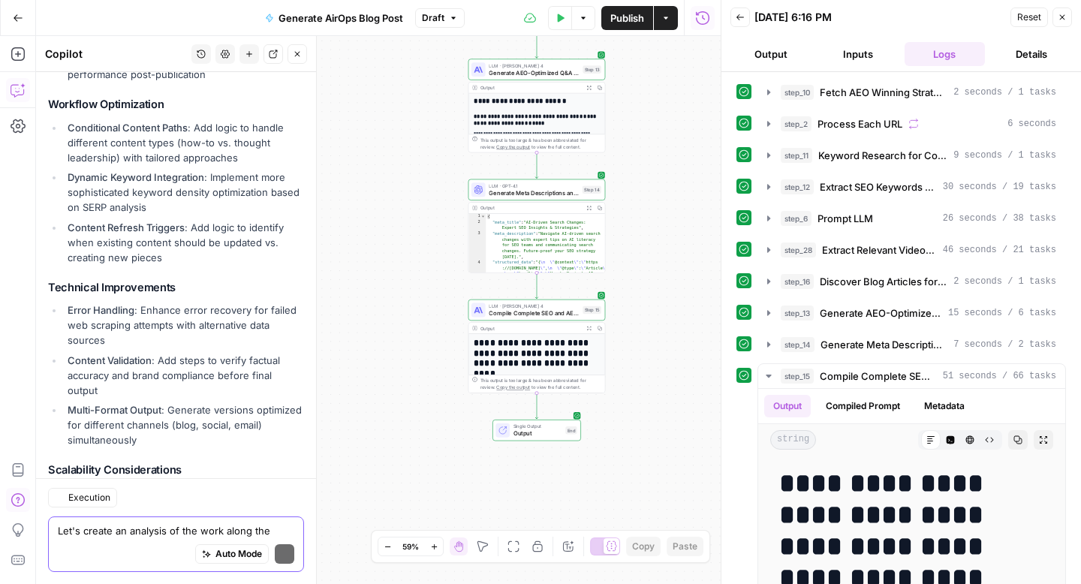
scroll to position [5163, 0]
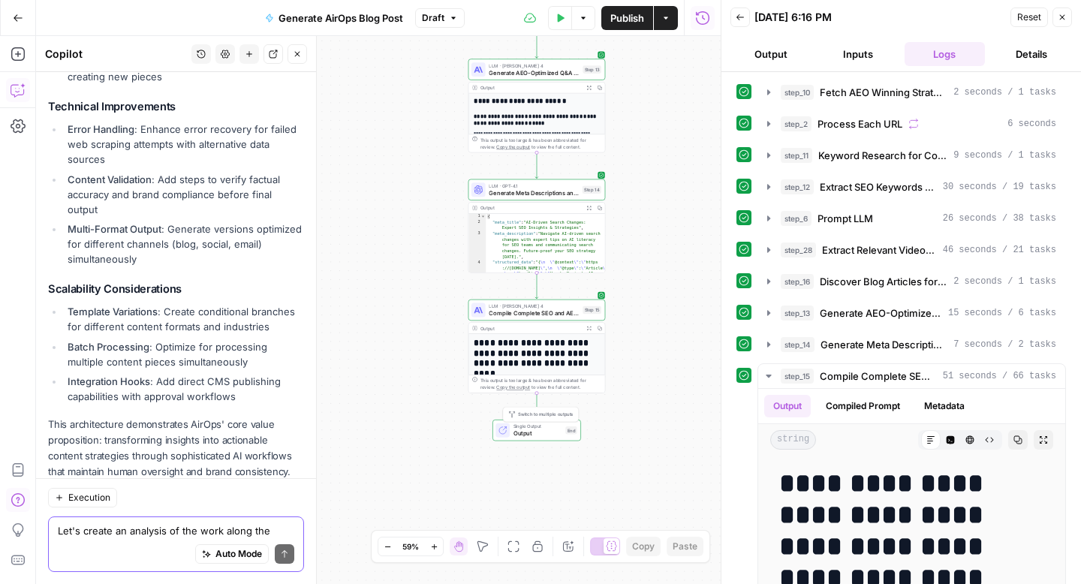
click at [552, 438] on div "Single Output Output End Switch to multiple outputs" at bounding box center [536, 430] width 89 height 21
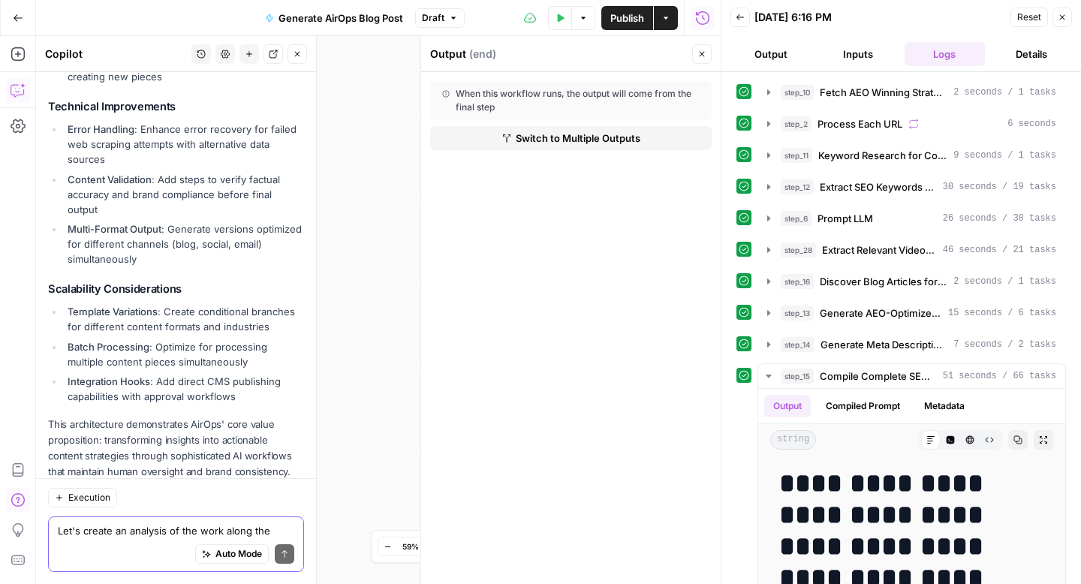
click at [692, 53] on button "Close" at bounding box center [702, 54] width 20 height 20
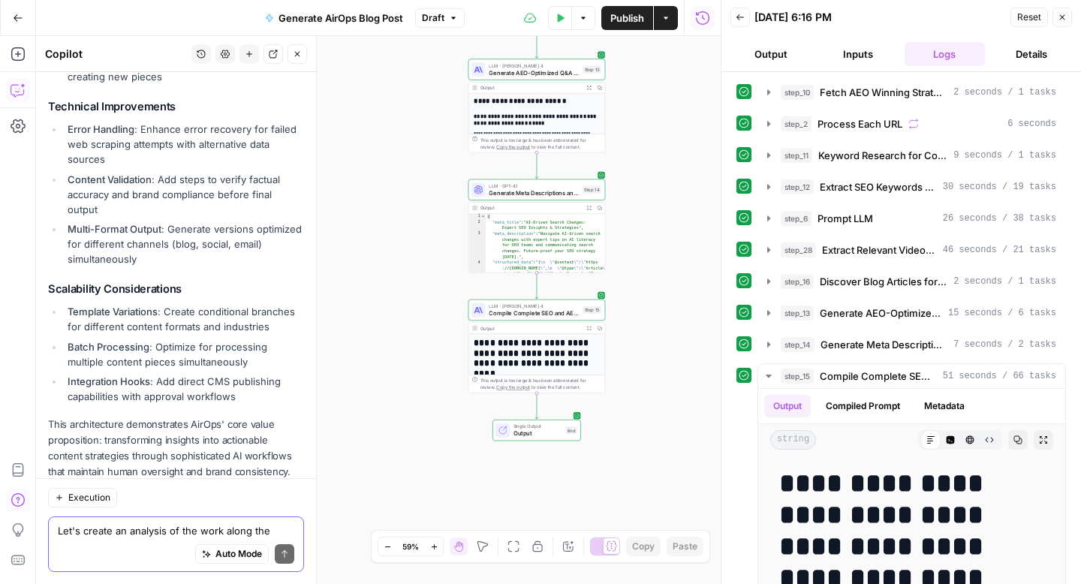
click at [496, 315] on span "Compile Complete SEO and AEO Optimized Blog Post" at bounding box center [534, 312] width 90 height 9
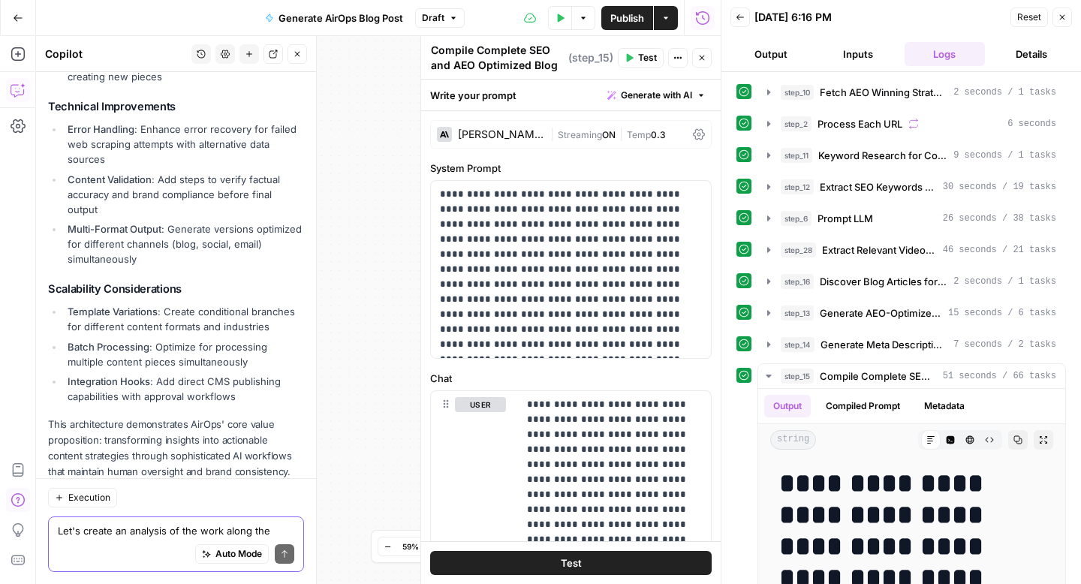
click at [1054, 17] on button "Close" at bounding box center [1062, 18] width 20 height 20
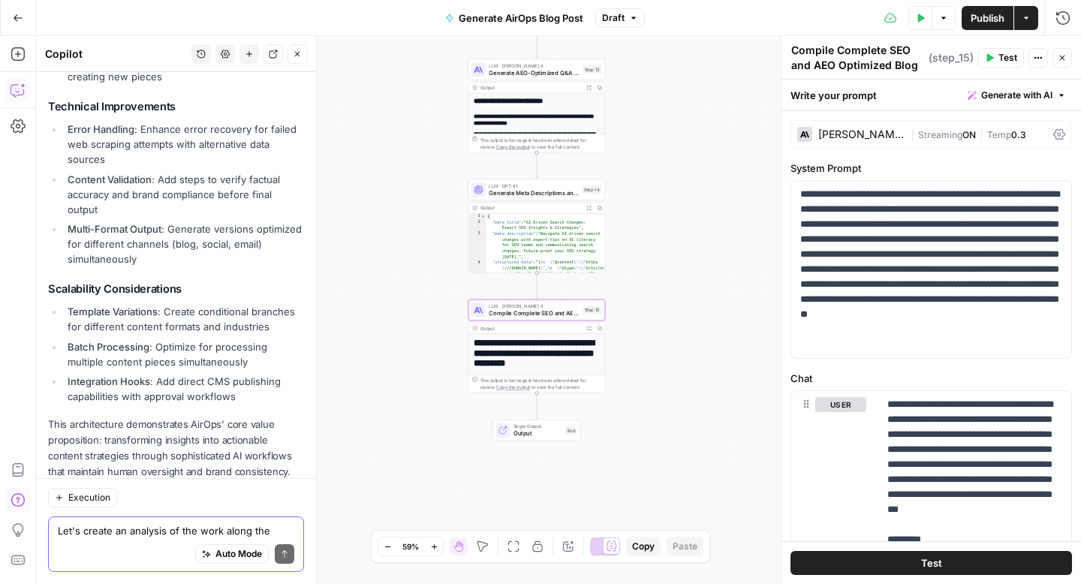
click at [955, 59] on span "( step_15 )" at bounding box center [950, 57] width 45 height 15
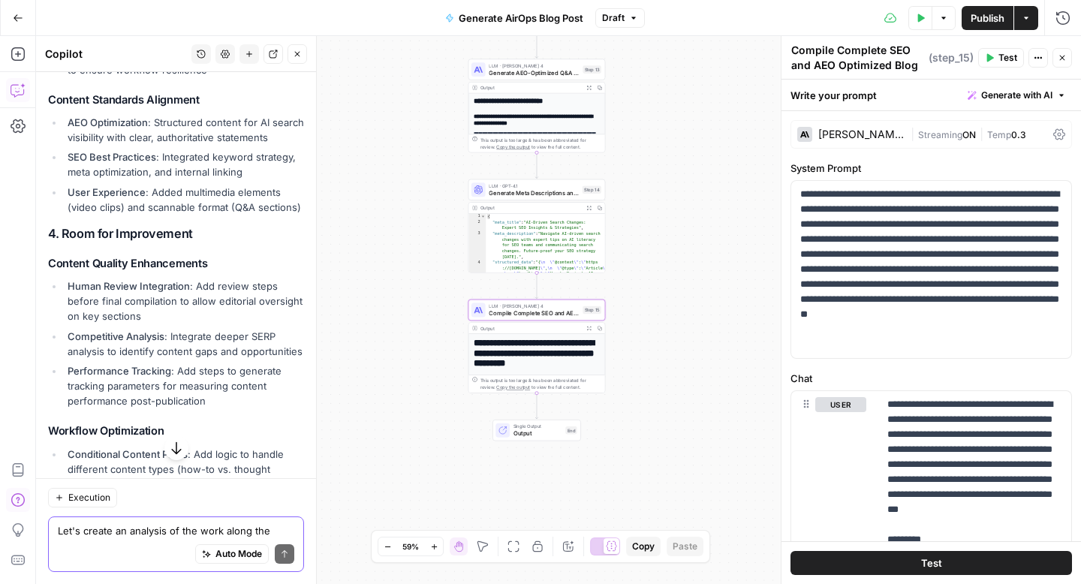
scroll to position [4659, 0]
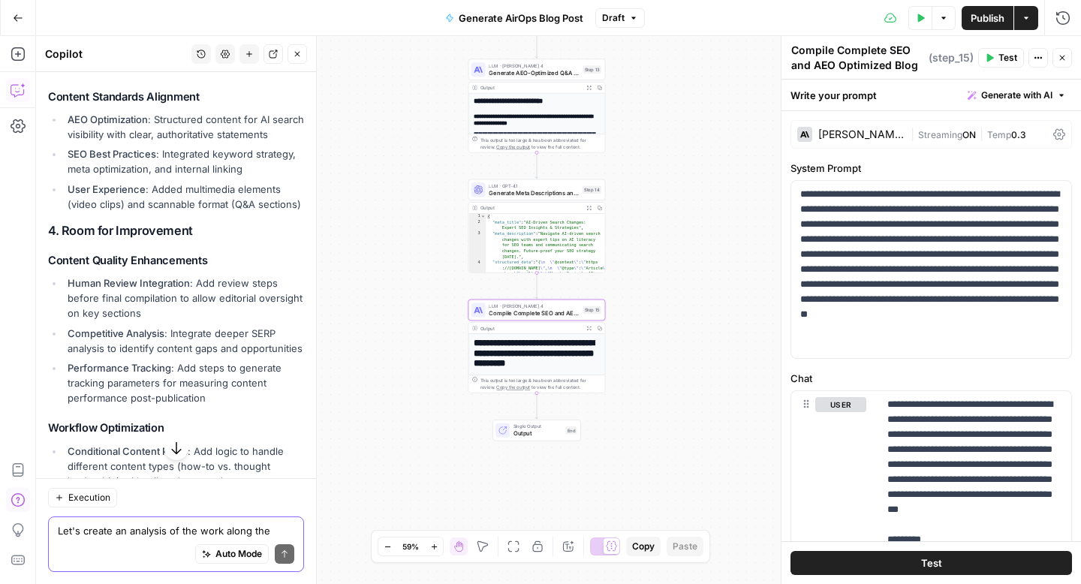
drag, startPoint x: 64, startPoint y: 263, endPoint x: 254, endPoint y: 380, distance: 223.7
click at [254, 380] on ul "Human Review Integration : Add review steps before final compilation to allow e…" at bounding box center [176, 340] width 256 height 130
click at [254, 380] on li "Performance Tracking : Add steps to generate tracking parameters for measuring …" at bounding box center [184, 382] width 240 height 45
drag, startPoint x: 254, startPoint y: 380, endPoint x: 57, endPoint y: 266, distance: 228.3
click at [57, 275] on ul "Human Review Integration : Add review steps before final compilation to allow e…" at bounding box center [176, 340] width 256 height 130
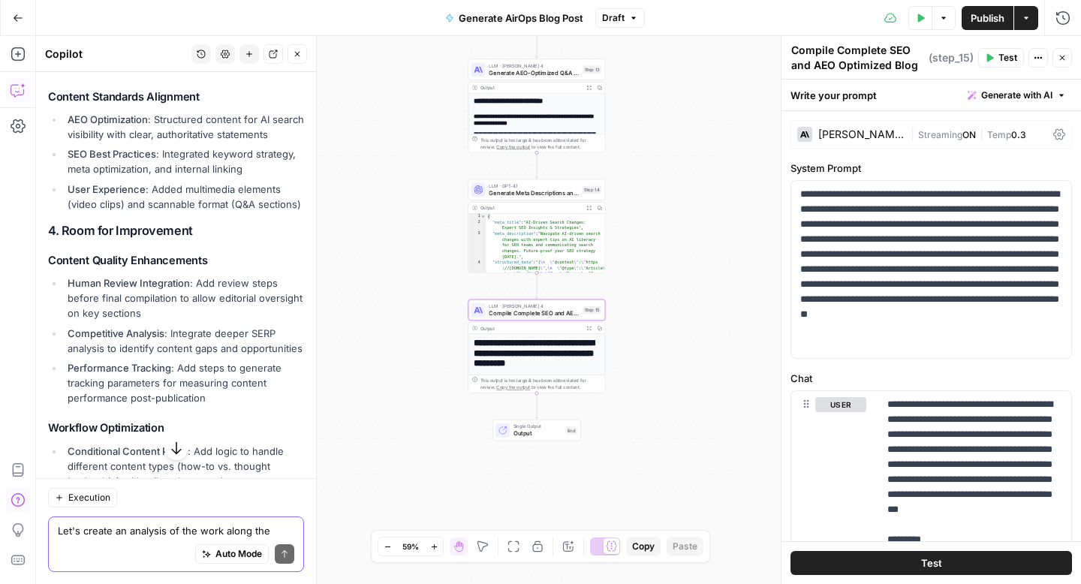
click at [64, 275] on li "Human Review Integration : Add review steps before final compilation to allow e…" at bounding box center [184, 297] width 240 height 45
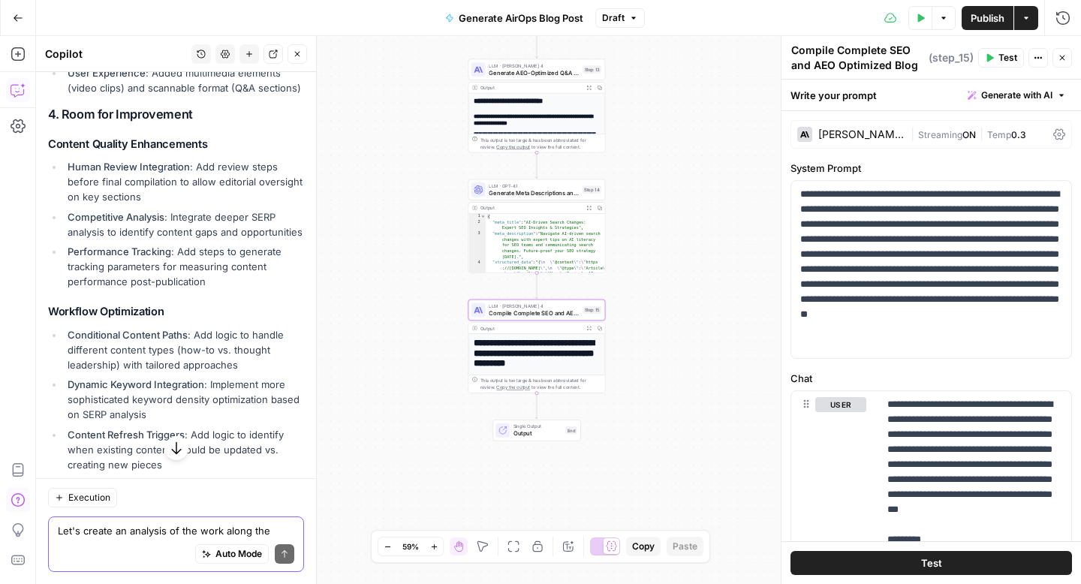
scroll to position [4786, 0]
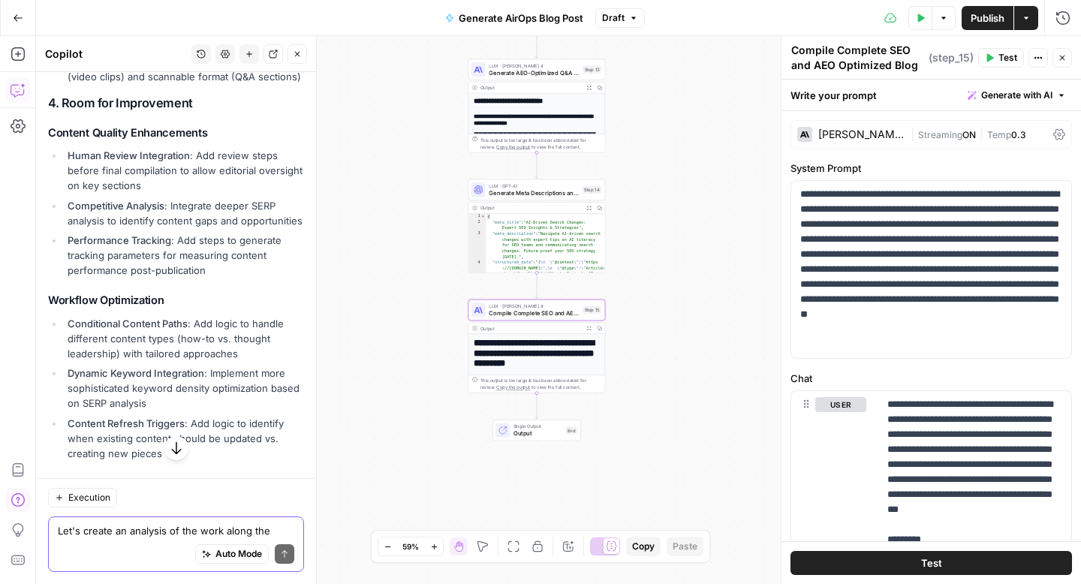
drag, startPoint x: 64, startPoint y: 304, endPoint x: 181, endPoint y: 435, distance: 175.4
click at [181, 435] on ul "Conditional Content Paths : Add logic to handle different content types (how-to…" at bounding box center [176, 388] width 256 height 145
click at [236, 432] on li "Content Refresh Triggers : Add logic to identify when existing content should b…" at bounding box center [184, 438] width 240 height 45
drag, startPoint x: 236, startPoint y: 432, endPoint x: 48, endPoint y: 297, distance: 230.8
click at [48, 316] on ul "Conditional Content Paths : Add logic to handle different content types (how-to…" at bounding box center [176, 388] width 256 height 145
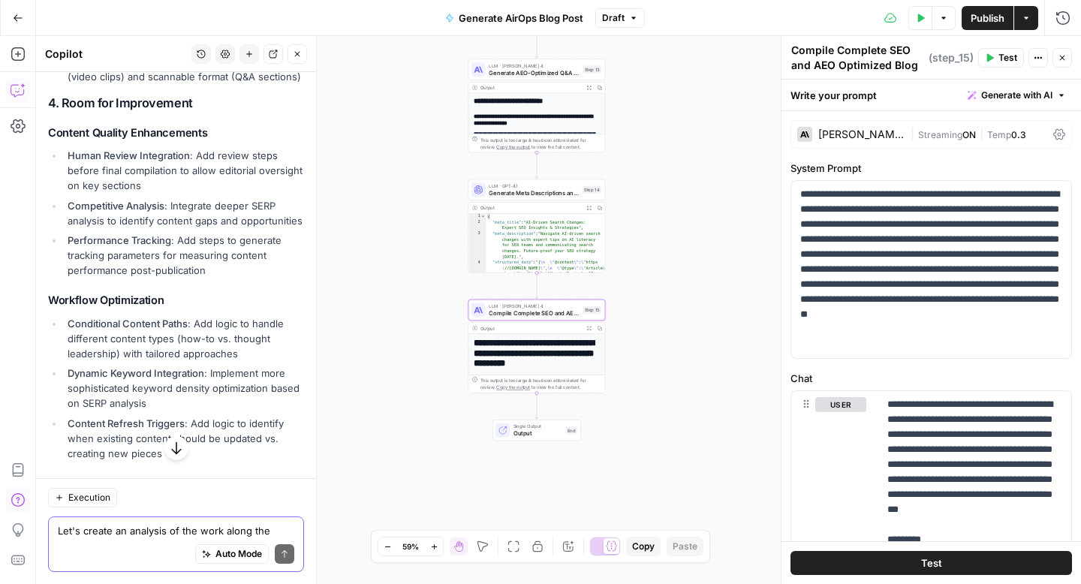
click at [48, 316] on ul "Conditional Content Paths : Add logic to handle different content types (how-to…" at bounding box center [176, 388] width 256 height 145
drag, startPoint x: 48, startPoint y: 297, endPoint x: 224, endPoint y: 445, distance: 230.1
click at [222, 416] on li "Content Refresh Triggers : Add logic to identify when existing content should b…" at bounding box center [184, 438] width 240 height 45
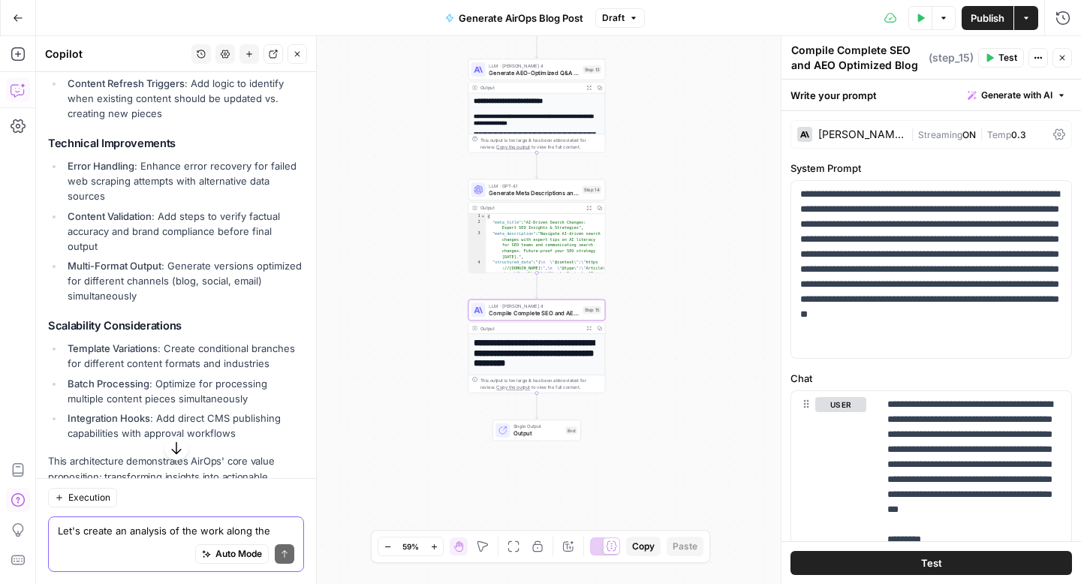
scroll to position [5163, 0]
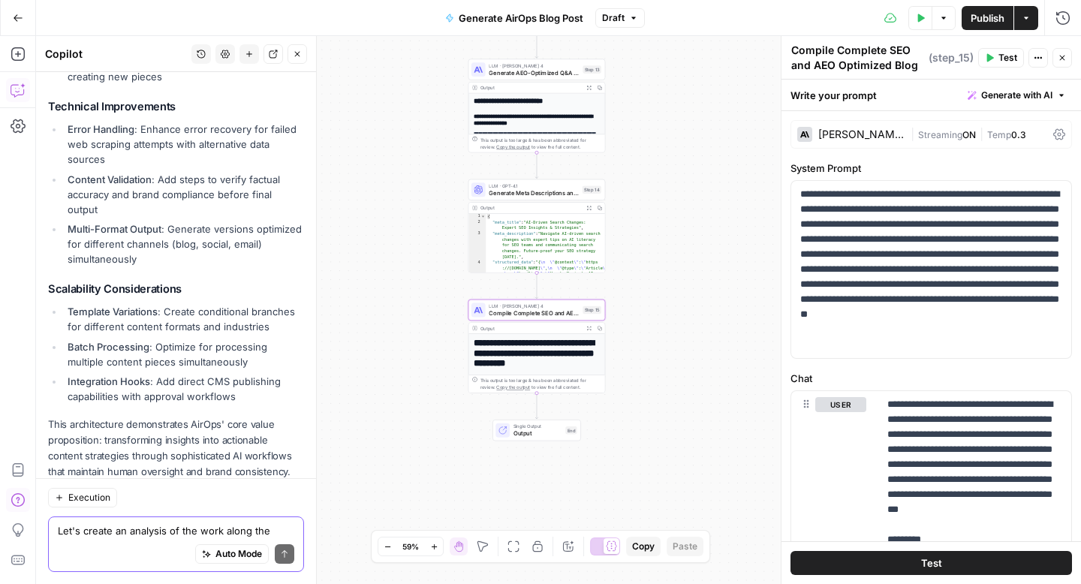
drag, startPoint x: 64, startPoint y: 269, endPoint x: 252, endPoint y: 373, distance: 215.3
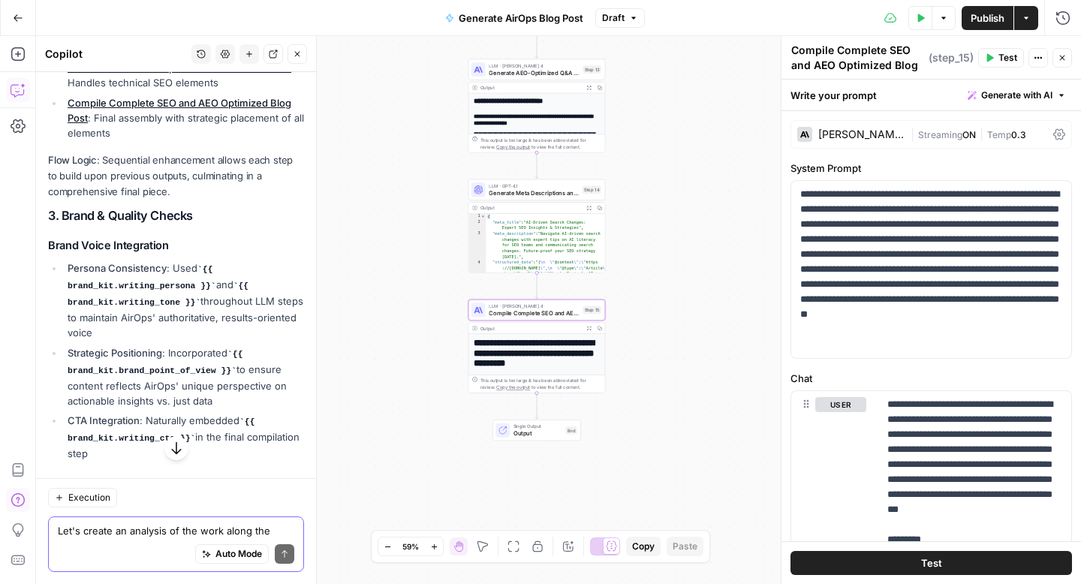
scroll to position [4088, 0]
drag, startPoint x: 65, startPoint y: 253, endPoint x: 196, endPoint y: 287, distance: 135.1
click at [196, 287] on li "Persona Consistency : Used {{ brand_kit.writing_persona }} and {{ brand_kit.wri…" at bounding box center [184, 302] width 240 height 80
click at [196, 287] on code "{{ brand_kit.writing_tone }}" at bounding box center [158, 296] width 181 height 26
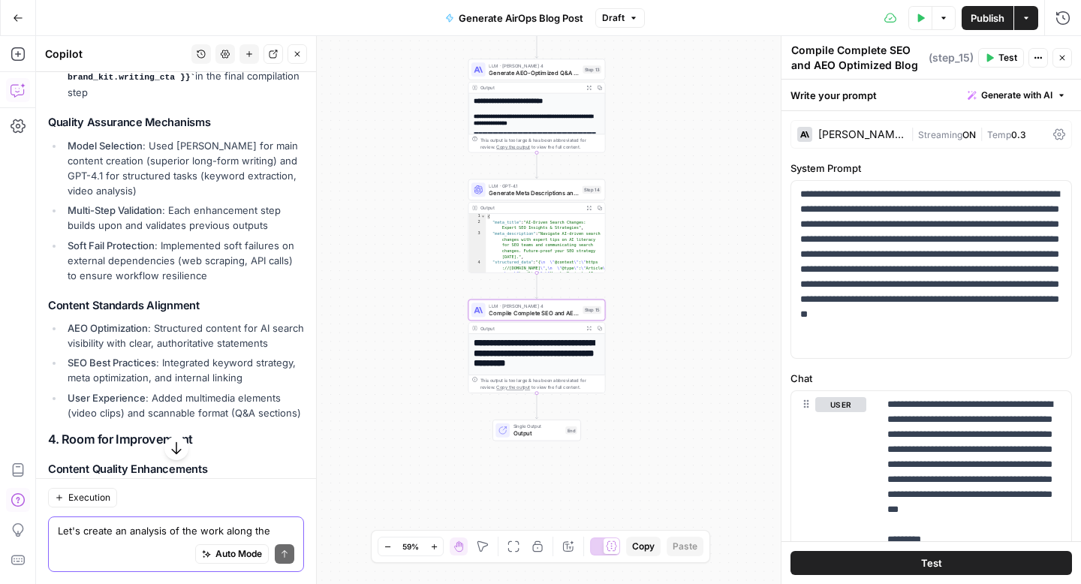
scroll to position [4488, 0]
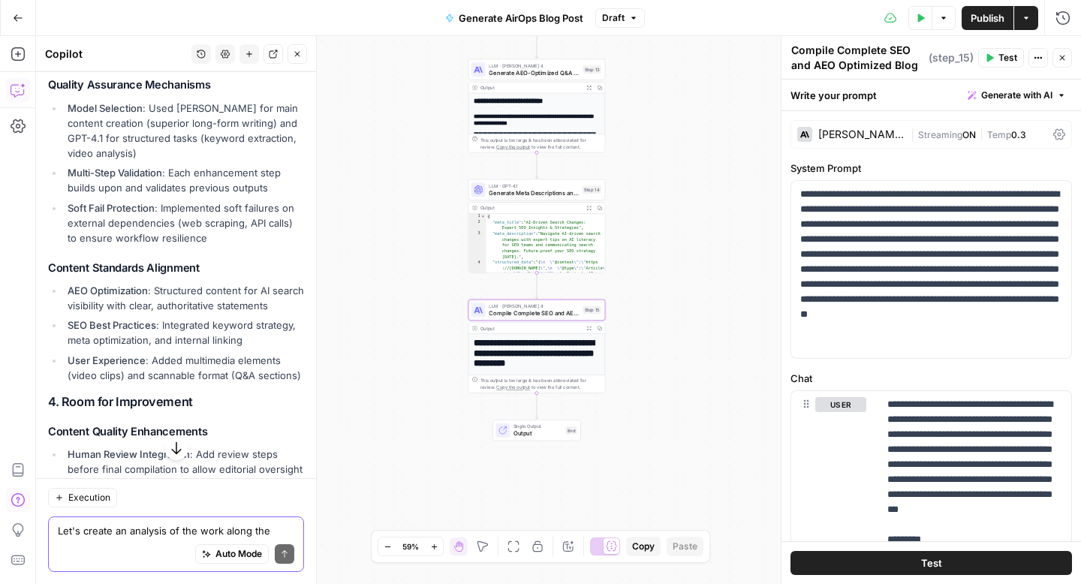
drag, startPoint x: 65, startPoint y: 263, endPoint x: 272, endPoint y: 322, distance: 216.0
click at [272, 322] on ul "AEO Optimization : Structured content for AI search visibility with clear, auth…" at bounding box center [176, 333] width 256 height 100
click at [272, 322] on li "SEO Best Practices : Integrated keyword strategy, meta optimization, and intern…" at bounding box center [184, 332] width 240 height 30
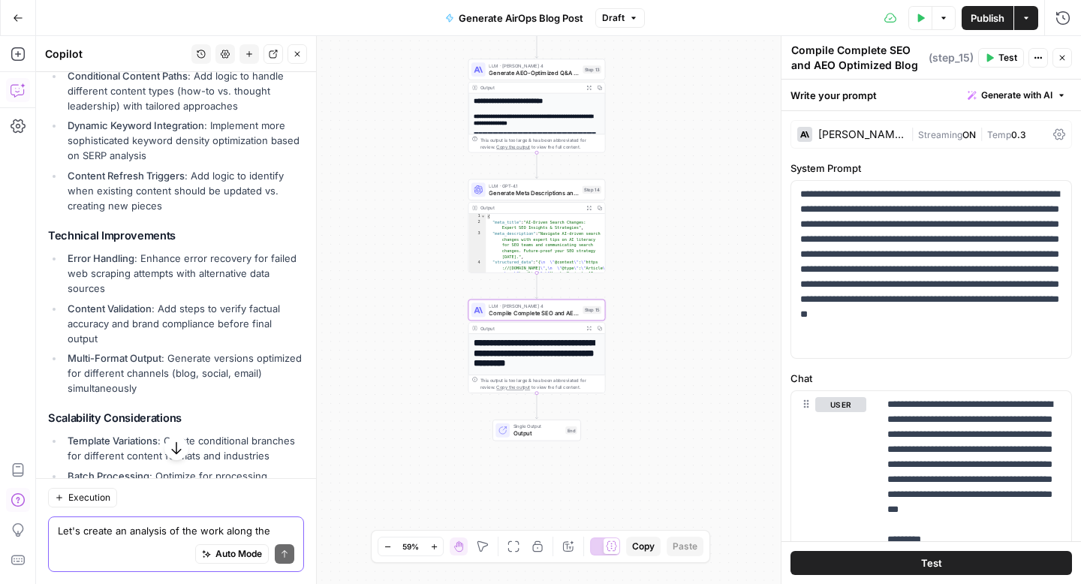
scroll to position [5163, 0]
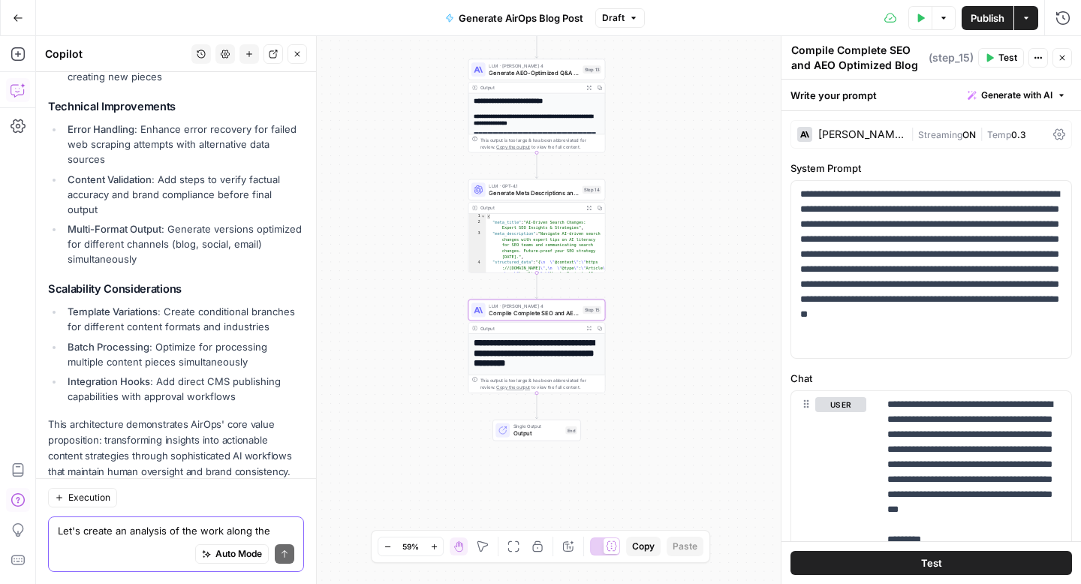
drag, startPoint x: 293, startPoint y: 440, endPoint x: 177, endPoint y: 331, distance: 159.3
click at [264, 437] on p "This architecture demonstrates AirOps' core value proposition: transforming ins…" at bounding box center [176, 449] width 256 height 64
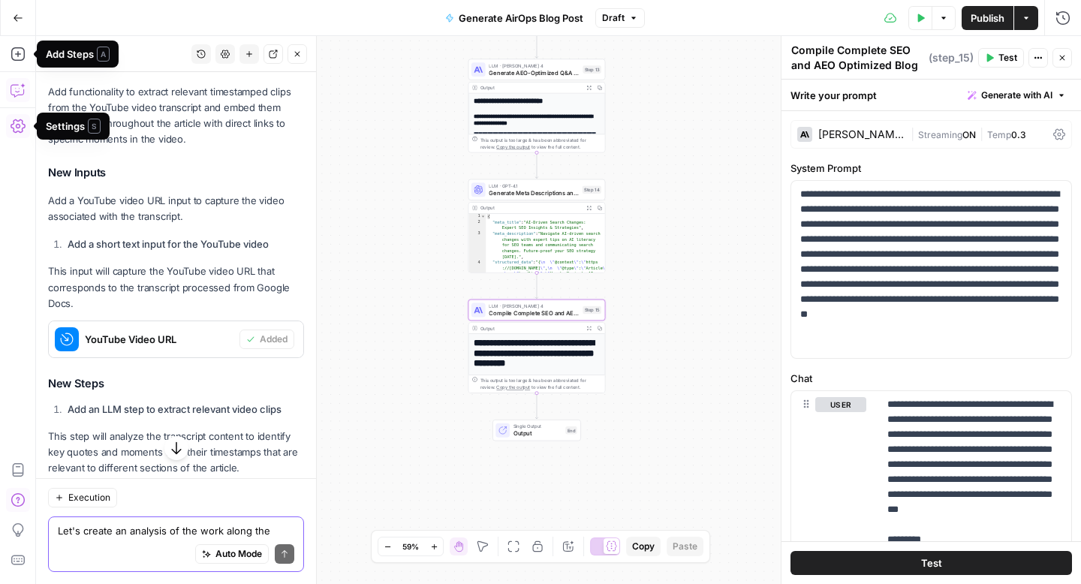
scroll to position [1510, 0]
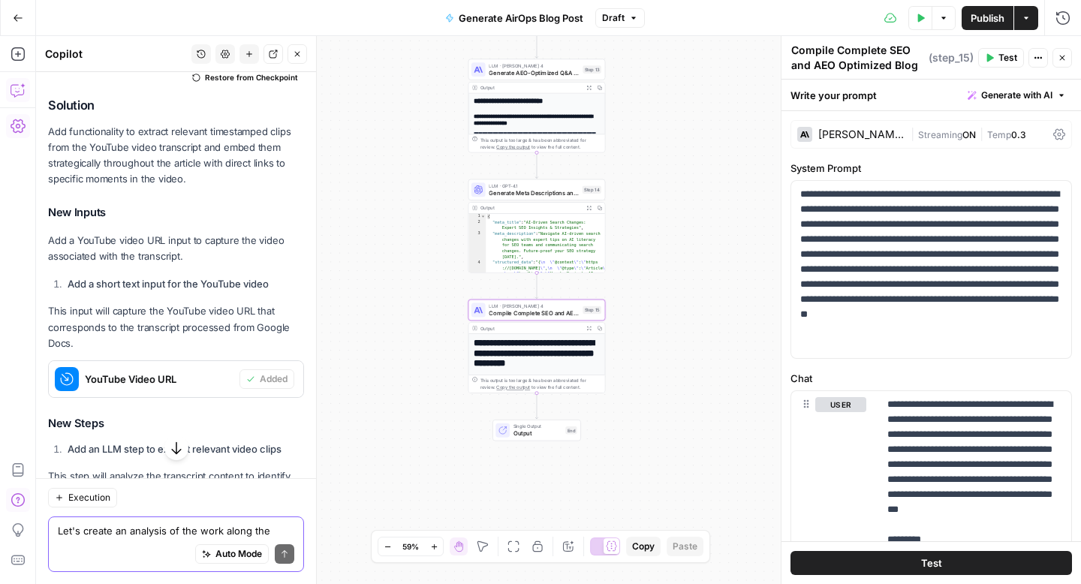
drag, startPoint x: 276, startPoint y: 439, endPoint x: 130, endPoint y: 529, distance: 171.8
click at [130, 529] on div "Hi! How can I help with your workflow? I can explain steps, debug, write prompt…" at bounding box center [176, 328] width 280 height 512
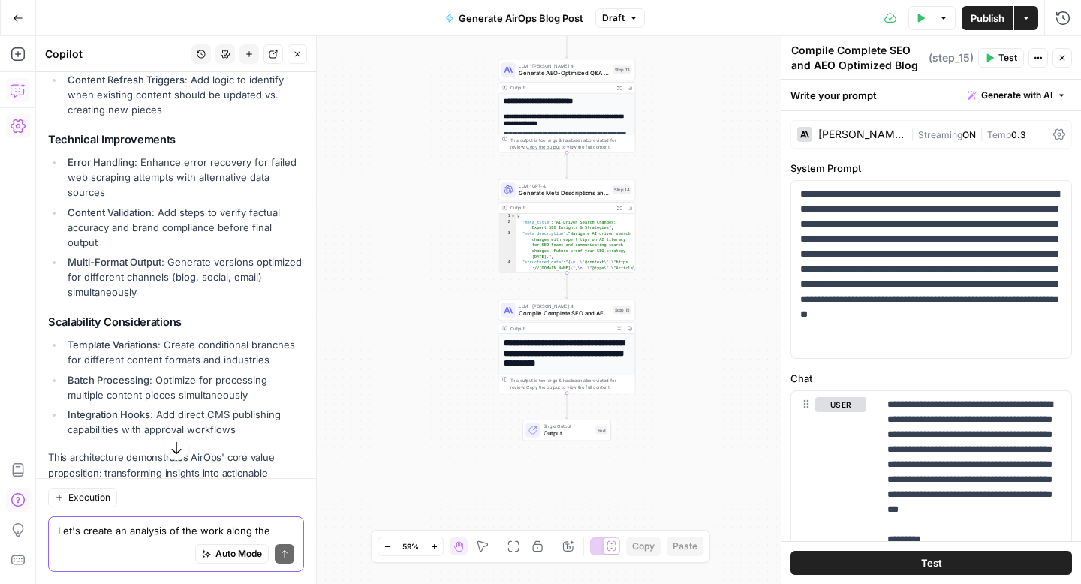
scroll to position [5163, 0]
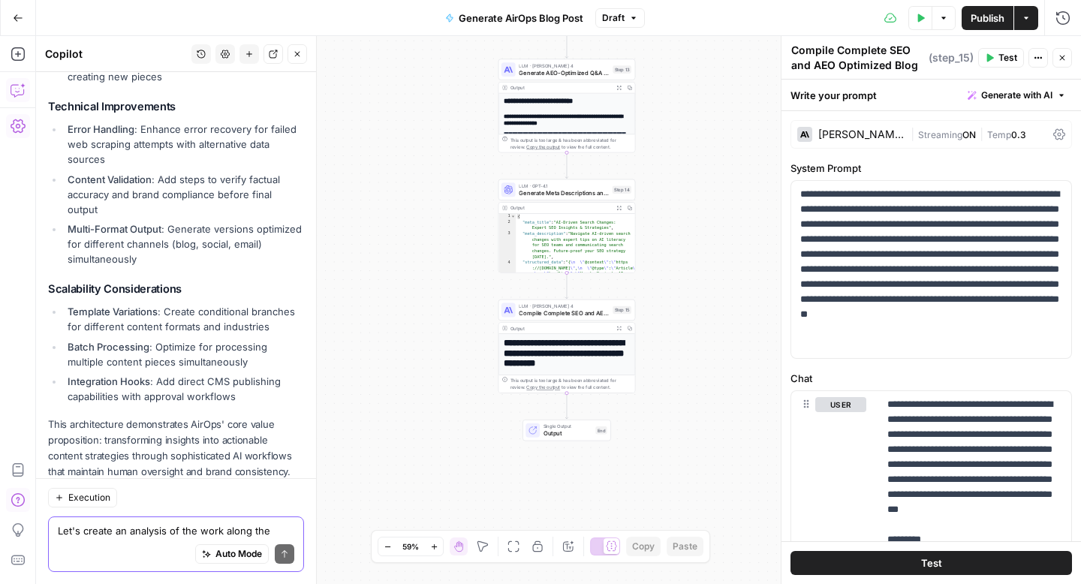
drag, startPoint x: 48, startPoint y: 116, endPoint x: 275, endPoint y: 437, distance: 393.1
copy div "1. Assumptions & Decision Points Brand Prioritization Primary Focus : Positione…"
click at [155, 523] on textarea "Let's create an analysis of the work along the following guidelines 1. Assumpti…" at bounding box center [176, 530] width 236 height 15
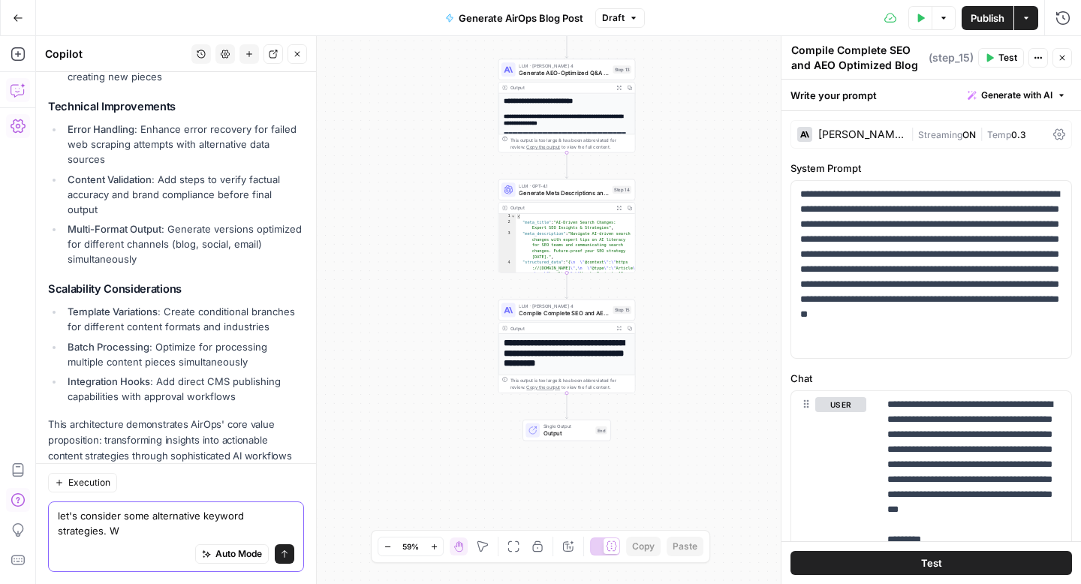
scroll to position [5178, 0]
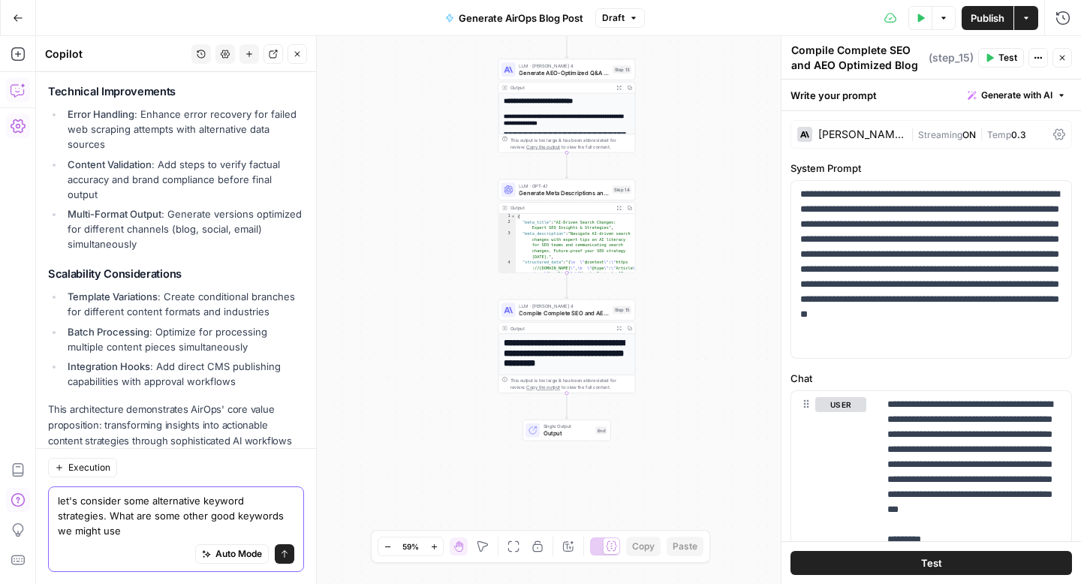
type textarea "let's consider some alternative keyword strategies. What are some other good ke…"
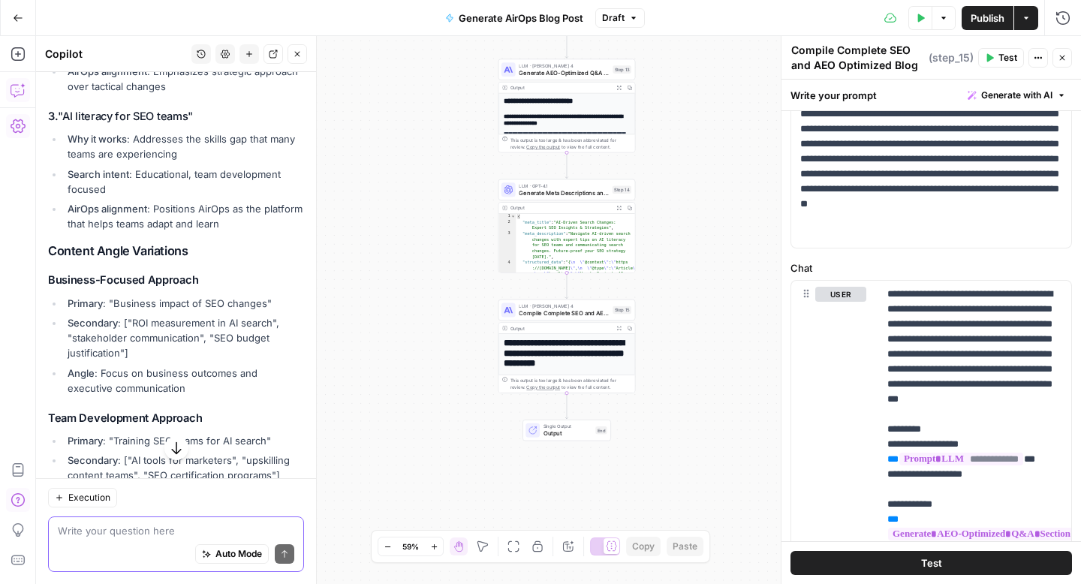
scroll to position [5970, 0]
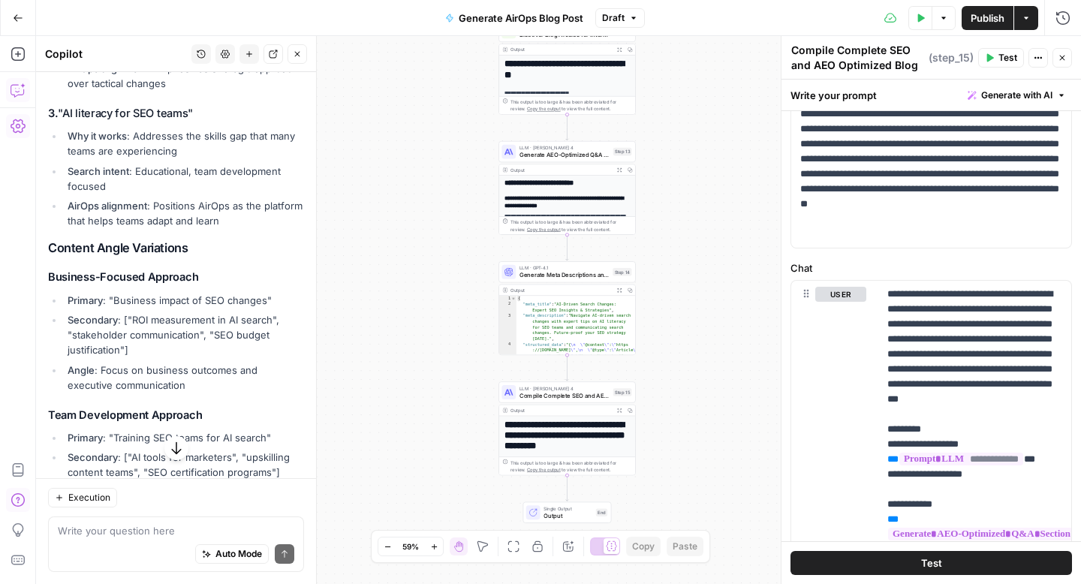
drag, startPoint x: 672, startPoint y: 131, endPoint x: 683, endPoint y: 317, distance: 187.2
click at [683, 317] on div "**********" at bounding box center [558, 310] width 1045 height 548
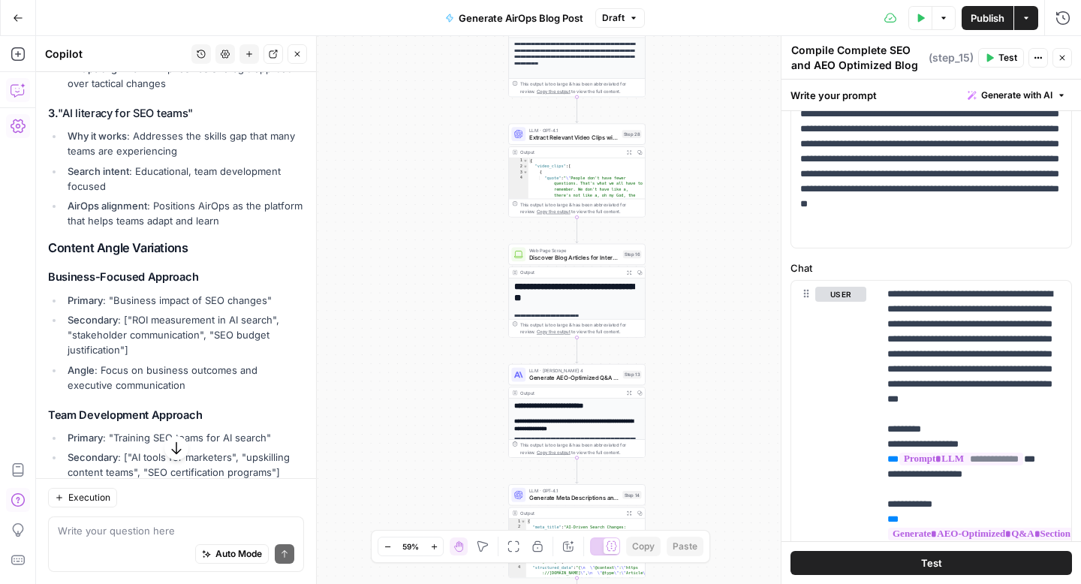
drag, startPoint x: 678, startPoint y: 191, endPoint x: 651, endPoint y: 369, distance: 180.8
click at [651, 369] on div "**********" at bounding box center [558, 310] width 1045 height 548
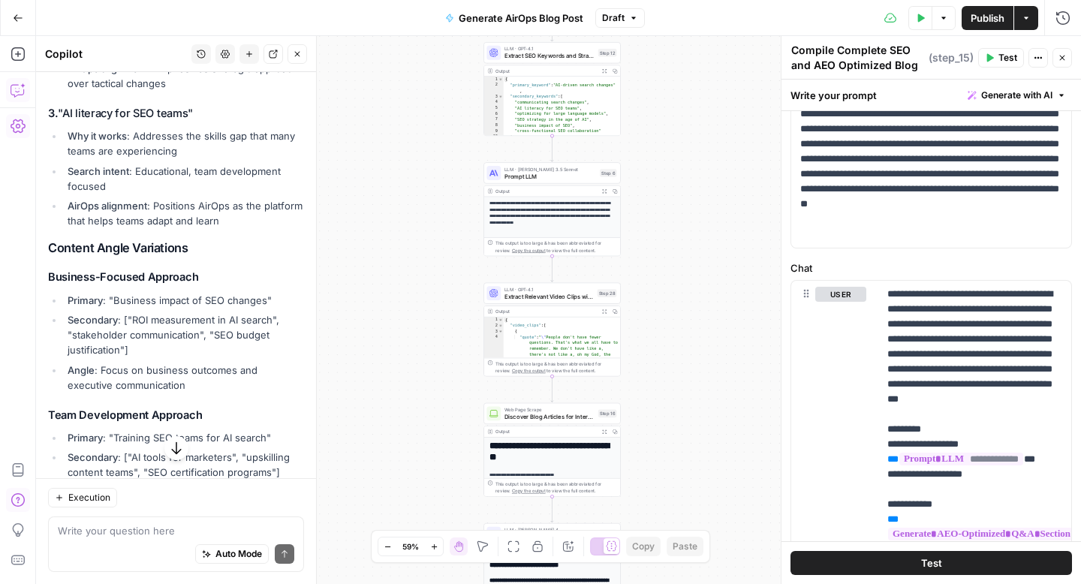
drag, startPoint x: 663, startPoint y: 230, endPoint x: 665, endPoint y: 395, distance: 165.9
click at [665, 395] on div "**********" at bounding box center [558, 310] width 1045 height 548
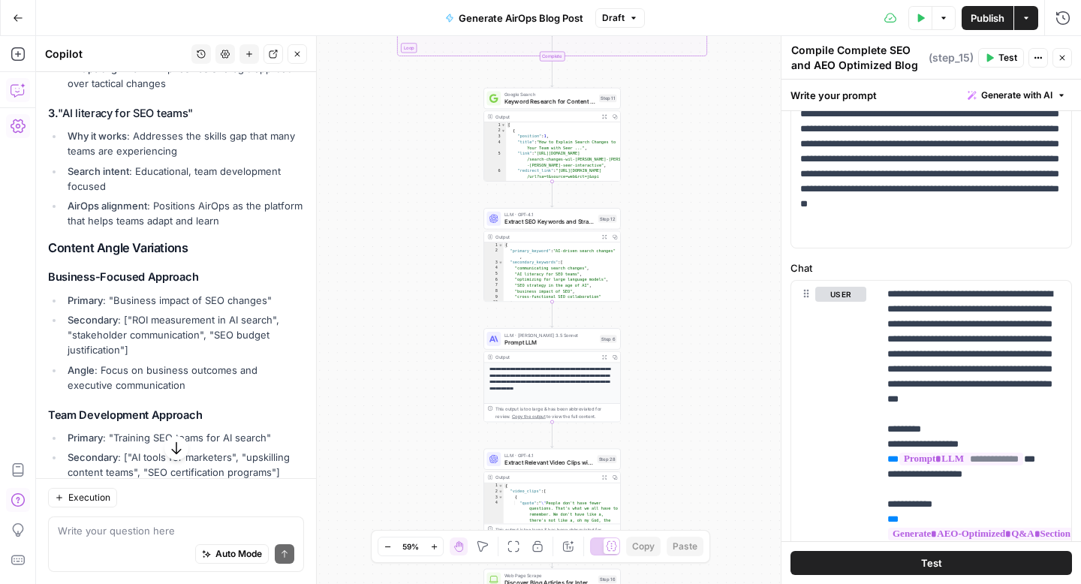
click at [561, 98] on span "Keyword Research for Content Optimization" at bounding box center [549, 101] width 91 height 9
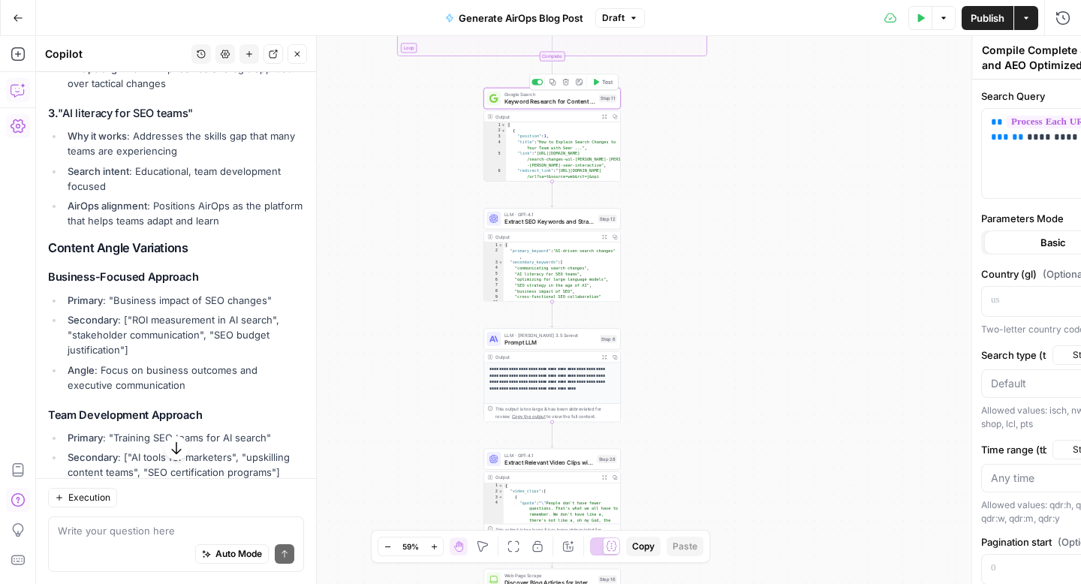
type textarea "Keyword Research for Content Optimization"
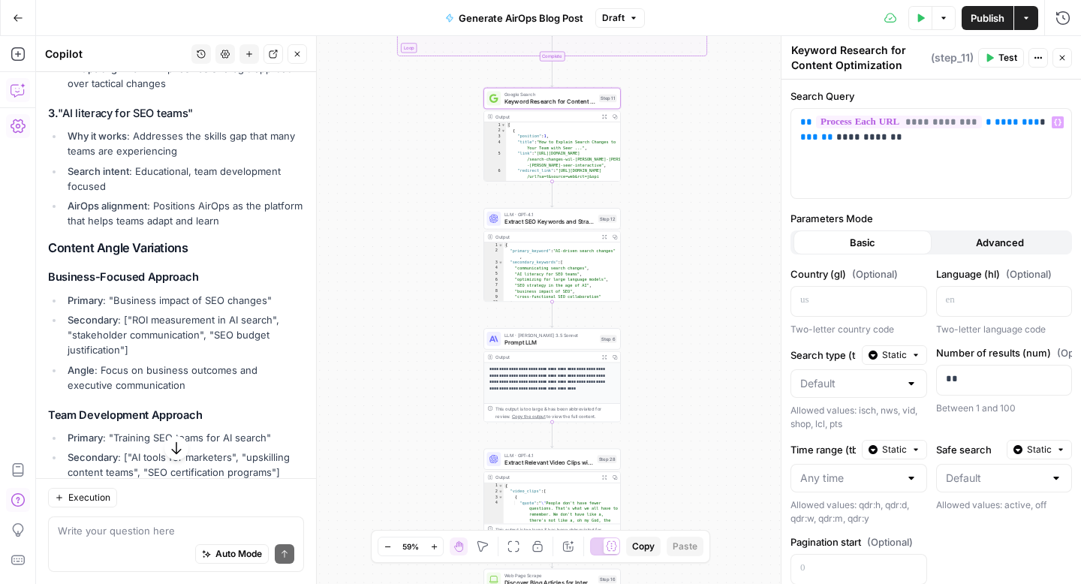
scroll to position [138, 0]
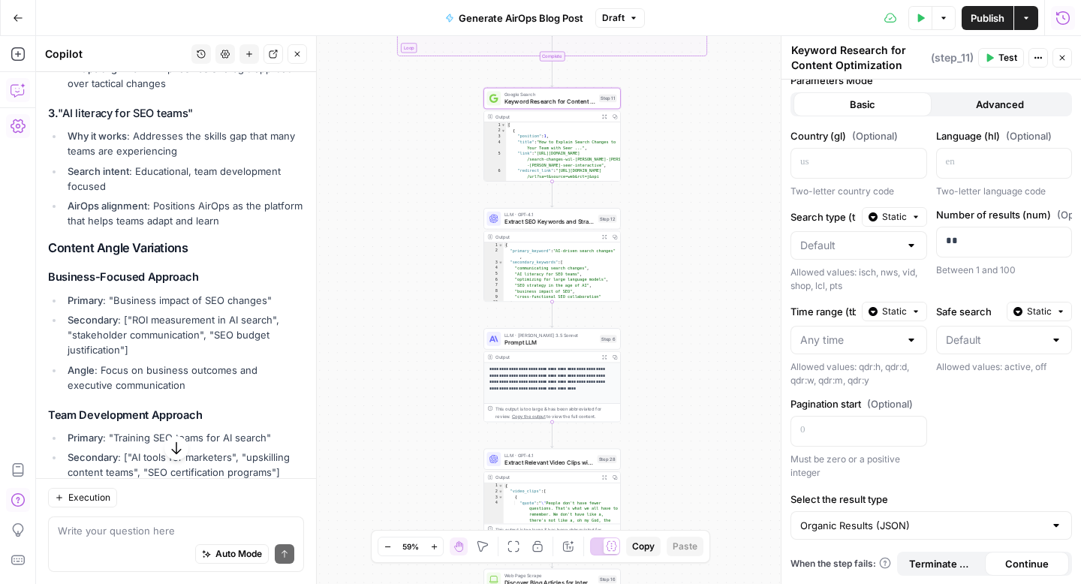
click at [1056, 17] on icon "button" at bounding box center [1063, 18] width 14 height 14
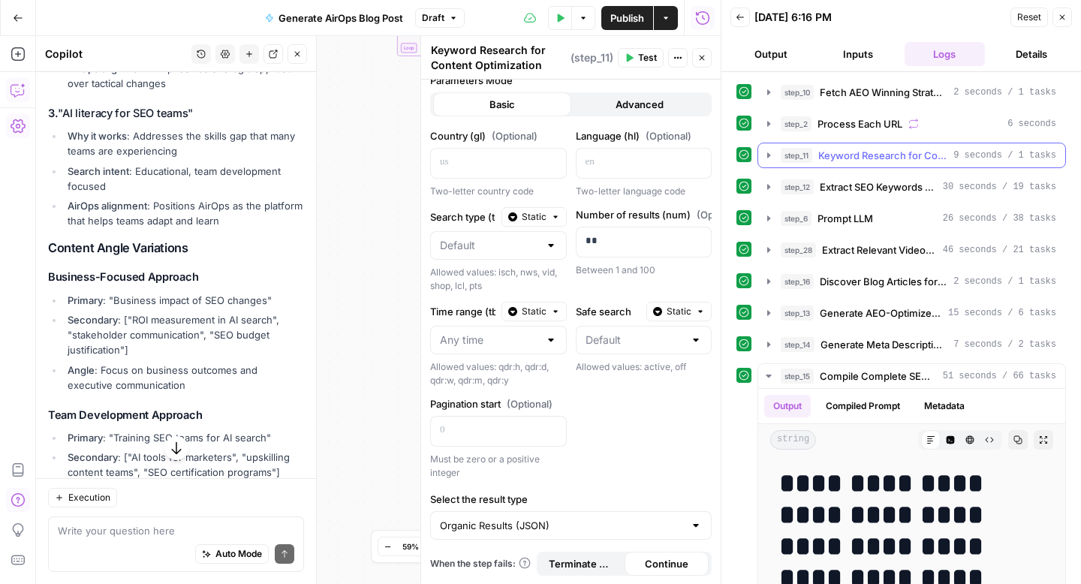
click at [856, 159] on span "Keyword Research for Content Optimization" at bounding box center [882, 155] width 129 height 15
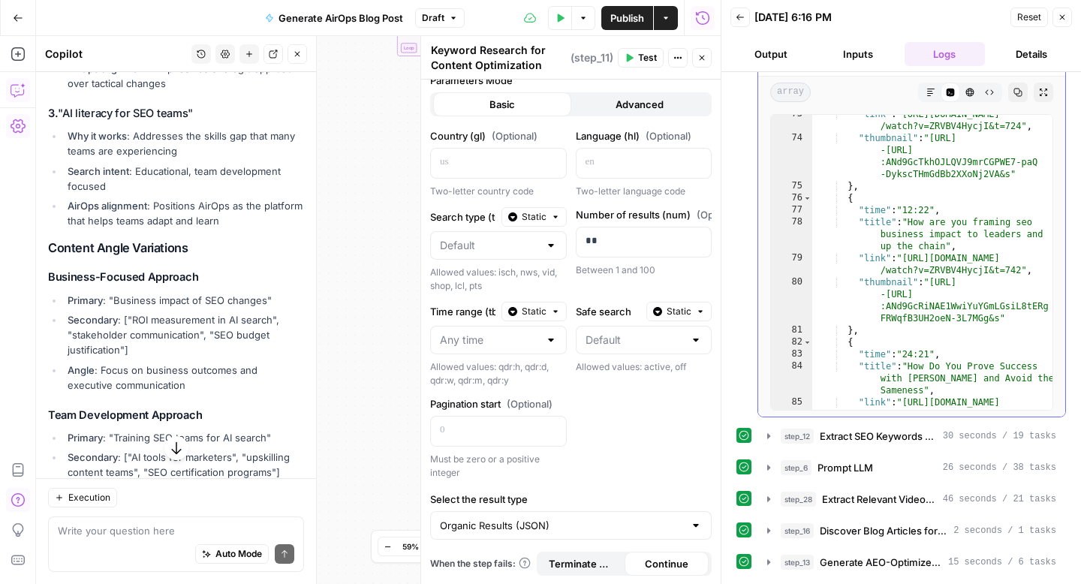
scroll to position [1760, 0]
click at [841, 53] on button "Inputs" at bounding box center [857, 54] width 81 height 24
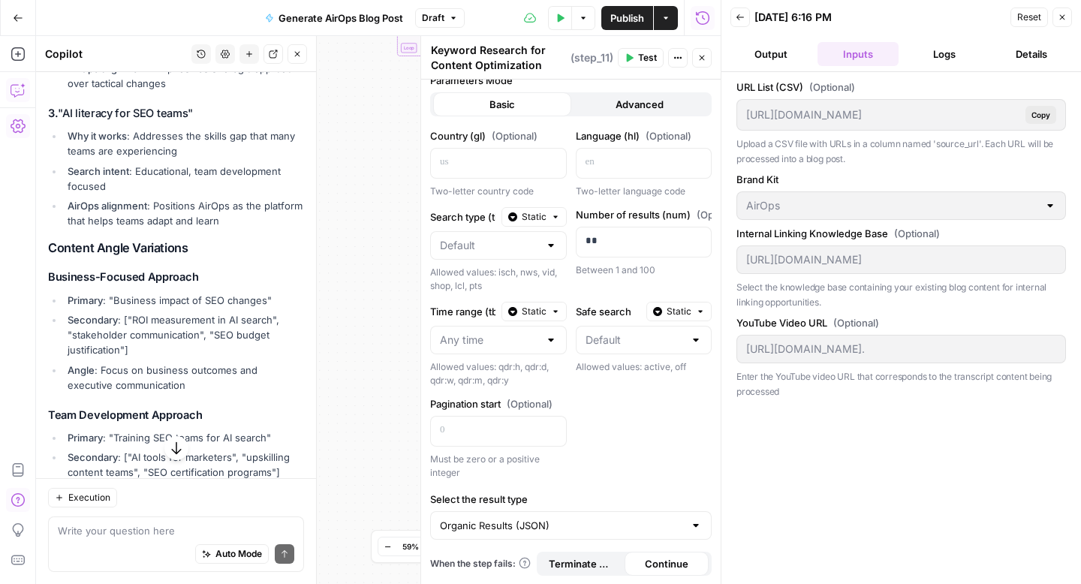
scroll to position [0, 0]
click at [740, 19] on icon "button" at bounding box center [739, 17] width 9 height 9
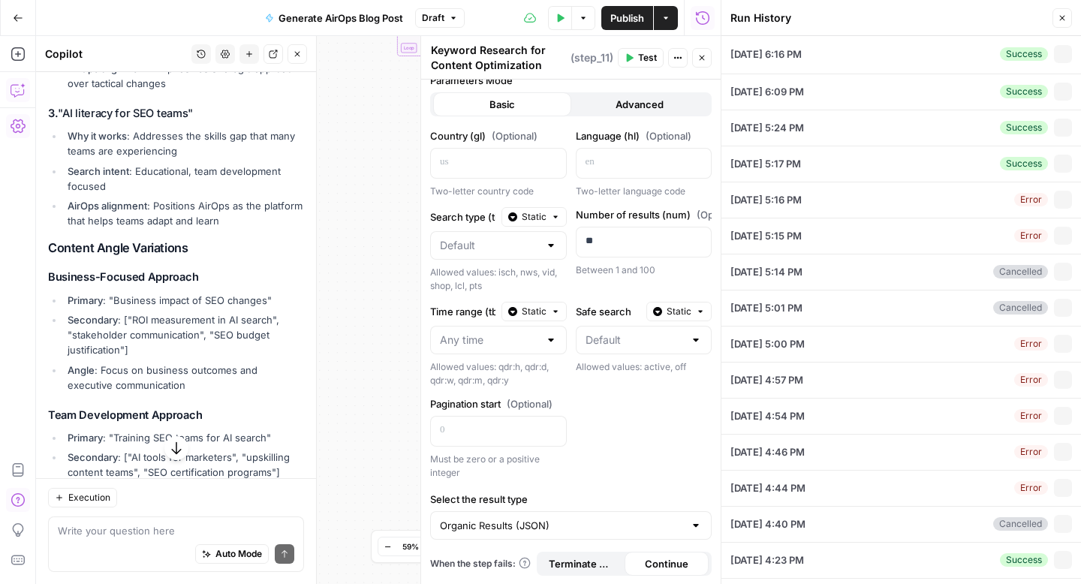
type input "AirOps"
type input "[URL][DOMAIN_NAME]"
type input "[URL][DOMAIN_NAME]."
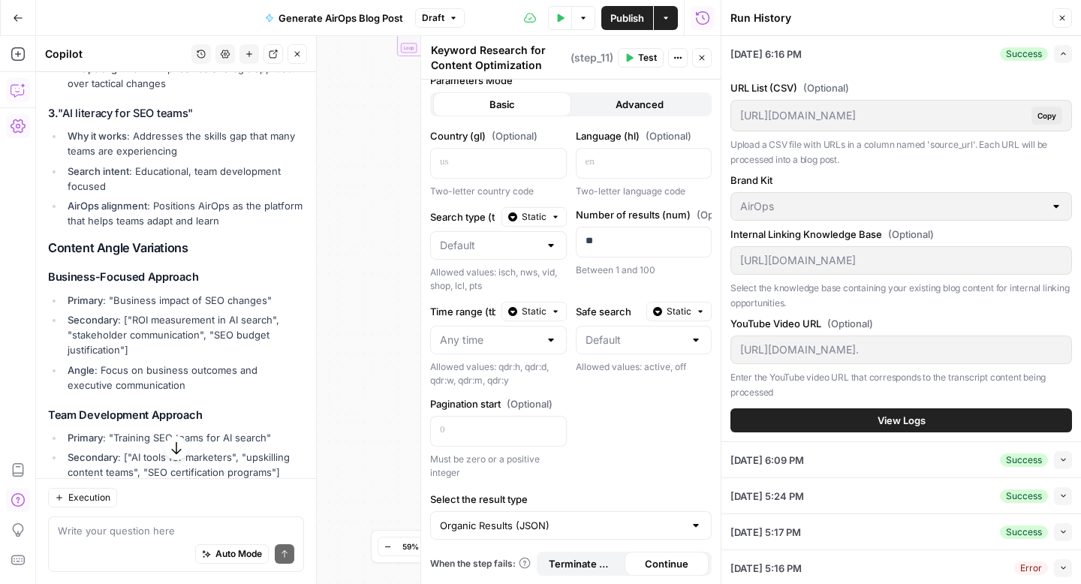
click at [1061, 6] on header "Run History Close" at bounding box center [900, 18] width 359 height 36
click at [1061, 18] on icon "button" at bounding box center [1062, 18] width 5 height 5
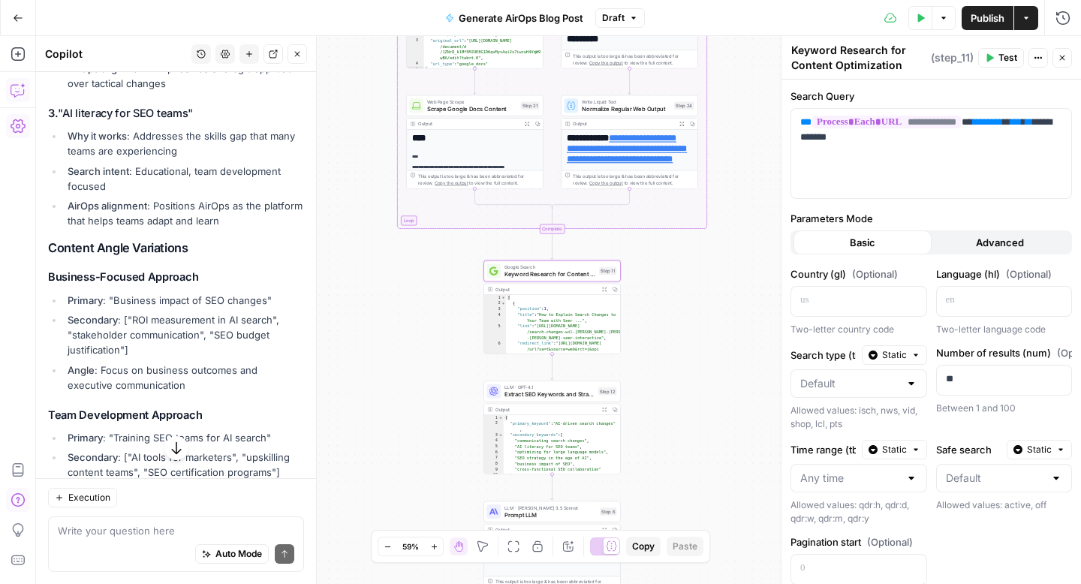
drag, startPoint x: 676, startPoint y: 199, endPoint x: 678, endPoint y: 400, distance: 201.1
click at [678, 400] on div "**********" at bounding box center [558, 310] width 1045 height 548
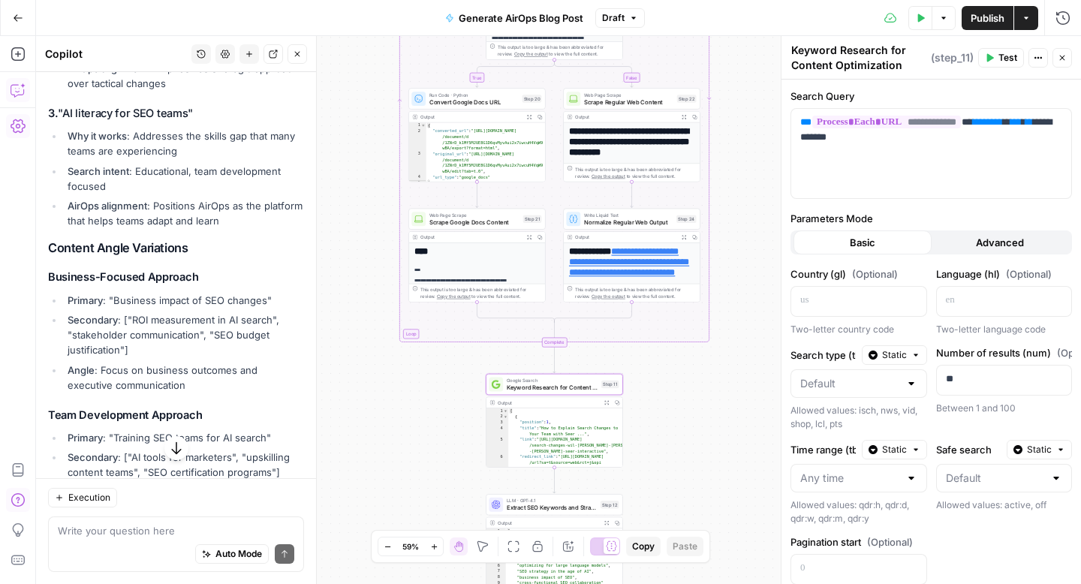
drag, startPoint x: 694, startPoint y: 329, endPoint x: 690, endPoint y: 422, distance: 93.2
click at [690, 422] on div "**********" at bounding box center [558, 310] width 1045 height 548
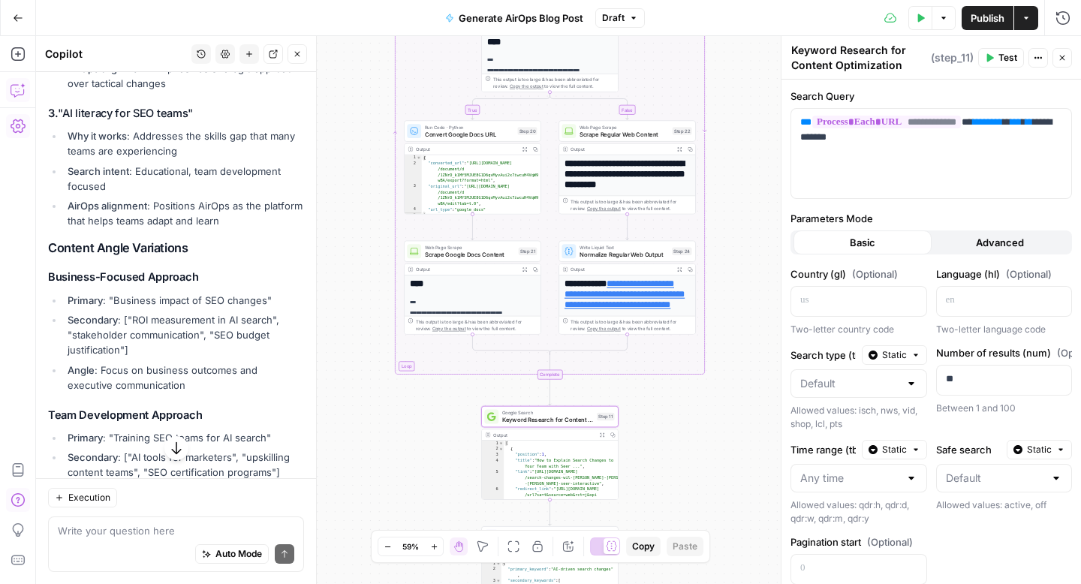
drag, startPoint x: 735, startPoint y: 289, endPoint x: 735, endPoint y: 314, distance: 25.5
click at [735, 314] on div "**********" at bounding box center [558, 310] width 1045 height 548
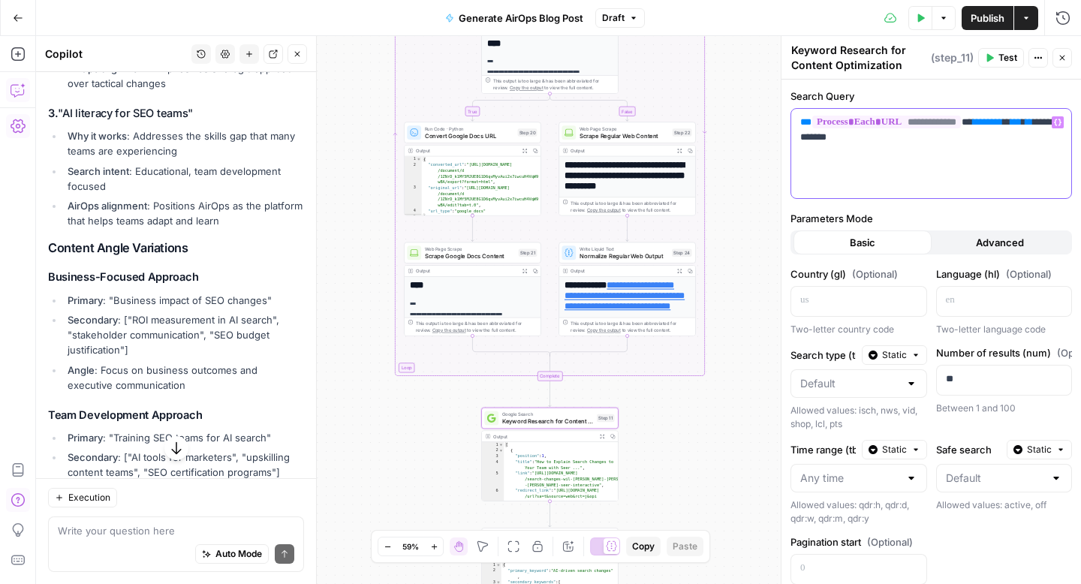
click at [835, 140] on p "**********" at bounding box center [931, 130] width 262 height 30
drag, startPoint x: 766, startPoint y: 179, endPoint x: 623, endPoint y: 178, distance: 143.3
click at [766, 179] on div "**********" at bounding box center [558, 310] width 1045 height 548
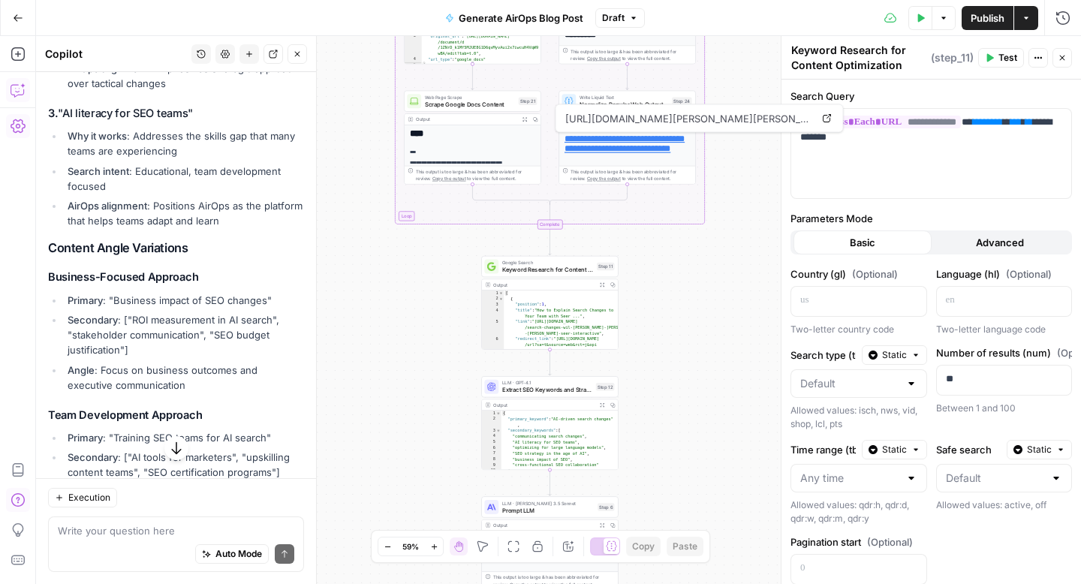
drag, startPoint x: 651, startPoint y: 442, endPoint x: 651, endPoint y: 257, distance: 184.6
click at [651, 257] on div "**********" at bounding box center [558, 310] width 1045 height 548
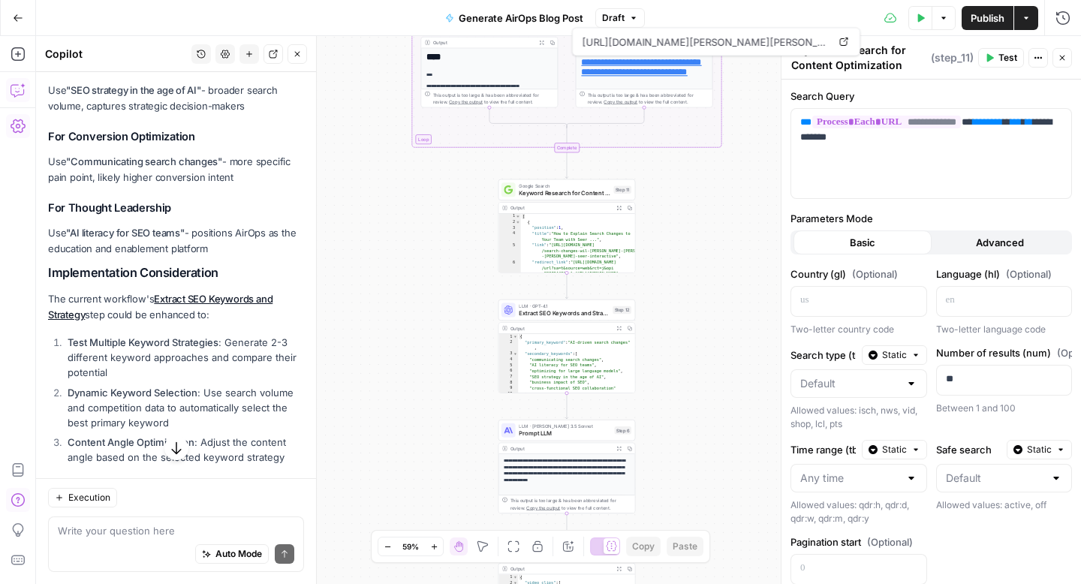
scroll to position [6607, 0]
click at [594, 314] on span "Extract SEO Keywords and Strategy" at bounding box center [564, 312] width 90 height 9
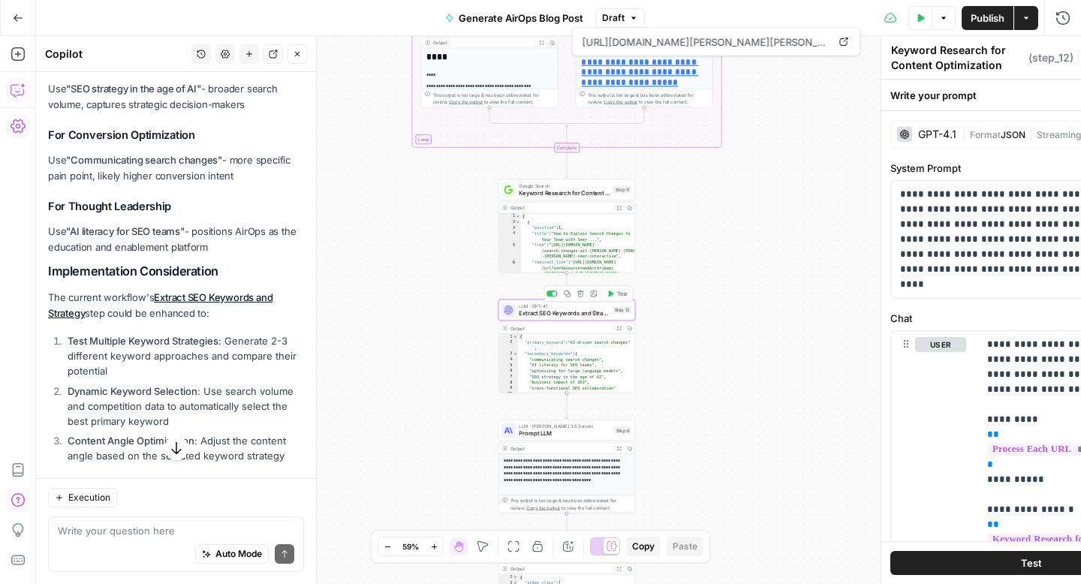
type textarea "Extract SEO Keywords and Strategy"
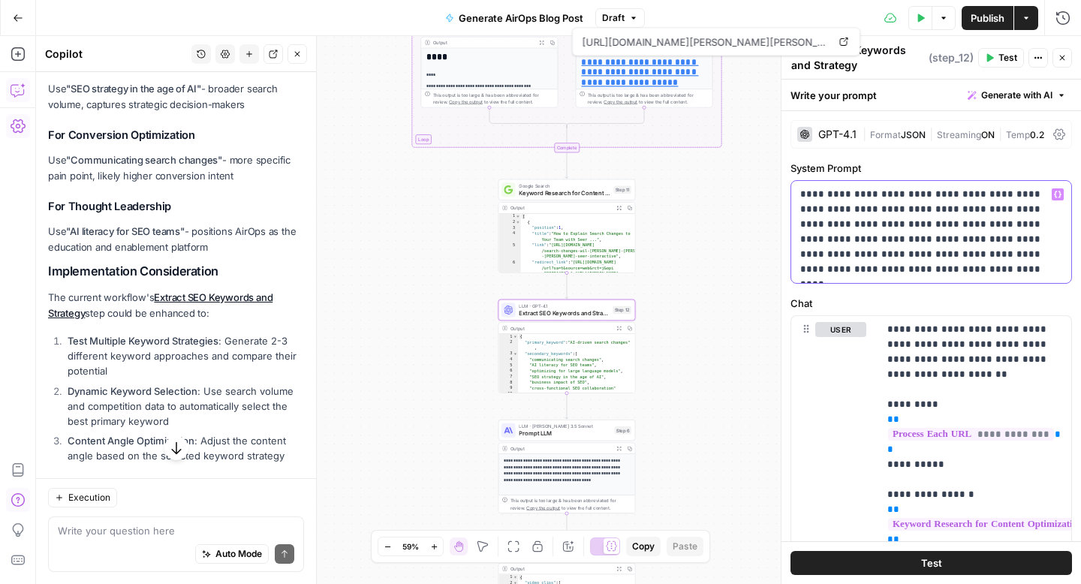
drag, startPoint x: 887, startPoint y: 270, endPoint x: 796, endPoint y: 185, distance: 124.8
click at [796, 185] on div "**********" at bounding box center [931, 232] width 280 height 102
click at [857, 223] on p "**********" at bounding box center [931, 232] width 262 height 90
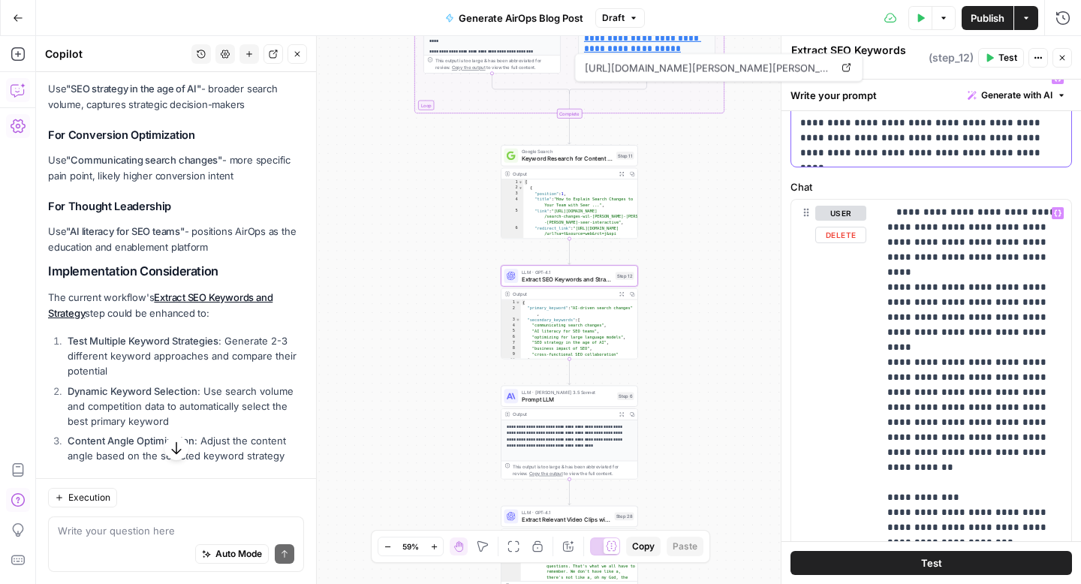
scroll to position [466, 0]
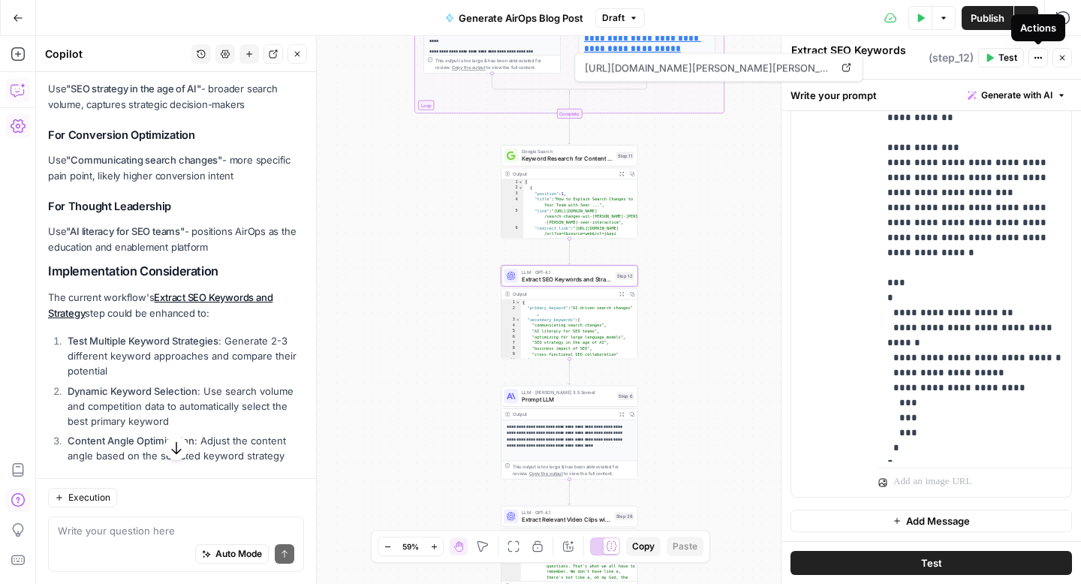
click at [1059, 23] on div "Actions" at bounding box center [1038, 27] width 54 height 27
click at [1069, 13] on icon "button" at bounding box center [1062, 18] width 15 height 15
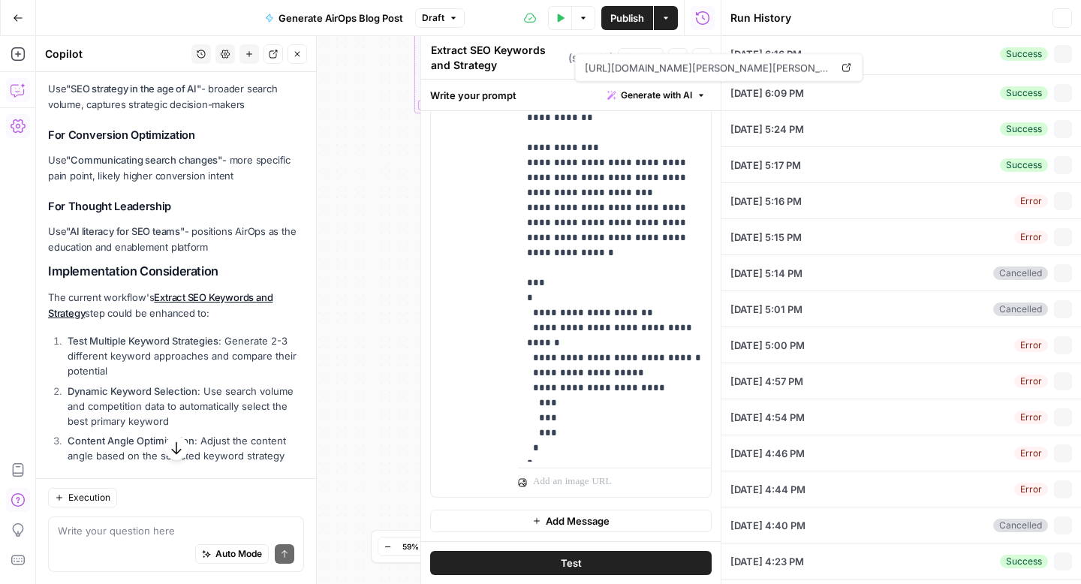
type input "AirOps"
type input "[URL][DOMAIN_NAME]"
type input "[URL][DOMAIN_NAME]."
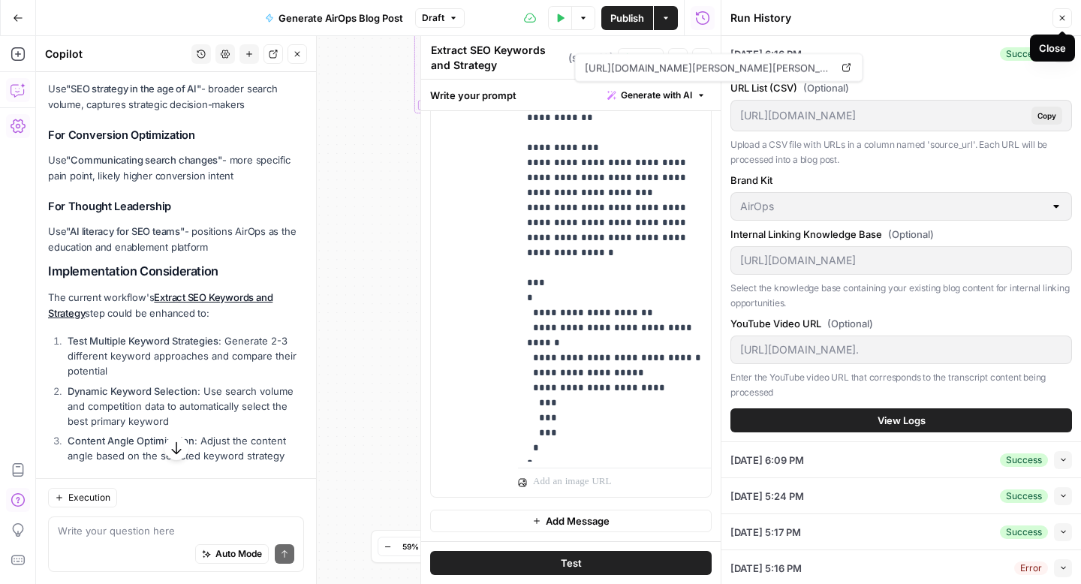
click at [1057, 21] on icon "button" at bounding box center [1061, 18] width 9 height 9
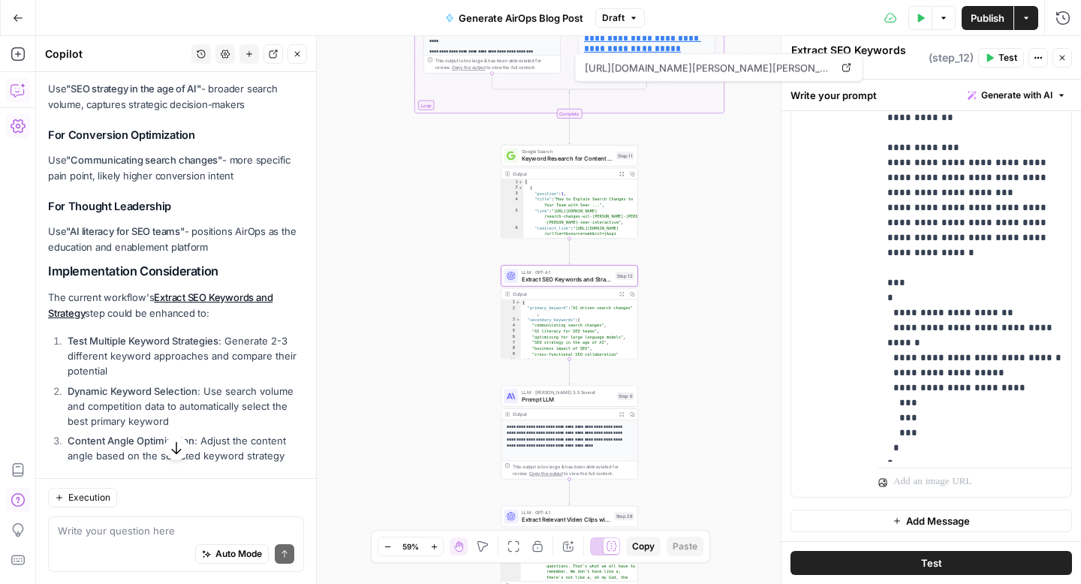
click at [1063, 53] on span "E" at bounding box center [1059, 50] width 12 height 14
click at [1066, 53] on button "Close" at bounding box center [1062, 58] width 20 height 20
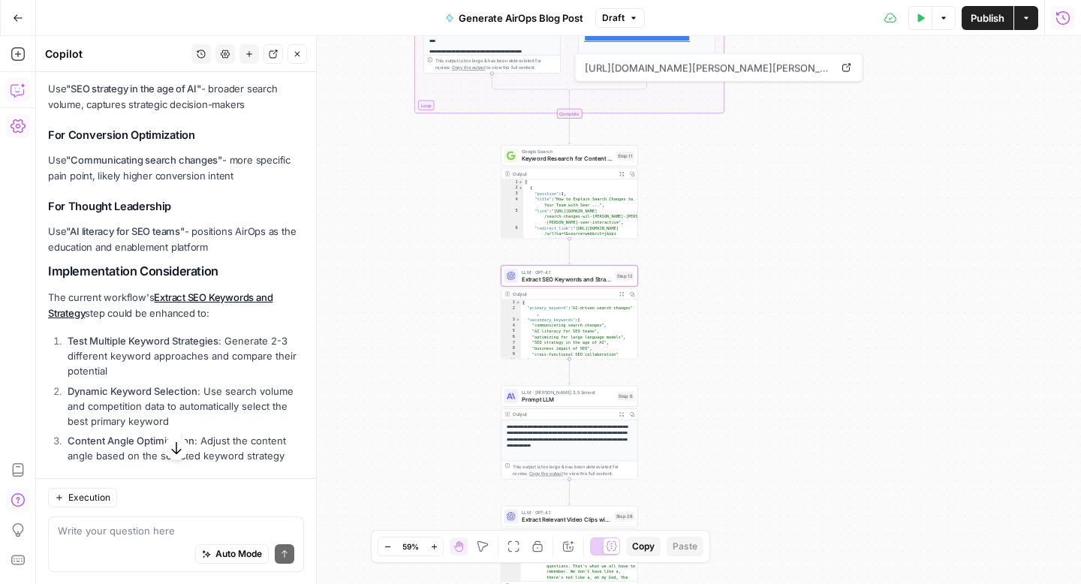
click at [1066, 13] on icon "button" at bounding box center [1062, 18] width 15 height 15
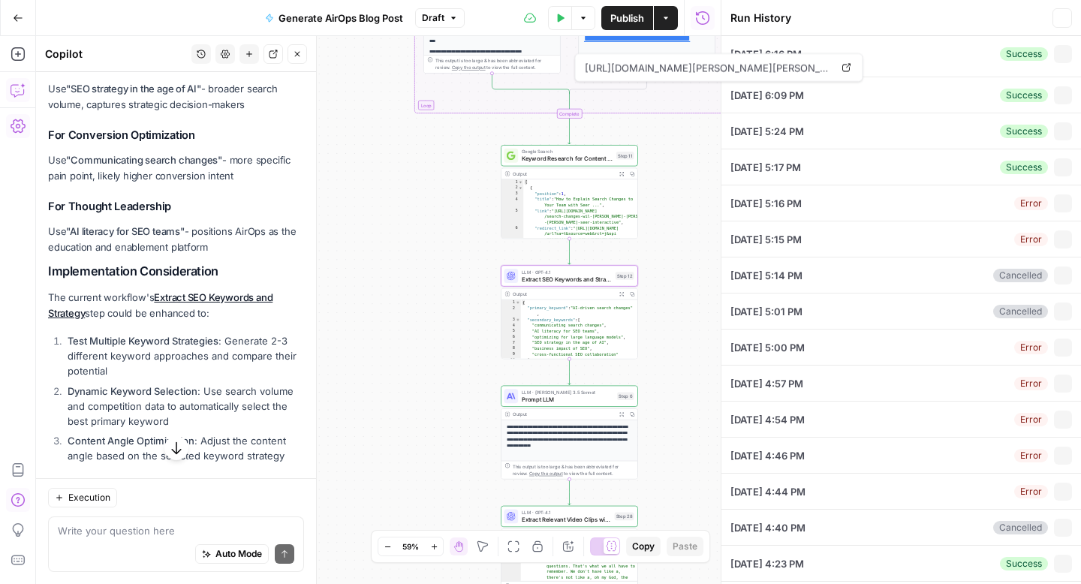
type input "AirOps"
type input "[URL][DOMAIN_NAME]"
type input "[URL][DOMAIN_NAME]."
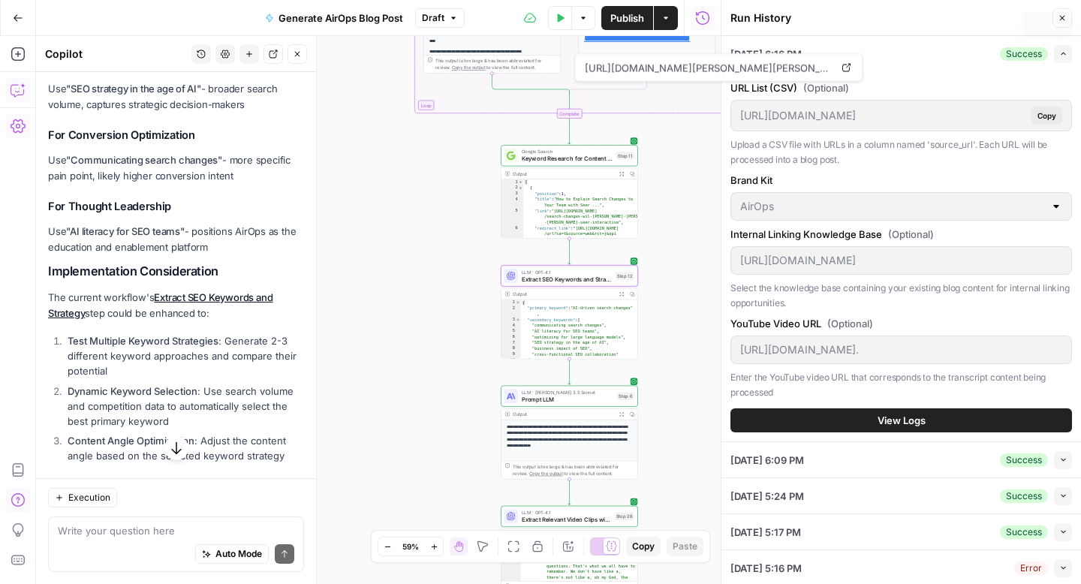
click at [1066, 53] on icon "button" at bounding box center [1063, 54] width 8 height 8
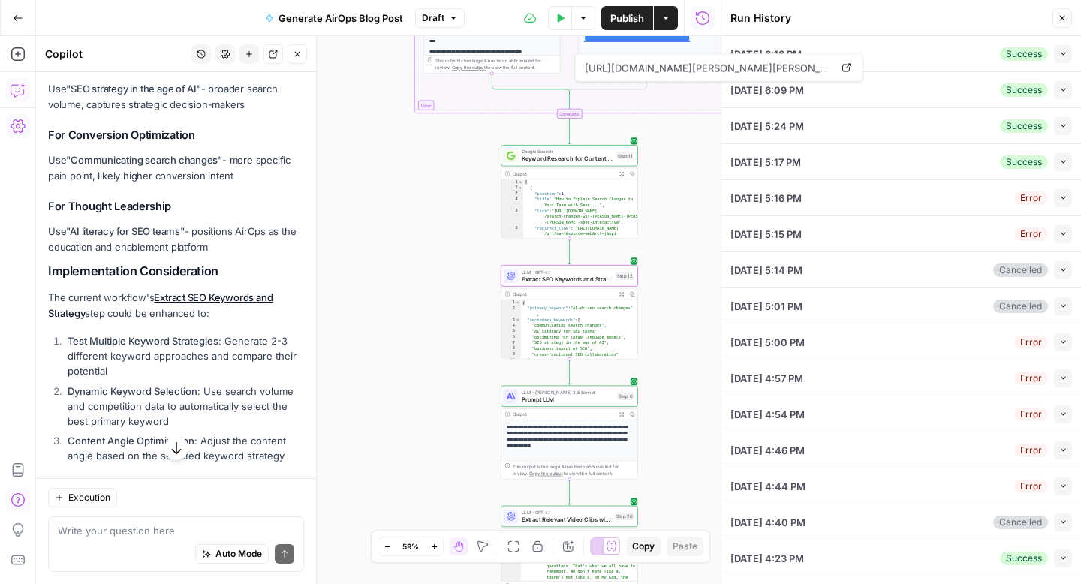
click at [1063, 53] on icon "button" at bounding box center [1063, 54] width 8 height 8
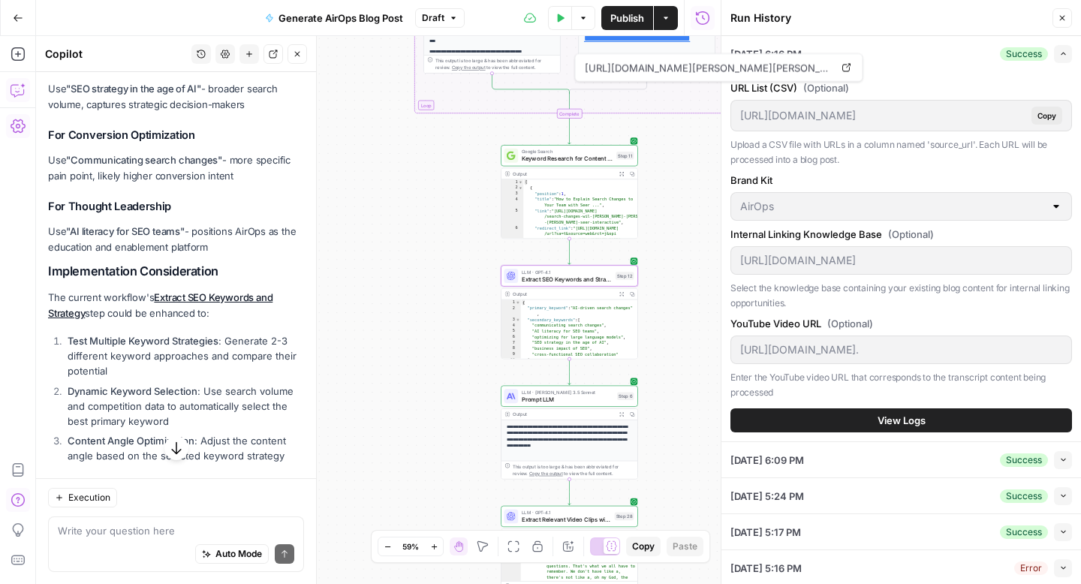
click at [913, 421] on span "View Logs" at bounding box center [901, 420] width 48 height 15
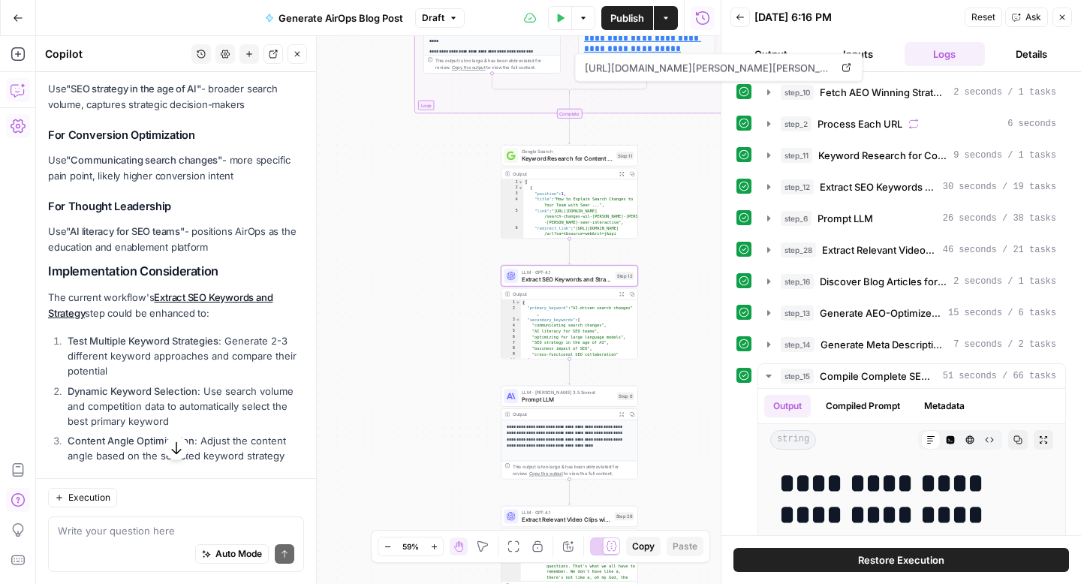
click at [666, 181] on div "**********" at bounding box center [378, 310] width 684 height 548
click at [765, 182] on icon "button" at bounding box center [768, 187] width 12 height 12
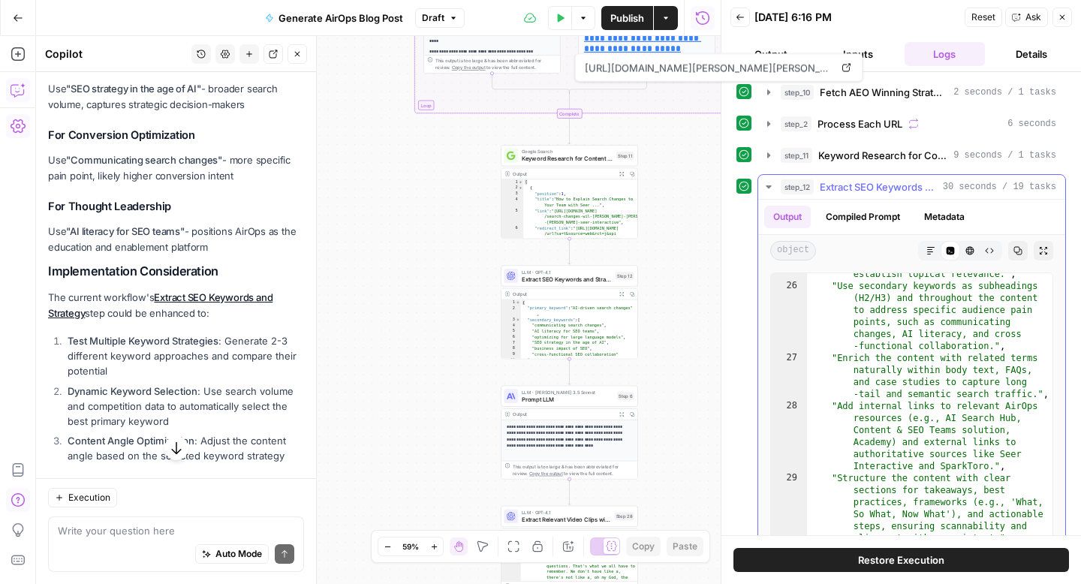
scroll to position [0, 0]
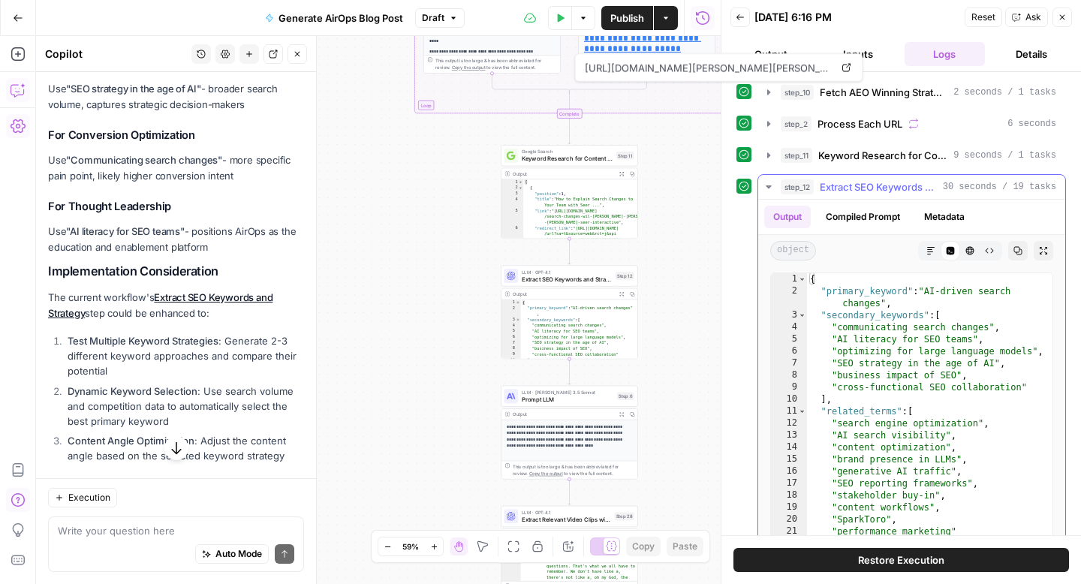
click at [771, 187] on icon "button" at bounding box center [768, 187] width 12 height 12
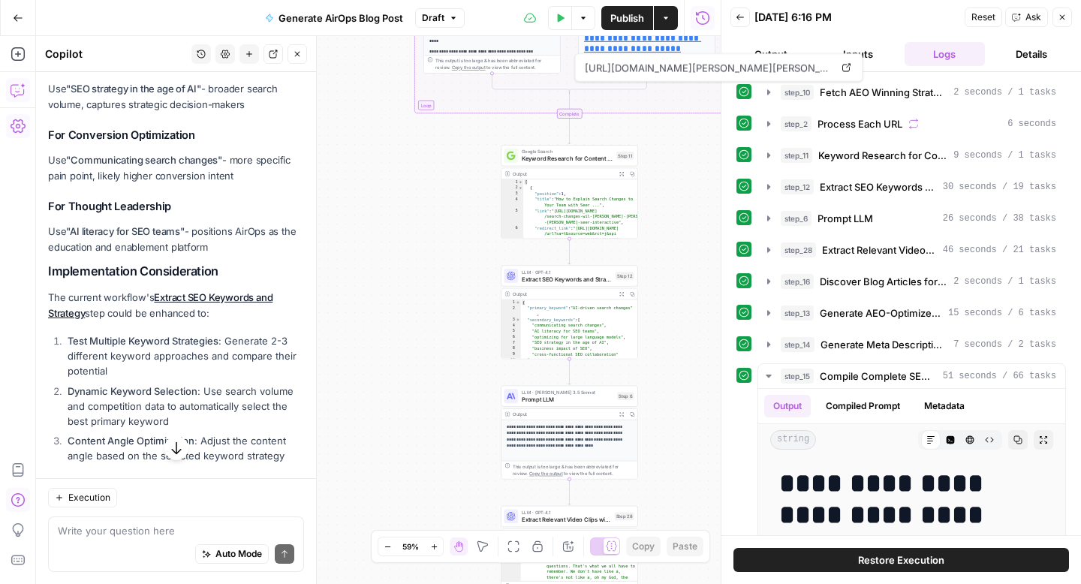
click at [1071, 17] on button "Close" at bounding box center [1062, 18] width 20 height 20
